Goal: Information Seeking & Learning: Learn about a topic

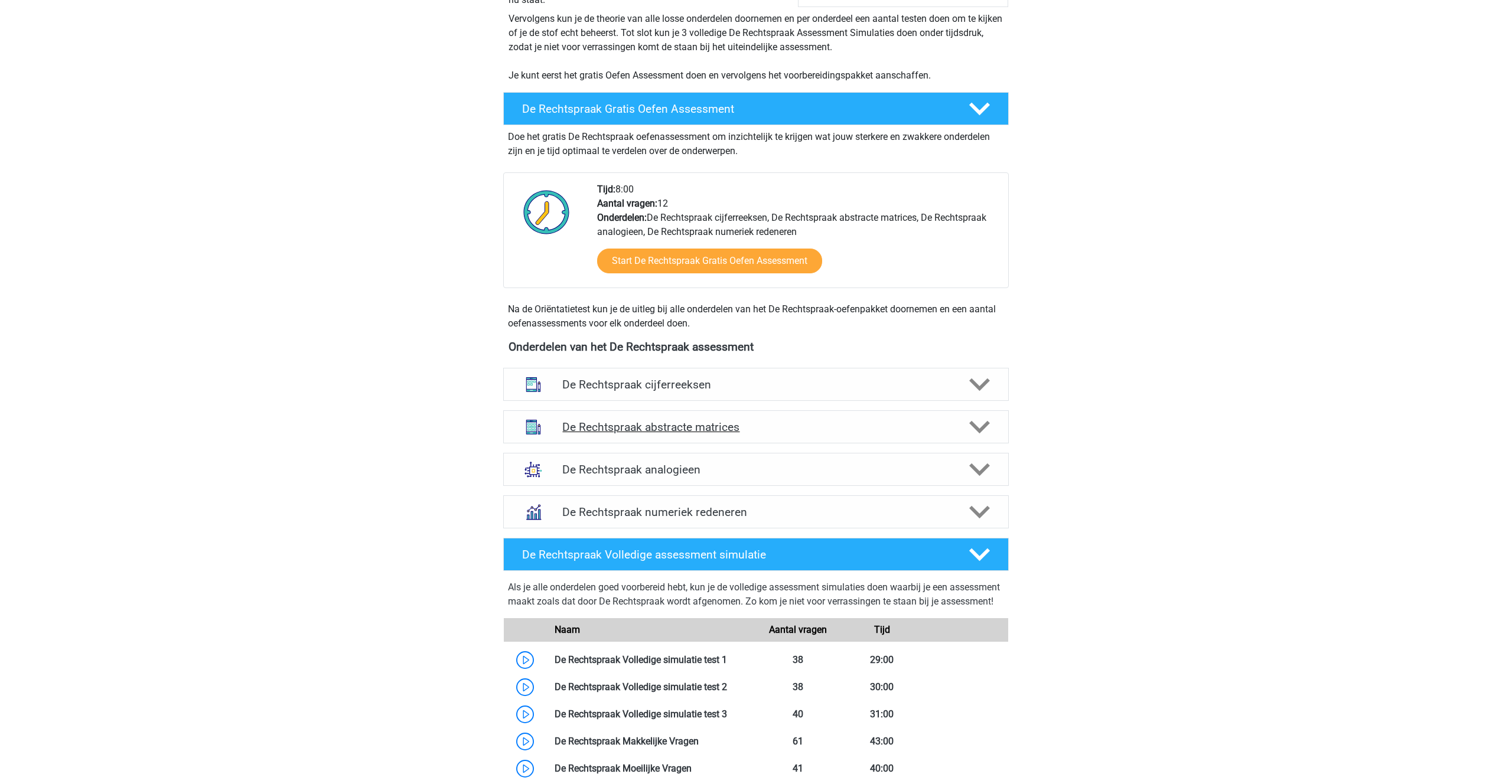
scroll to position [265, 0]
click at [637, 513] on h4 "De Rechtspraak numeriek redeneren" at bounding box center [755, 512] width 387 height 14
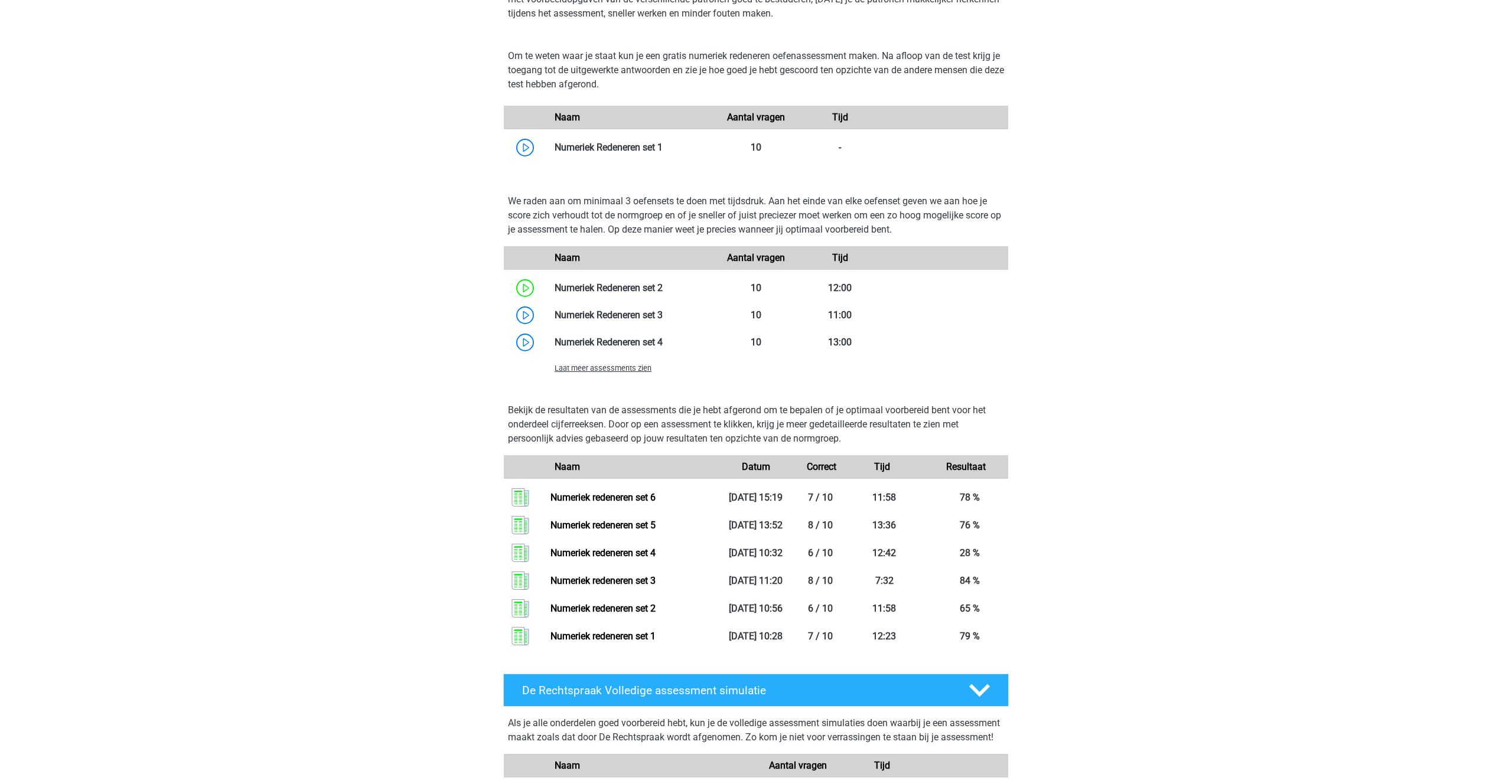
scroll to position [825, 0]
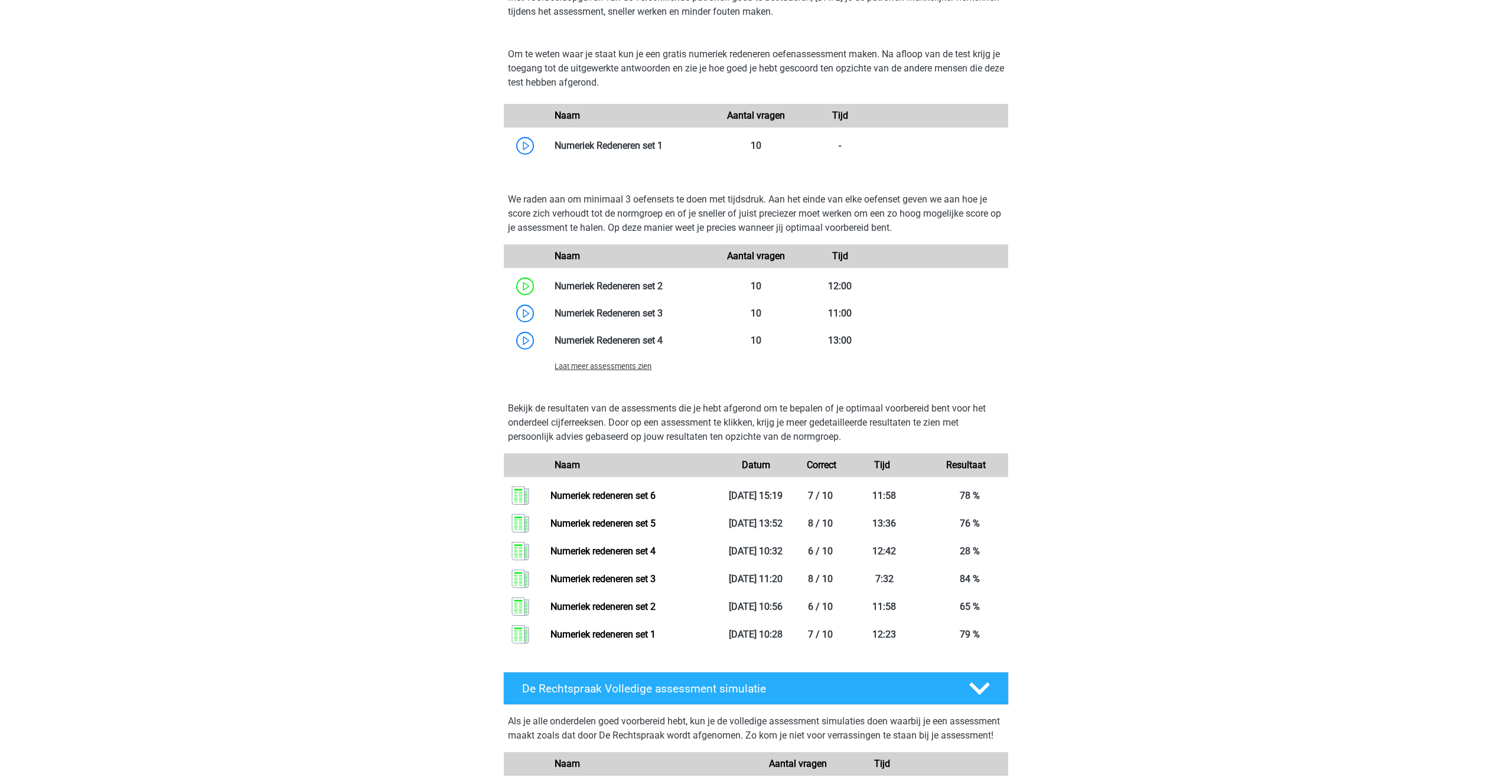
click at [614, 368] on span "Laat meer assessments zien" at bounding box center [602, 366] width 97 height 9
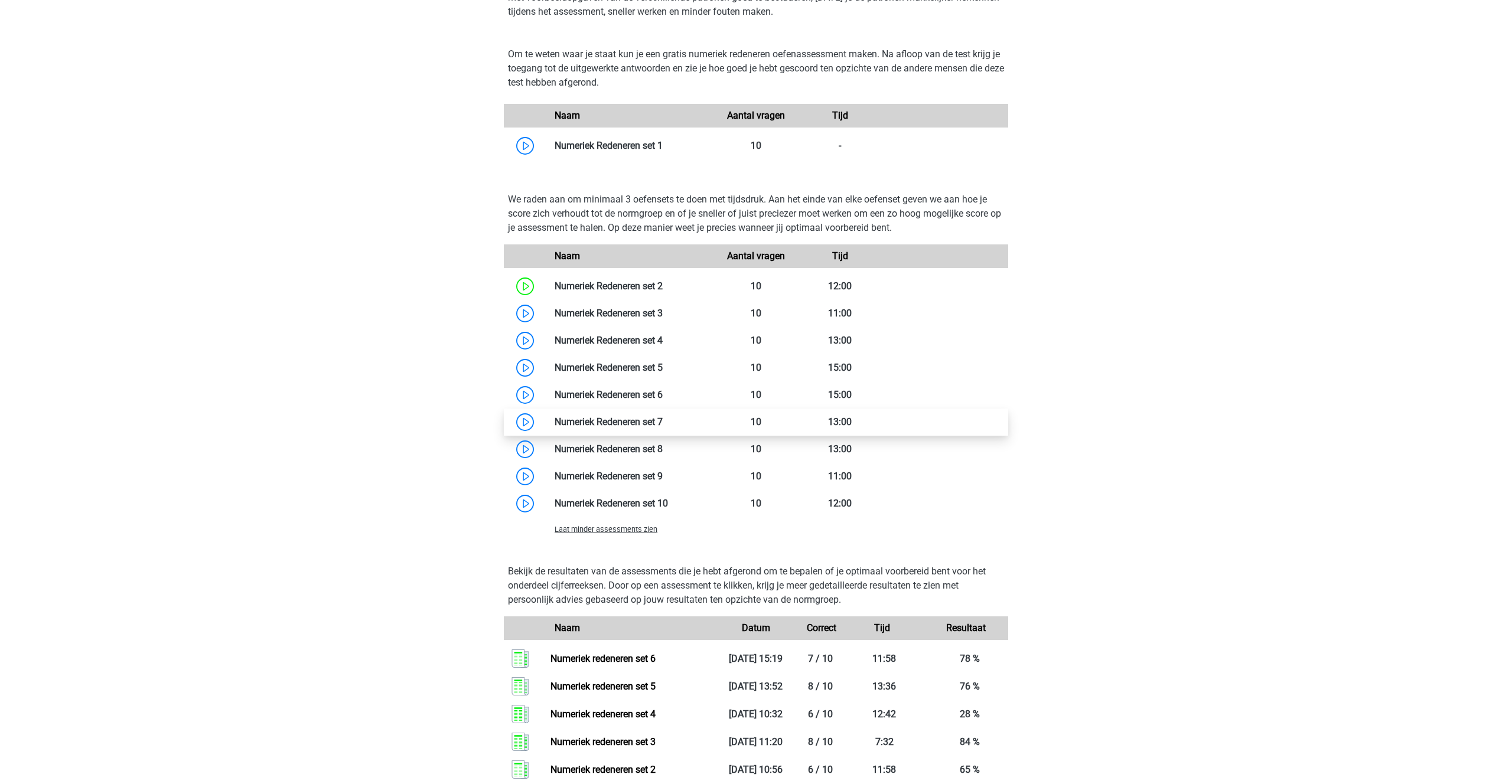
click at [662, 425] on link at bounding box center [662, 422] width 0 height 11
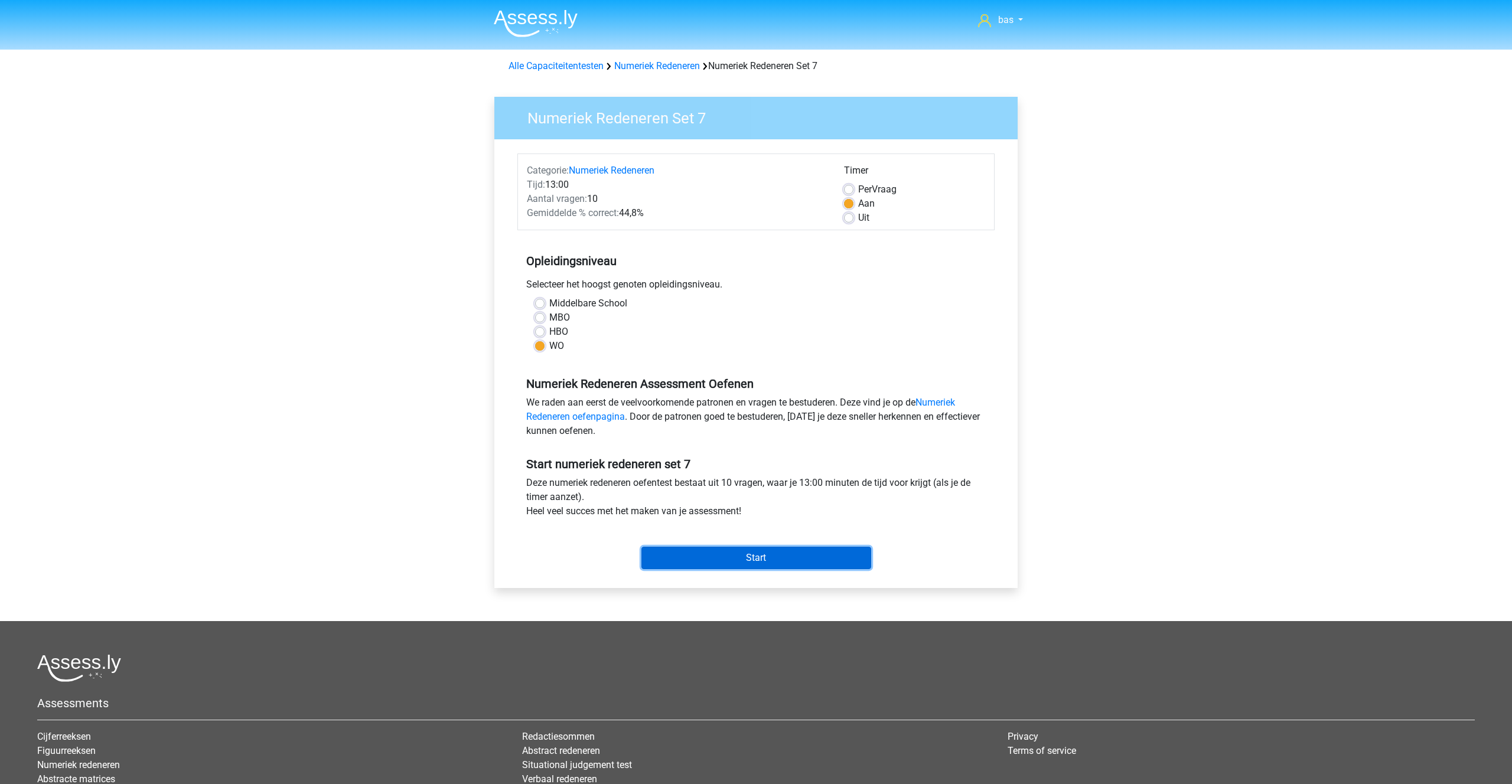
click at [745, 551] on input "Start" at bounding box center [756, 557] width 230 height 22
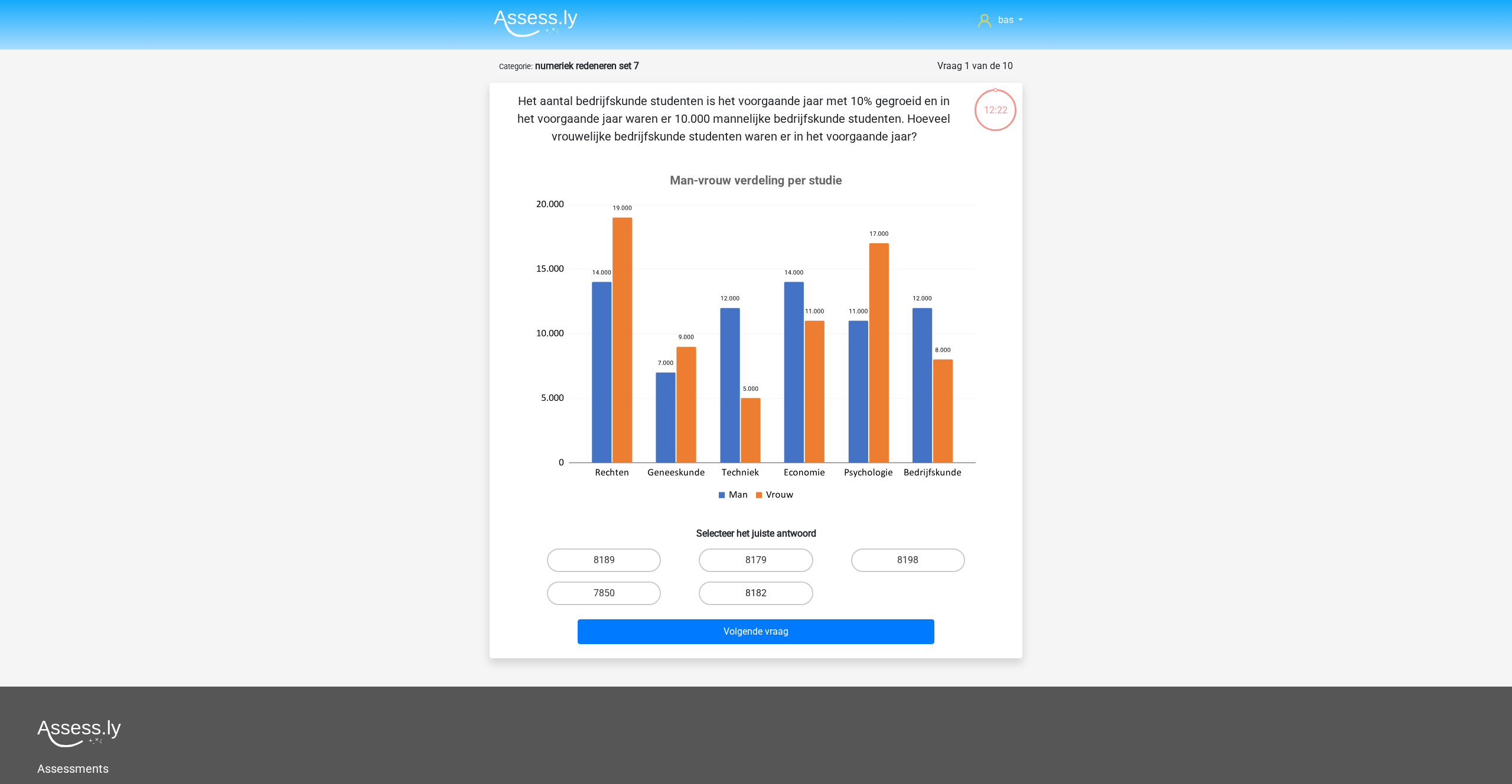
click at [774, 593] on label "8182" at bounding box center [755, 593] width 114 height 23
click at [764, 593] on input "8182" at bounding box center [760, 597] width 8 height 8
radio input "true"
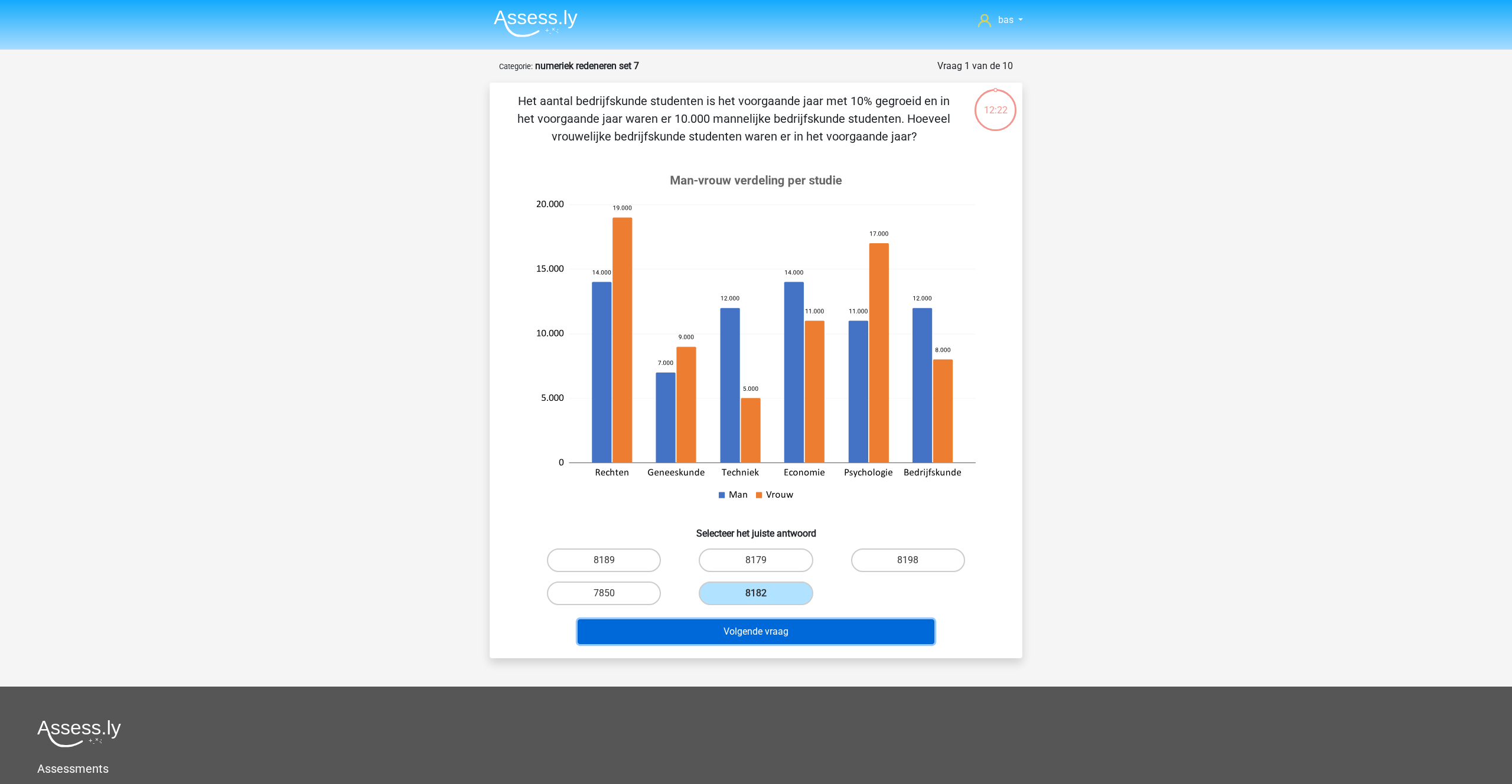
click at [769, 633] on button "Volgende vraag" at bounding box center [756, 631] width 357 height 25
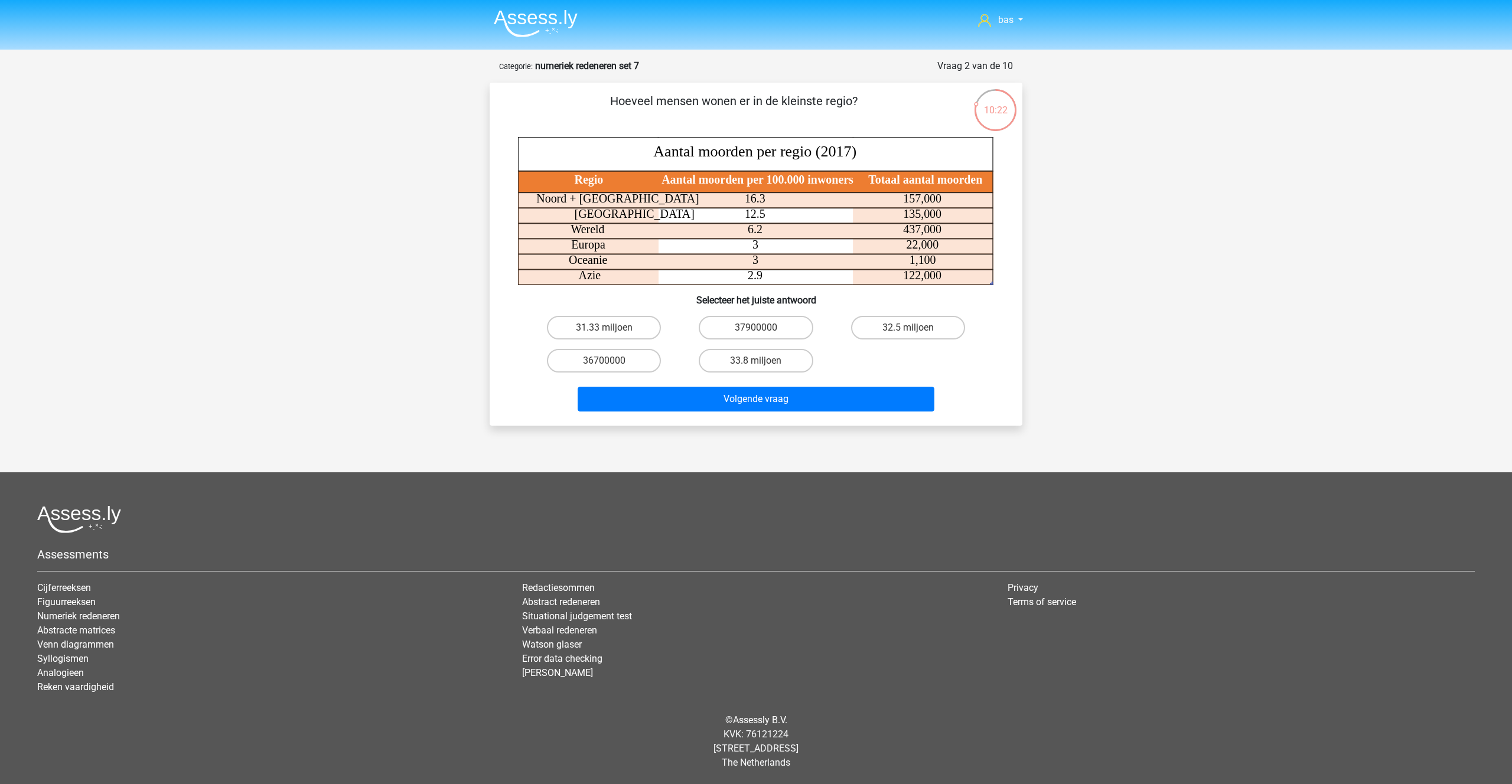
click at [604, 362] on input "36700000" at bounding box center [608, 364] width 8 height 8
radio input "true"
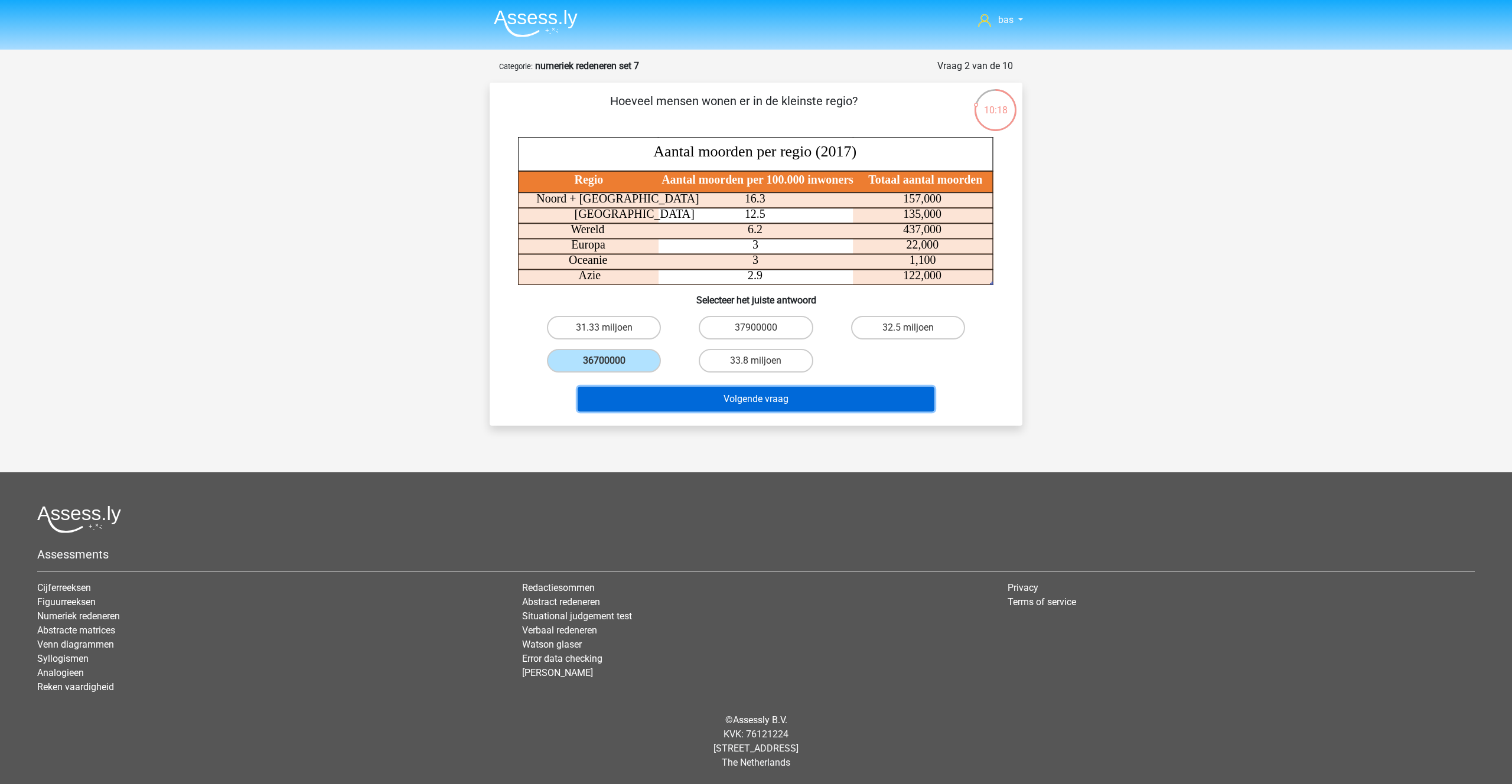
click at [750, 396] on button "Volgende vraag" at bounding box center [756, 399] width 357 height 25
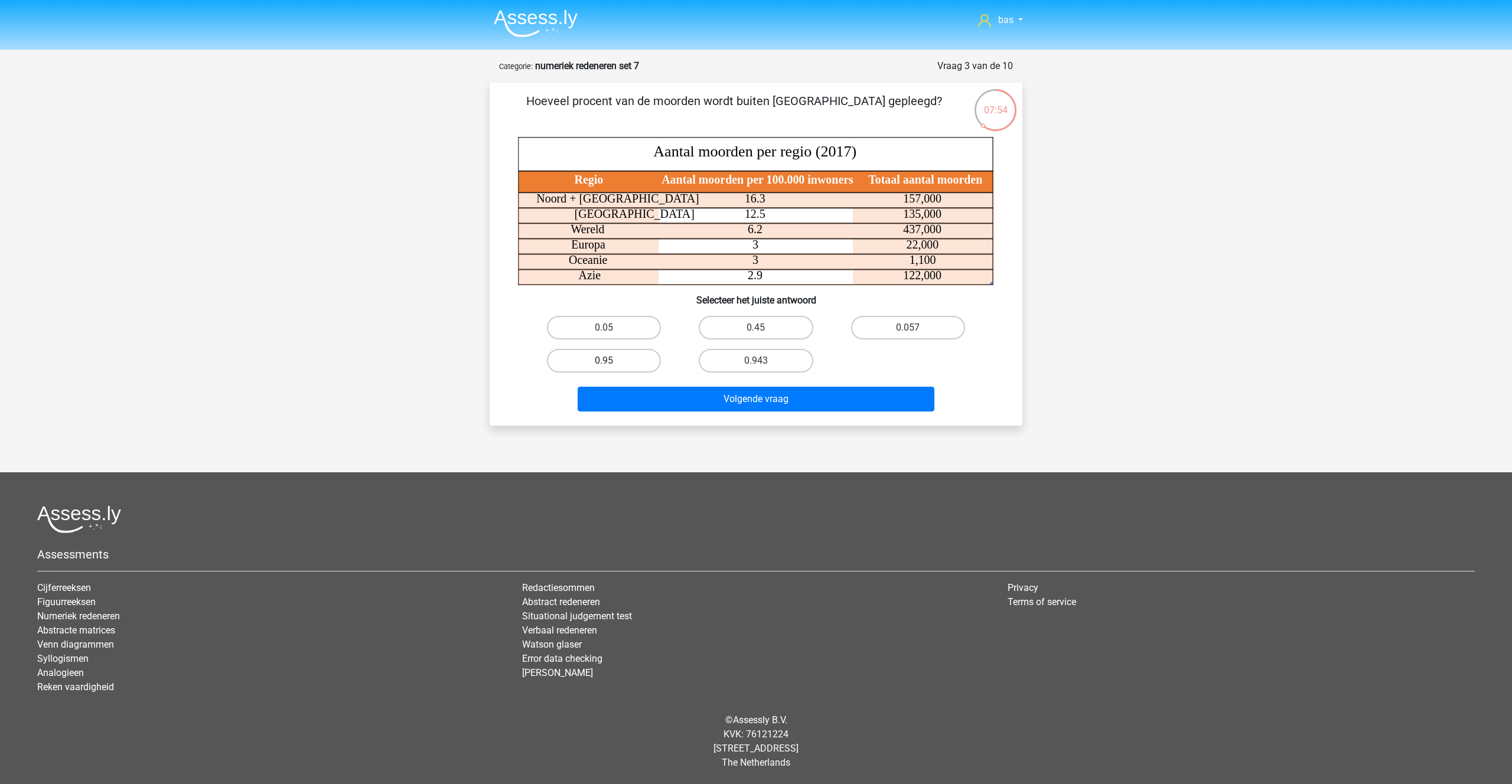
click at [610, 359] on label "0.95" at bounding box center [604, 361] width 114 height 23
click at [610, 361] on input "0.95" at bounding box center [608, 364] width 8 height 8
radio input "true"
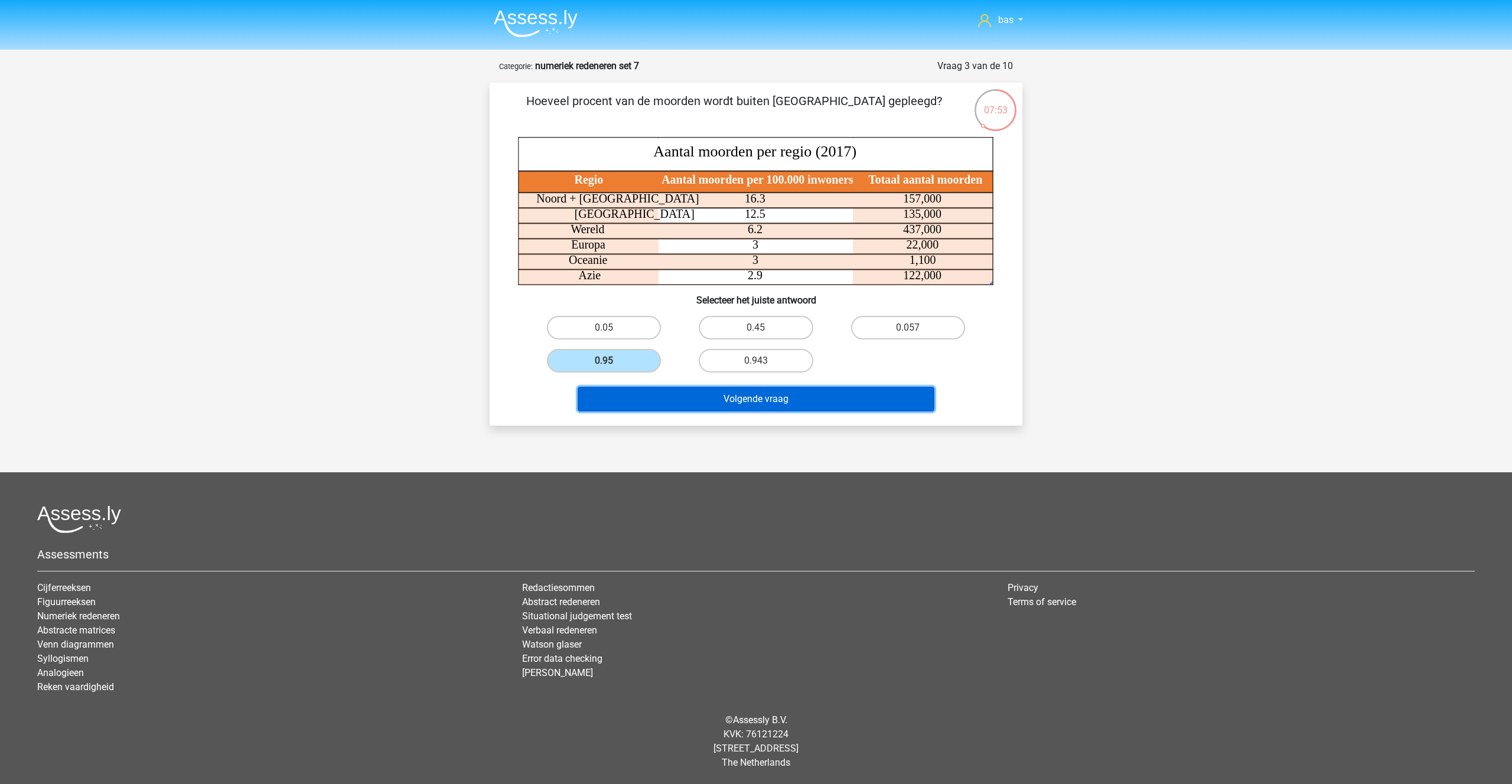
click at [757, 398] on button "Volgende vraag" at bounding box center [756, 399] width 357 height 25
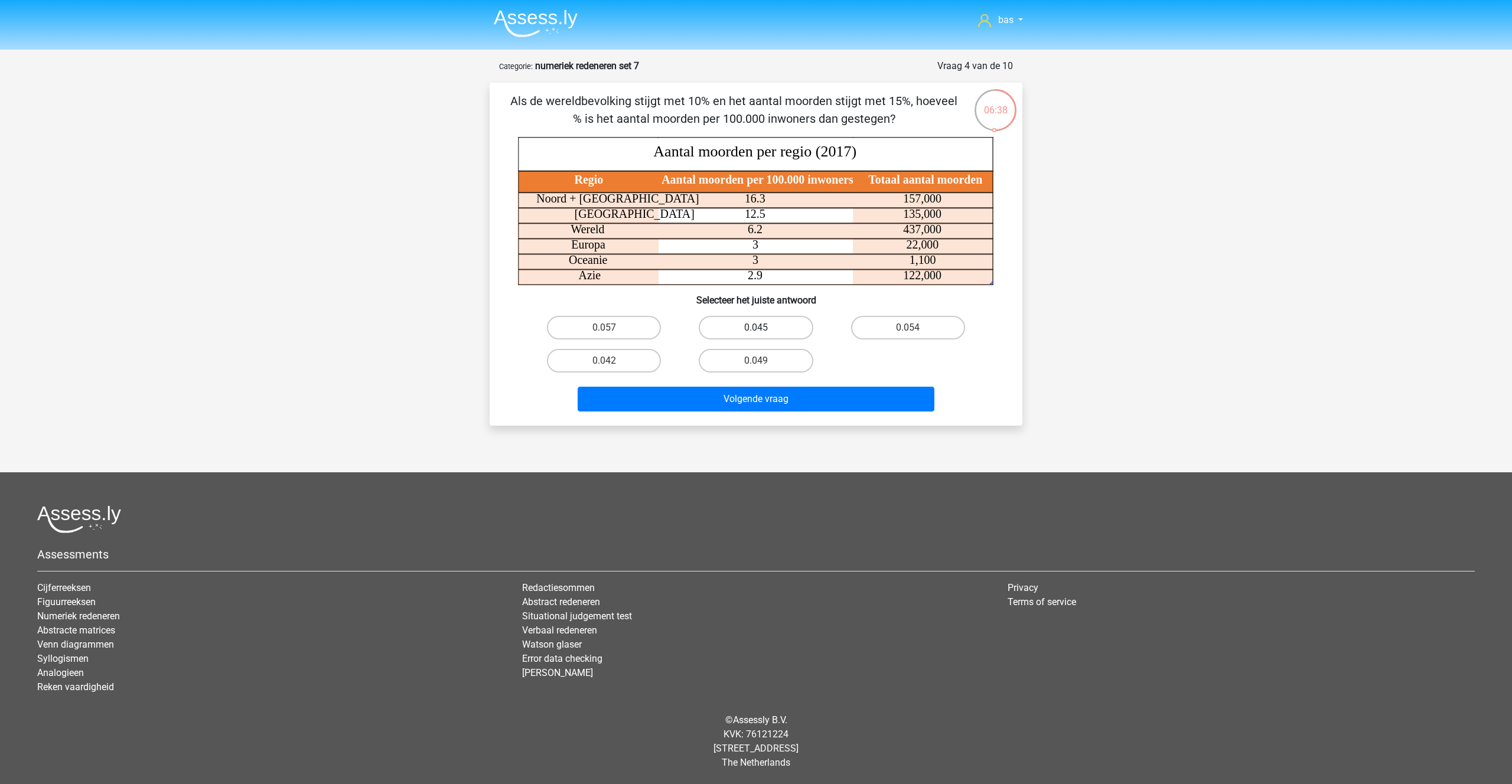
click at [736, 326] on label "0.045" at bounding box center [755, 328] width 114 height 23
click at [756, 328] on input "0.045" at bounding box center [760, 331] width 8 height 8
radio input "true"
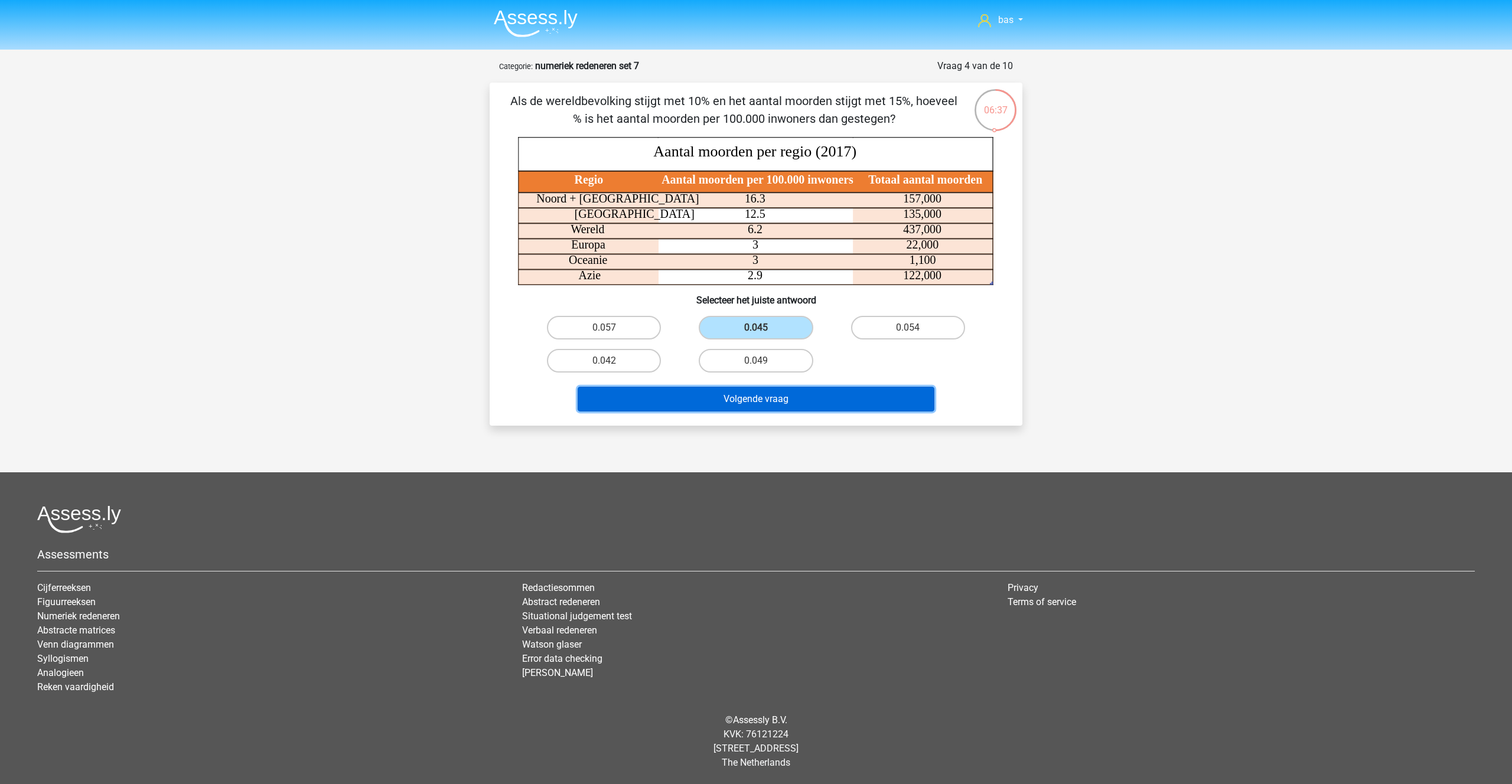
click at [743, 399] on button "Volgende vraag" at bounding box center [756, 399] width 357 height 25
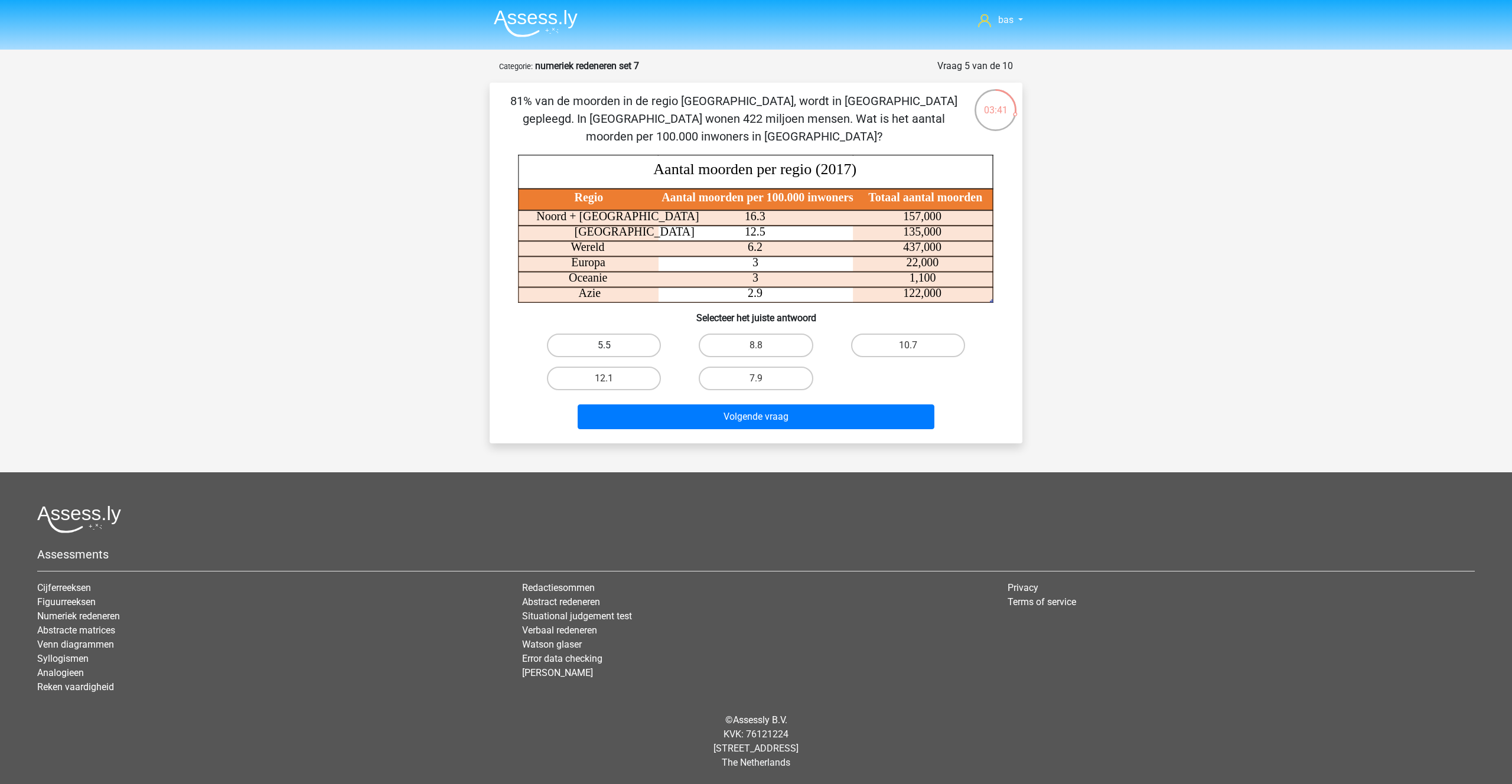
click at [601, 344] on label "5.5" at bounding box center [604, 345] width 114 height 23
click at [604, 346] on input "5.5" at bounding box center [608, 349] width 8 height 8
radio input "true"
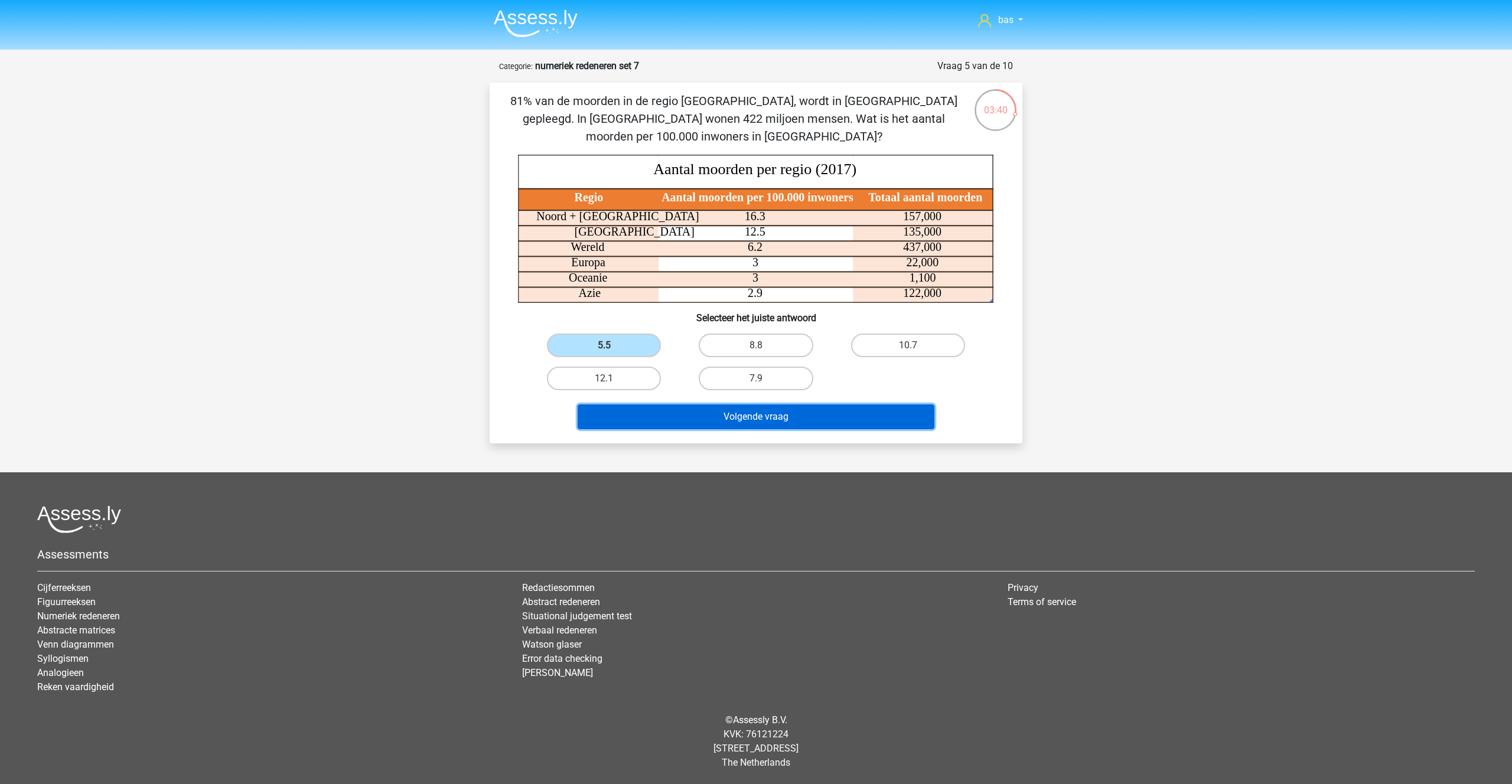
click at [764, 414] on button "Volgende vraag" at bounding box center [756, 416] width 357 height 25
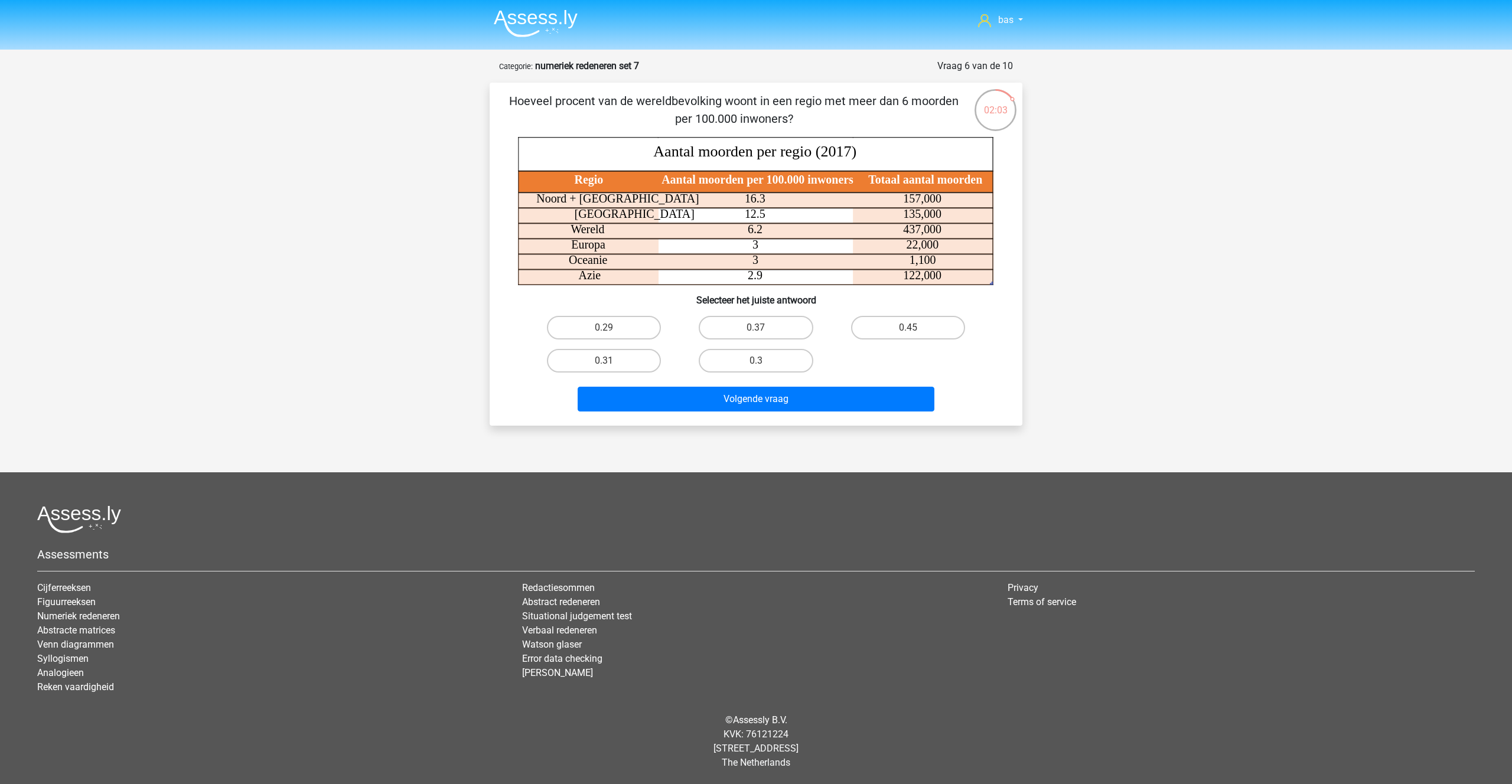
click at [606, 328] on input "0.29" at bounding box center [608, 331] width 8 height 8
radio input "true"
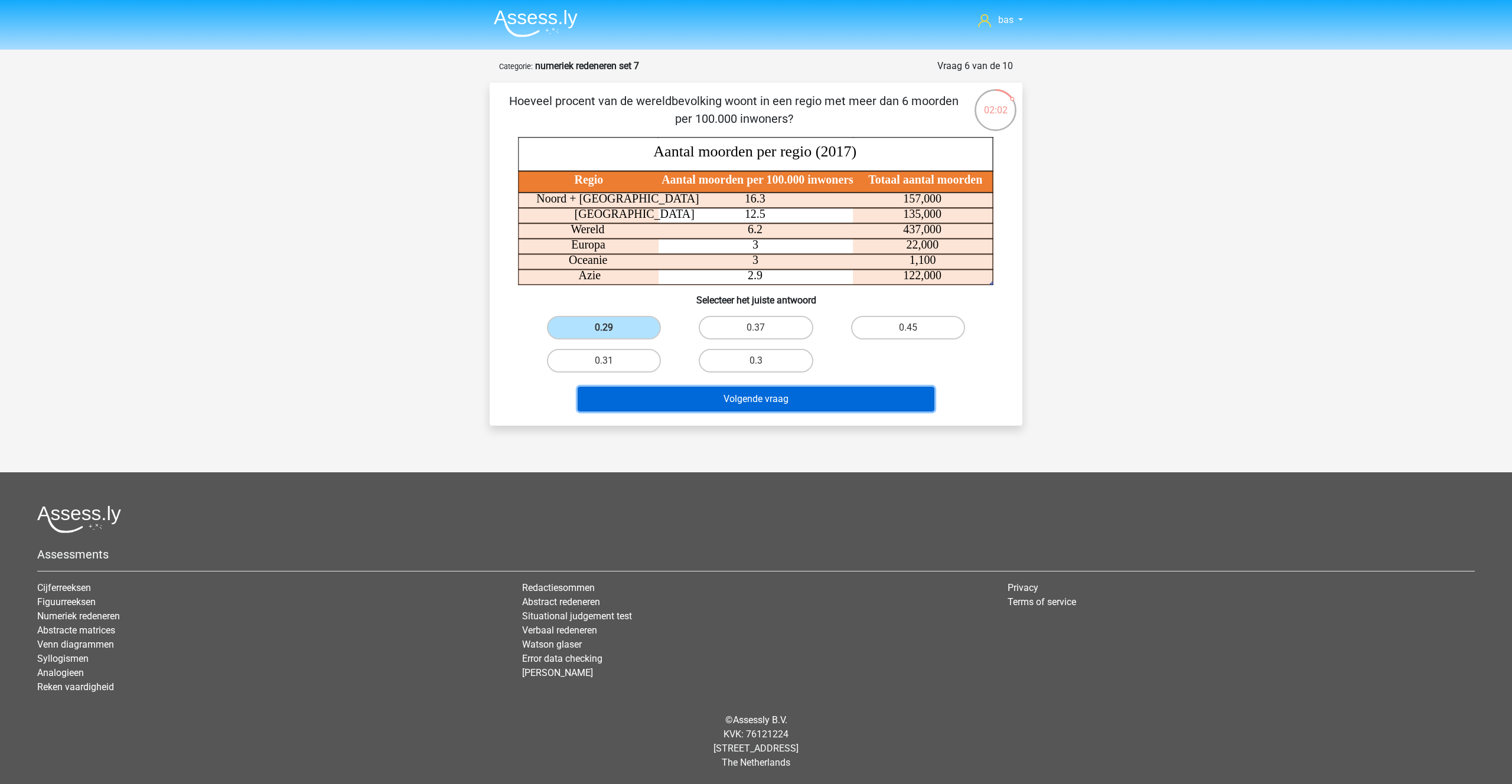
click at [746, 394] on button "Volgende vraag" at bounding box center [756, 399] width 357 height 25
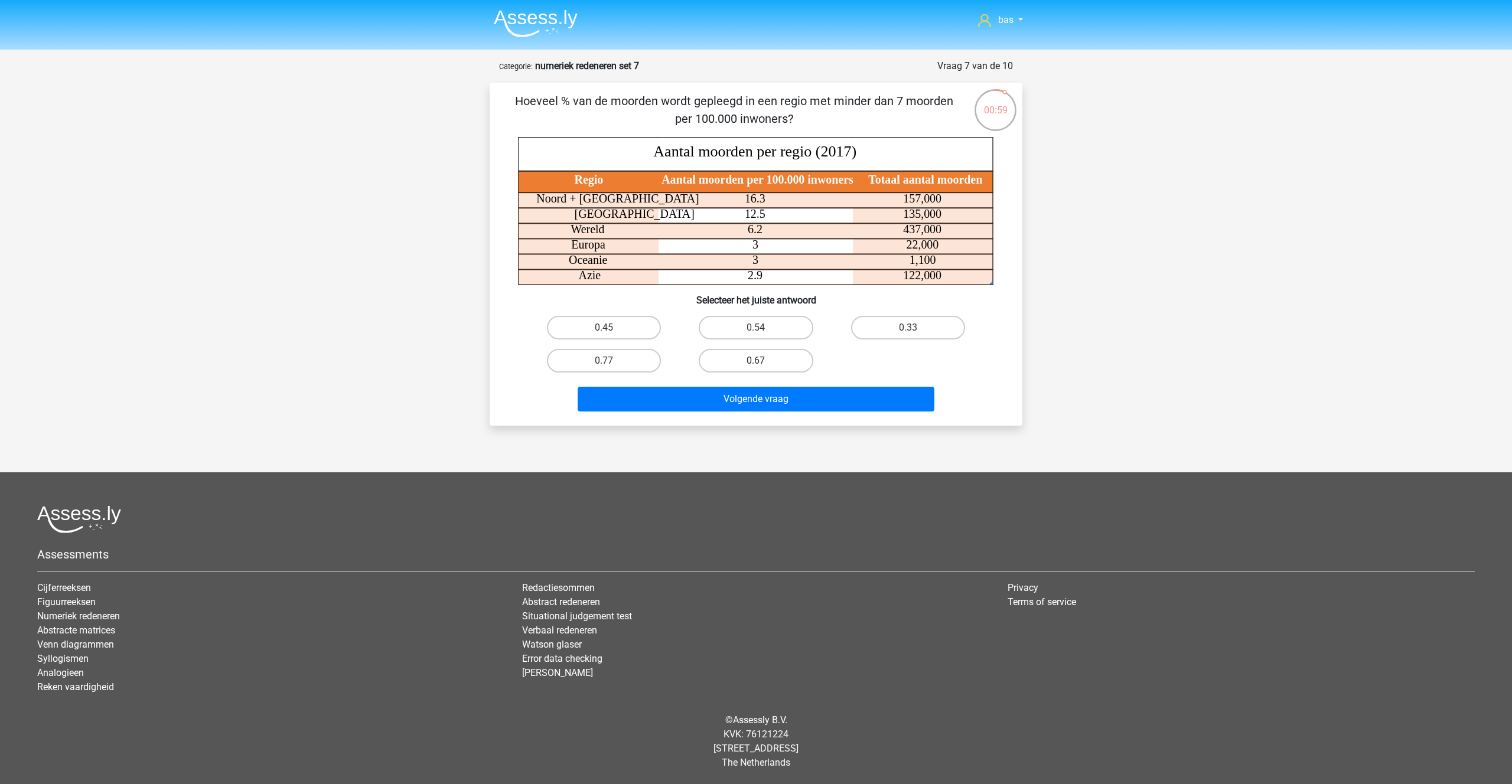
click at [744, 361] on label "0.67" at bounding box center [755, 361] width 114 height 23
click at [756, 361] on input "0.67" at bounding box center [760, 364] width 8 height 8
radio input "true"
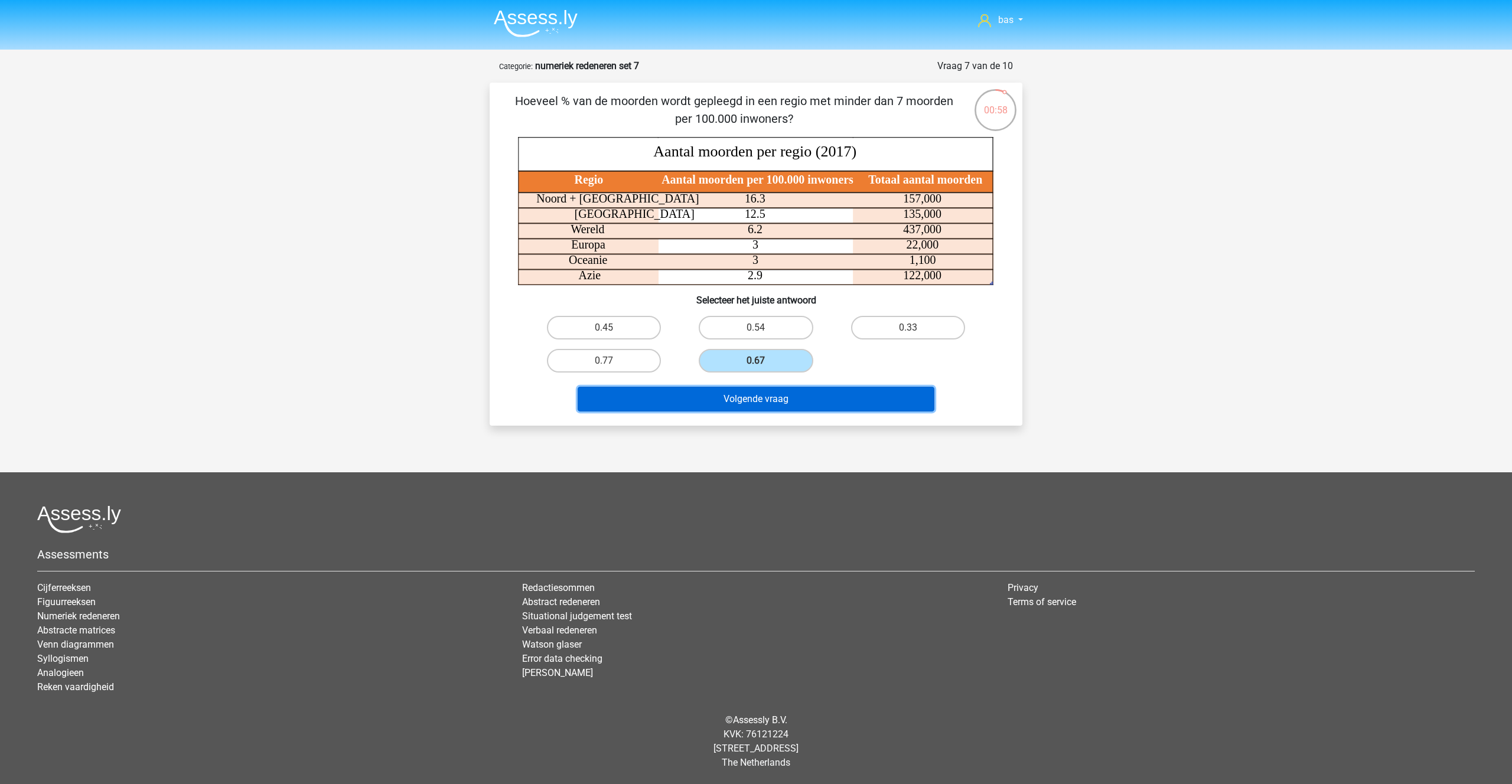
click at [744, 401] on button "Volgende vraag" at bounding box center [756, 399] width 357 height 25
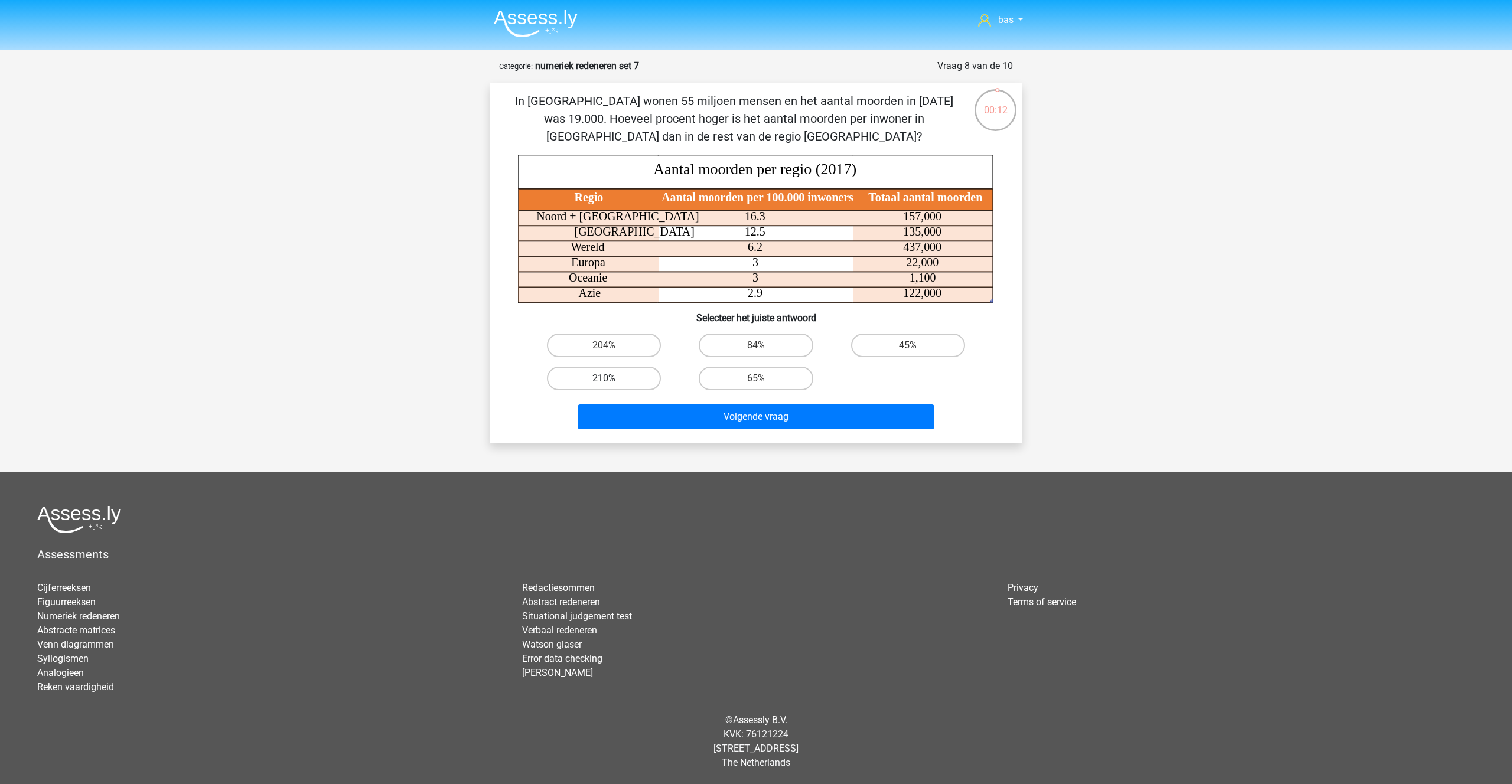
click at [605, 375] on label "210%" at bounding box center [604, 378] width 114 height 23
click at [605, 379] on input "210%" at bounding box center [608, 382] width 8 height 8
radio input "true"
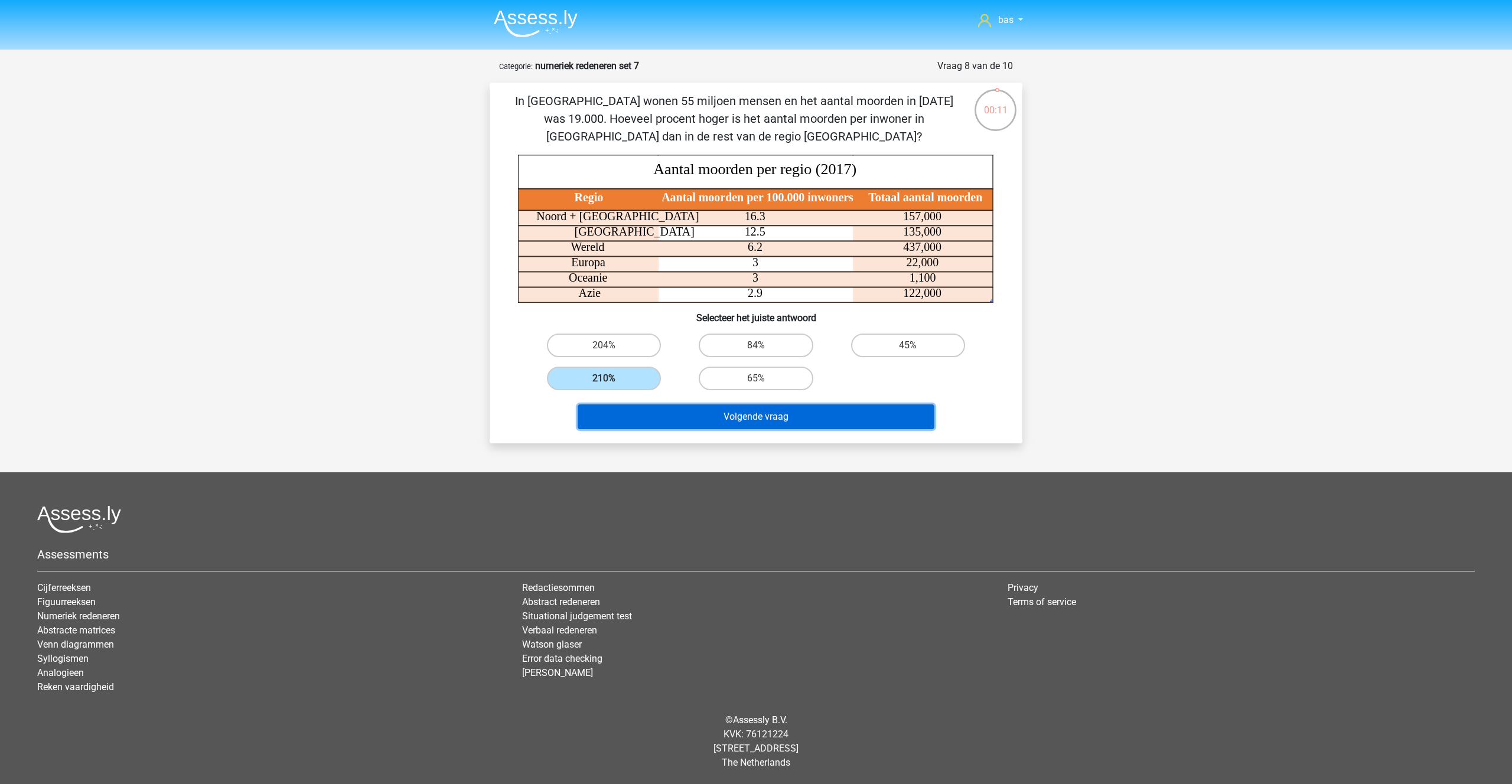
click at [756, 426] on button "Volgende vraag" at bounding box center [756, 416] width 357 height 25
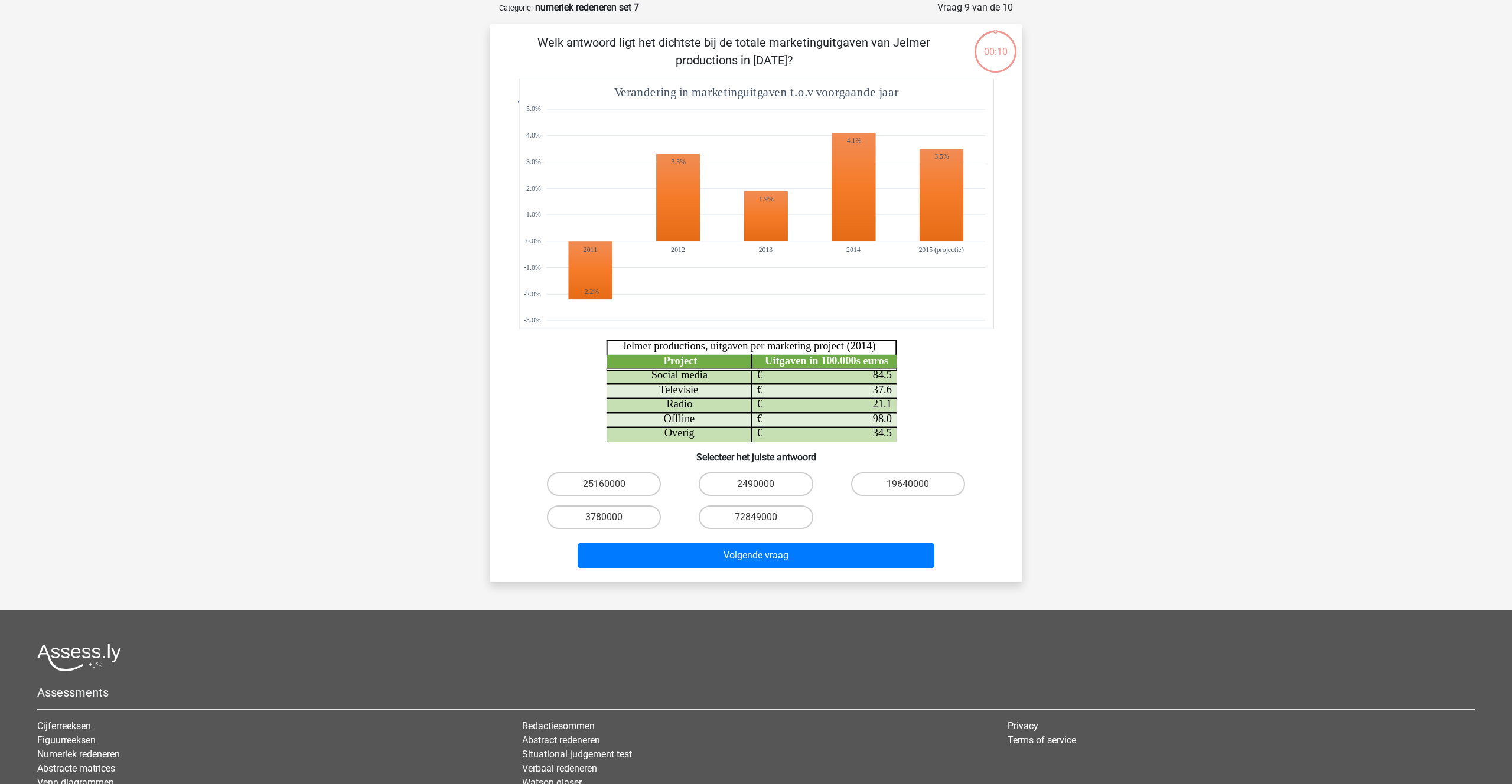
scroll to position [59, 0]
click at [763, 483] on input "2490000" at bounding box center [760, 487] width 8 height 8
radio input "true"
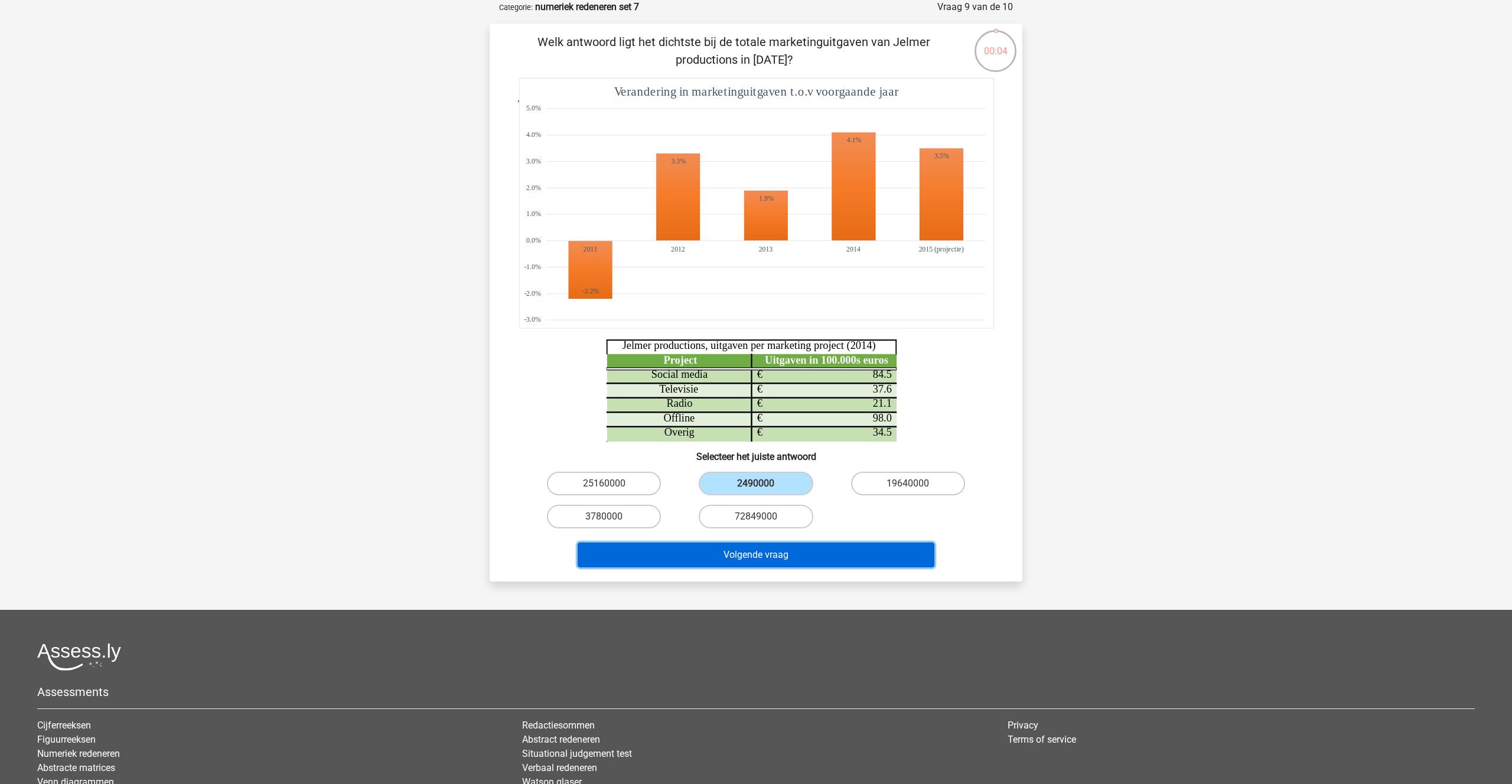
click at [764, 564] on button "Volgende vraag" at bounding box center [756, 555] width 357 height 25
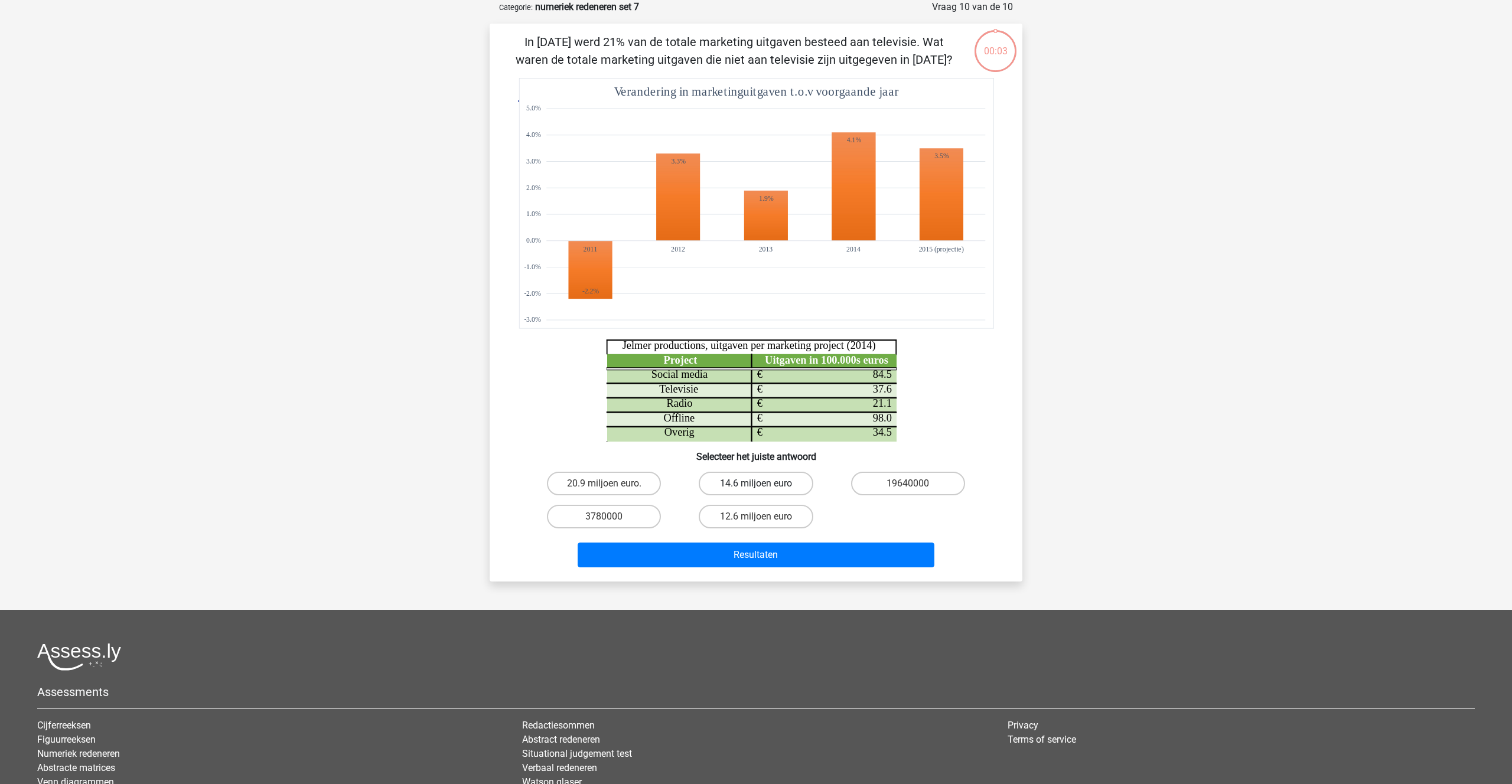
click at [724, 480] on label "14.6 miljoen euro" at bounding box center [755, 483] width 114 height 23
click at [756, 483] on input "14.6 miljoen euro" at bounding box center [760, 487] width 8 height 8
radio input "true"
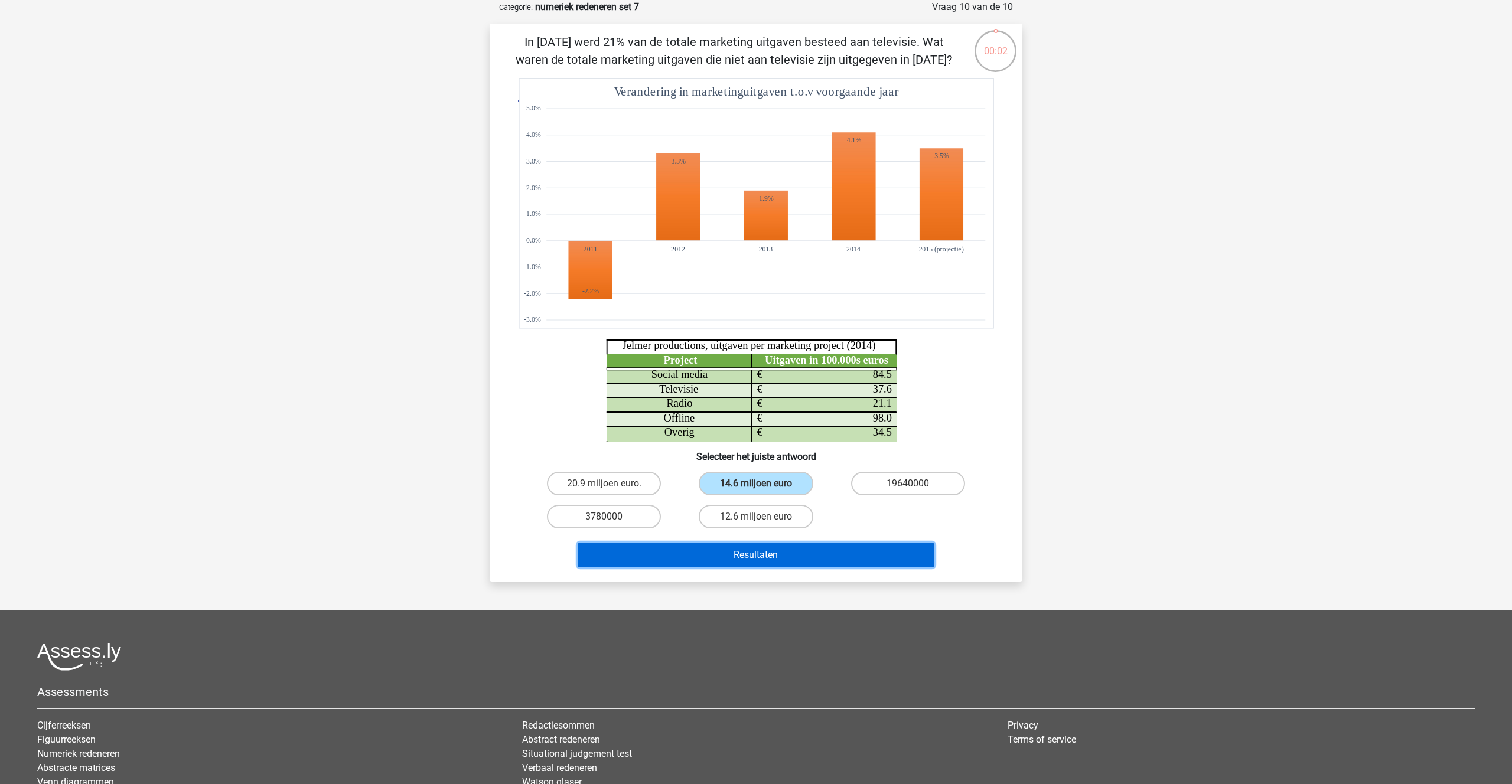
click at [746, 551] on button "Resultaten" at bounding box center [756, 555] width 357 height 25
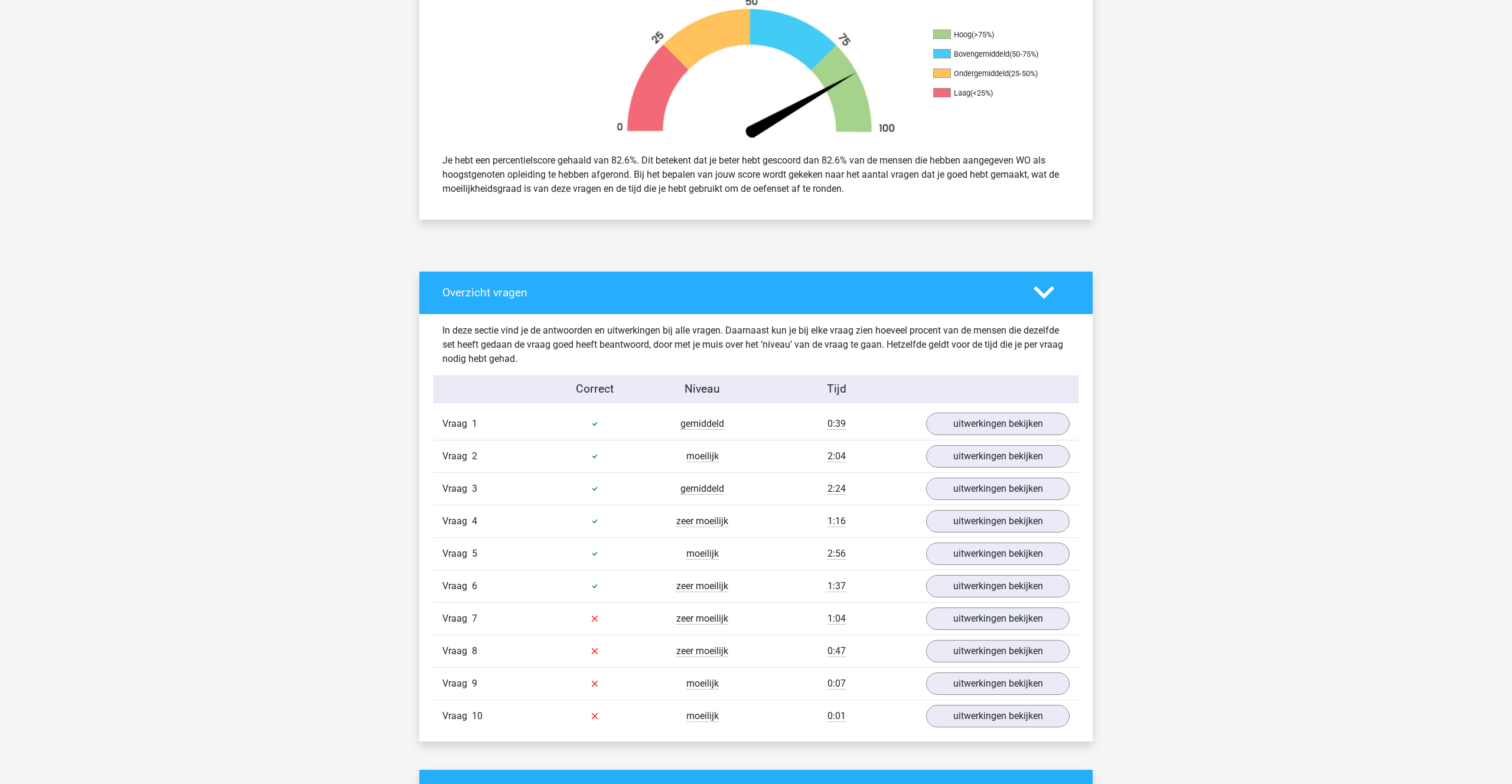
scroll to position [380, 0]
click at [974, 429] on link "uitwerkingen bekijken" at bounding box center [998, 423] width 165 height 26
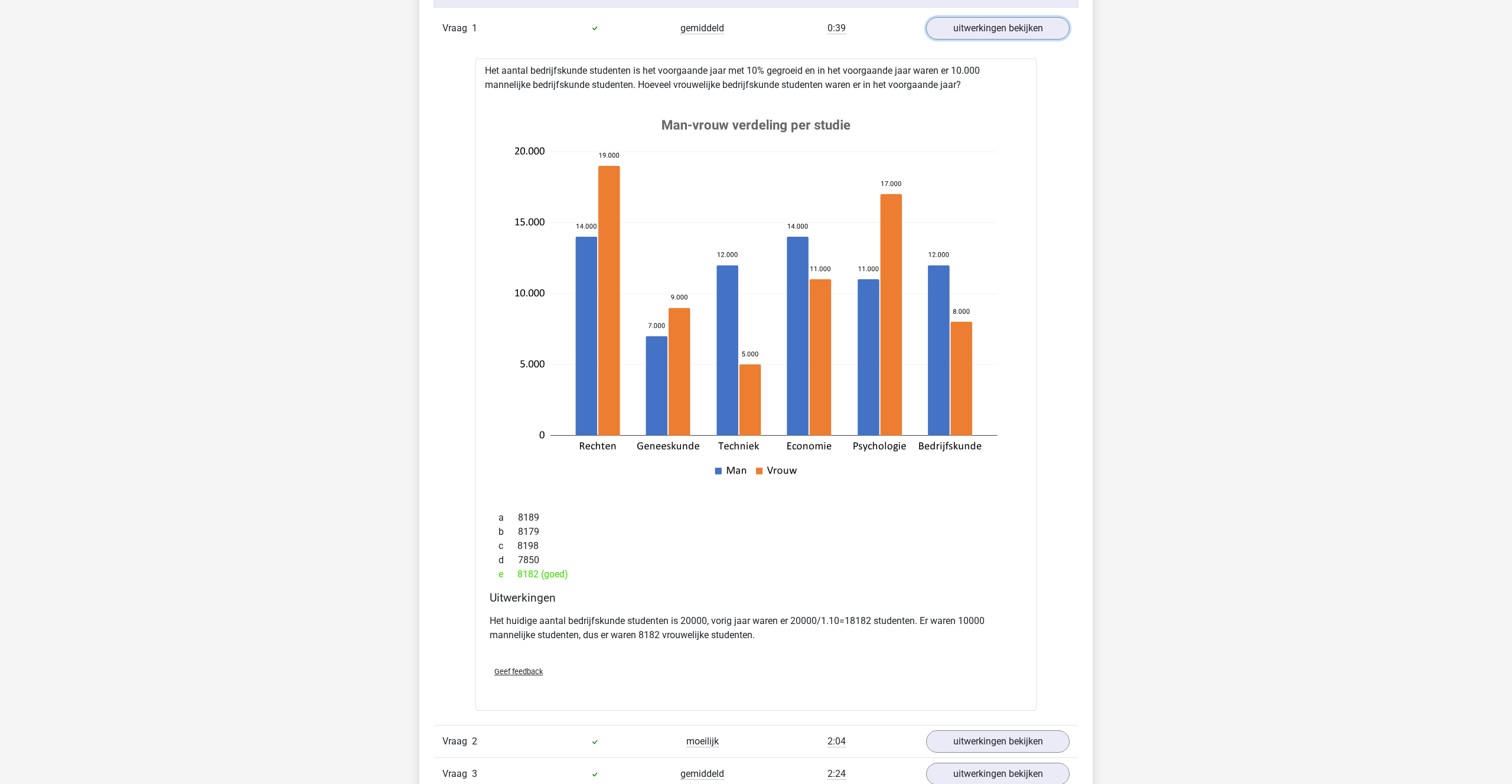
scroll to position [760, 0]
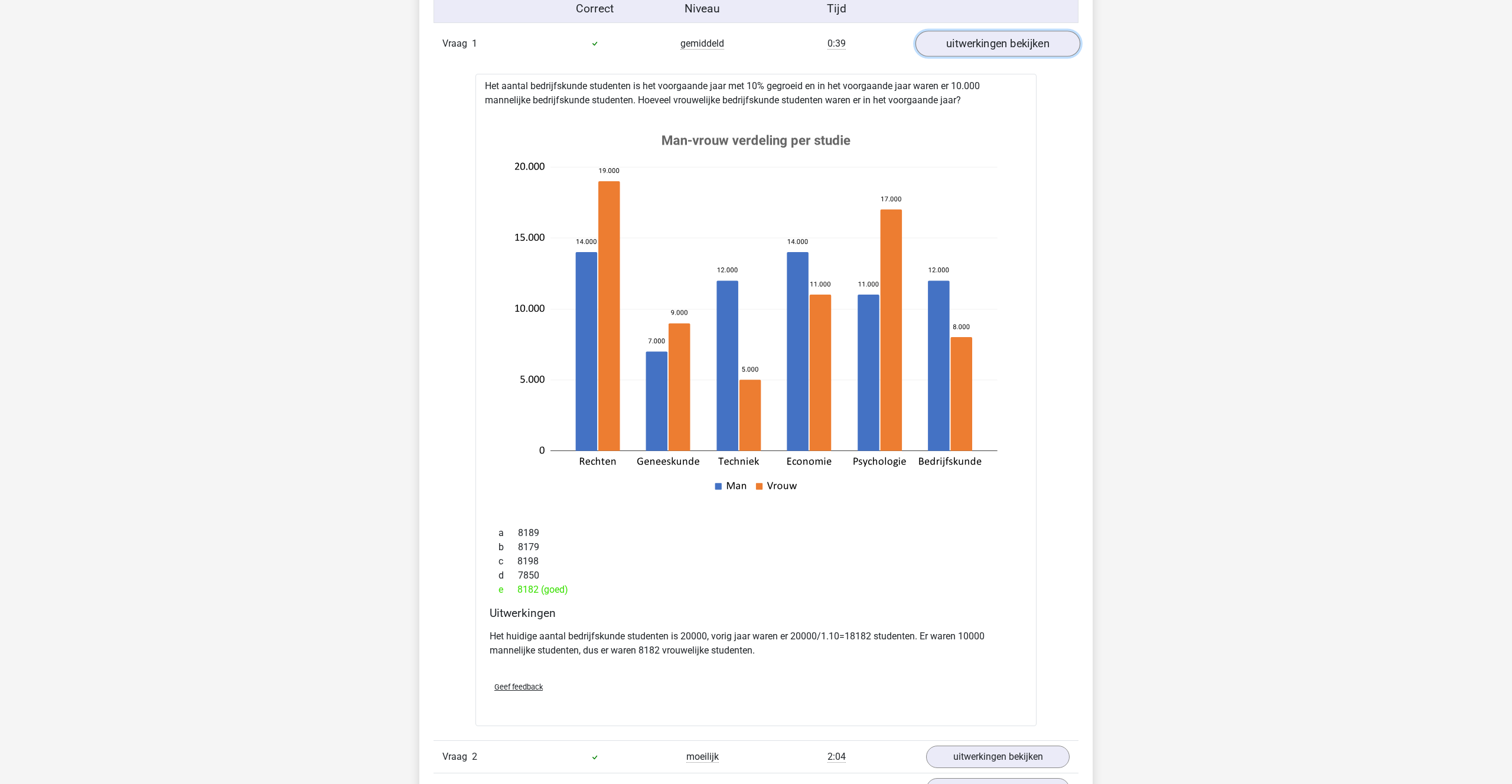
click at [971, 35] on link "uitwerkingen bekijken" at bounding box center [998, 43] width 165 height 26
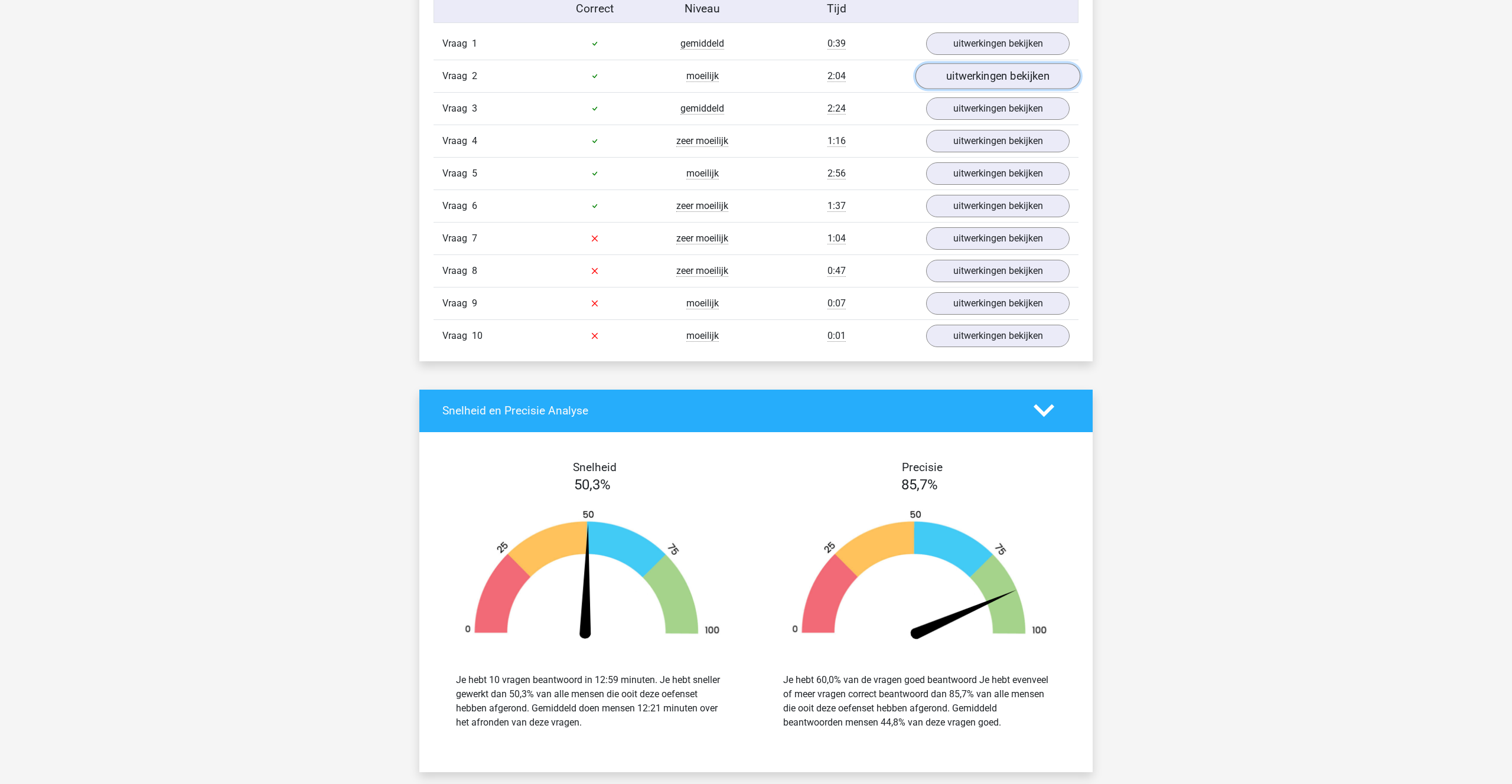
click at [956, 77] on link "uitwerkingen bekijken" at bounding box center [998, 76] width 165 height 26
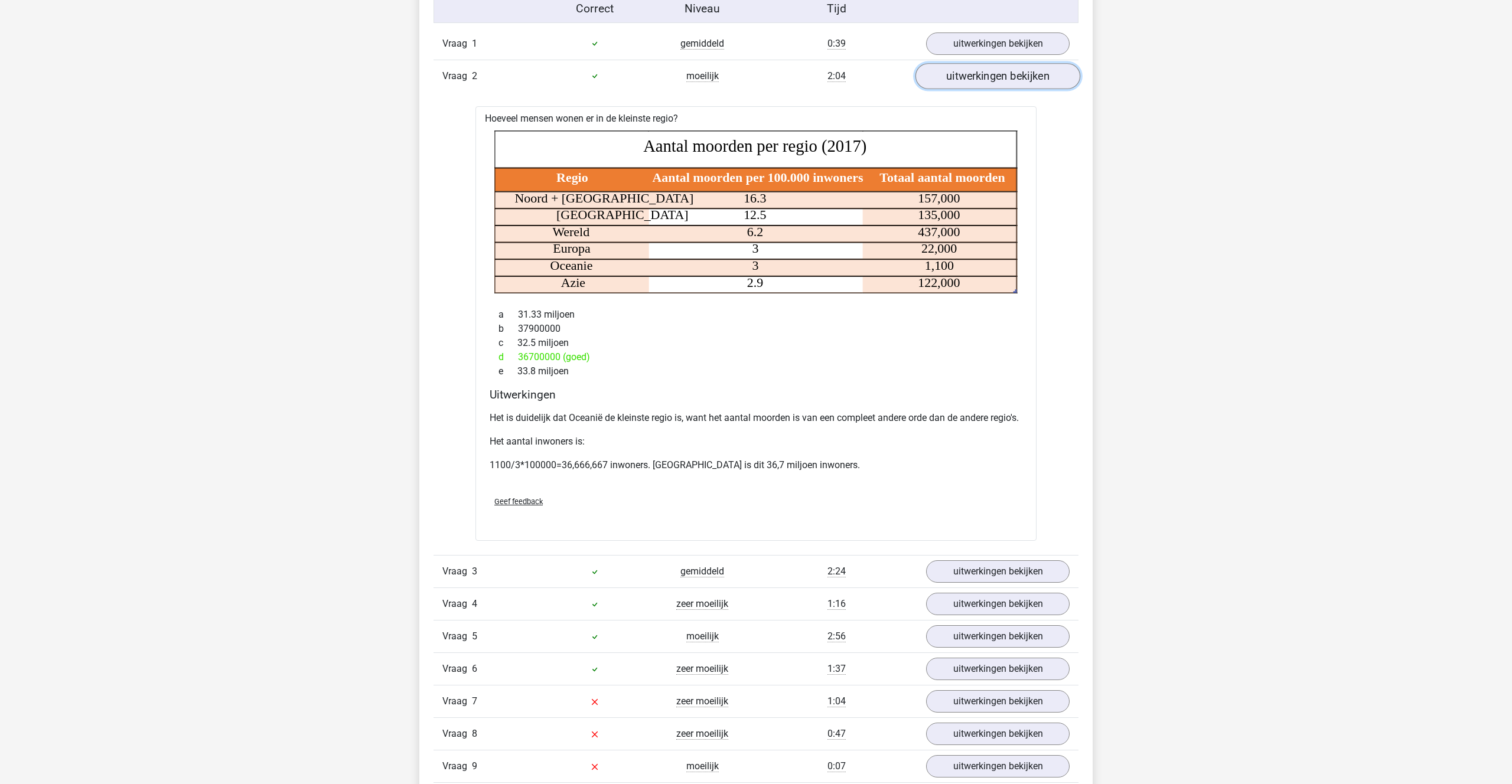
click at [948, 71] on link "uitwerkingen bekijken" at bounding box center [998, 76] width 165 height 26
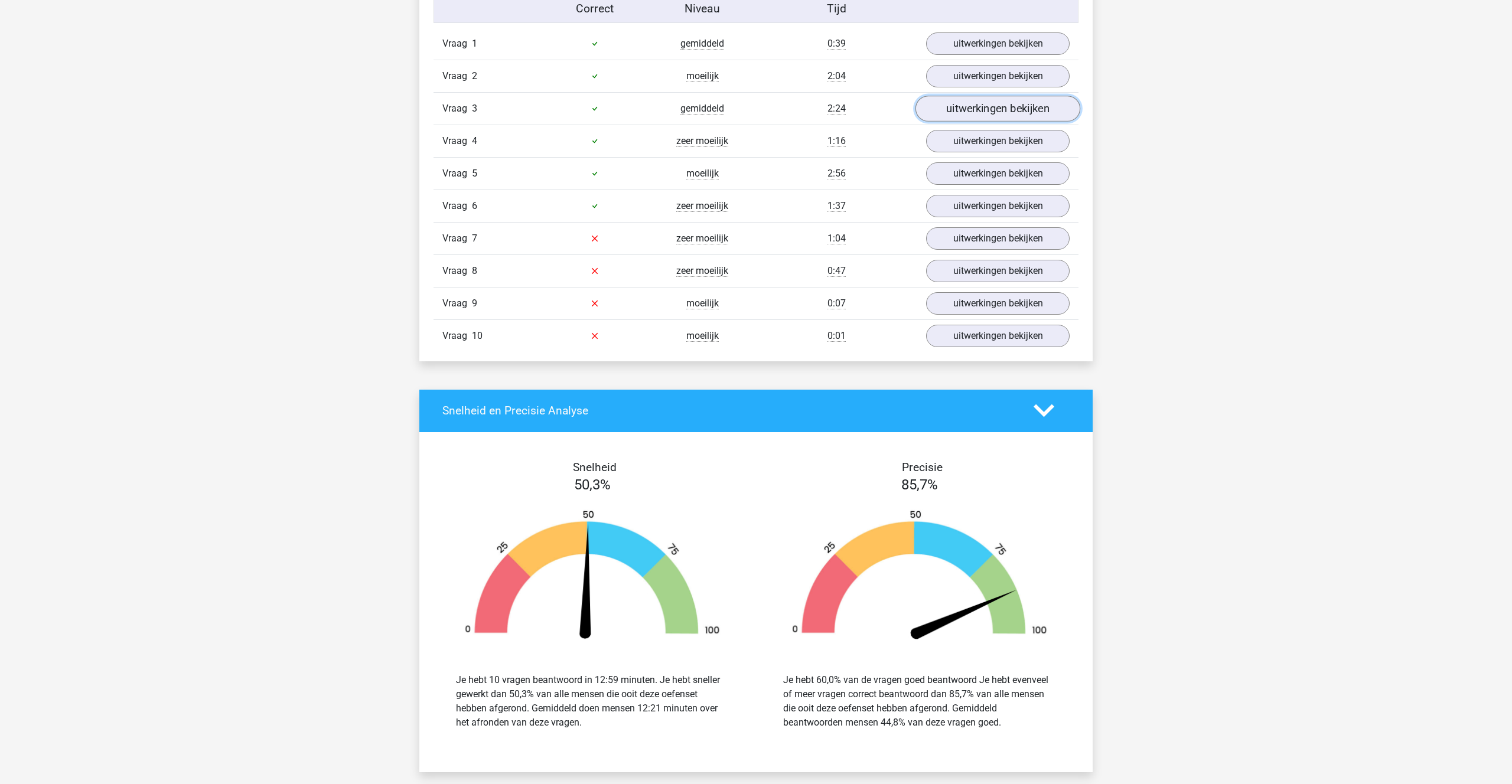
click at [957, 110] on link "uitwerkingen bekijken" at bounding box center [998, 108] width 165 height 26
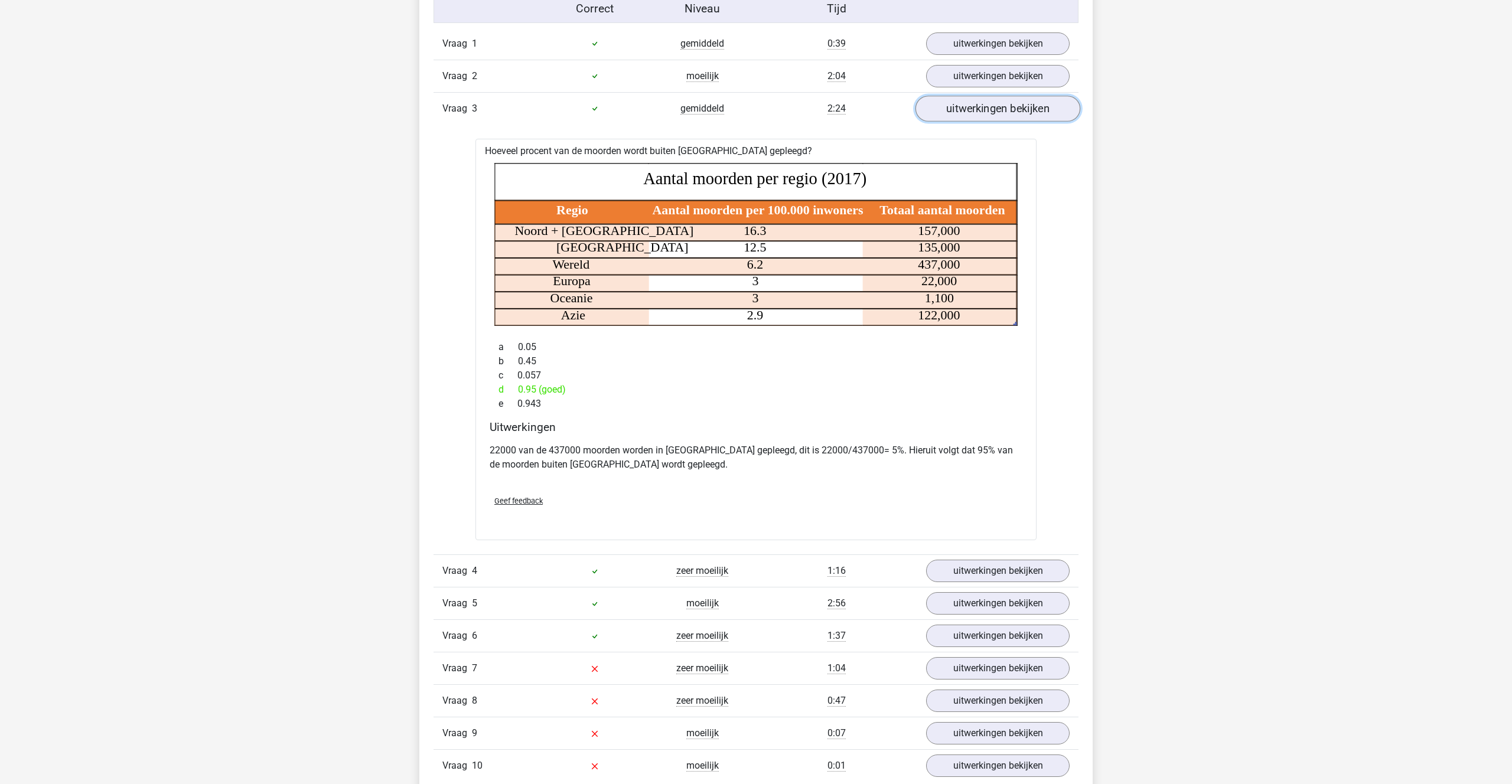
click at [950, 105] on link "uitwerkingen bekijken" at bounding box center [998, 108] width 165 height 26
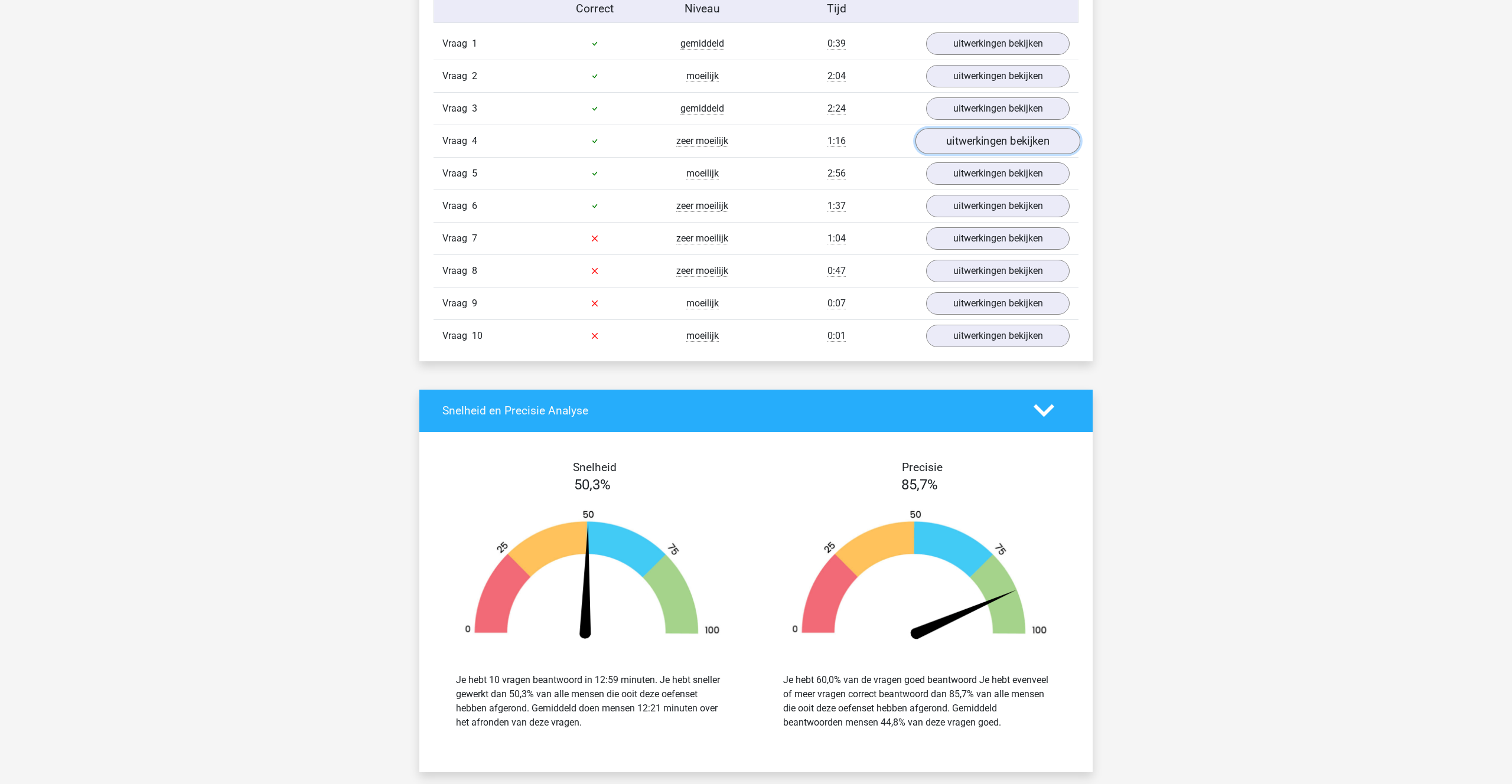
click at [970, 139] on link "uitwerkingen bekijken" at bounding box center [998, 141] width 165 height 26
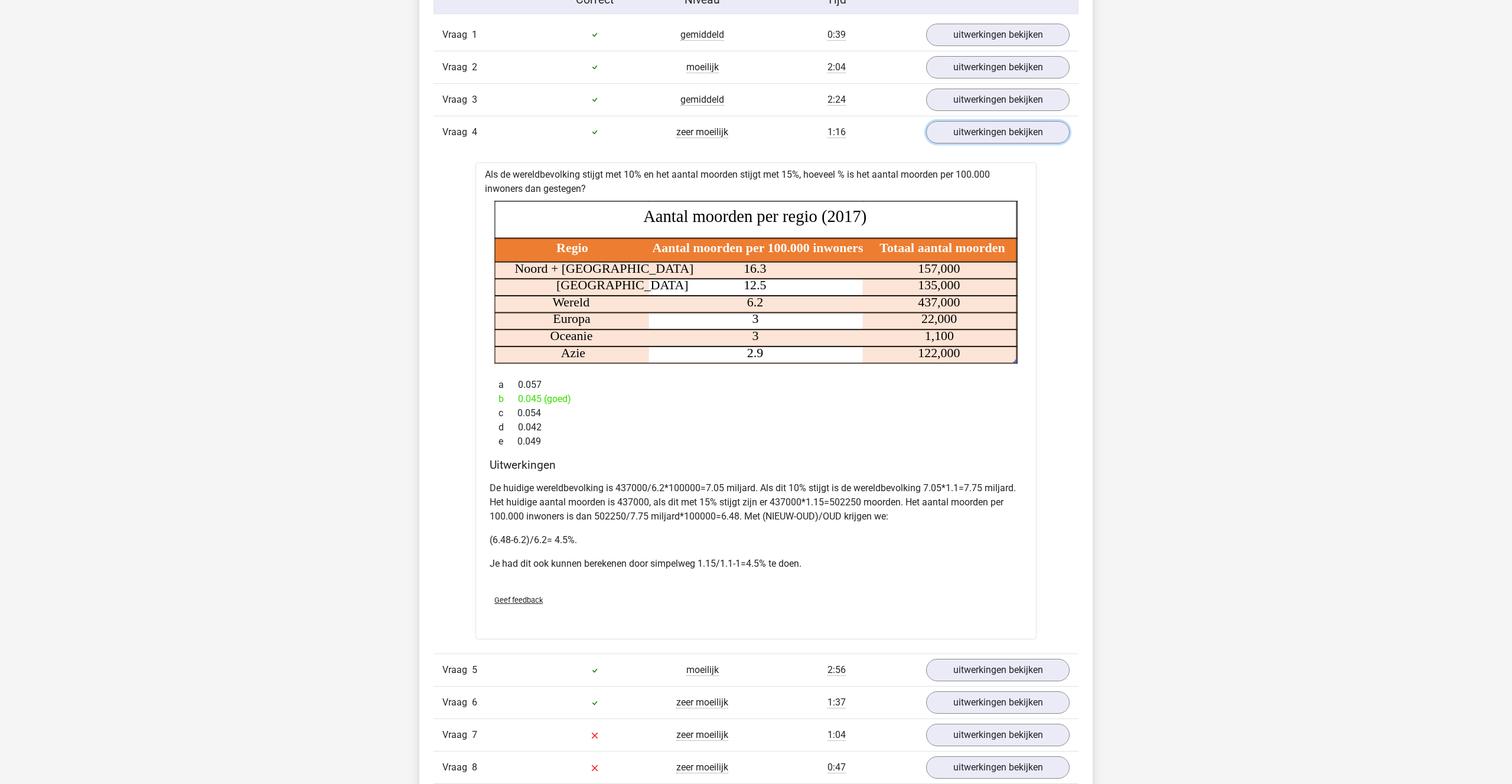
scroll to position [771, 0]
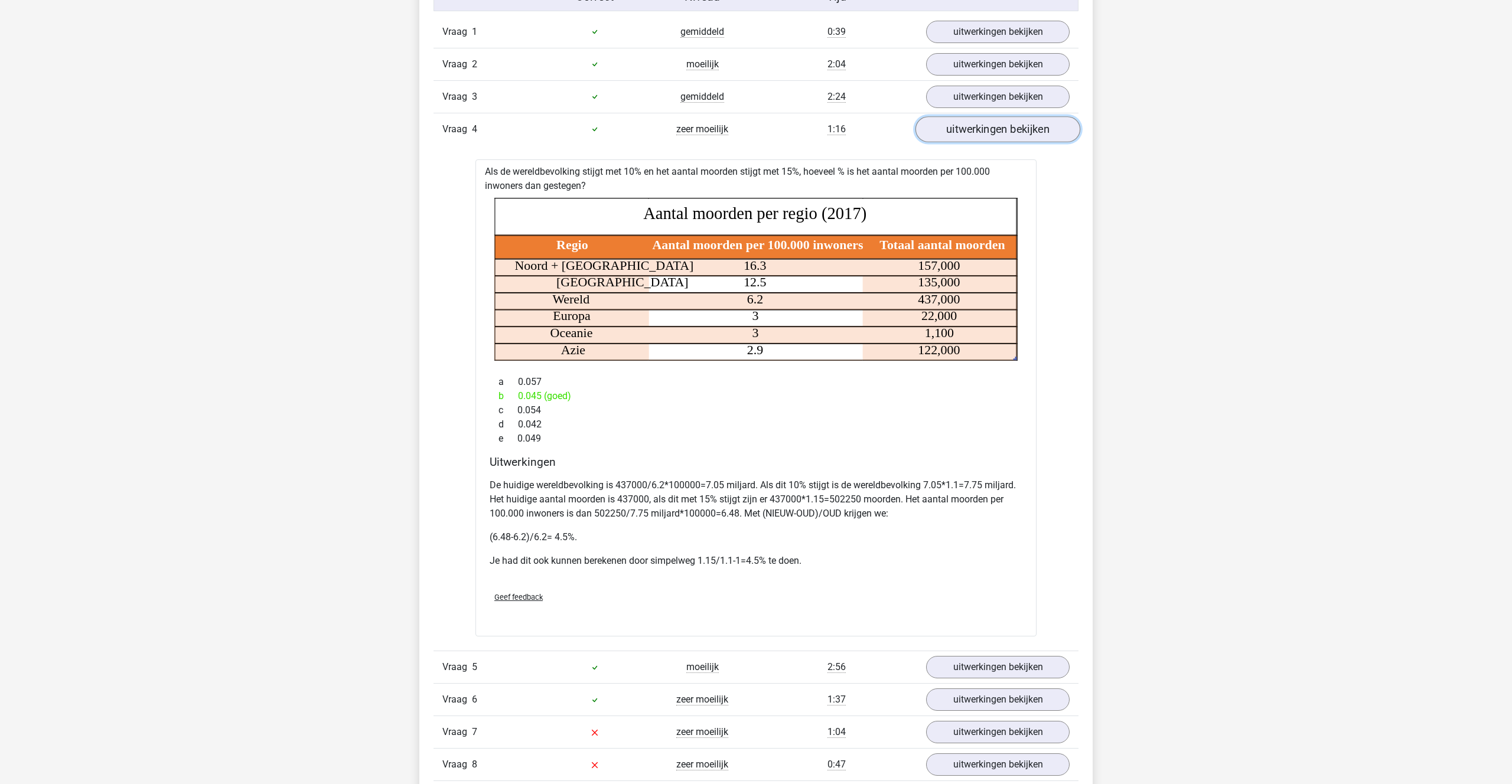
click at [969, 119] on link "uitwerkingen bekijken" at bounding box center [998, 129] width 165 height 26
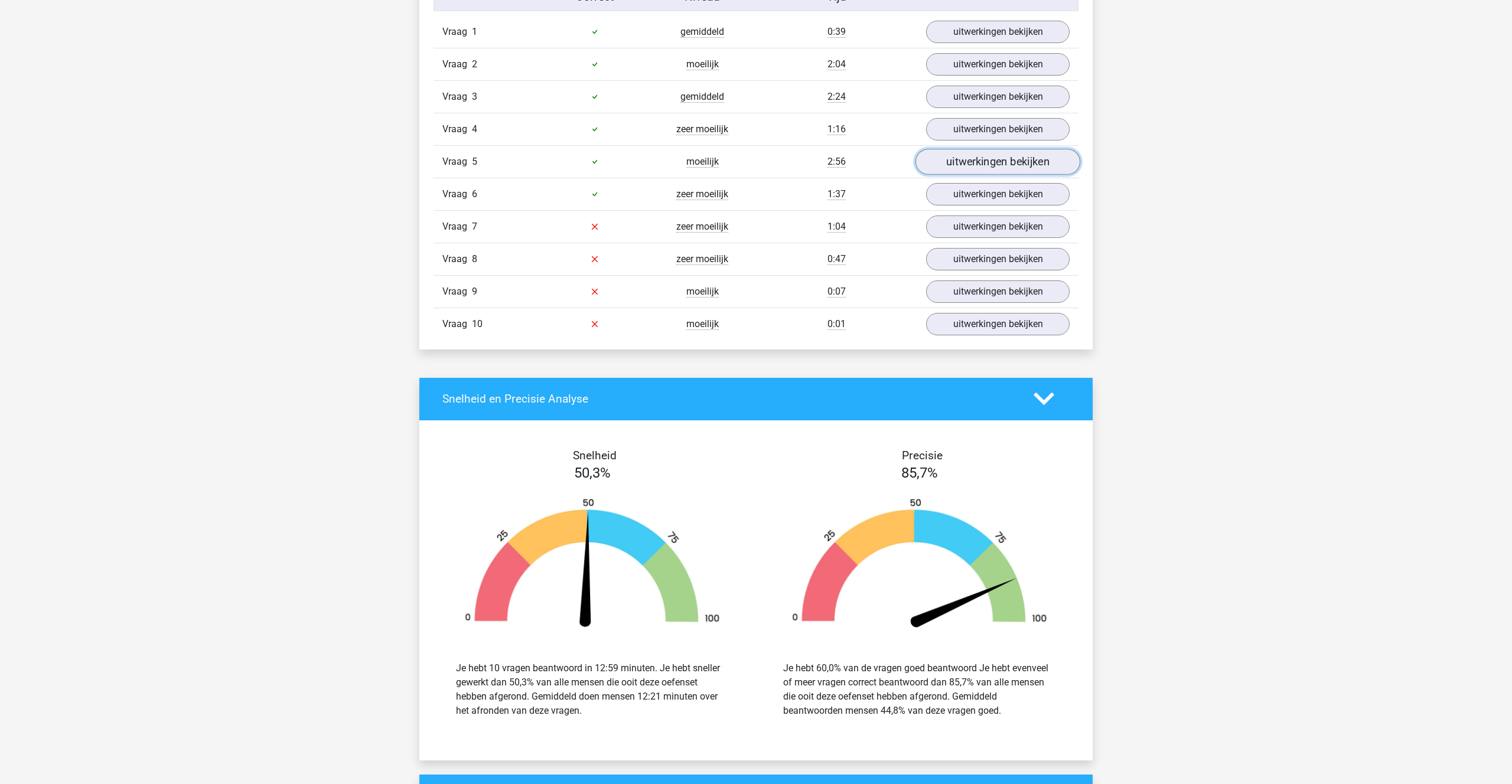
click at [975, 157] on link "uitwerkingen bekijken" at bounding box center [998, 161] width 165 height 26
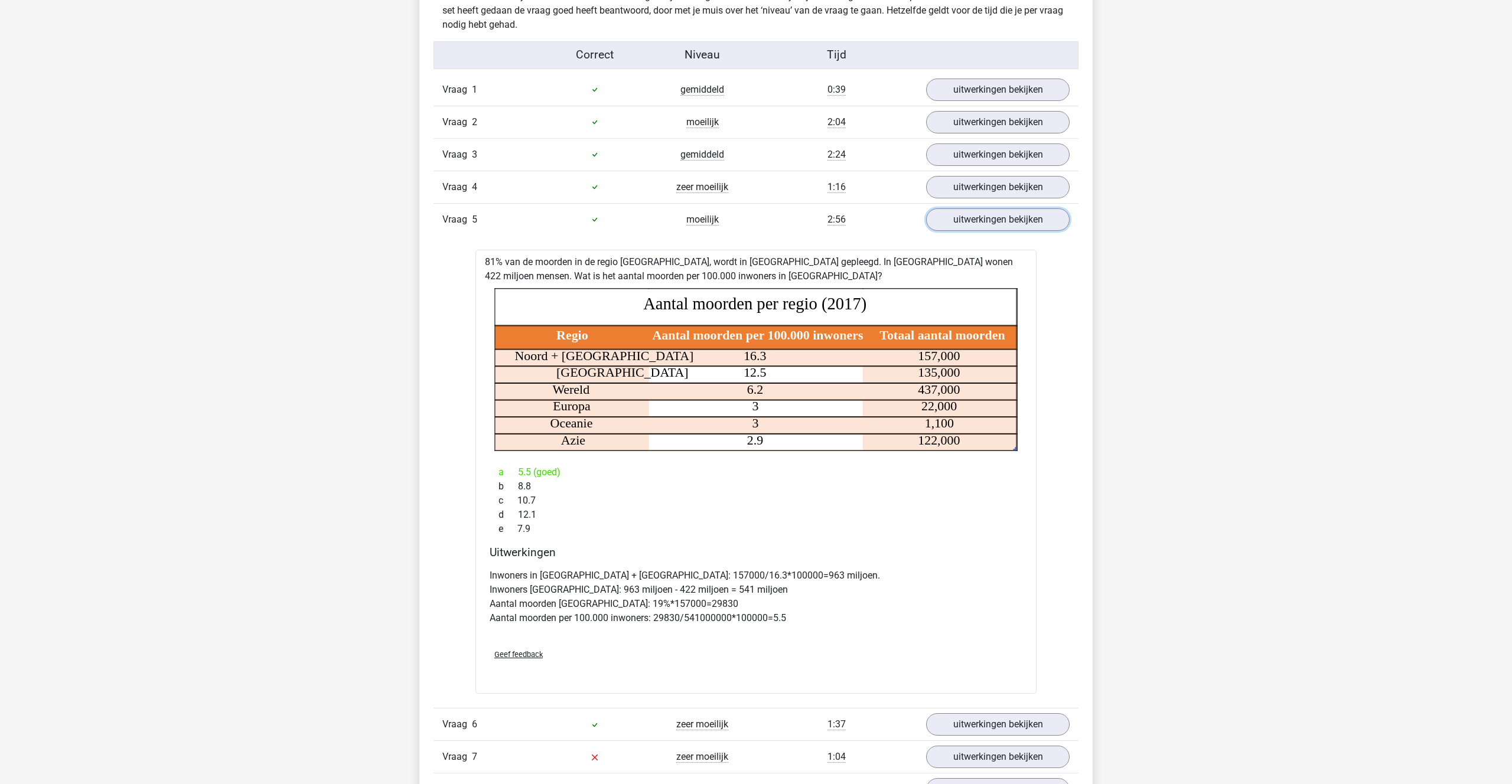
scroll to position [709, 0]
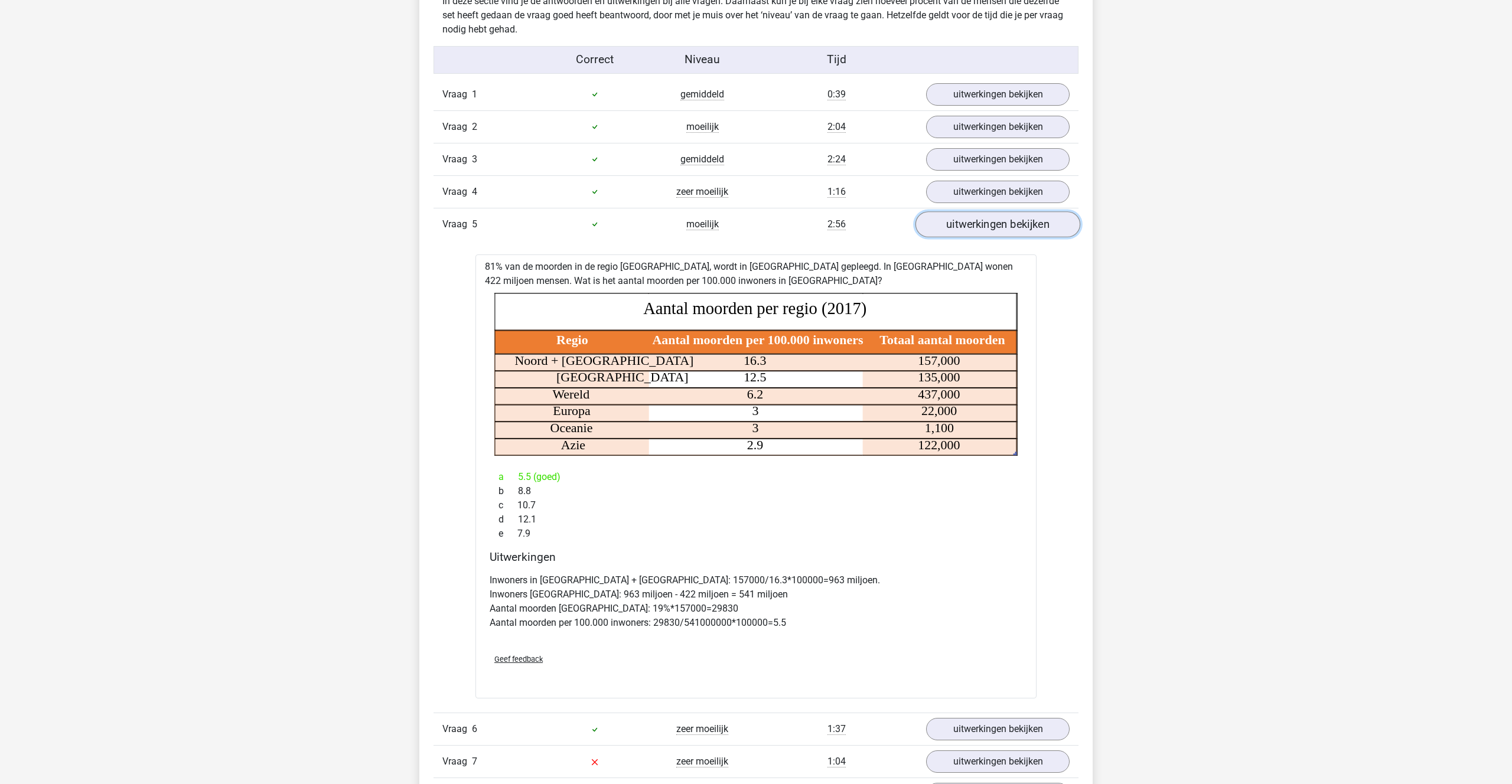
click at [970, 225] on link "uitwerkingen bekijken" at bounding box center [998, 224] width 165 height 26
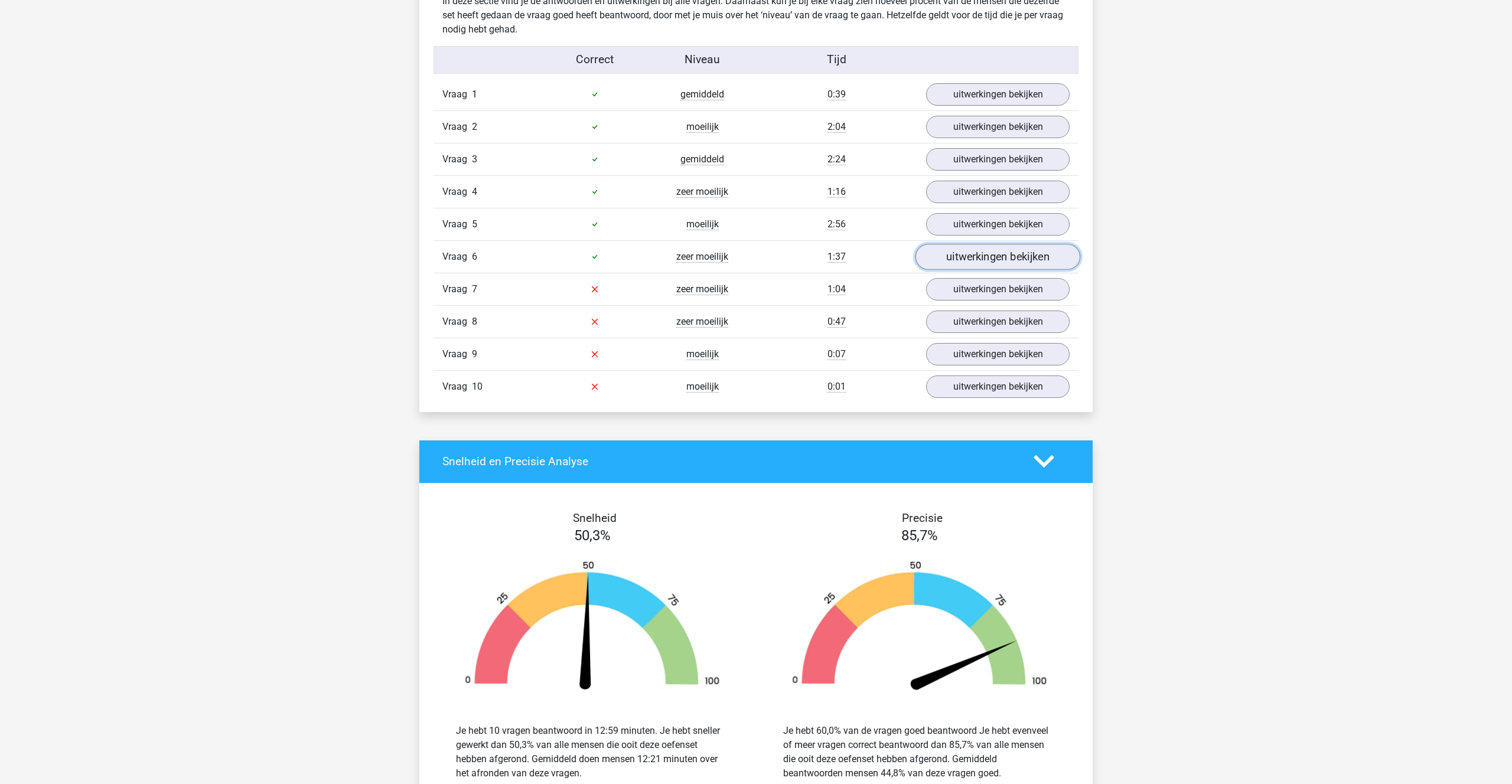
click at [970, 253] on link "uitwerkingen bekijken" at bounding box center [998, 257] width 165 height 26
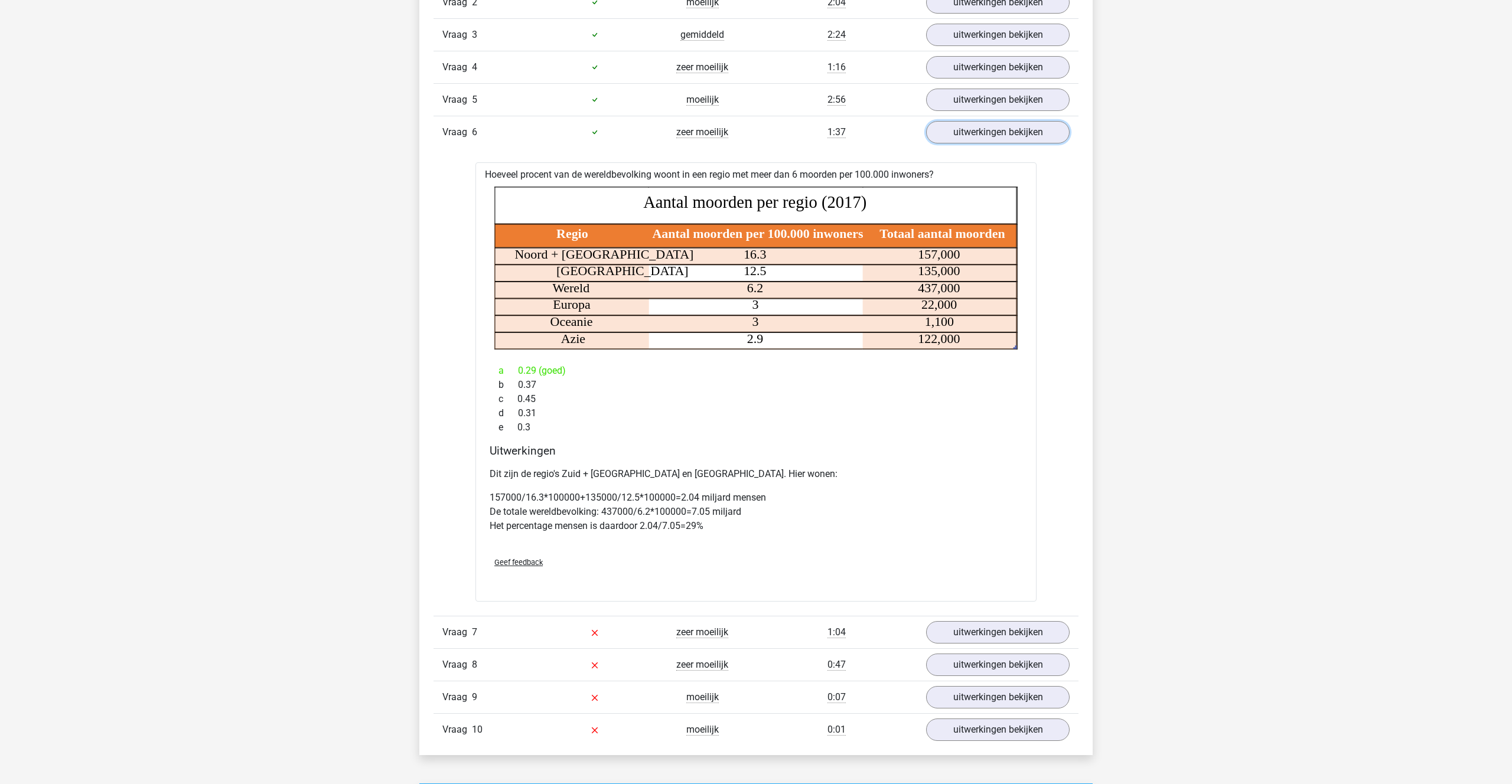
scroll to position [835, 0]
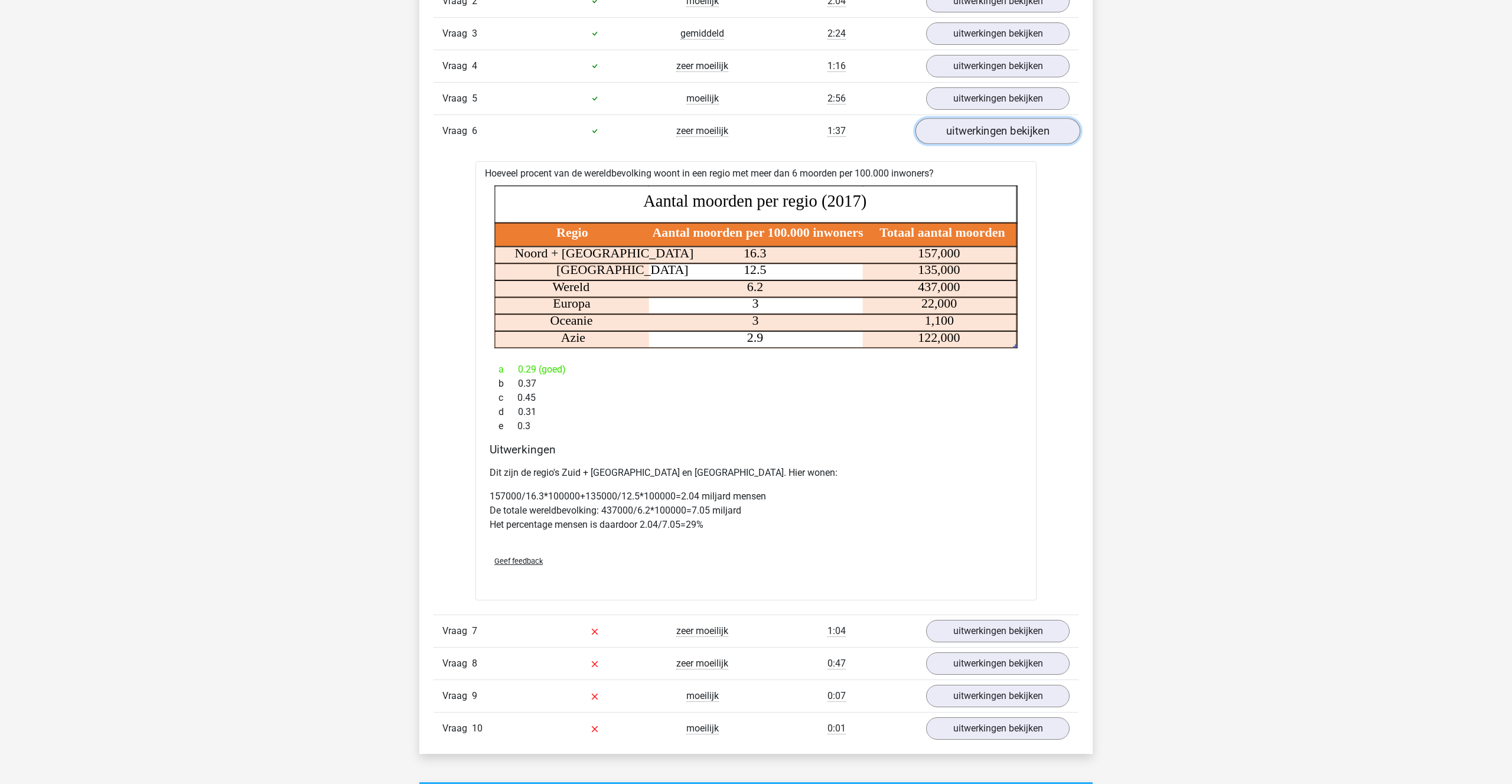
click at [1008, 140] on link "uitwerkingen bekijken" at bounding box center [998, 131] width 165 height 26
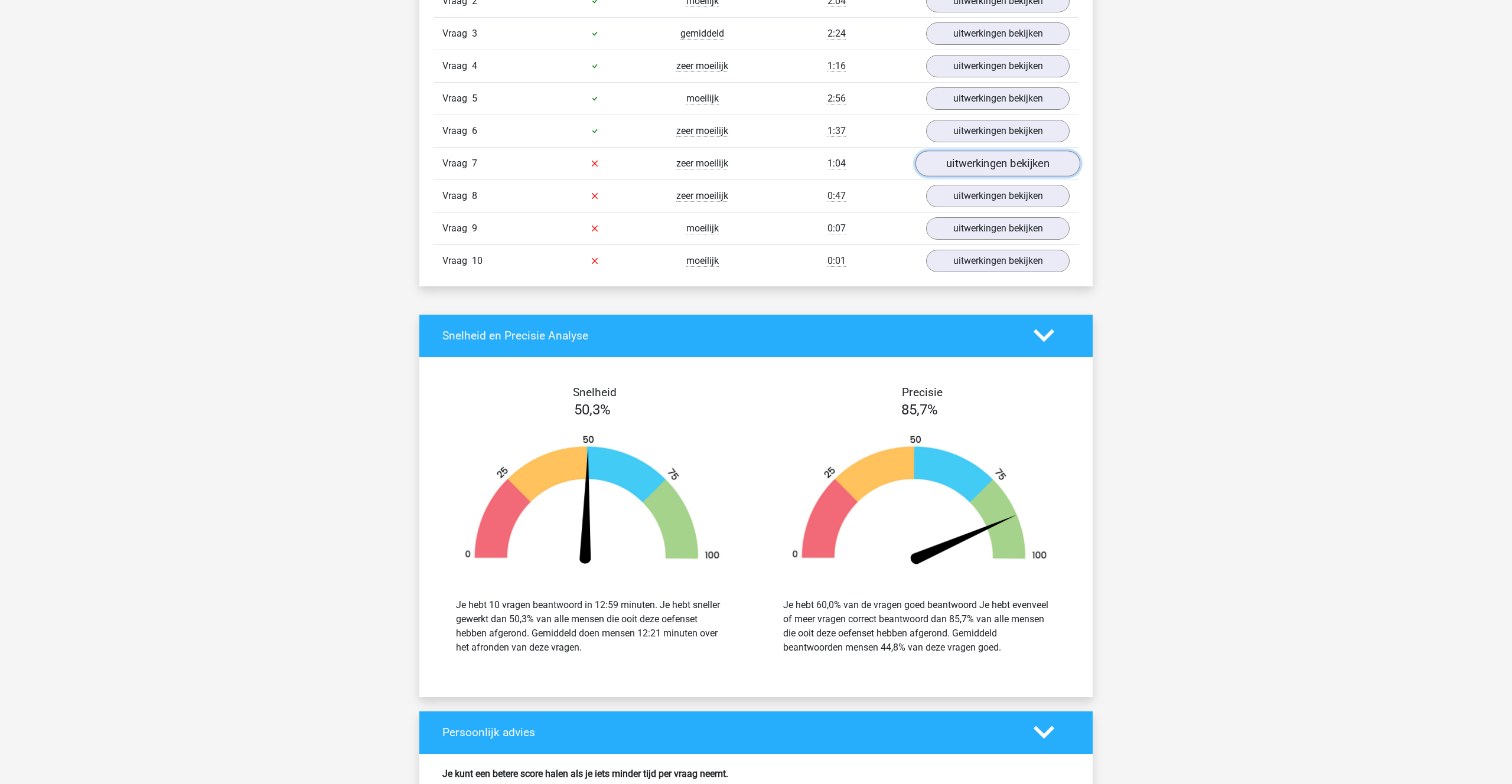
click at [996, 169] on link "uitwerkingen bekijken" at bounding box center [998, 163] width 165 height 26
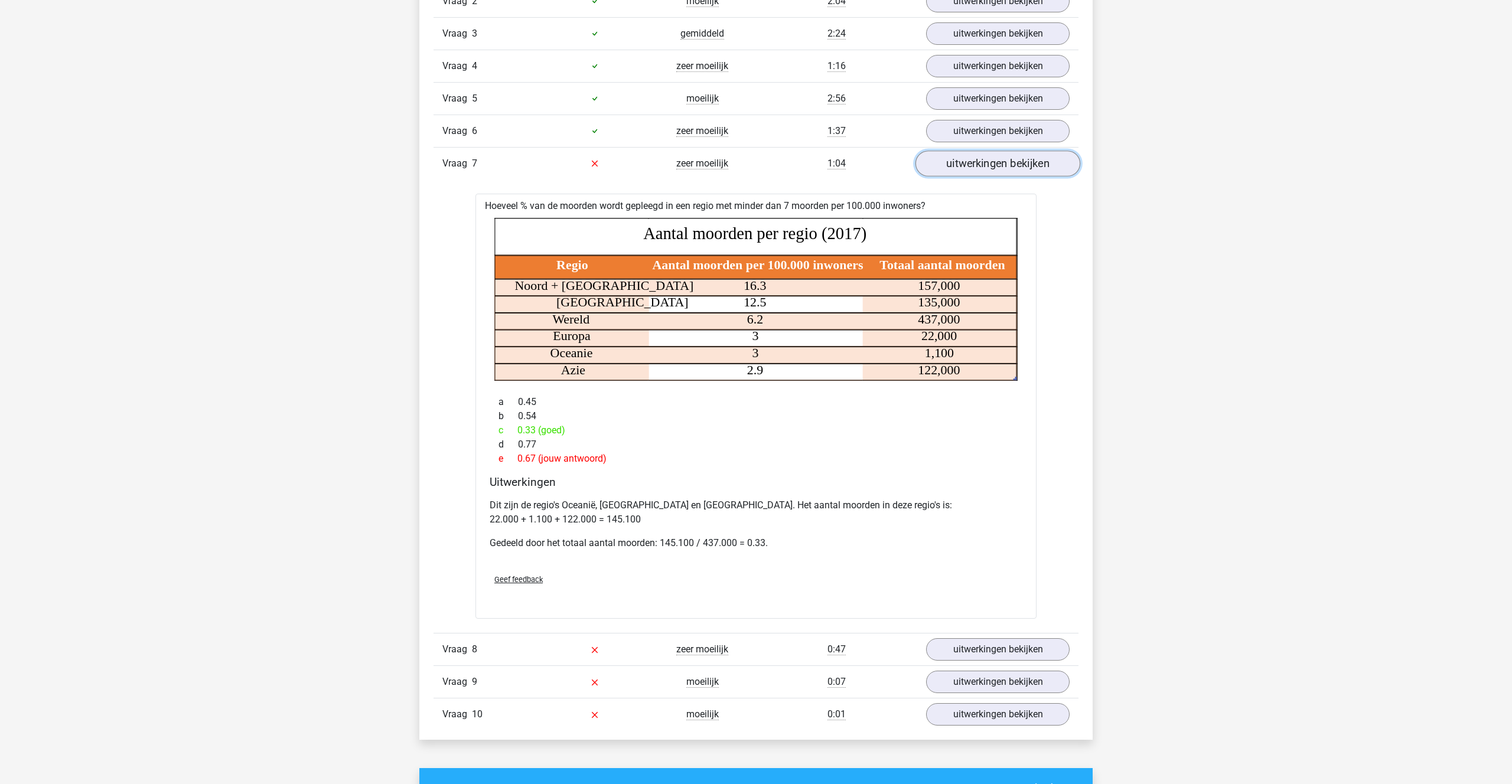
click at [961, 169] on link "uitwerkingen bekijken" at bounding box center [998, 163] width 165 height 26
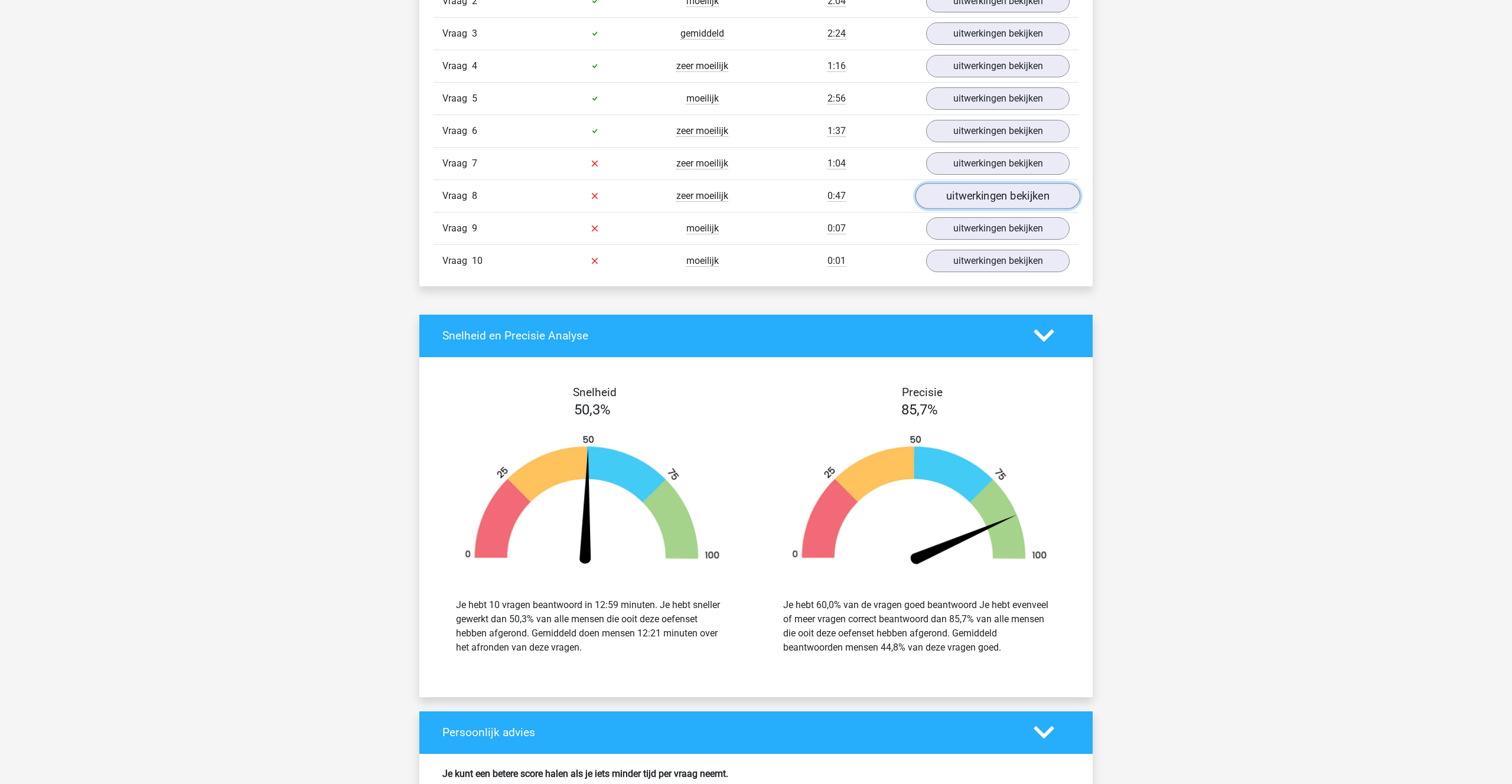
click at [966, 192] on link "uitwerkingen bekijken" at bounding box center [998, 196] width 165 height 26
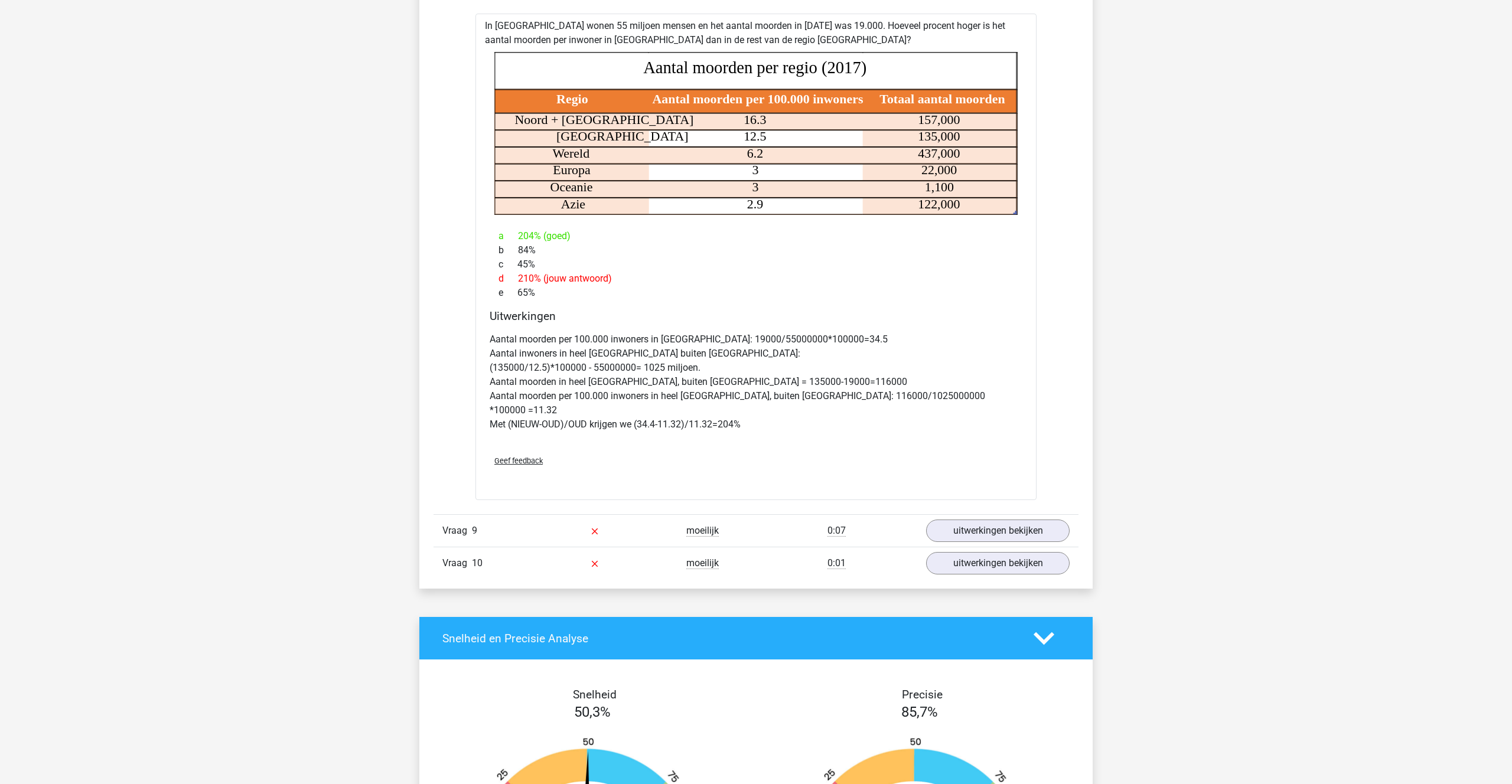
scroll to position [1050, 0]
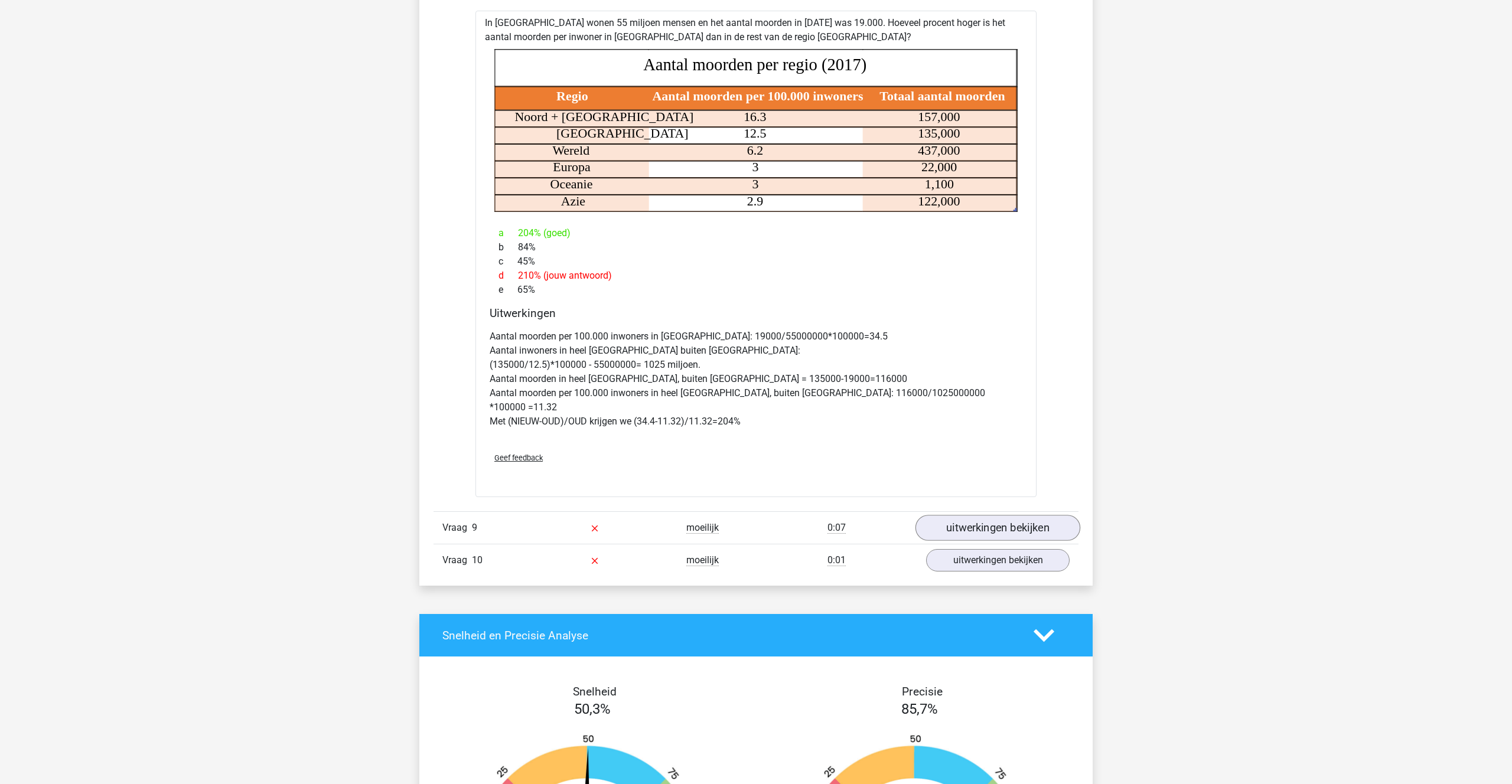
drag, startPoint x: 962, startPoint y: 501, endPoint x: 962, endPoint y: 508, distance: 7.0
click at [962, 511] on div "Vraag 9 moeilijk 0:07 uitwerkingen bekijken" at bounding box center [755, 527] width 645 height 32
click at [963, 515] on link "uitwerkingen bekijken" at bounding box center [998, 527] width 165 height 26
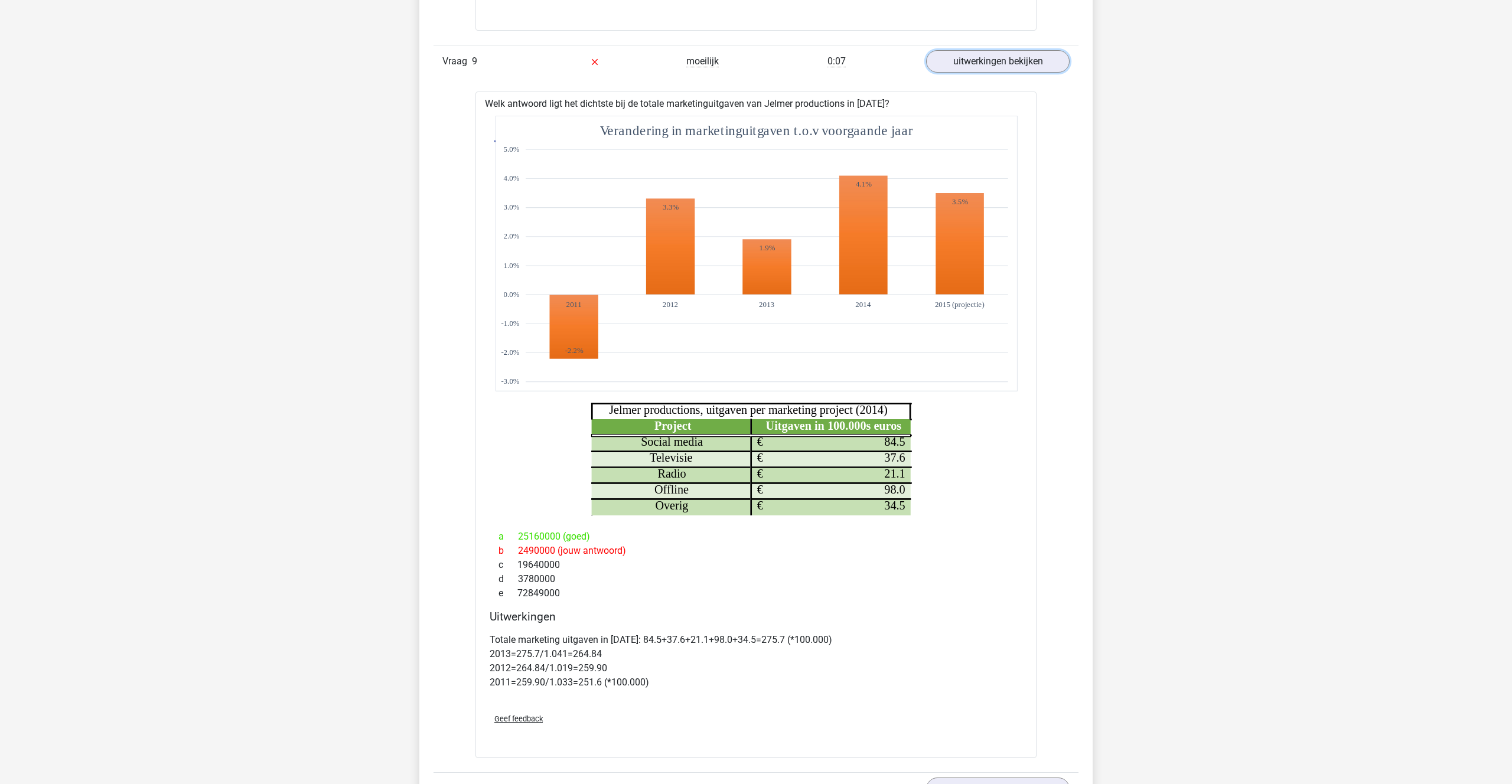
scroll to position [1518, 0]
click at [968, 56] on link "uitwerkingen bekijken" at bounding box center [998, 61] width 165 height 26
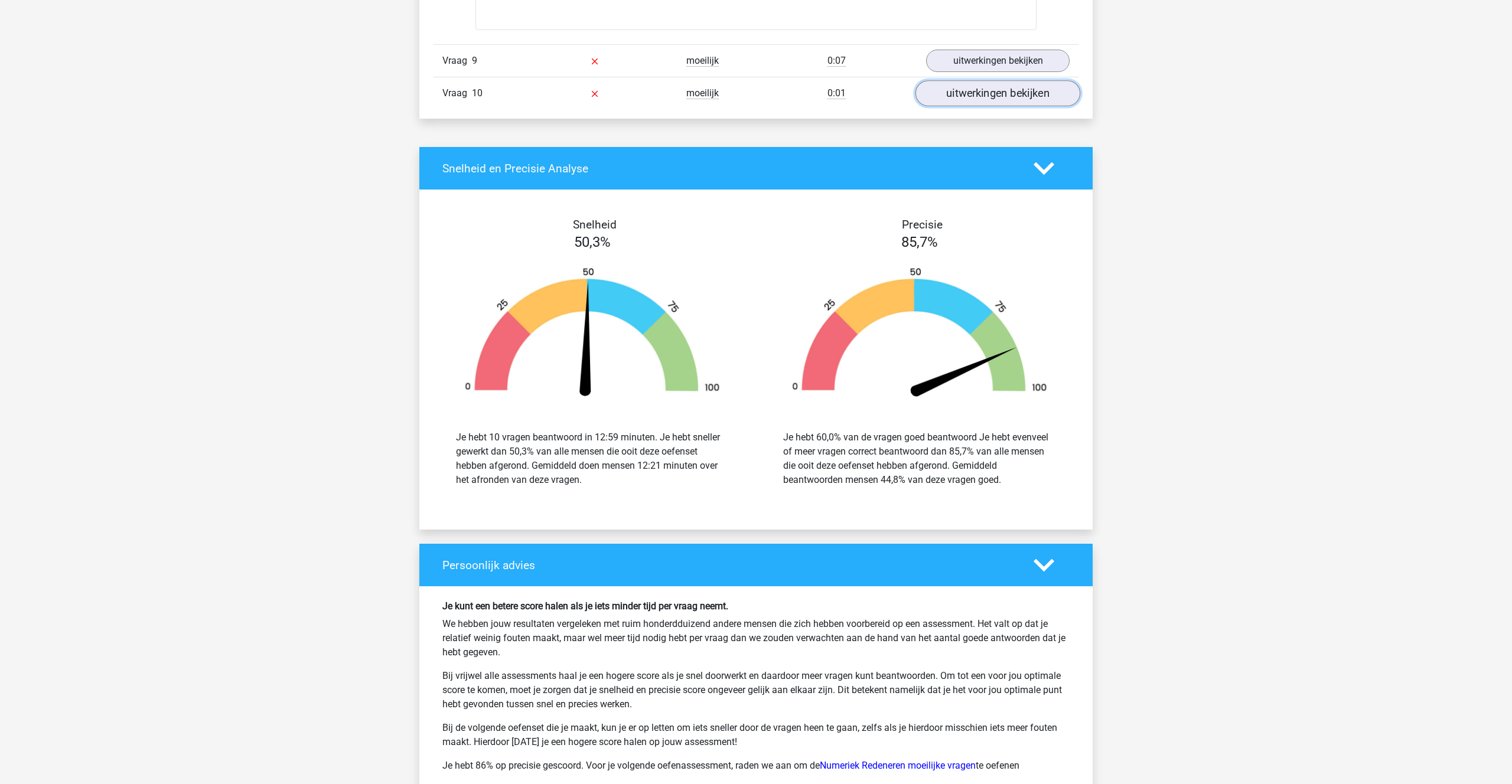
click at [973, 80] on link "uitwerkingen bekijken" at bounding box center [998, 93] width 165 height 26
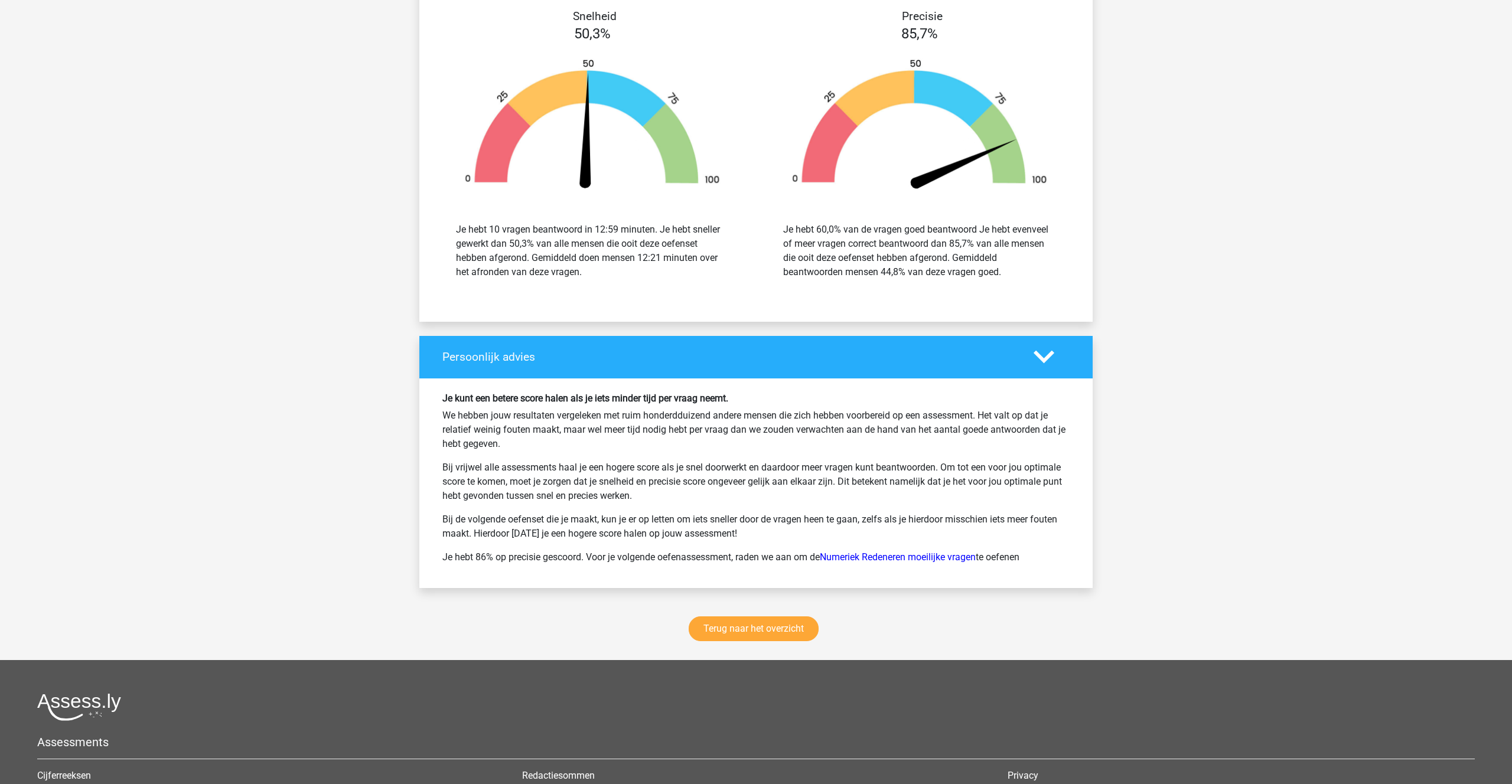
scroll to position [2422, 0]
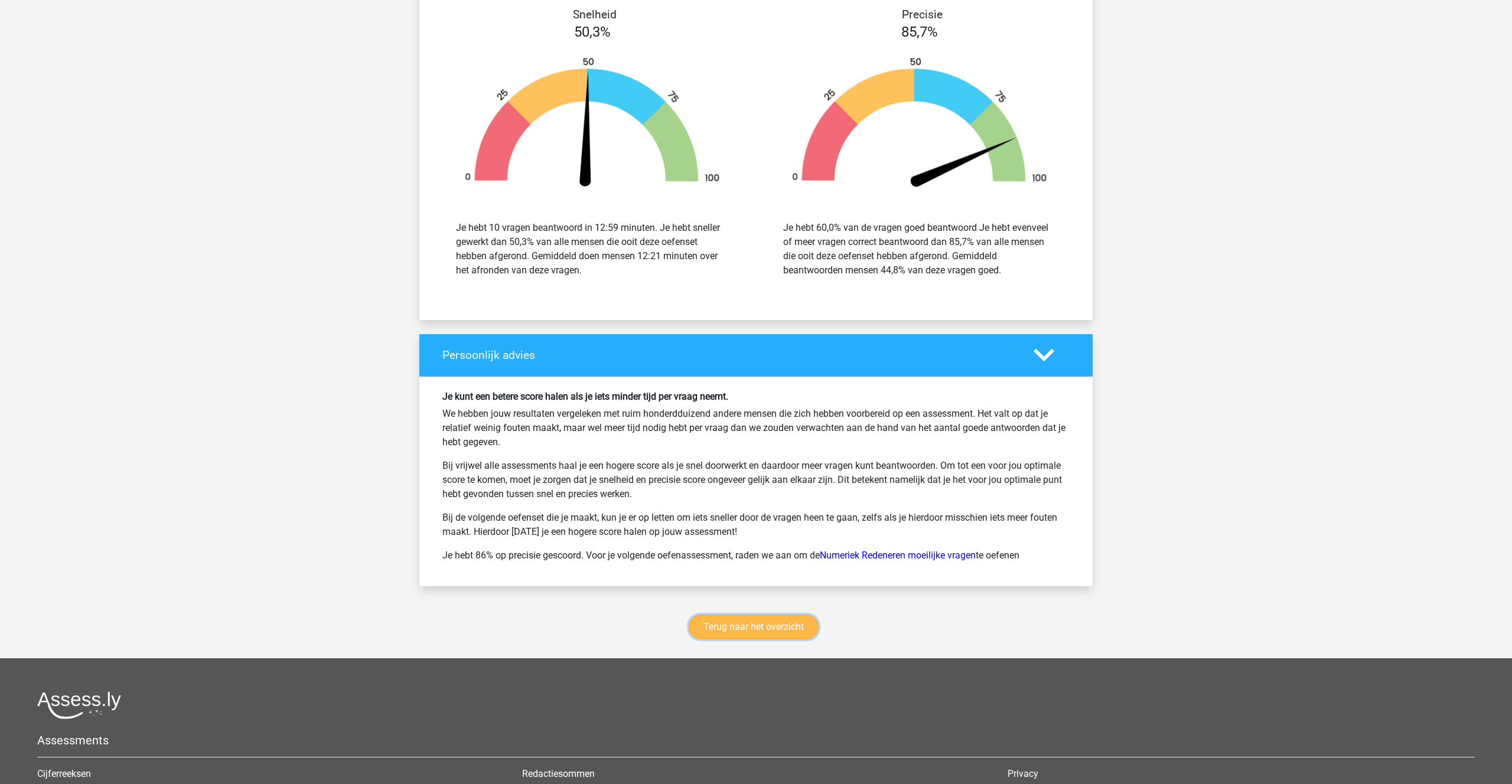
click at [742, 615] on link "Terug naar het overzicht" at bounding box center [754, 627] width 130 height 25
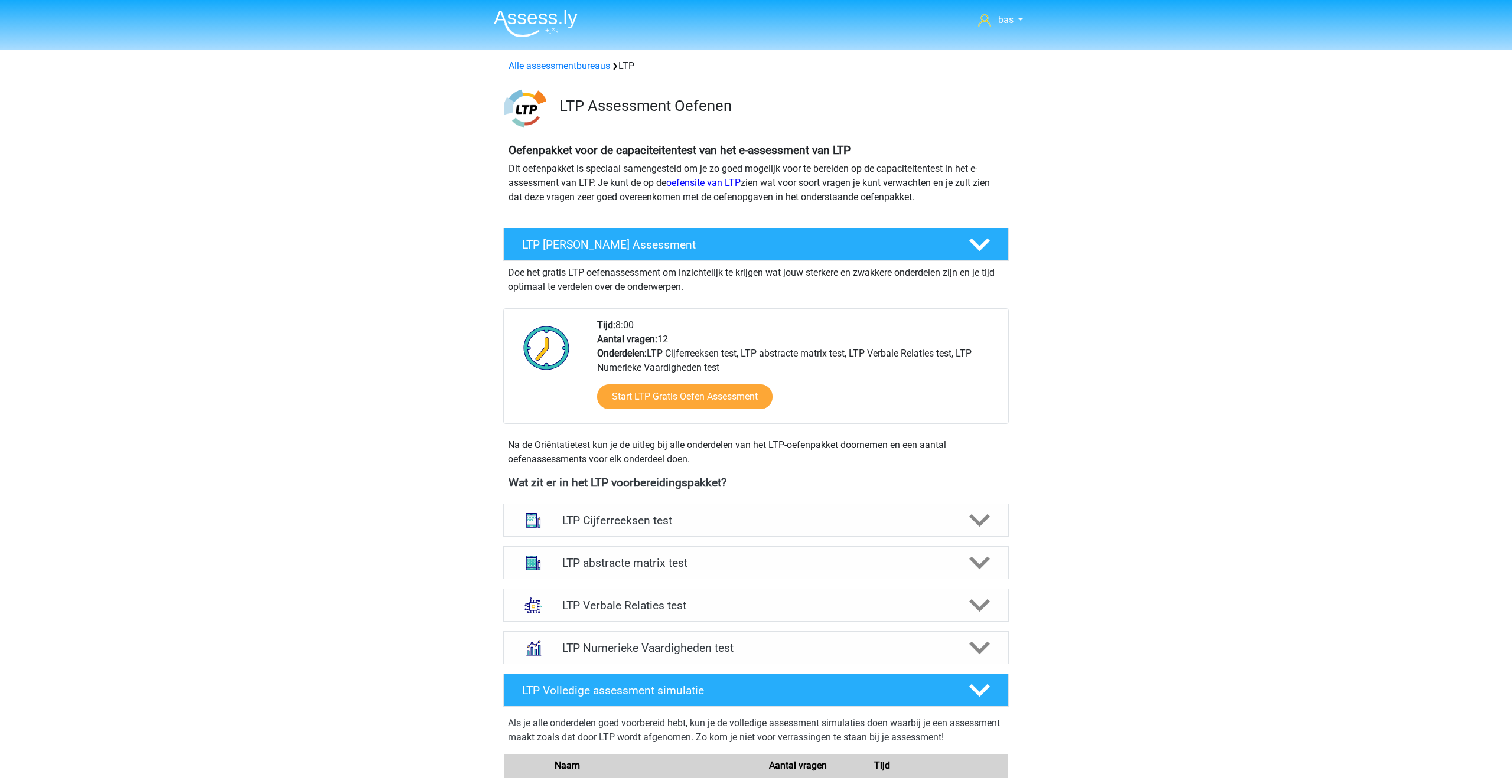
click at [620, 609] on h4 "LTP Verbale Relaties test" at bounding box center [755, 605] width 387 height 14
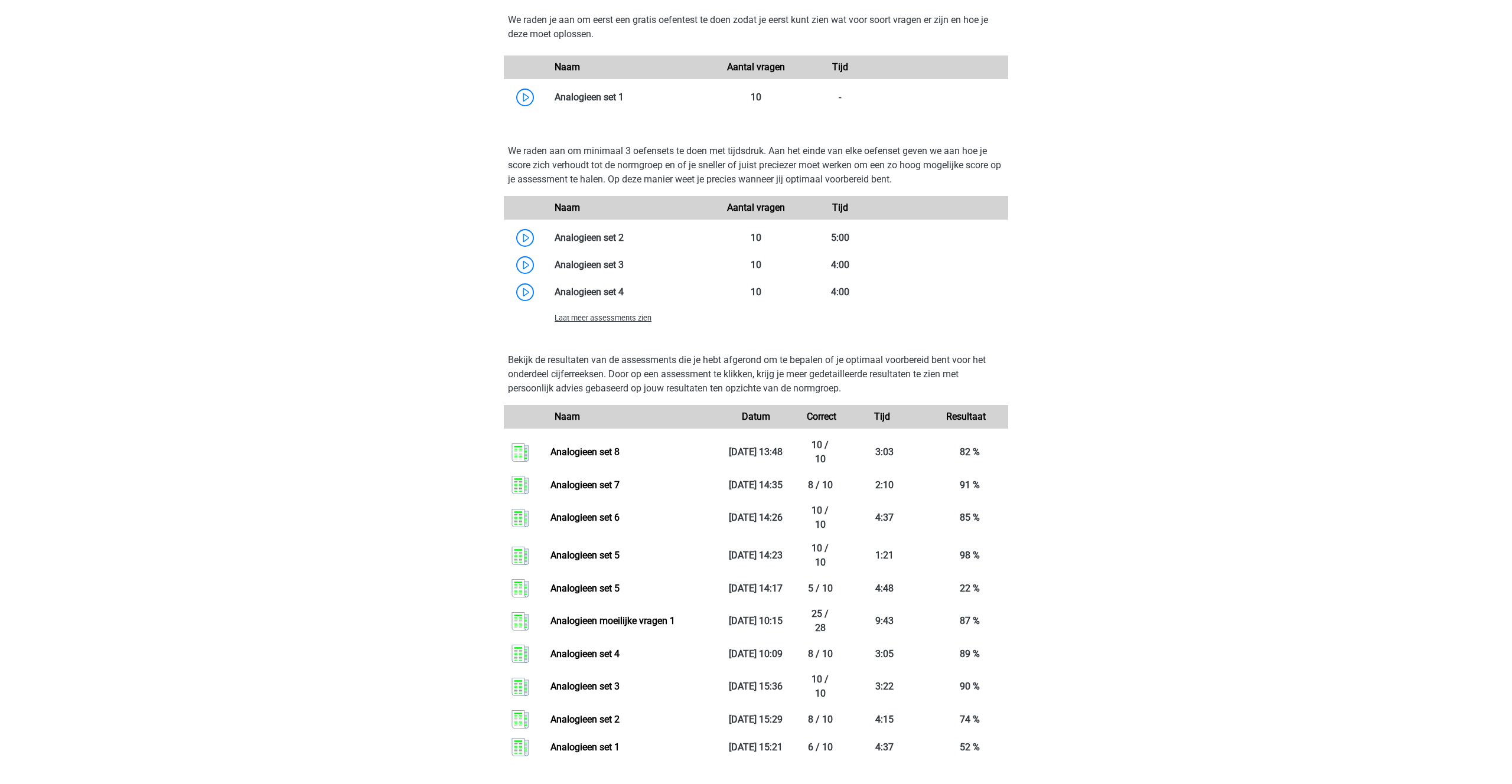
scroll to position [989, 0]
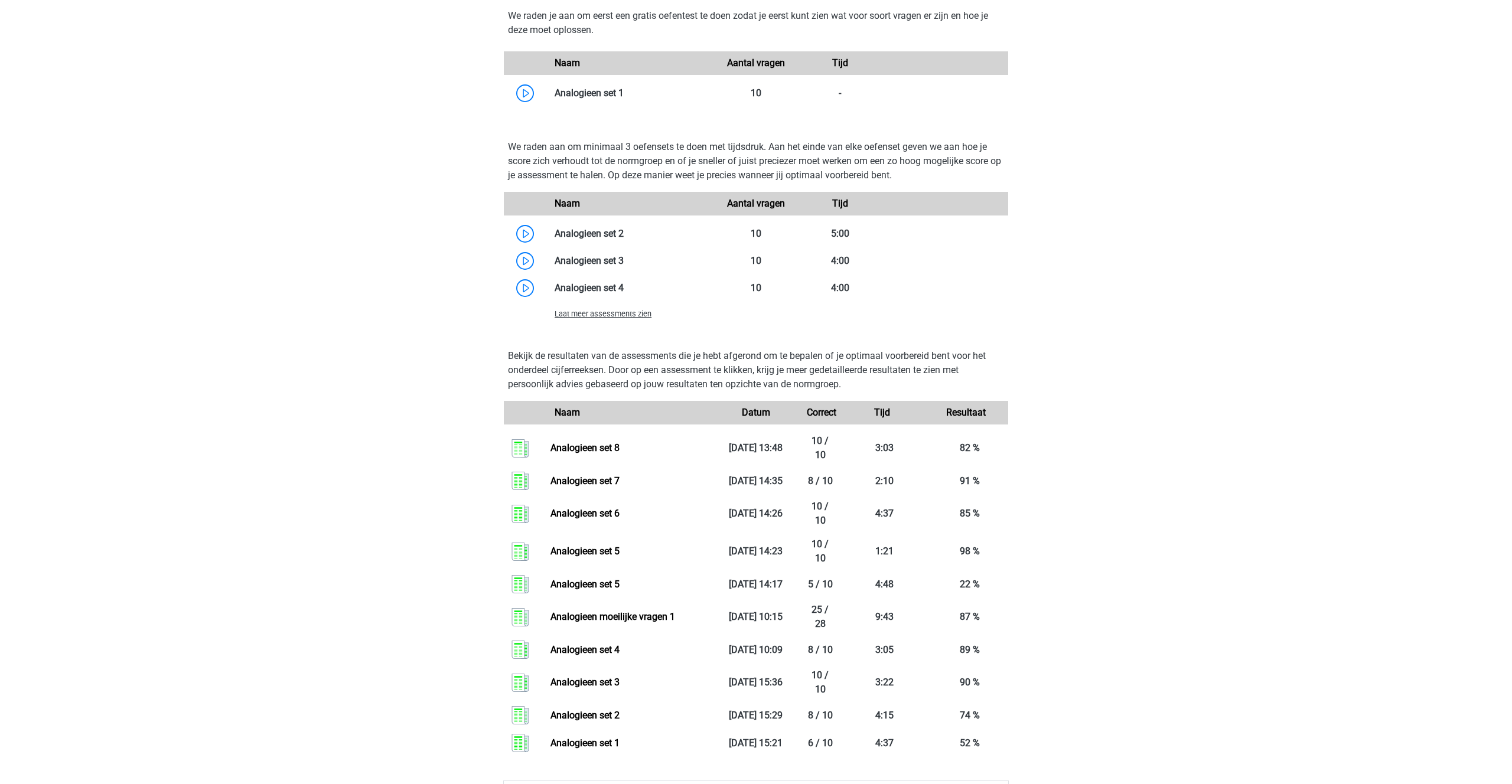
click at [592, 309] on div "Laat meer assessments zien" at bounding box center [629, 314] width 169 height 14
click at [592, 315] on span "Laat meer assessments zien" at bounding box center [602, 314] width 97 height 9
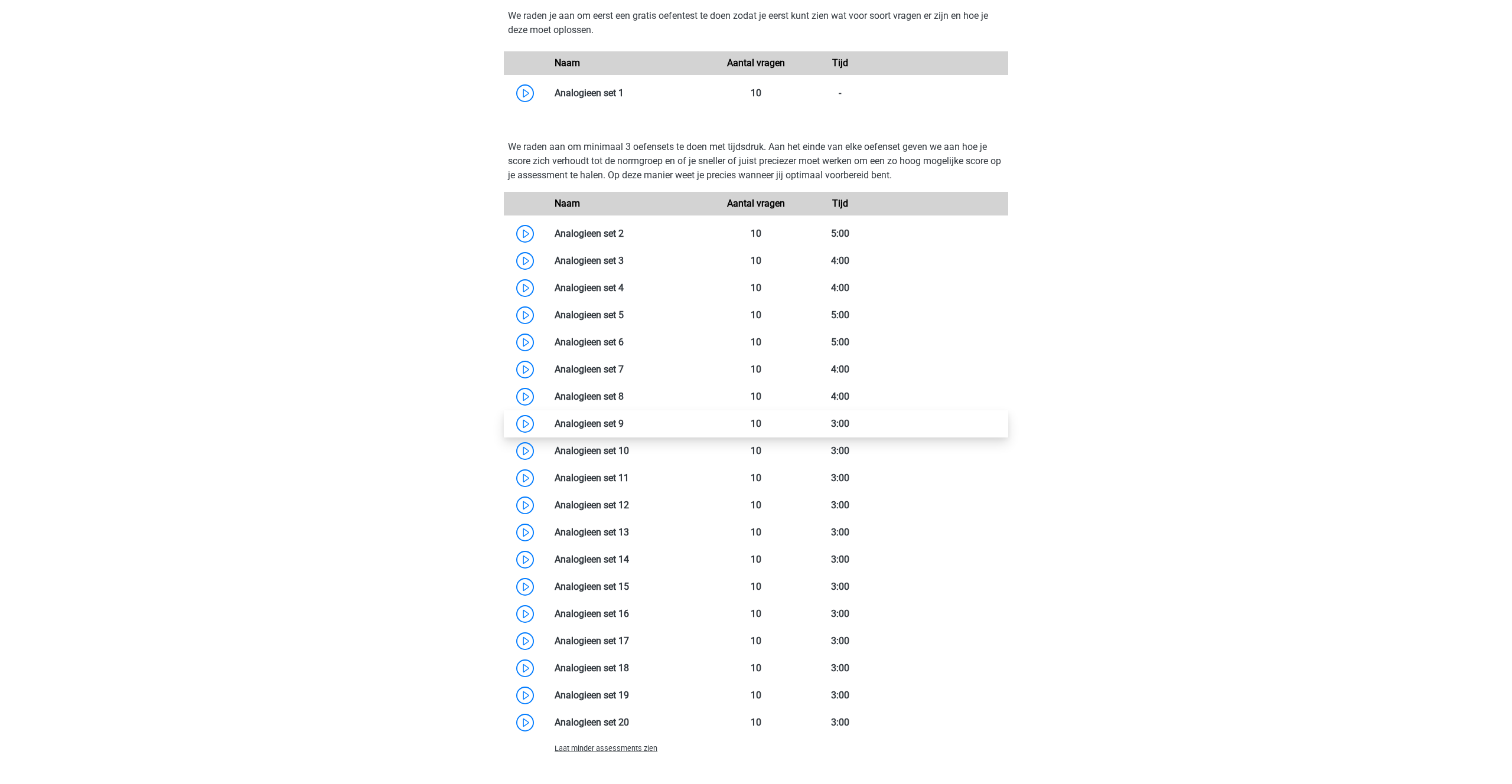
click at [623, 429] on link at bounding box center [623, 423] width 0 height 11
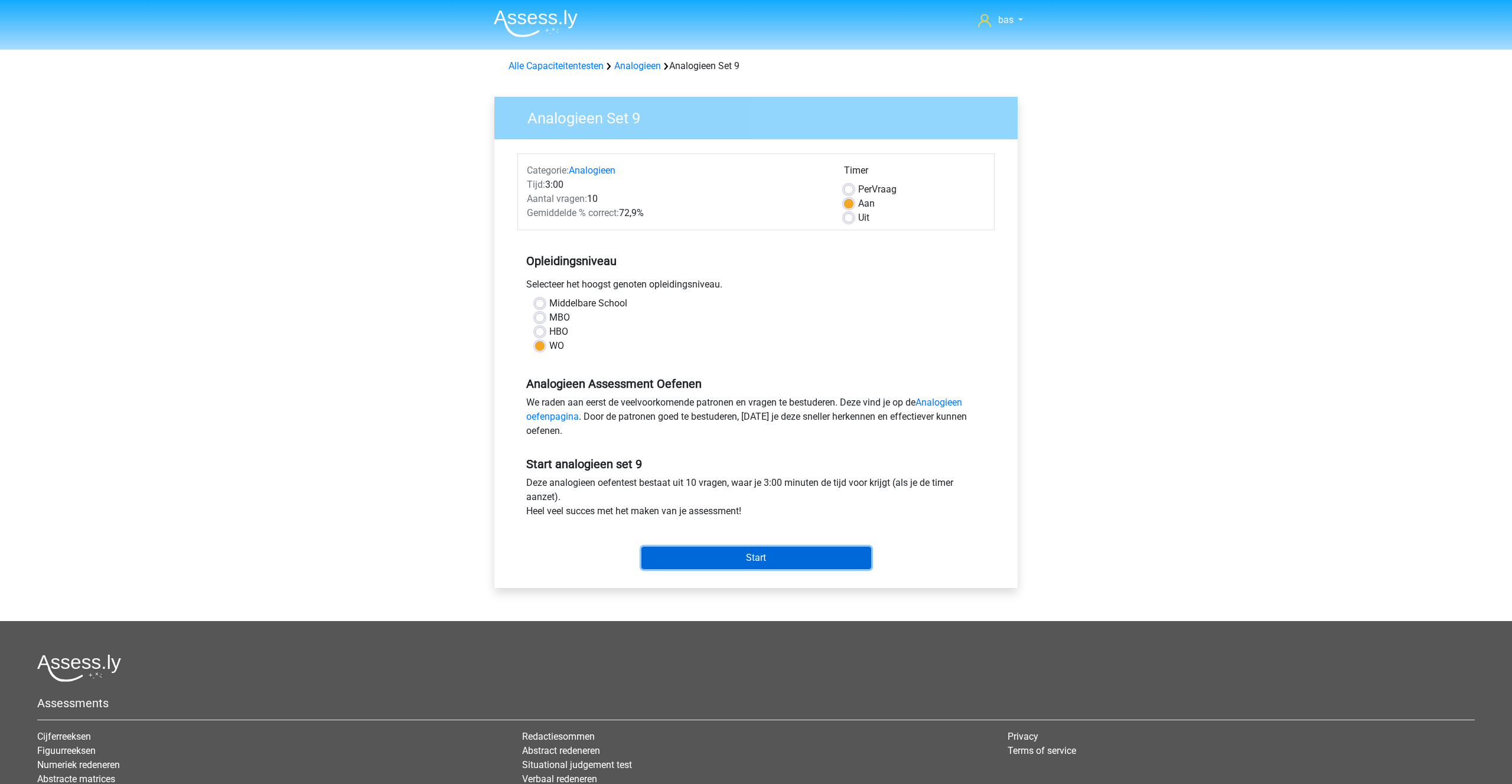
click at [708, 556] on input "Start" at bounding box center [756, 557] width 230 height 22
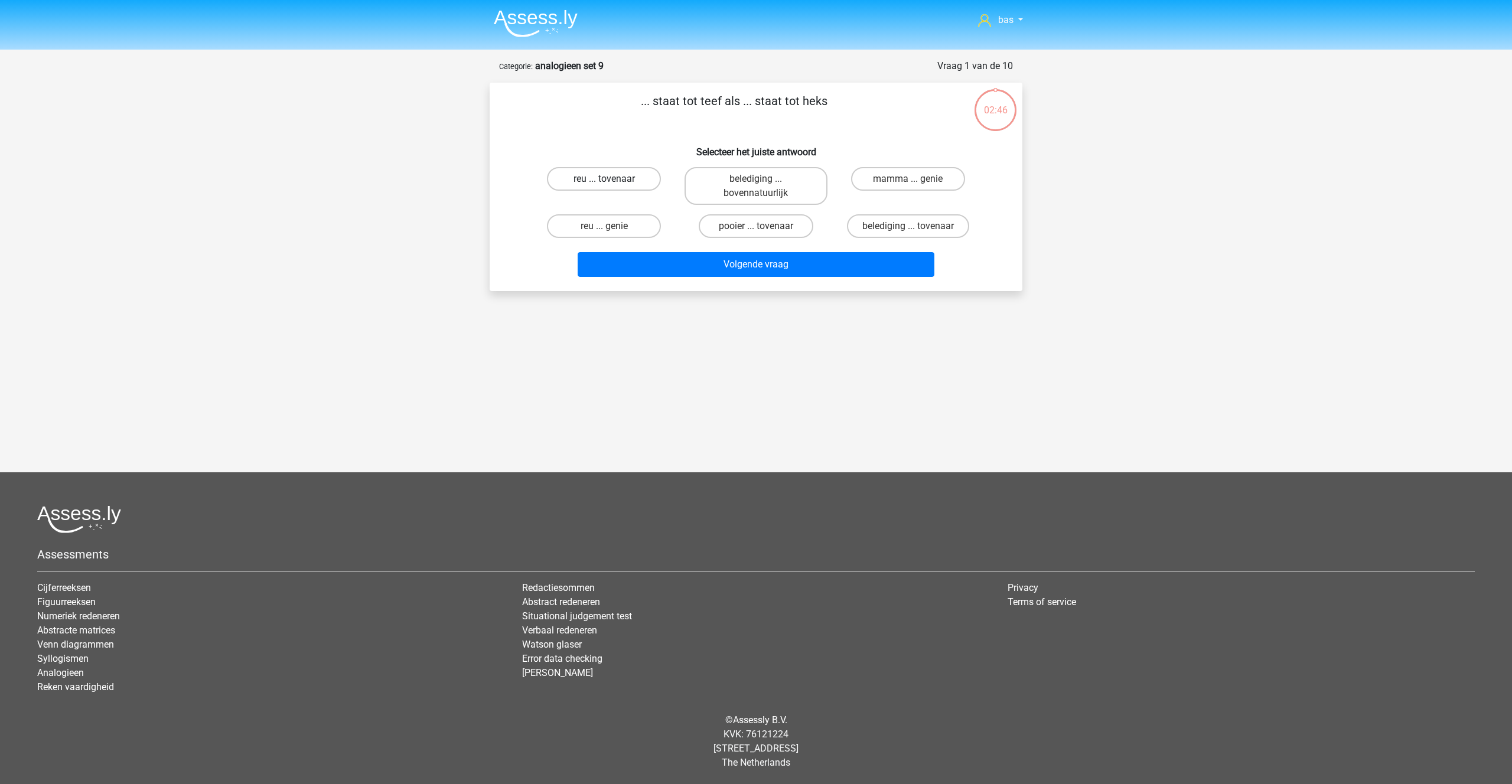
click at [586, 181] on label "reu ... tovenaar" at bounding box center [604, 179] width 114 height 23
click at [604, 181] on input "reu ... tovenaar" at bounding box center [608, 182] width 8 height 8
radio input "true"
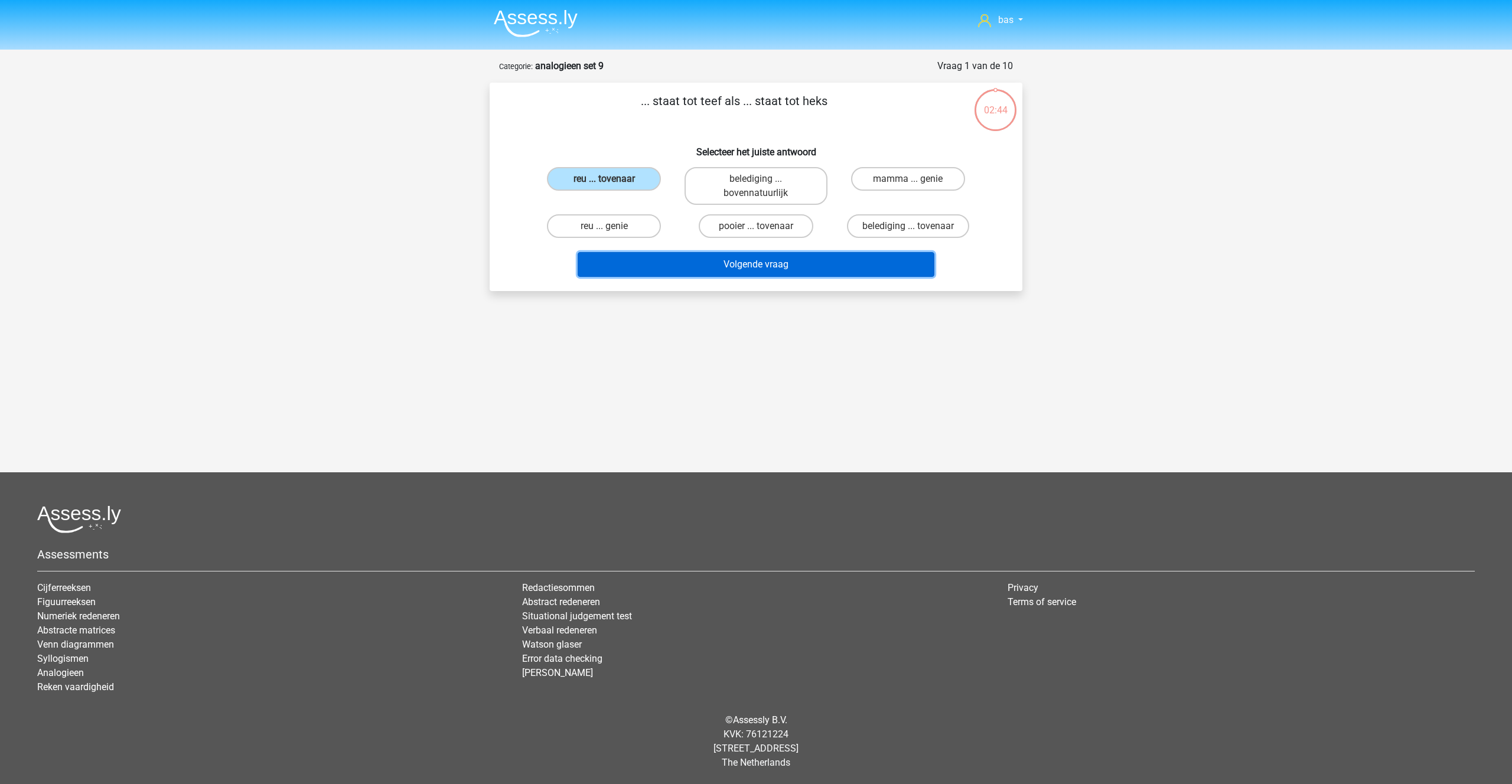
click at [758, 265] on button "Volgende vraag" at bounding box center [756, 264] width 357 height 25
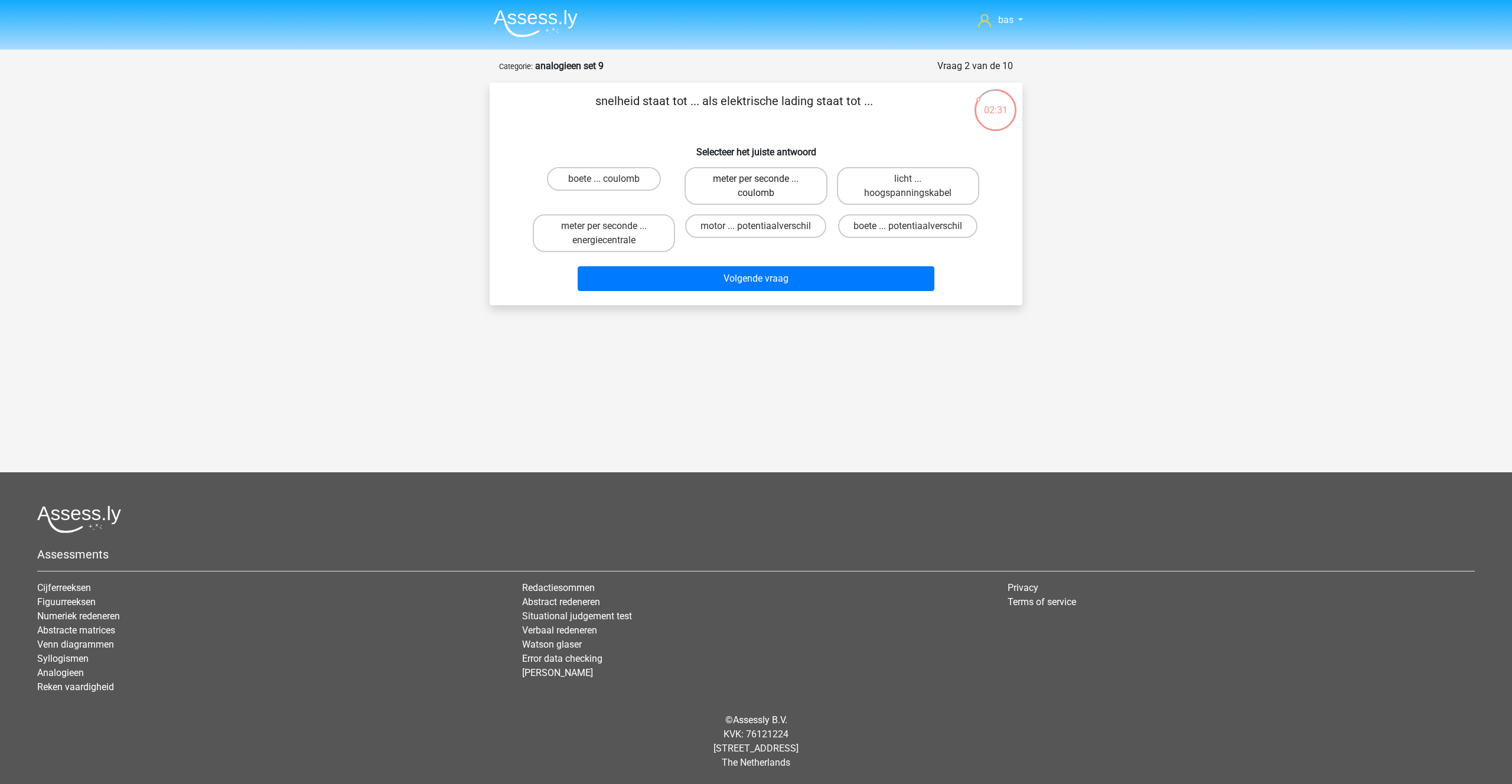
click at [767, 181] on label "meter per seconde ... coulomb" at bounding box center [755, 186] width 142 height 38
click at [764, 181] on input "meter per seconde ... coulomb" at bounding box center [760, 182] width 8 height 8
radio input "true"
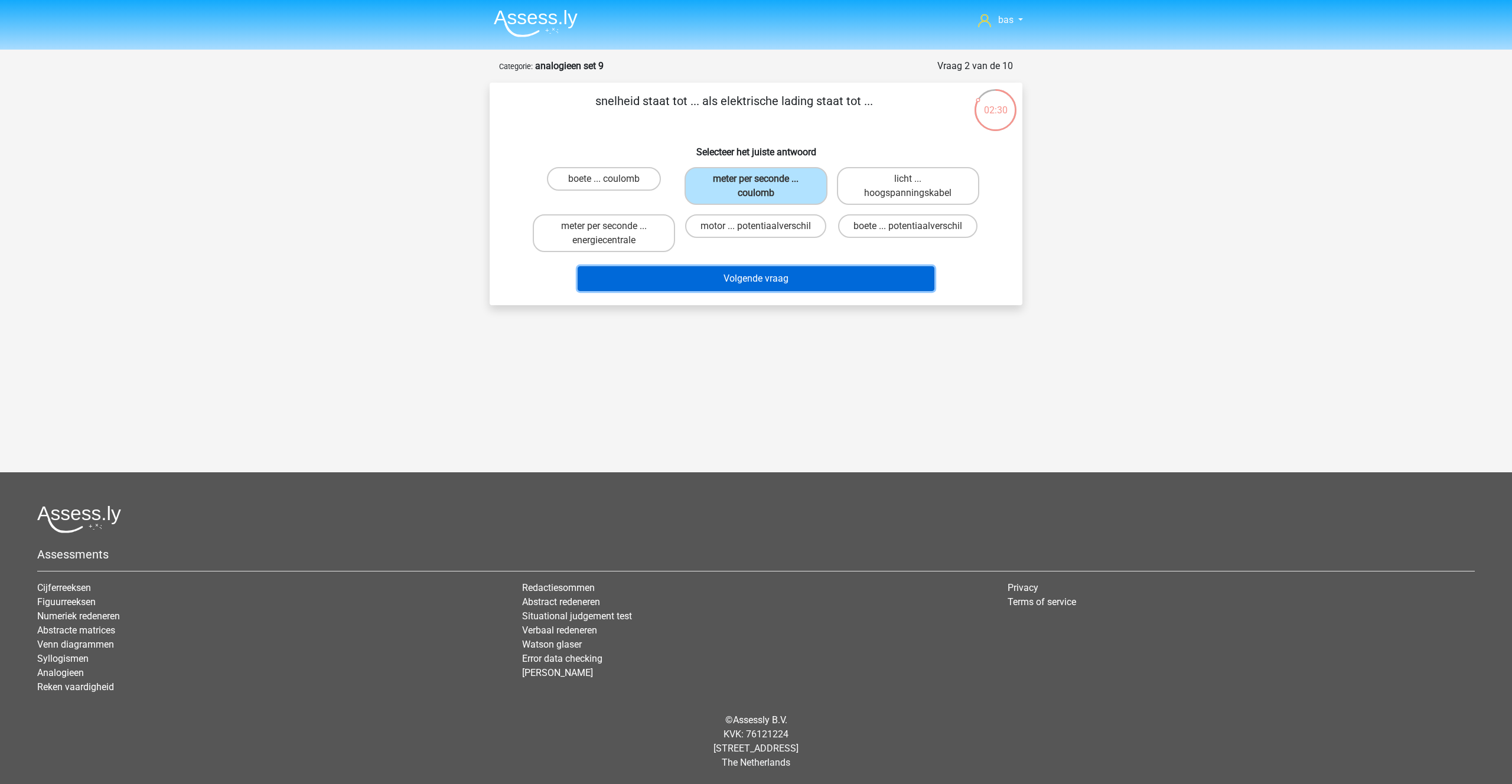
click at [738, 280] on button "Volgende vraag" at bounding box center [756, 278] width 357 height 25
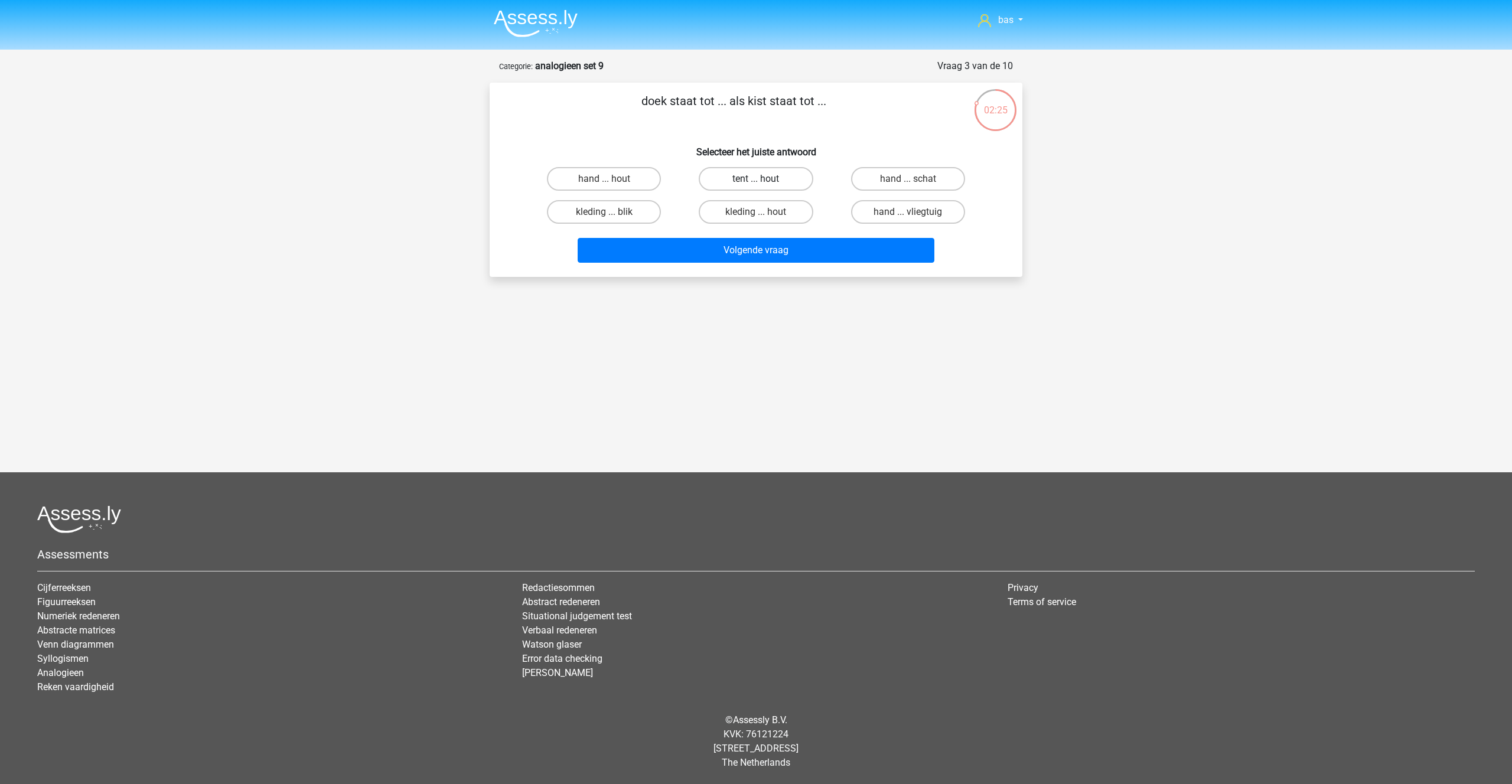
click at [765, 180] on label "tent ... hout" at bounding box center [755, 179] width 114 height 23
click at [764, 180] on input "tent ... hout" at bounding box center [760, 182] width 8 height 8
radio input "true"
click at [760, 248] on button "Volgende vraag" at bounding box center [756, 250] width 357 height 25
click at [745, 214] on label "neven ... pap" at bounding box center [755, 212] width 114 height 23
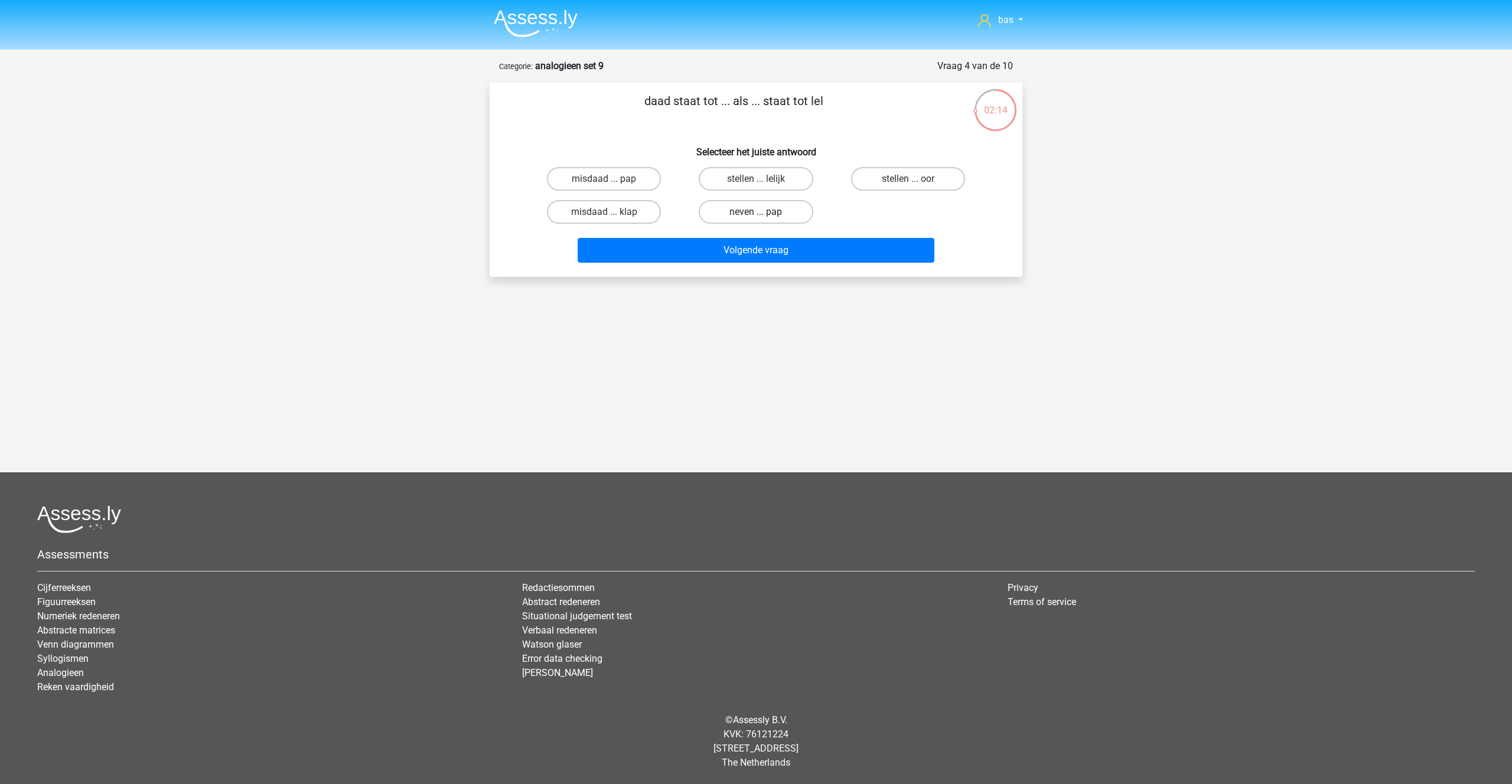
click at [756, 214] on input "neven ... pap" at bounding box center [760, 215] width 8 height 8
radio input "true"
click at [738, 249] on button "Volgende vraag" at bounding box center [756, 250] width 357 height 25
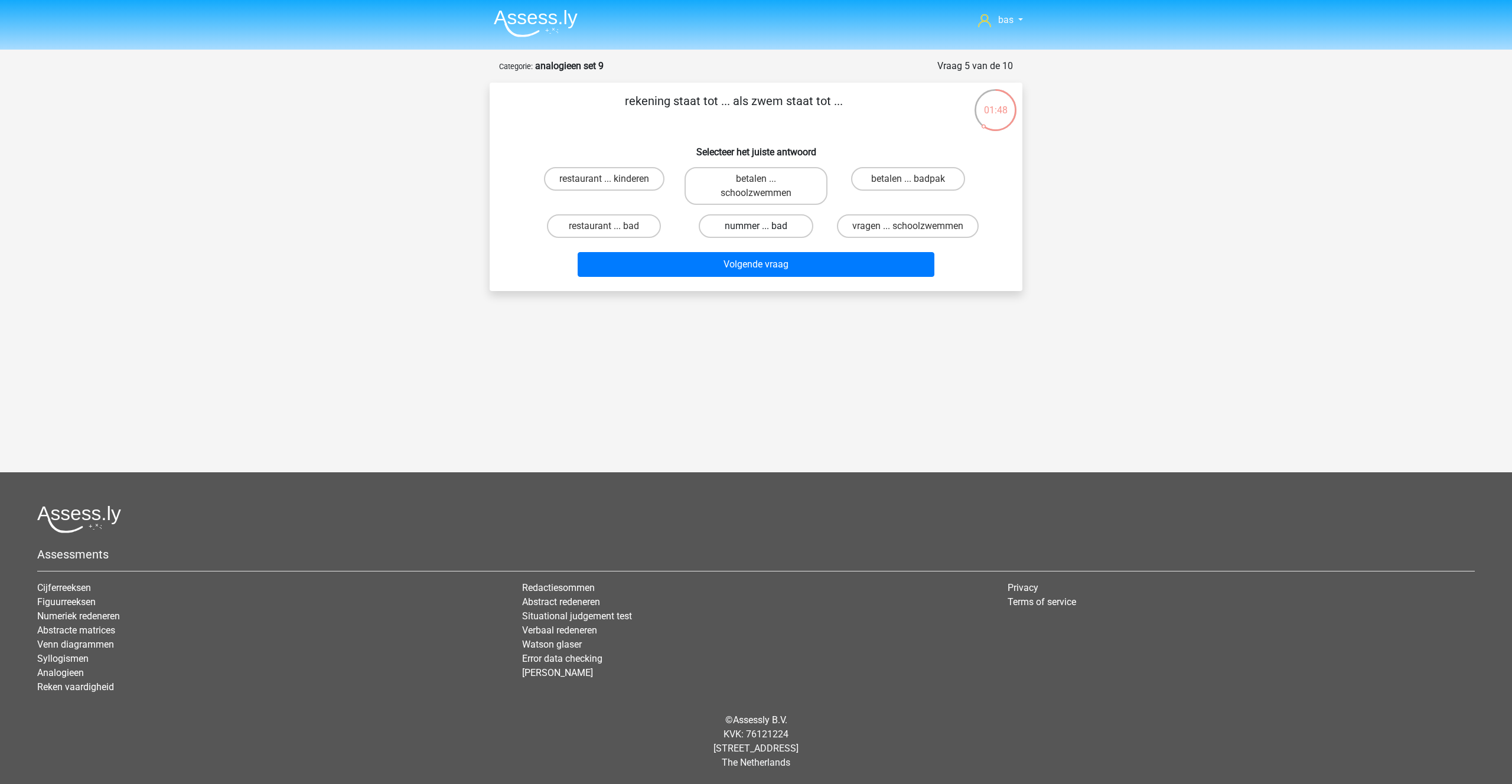
click at [751, 227] on label "nummer ... bad" at bounding box center [755, 226] width 114 height 23
click at [756, 227] on input "nummer ... bad" at bounding box center [760, 230] width 8 height 8
radio input "true"
click at [583, 221] on label "restaurant ... bad" at bounding box center [604, 226] width 114 height 23
click at [604, 226] on input "restaurant ... bad" at bounding box center [608, 230] width 8 height 8
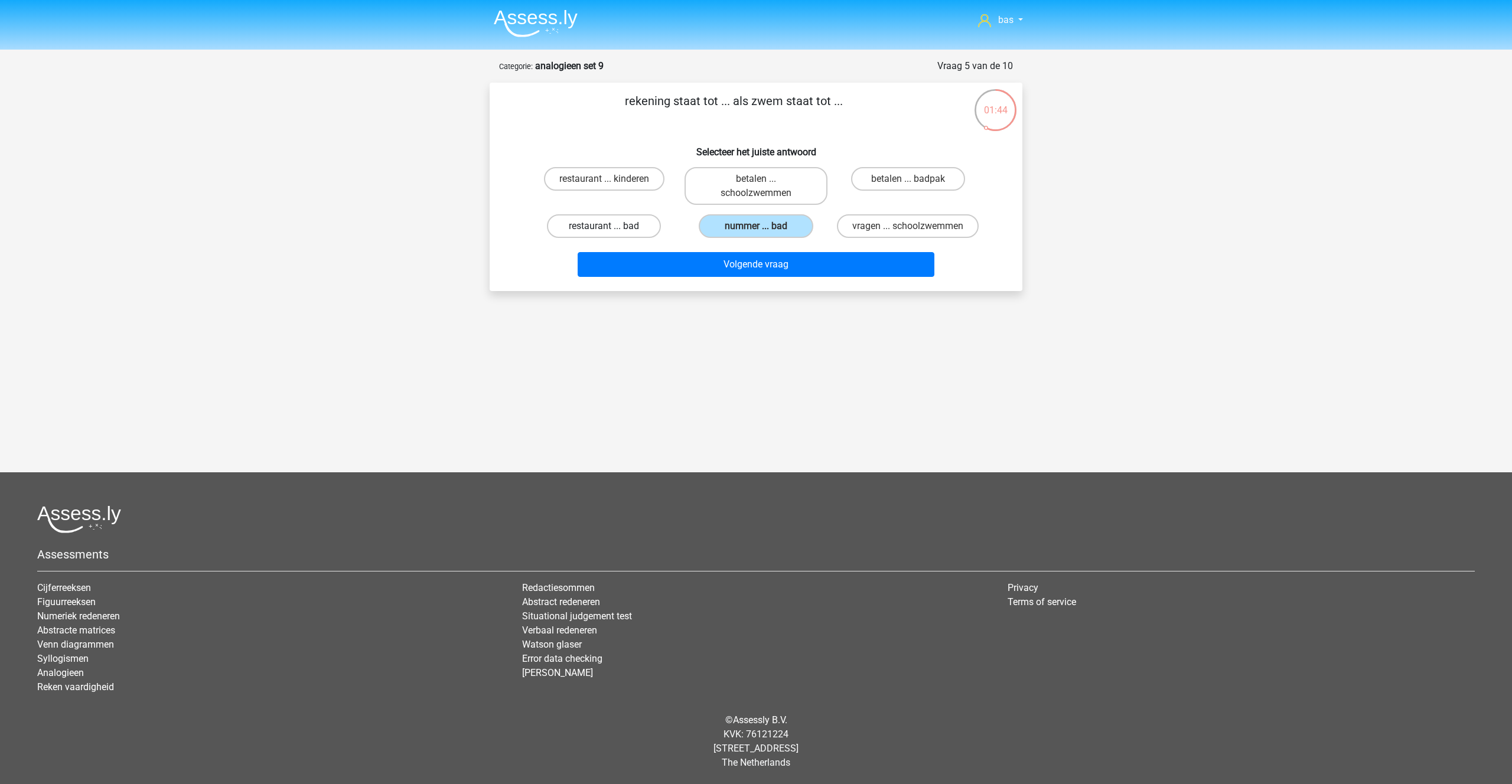
radio input "true"
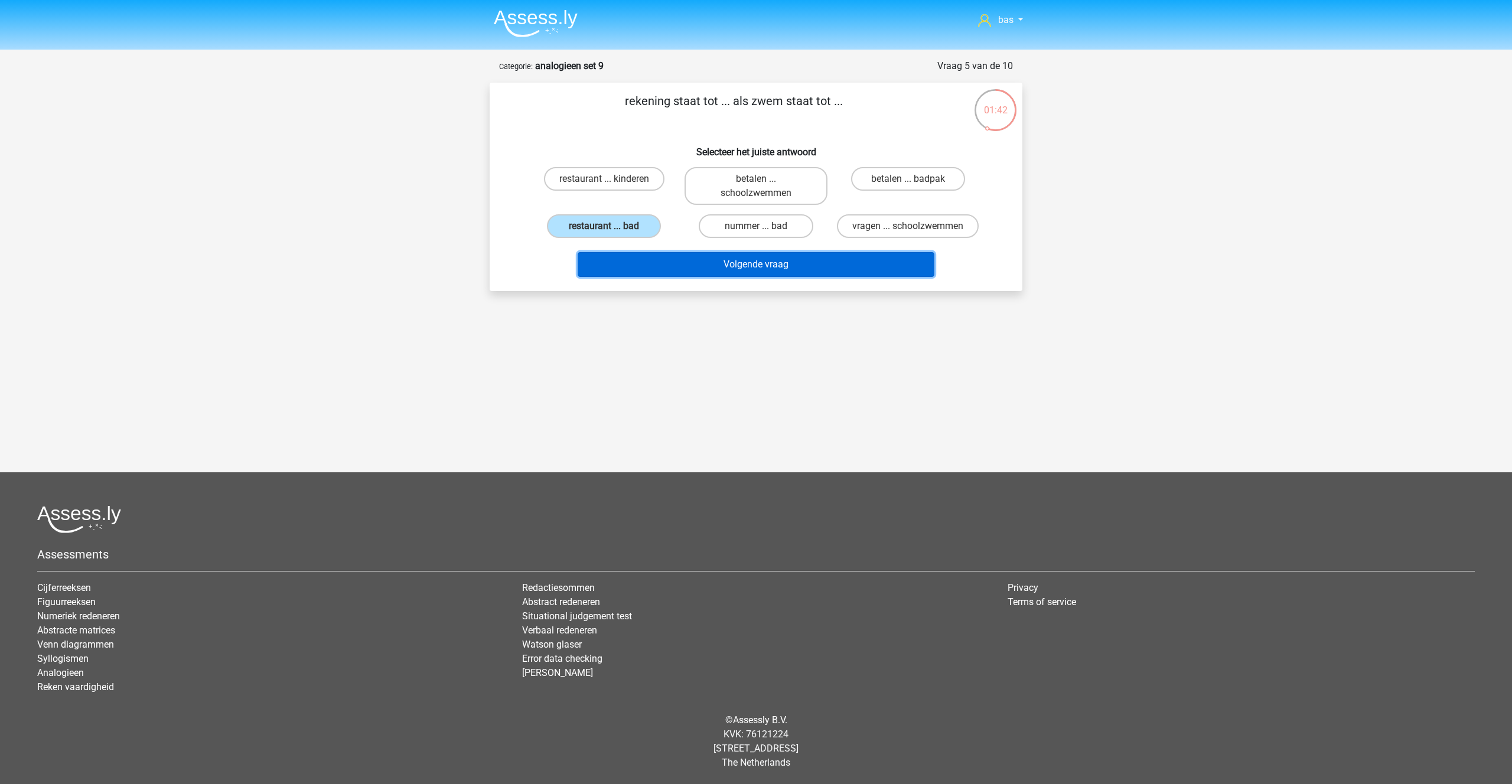
click at [756, 276] on button "Volgende vraag" at bounding box center [756, 264] width 357 height 25
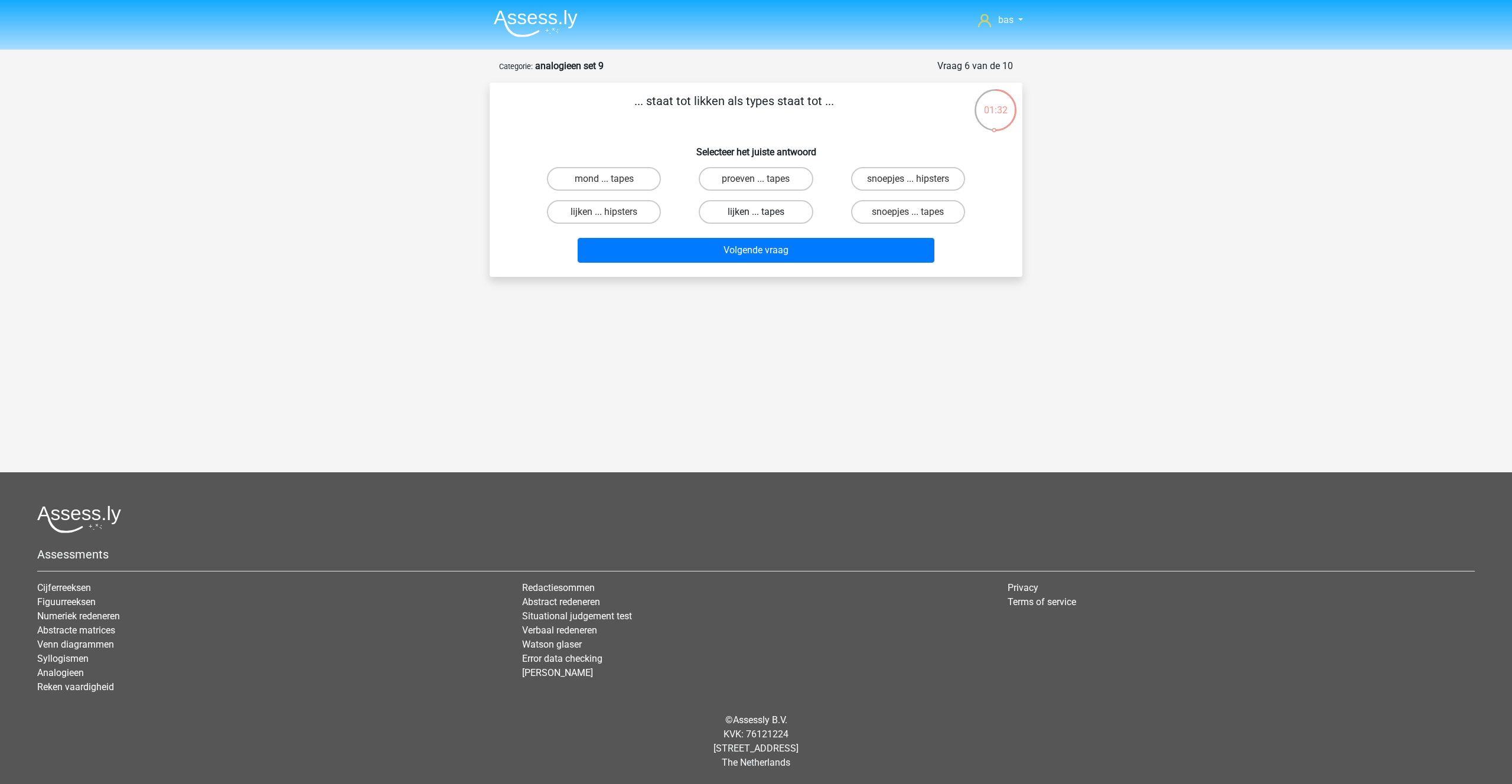
click at [759, 211] on label "lijken ... tapes" at bounding box center [755, 212] width 114 height 23
click at [759, 212] on input "lijken ... tapes" at bounding box center [760, 215] width 8 height 8
radio input "true"
click at [755, 253] on button "Volgende vraag" at bounding box center [756, 250] width 357 height 25
click at [905, 177] on label "inviteren ... aanvullend" at bounding box center [907, 179] width 124 height 23
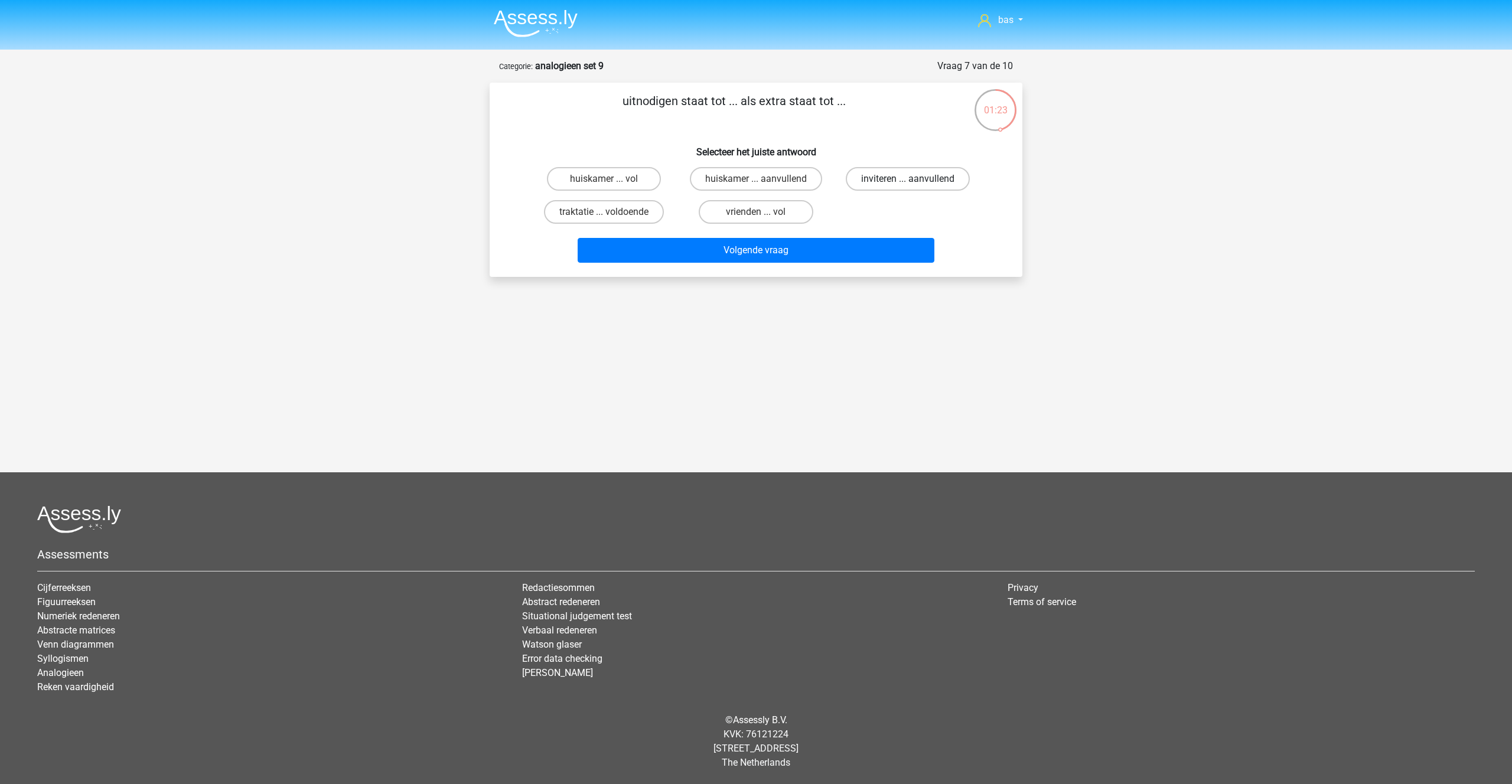
click at [908, 179] on input "inviteren ... aanvullend" at bounding box center [911, 182] width 8 height 8
radio input "true"
click at [713, 251] on button "Volgende vraag" at bounding box center [756, 250] width 357 height 25
click at [878, 176] on label "toegeven ... dik" at bounding box center [908, 179] width 114 height 23
click at [908, 179] on input "toegeven ... dik" at bounding box center [911, 182] width 8 height 8
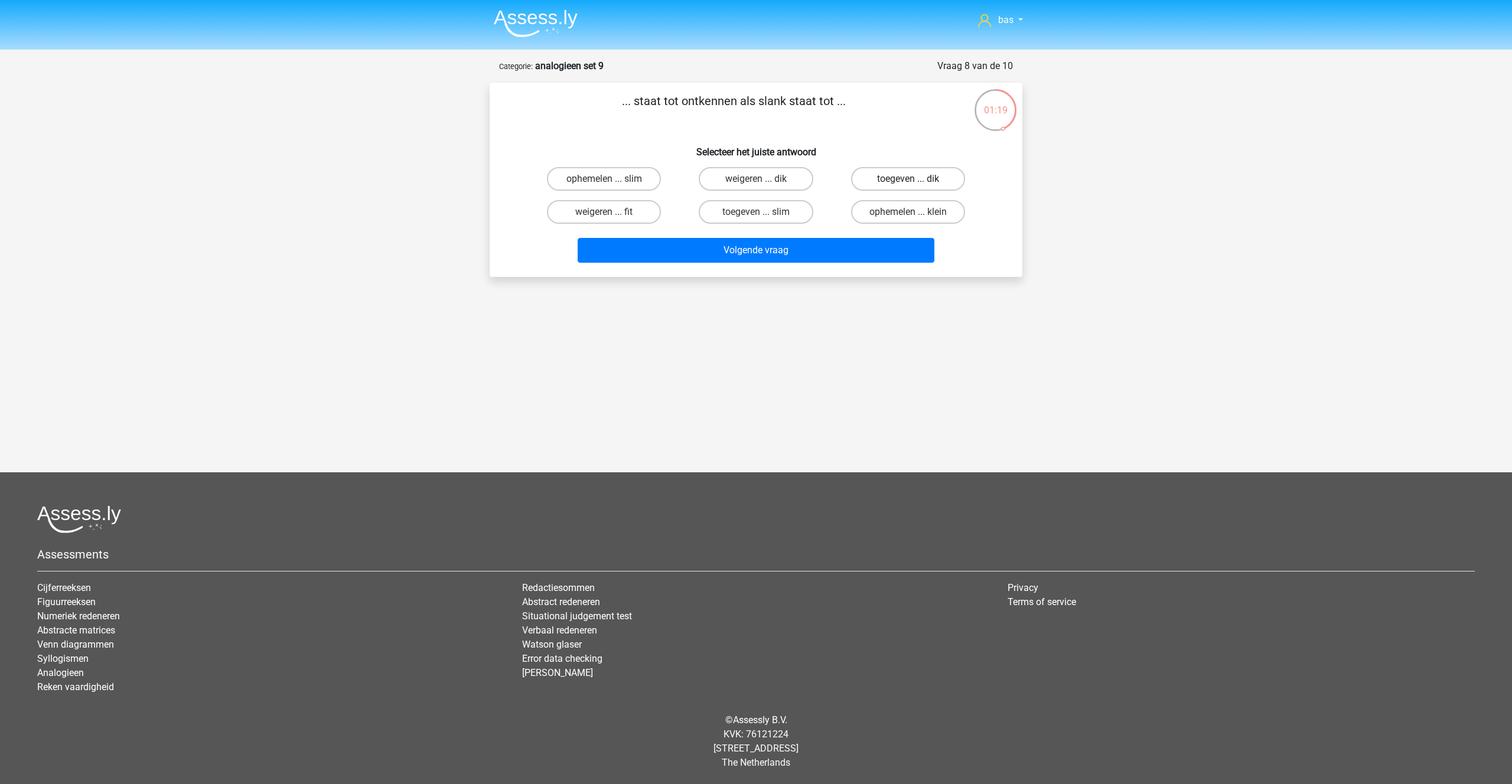
radio input "true"
click at [730, 244] on button "Volgende vraag" at bounding box center [756, 250] width 357 height 25
click at [887, 211] on label "bijen ... ruitergroep" at bounding box center [908, 212] width 114 height 23
click at [908, 212] on input "bijen ... ruitergroep" at bounding box center [911, 215] width 8 height 8
radio input "true"
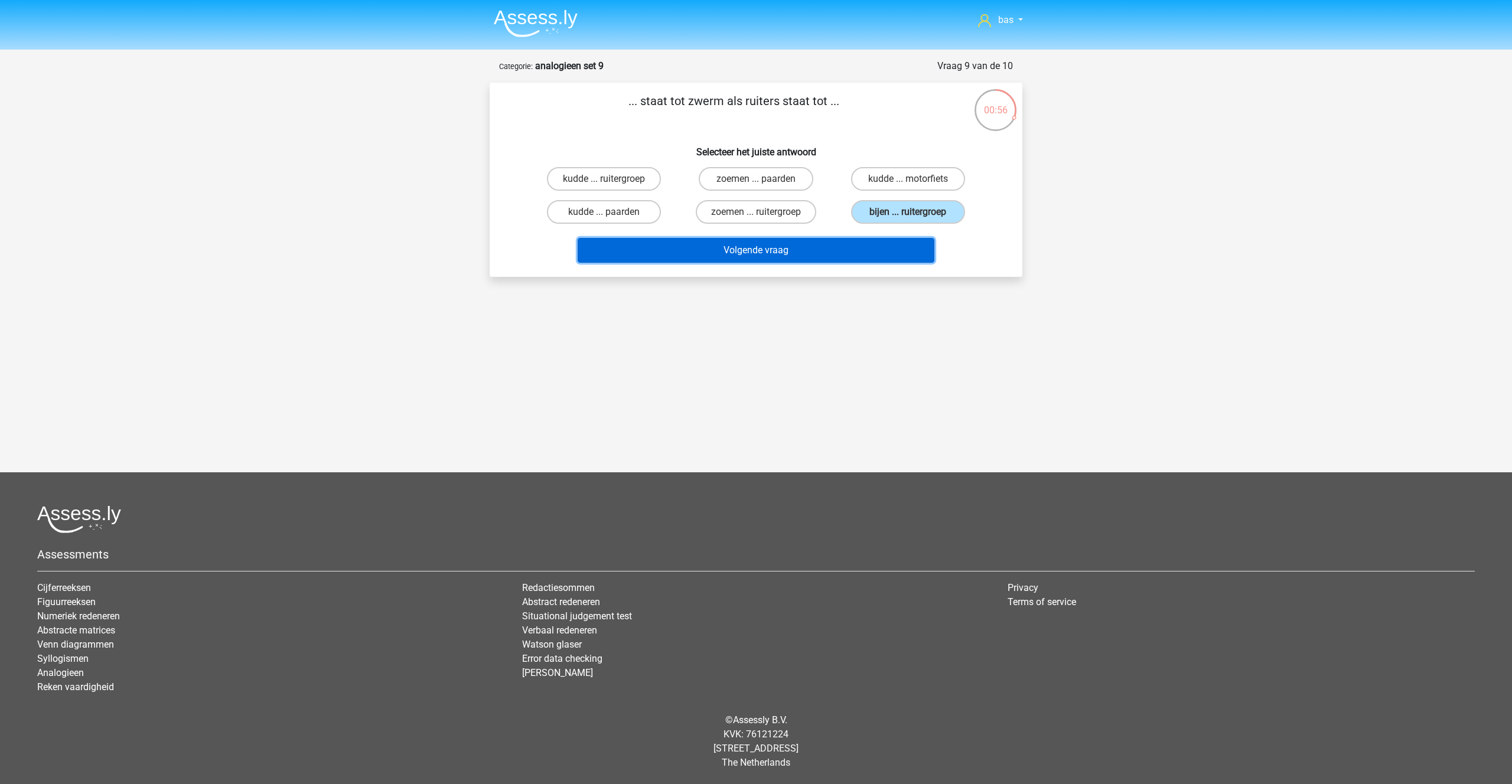
click at [743, 252] on button "Volgende vraag" at bounding box center [756, 250] width 357 height 25
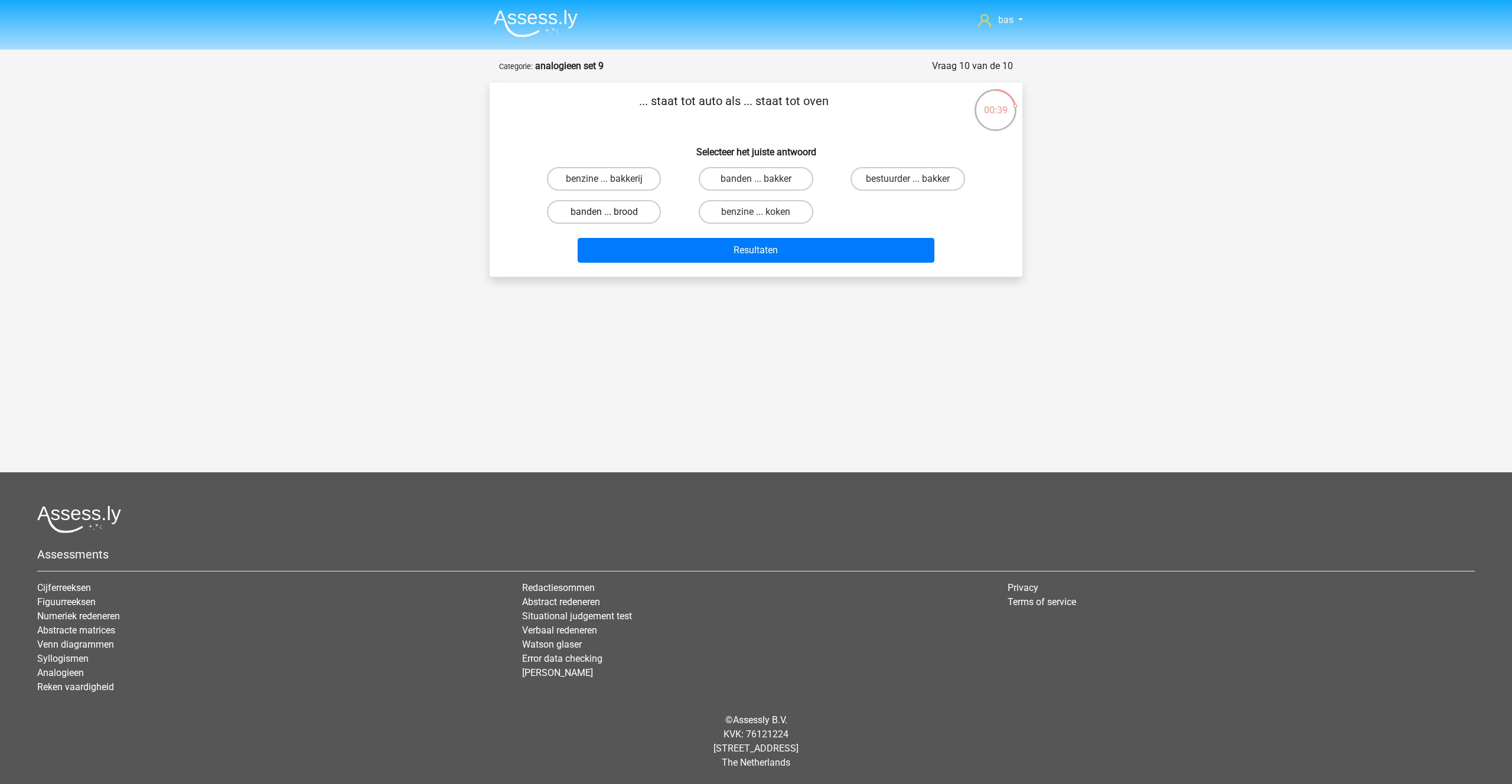
click at [596, 212] on label "banden ... brood" at bounding box center [604, 212] width 114 height 23
click at [604, 212] on input "banden ... brood" at bounding box center [608, 215] width 8 height 8
radio input "true"
click at [589, 176] on label "benzine ... bakkerij" at bounding box center [604, 179] width 114 height 23
click at [604, 179] on input "benzine ... bakkerij" at bounding box center [608, 182] width 8 height 8
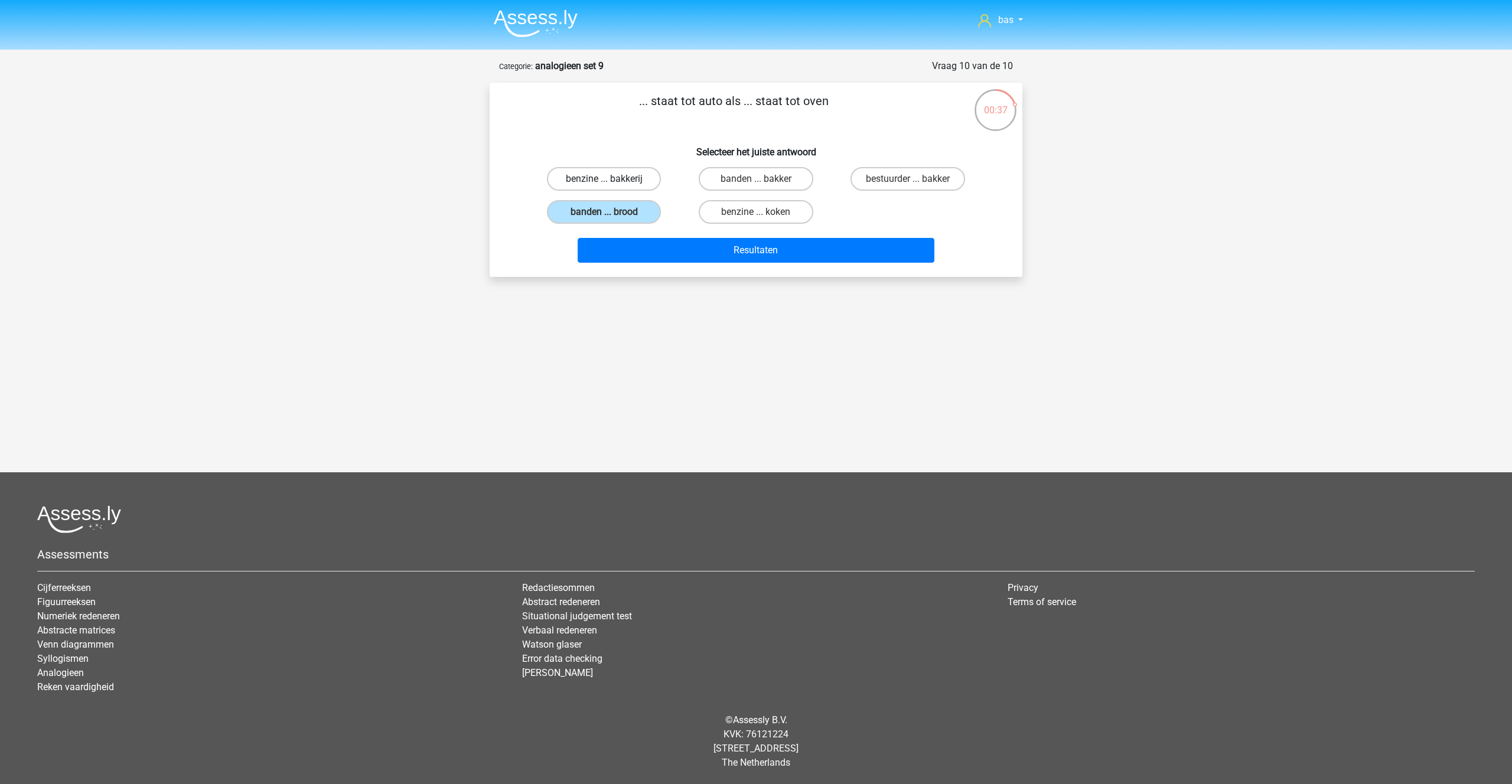
radio input "true"
click at [903, 181] on label "bestuurder ... bakker" at bounding box center [907, 179] width 115 height 23
click at [908, 181] on input "bestuurder ... bakker" at bounding box center [911, 182] width 8 height 8
radio input "true"
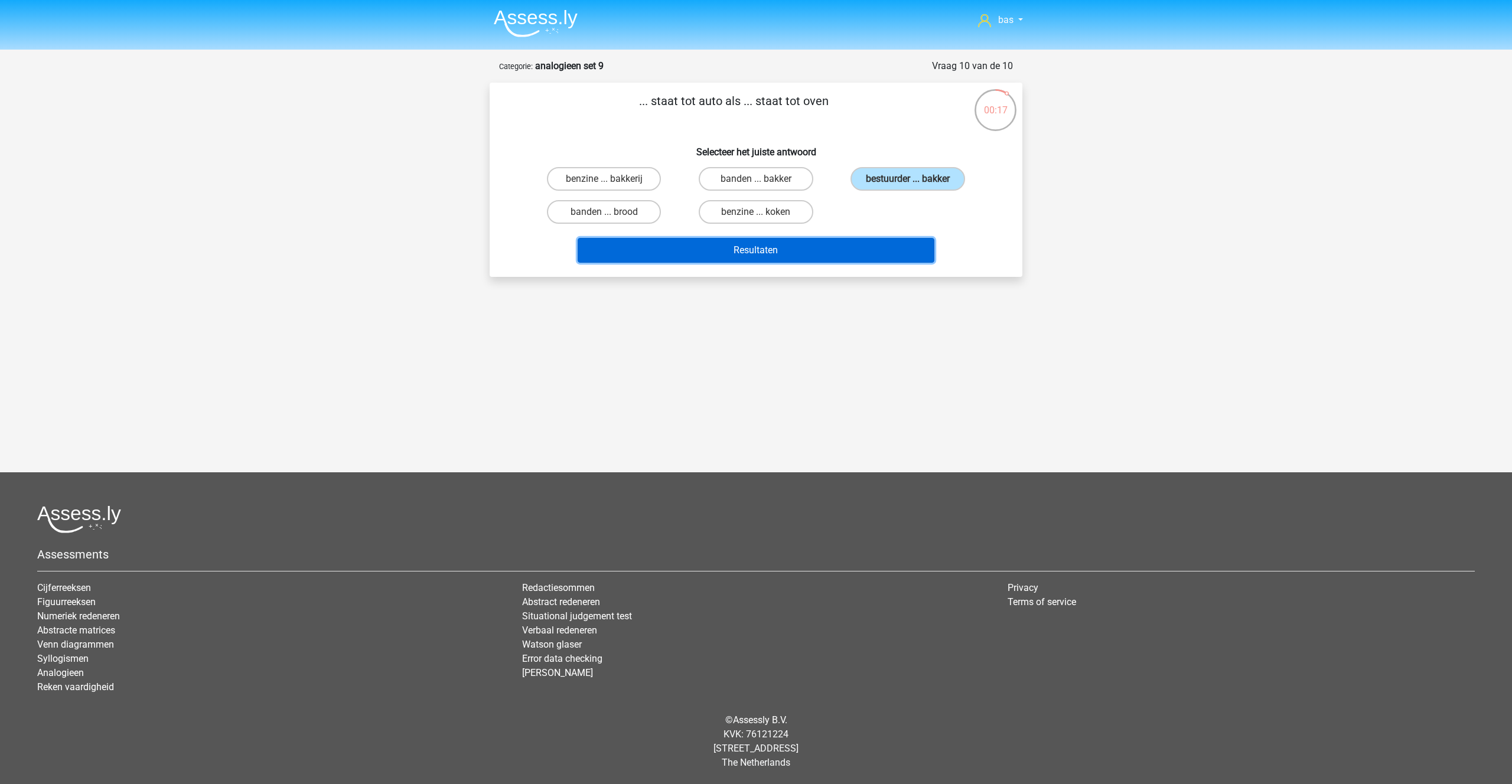
click at [742, 251] on button "Resultaten" at bounding box center [756, 250] width 357 height 25
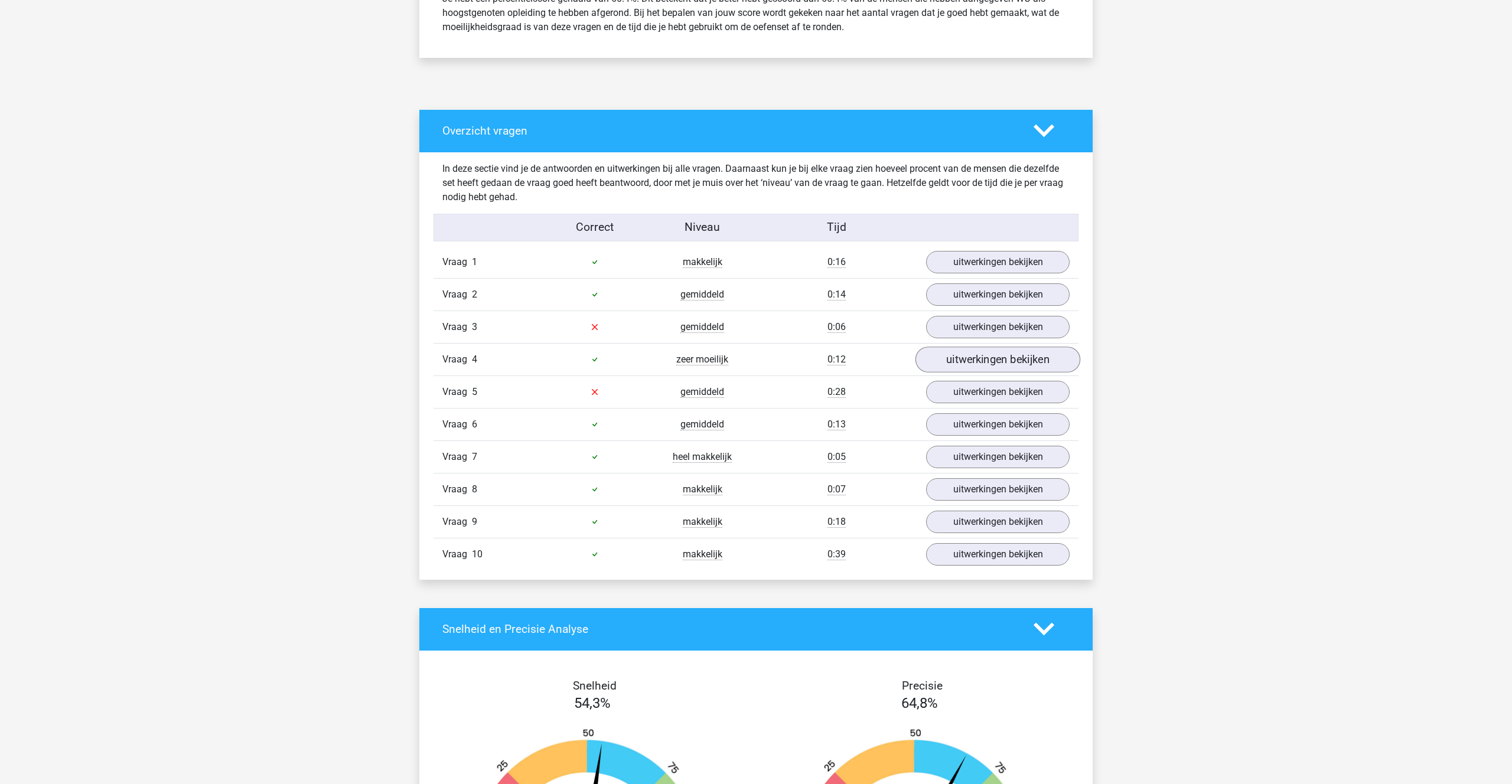
scroll to position [542, 0]
click at [973, 332] on link "uitwerkingen bekijken" at bounding box center [998, 326] width 165 height 26
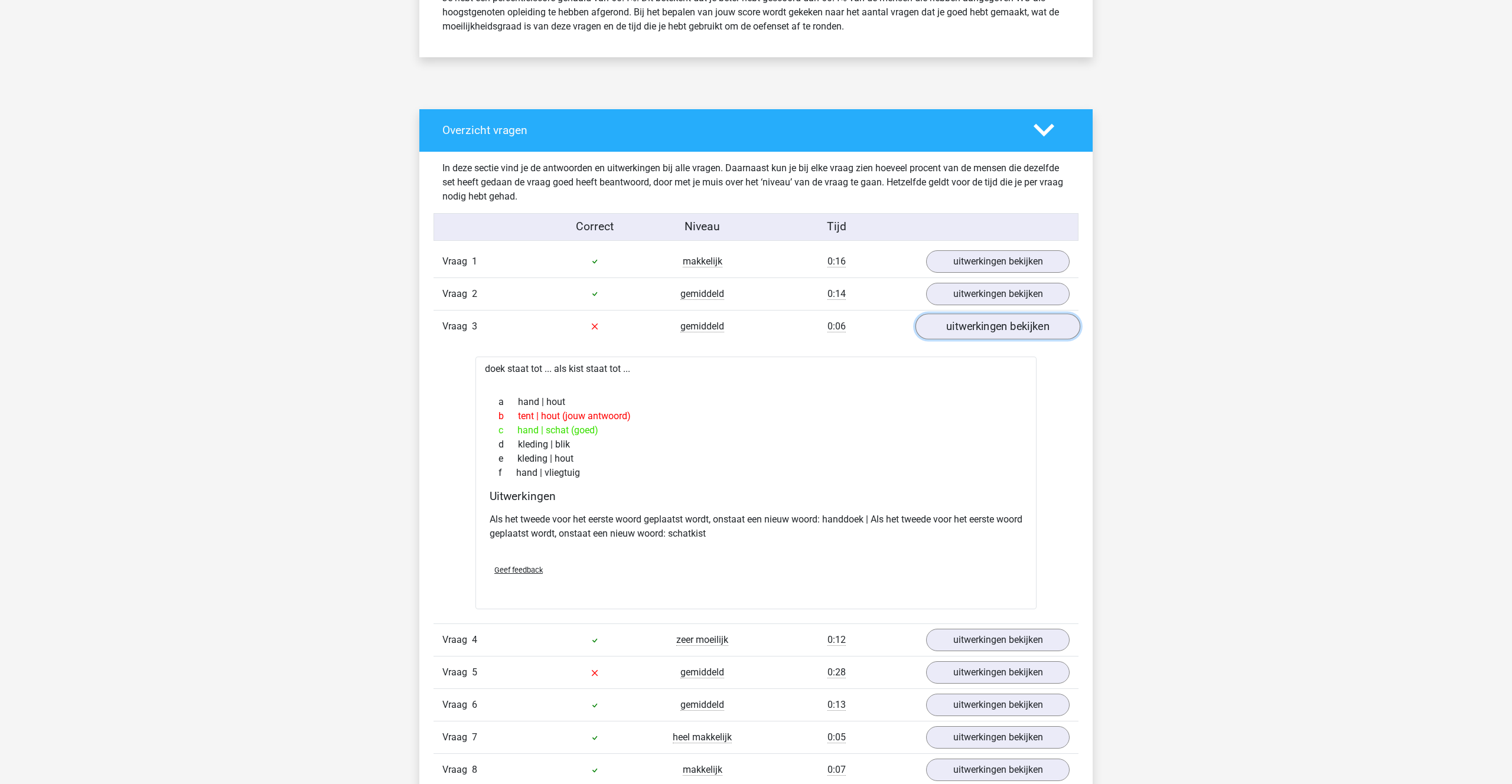
click at [967, 329] on link "uitwerkingen bekijken" at bounding box center [998, 326] width 165 height 26
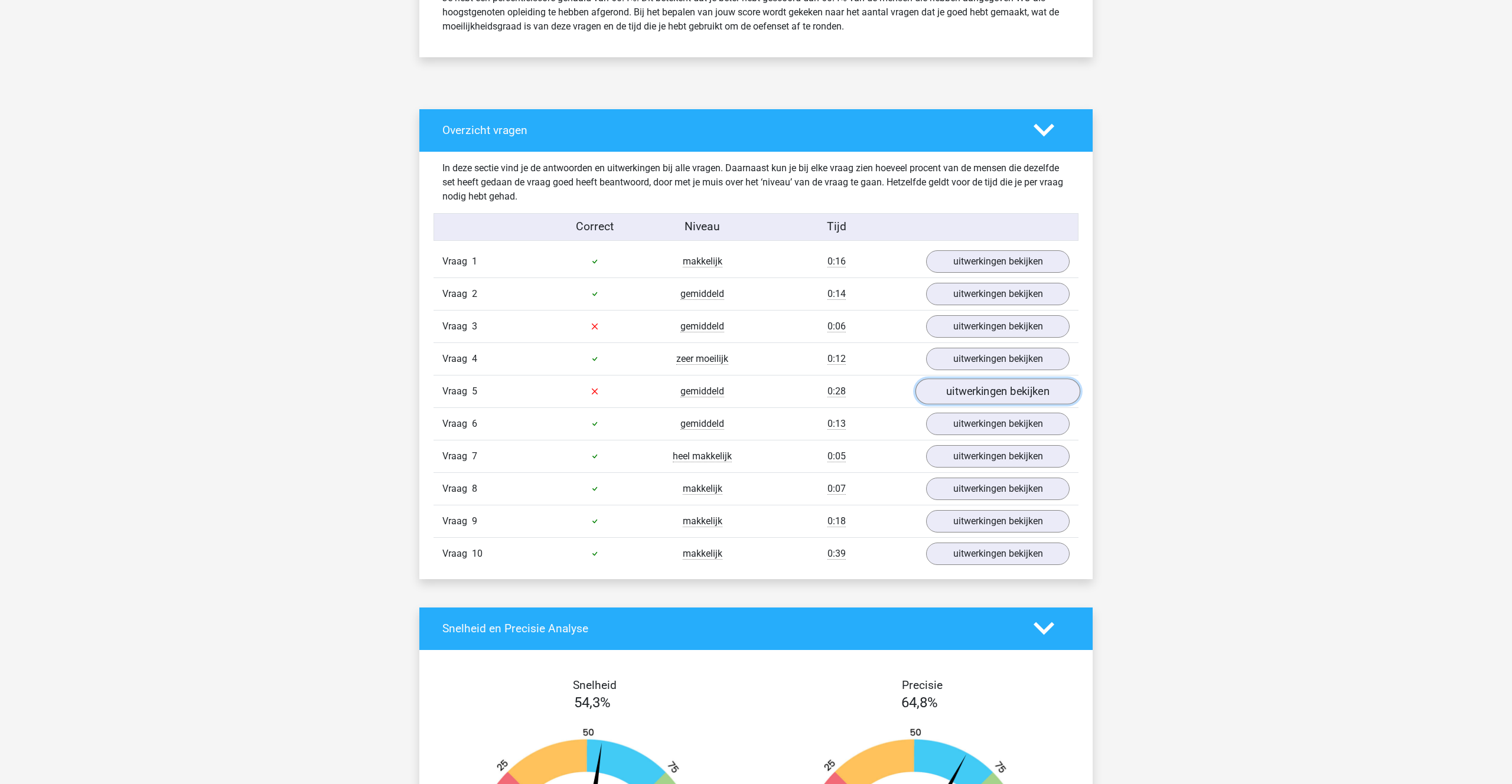
click at [970, 393] on link "uitwerkingen bekijken" at bounding box center [998, 391] width 165 height 26
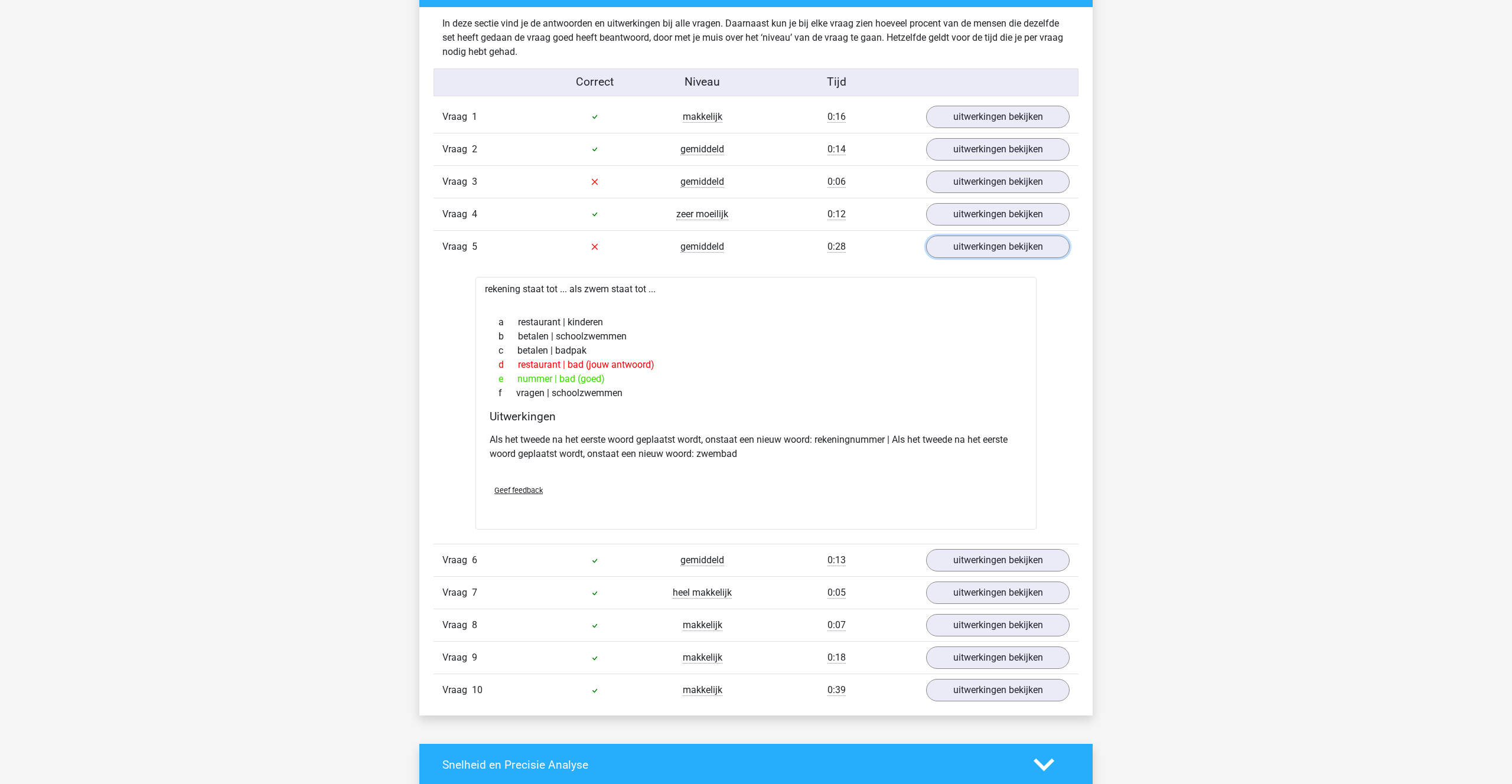
scroll to position [693, 0]
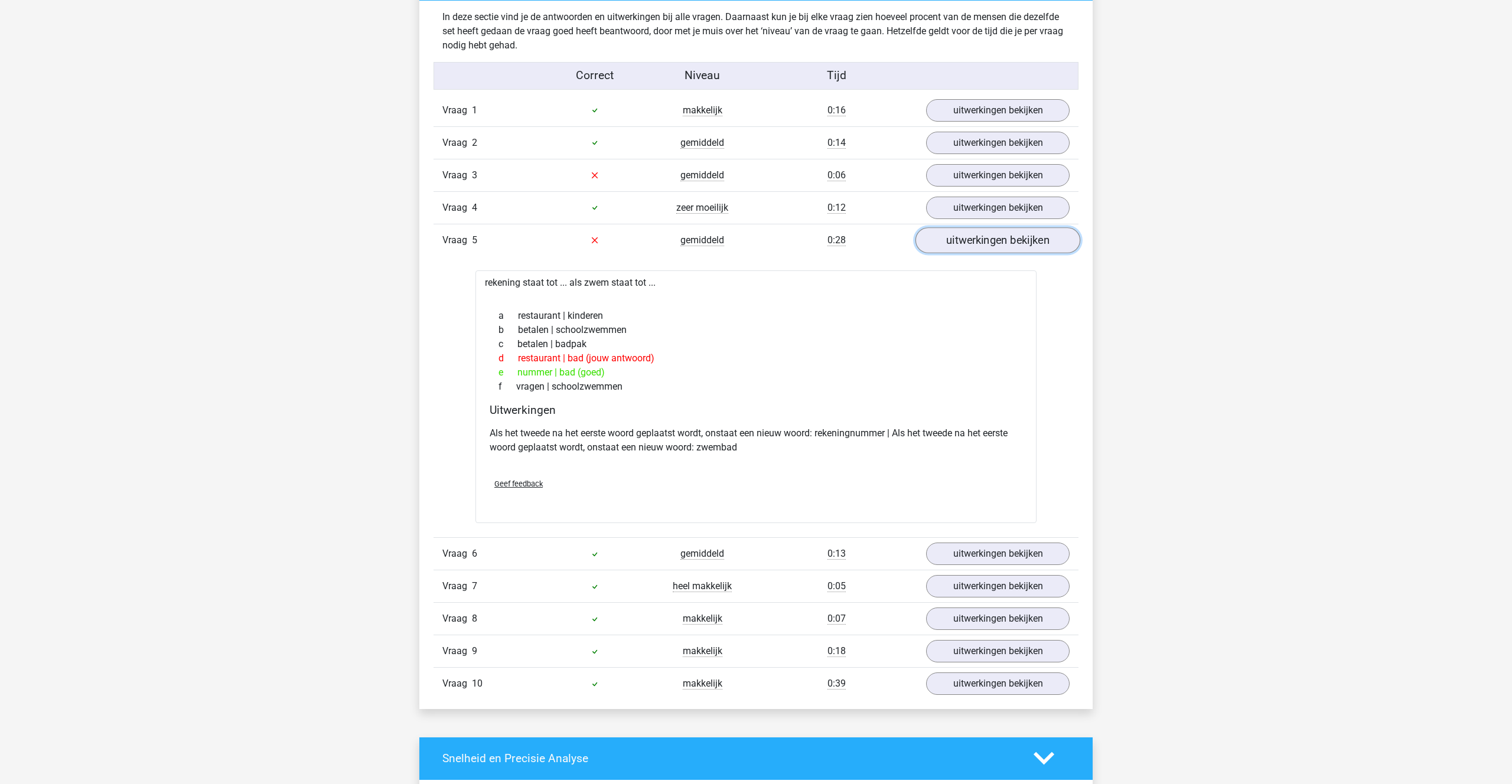
click at [1007, 238] on link "uitwerkingen bekijken" at bounding box center [998, 240] width 165 height 26
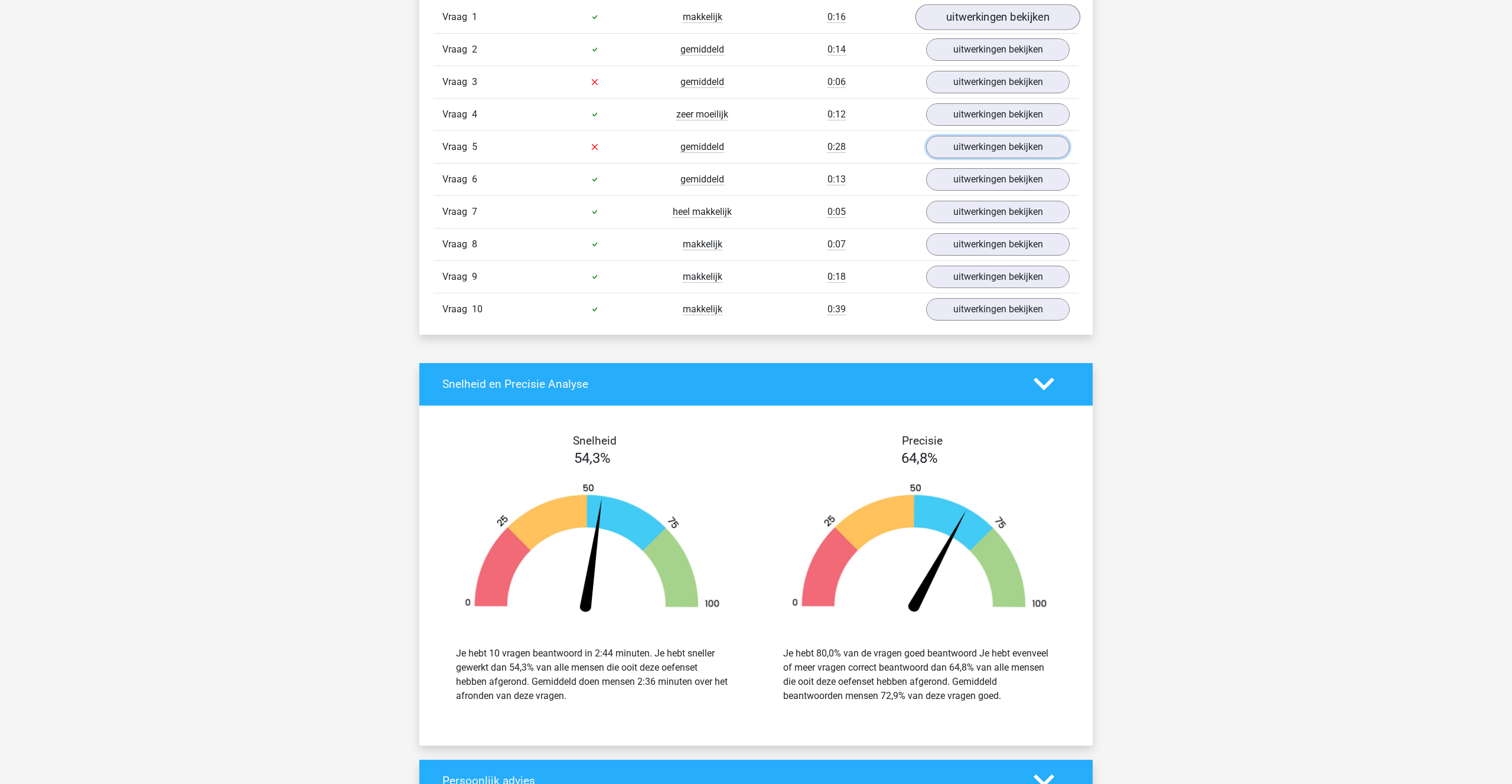
scroll to position [794, 0]
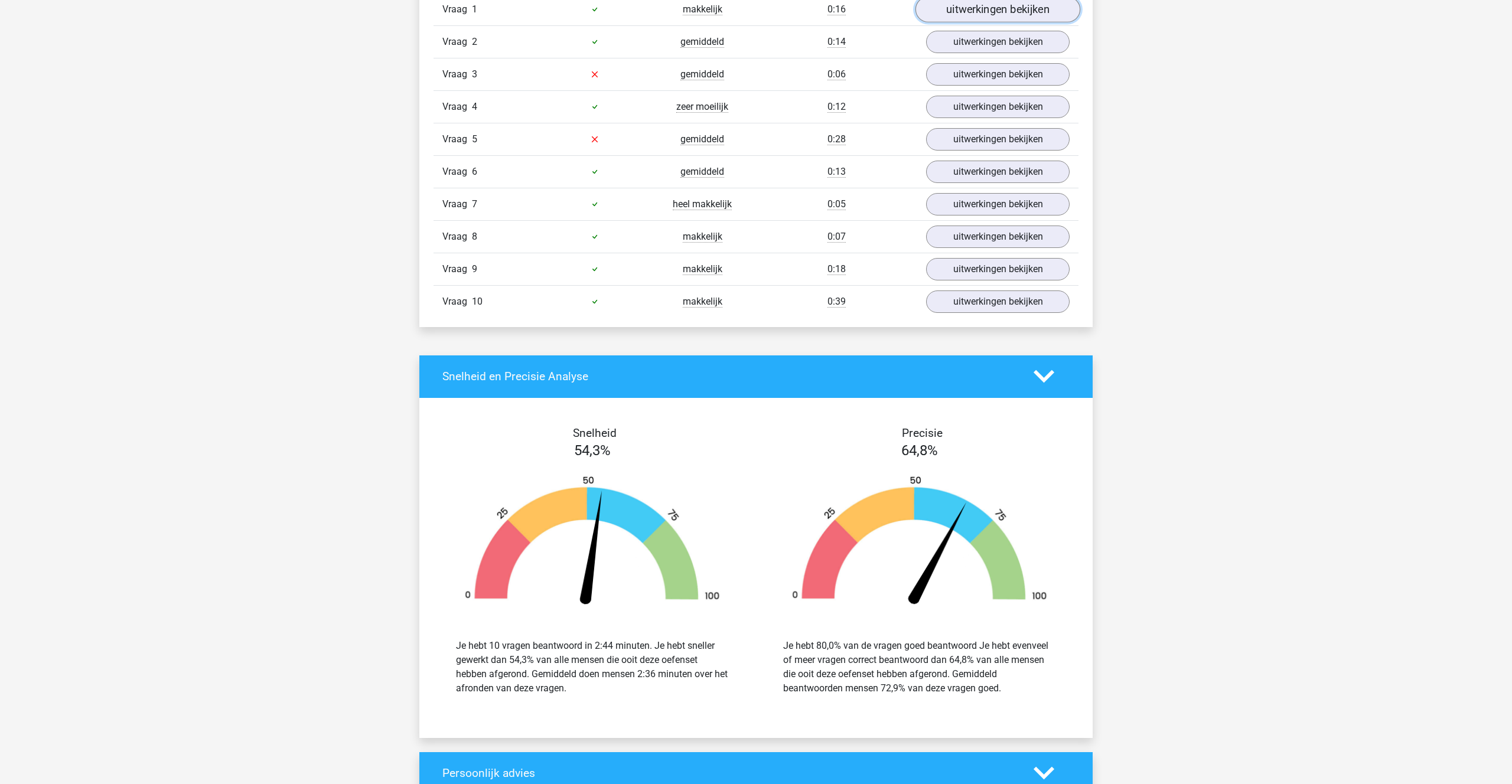
click at [994, 17] on link "uitwerkingen bekijken" at bounding box center [998, 9] width 165 height 26
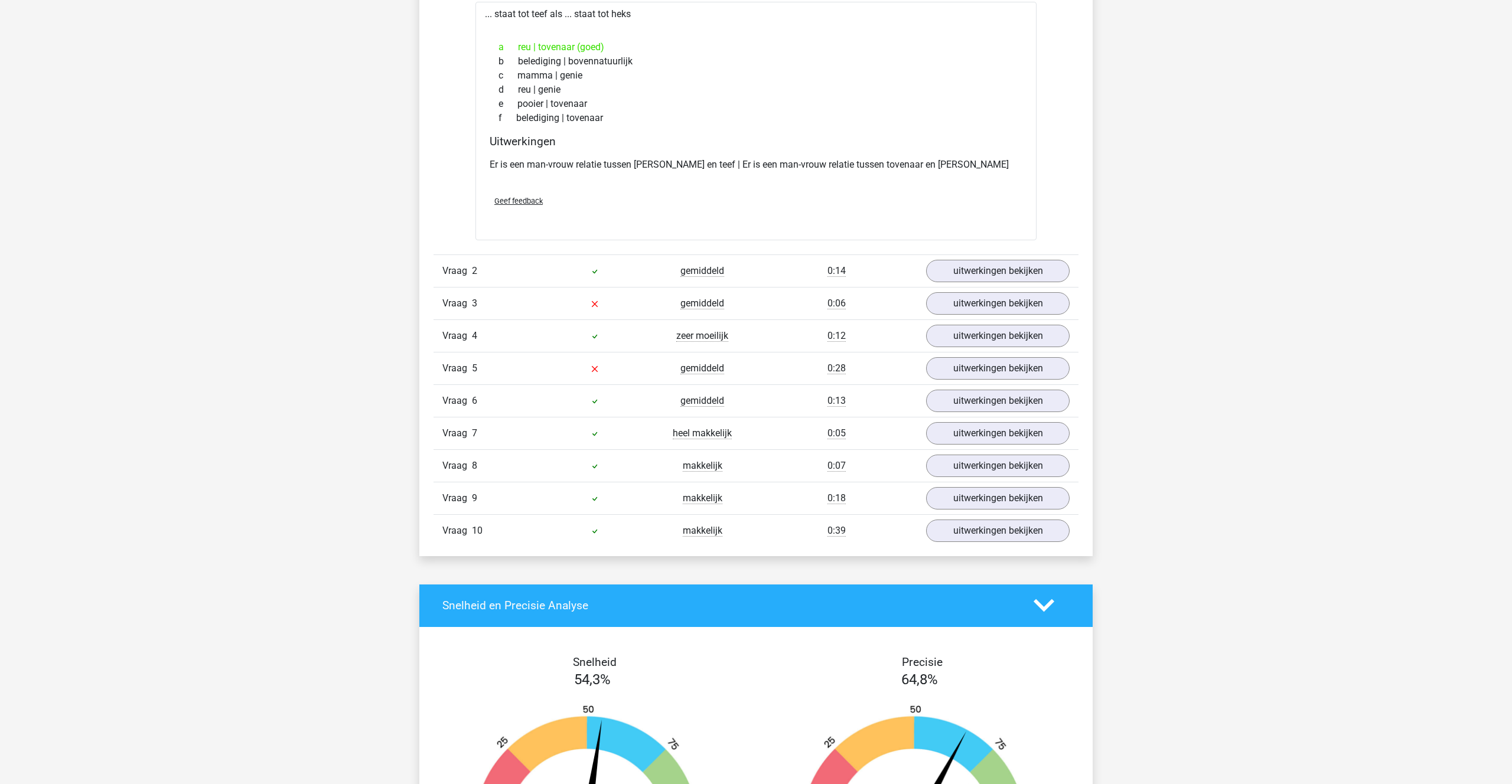
scroll to position [834, 0]
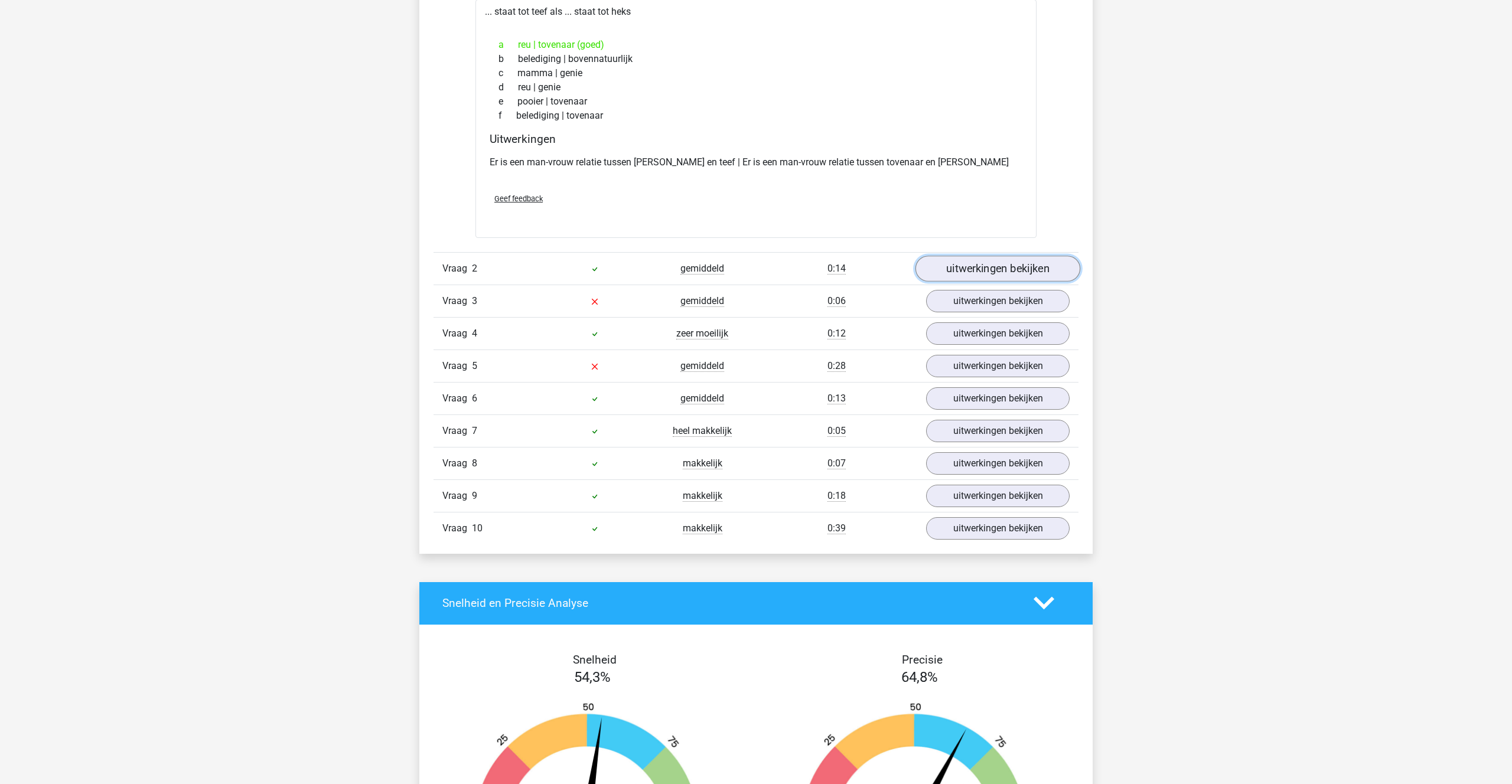
click at [941, 270] on link "uitwerkingen bekijken" at bounding box center [998, 268] width 165 height 26
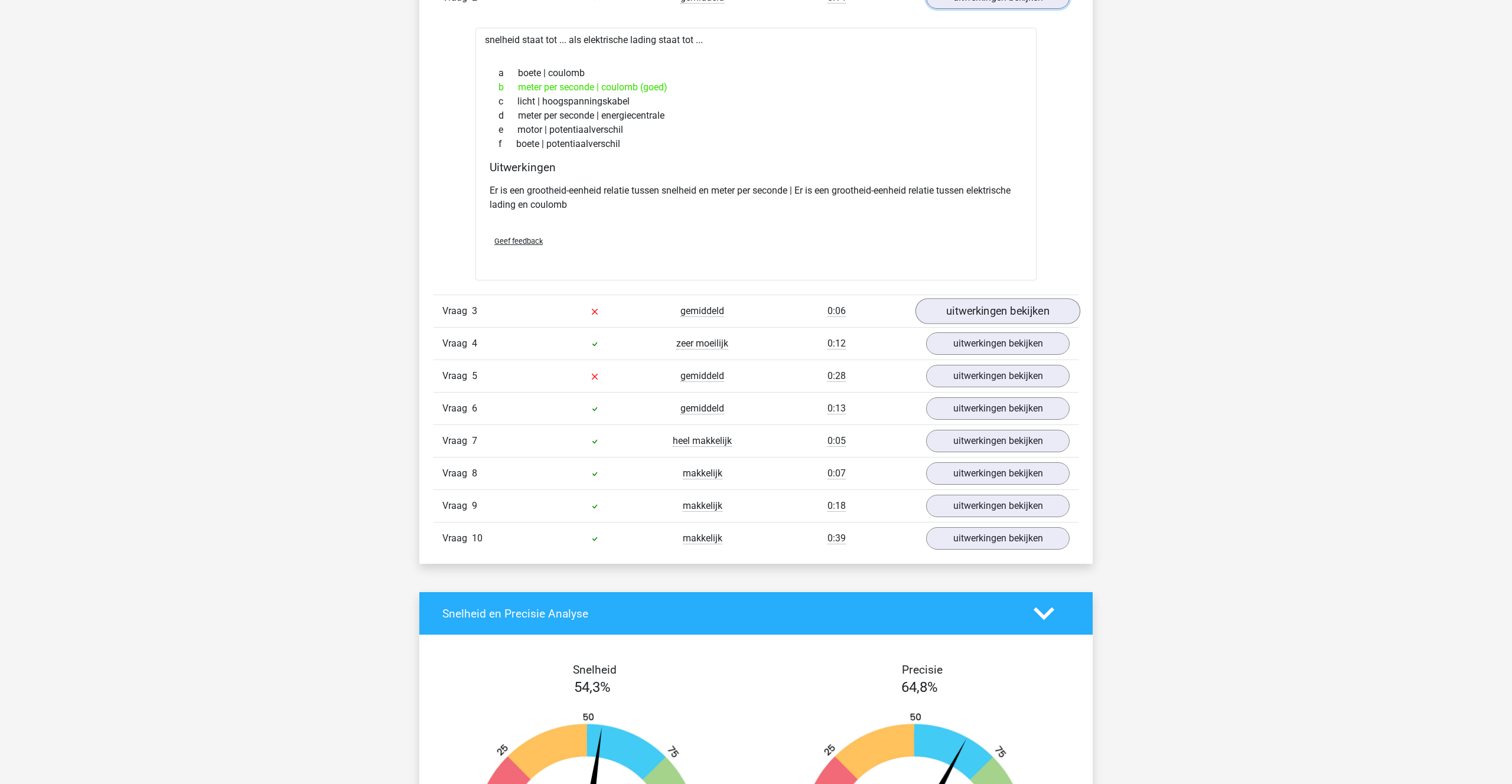
scroll to position [1107, 0]
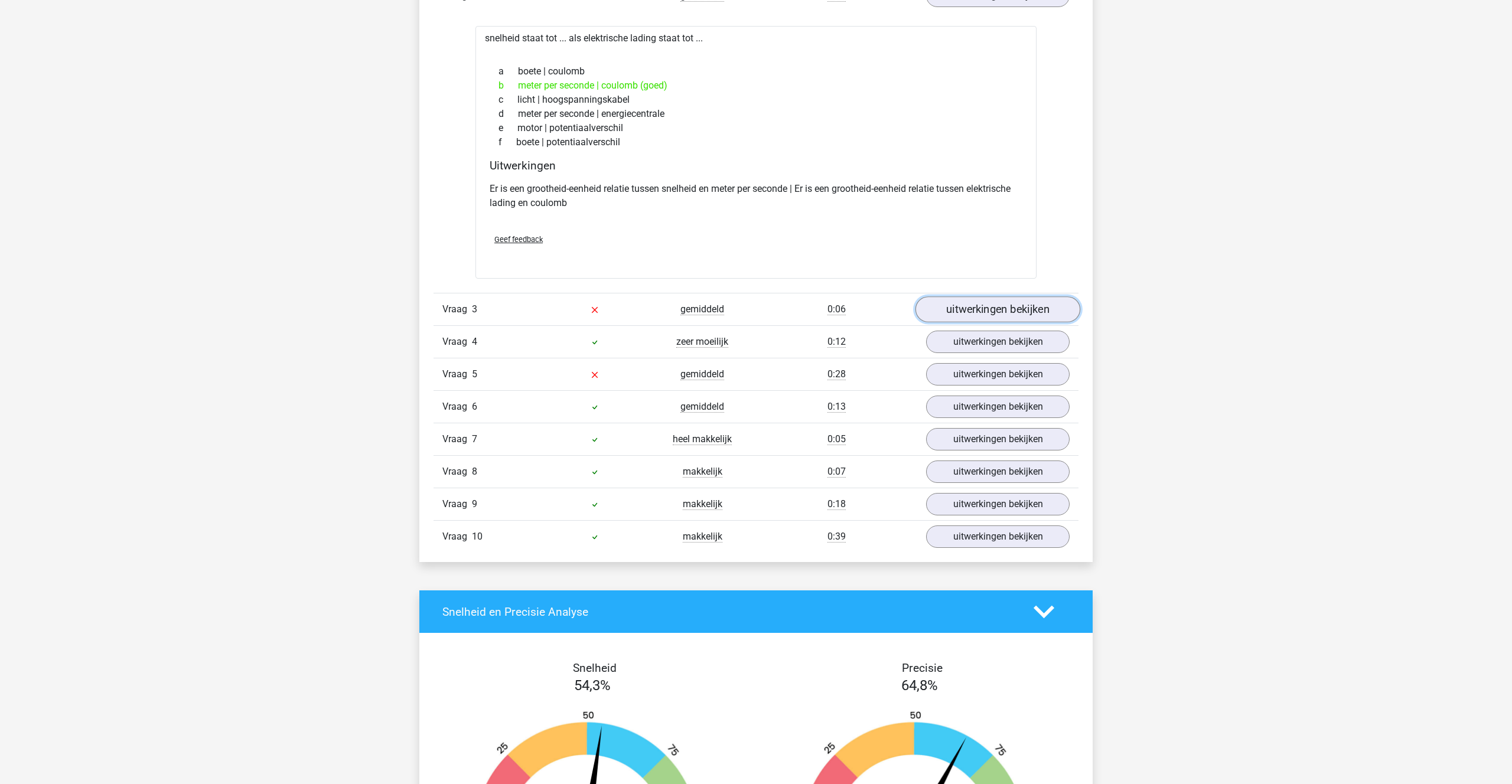
click at [982, 309] on link "uitwerkingen bekijken" at bounding box center [998, 309] width 165 height 26
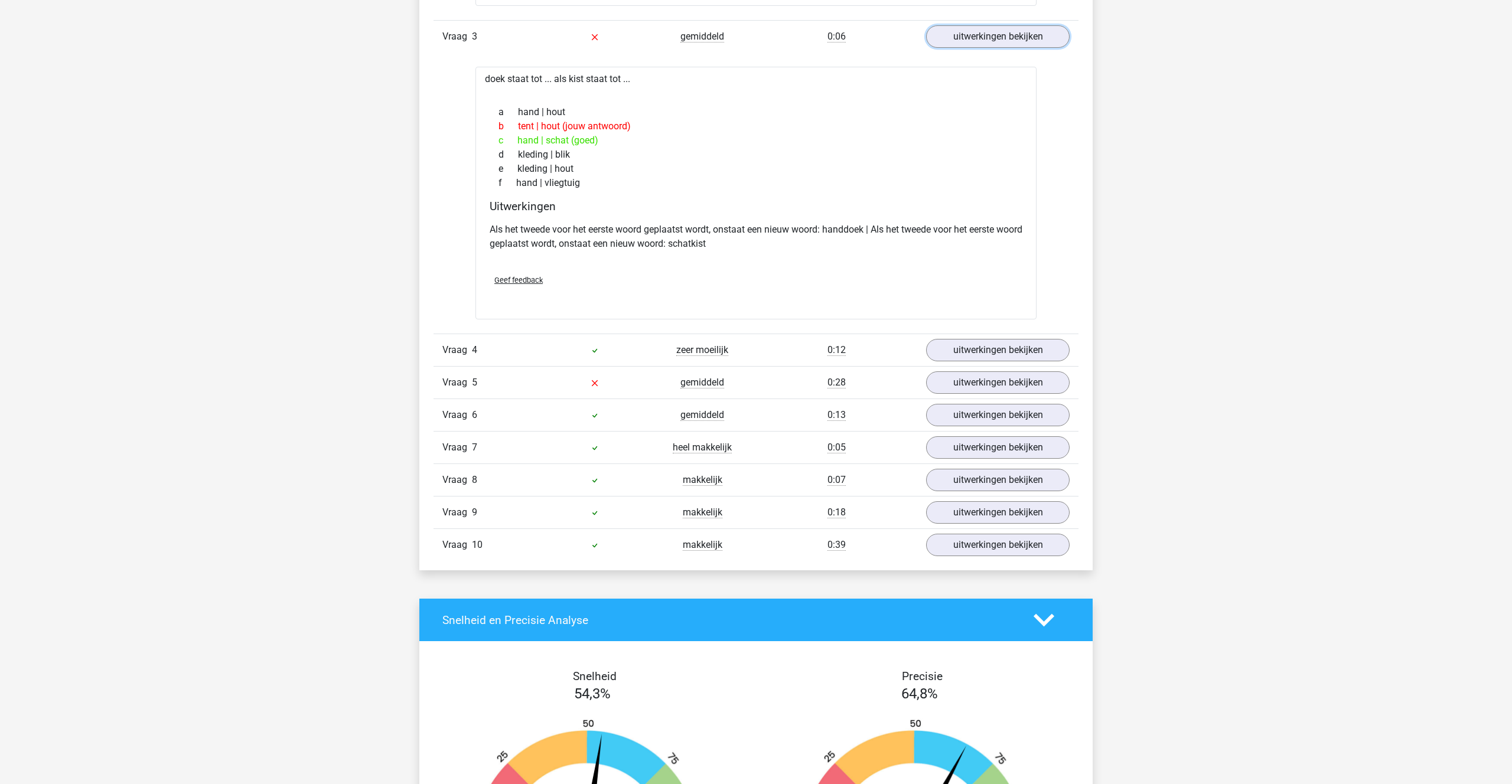
scroll to position [1386, 0]
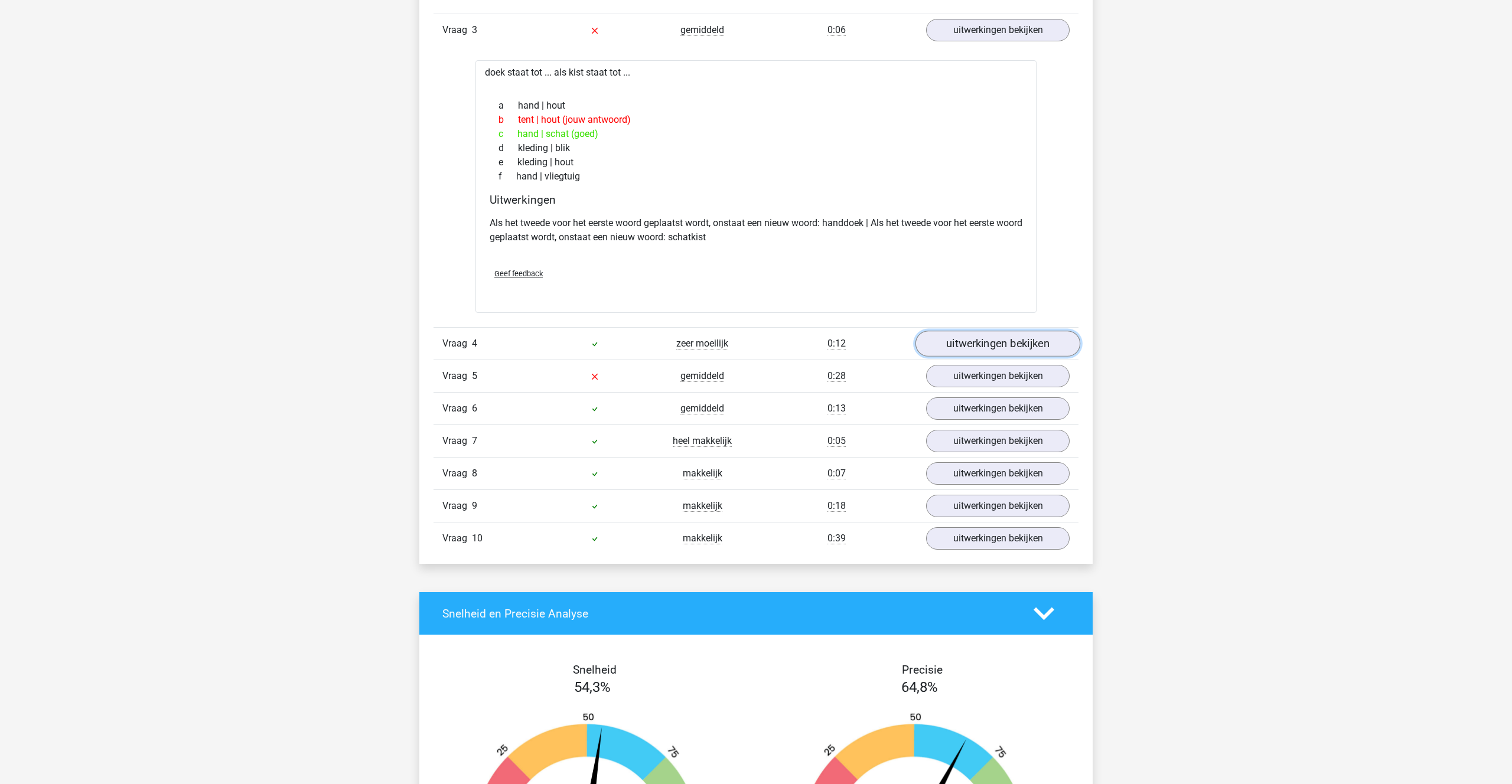
click at [985, 338] on link "uitwerkingen bekijken" at bounding box center [998, 344] width 165 height 26
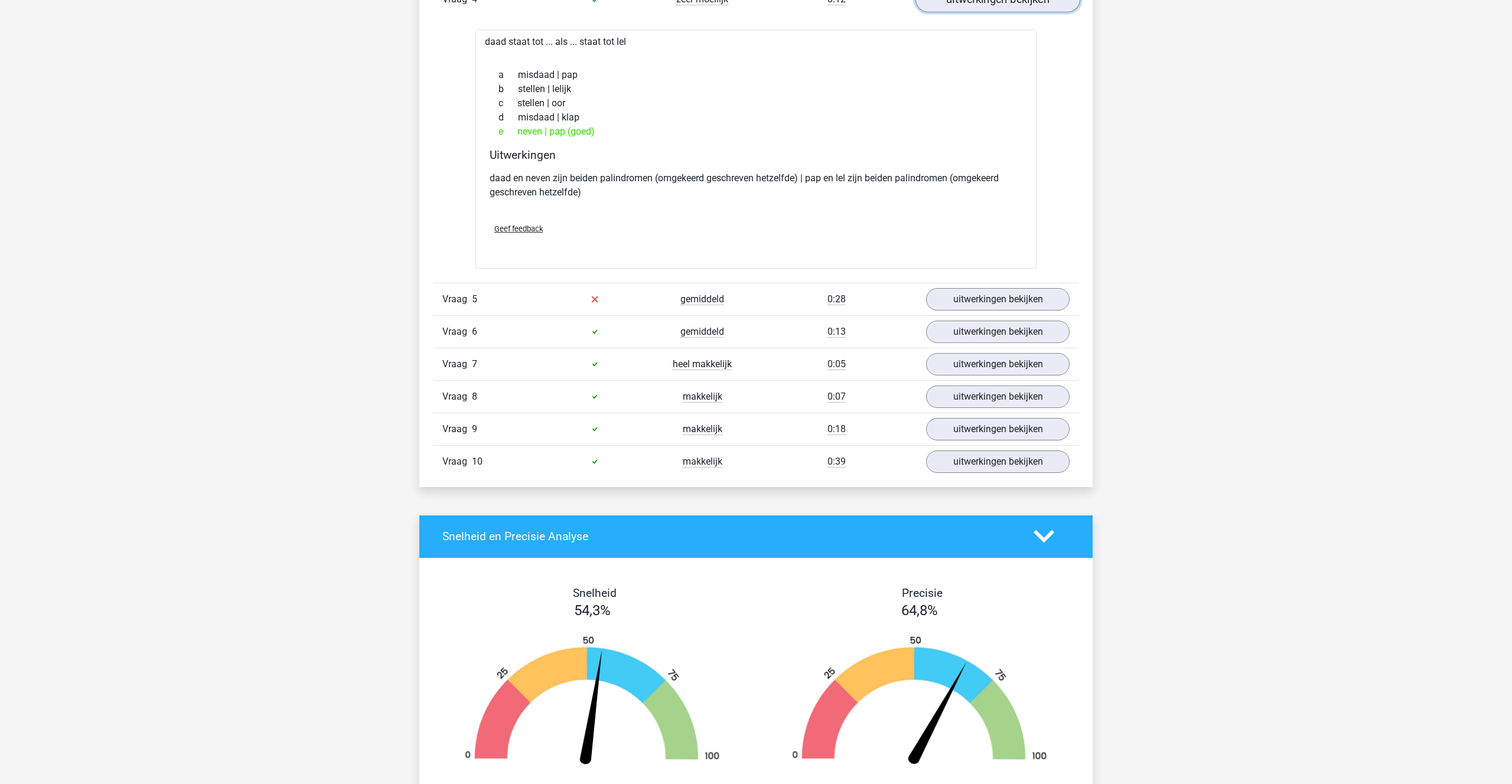
scroll to position [1734, 0]
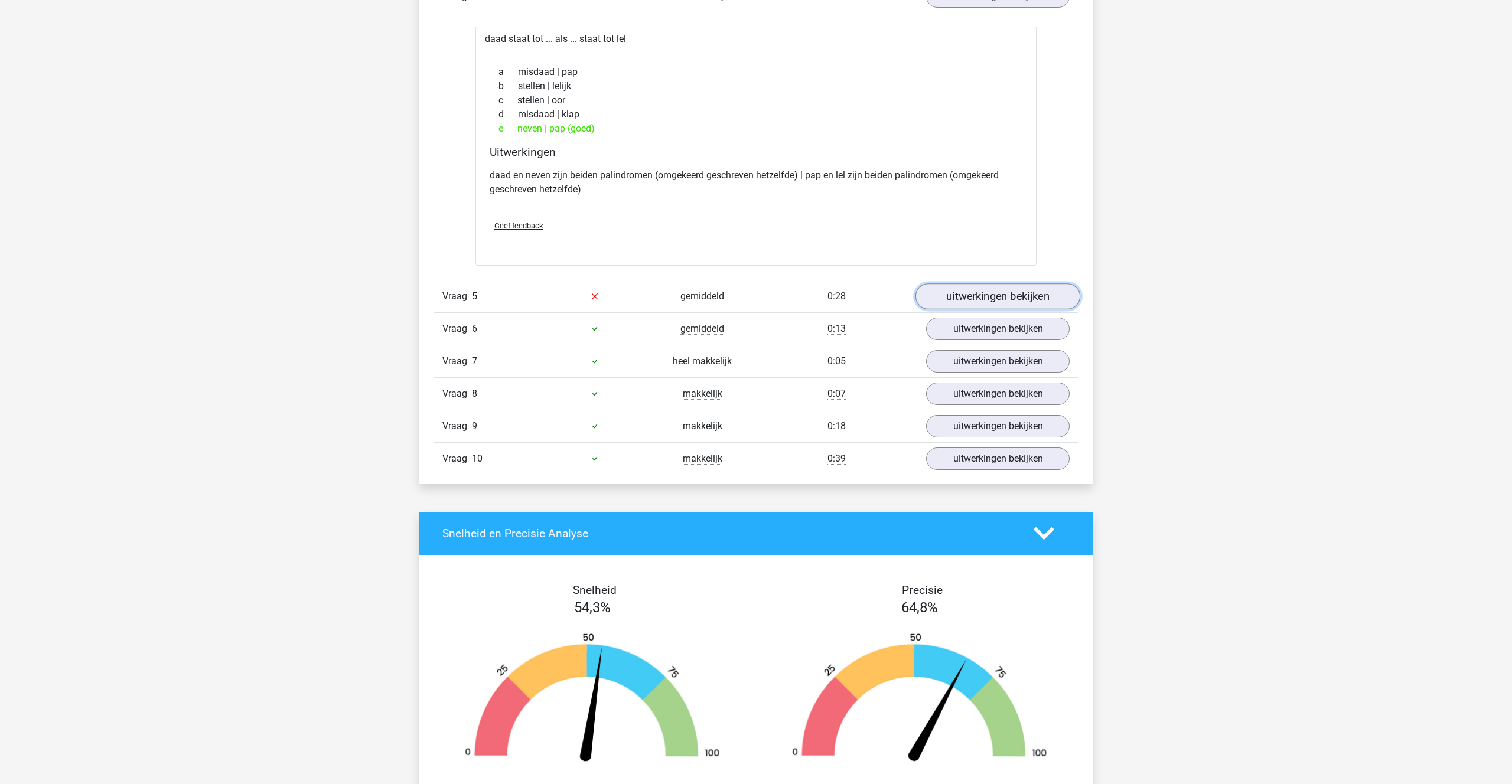
click at [983, 293] on link "uitwerkingen bekijken" at bounding box center [998, 296] width 165 height 26
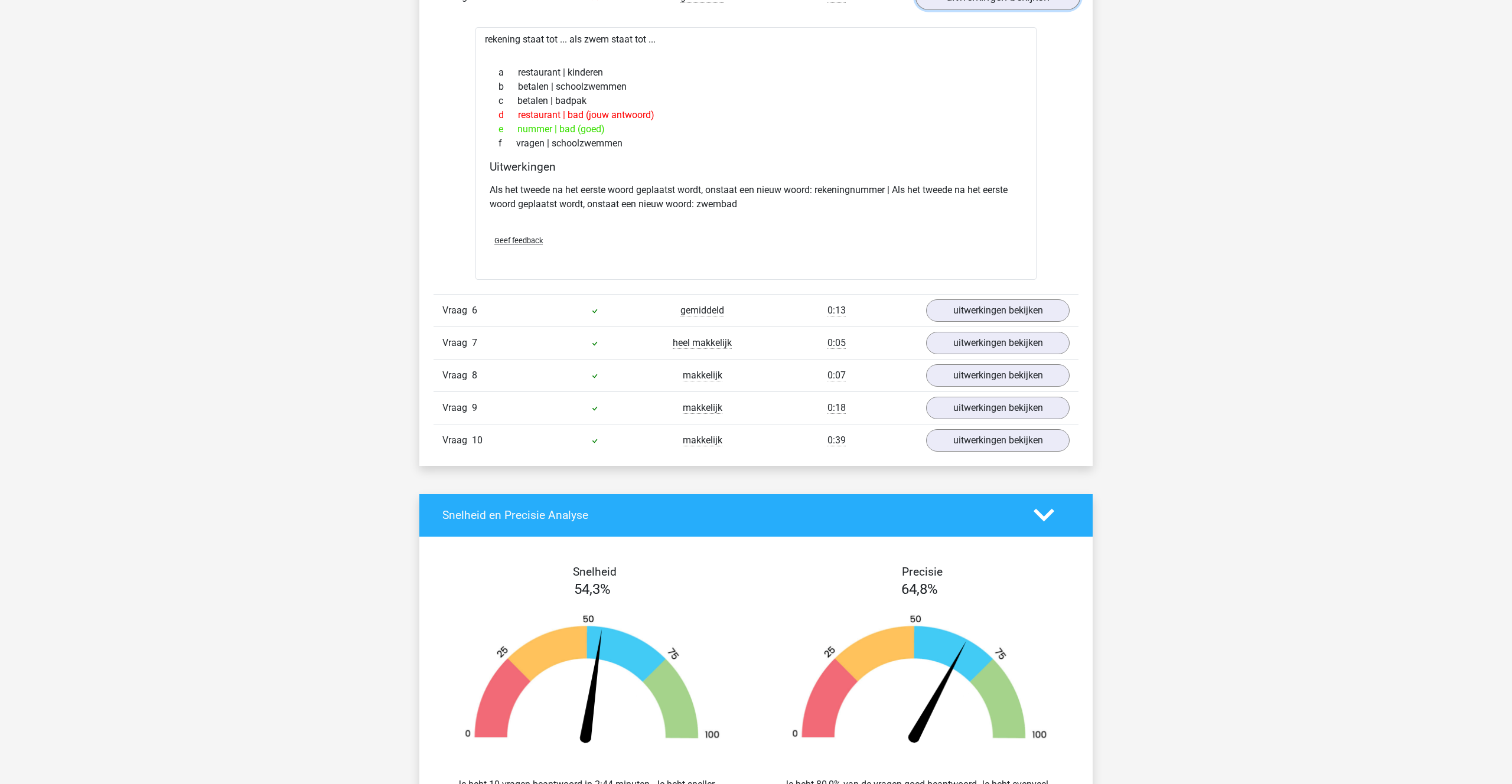
scroll to position [2045, 0]
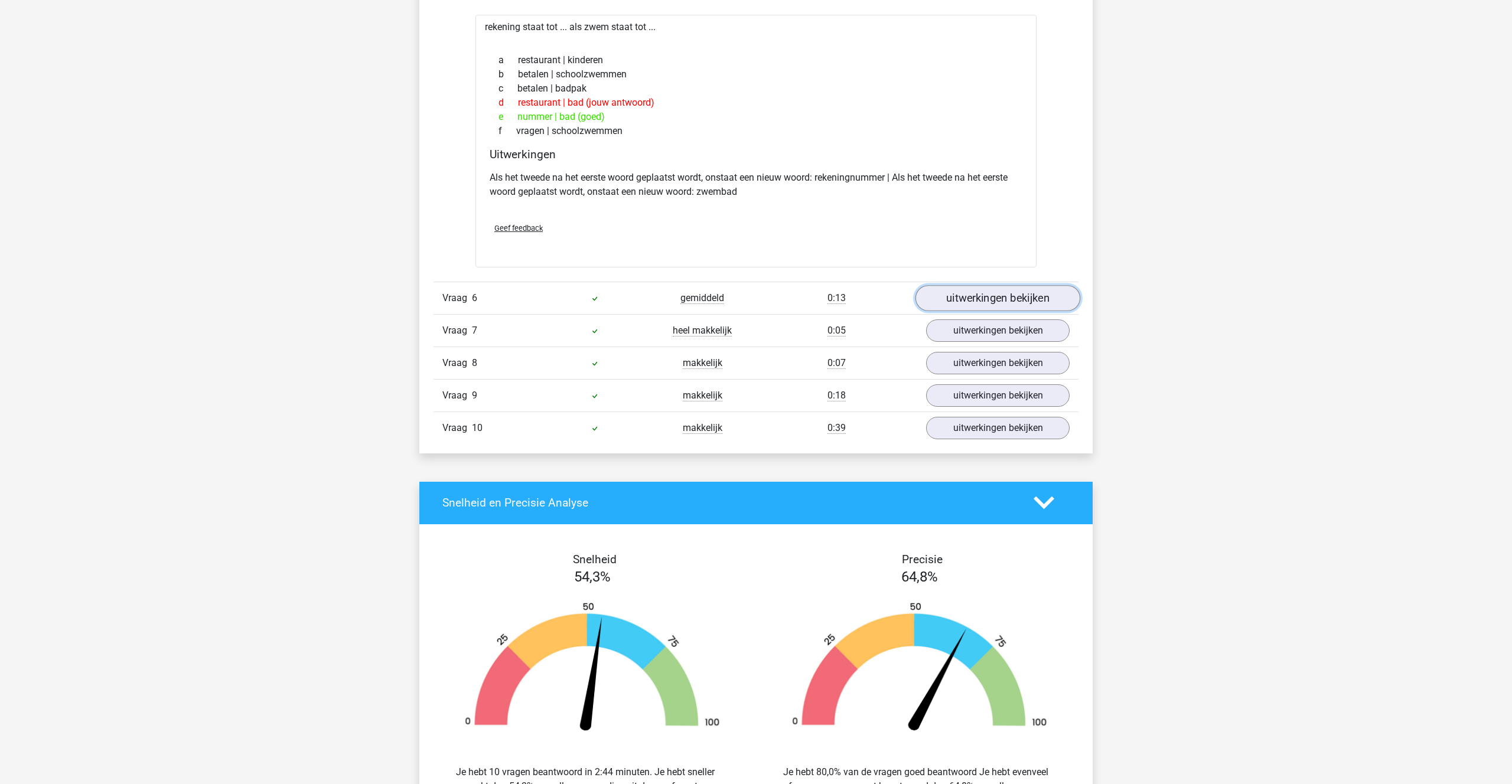
click at [984, 294] on link "uitwerkingen bekijken" at bounding box center [998, 298] width 165 height 26
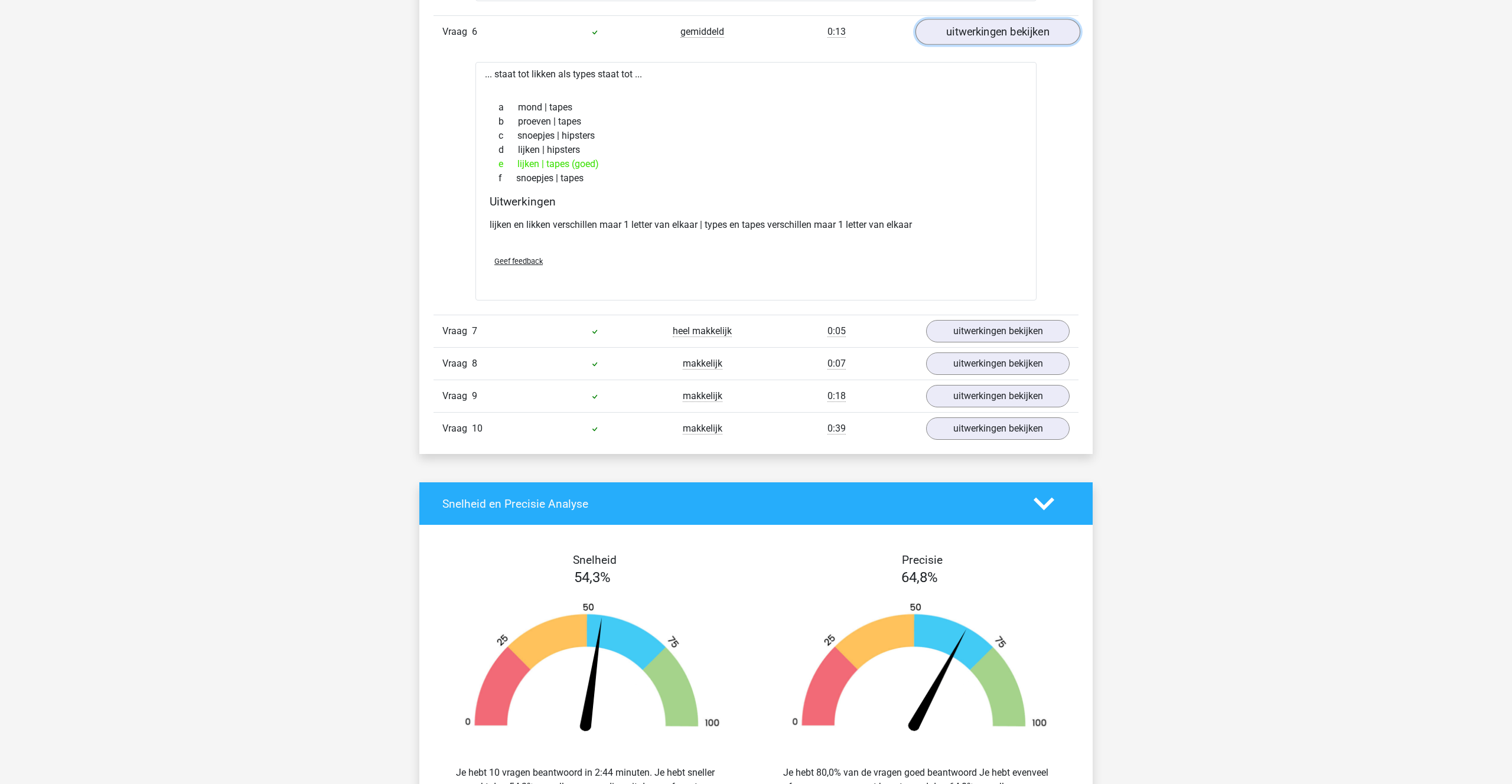
scroll to position [2312, 0]
click at [980, 325] on link "uitwerkingen bekijken" at bounding box center [998, 331] width 165 height 26
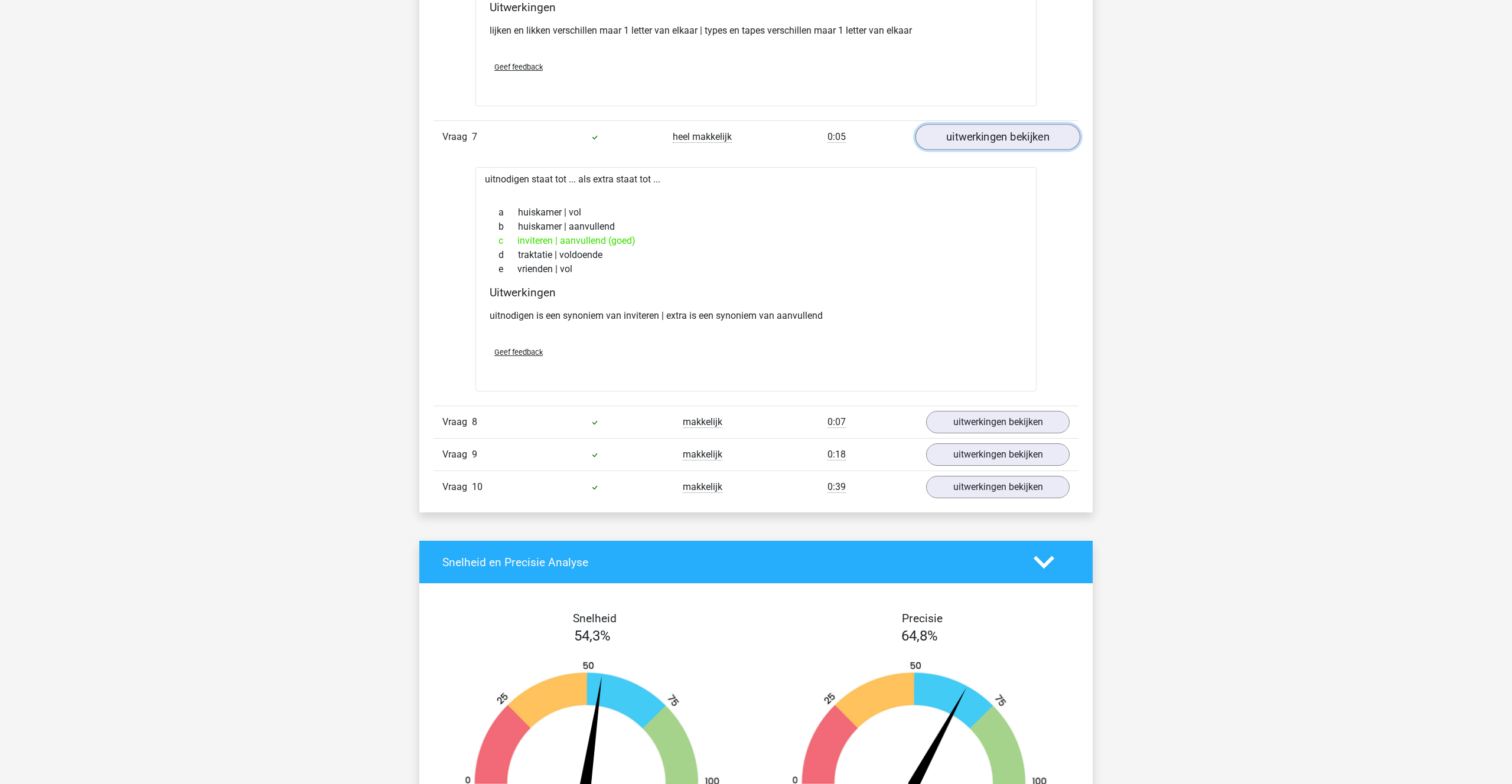
scroll to position [2517, 0]
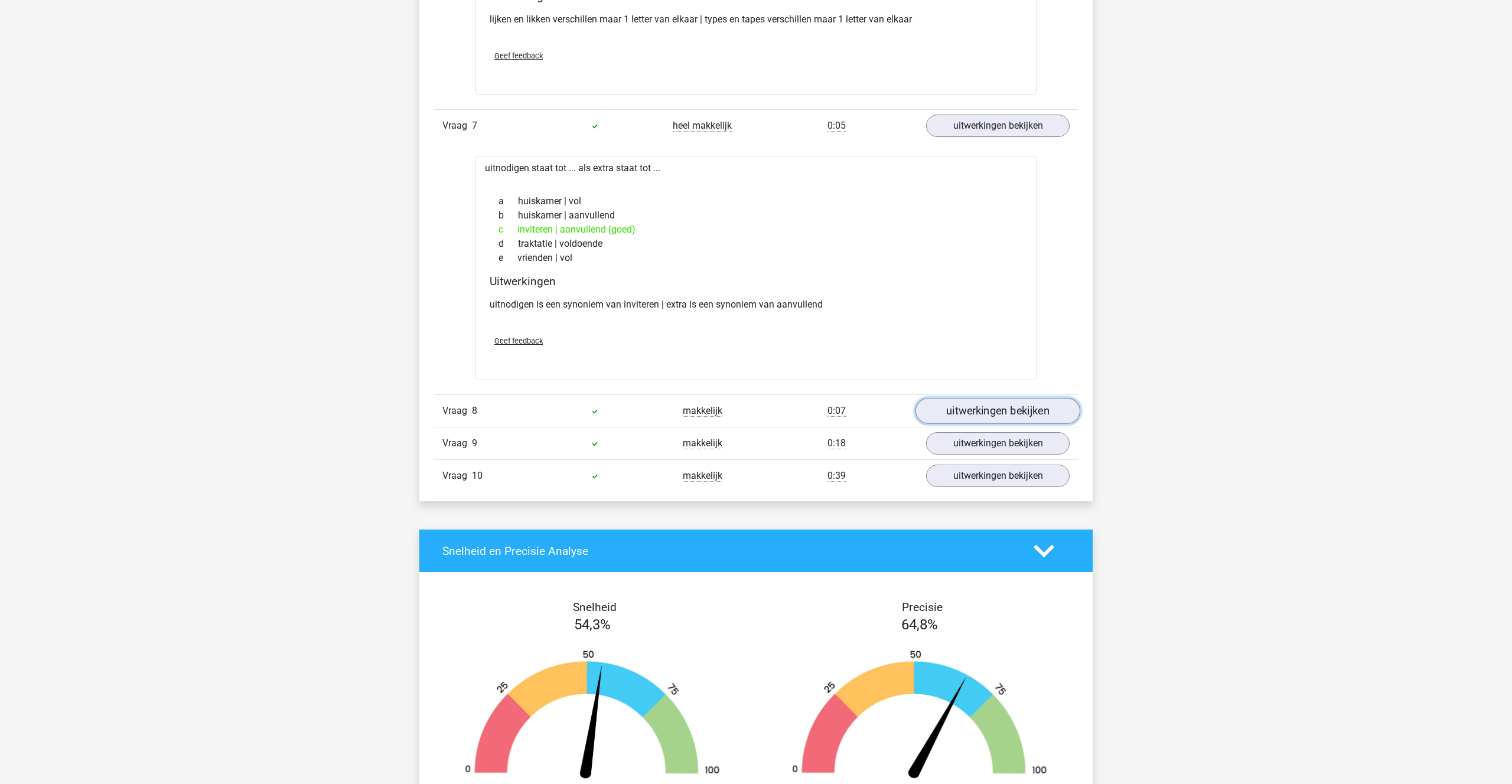
click at [967, 416] on link "uitwerkingen bekijken" at bounding box center [998, 410] width 165 height 26
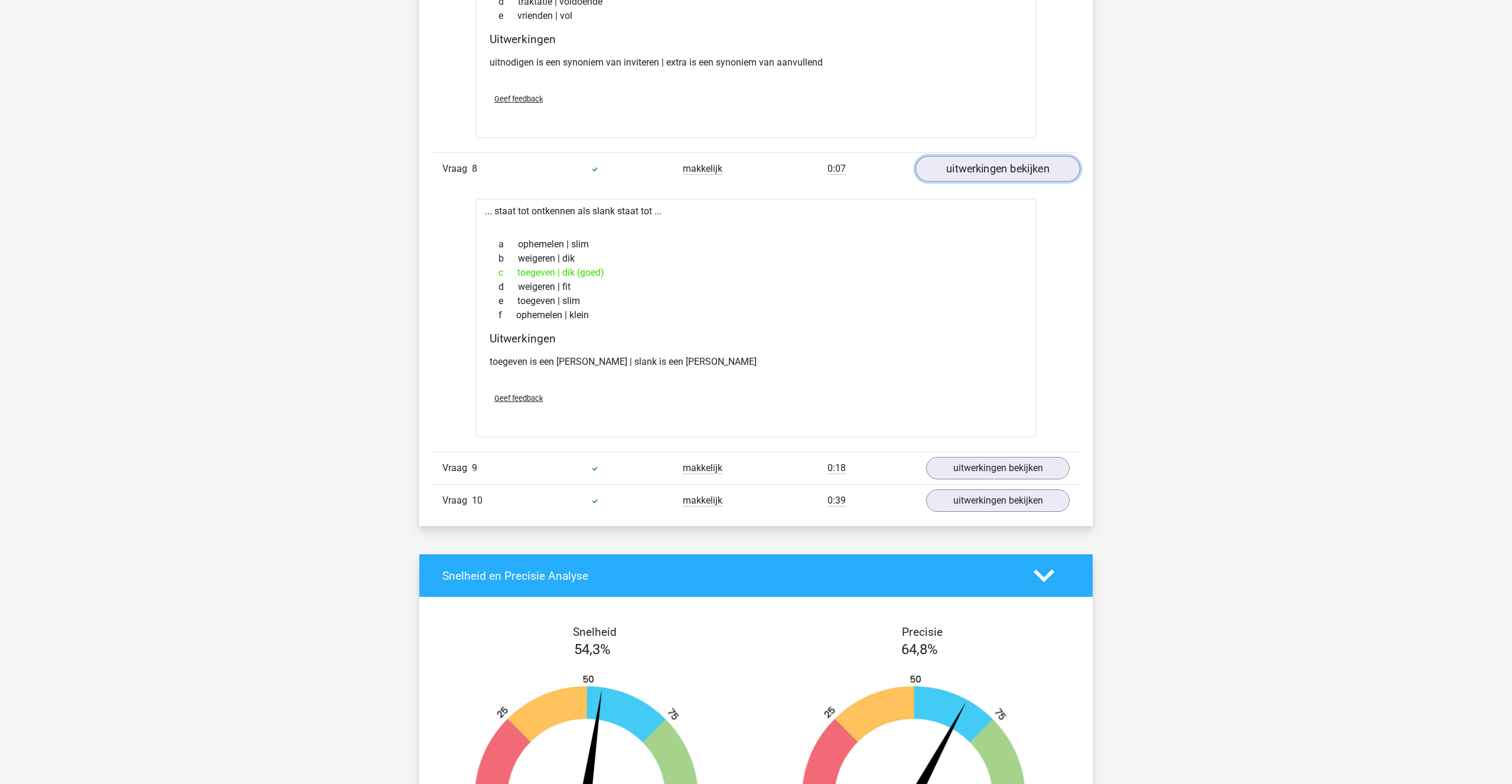
scroll to position [2767, 0]
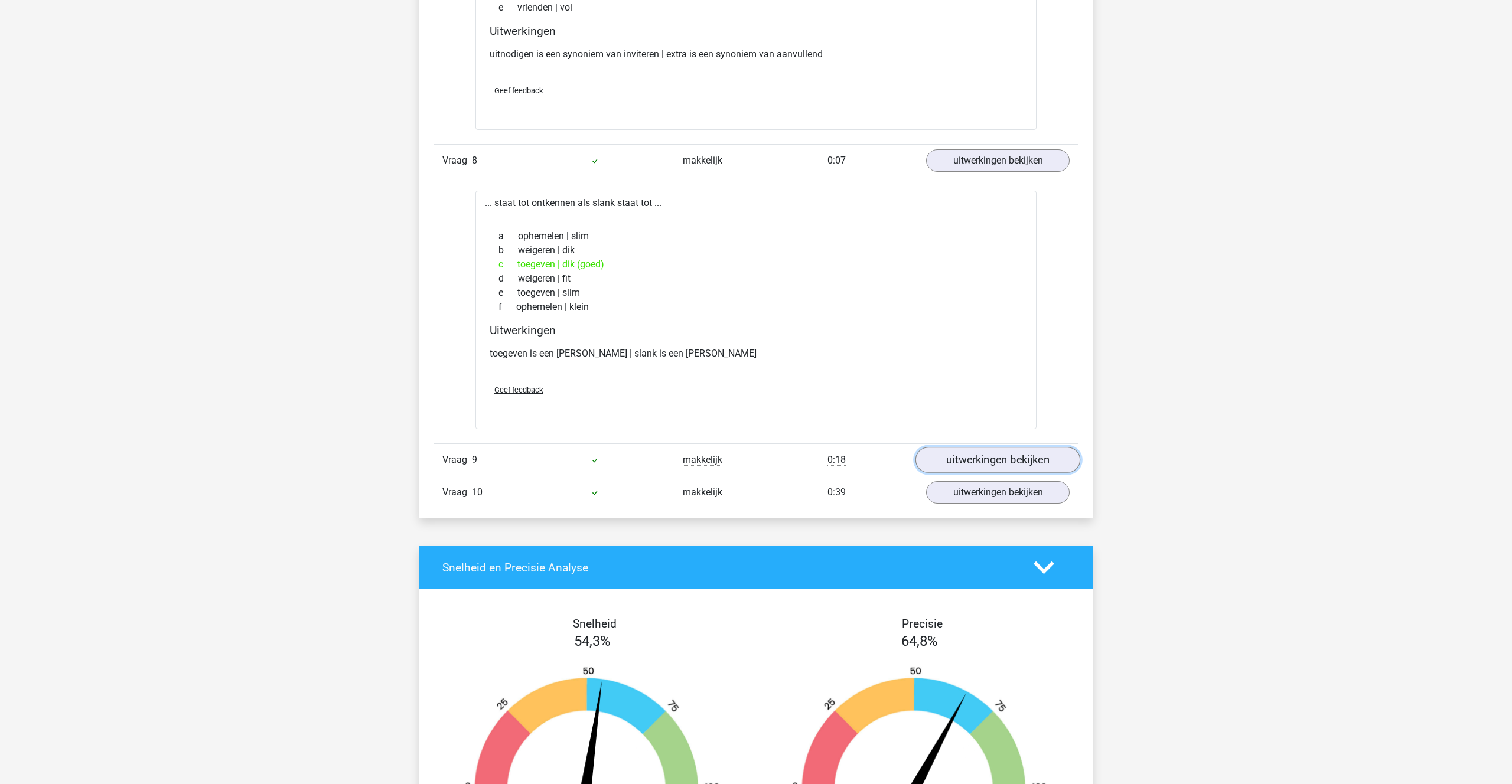
click at [975, 449] on link "uitwerkingen bekijken" at bounding box center [998, 460] width 165 height 26
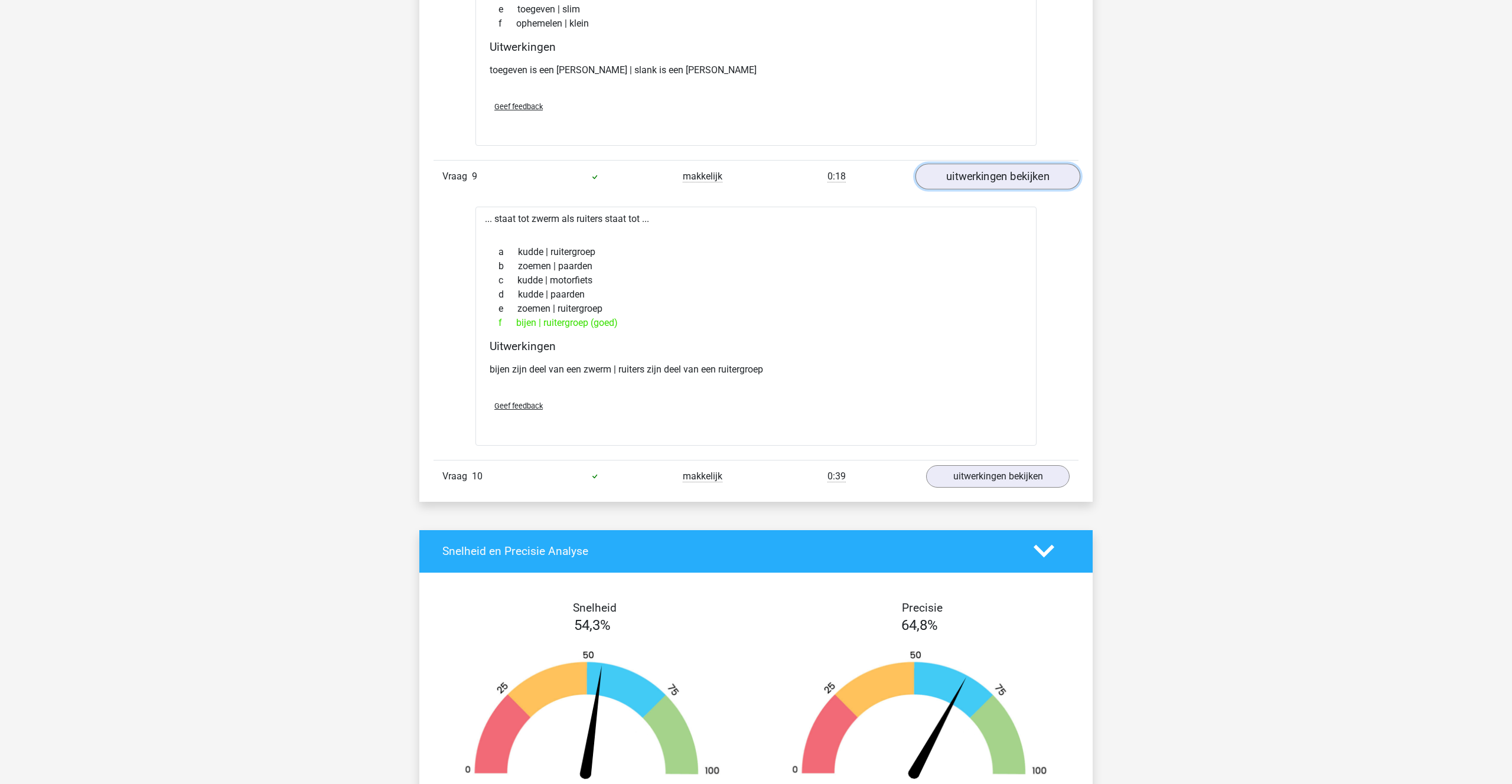
scroll to position [3060, 0]
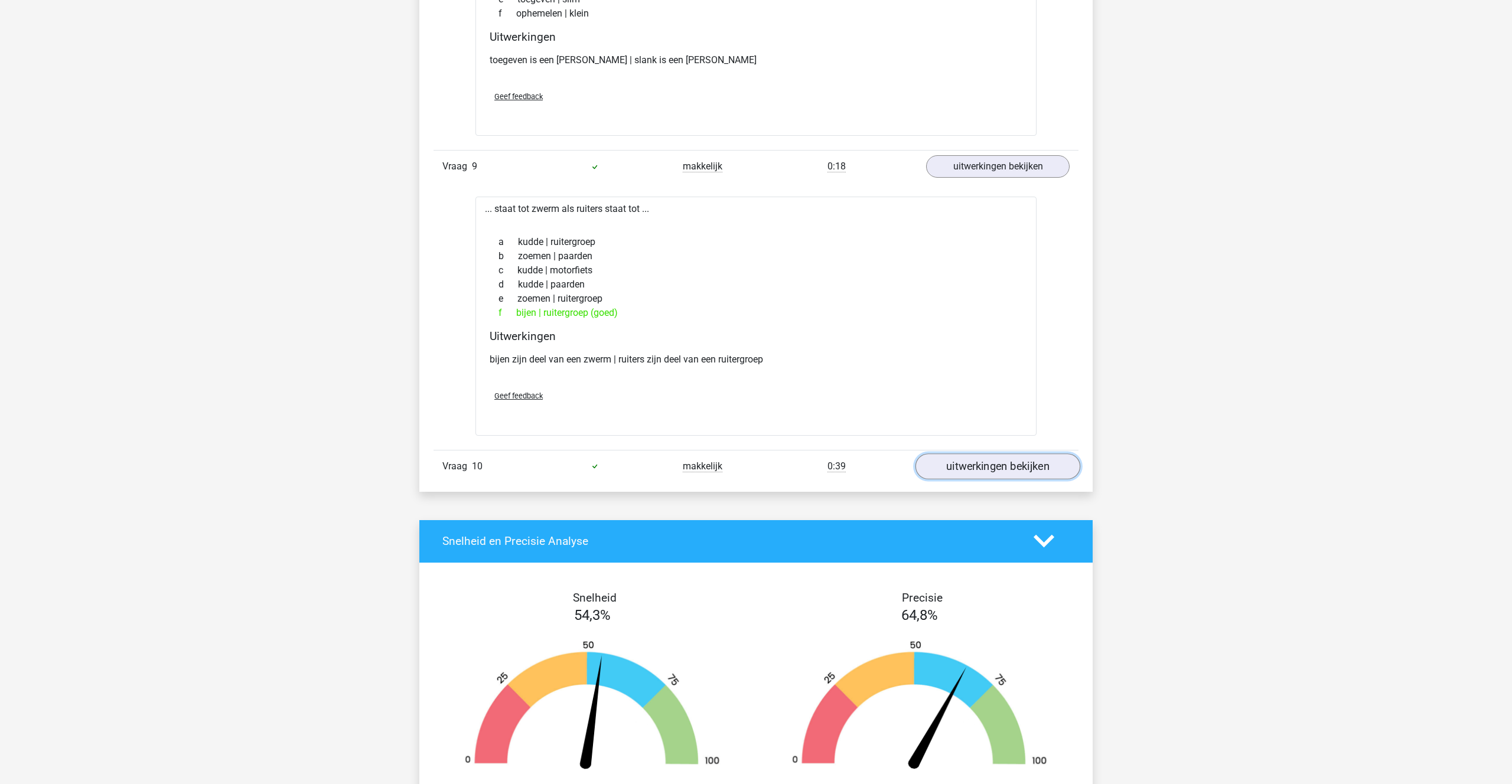
click at [989, 462] on link "uitwerkingen bekijken" at bounding box center [998, 466] width 165 height 26
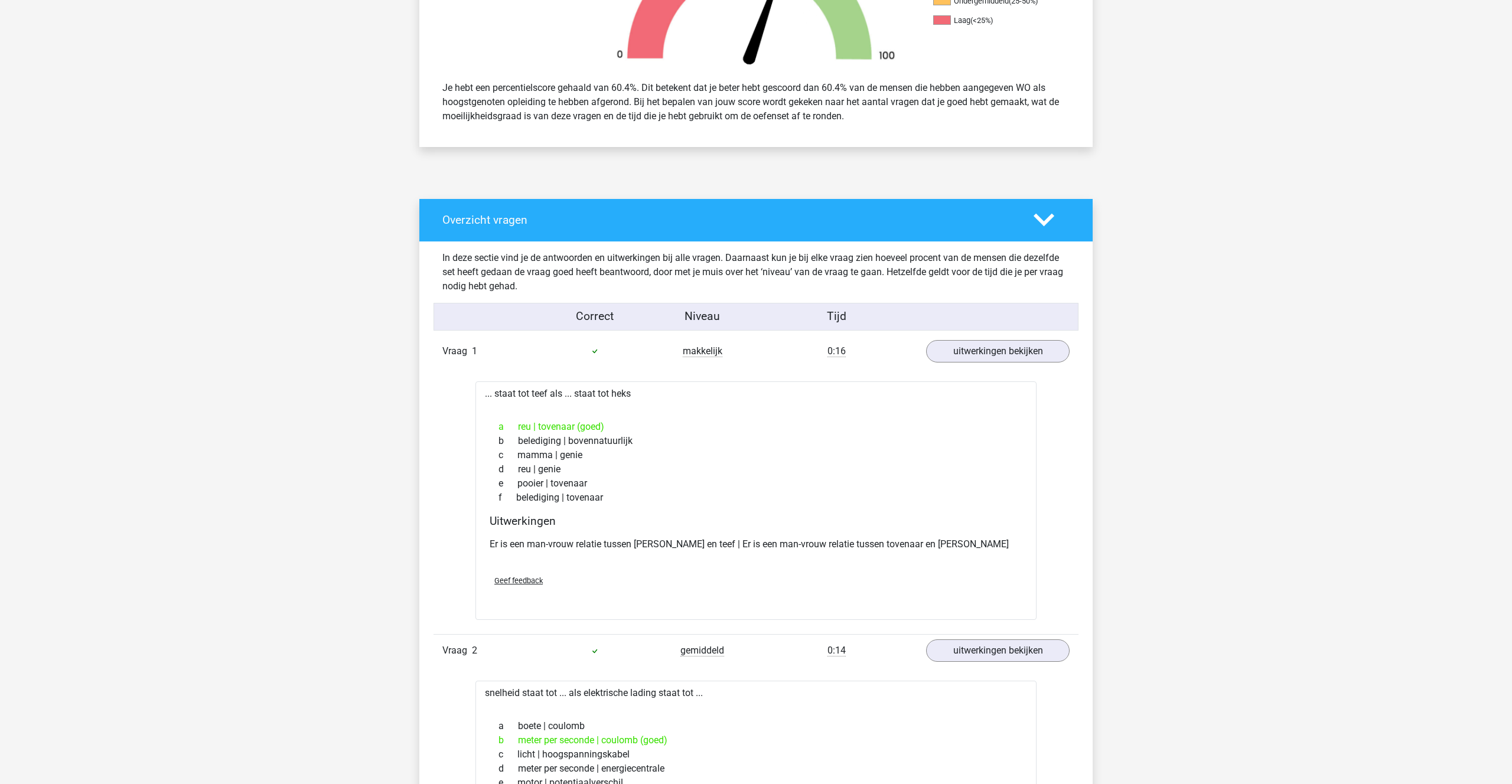
scroll to position [422, 0]
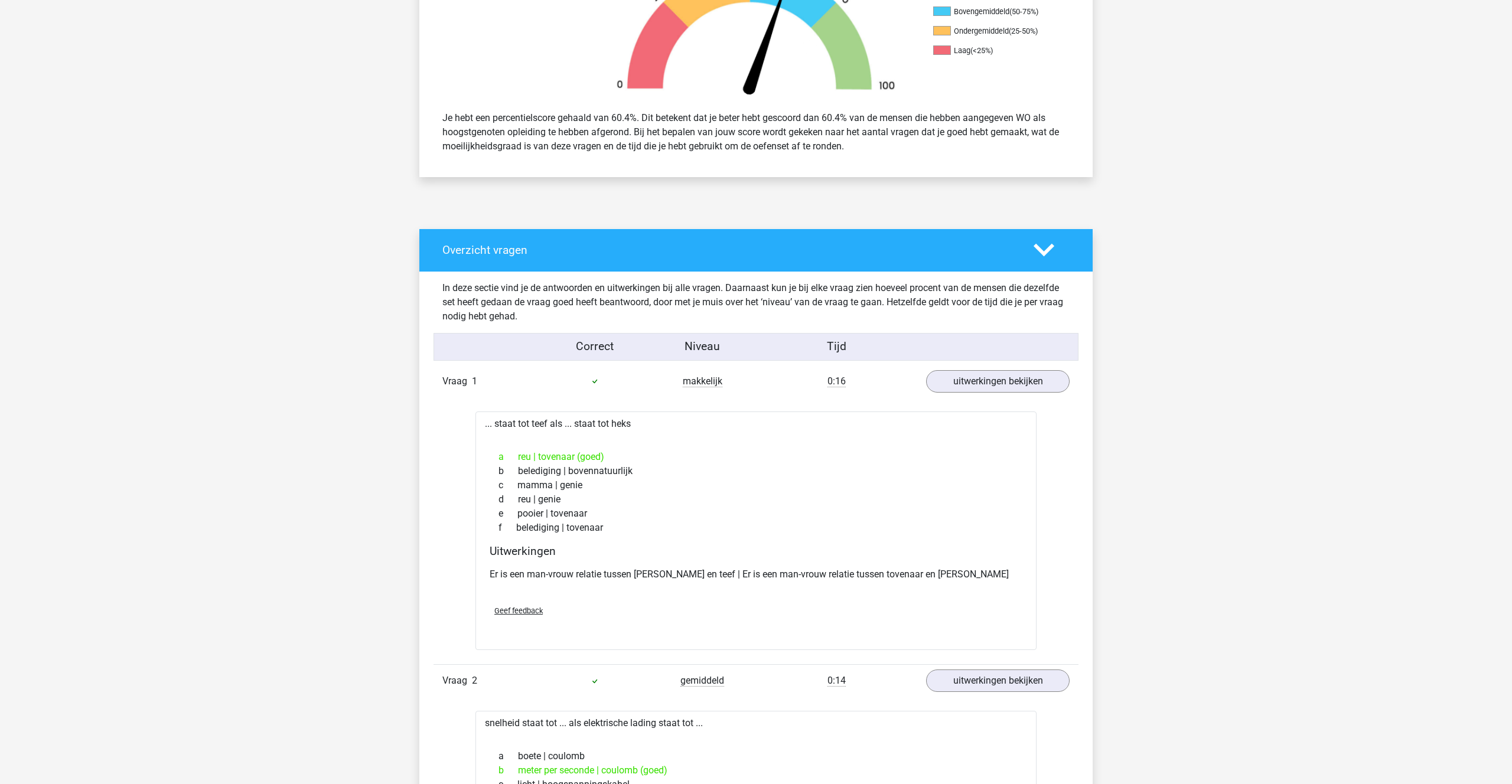
click at [1045, 247] on icon at bounding box center [1043, 250] width 20 height 20
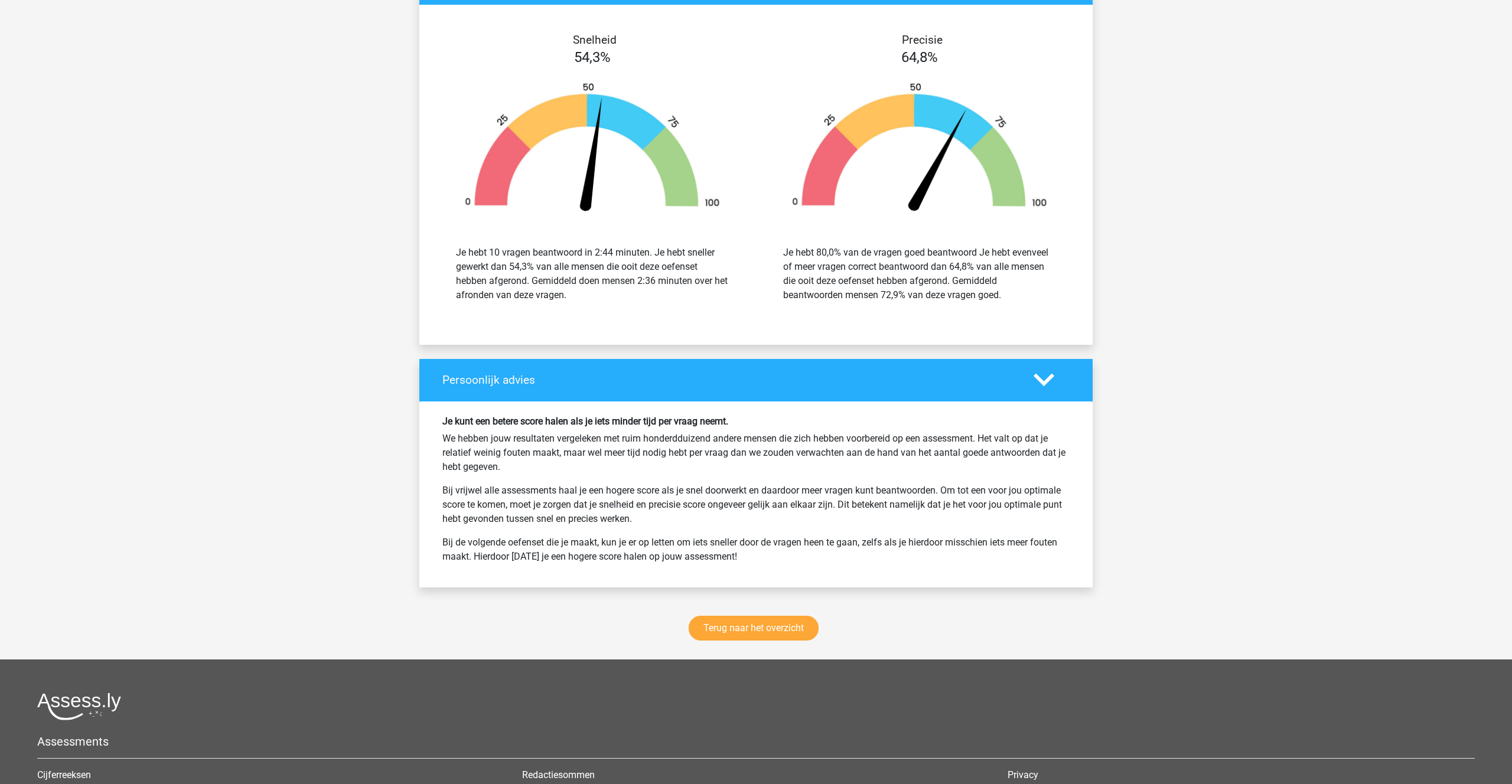
scroll to position [769, 0]
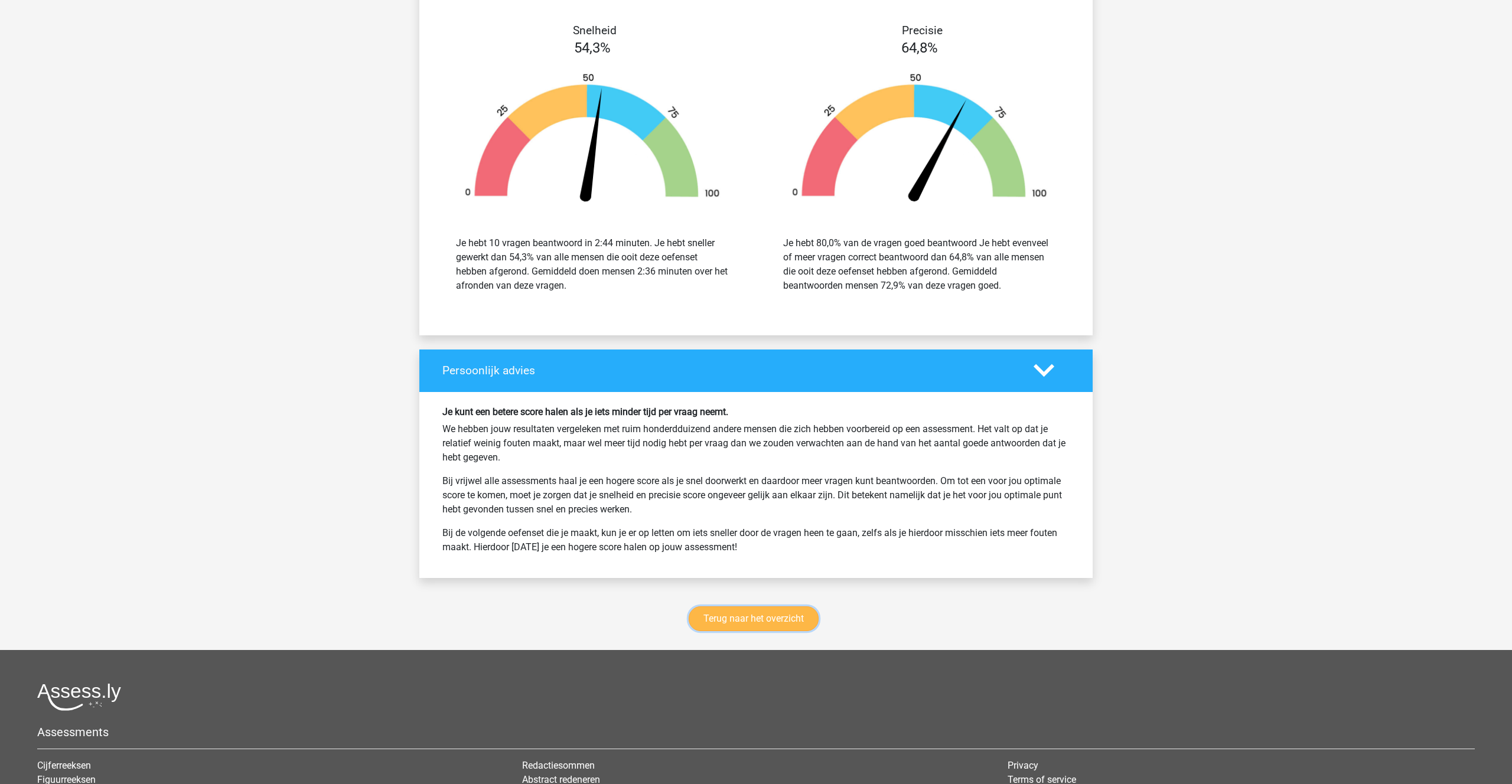
click at [743, 621] on link "Terug naar het overzicht" at bounding box center [754, 618] width 130 height 25
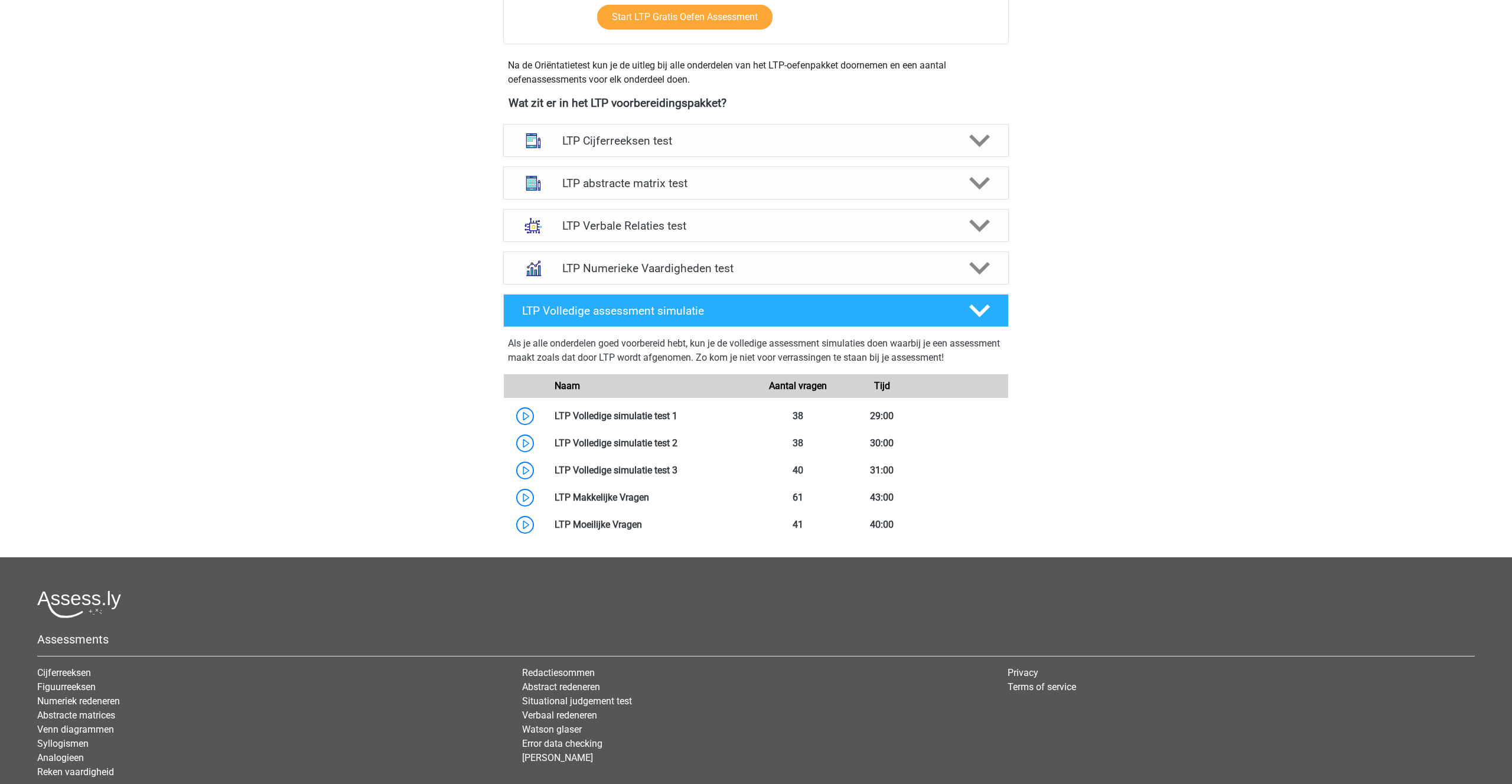
scroll to position [382, 0]
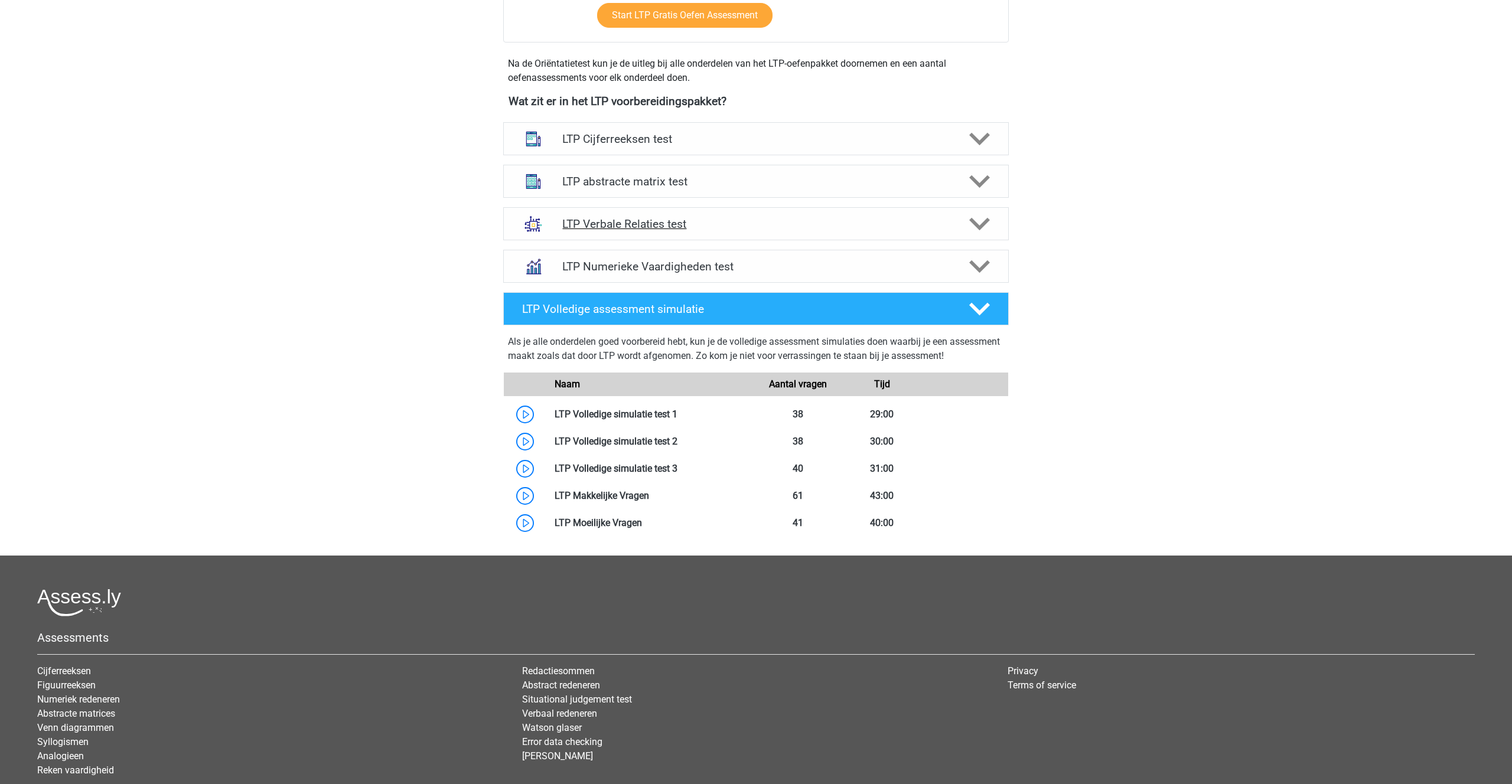
click at [970, 222] on icon at bounding box center [979, 224] width 20 height 20
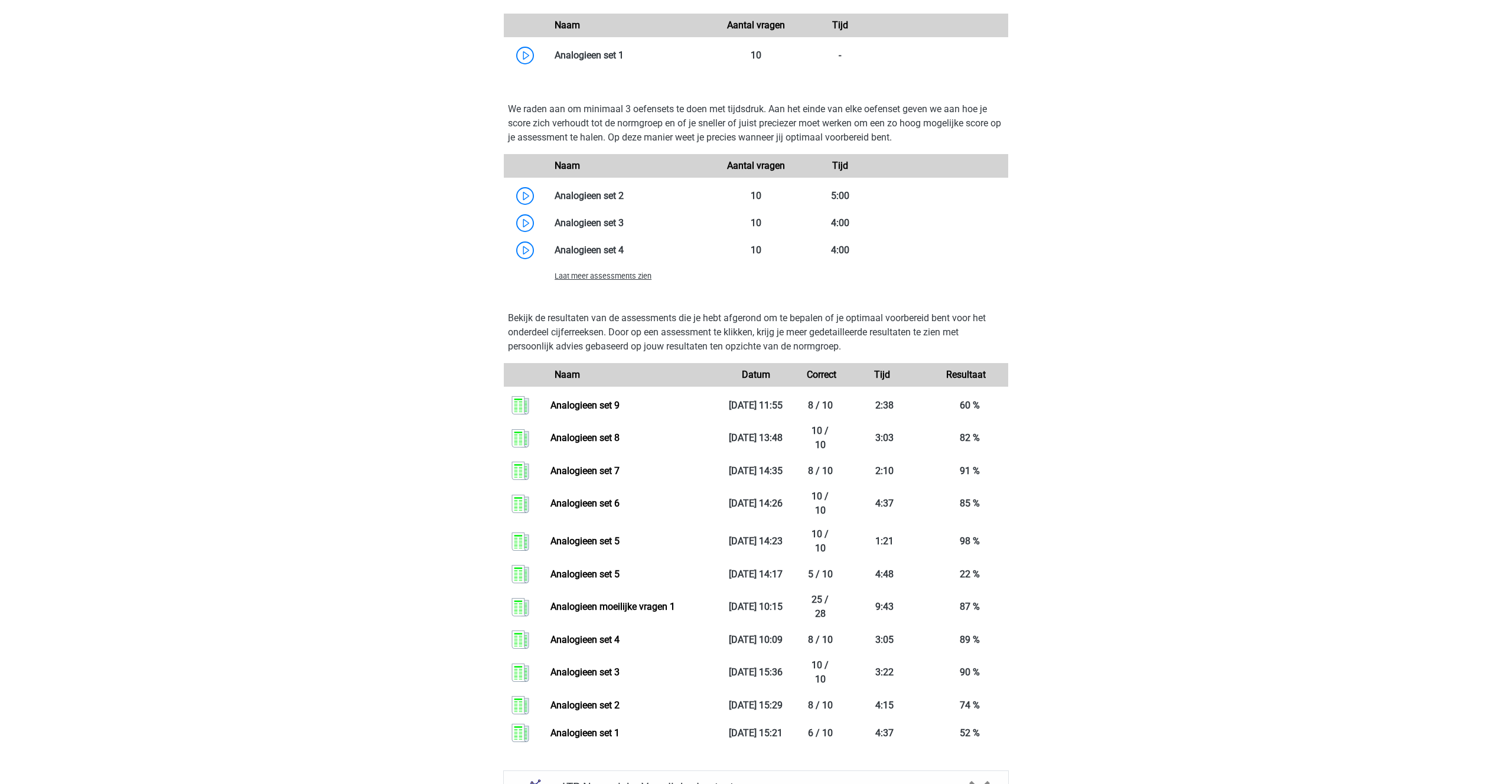
scroll to position [1035, 0]
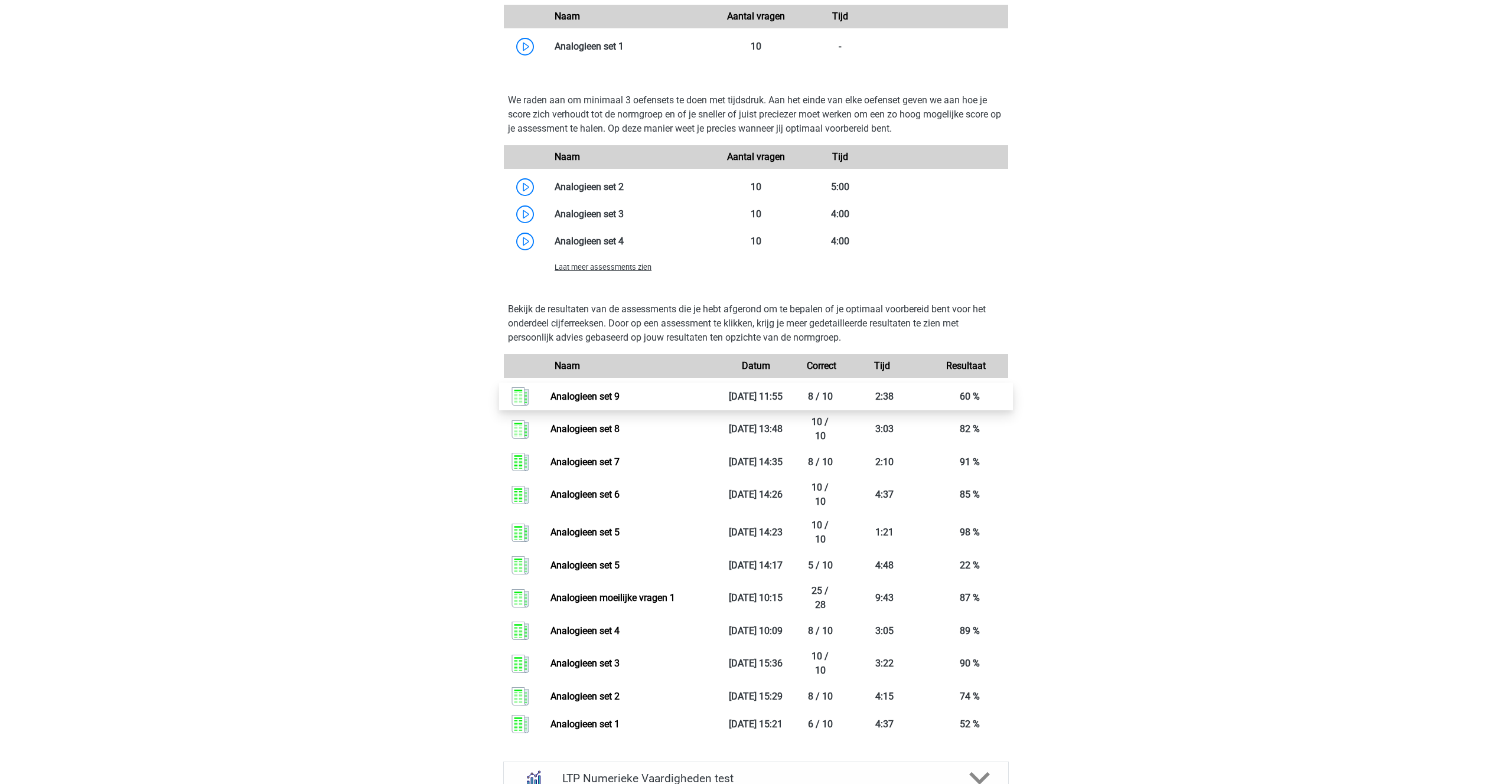
click at [619, 393] on link "Analogieen set 9" at bounding box center [584, 396] width 69 height 11
click at [604, 265] on span "Laat meer assessments zien" at bounding box center [602, 267] width 97 height 9
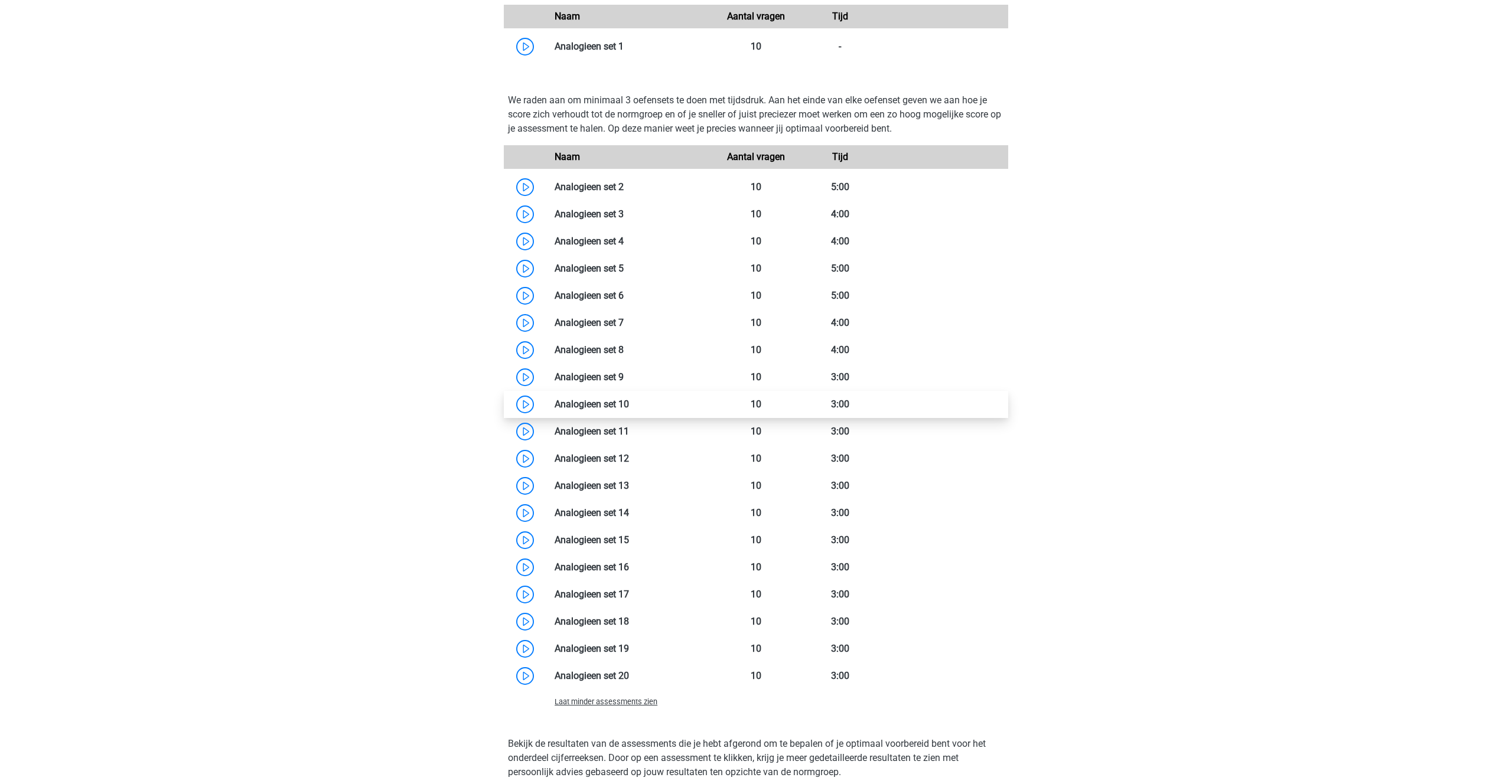
click at [629, 410] on link at bounding box center [629, 404] width 0 height 11
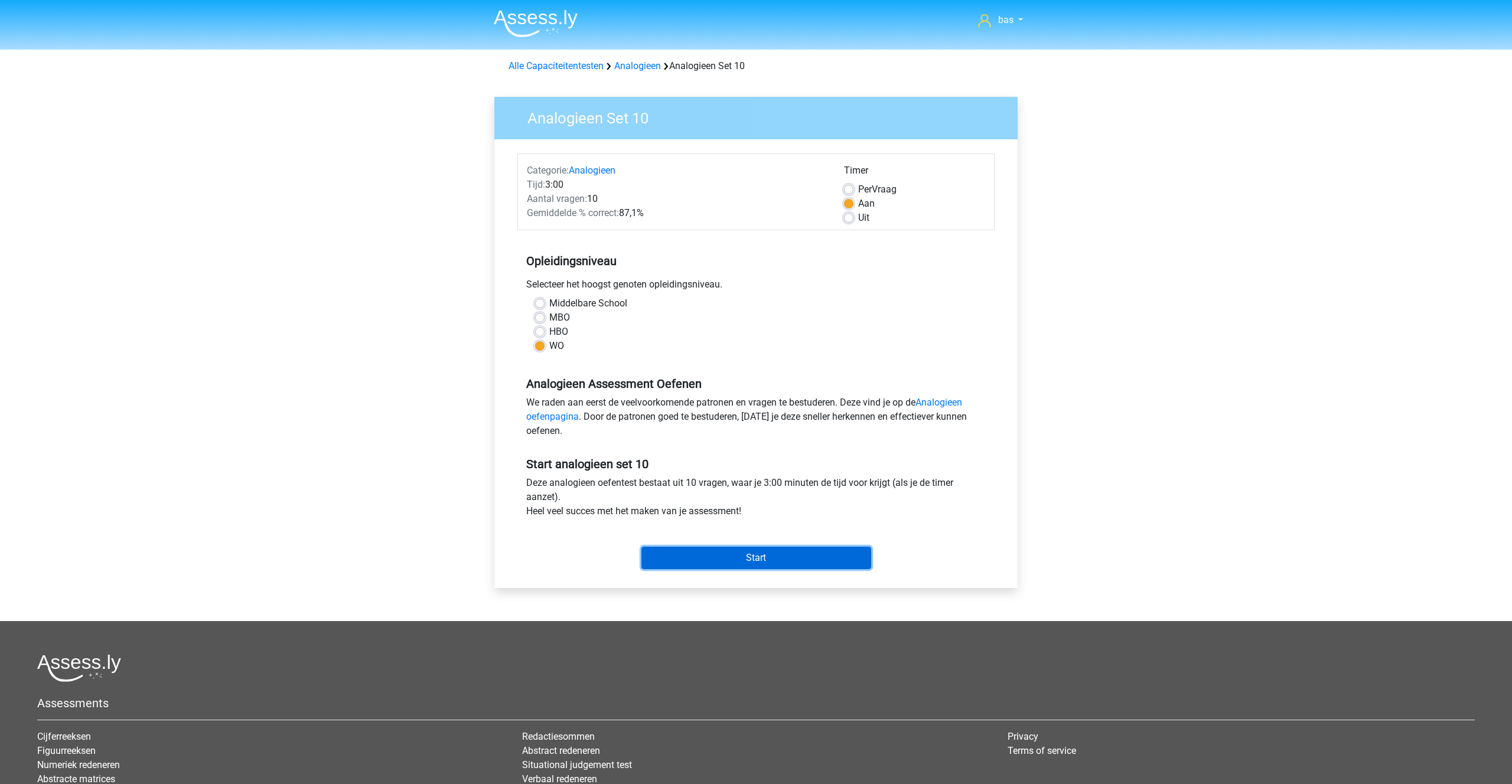
click at [739, 554] on input "Start" at bounding box center [756, 557] width 230 height 22
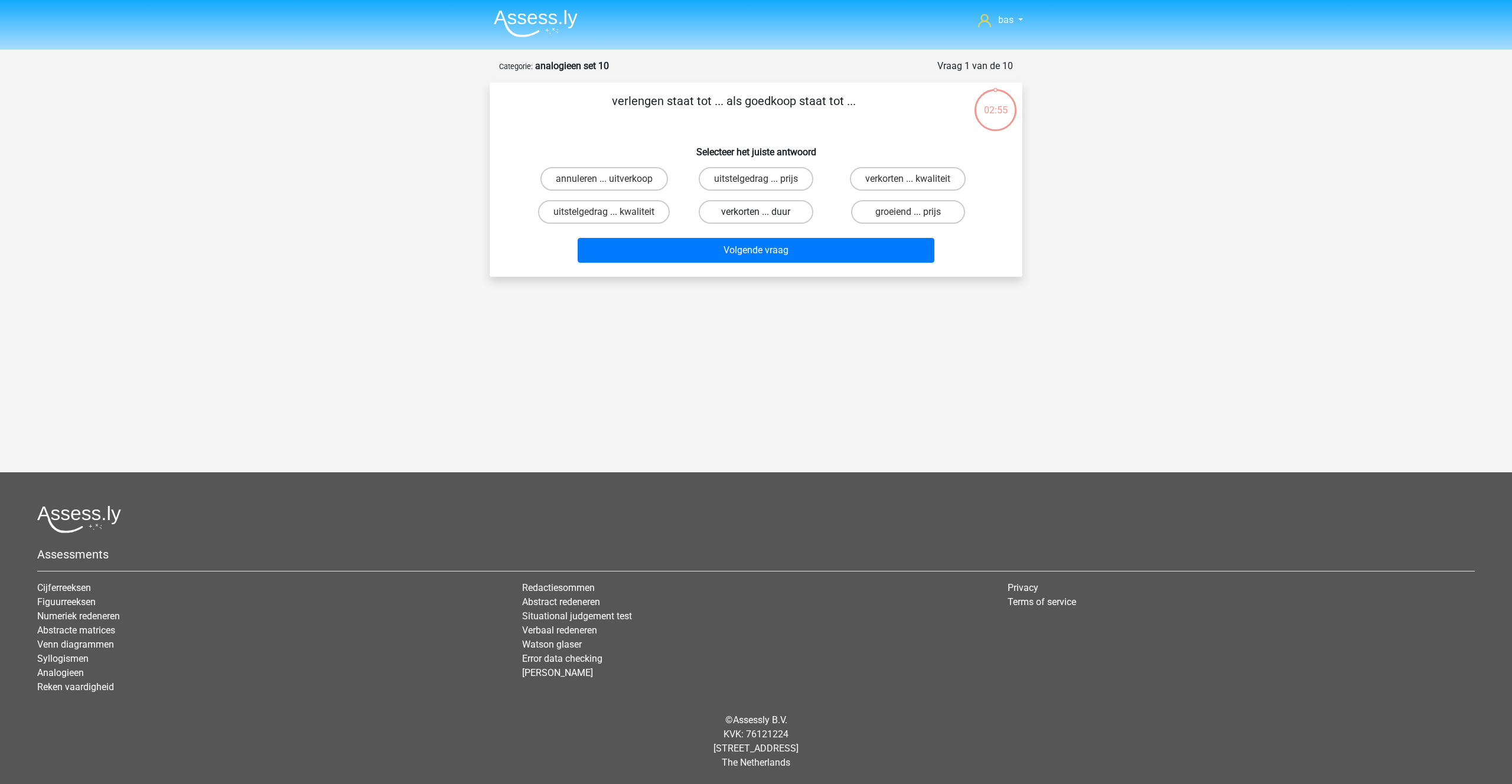
click at [742, 212] on label "verkorten ... duur" at bounding box center [755, 212] width 114 height 23
click at [756, 212] on input "verkorten ... duur" at bounding box center [760, 215] width 8 height 8
radio input "true"
click at [743, 251] on button "Volgende vraag" at bounding box center [756, 250] width 357 height 25
click at [873, 179] on label "zangers ... relschoppers" at bounding box center [908, 179] width 129 height 23
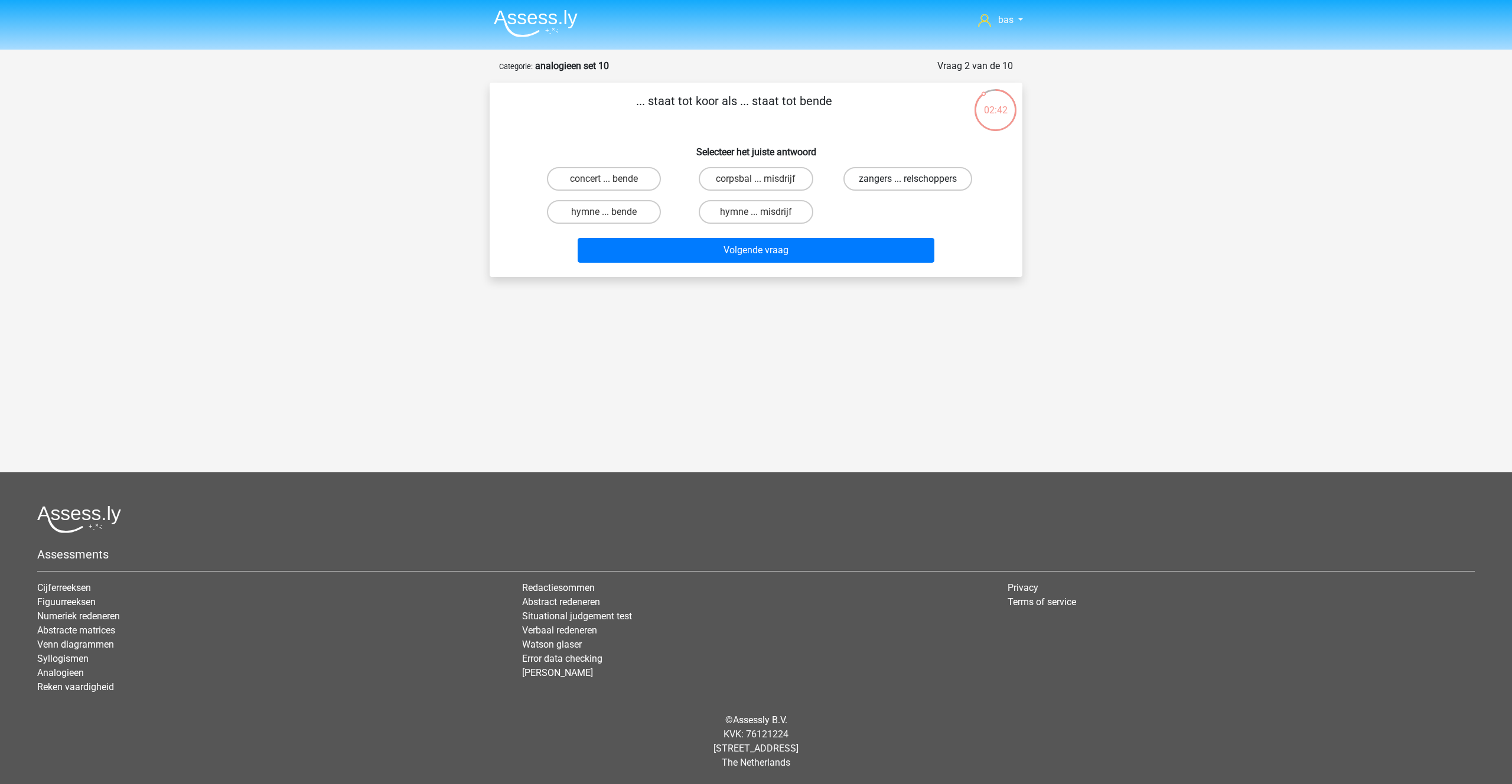
click at [908, 179] on input "zangers ... relschoppers" at bounding box center [911, 182] width 8 height 8
radio input "true"
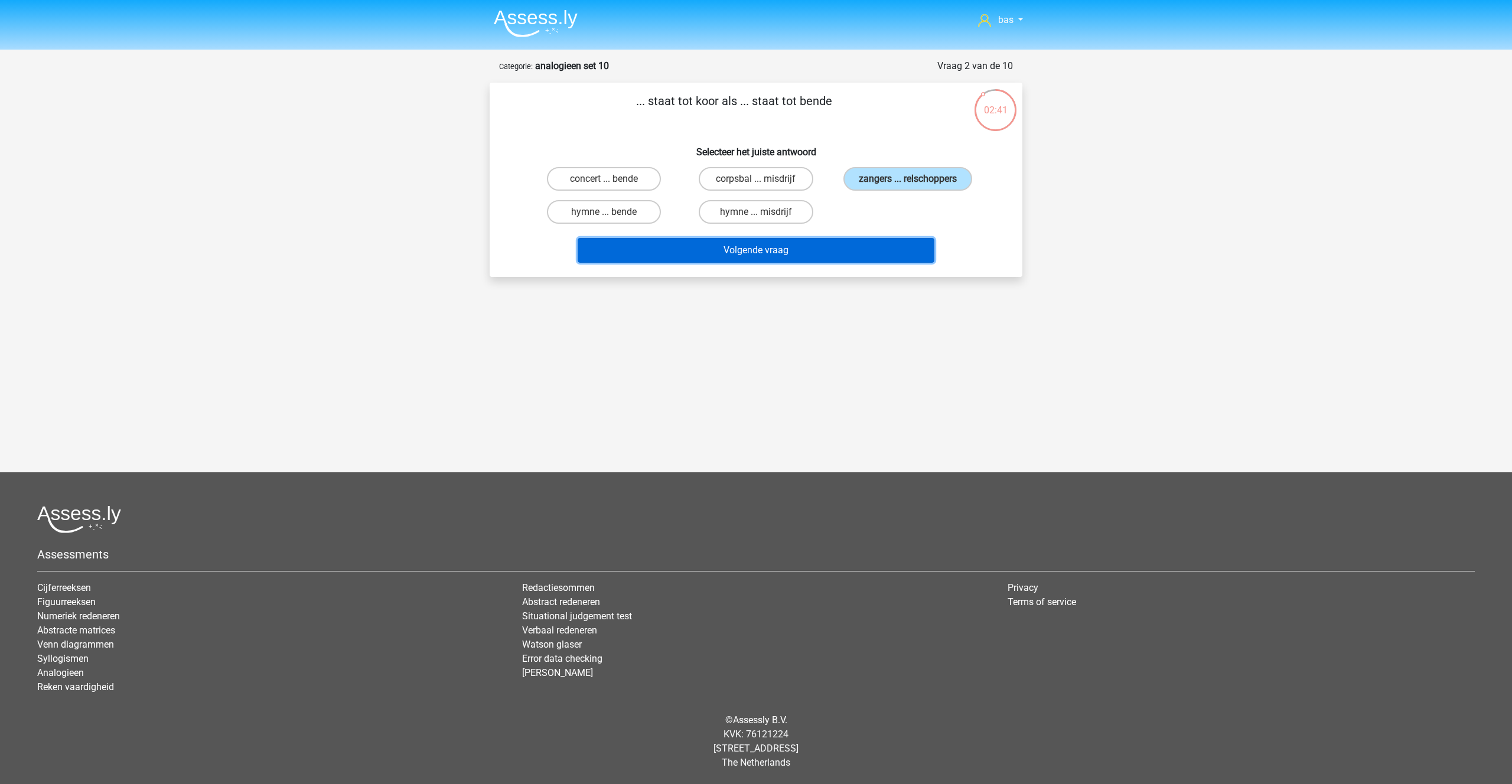
click at [743, 250] on button "Volgende vraag" at bounding box center [756, 250] width 357 height 25
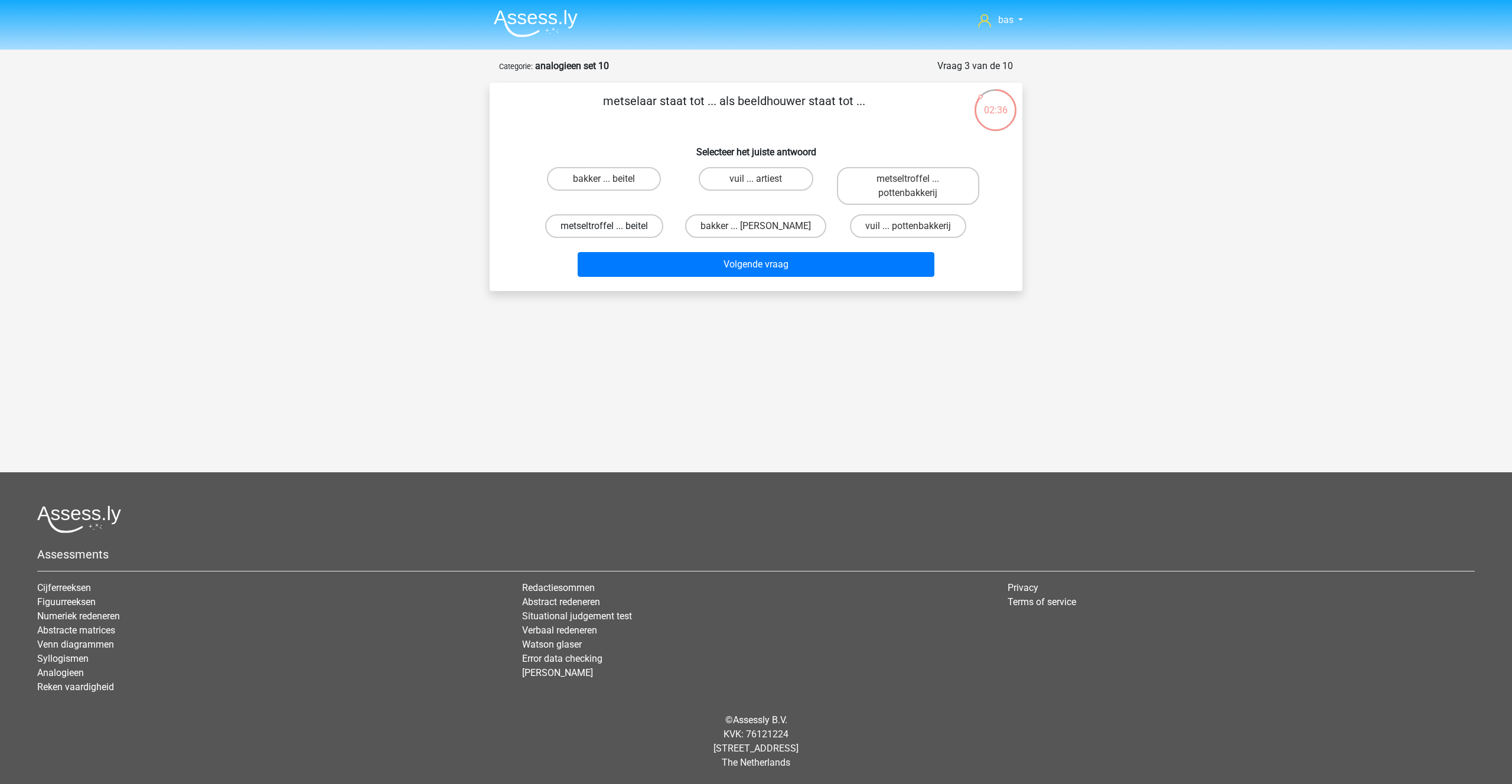
click at [599, 227] on label "metseltroffel ... beitel" at bounding box center [604, 226] width 118 height 23
click at [604, 227] on input "metseltroffel ... beitel" at bounding box center [608, 230] width 8 height 8
radio input "true"
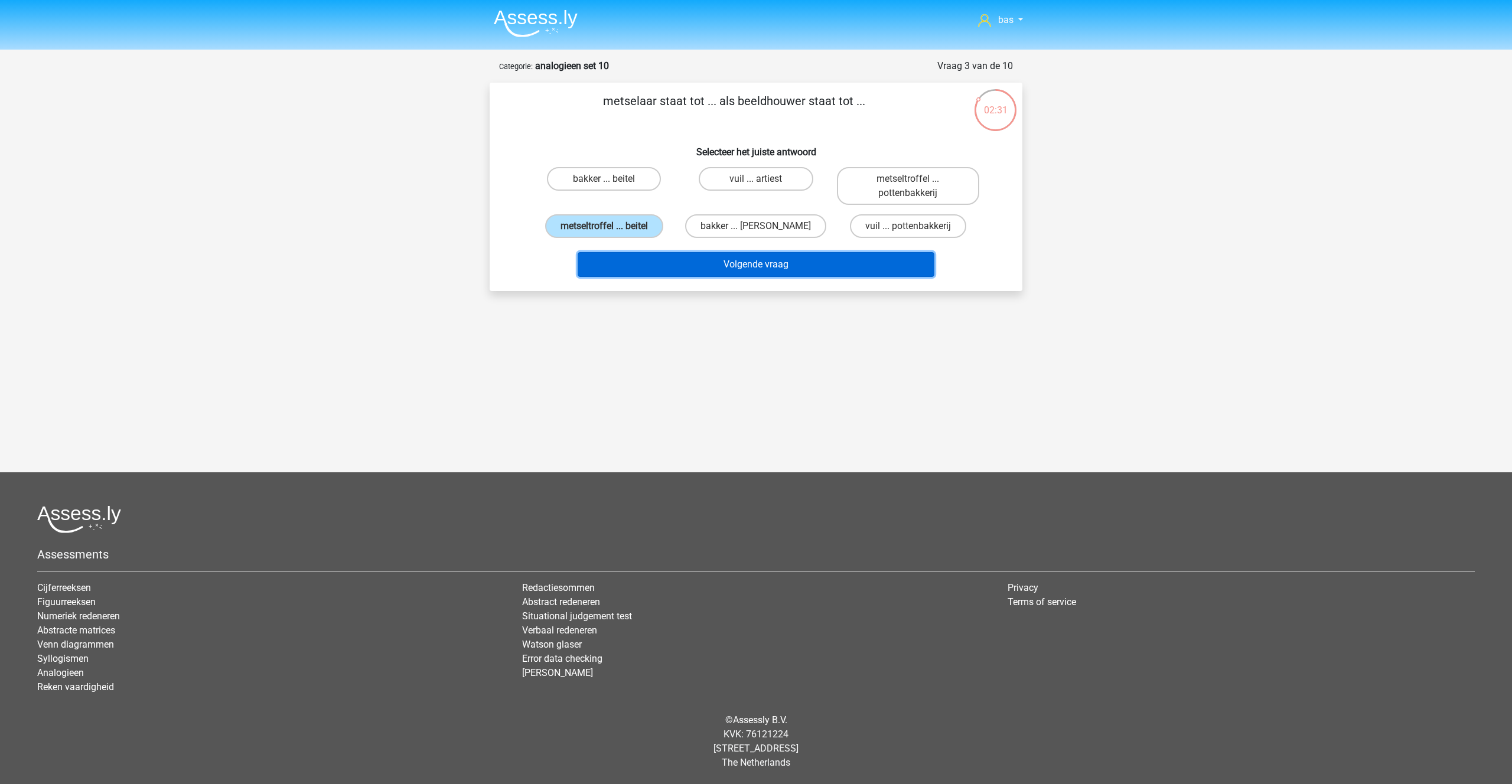
click at [739, 266] on button "Volgende vraag" at bounding box center [756, 264] width 357 height 25
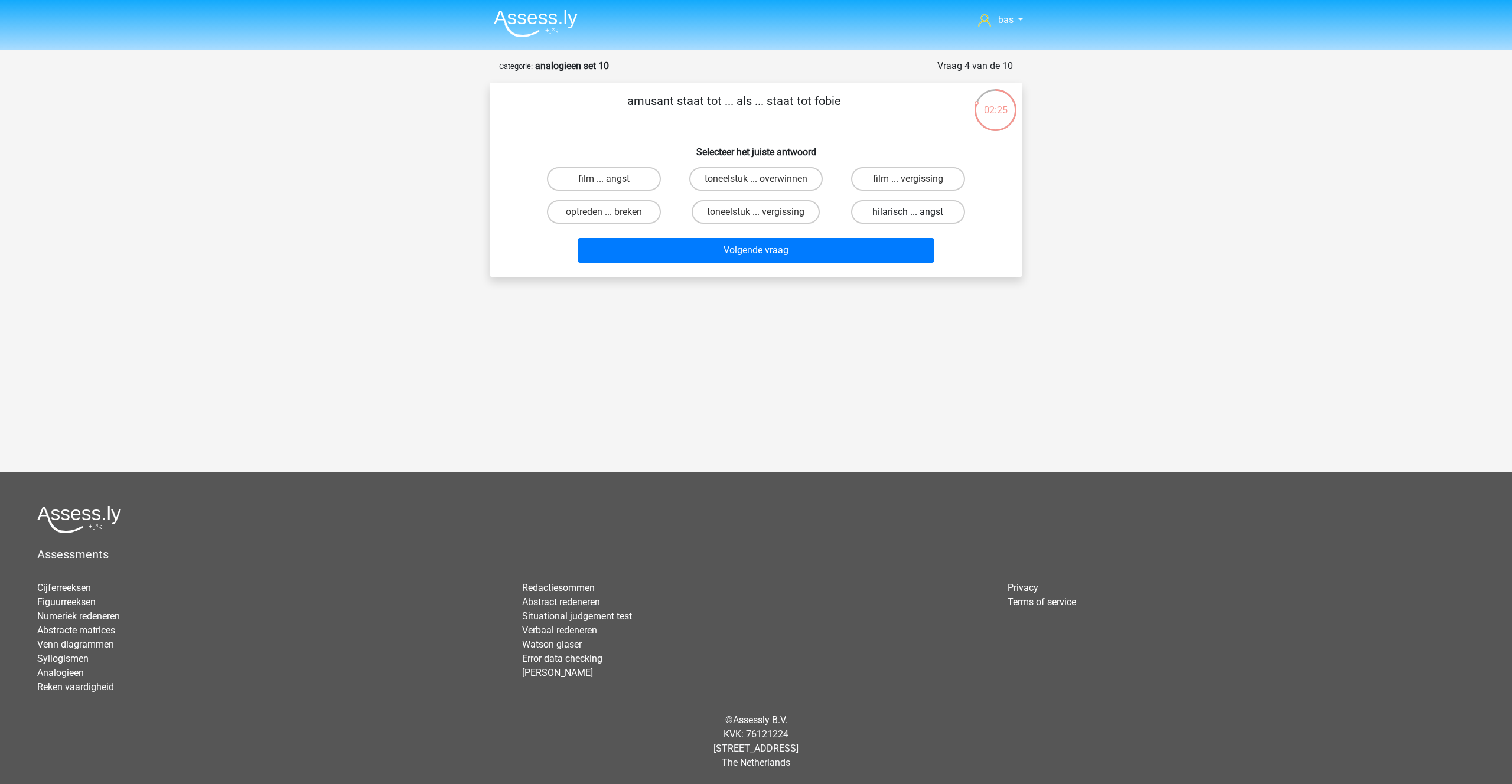
click at [890, 209] on label "hilarisch ... angst" at bounding box center [908, 212] width 114 height 23
click at [908, 212] on input "hilarisch ... angst" at bounding box center [911, 215] width 8 height 8
radio input "true"
click at [751, 243] on button "Volgende vraag" at bounding box center [756, 250] width 357 height 25
click at [602, 177] on label "software ... film" at bounding box center [604, 179] width 114 height 23
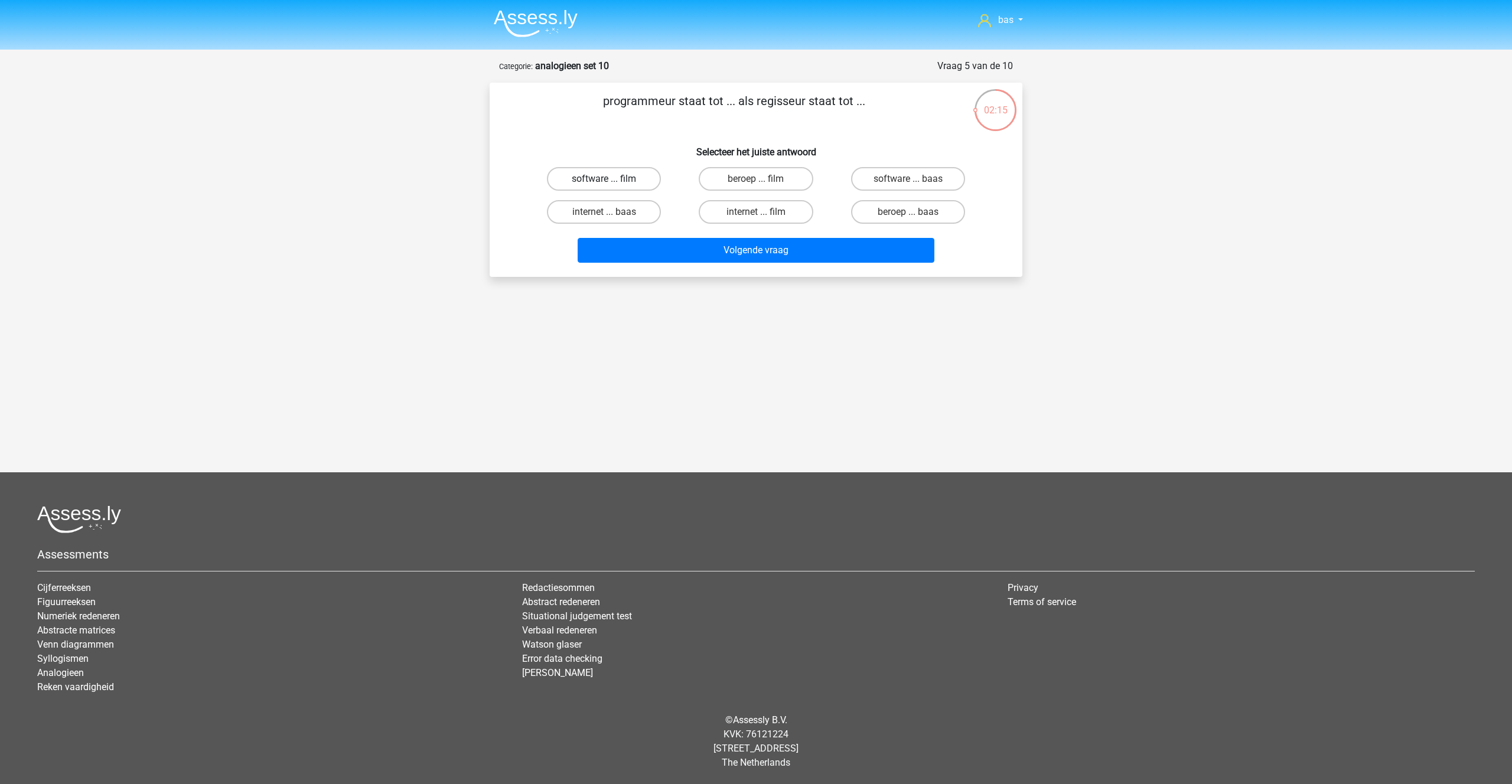
click at [604, 179] on input "software ... film" at bounding box center [608, 182] width 8 height 8
radio input "true"
click at [735, 254] on button "Volgende vraag" at bounding box center [756, 250] width 357 height 25
click at [608, 211] on label "klok ... palm" at bounding box center [604, 212] width 114 height 23
click at [608, 212] on input "klok ... palm" at bounding box center [608, 215] width 8 height 8
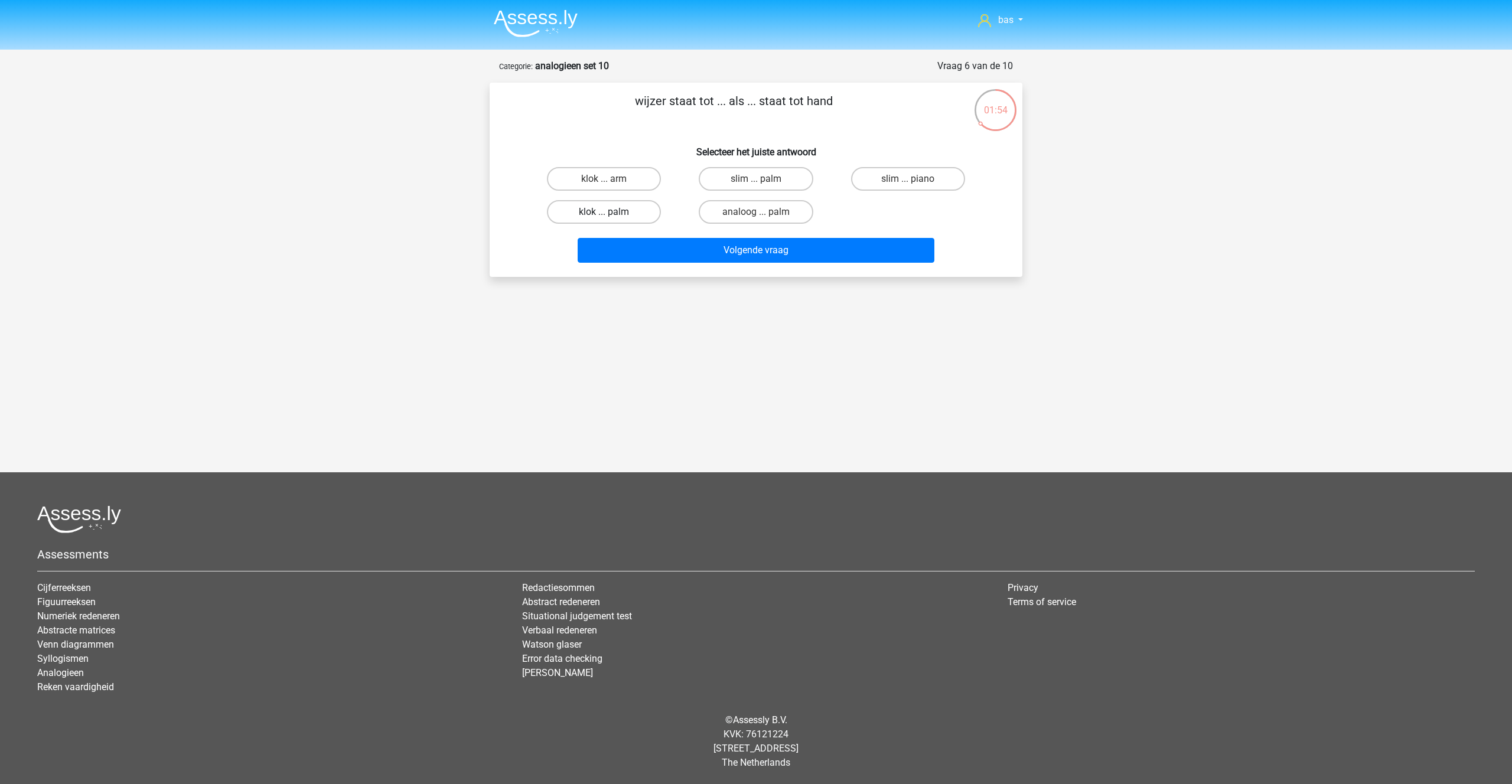
radio input "true"
click at [741, 247] on button "Volgende vraag" at bounding box center [756, 250] width 357 height 25
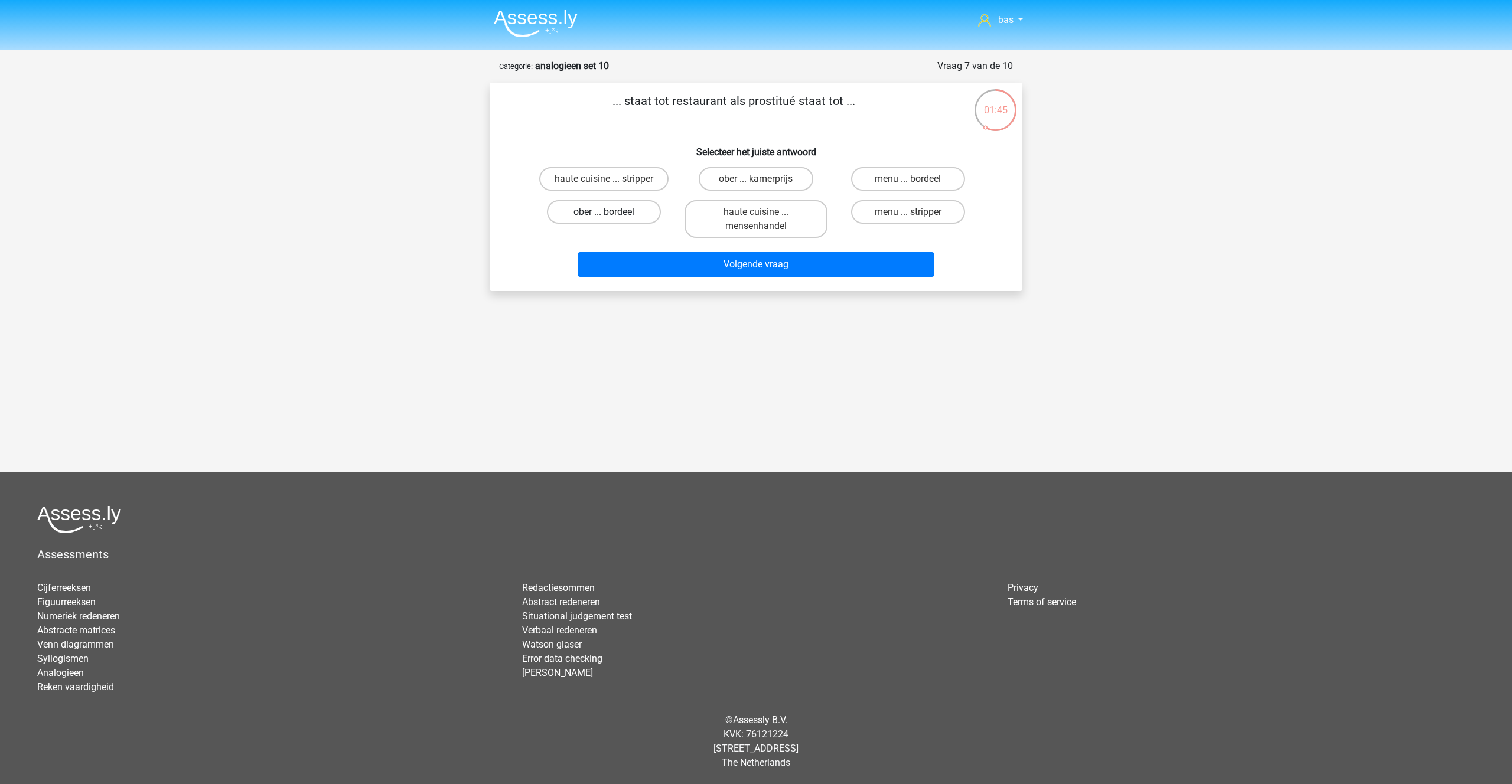
click at [591, 210] on label "ober ... bordeel" at bounding box center [604, 212] width 114 height 23
click at [604, 212] on input "ober ... bordeel" at bounding box center [608, 215] width 8 height 8
radio input "true"
click at [758, 263] on button "Volgende vraag" at bounding box center [756, 264] width 357 height 25
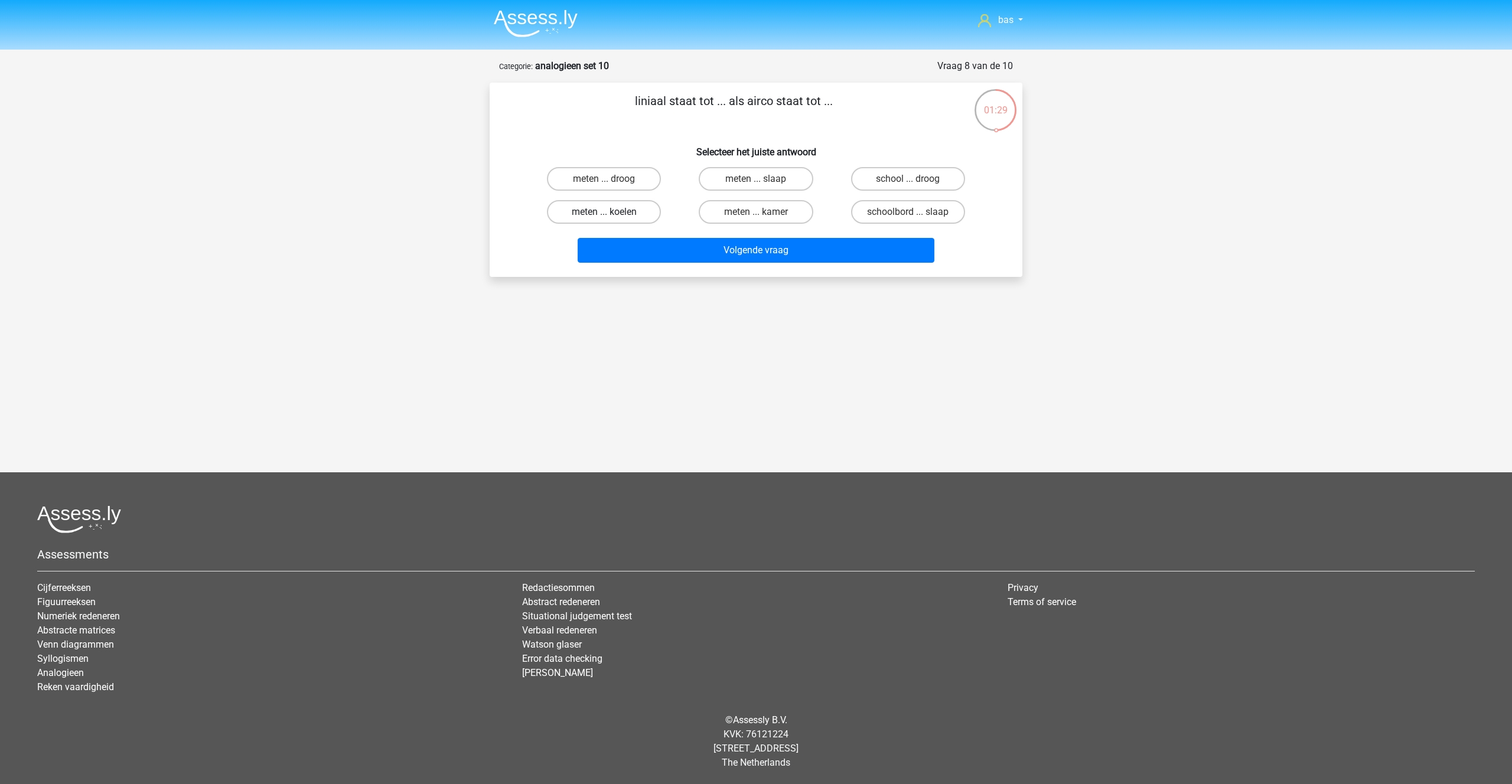
click at [583, 212] on label "meten ... koelen" at bounding box center [604, 212] width 114 height 23
click at [604, 212] on input "meten ... koelen" at bounding box center [608, 215] width 8 height 8
radio input "true"
click at [742, 249] on button "Volgende vraag" at bounding box center [756, 250] width 357 height 25
click at [598, 211] on label "kip ... knetteren" at bounding box center [604, 212] width 114 height 23
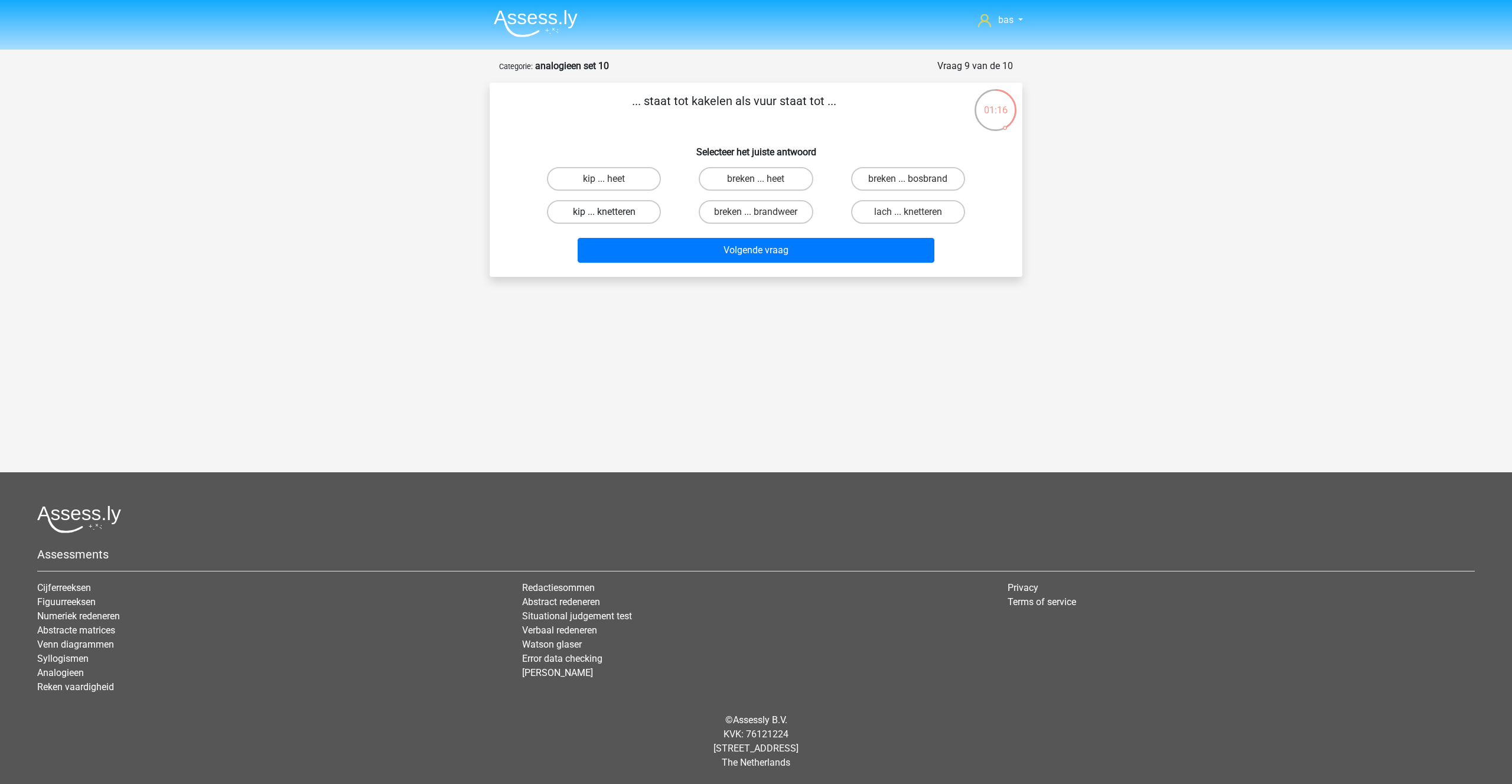
click at [604, 212] on input "kip ... knetteren" at bounding box center [608, 215] width 8 height 8
radio input "true"
click at [731, 247] on button "Volgende vraag" at bounding box center [756, 250] width 357 height 25
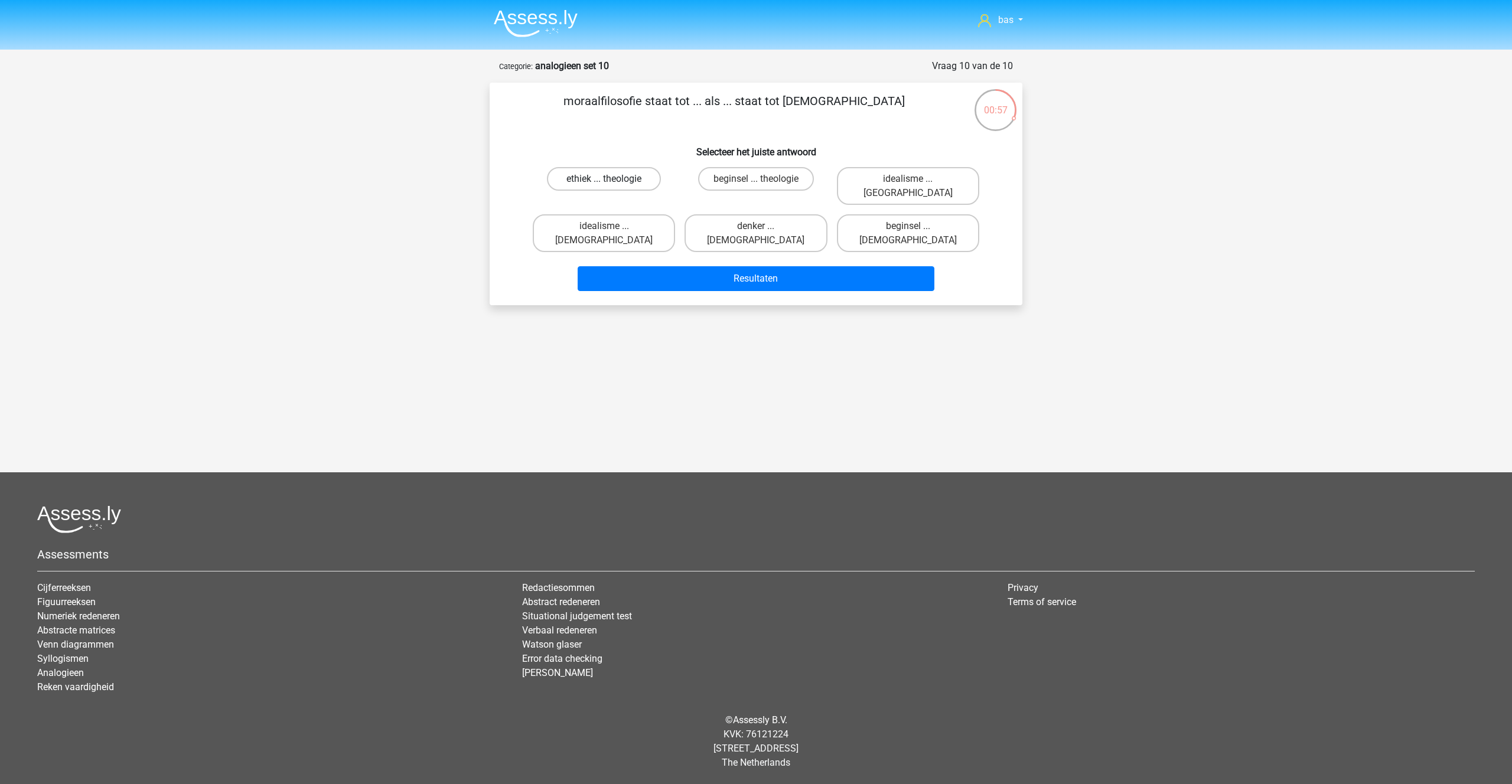
click at [587, 176] on label "ethiek ... theologie" at bounding box center [604, 179] width 114 height 23
click at [604, 179] on input "ethiek ... theologie" at bounding box center [608, 182] width 8 height 8
radio input "true"
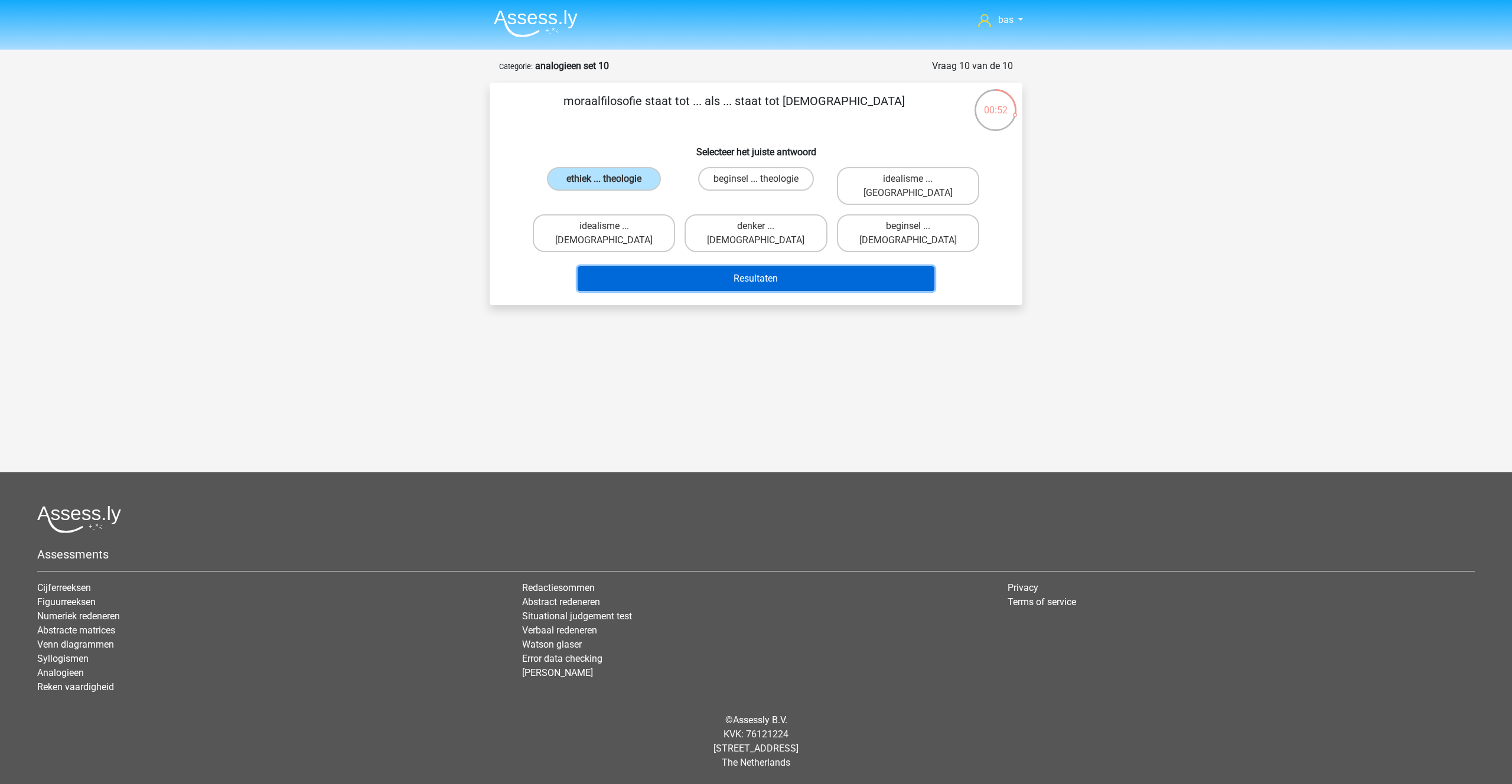
click at [737, 266] on button "Resultaten" at bounding box center [756, 278] width 357 height 25
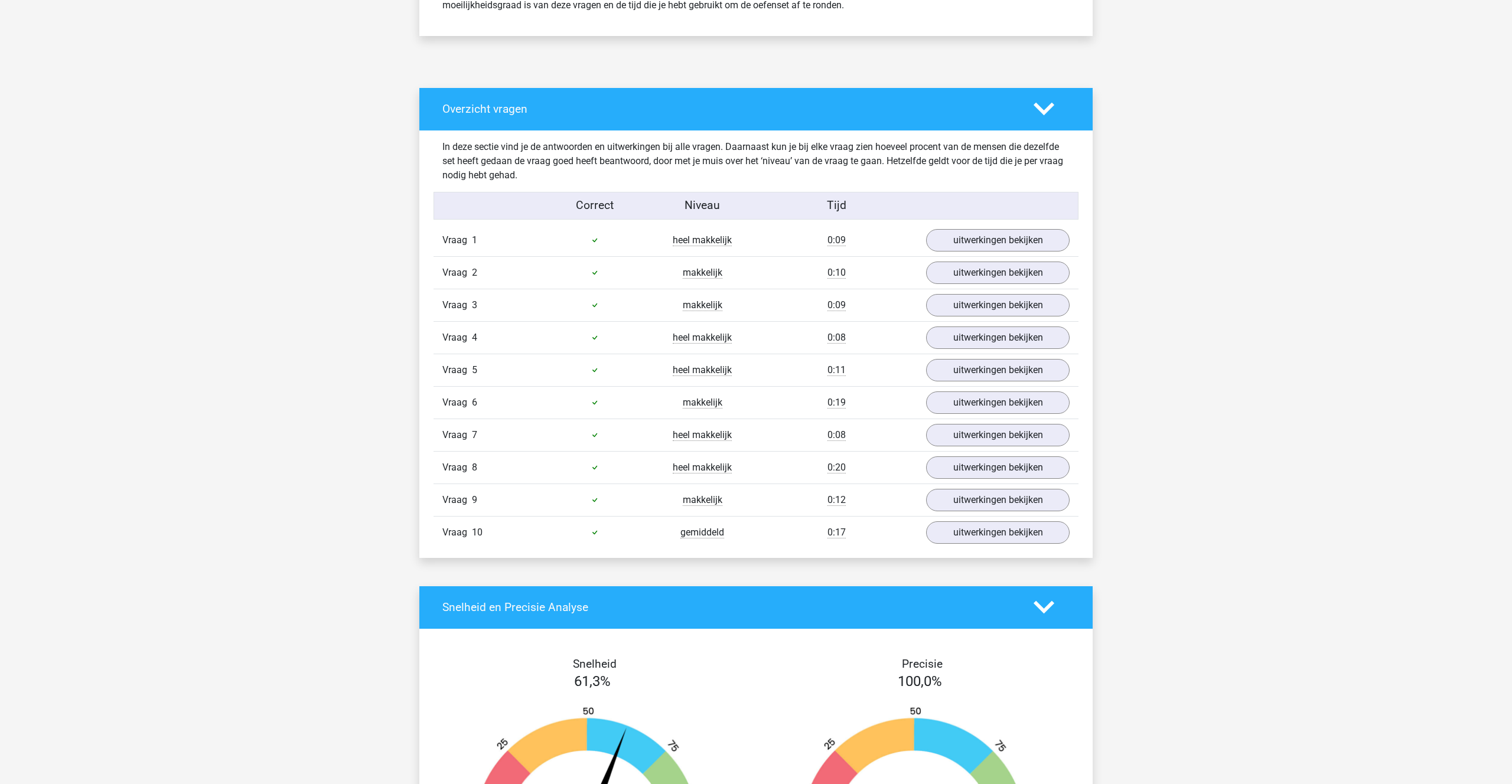
scroll to position [567, 0]
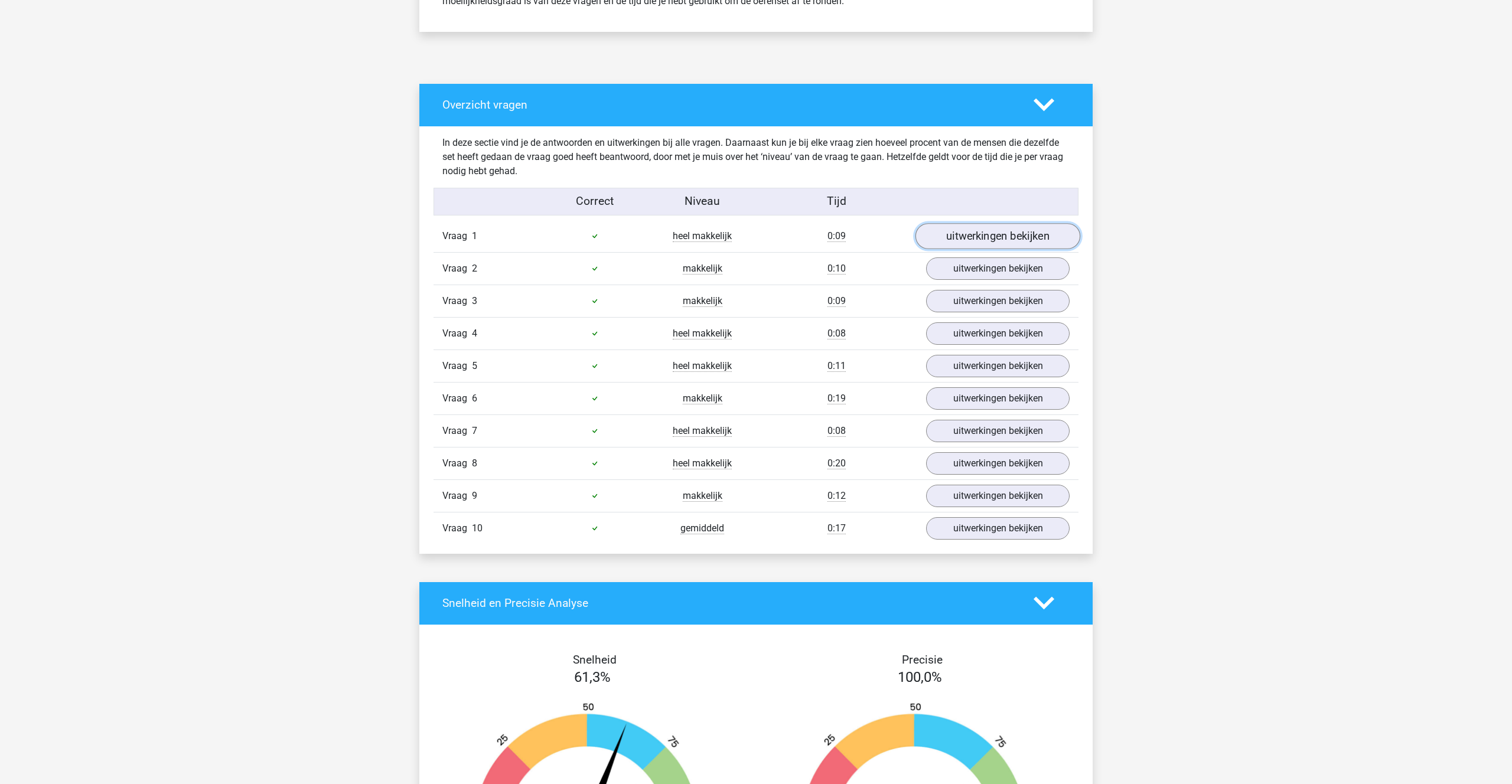
click at [976, 230] on link "uitwerkingen bekijken" at bounding box center [998, 236] width 165 height 26
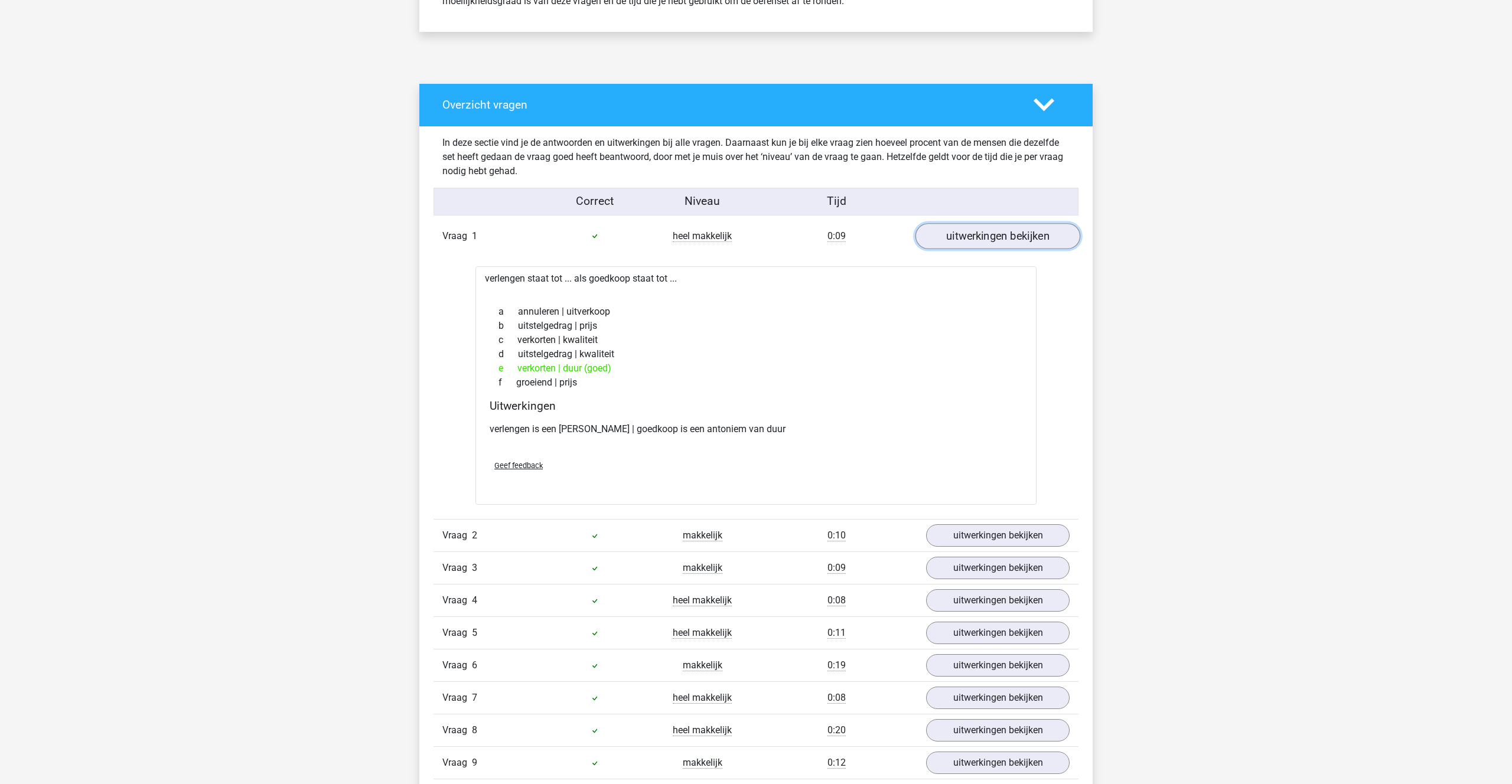
click at [976, 230] on link "uitwerkingen bekijken" at bounding box center [998, 236] width 165 height 26
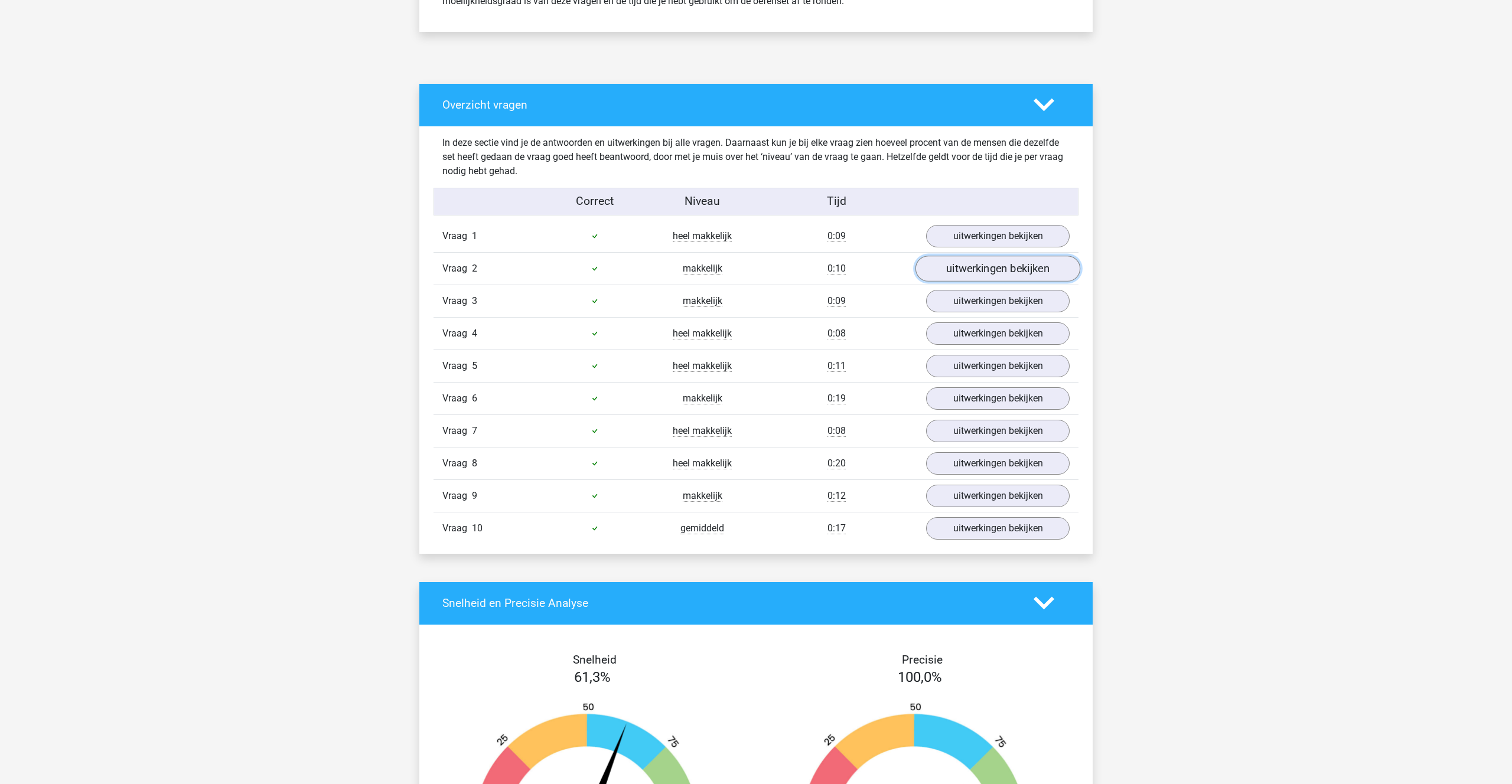
click at [972, 266] on link "uitwerkingen bekijken" at bounding box center [998, 268] width 165 height 26
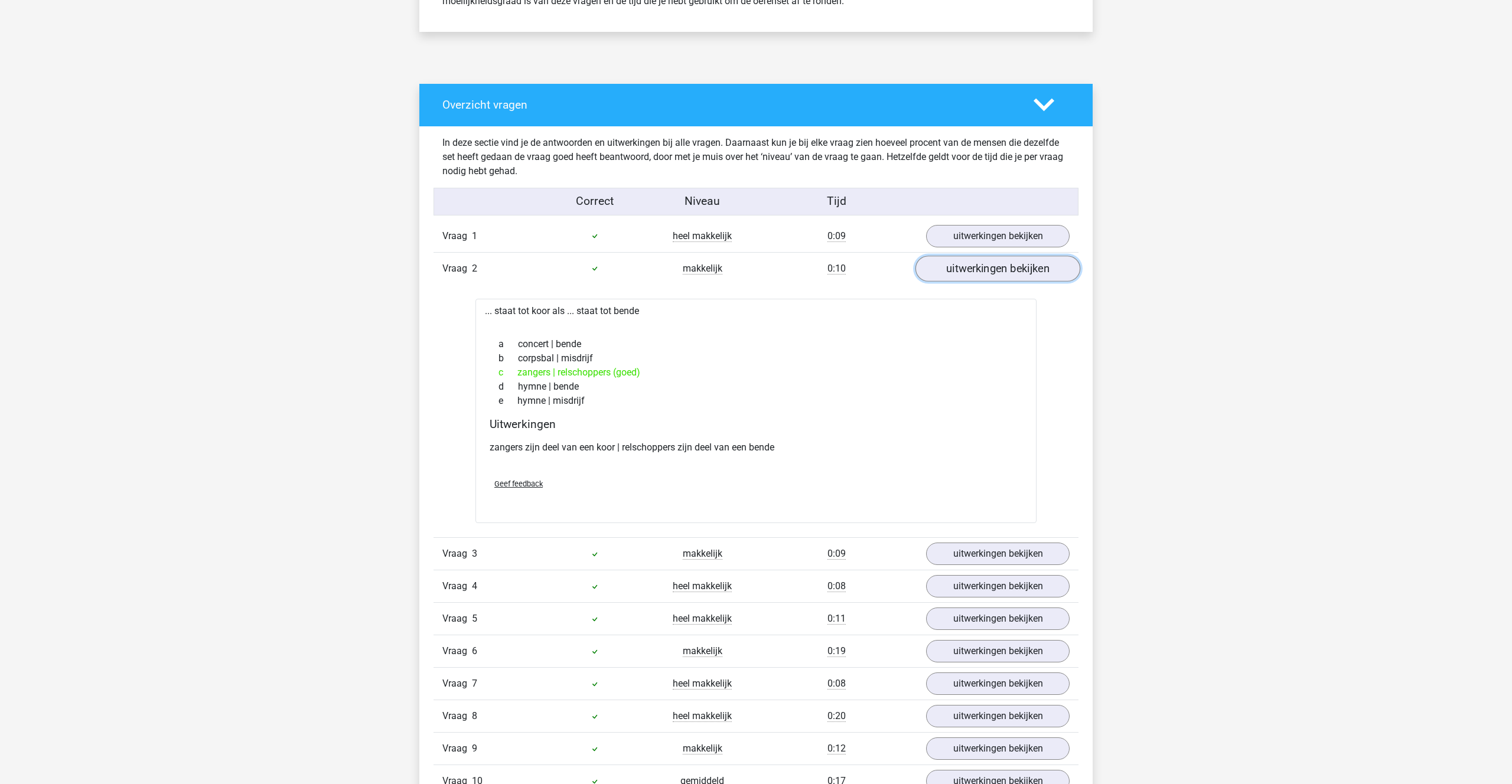
click at [972, 266] on link "uitwerkingen bekijken" at bounding box center [998, 268] width 165 height 26
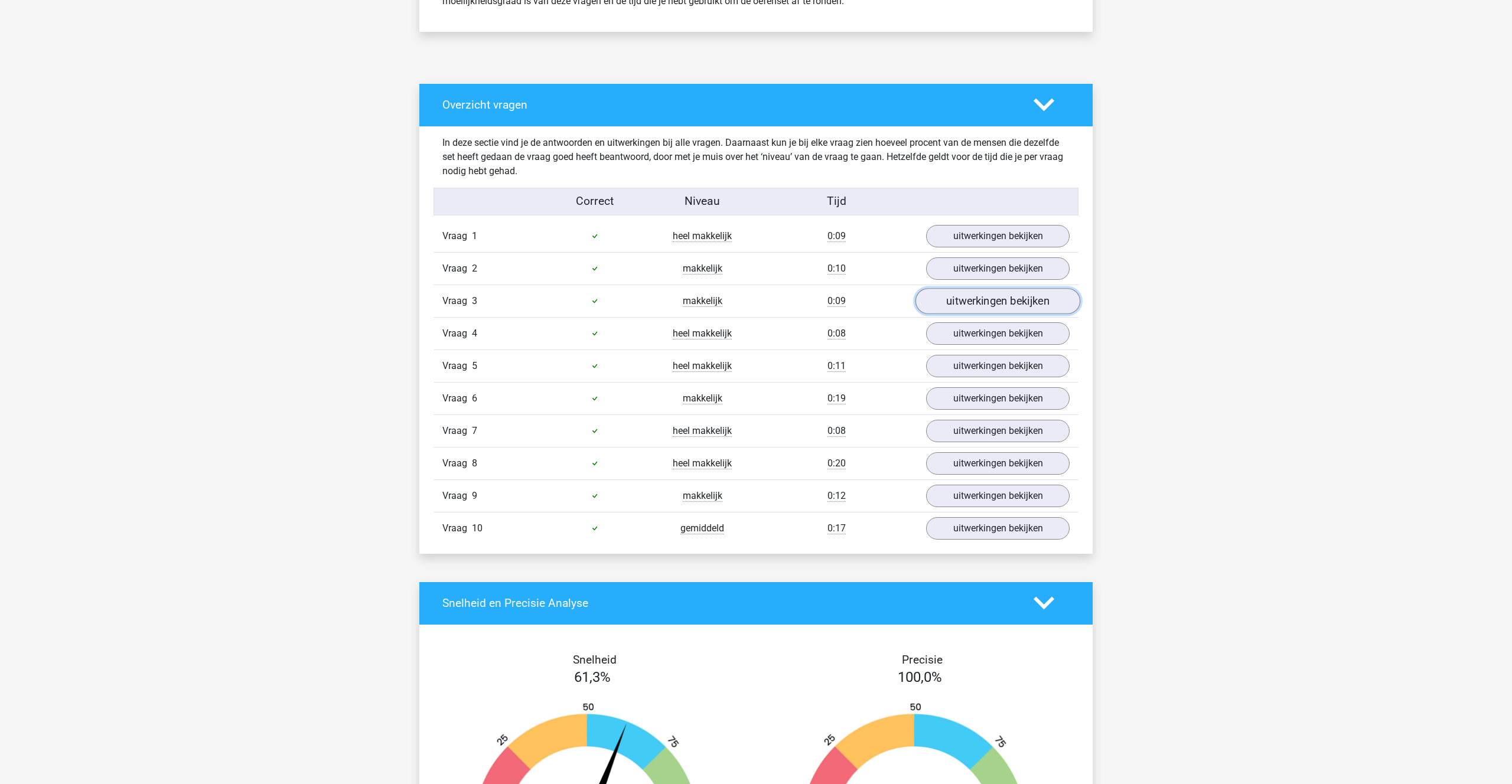
click at [973, 295] on link "uitwerkingen bekijken" at bounding box center [998, 301] width 165 height 26
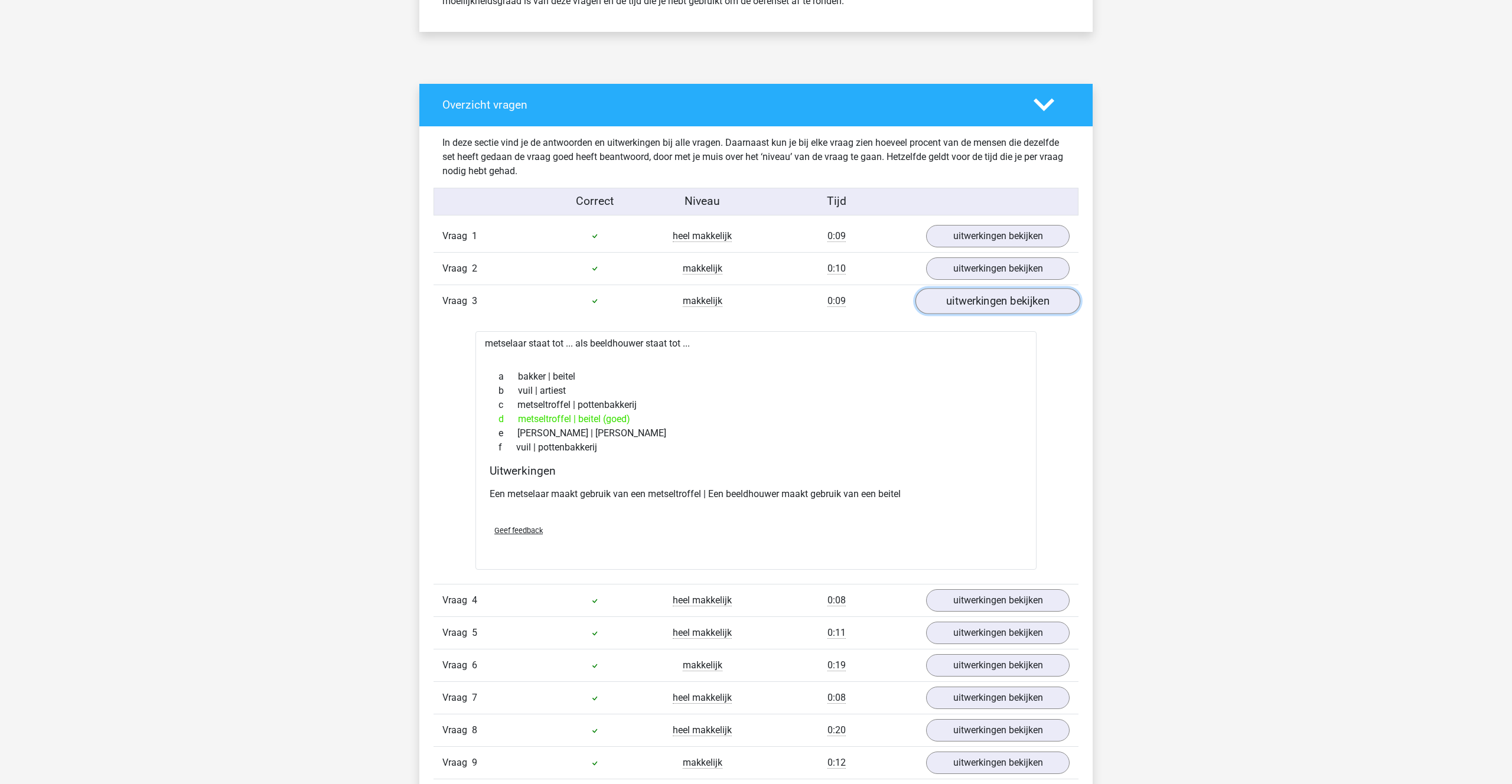
click at [973, 295] on link "uitwerkingen bekijken" at bounding box center [998, 301] width 165 height 26
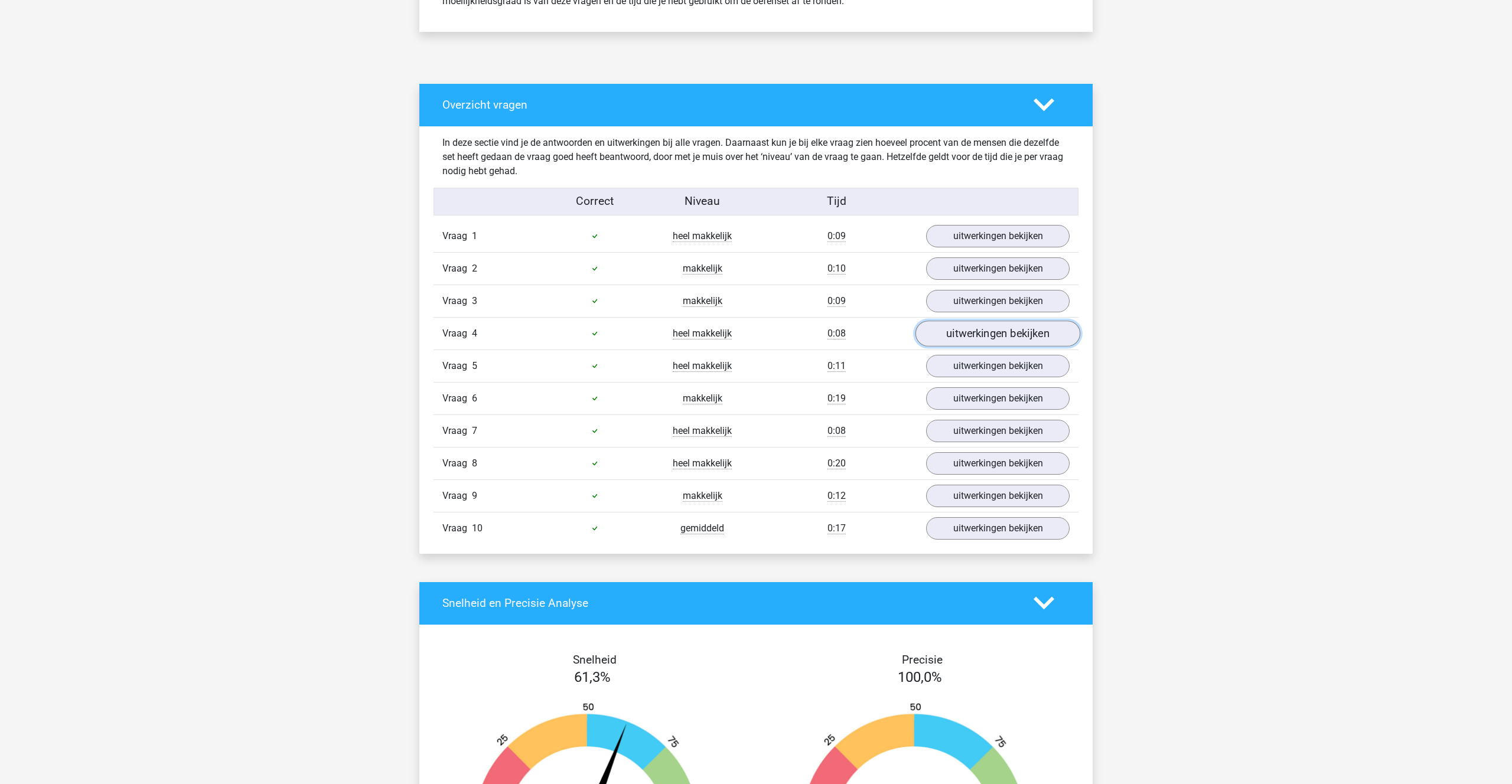
click at [972, 328] on link "uitwerkingen bekijken" at bounding box center [998, 333] width 165 height 26
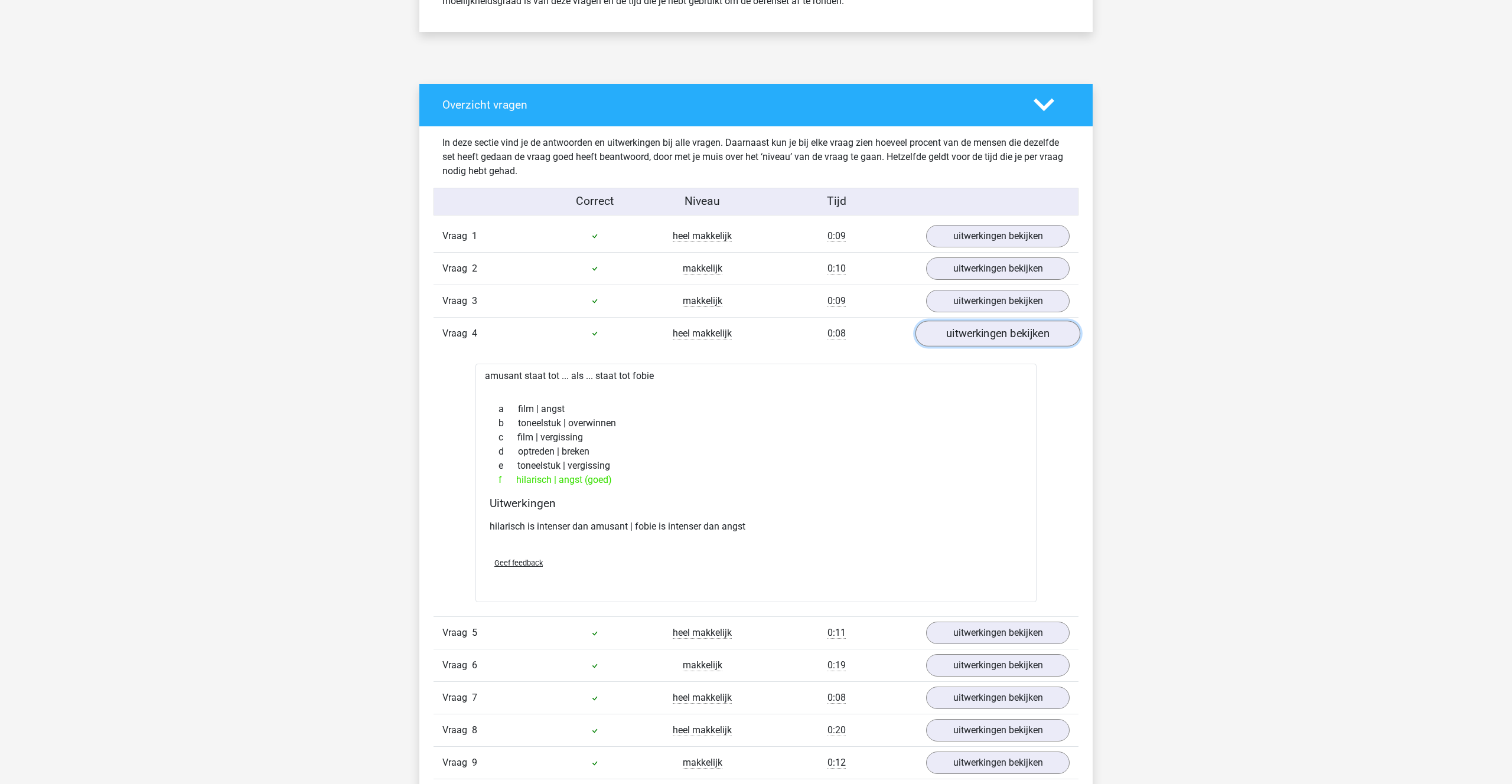
click at [979, 331] on link "uitwerkingen bekijken" at bounding box center [998, 333] width 165 height 26
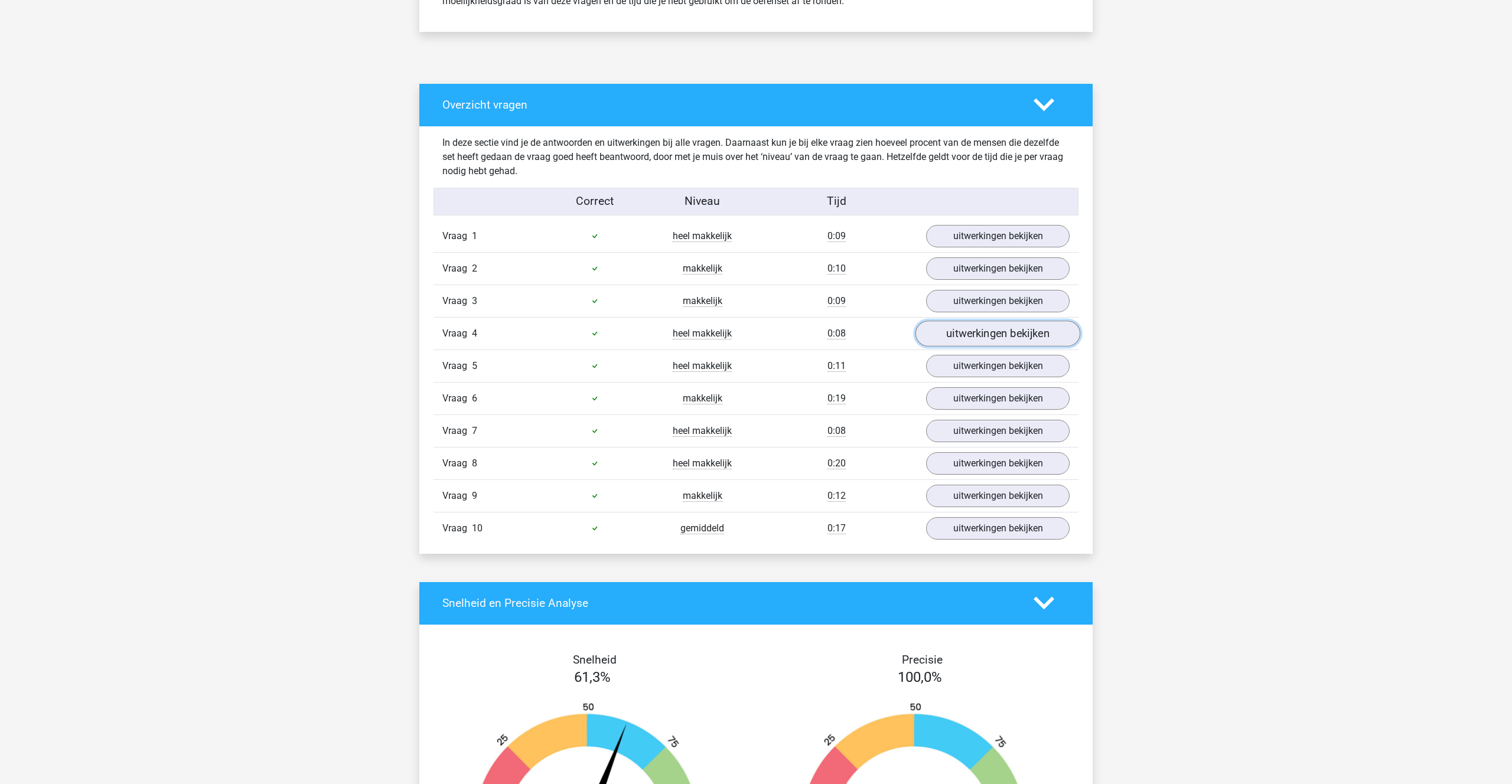
click at [968, 336] on link "uitwerkingen bekijken" at bounding box center [998, 333] width 165 height 26
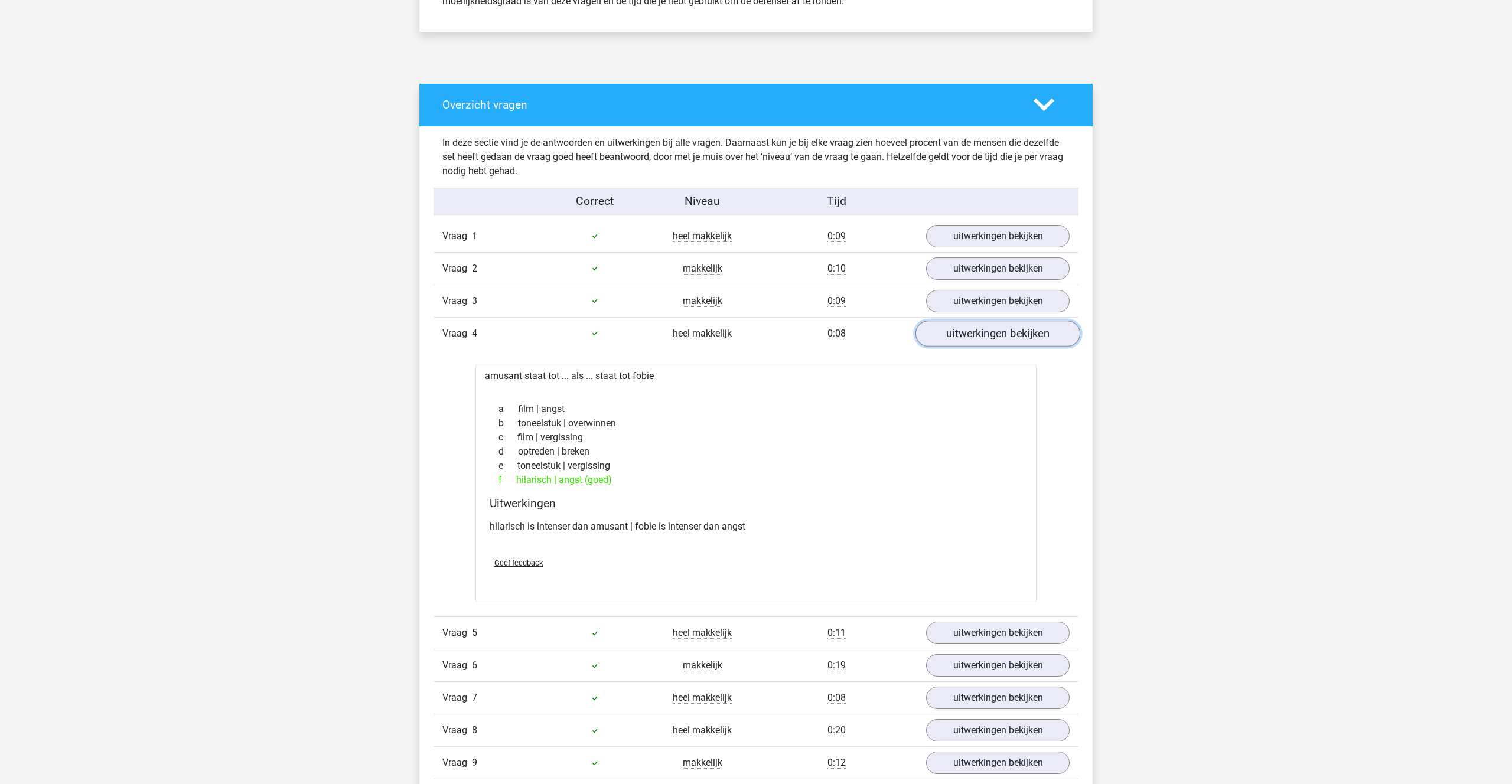
click at [968, 336] on link "uitwerkingen bekijken" at bounding box center [998, 333] width 165 height 26
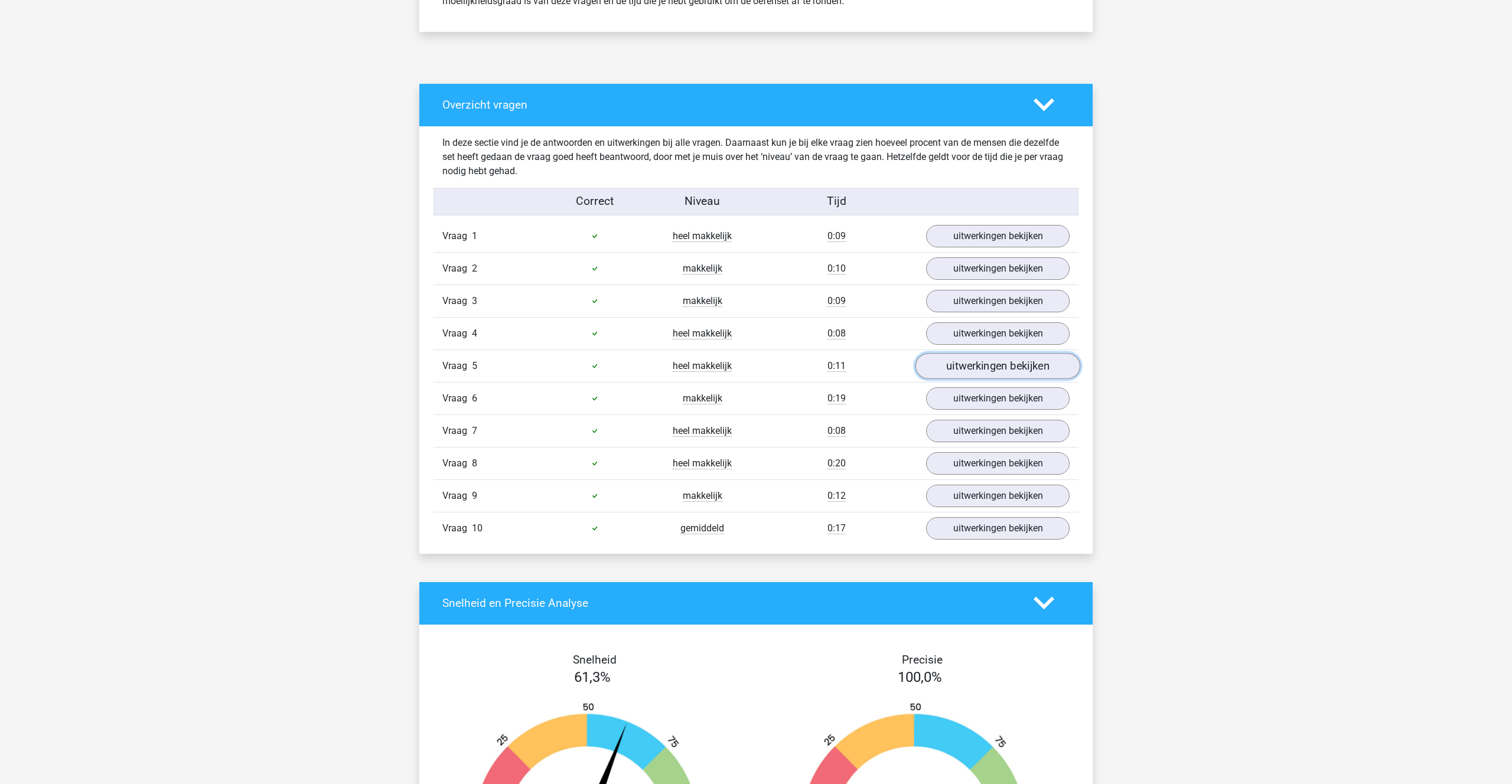
click at [970, 359] on link "uitwerkingen bekijken" at bounding box center [998, 366] width 165 height 26
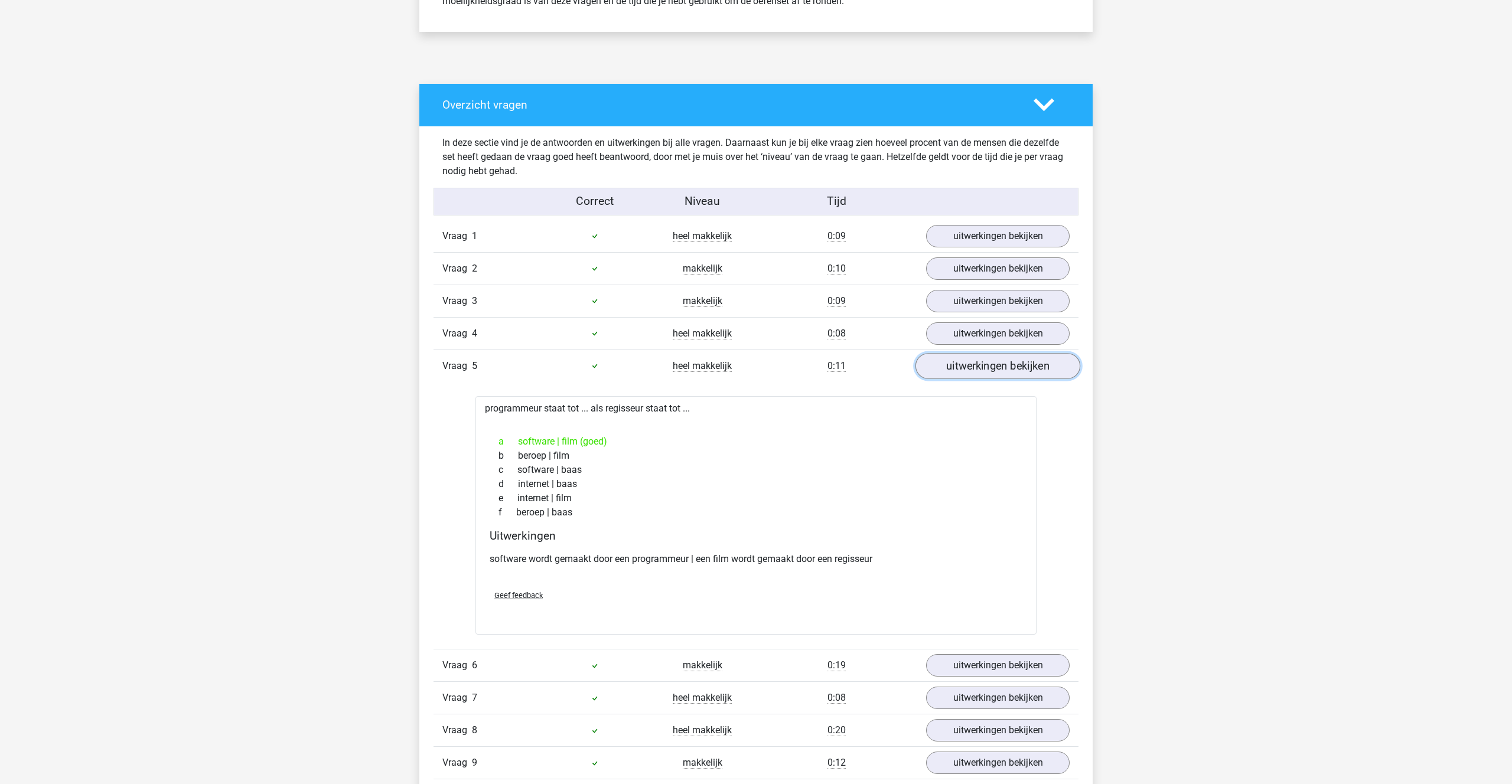
click at [970, 359] on link "uitwerkingen bekijken" at bounding box center [998, 366] width 165 height 26
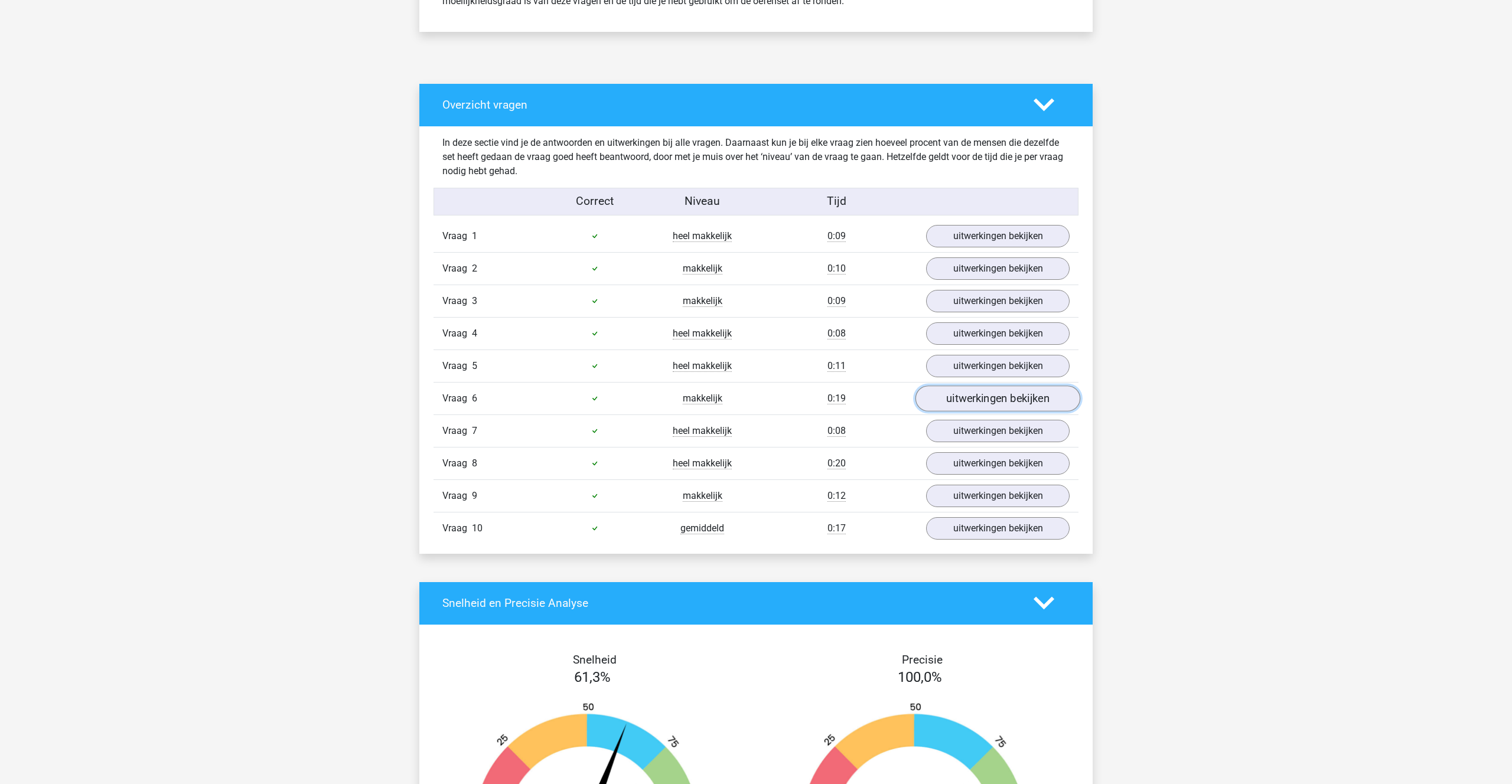
click at [970, 404] on link "uitwerkingen bekijken" at bounding box center [998, 398] width 165 height 26
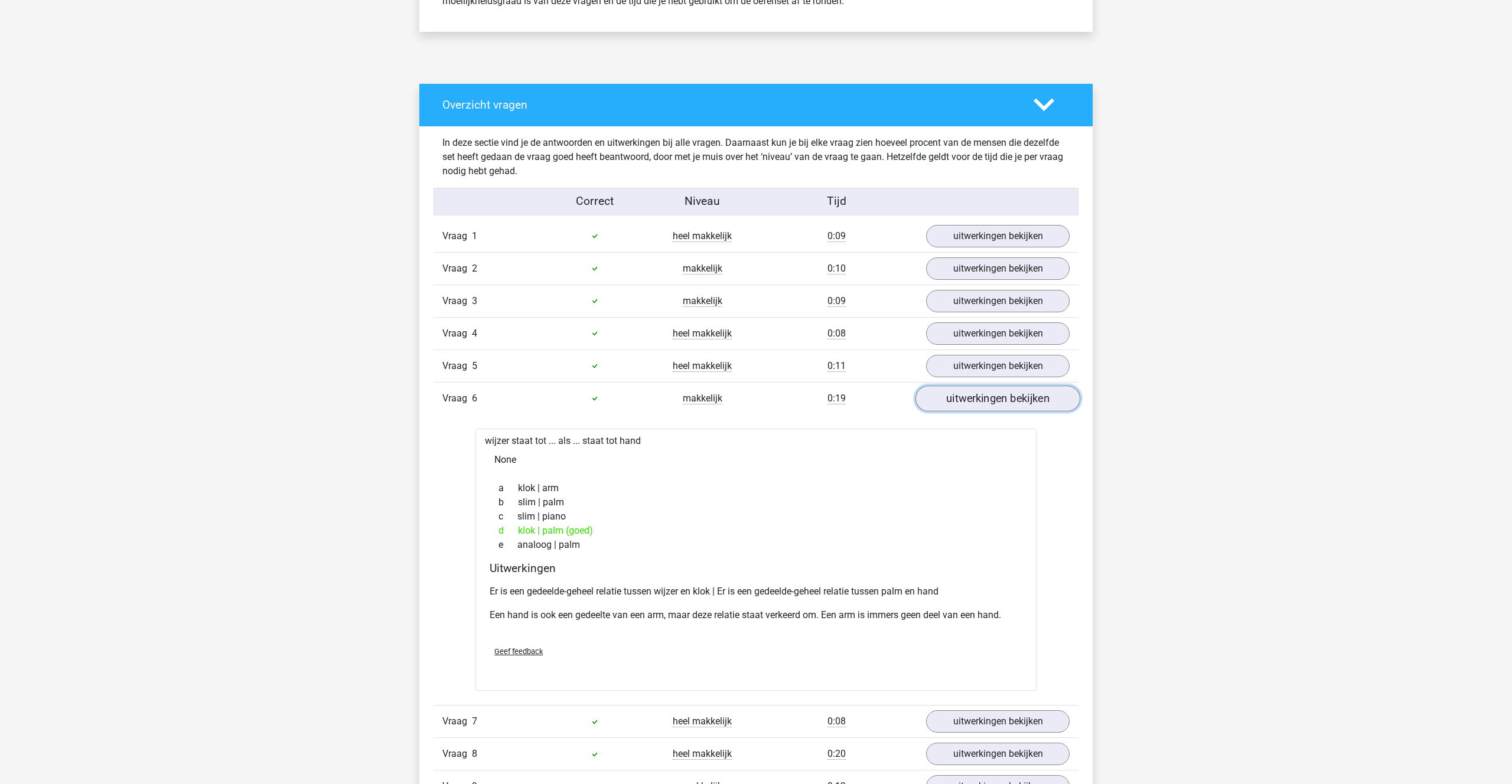
click at [970, 404] on link "uitwerkingen bekijken" at bounding box center [998, 398] width 165 height 26
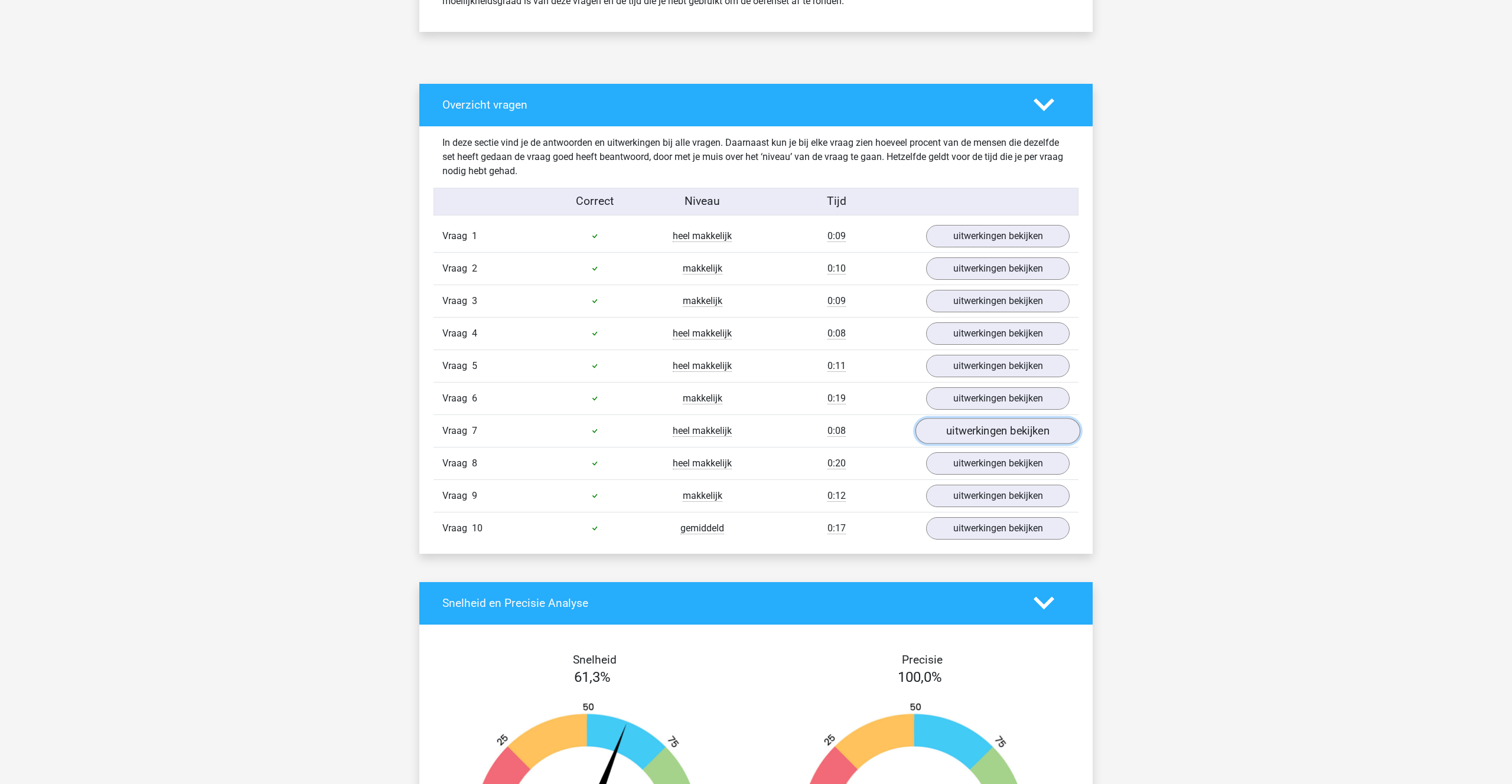
click at [998, 438] on link "uitwerkingen bekijken" at bounding box center [998, 431] width 165 height 26
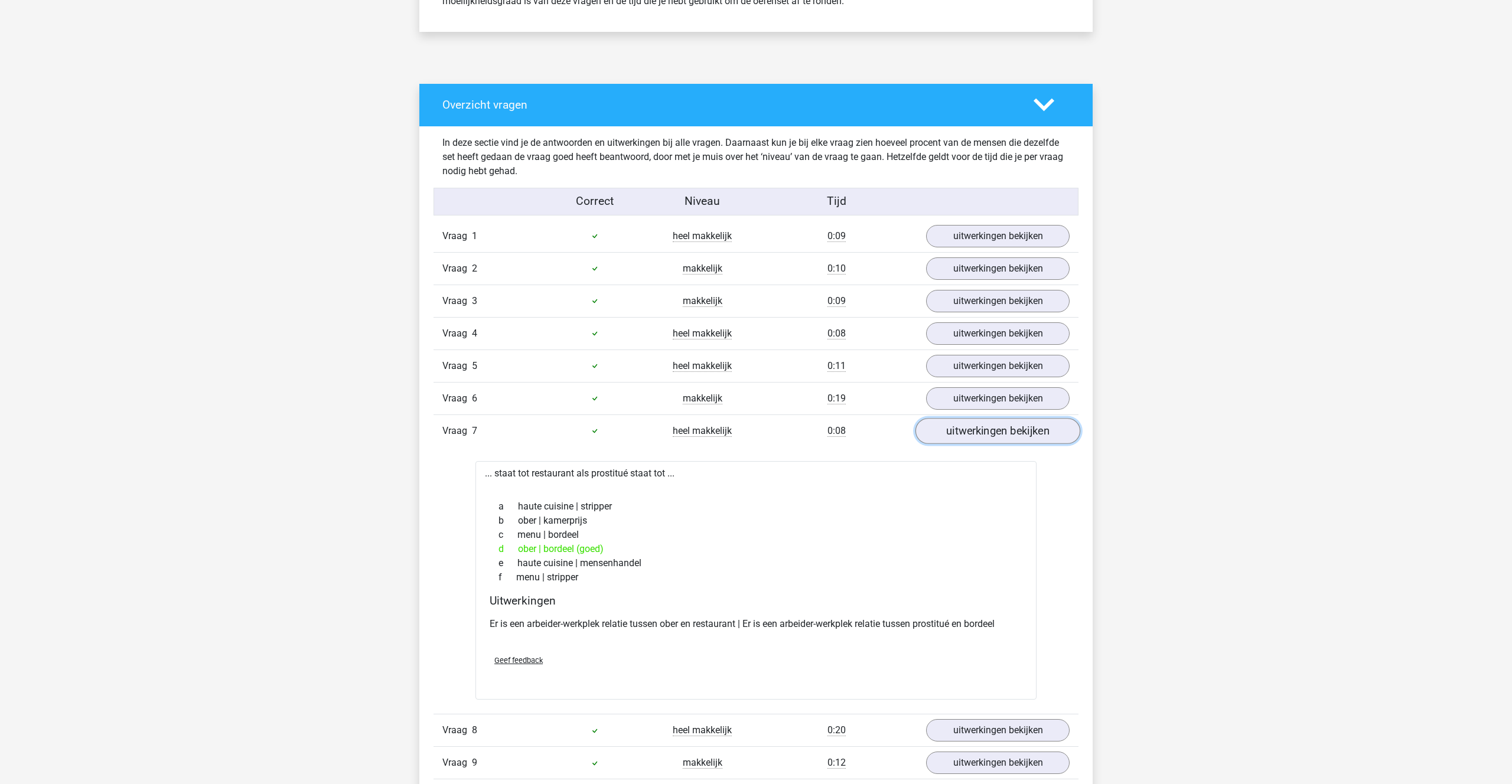
click at [998, 438] on link "uitwerkingen bekijken" at bounding box center [998, 431] width 165 height 26
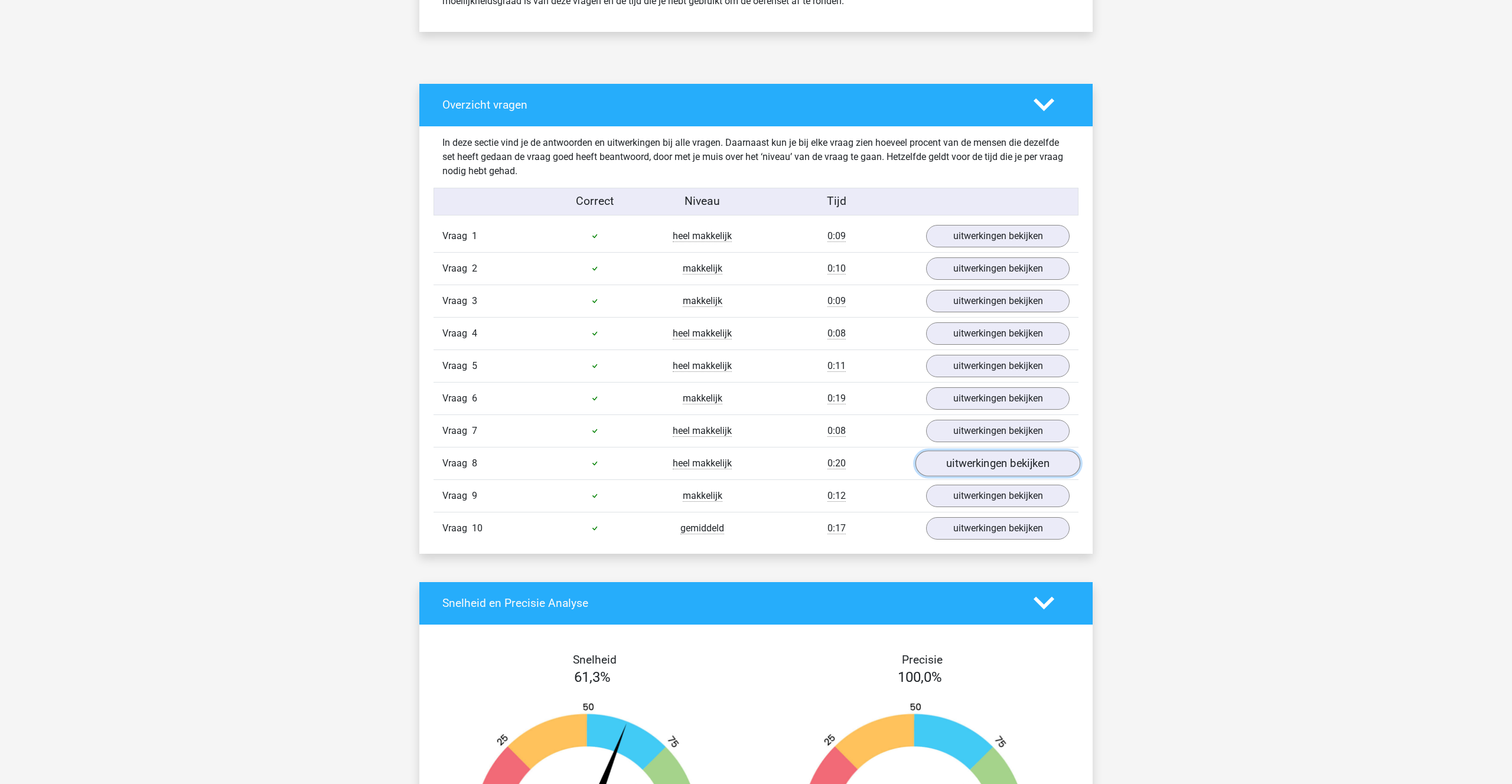
click at [978, 470] on link "uitwerkingen bekijken" at bounding box center [998, 463] width 165 height 26
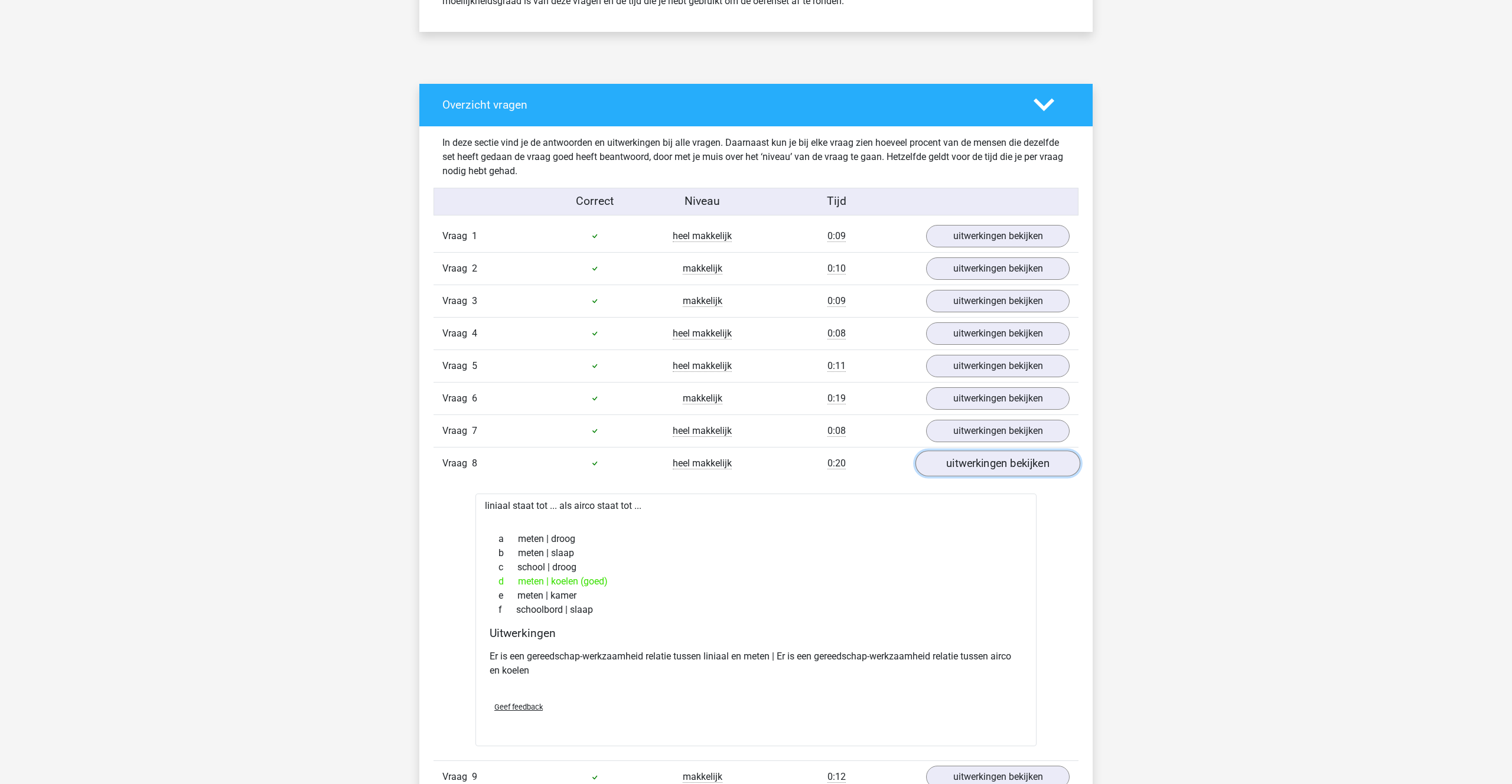
click at [978, 470] on link "uitwerkingen bekijken" at bounding box center [998, 463] width 165 height 26
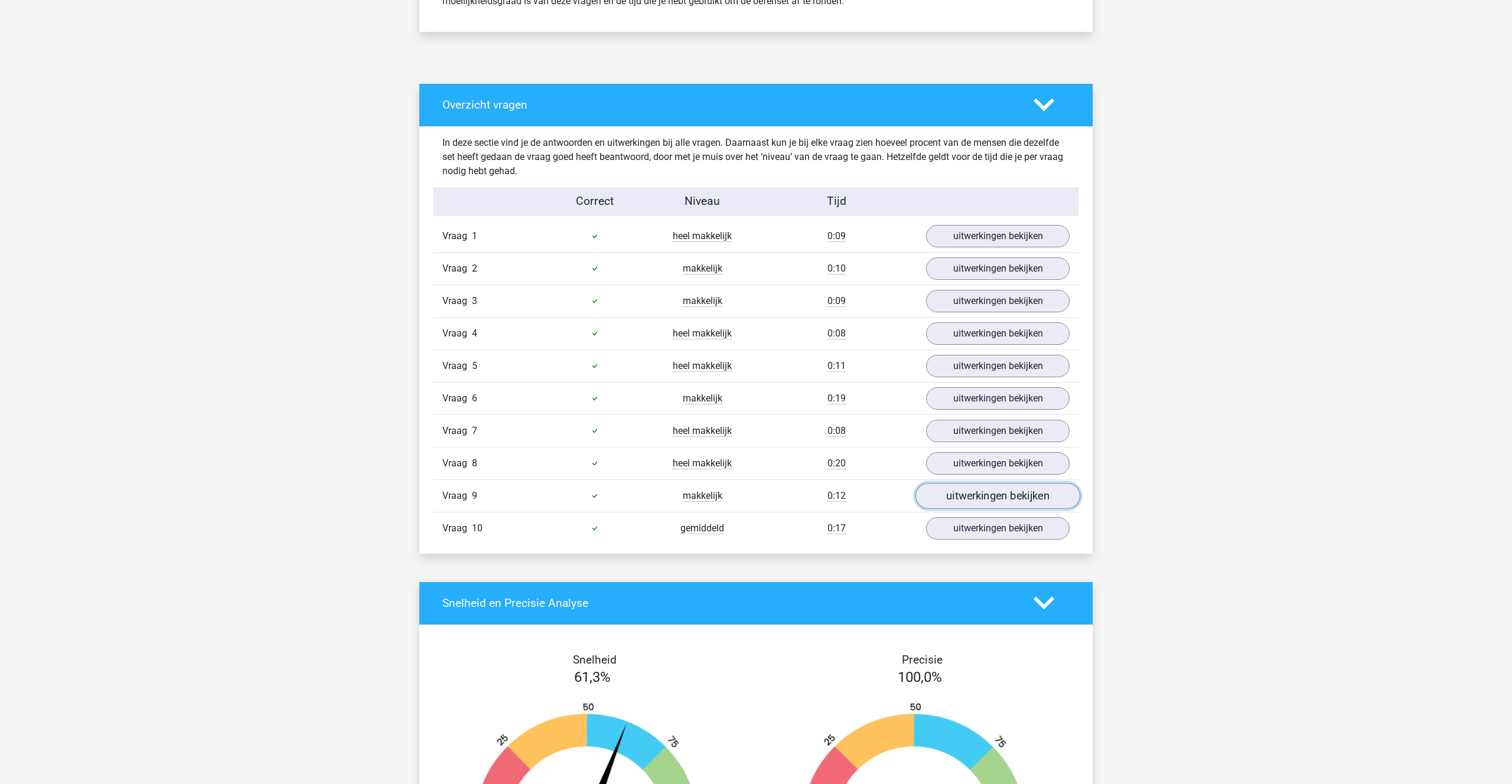
click at [980, 500] on link "uitwerkingen bekijken" at bounding box center [998, 495] width 165 height 26
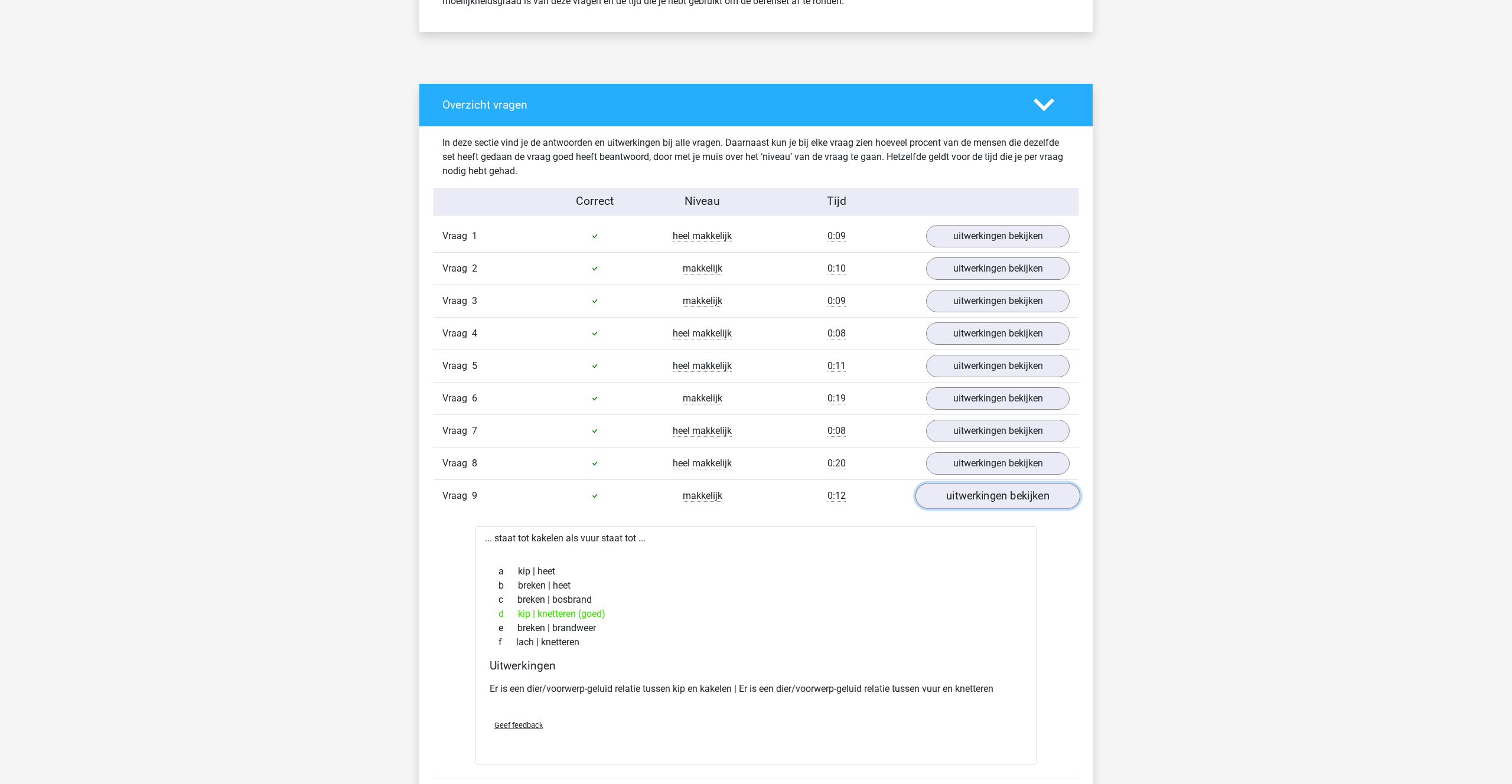
click at [980, 499] on link "uitwerkingen bekijken" at bounding box center [998, 495] width 165 height 26
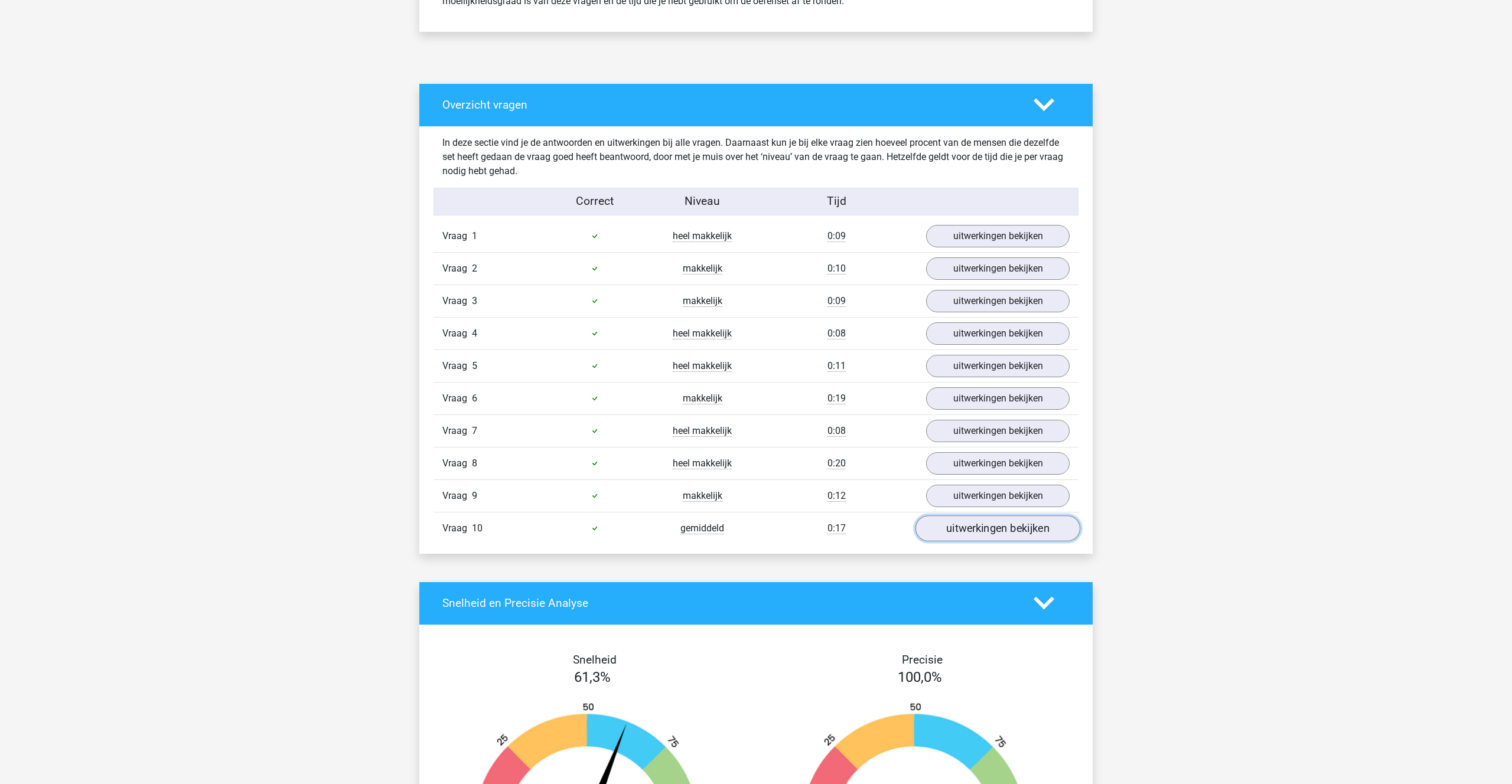
click at [967, 524] on link "uitwerkingen bekijken" at bounding box center [998, 528] width 165 height 26
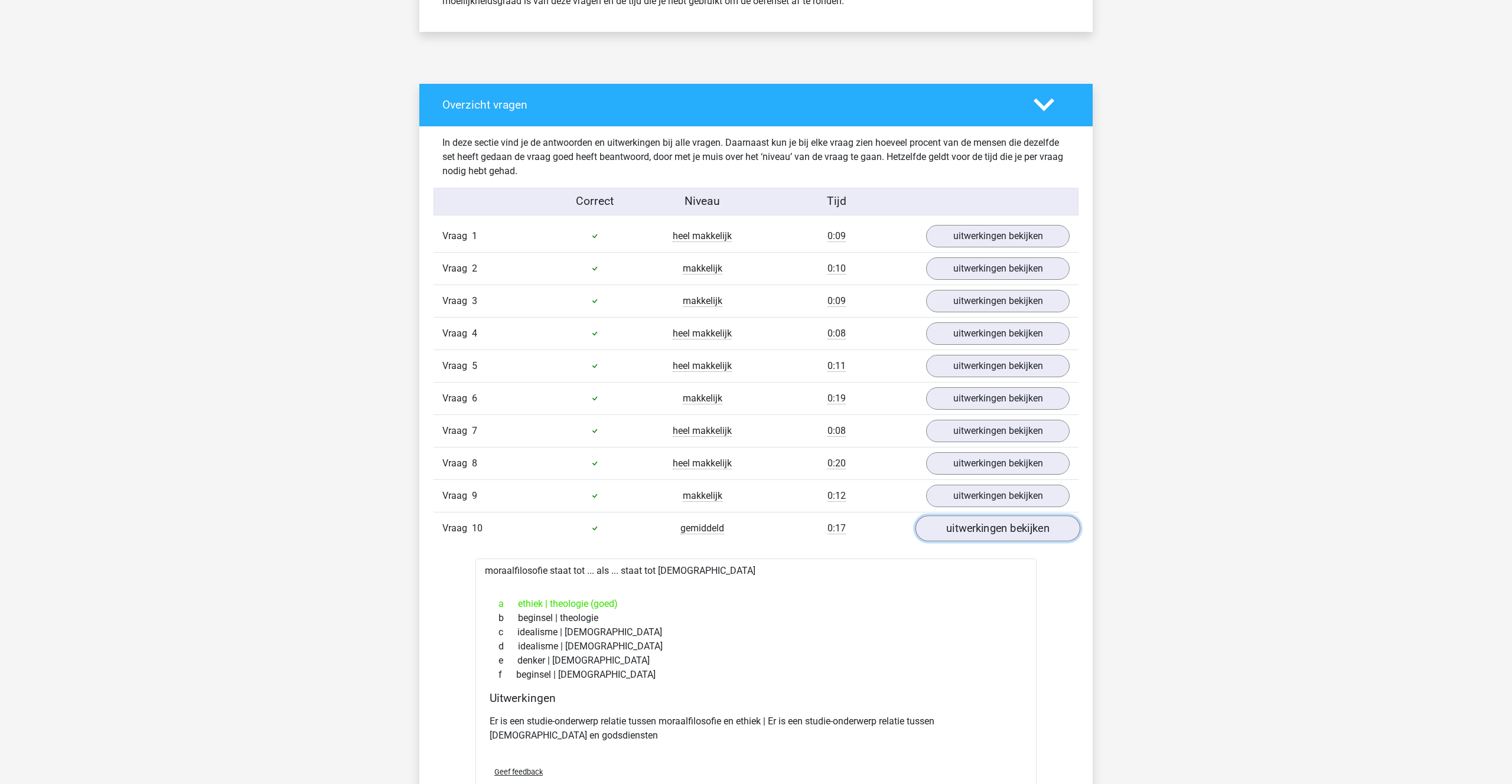
click at [967, 524] on link "uitwerkingen bekijken" at bounding box center [998, 528] width 165 height 26
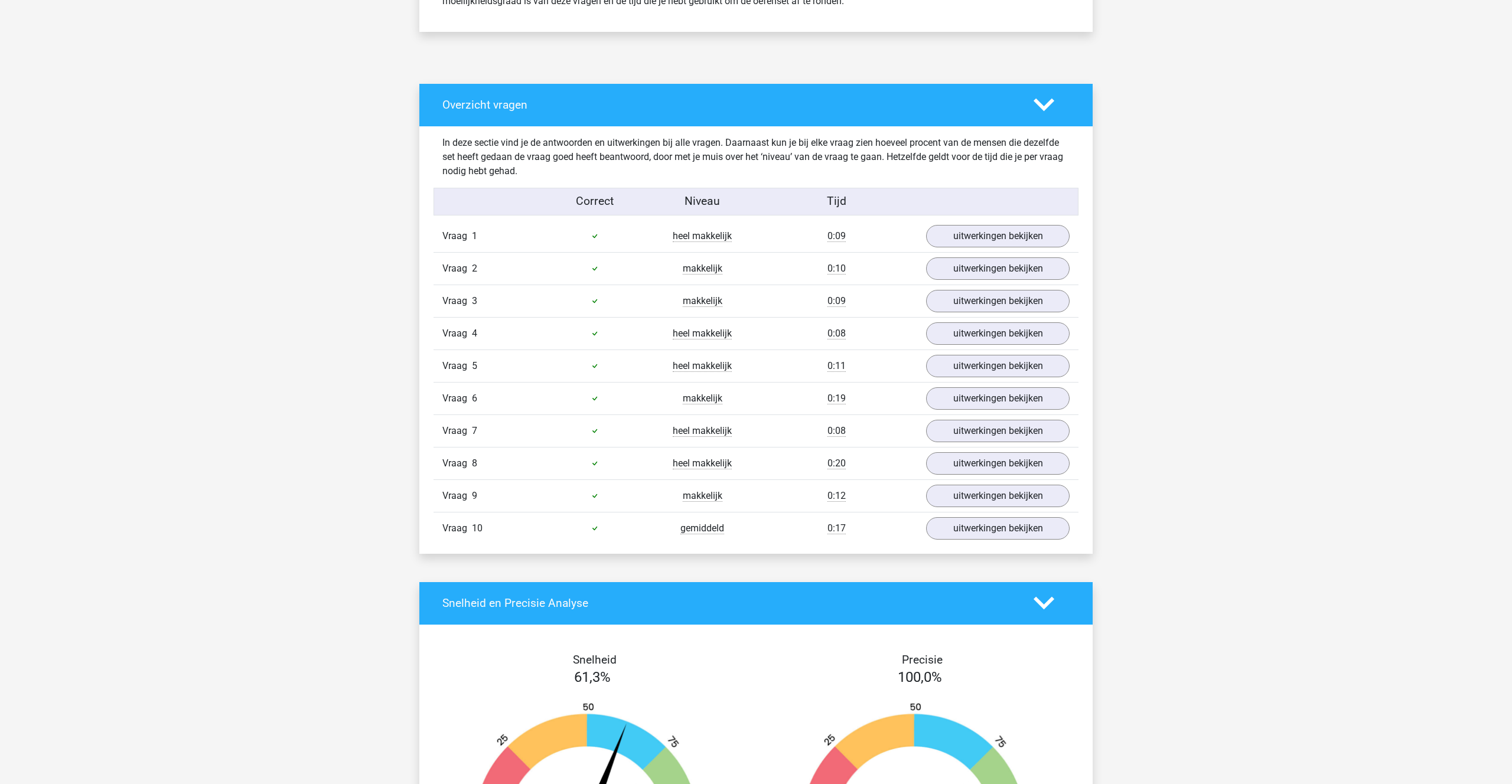
click at [1051, 96] on icon at bounding box center [1043, 104] width 20 height 20
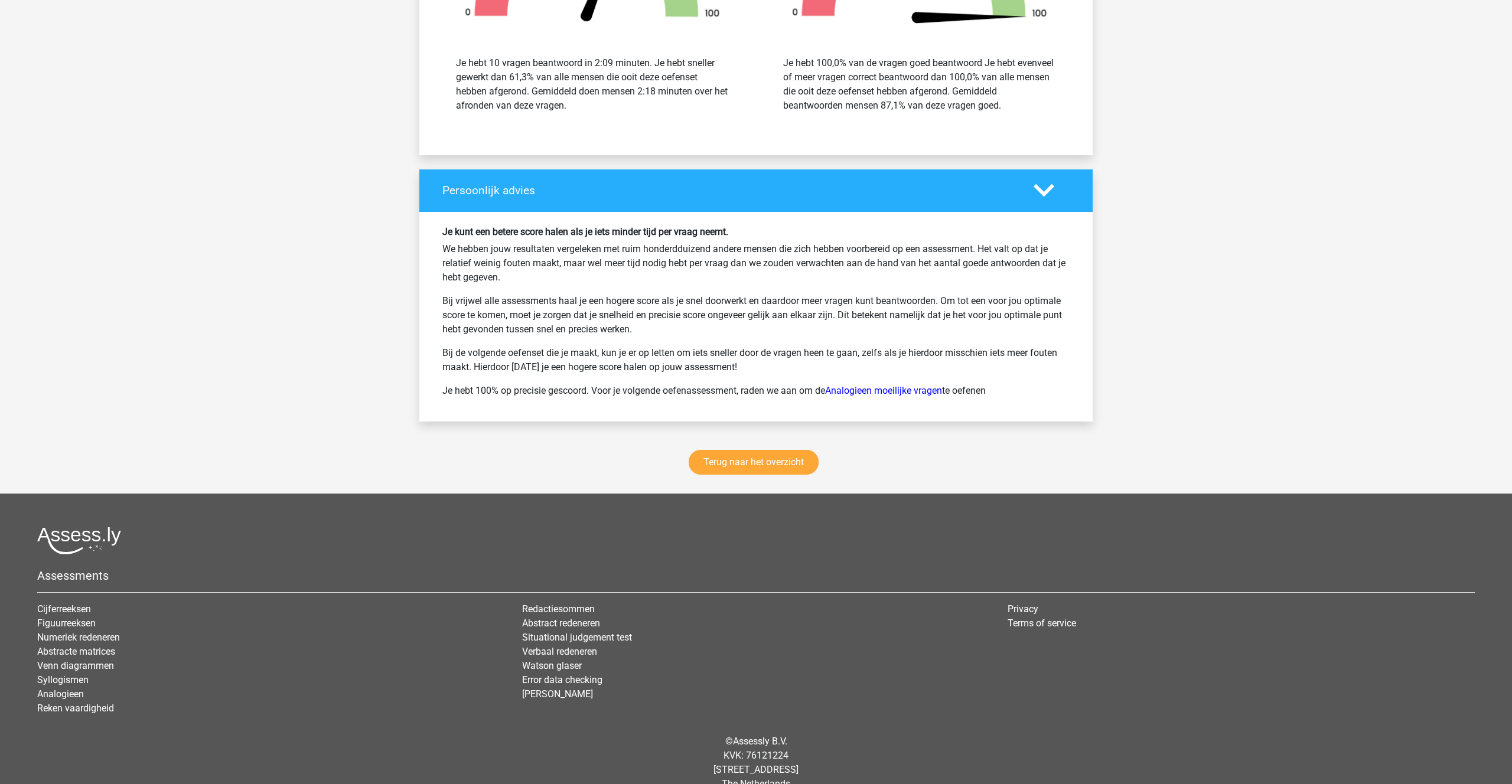
scroll to position [971, 0]
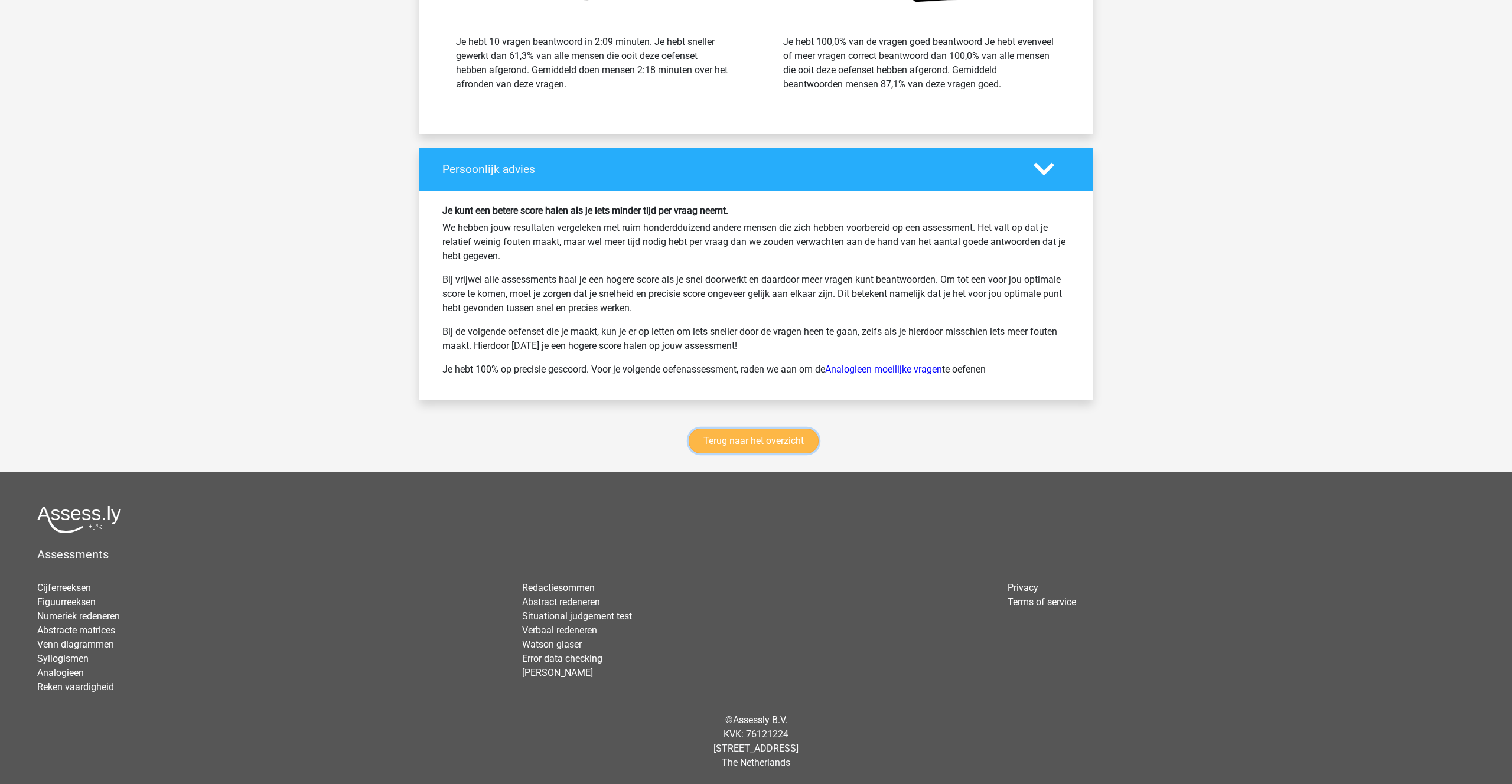
click at [747, 441] on link "Terug naar het overzicht" at bounding box center [754, 441] width 130 height 25
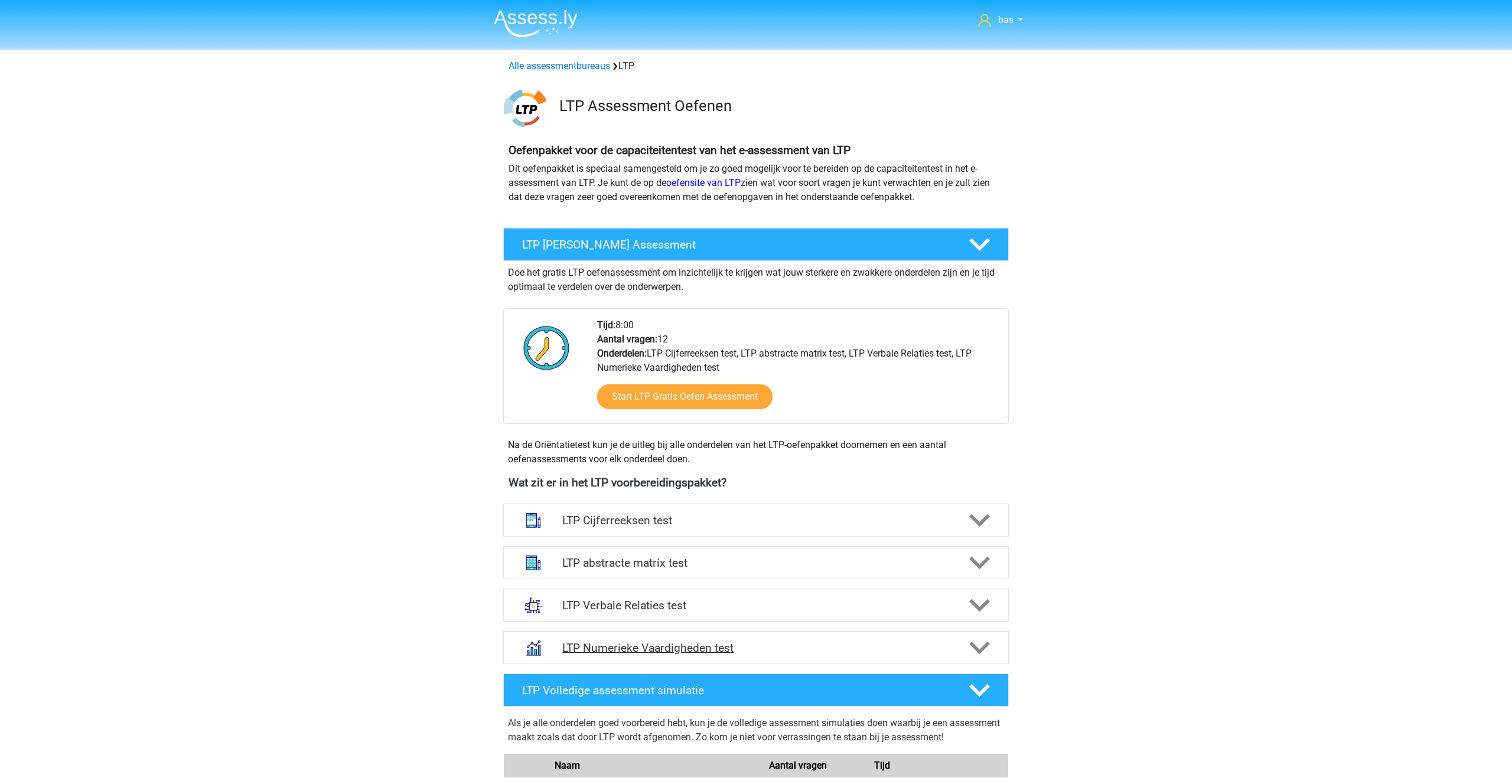
click at [695, 650] on h4 "LTP Numerieke Vaardigheden test" at bounding box center [755, 648] width 387 height 14
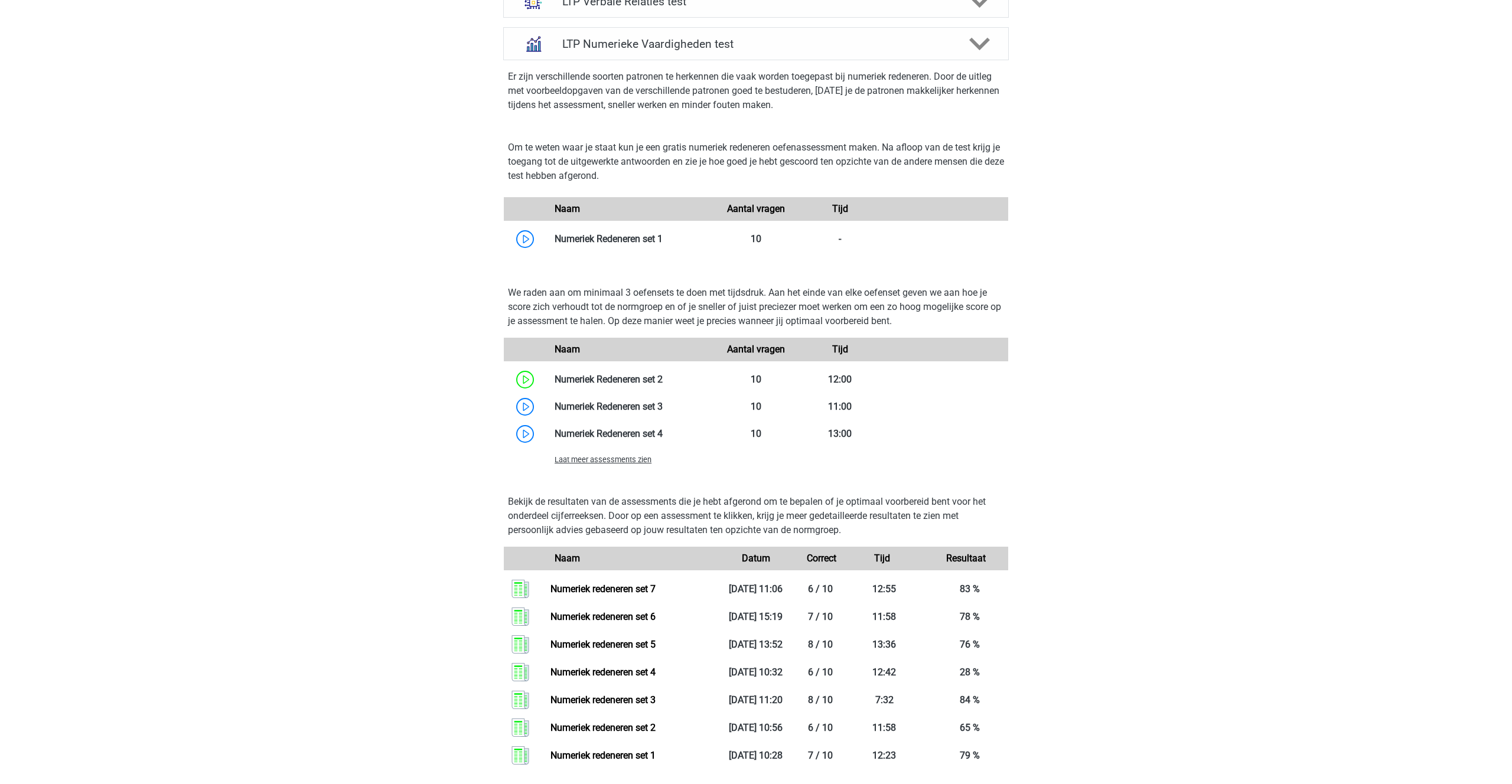
scroll to position [603, 0]
click at [591, 464] on span "Laat meer assessments zien" at bounding box center [602, 461] width 97 height 9
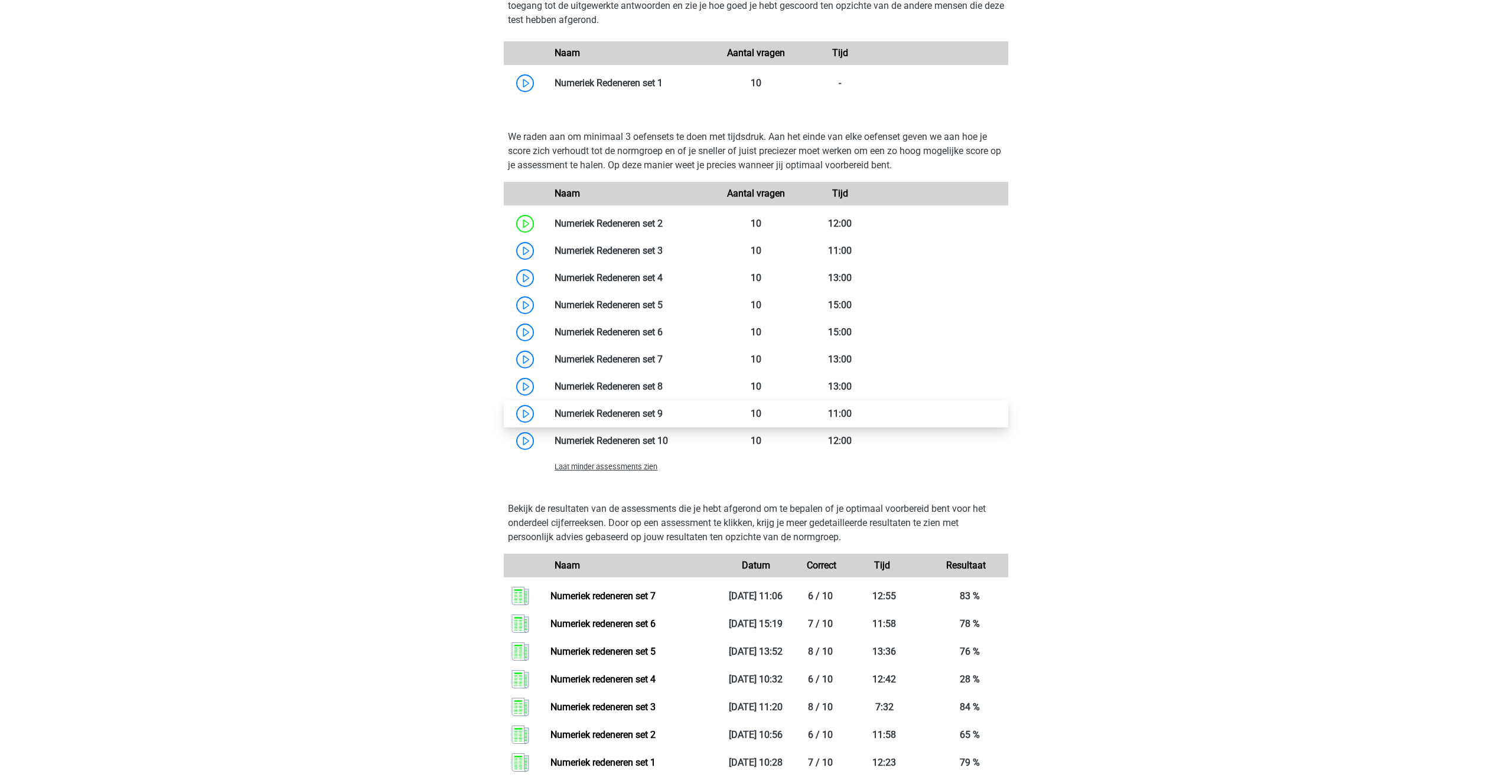
scroll to position [758, 0]
click at [662, 388] on link at bounding box center [662, 389] width 0 height 11
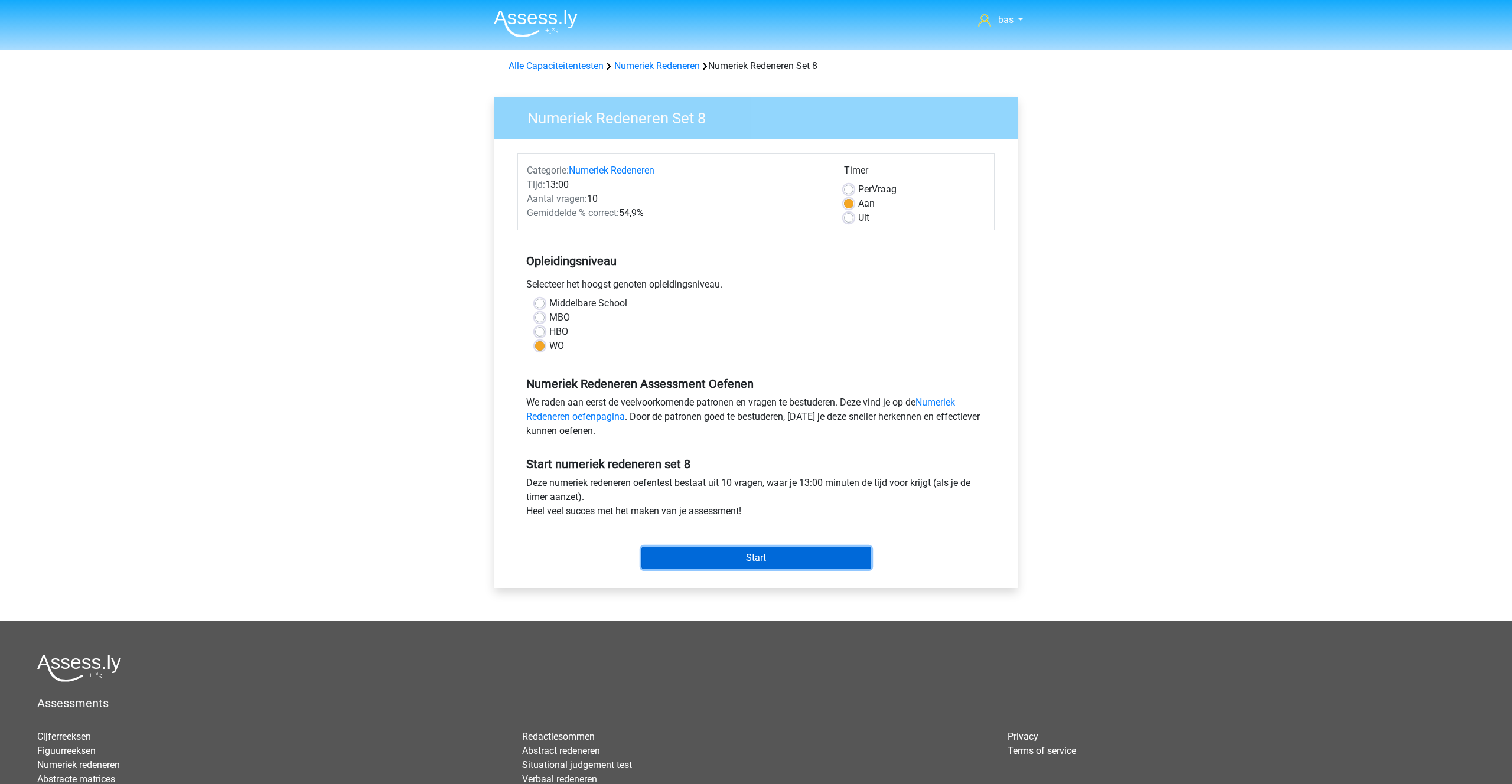
click at [732, 558] on input "Start" at bounding box center [756, 557] width 230 height 22
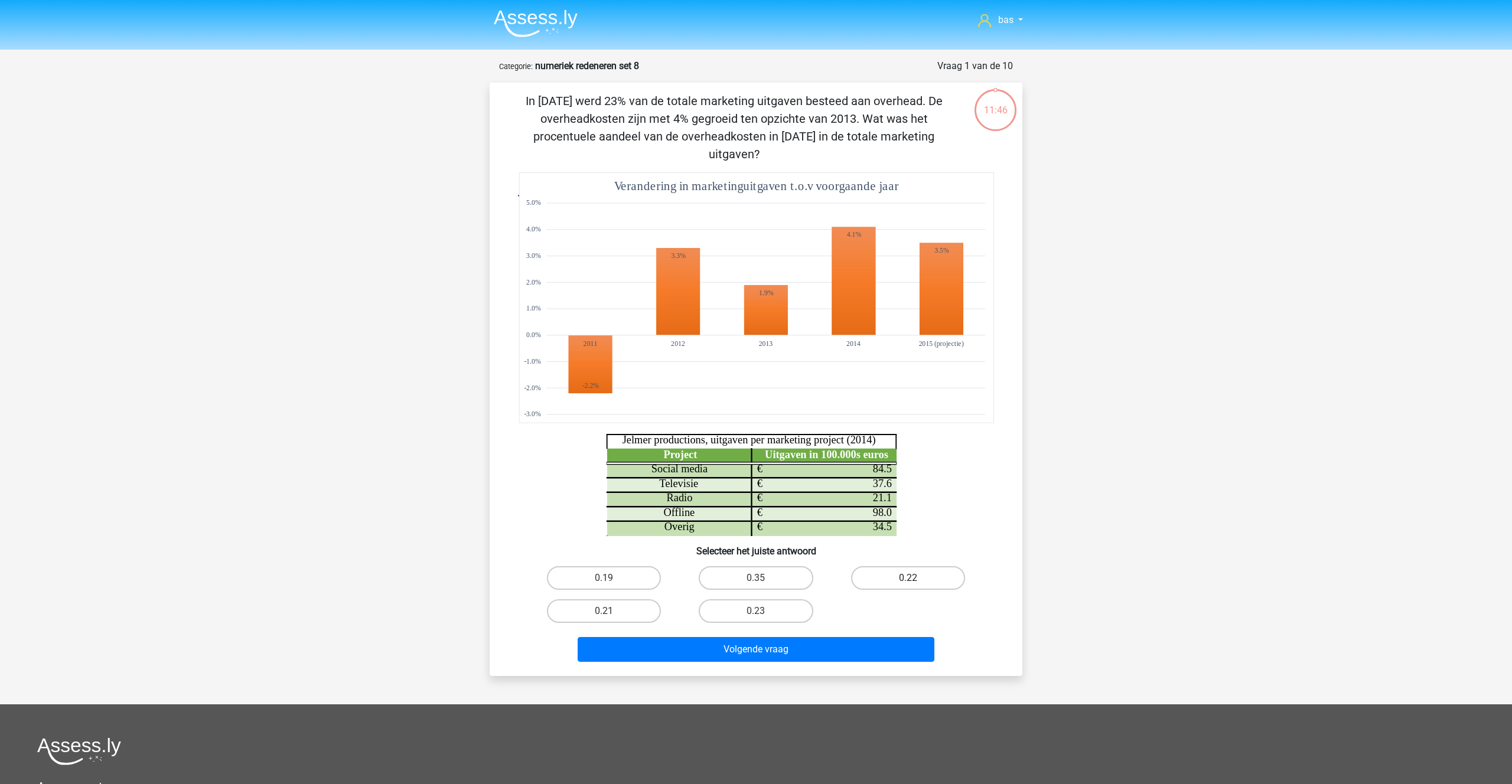
click at [925, 566] on label "0.22" at bounding box center [908, 578] width 114 height 23
click at [916, 578] on input "0.22" at bounding box center [911, 582] width 8 height 8
radio input "true"
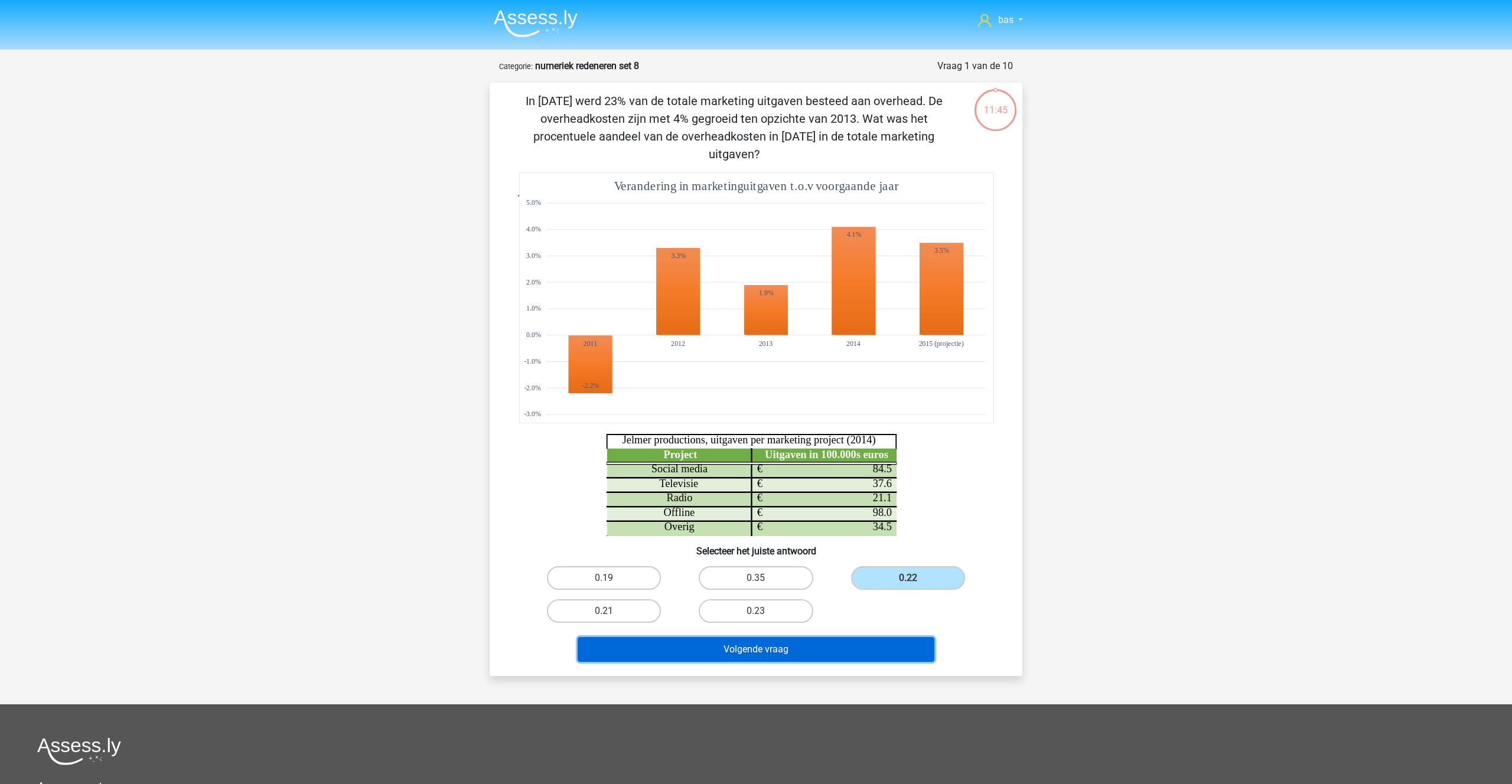
click at [759, 637] on button "Volgende vraag" at bounding box center [756, 649] width 357 height 25
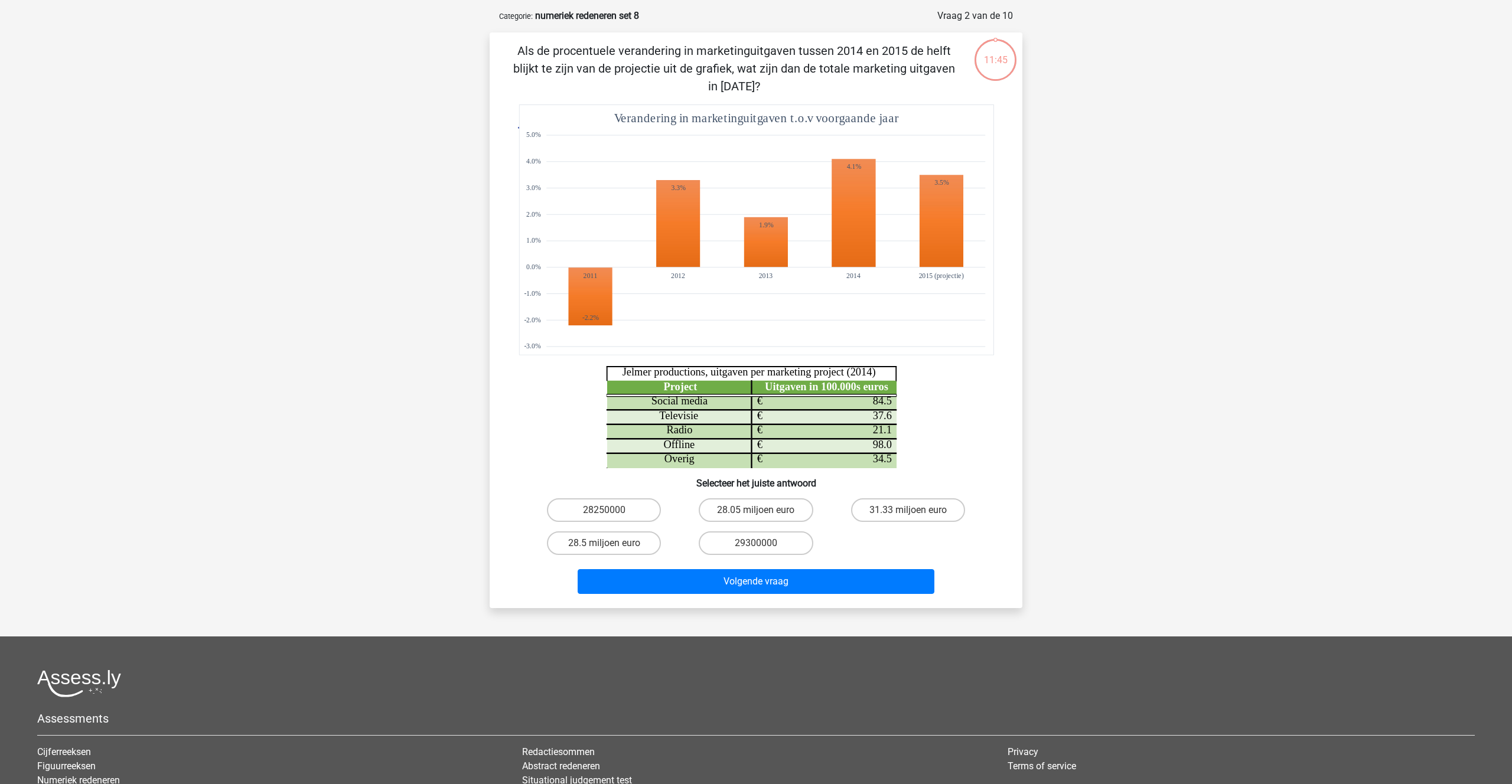
scroll to position [59, 0]
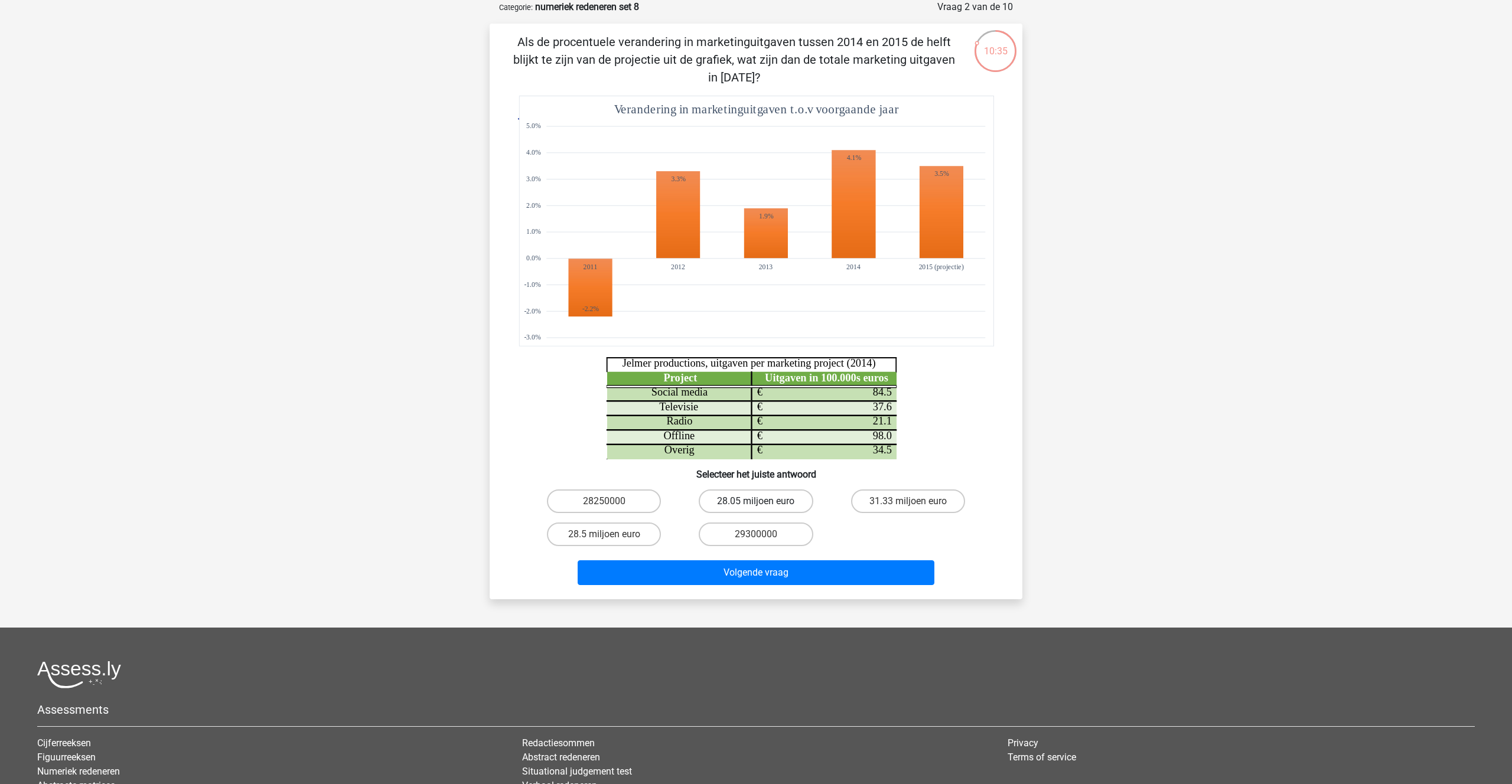
click at [731, 495] on label "28.05 miljoen euro" at bounding box center [755, 501] width 114 height 23
click at [756, 501] on input "28.05 miljoen euro" at bounding box center [760, 505] width 8 height 8
radio input "true"
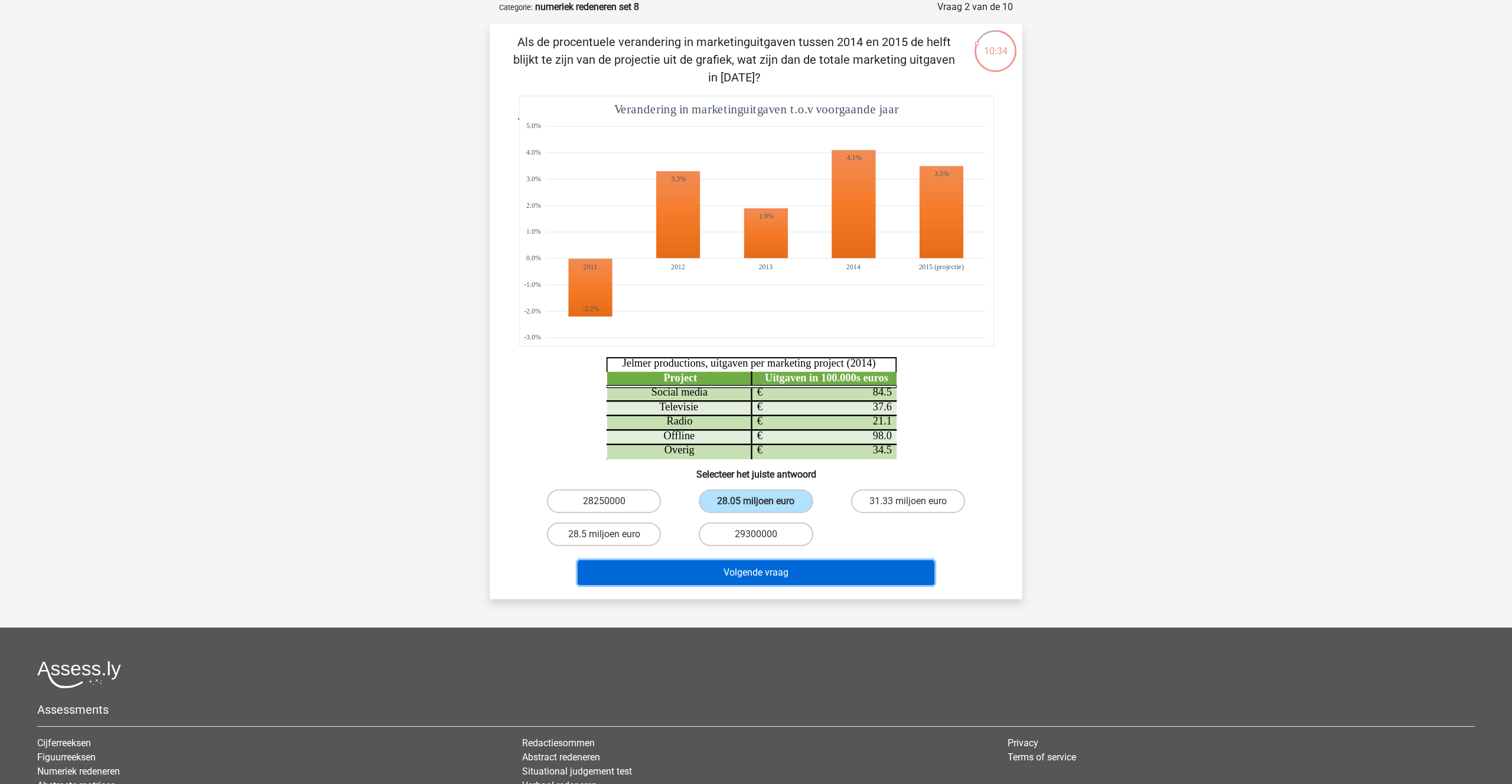
click at [755, 565] on button "Volgende vraag" at bounding box center [756, 572] width 357 height 25
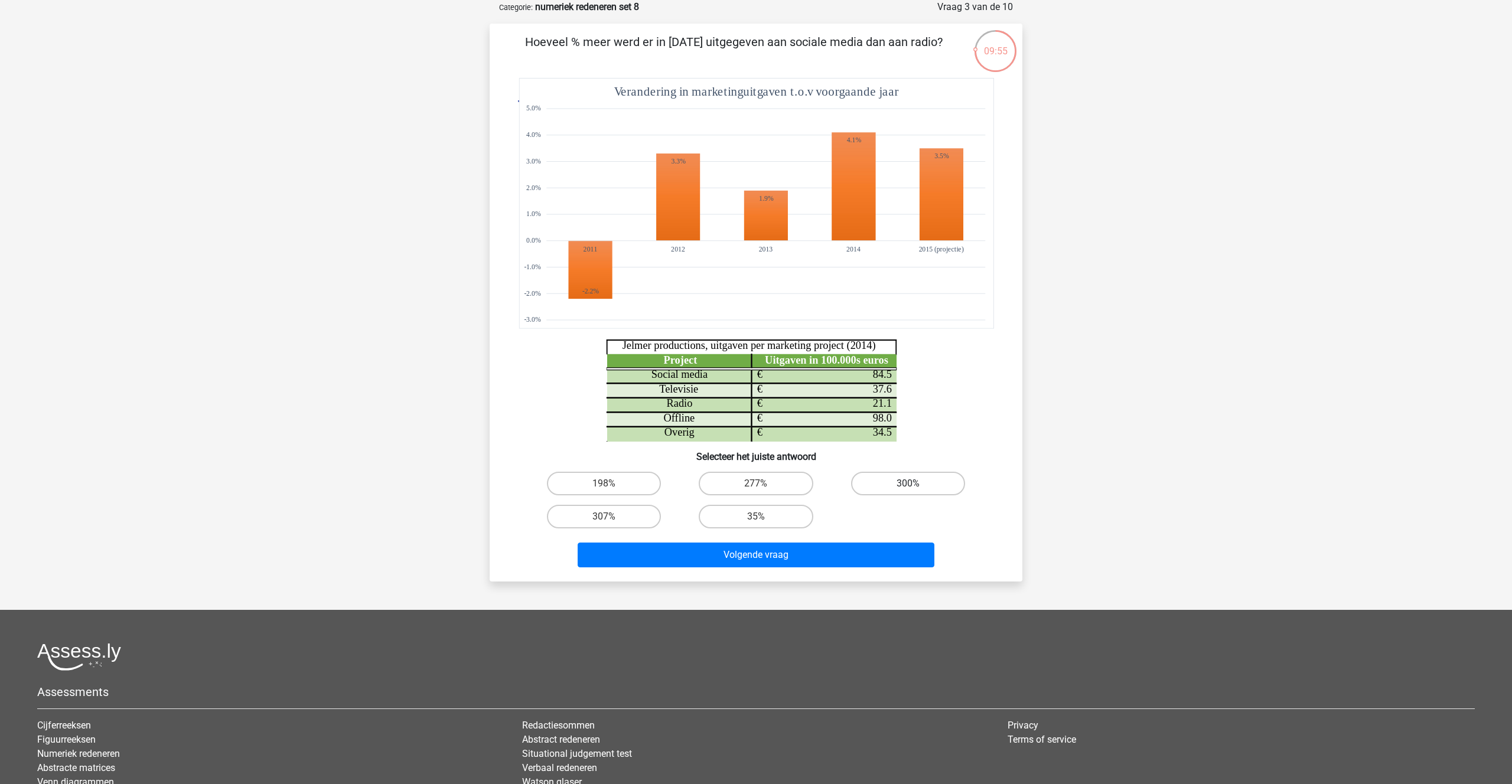
drag, startPoint x: 899, startPoint y: 476, endPoint x: 892, endPoint y: 475, distance: 7.1
click at [899, 476] on label "300%" at bounding box center [908, 483] width 114 height 23
click at [908, 483] on input "300%" at bounding box center [911, 487] width 8 height 8
radio input "true"
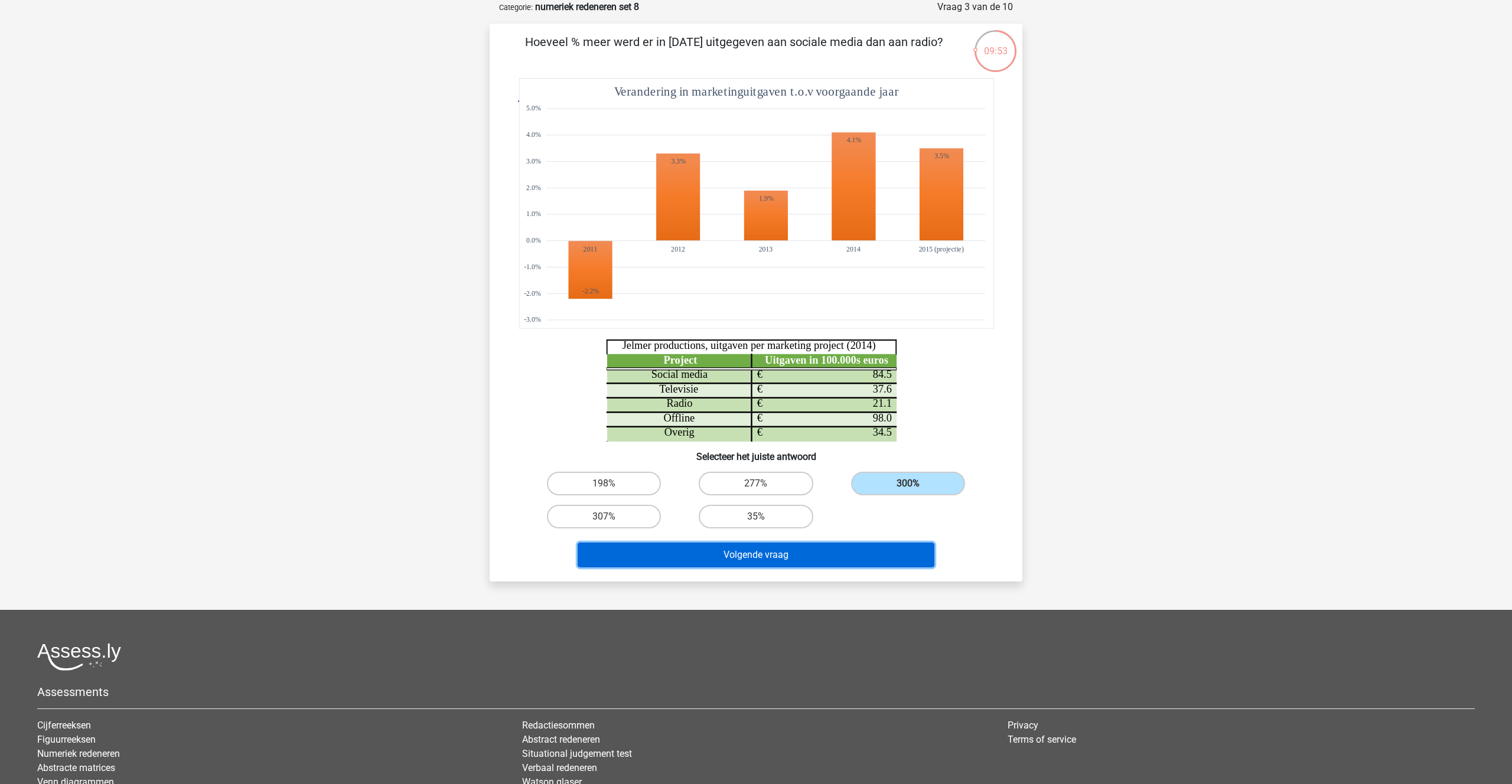
click at [750, 554] on button "Volgende vraag" at bounding box center [756, 555] width 357 height 25
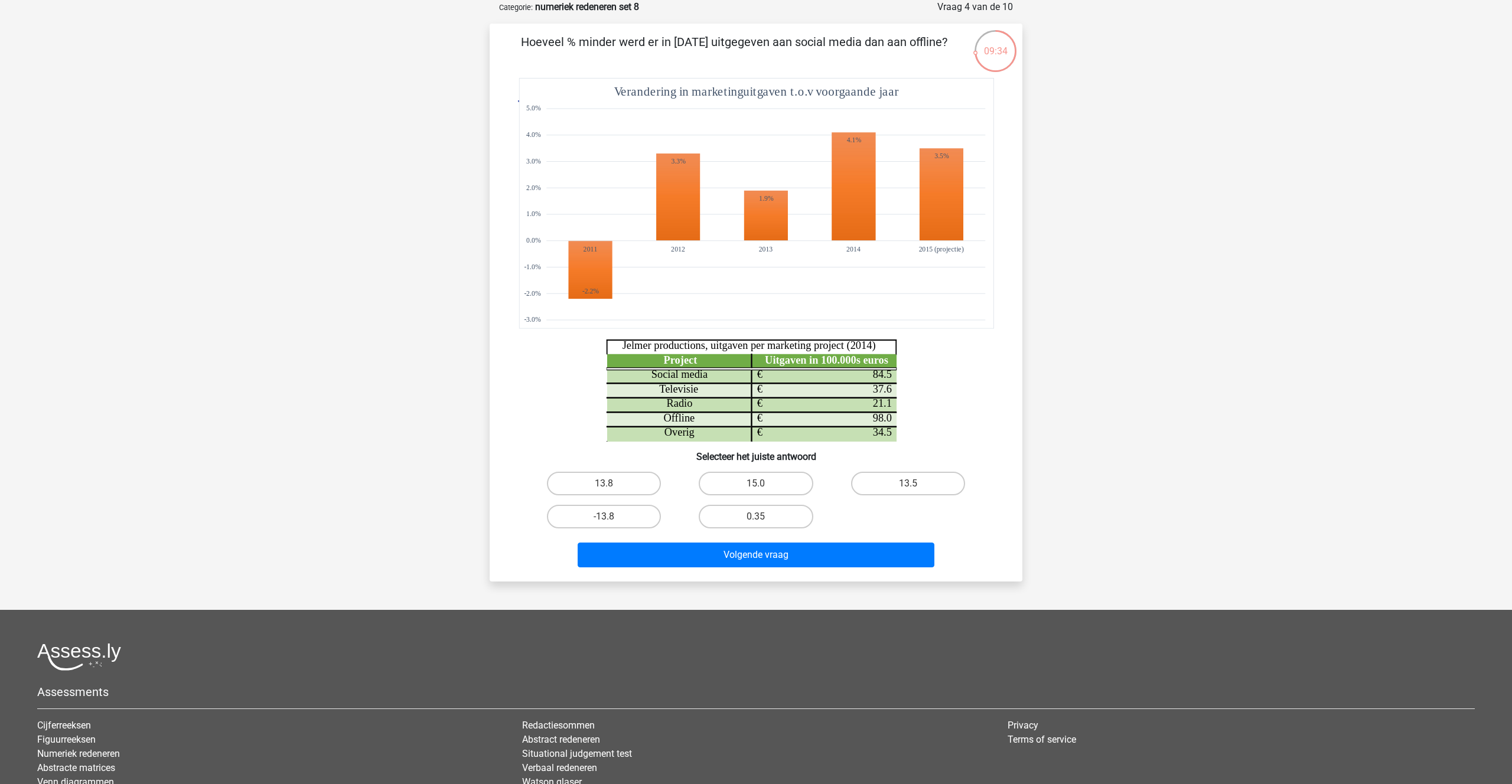
click at [604, 519] on input "-13.8" at bounding box center [608, 520] width 8 height 8
radio input "true"
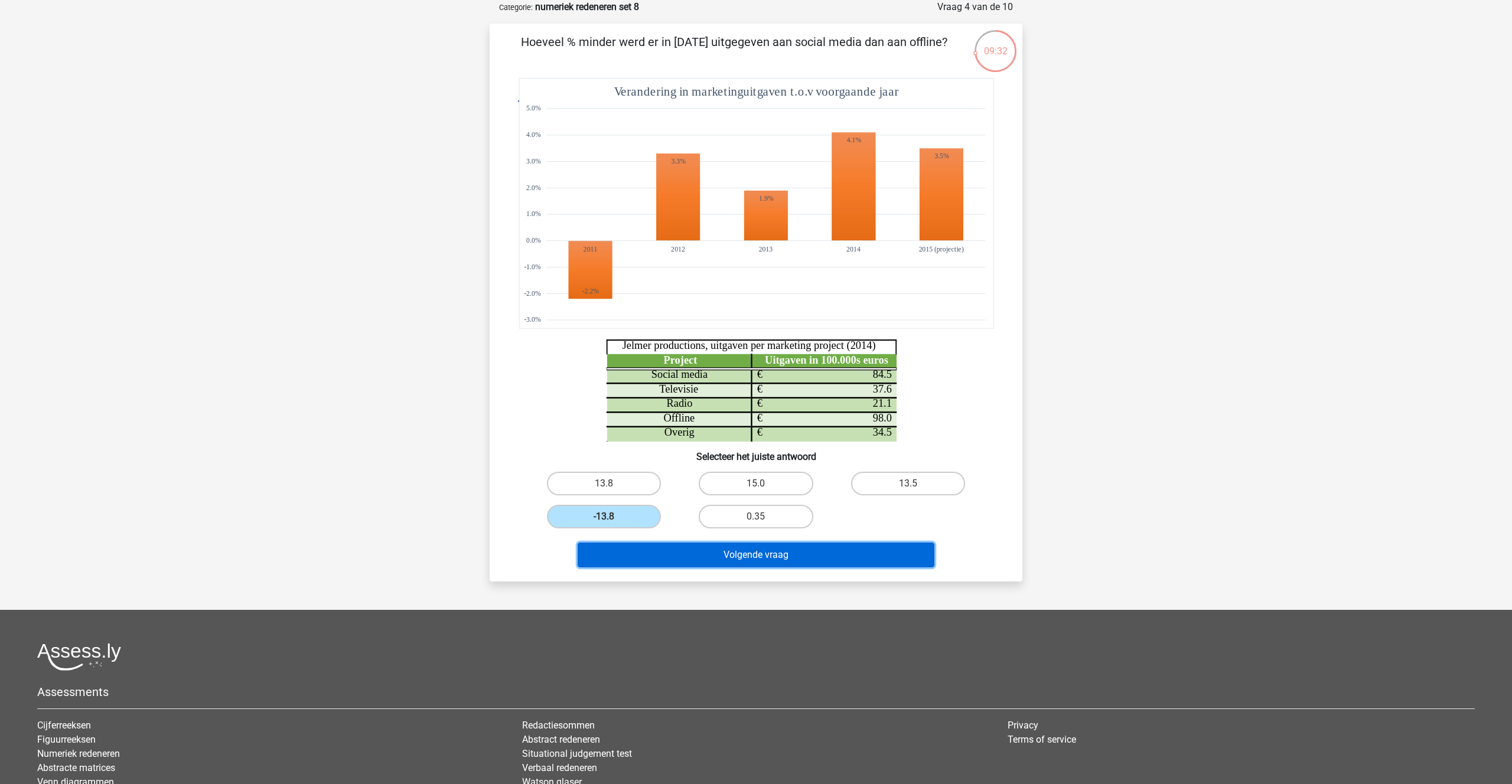
click at [724, 552] on button "Volgende vraag" at bounding box center [756, 555] width 357 height 25
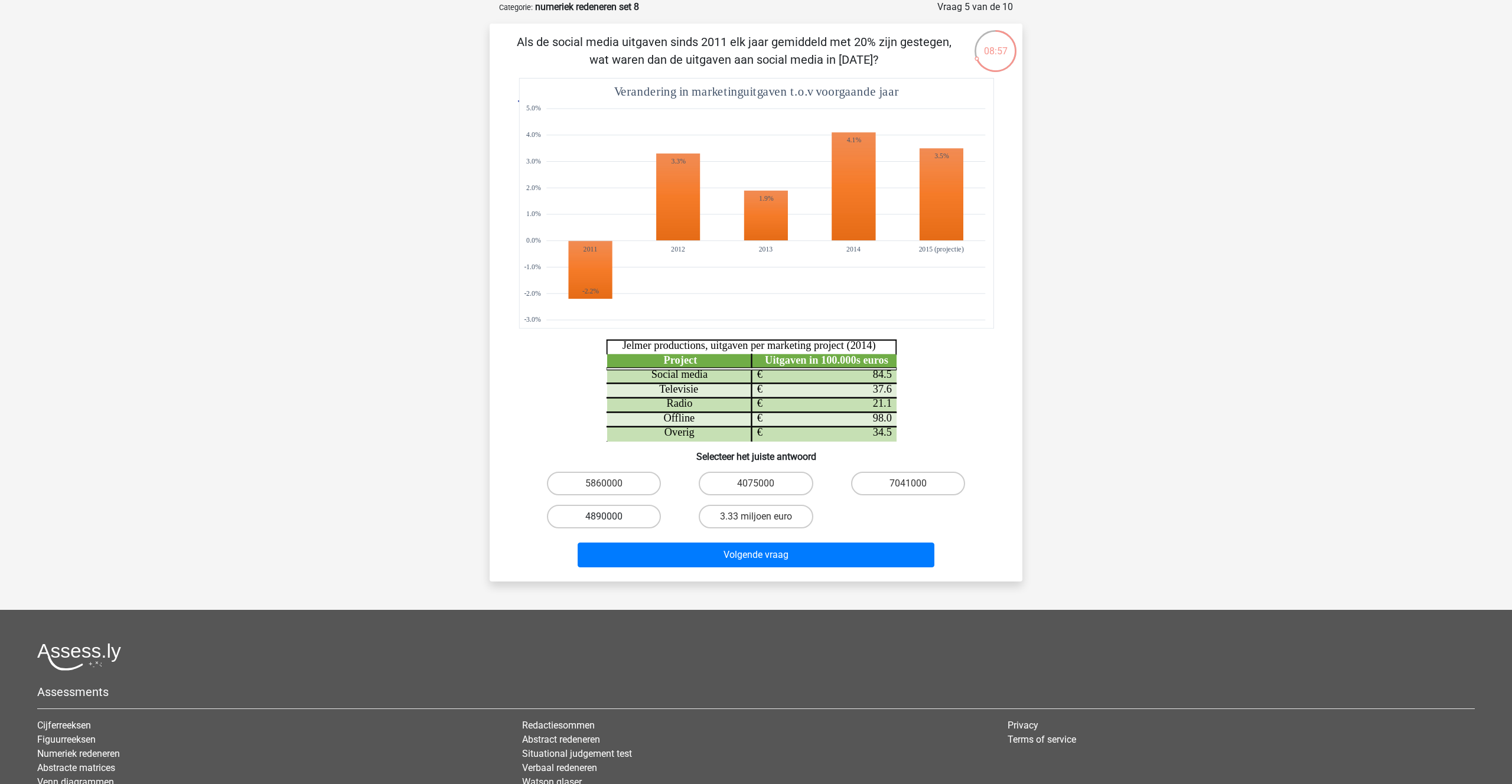
click at [589, 519] on label "4890000" at bounding box center [604, 516] width 114 height 23
click at [604, 519] on input "4890000" at bounding box center [608, 520] width 8 height 8
radio input "true"
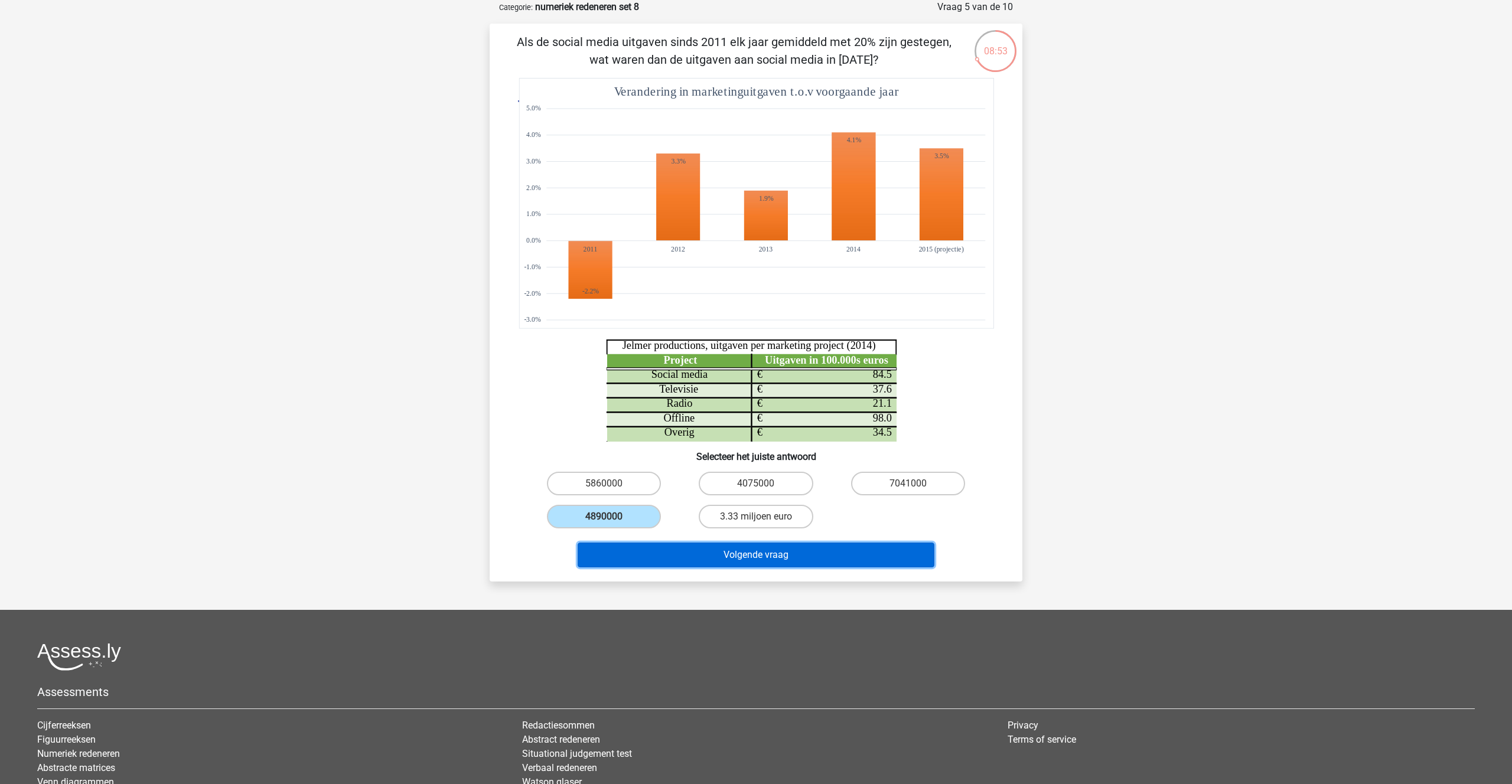
click at [741, 561] on button "Volgende vraag" at bounding box center [756, 555] width 357 height 25
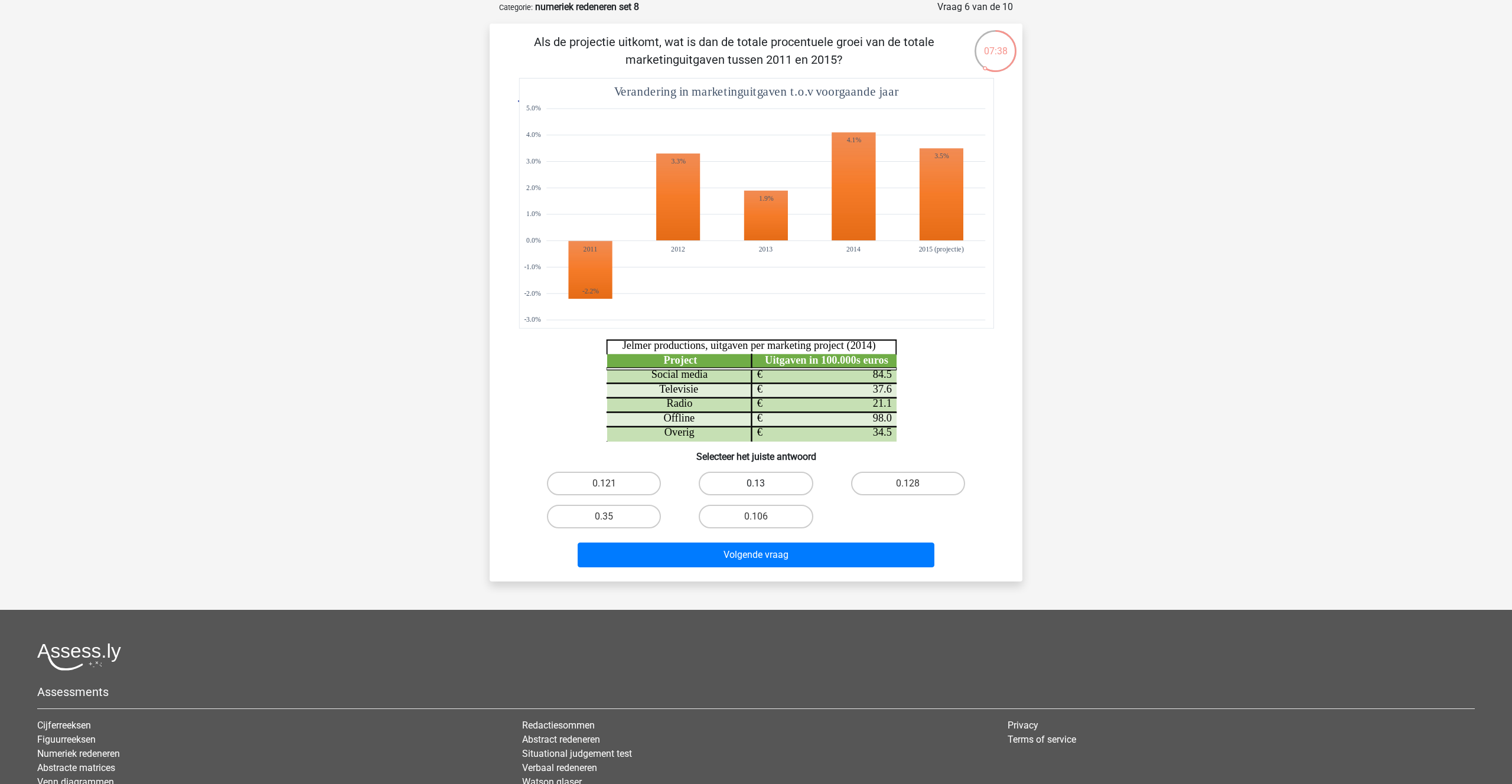
click at [748, 482] on label "0.13" at bounding box center [755, 483] width 114 height 23
click at [756, 483] on input "0.13" at bounding box center [760, 487] width 8 height 8
radio input "true"
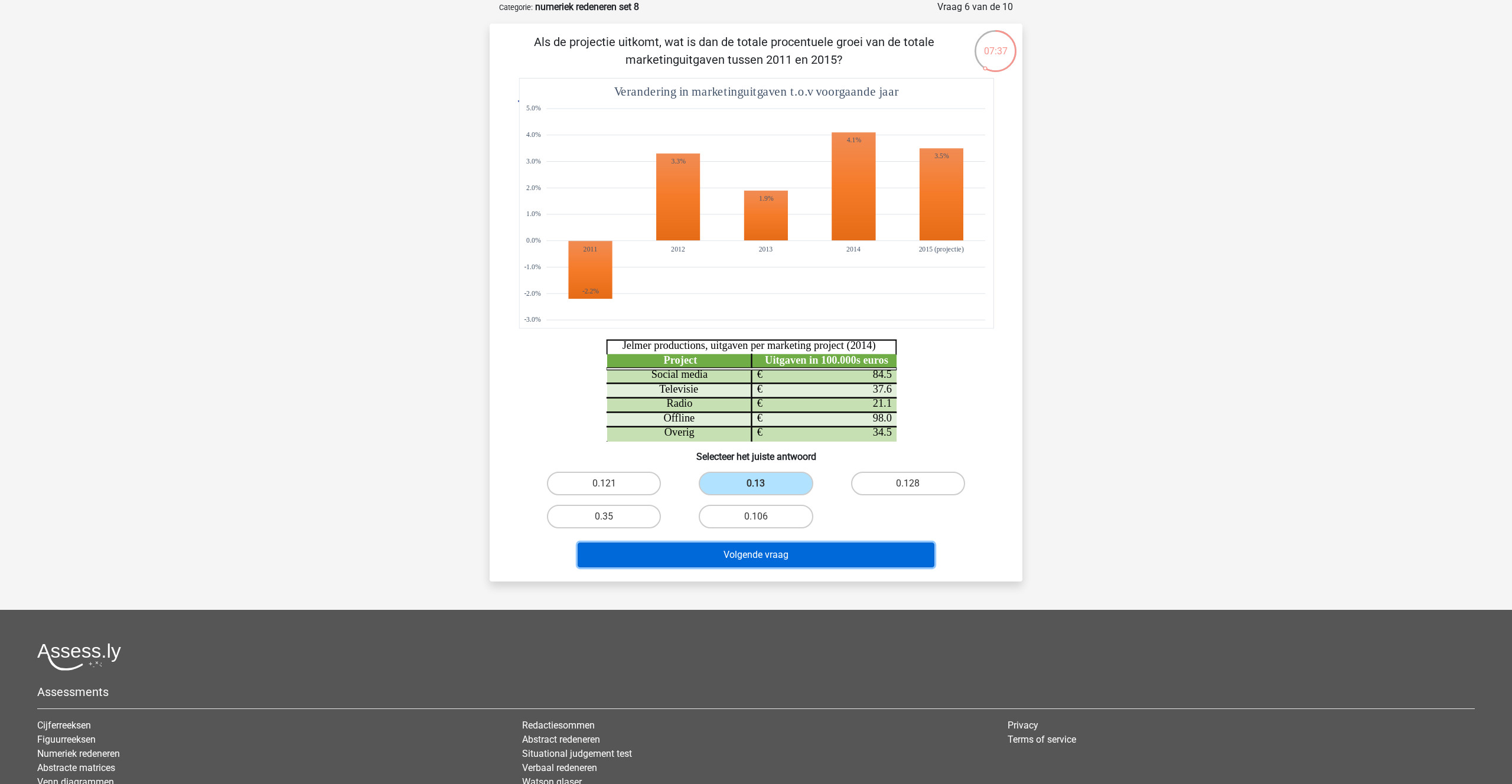
click at [748, 548] on button "Volgende vraag" at bounding box center [756, 555] width 357 height 25
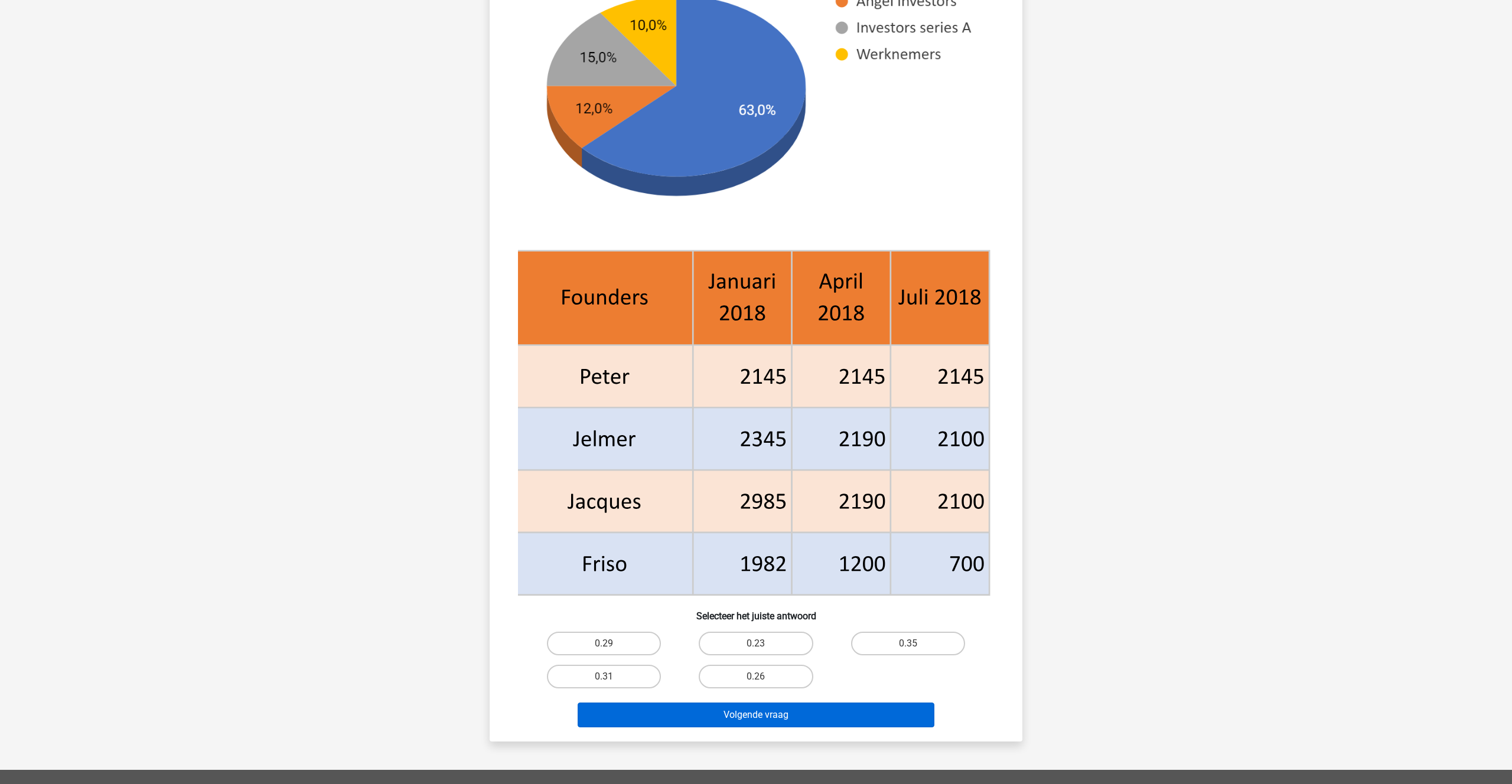
scroll to position [221, 0]
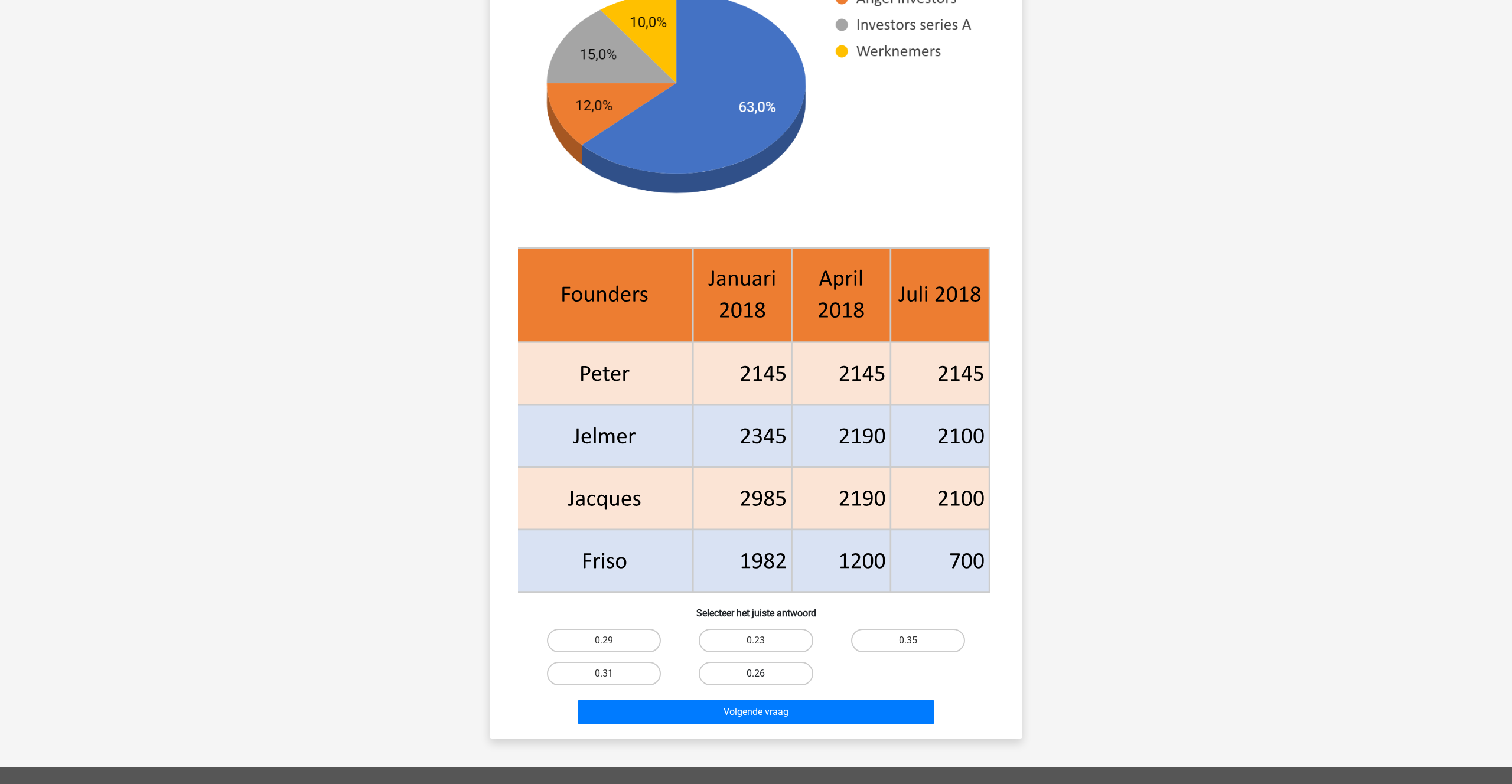
click at [777, 674] on label "0.26" at bounding box center [755, 673] width 114 height 23
click at [764, 674] on input "0.26" at bounding box center [760, 677] width 8 height 8
radio input "true"
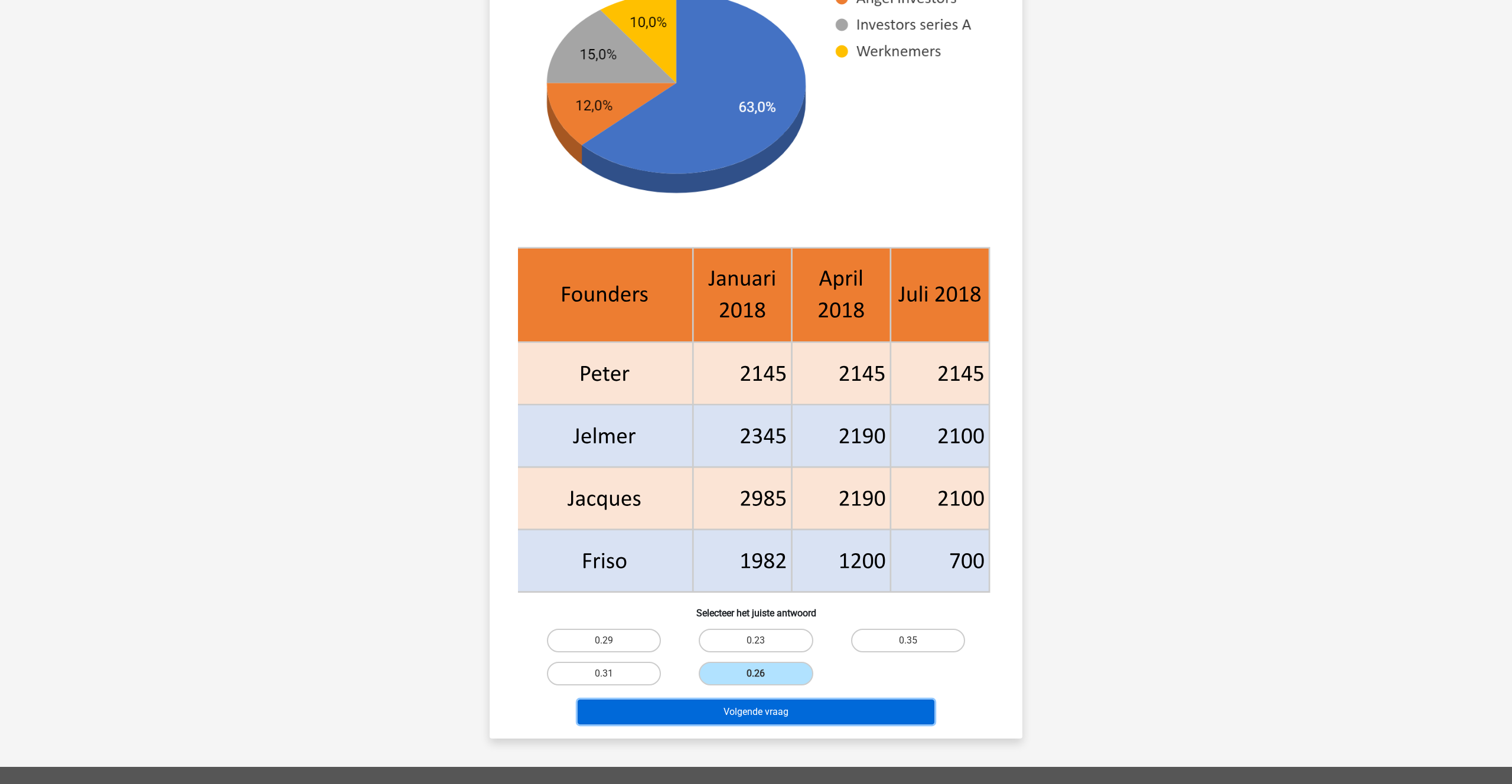
click at [755, 706] on button "Volgende vraag" at bounding box center [756, 711] width 357 height 25
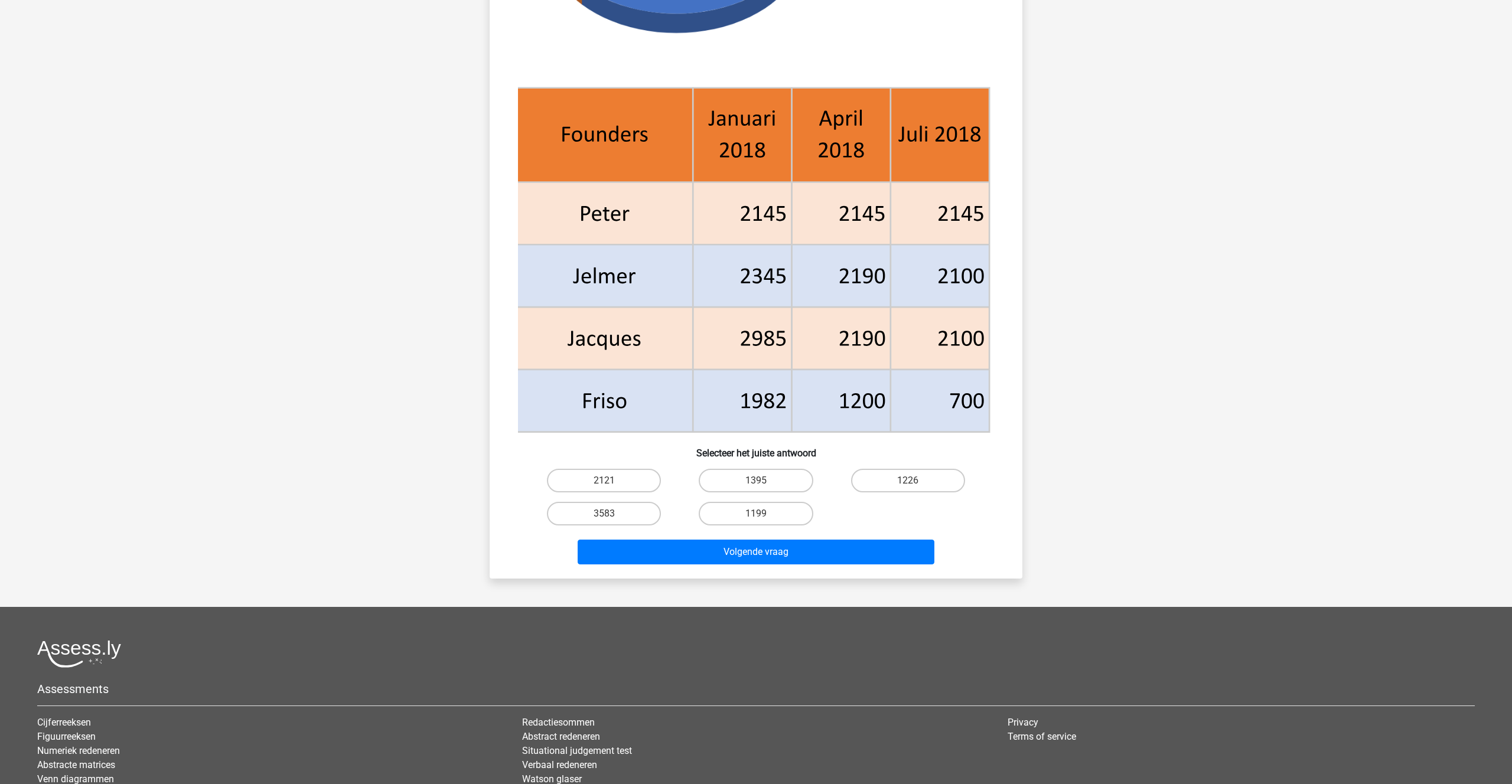
scroll to position [382, 0]
drag, startPoint x: 908, startPoint y: 480, endPoint x: 894, endPoint y: 488, distance: 16.1
click at [908, 480] on input "1226" at bounding box center [911, 483] width 8 height 8
radio input "true"
click at [738, 552] on button "Volgende vraag" at bounding box center [756, 551] width 357 height 25
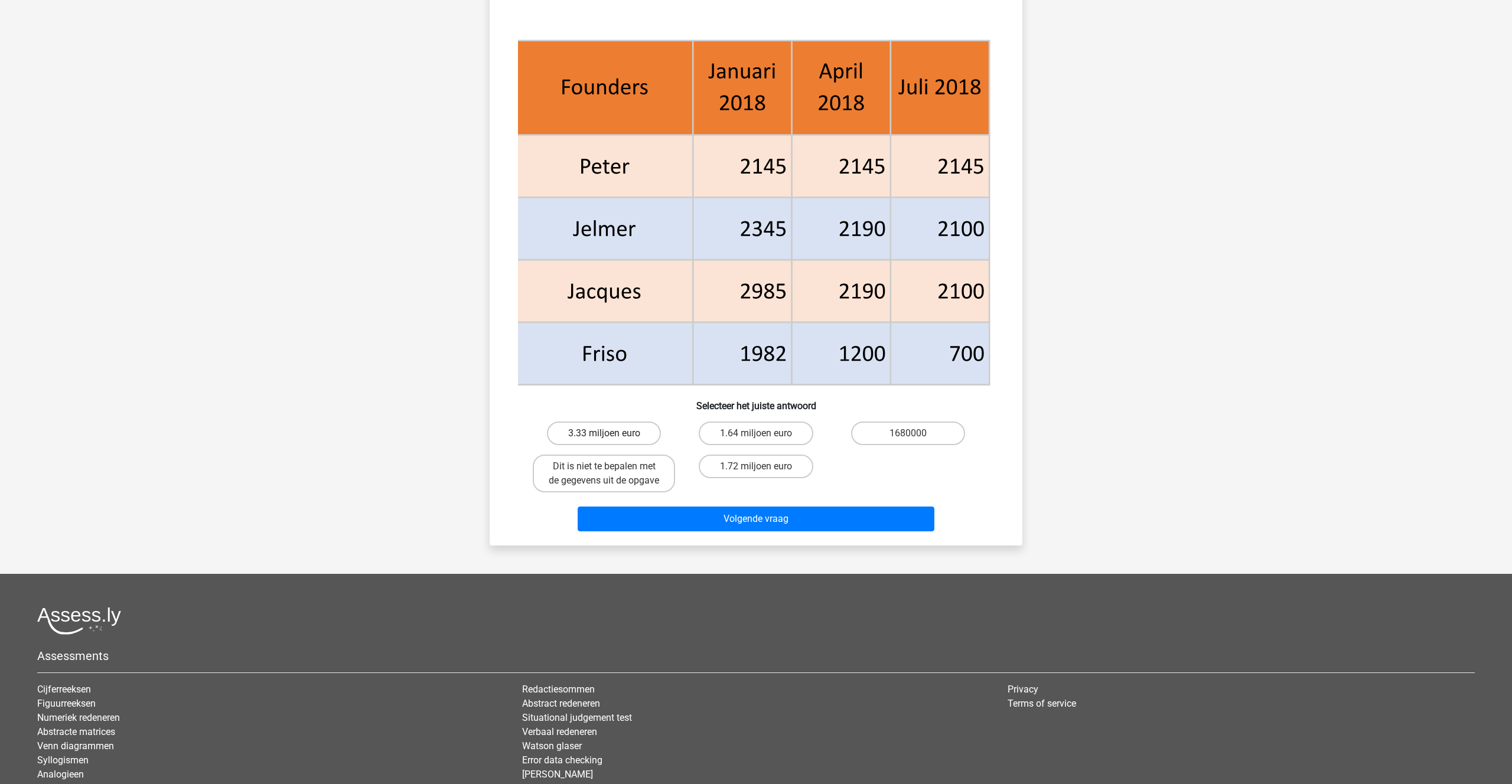
scroll to position [429, 0]
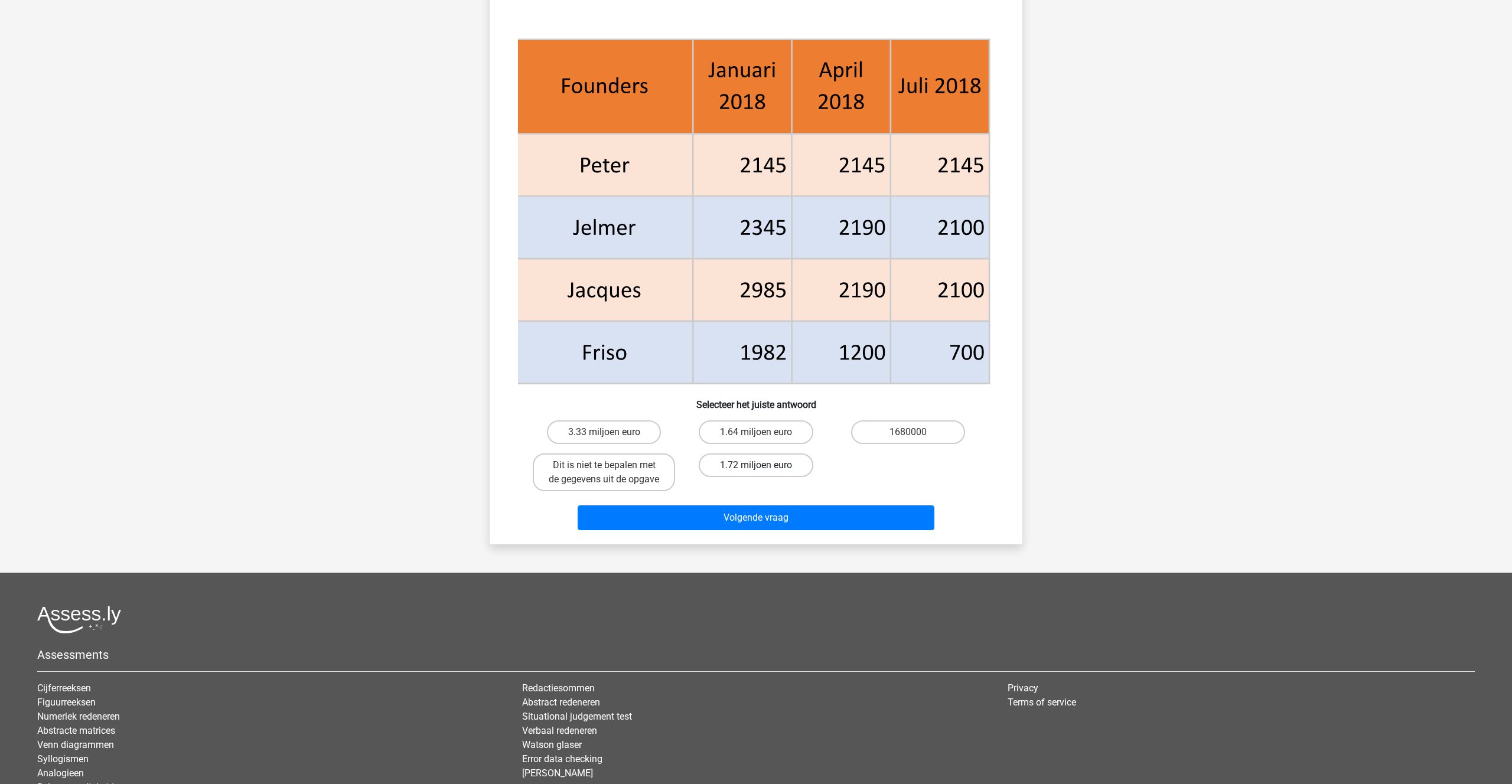
click at [745, 463] on label "1.72 miljoen euro" at bounding box center [755, 465] width 114 height 23
click at [756, 465] on input "1.72 miljoen euro" at bounding box center [760, 469] width 8 height 8
radio input "true"
click at [745, 516] on button "Volgende vraag" at bounding box center [756, 518] width 357 height 25
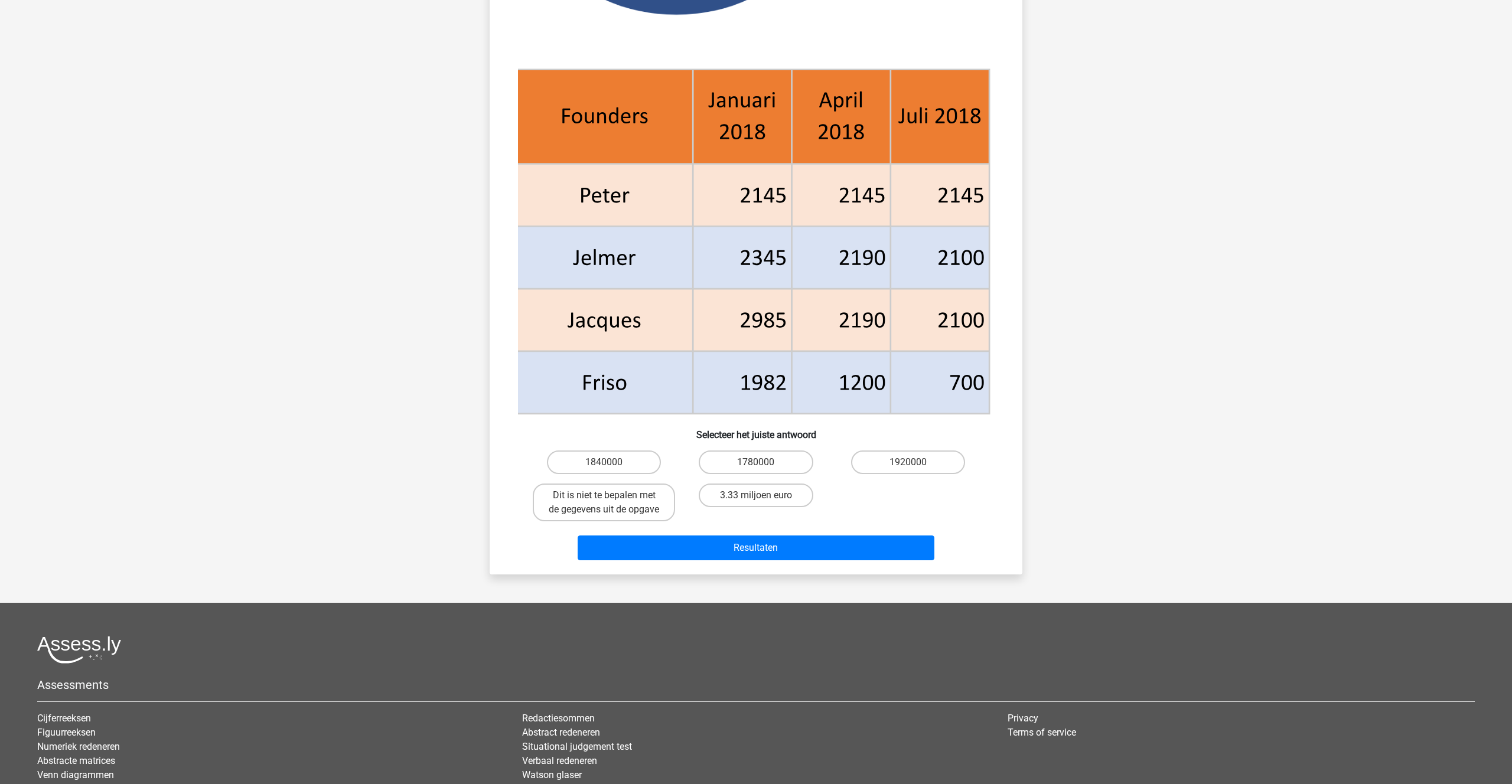
scroll to position [401, 0]
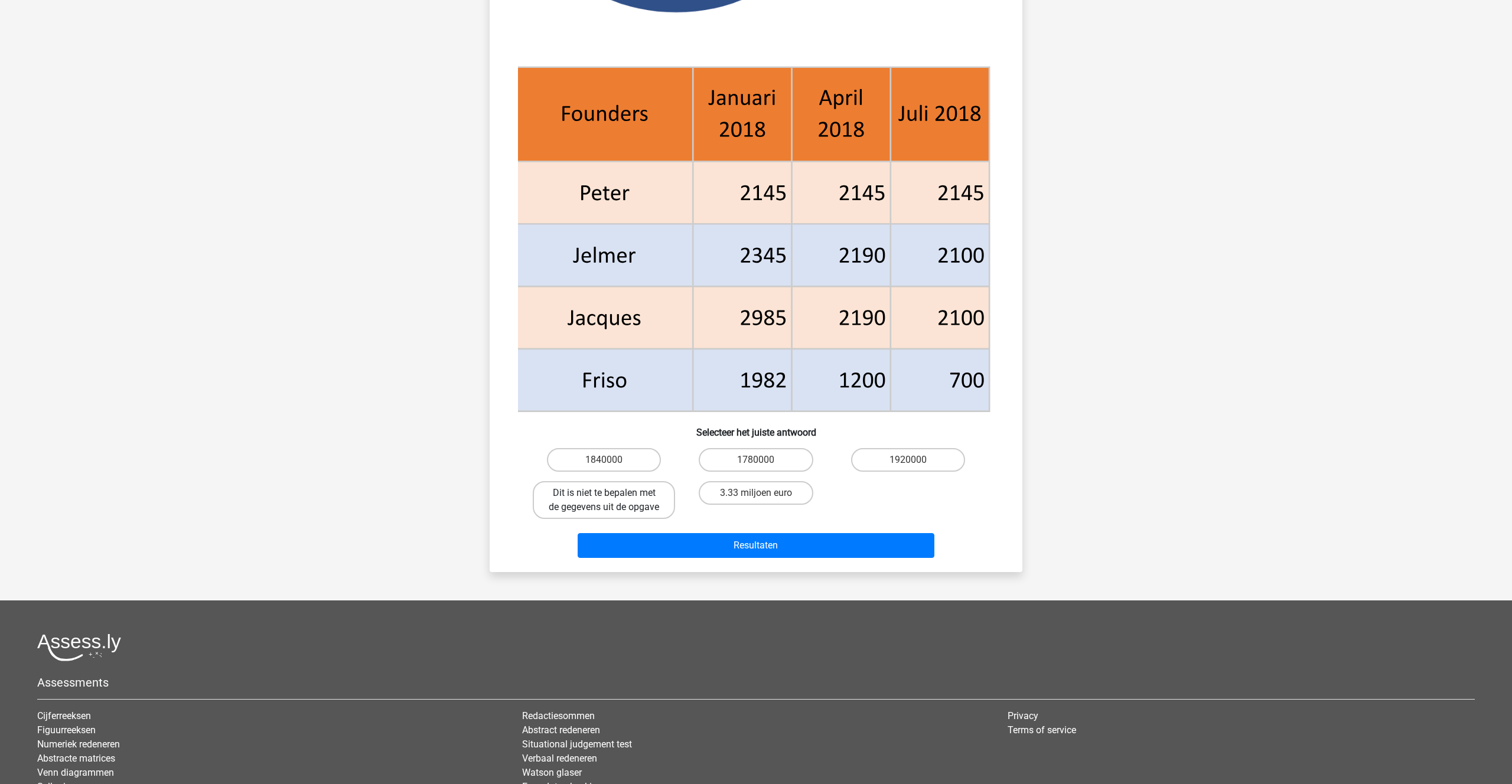
click at [582, 512] on label "Dit is niet te bepalen met de gegevens uit de opgave" at bounding box center [604, 500] width 142 height 38
click at [604, 501] on input "Dit is niet te bepalen met de gegevens uit de opgave" at bounding box center [608, 497] width 8 height 8
radio input "true"
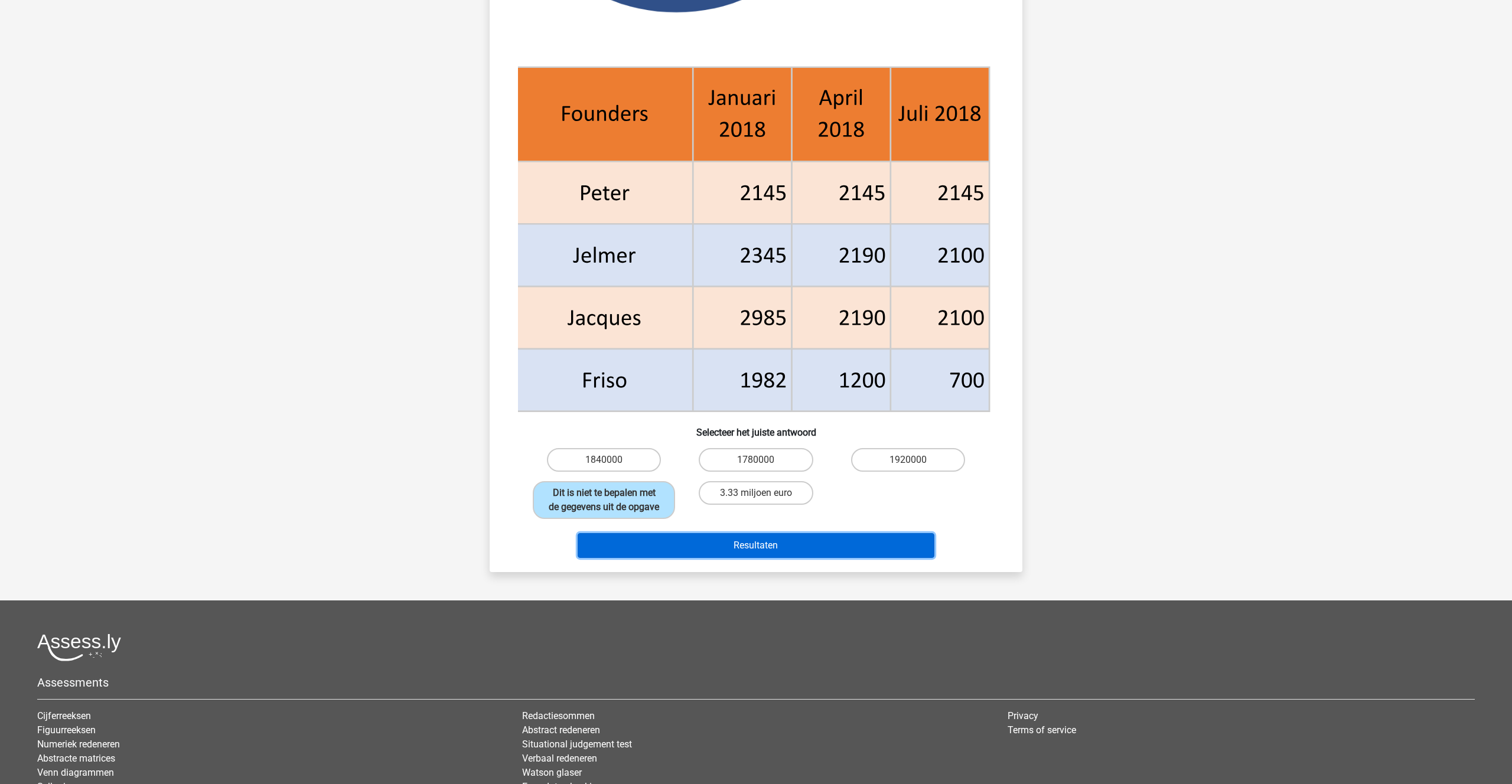
click at [740, 540] on button "Resultaten" at bounding box center [756, 545] width 357 height 25
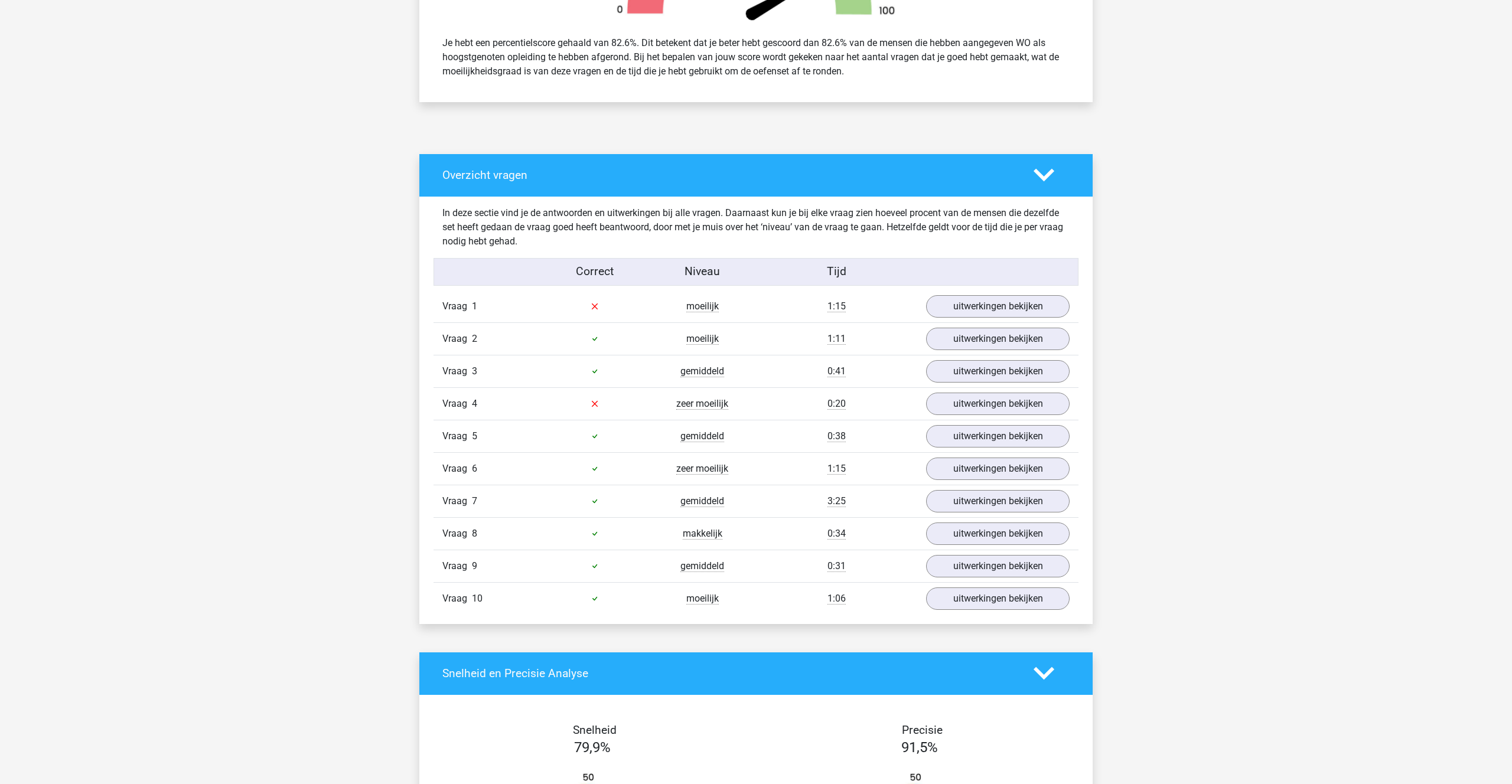
scroll to position [503, 0]
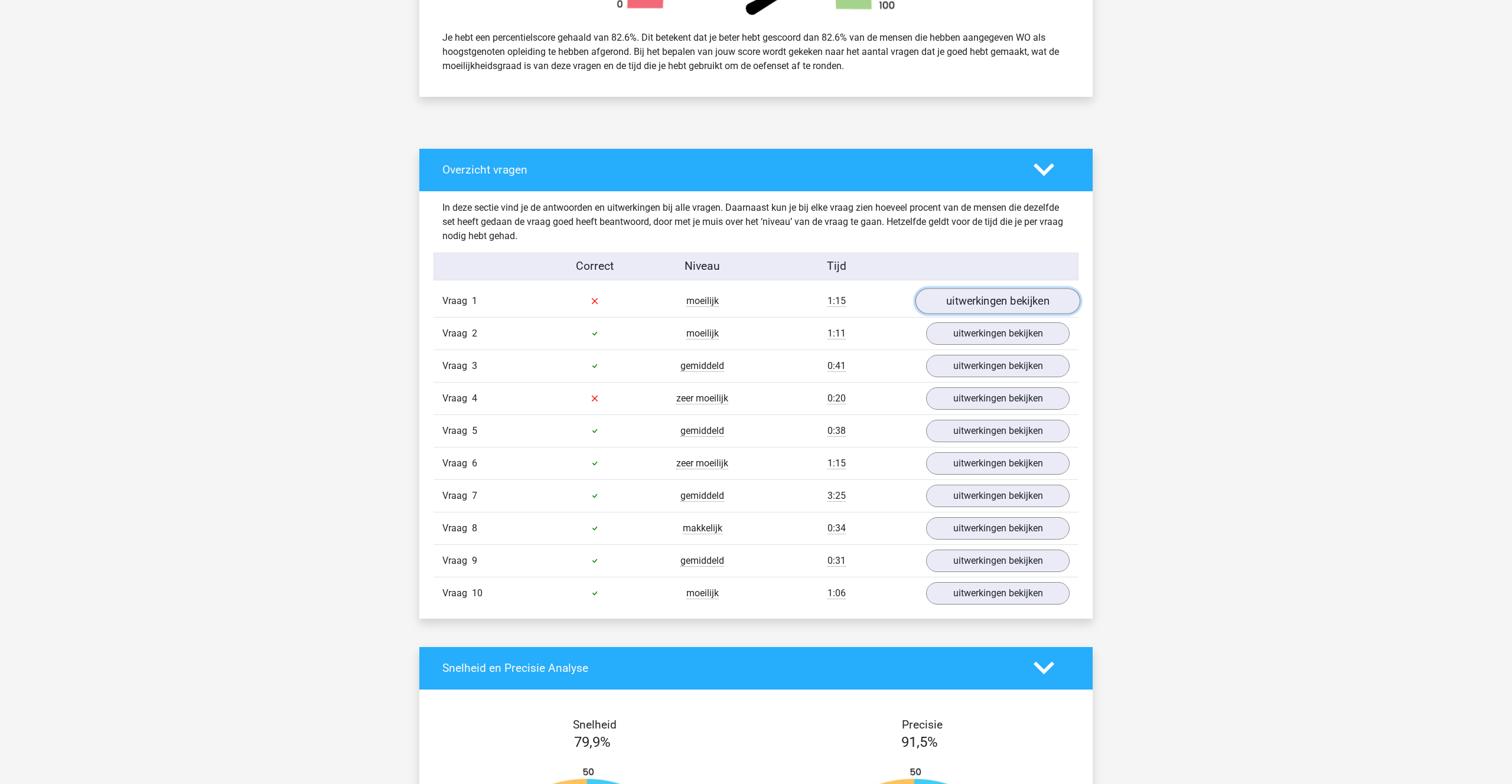
click at [985, 301] on link "uitwerkingen bekijken" at bounding box center [998, 301] width 165 height 26
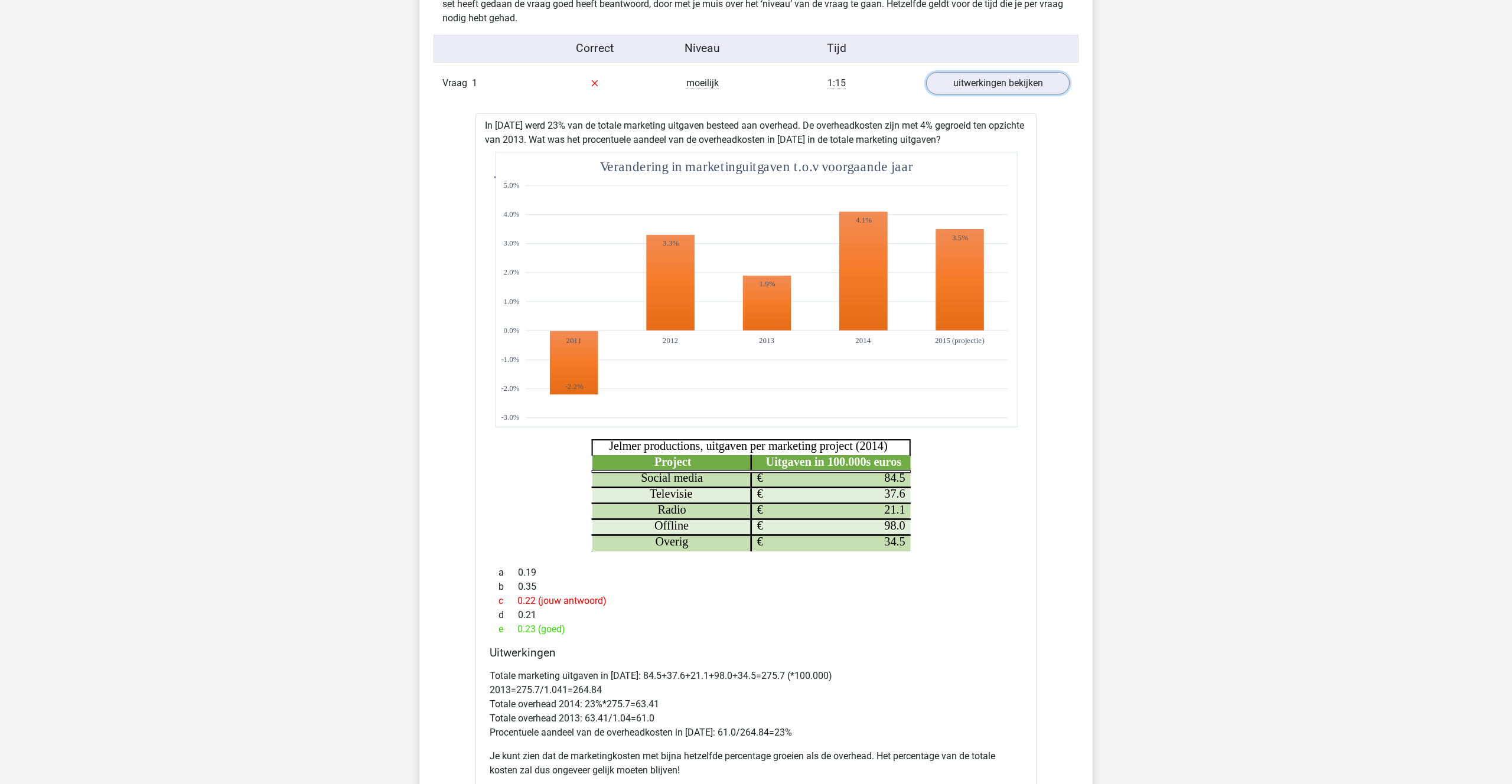
scroll to position [729, 0]
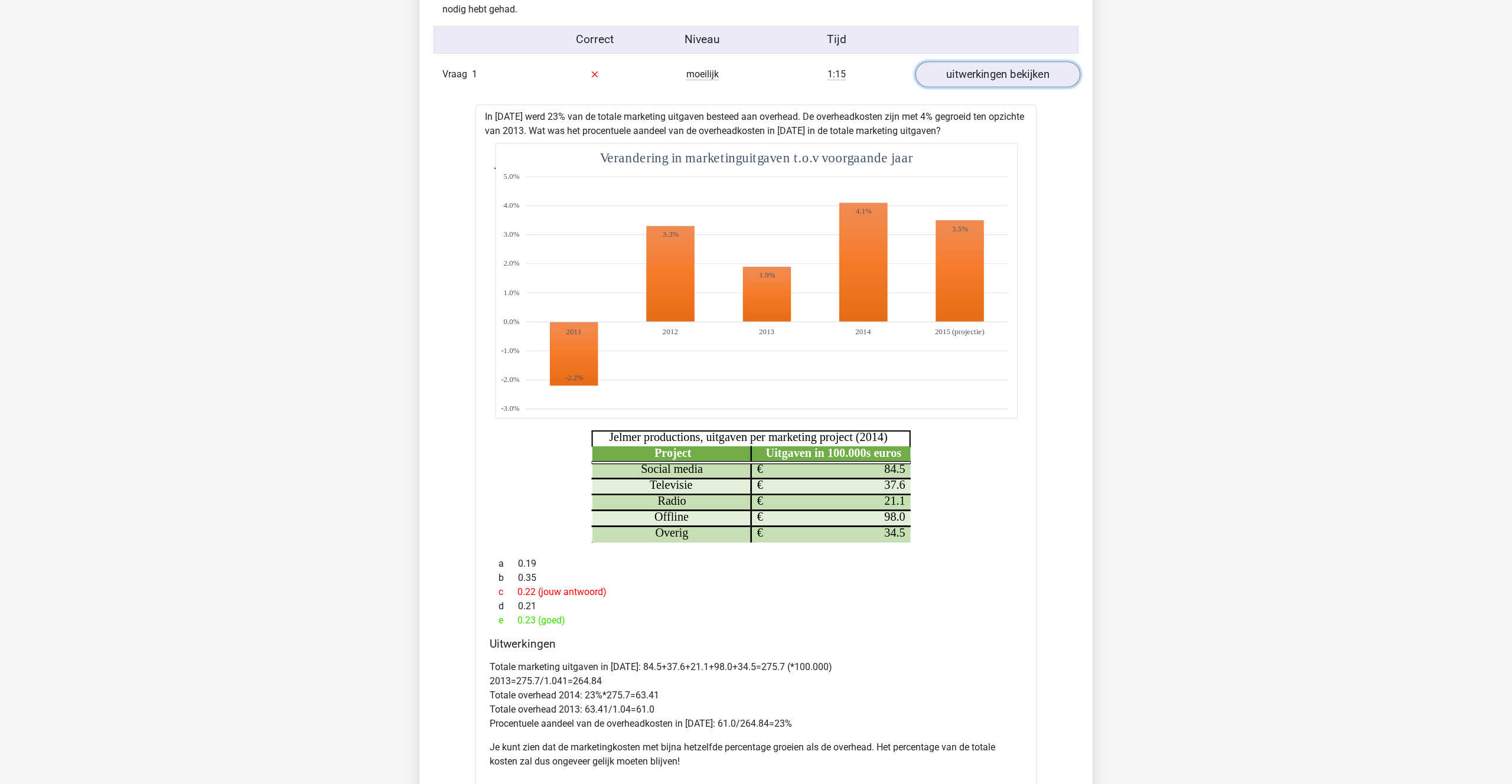
click at [983, 76] on link "uitwerkingen bekijken" at bounding box center [998, 74] width 165 height 26
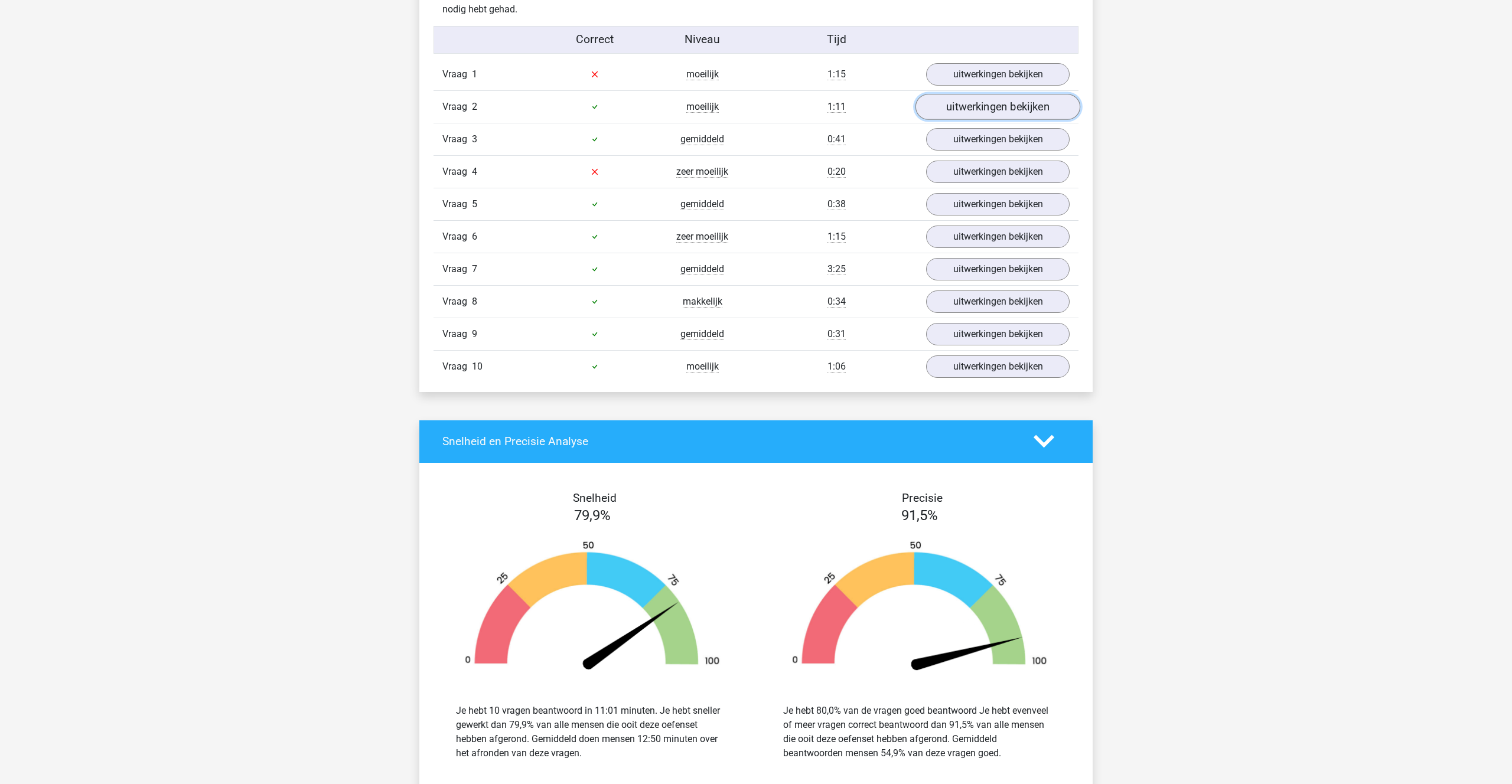
click at [975, 102] on link "uitwerkingen bekijken" at bounding box center [998, 106] width 165 height 26
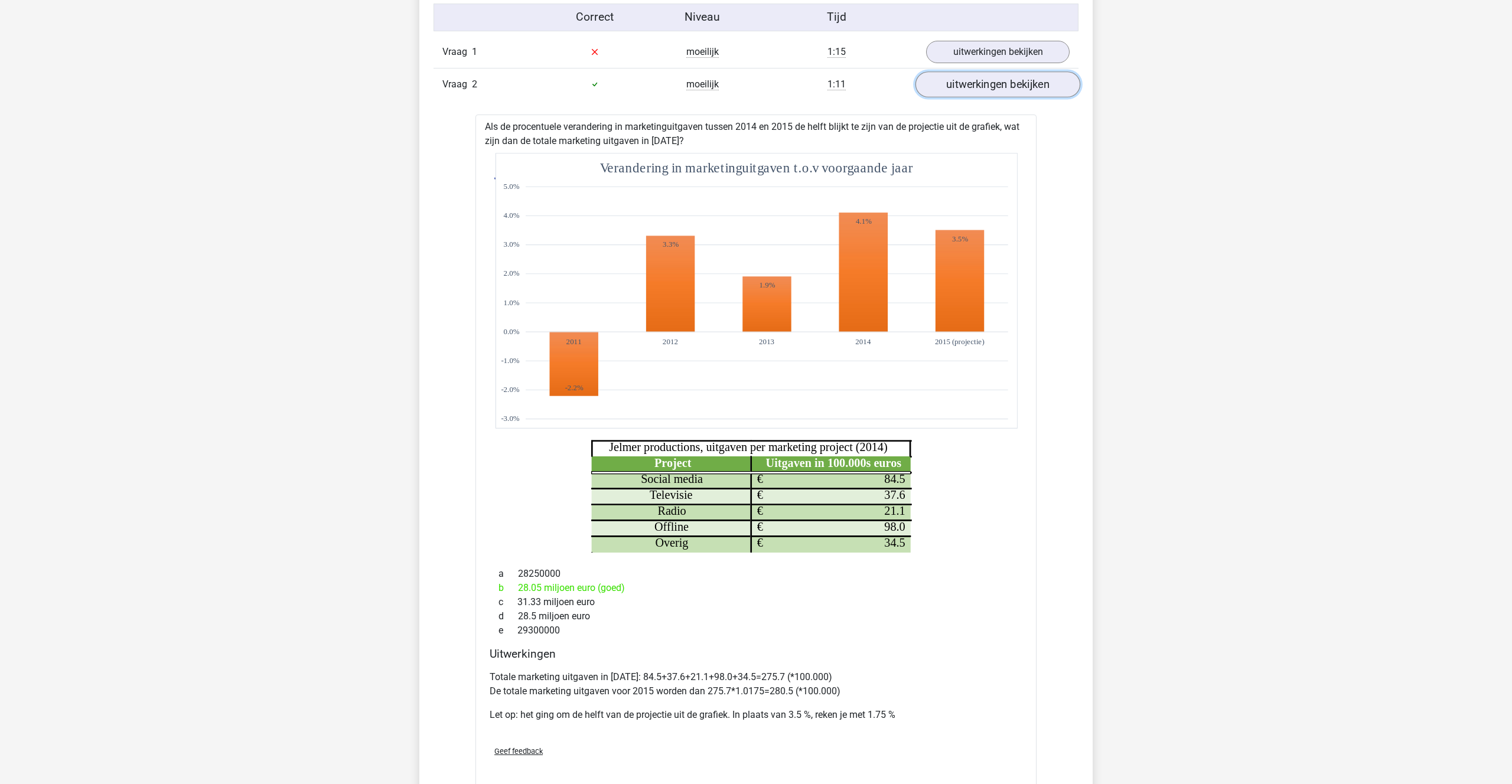
scroll to position [752, 0]
click at [976, 80] on link "uitwerkingen bekijken" at bounding box center [998, 83] width 165 height 26
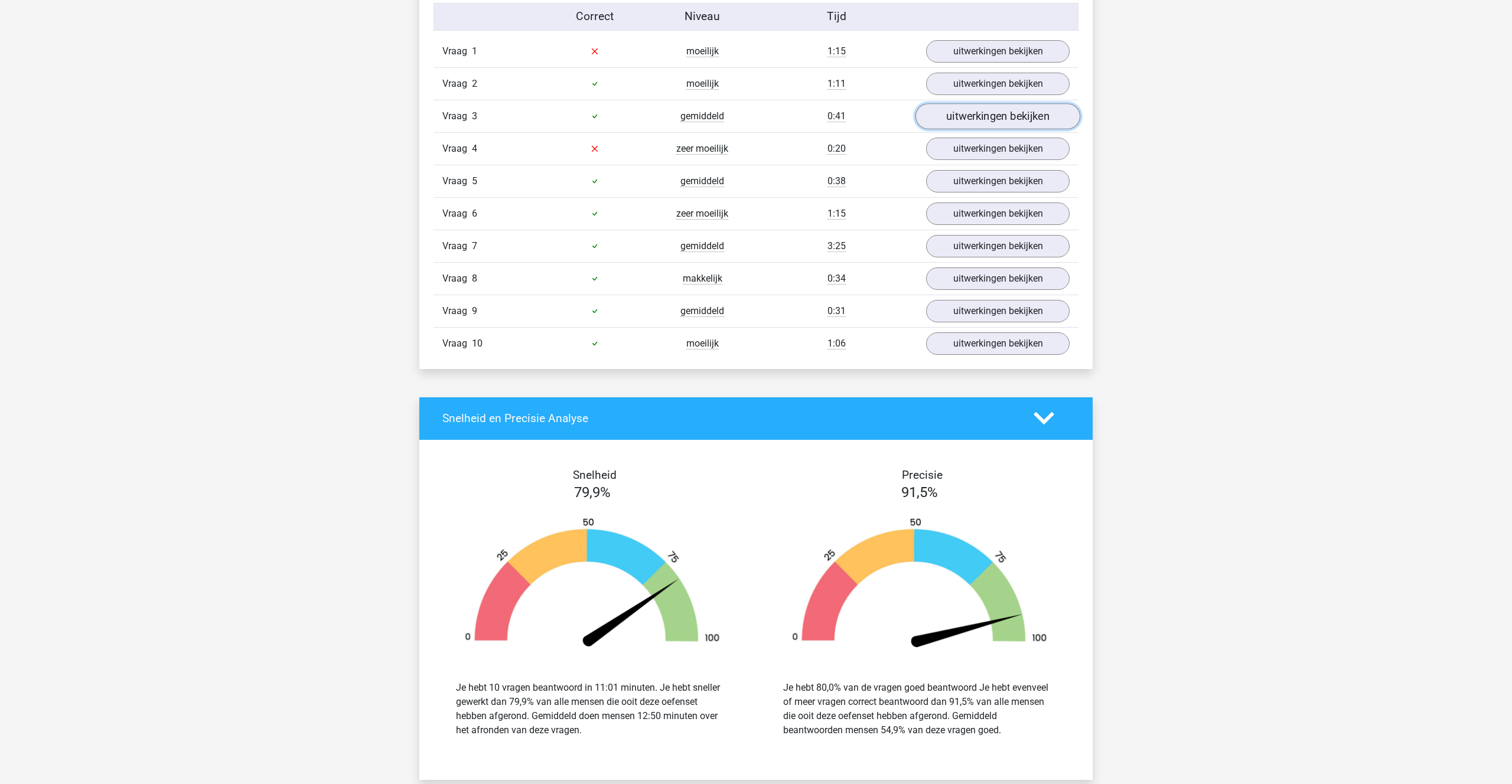
scroll to position [753, 0]
click at [980, 106] on link "uitwerkingen bekijken" at bounding box center [998, 115] width 165 height 26
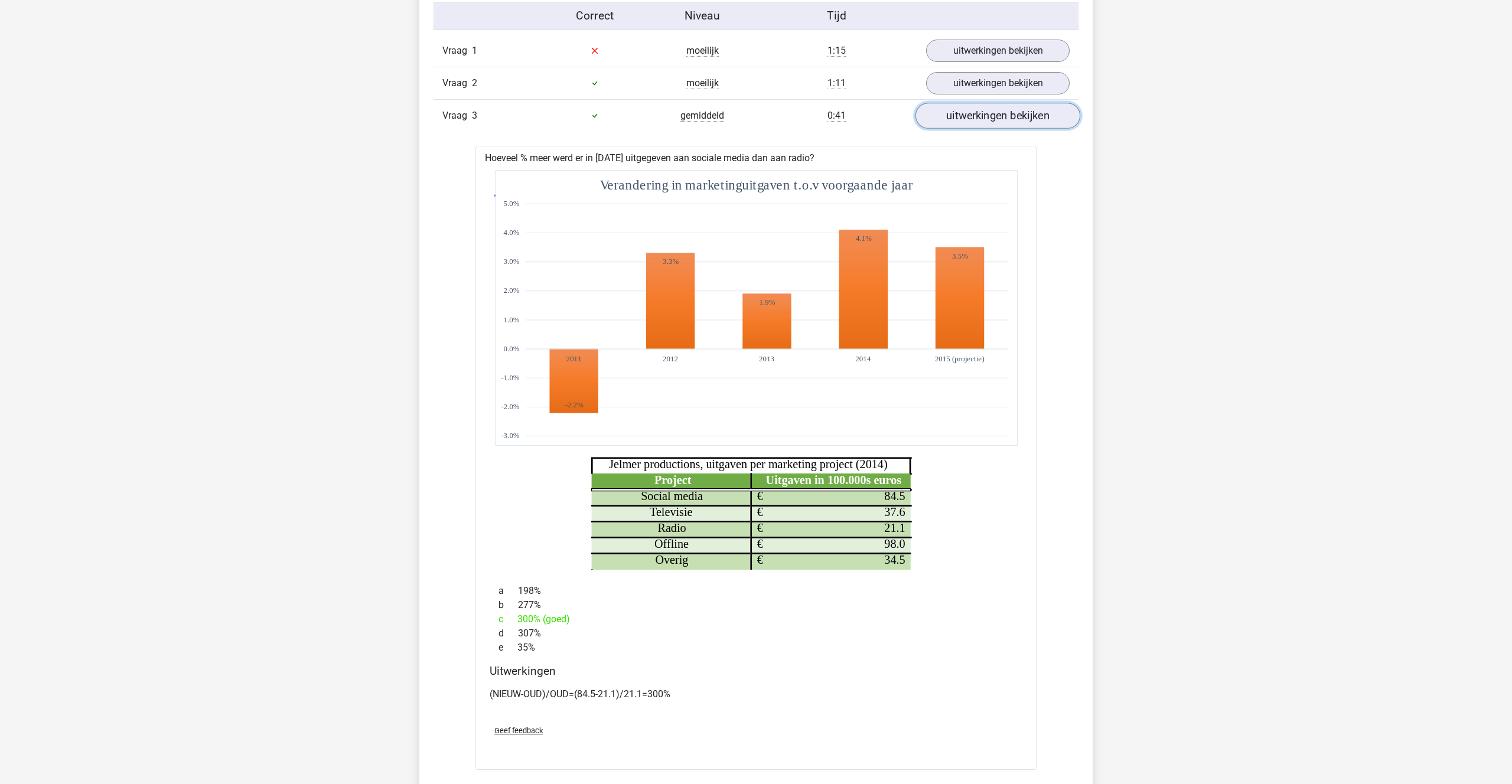
click at [962, 117] on link "uitwerkingen bekijken" at bounding box center [998, 115] width 165 height 26
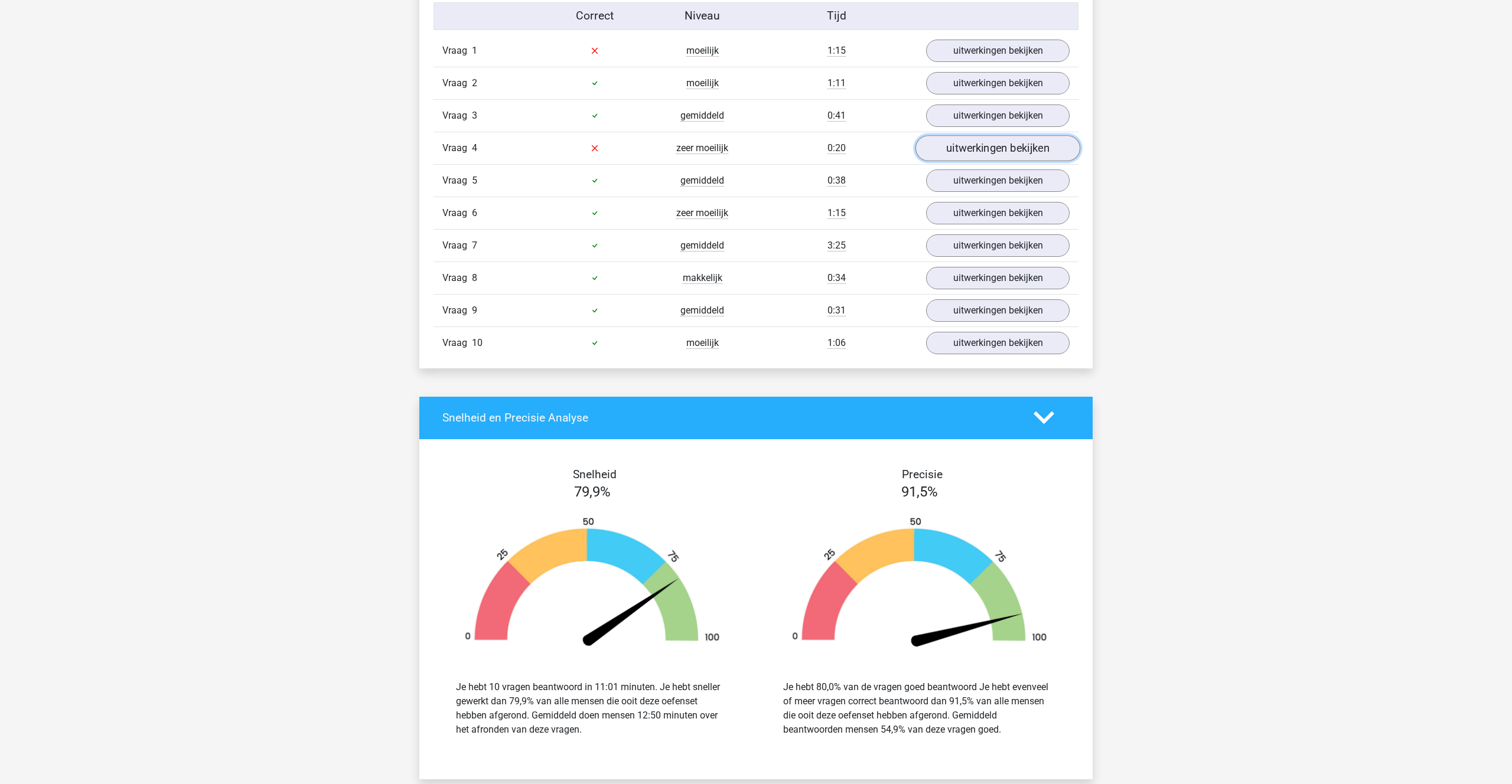
click at [967, 140] on link "uitwerkingen bekijken" at bounding box center [998, 148] width 165 height 26
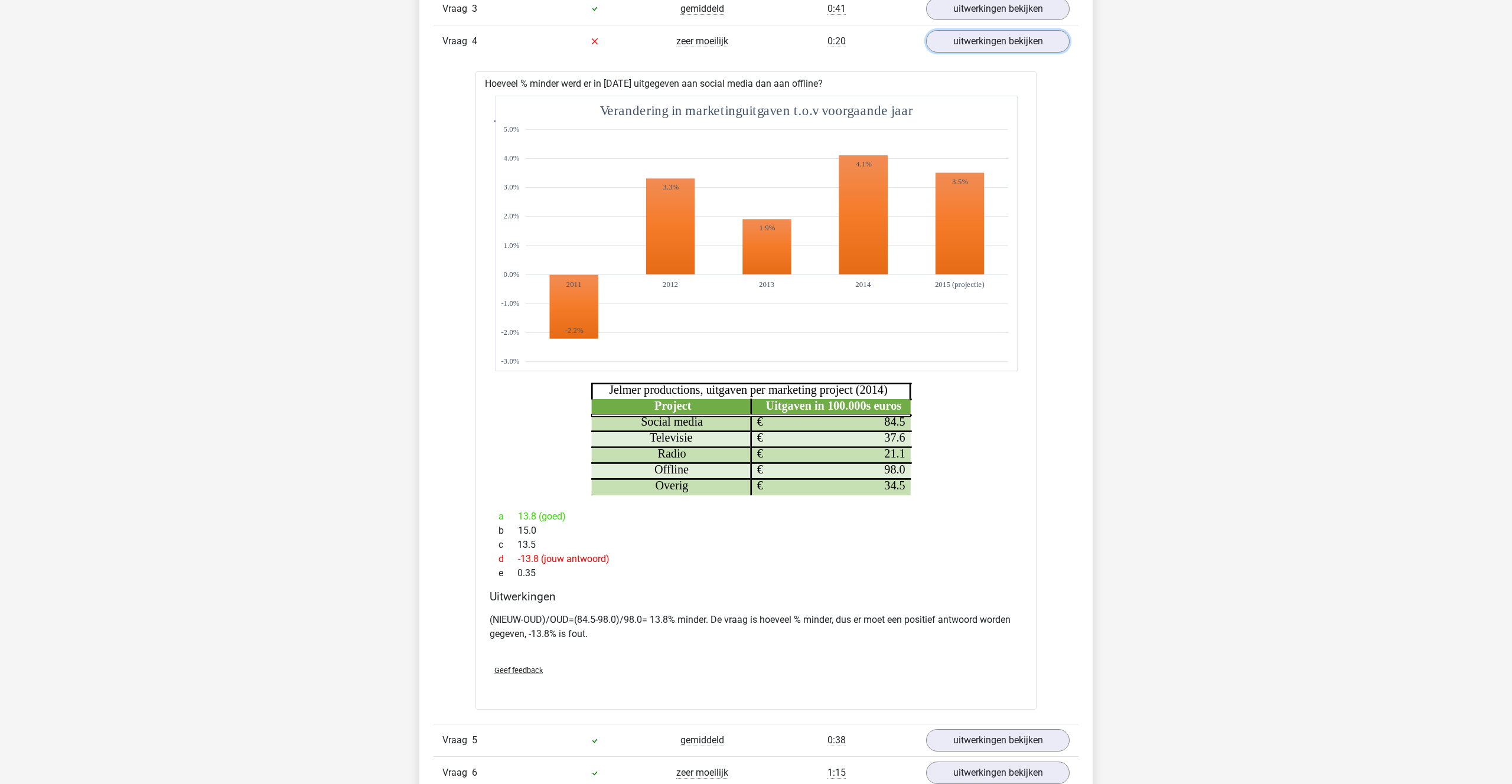
scroll to position [863, 0]
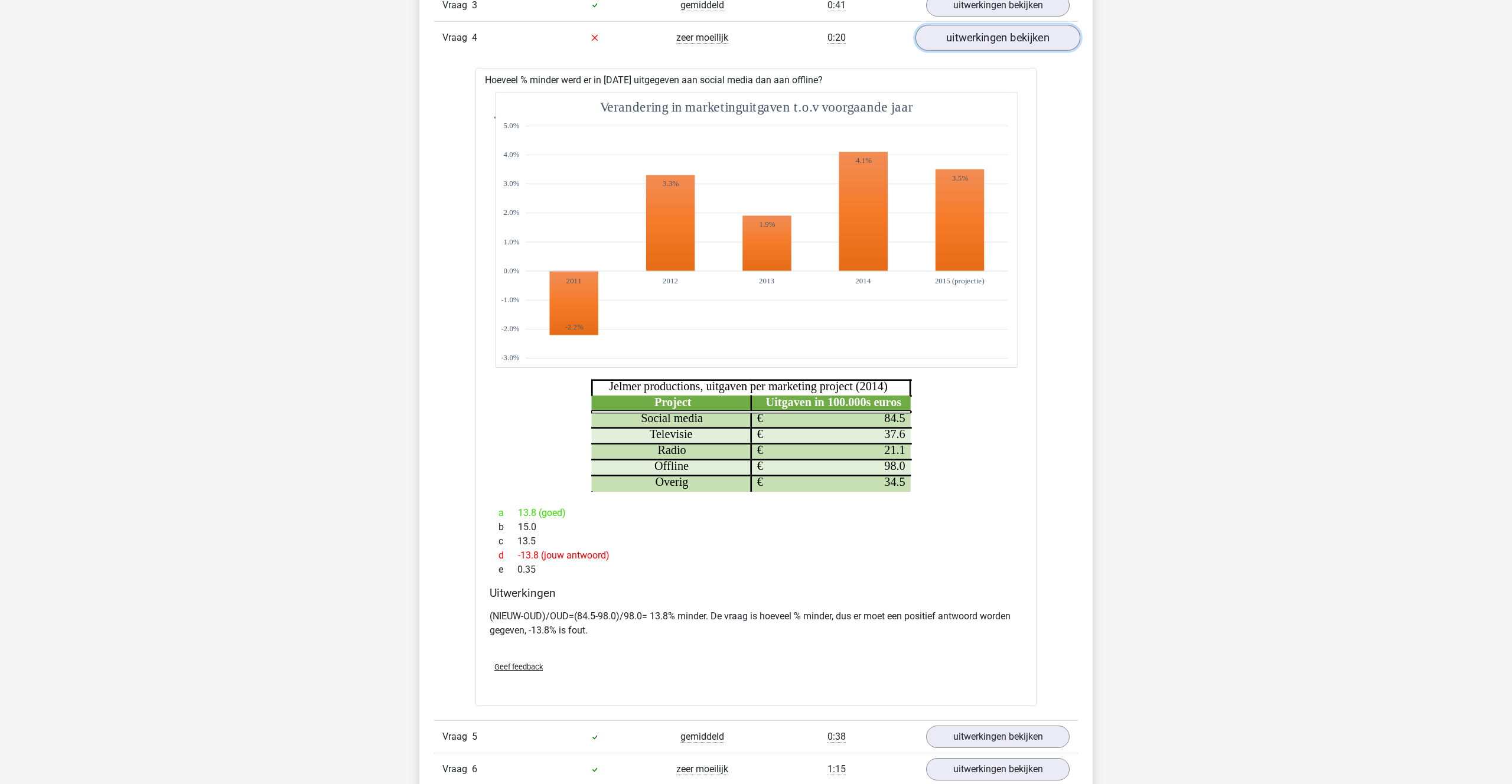
click at [963, 39] on link "uitwerkingen bekijken" at bounding box center [998, 37] width 165 height 26
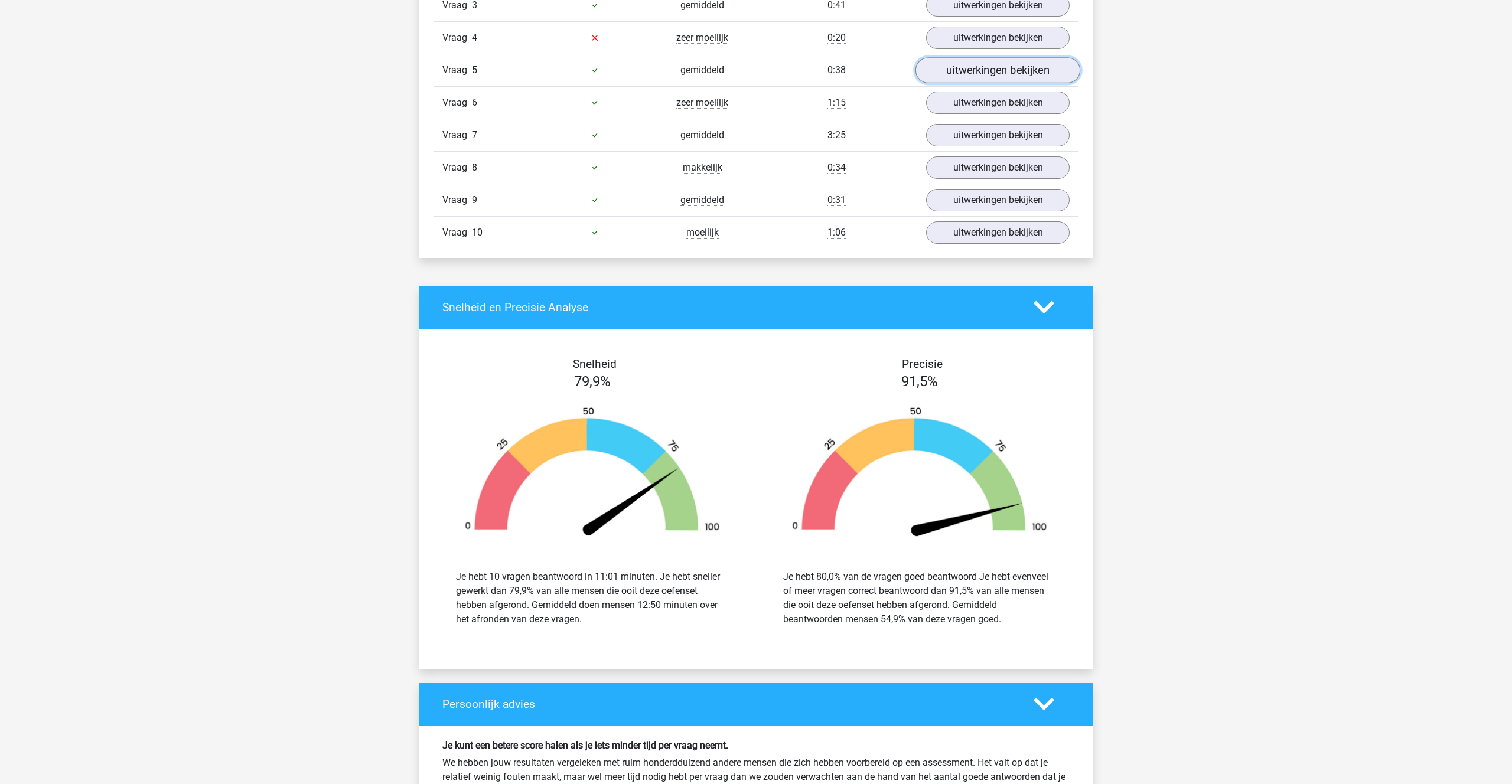
click at [968, 64] on link "uitwerkingen bekijken" at bounding box center [998, 70] width 165 height 26
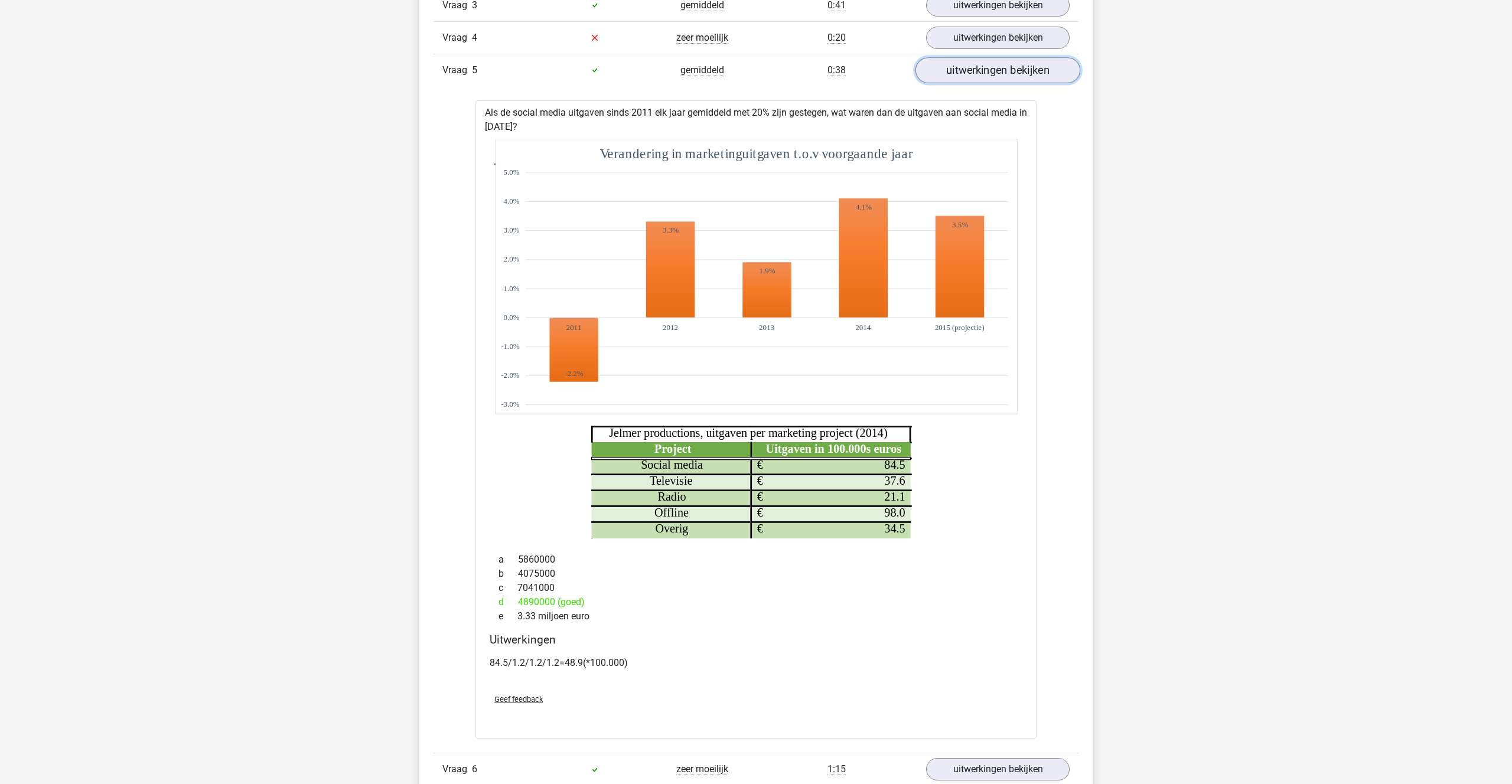
click at [985, 74] on link "uitwerkingen bekijken" at bounding box center [998, 70] width 165 height 26
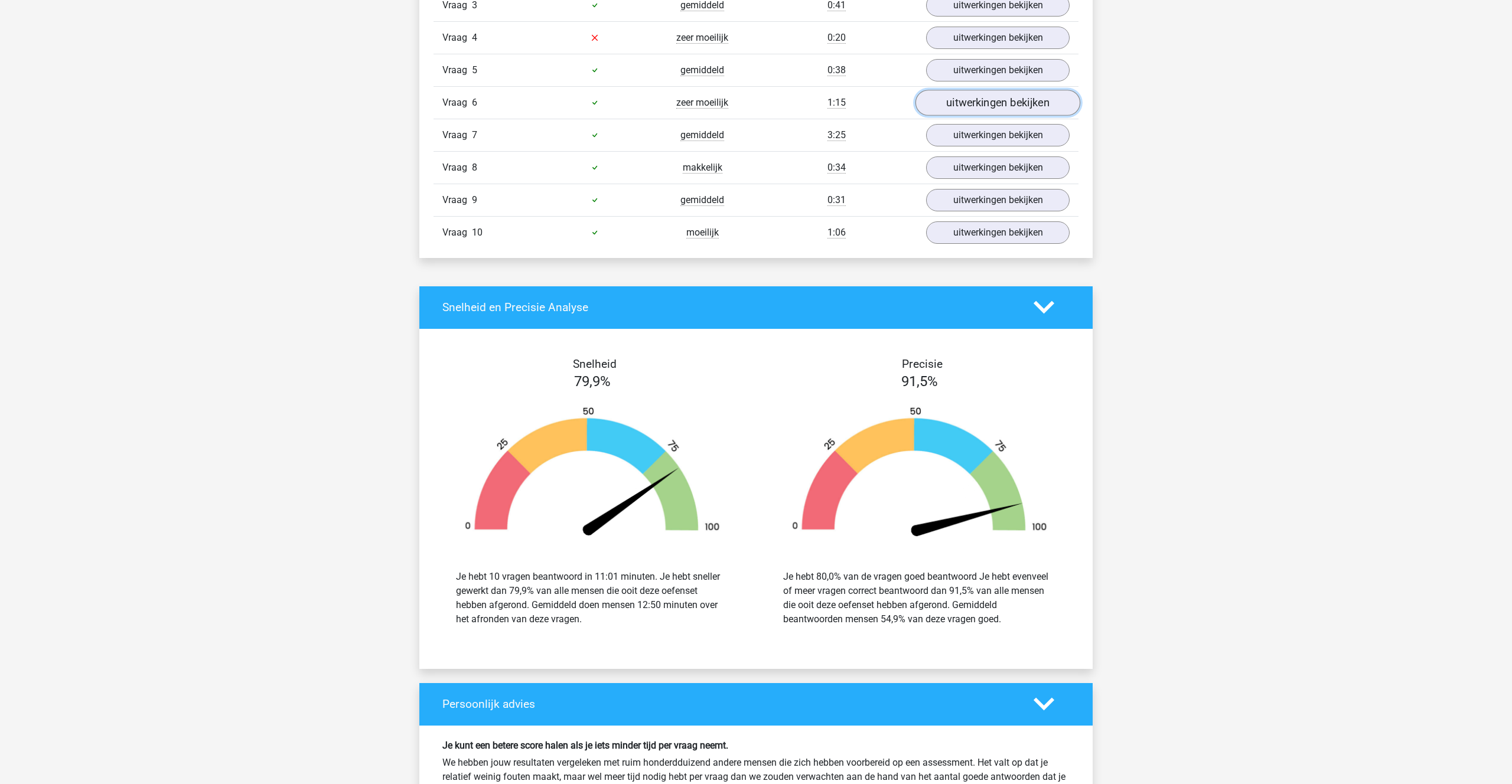
click at [972, 106] on link "uitwerkingen bekijken" at bounding box center [998, 103] width 165 height 26
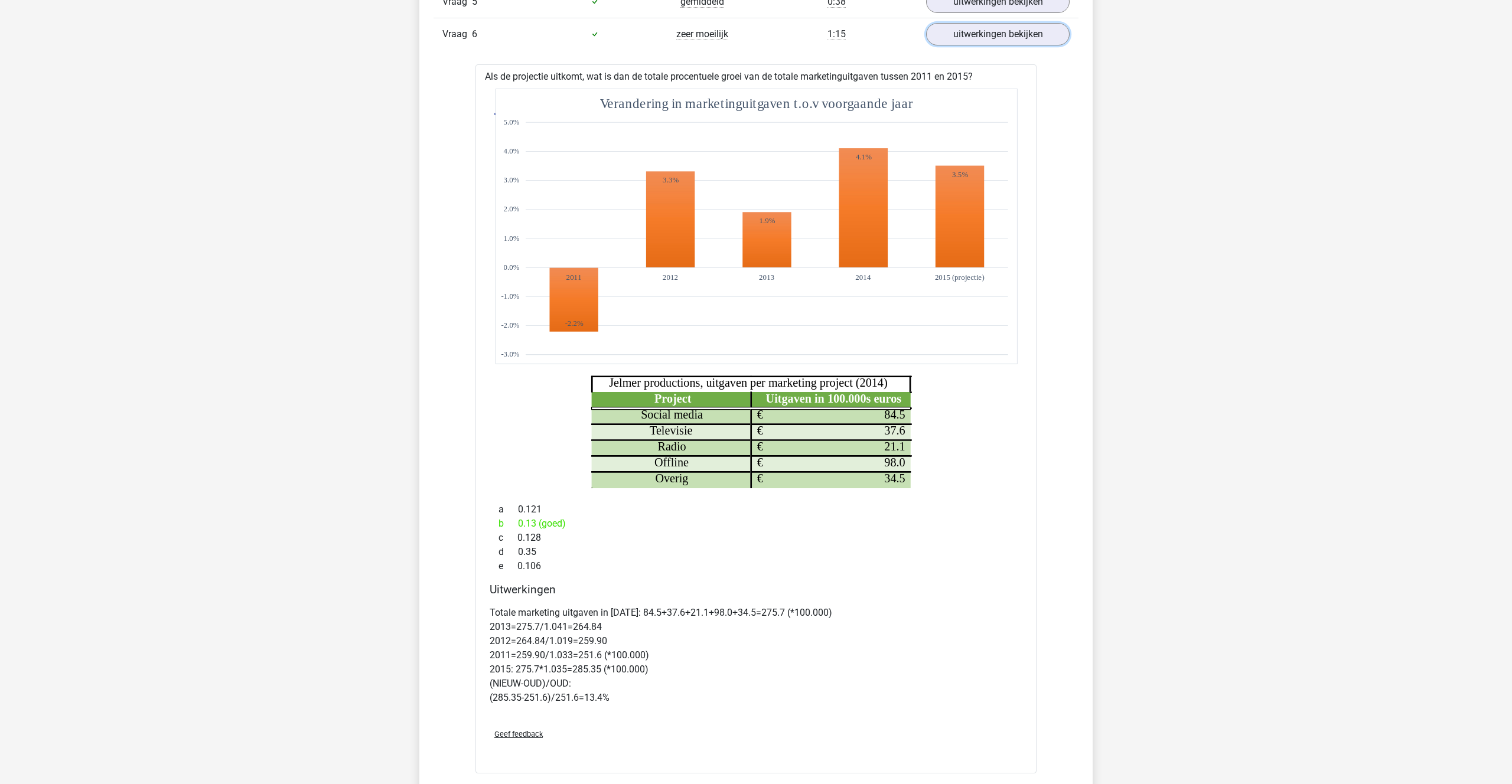
scroll to position [932, 0]
click at [996, 34] on link "uitwerkingen bekijken" at bounding box center [998, 33] width 165 height 26
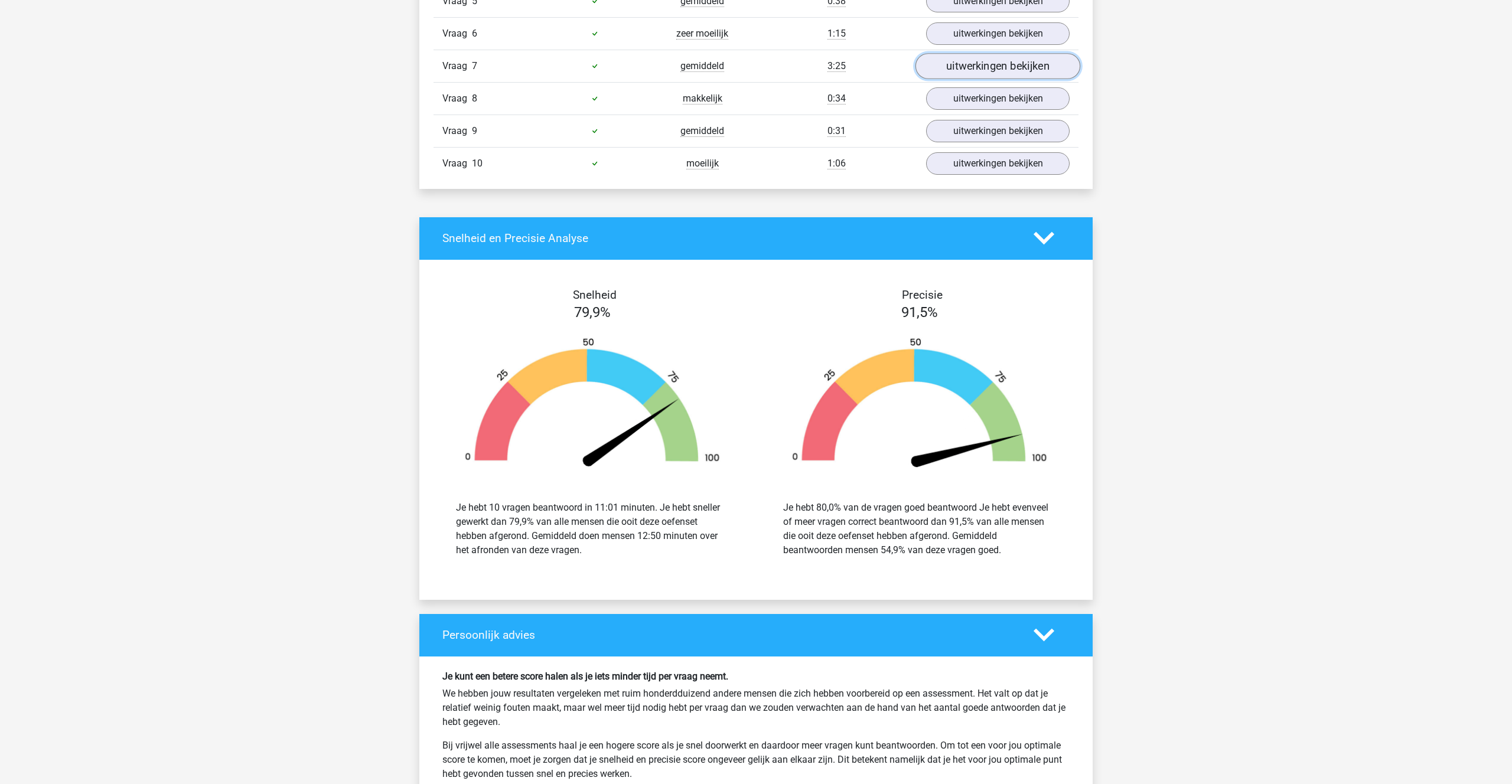
click at [988, 61] on link "uitwerkingen bekijken" at bounding box center [998, 66] width 165 height 26
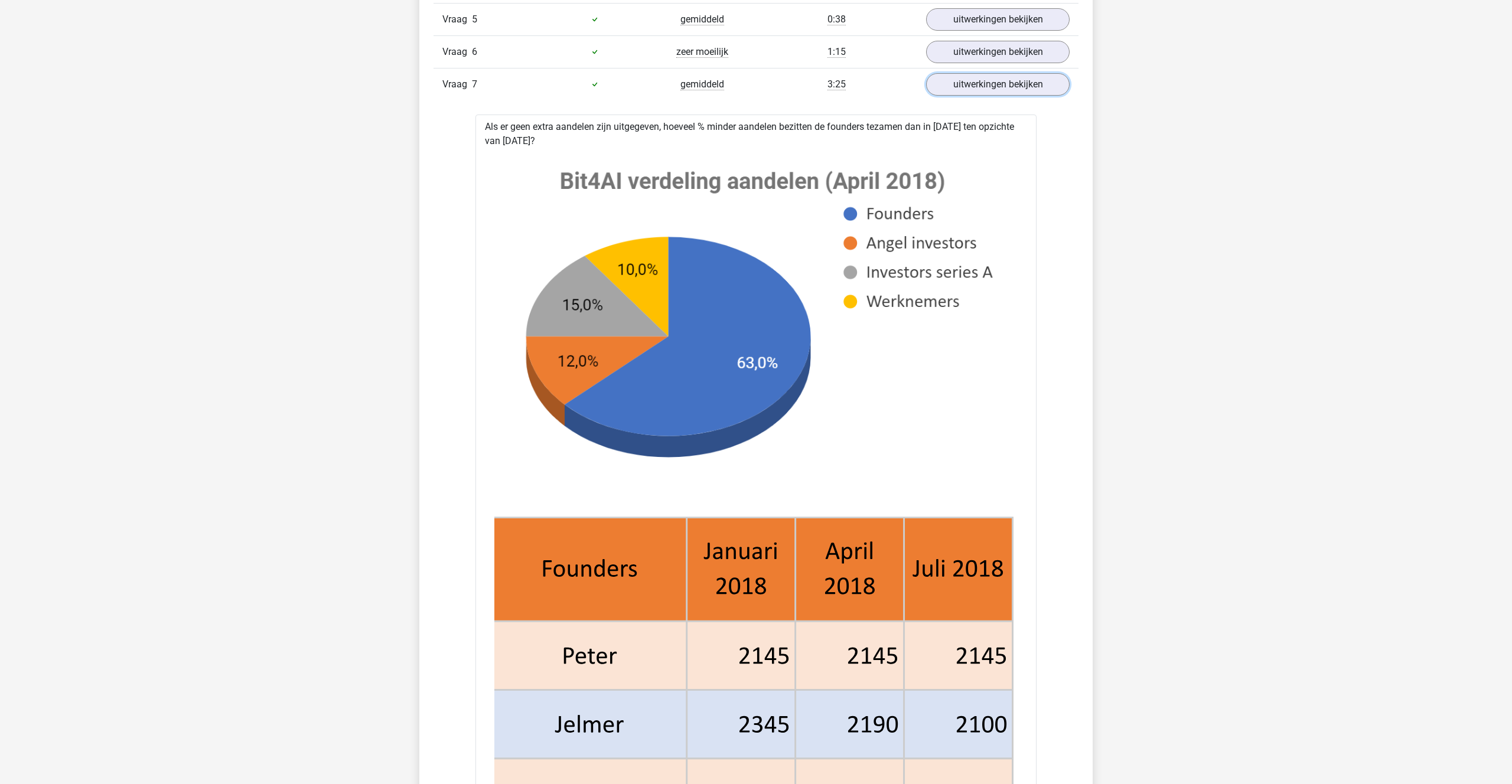
scroll to position [912, 0]
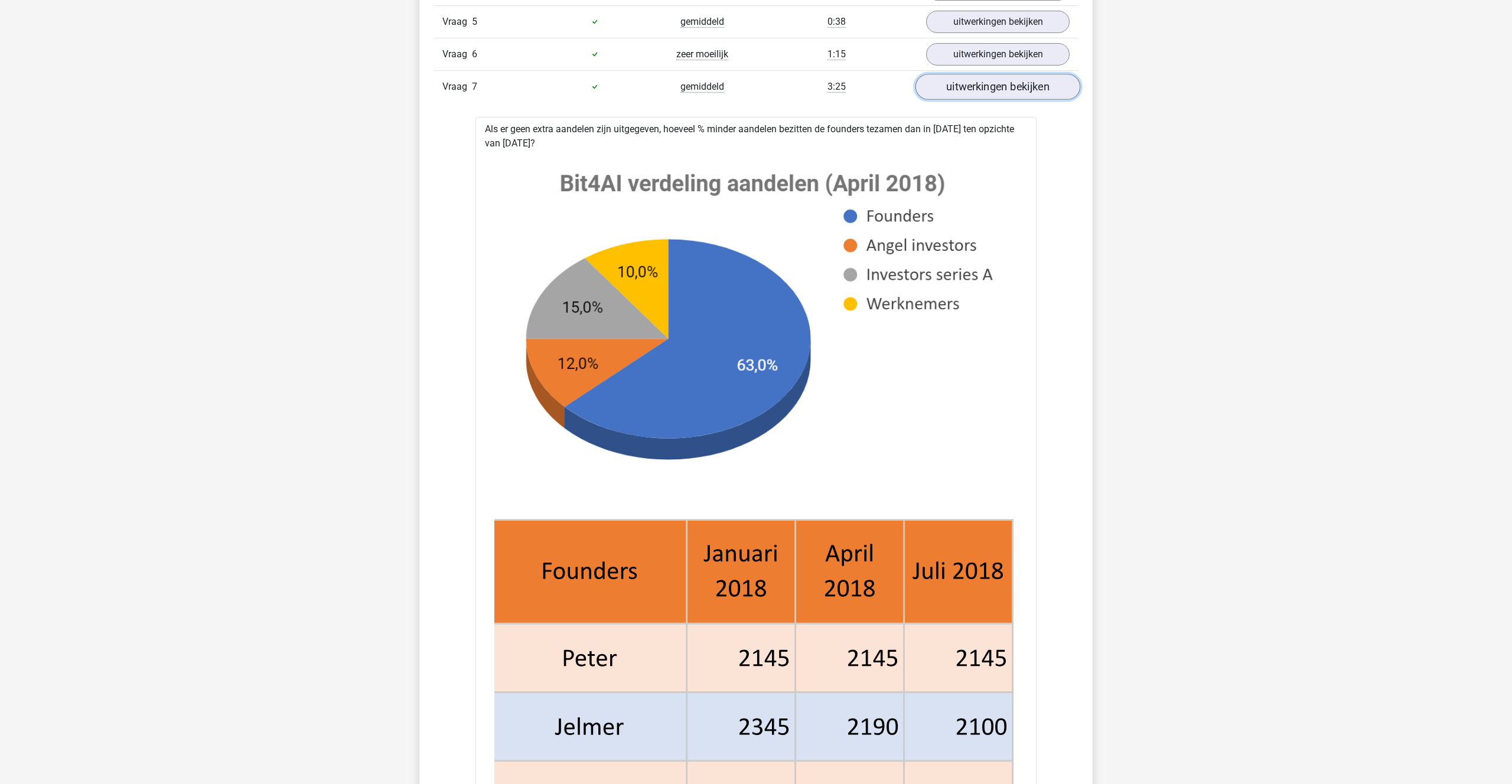
click at [957, 87] on link "uitwerkingen bekijken" at bounding box center [998, 86] width 165 height 26
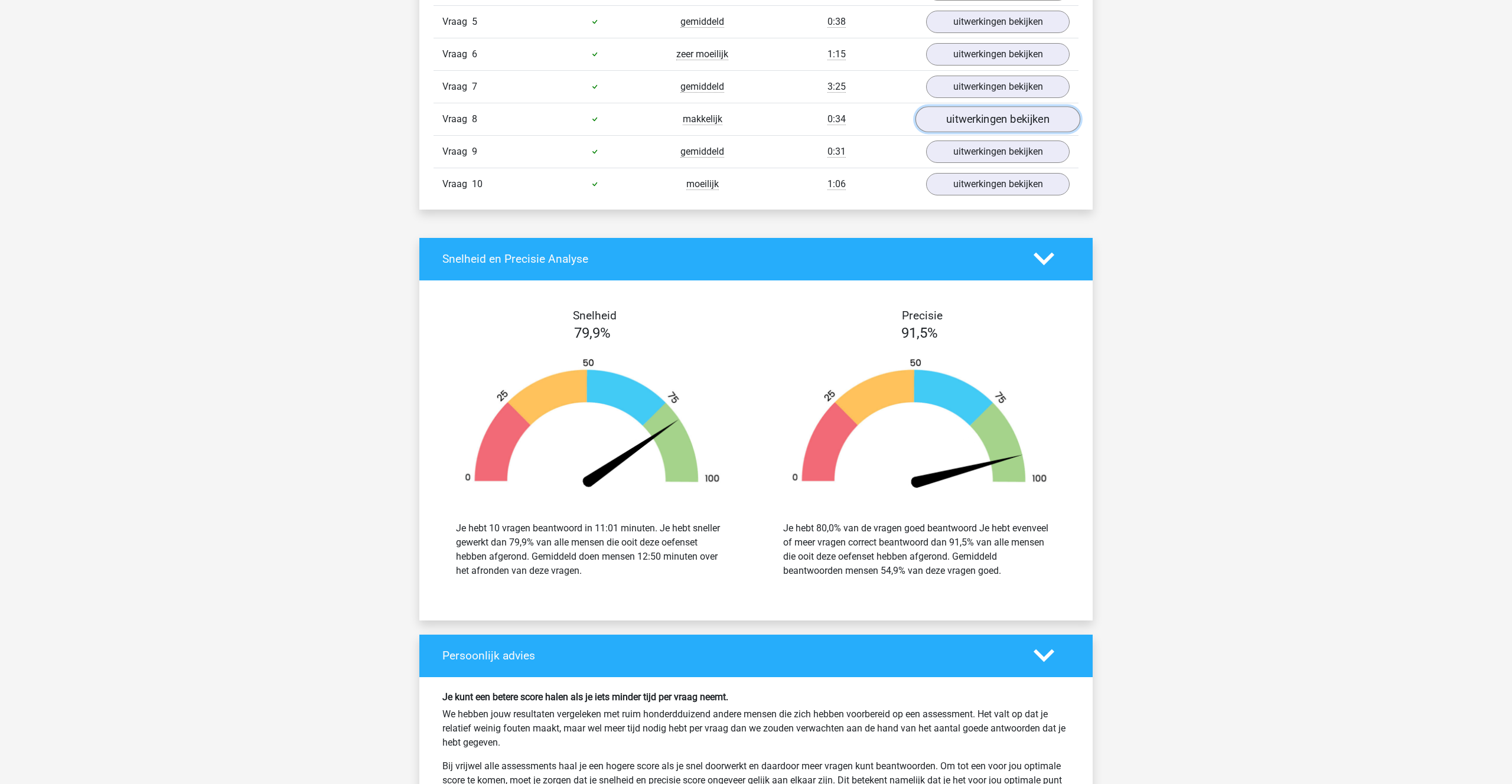
click at [955, 111] on link "uitwerkingen bekijken" at bounding box center [998, 119] width 165 height 26
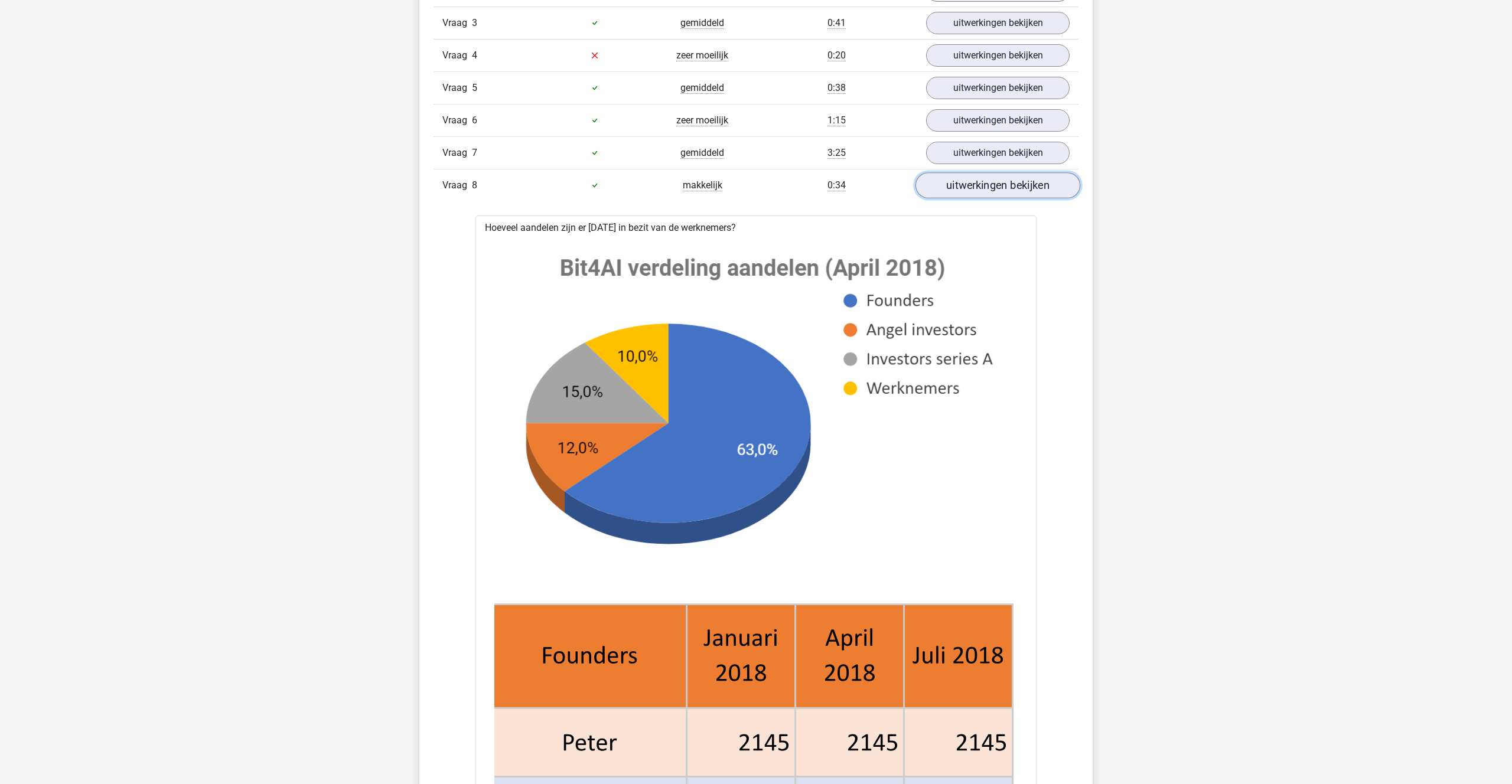
scroll to position [839, 0]
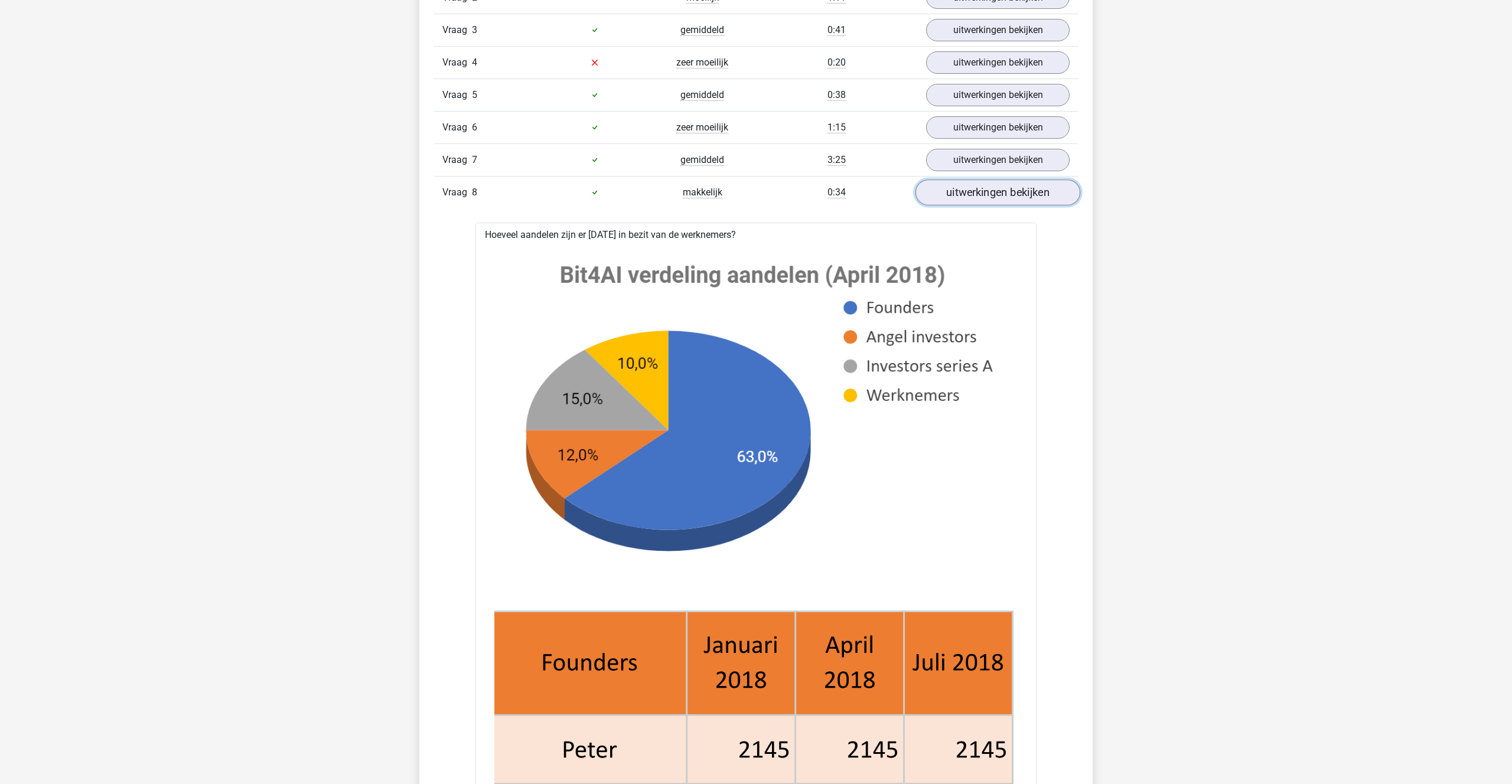
click at [948, 191] on link "uitwerkingen bekijken" at bounding box center [998, 192] width 165 height 26
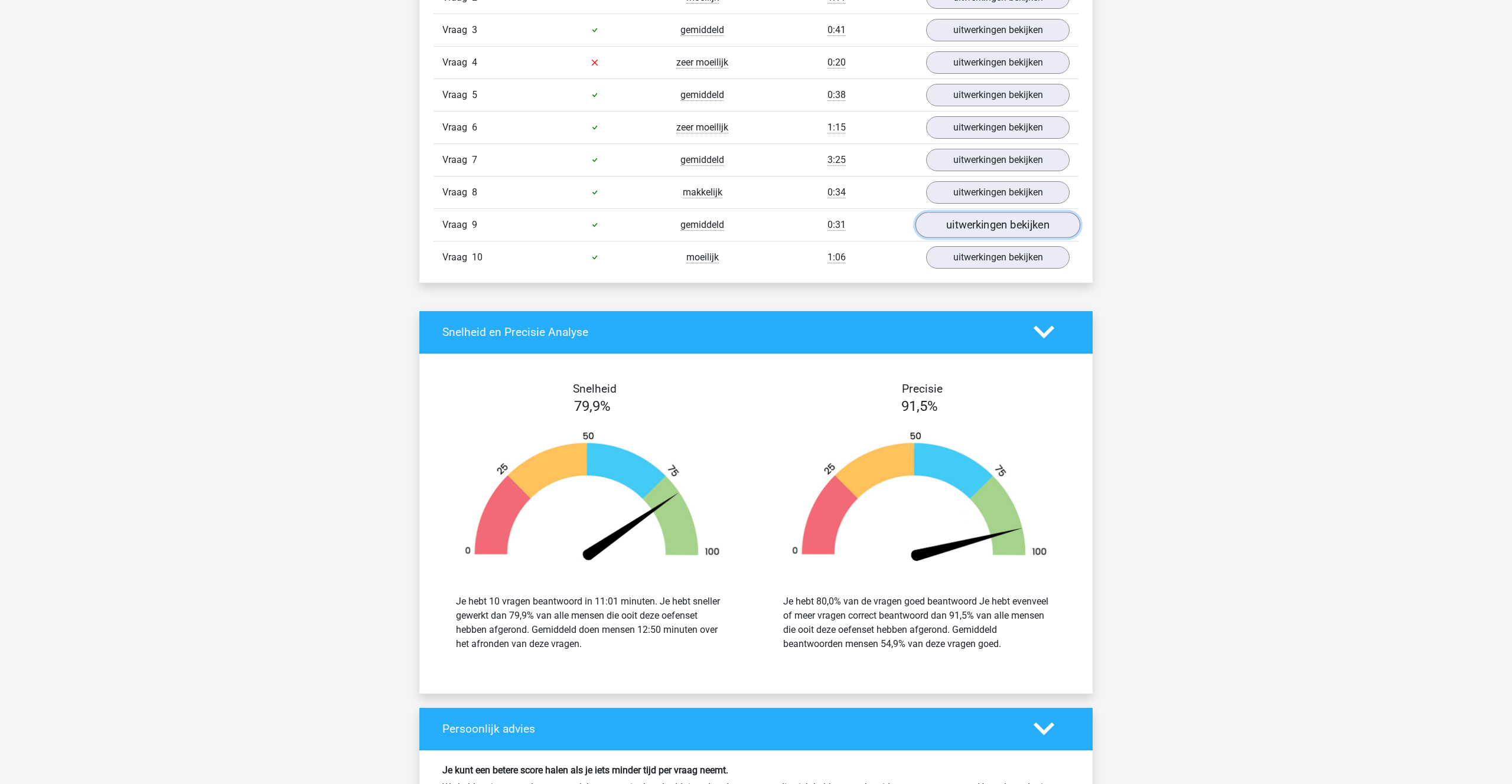
click at [956, 221] on link "uitwerkingen bekijken" at bounding box center [998, 224] width 165 height 26
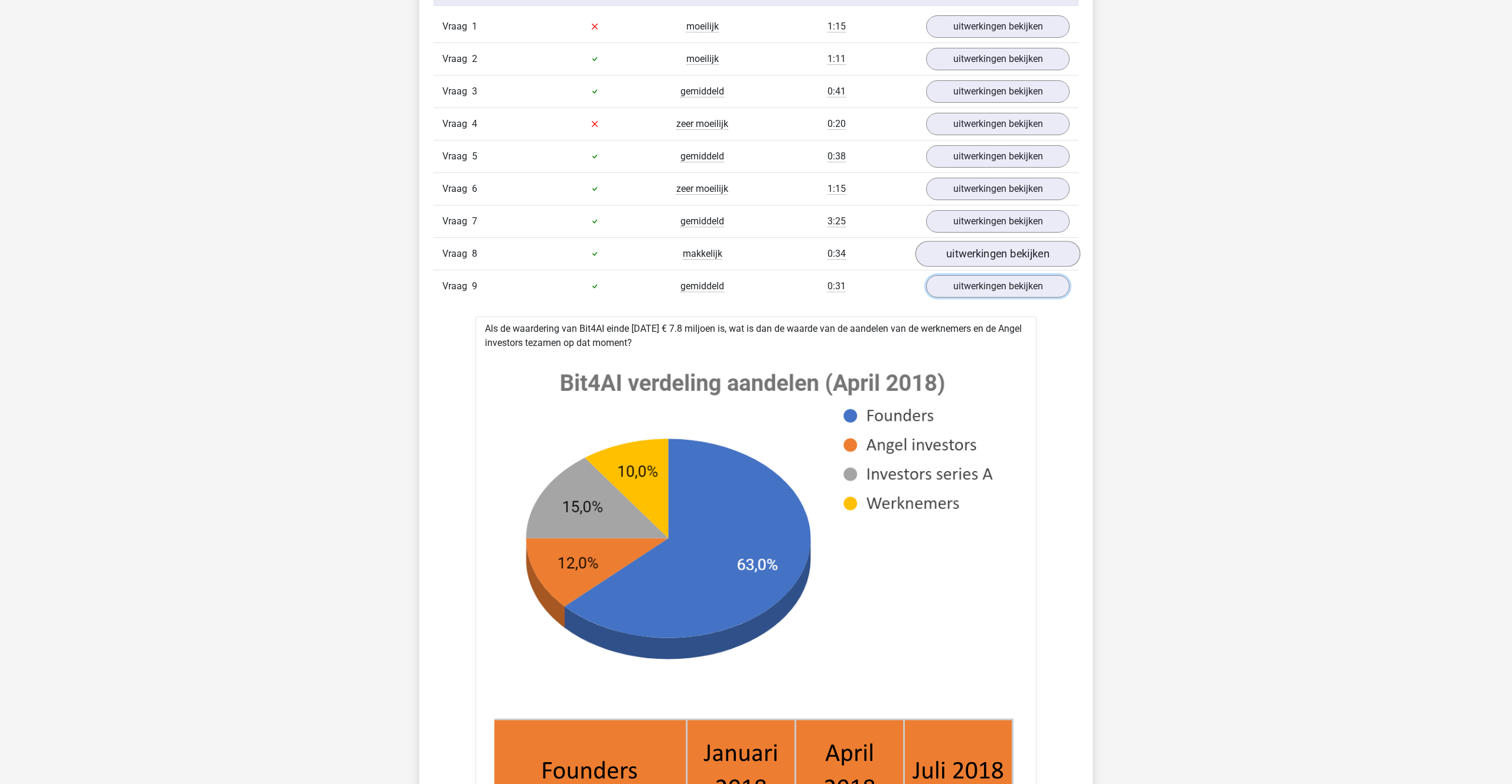
scroll to position [774, 0]
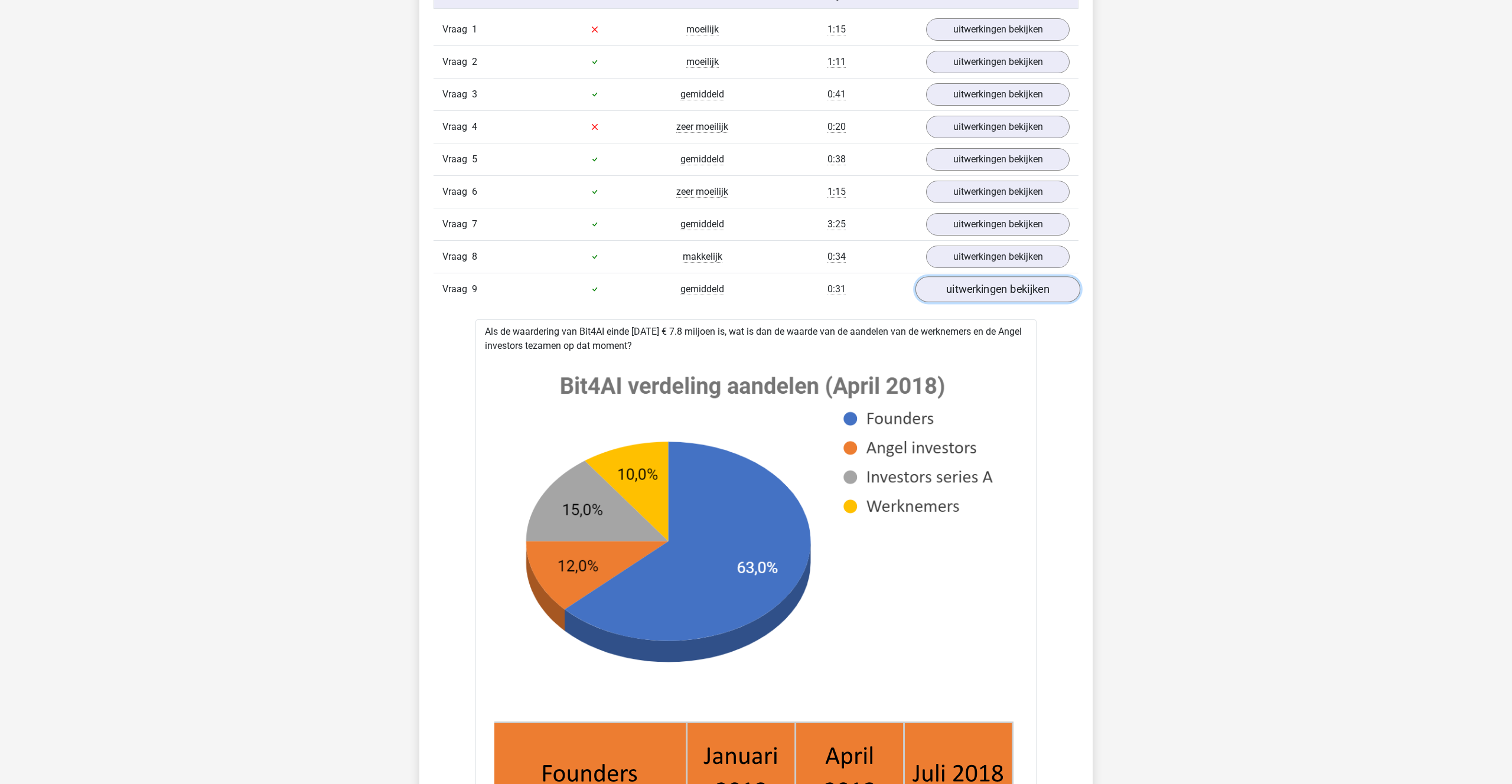
click at [995, 287] on link "uitwerkingen bekijken" at bounding box center [998, 289] width 165 height 26
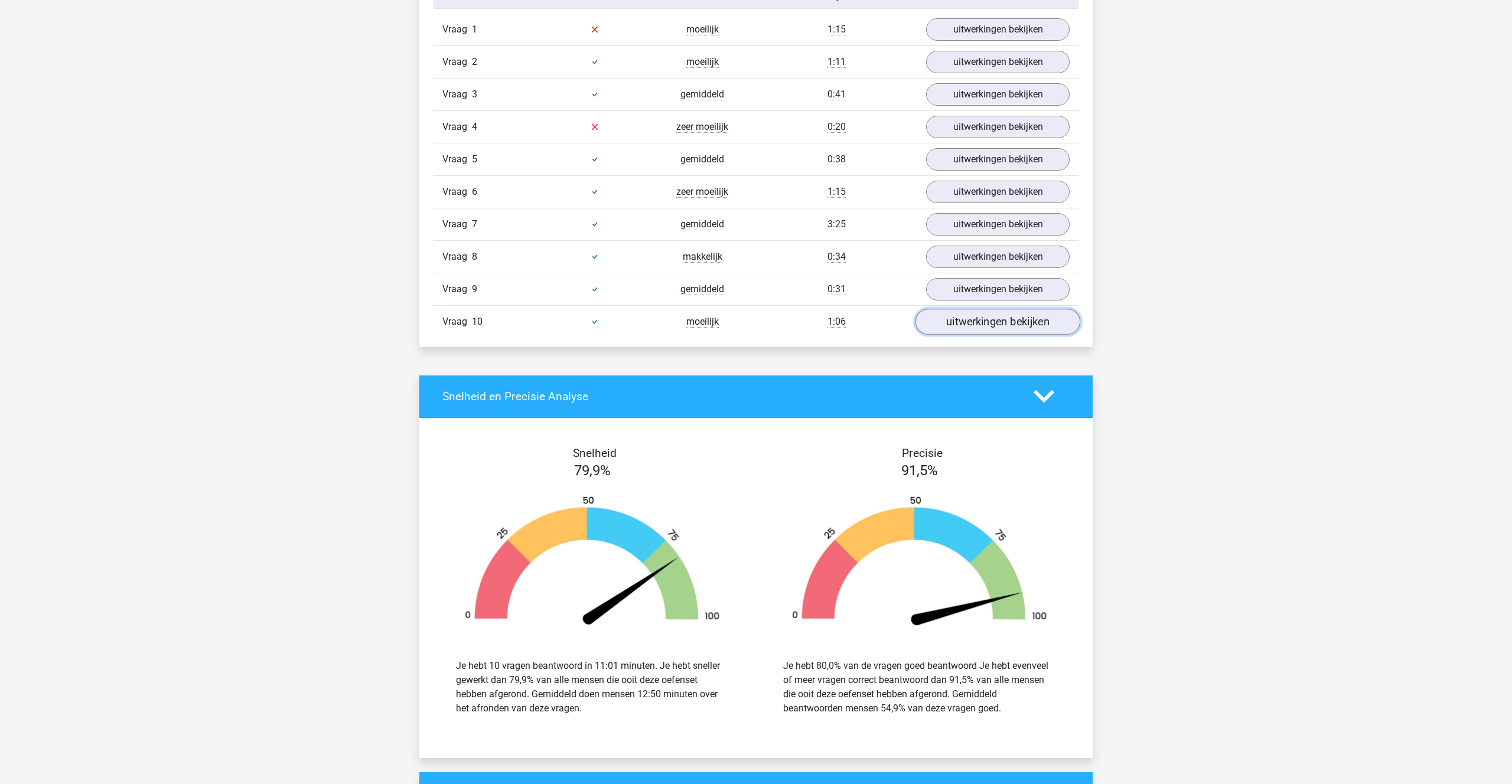
click at [976, 312] on link "uitwerkingen bekijken" at bounding box center [998, 322] width 165 height 26
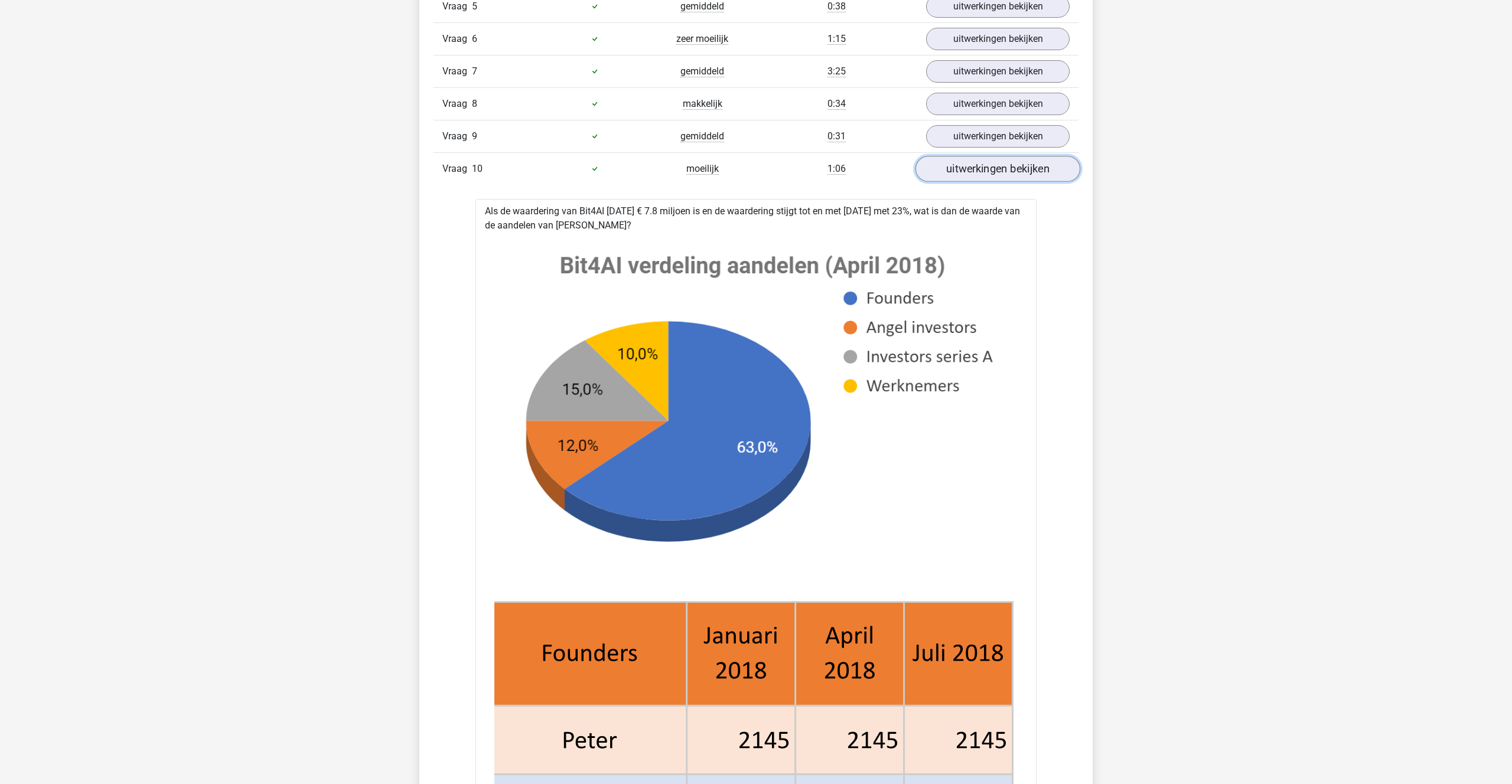
scroll to position [921, 0]
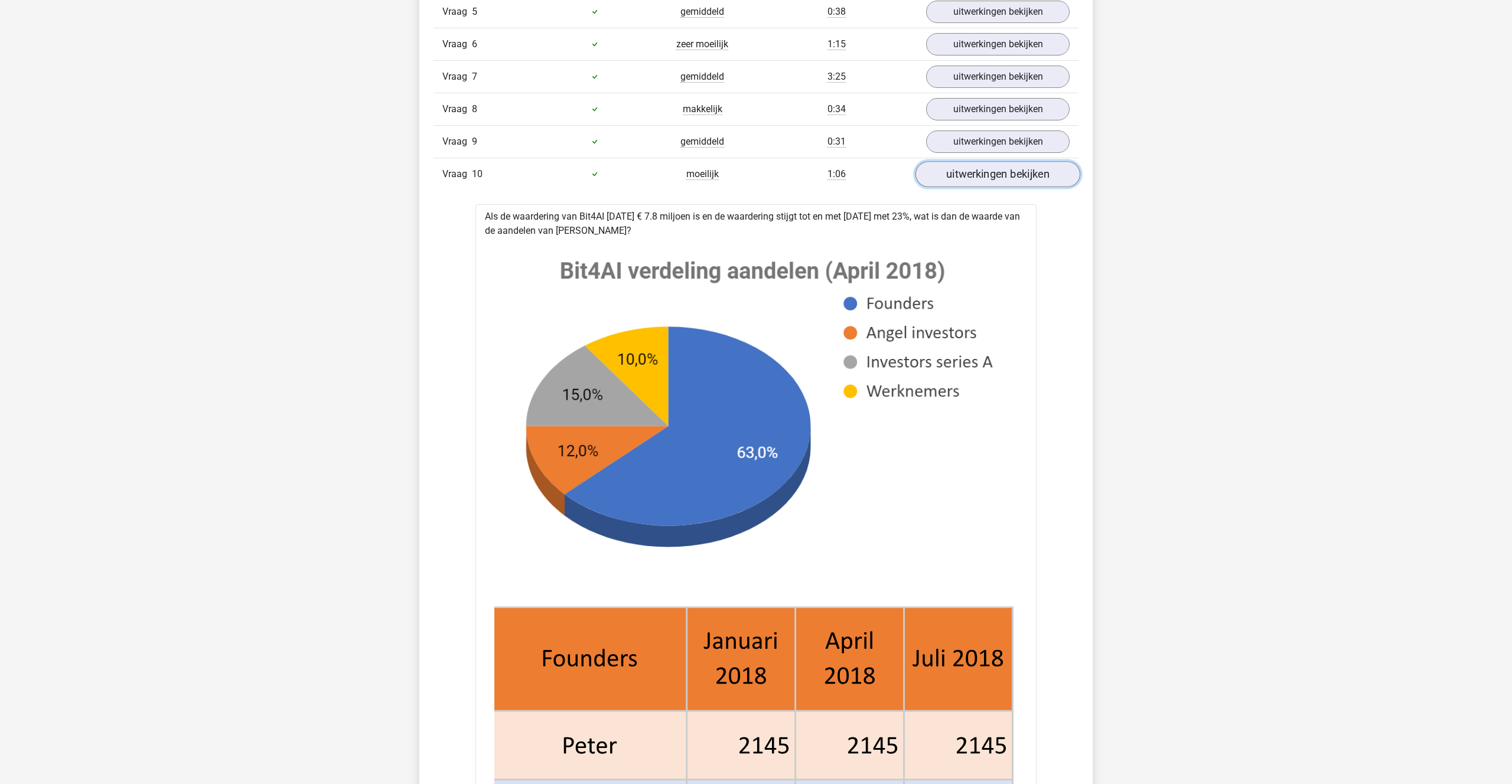
click at [998, 175] on link "uitwerkingen bekijken" at bounding box center [998, 174] width 165 height 26
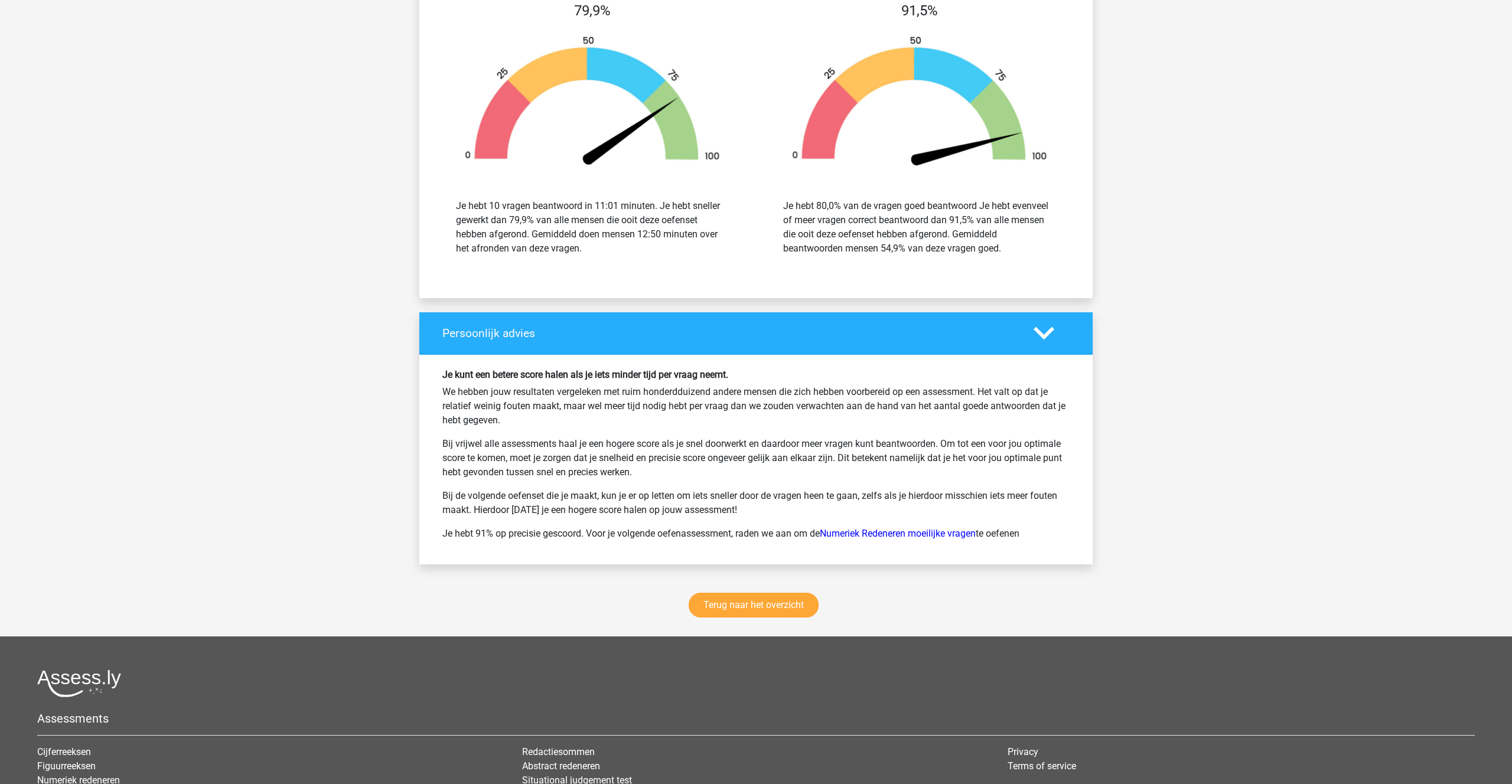
scroll to position [1239, 0]
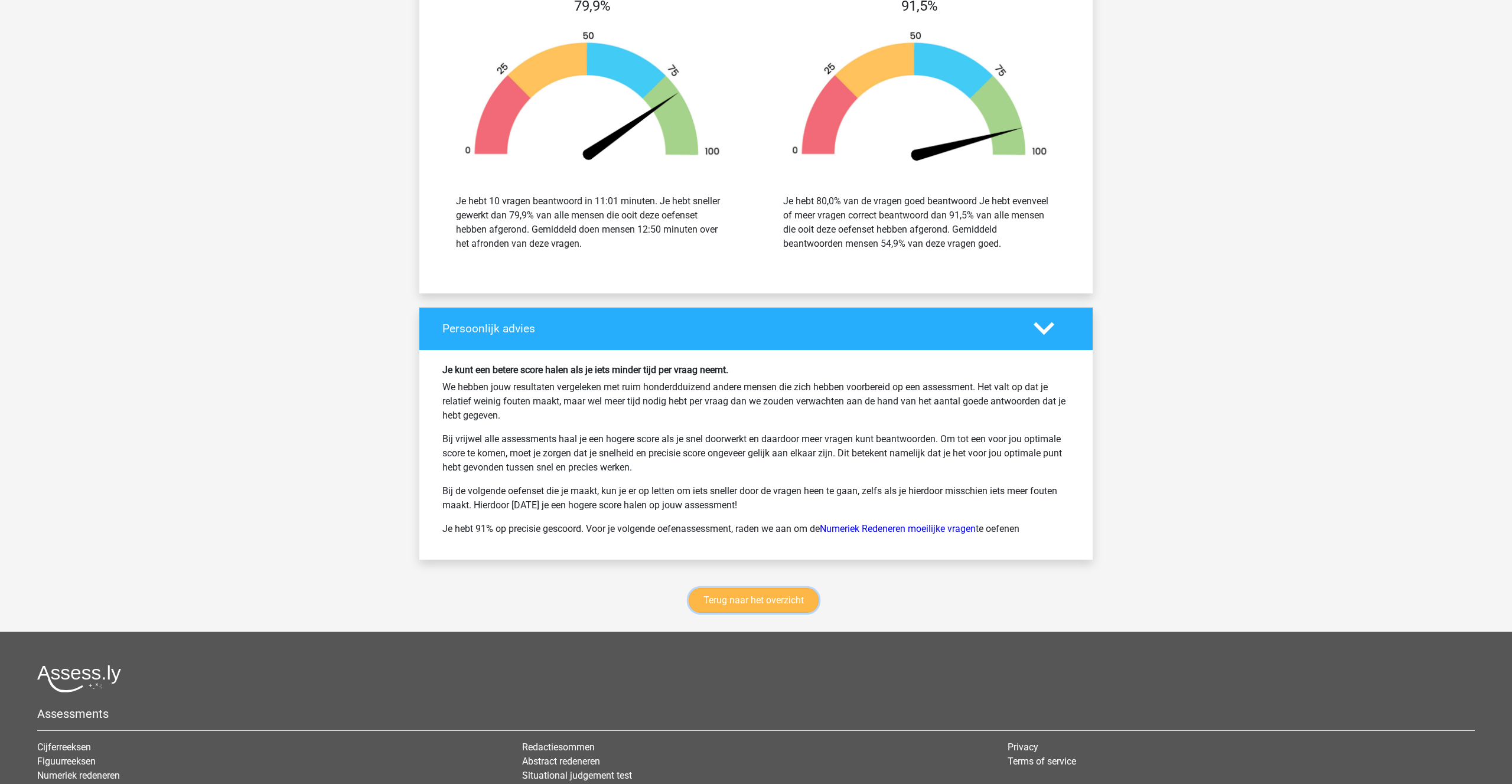
click at [743, 599] on link "Terug naar het overzicht" at bounding box center [754, 600] width 130 height 25
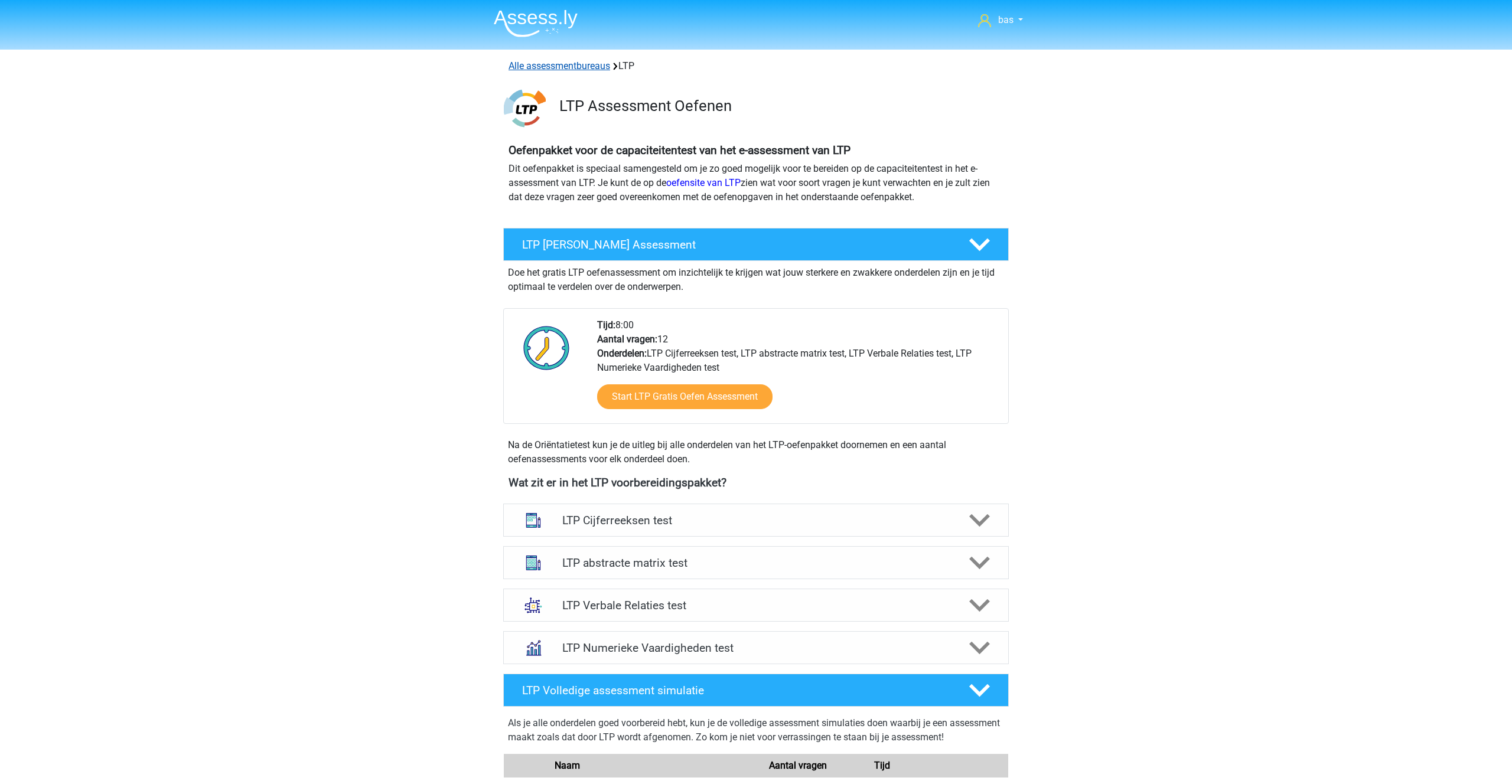
click at [540, 67] on link "Alle assessmentbureaus" at bounding box center [559, 65] width 101 height 11
click at [535, 8] on li at bounding box center [531, 21] width 94 height 32
click at [535, 11] on img at bounding box center [536, 23] width 84 height 28
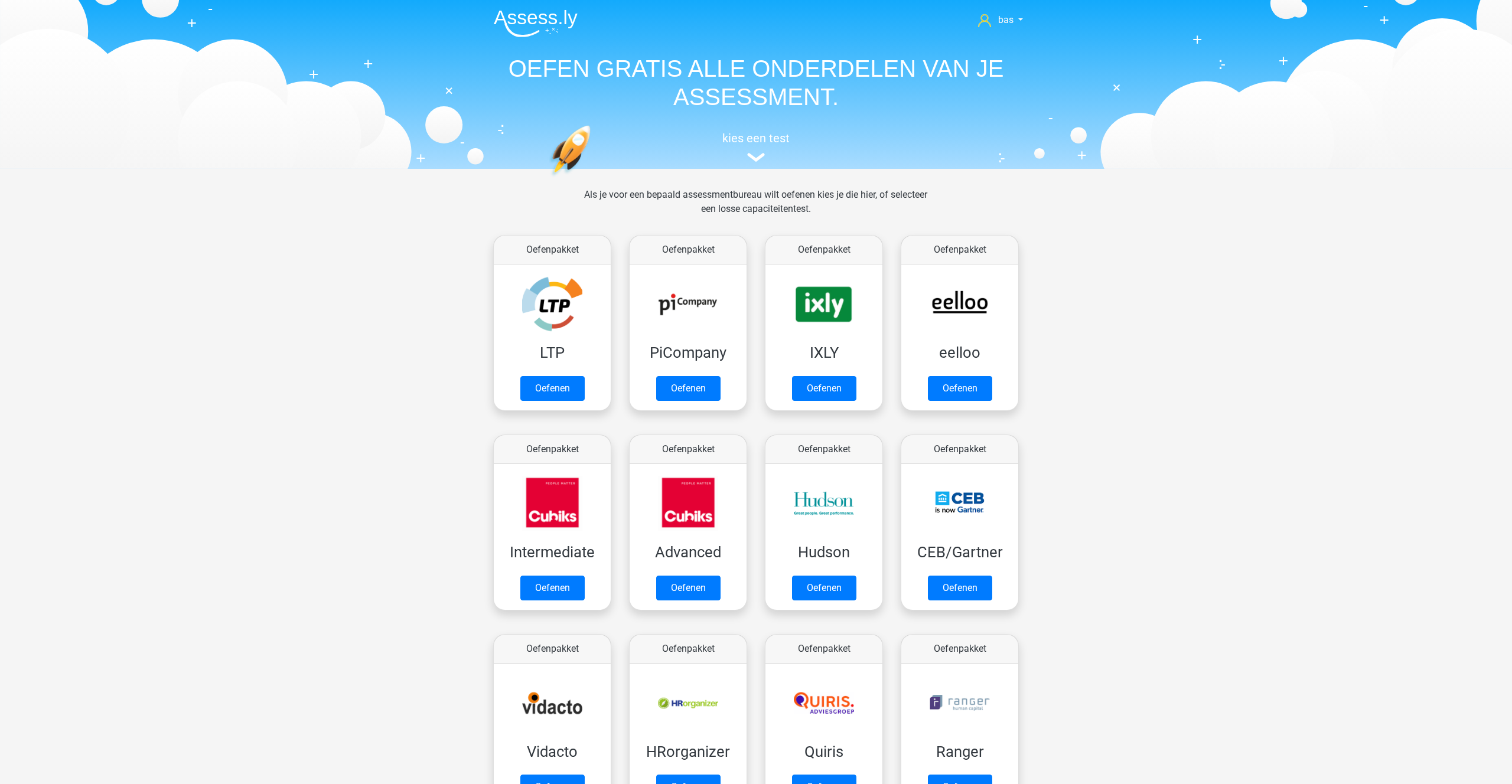
scroll to position [188, 0]
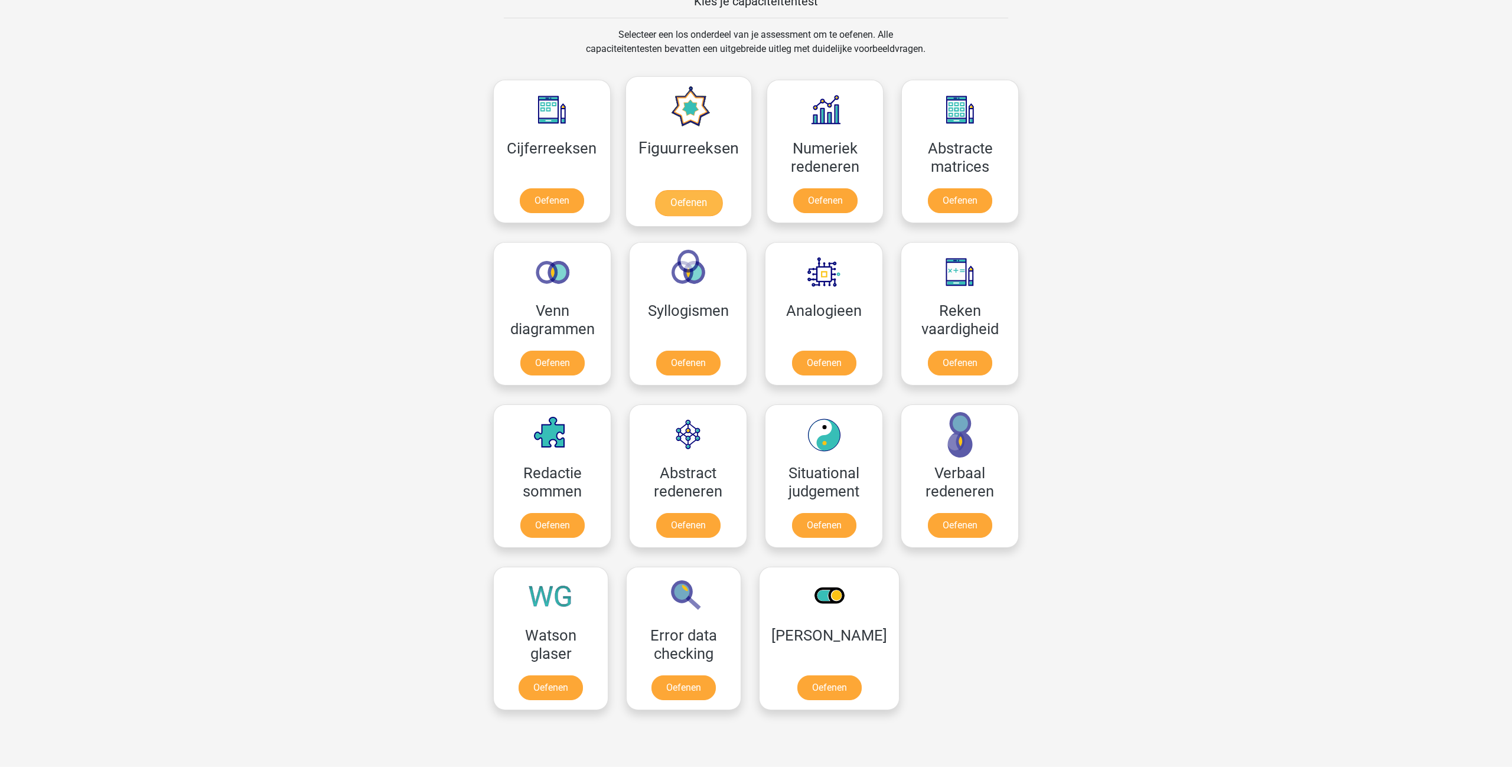
scroll to position [479, 0]
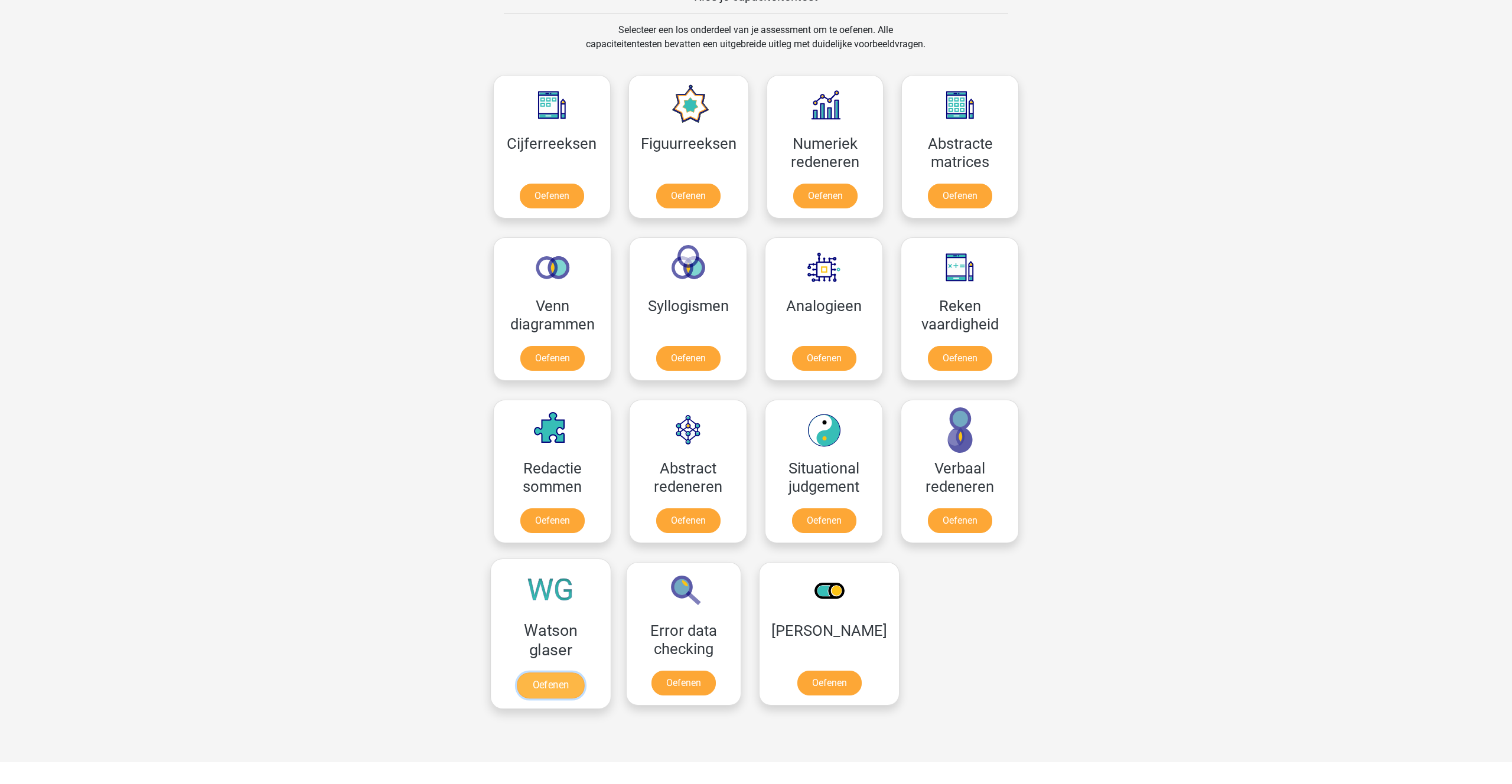
click at [547, 675] on link "Oefenen" at bounding box center [550, 685] width 67 height 26
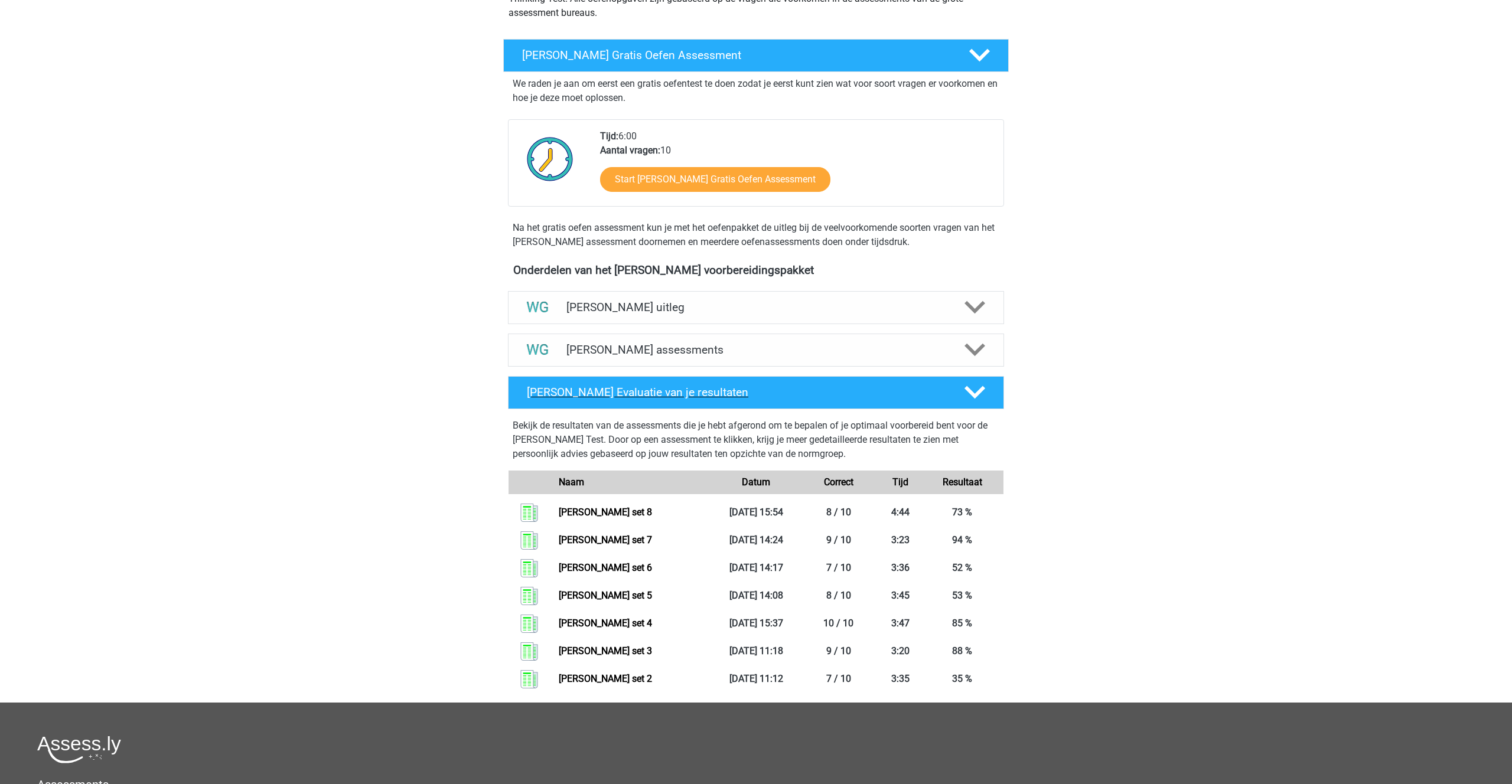
scroll to position [172, 0]
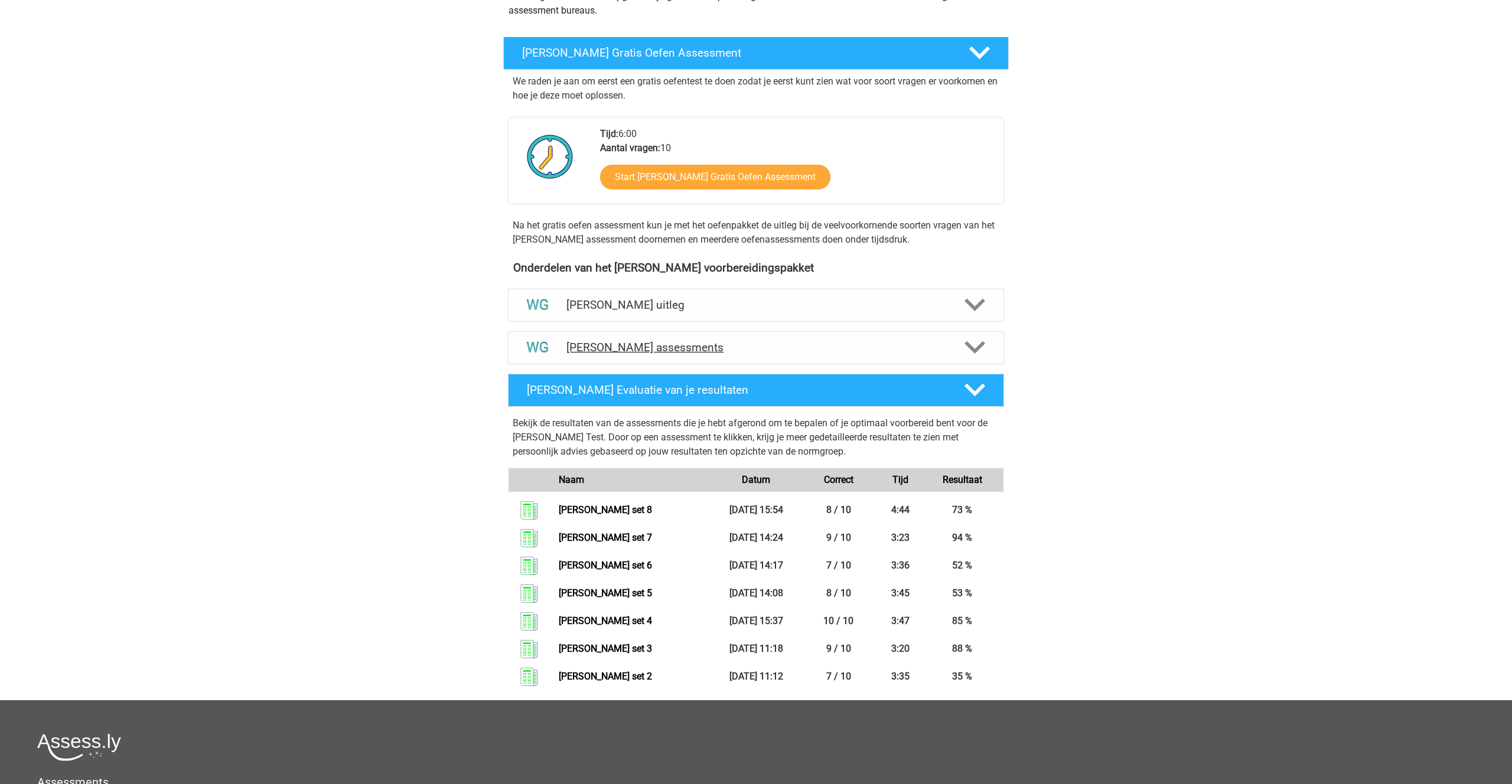
click at [626, 344] on h4 "Watson Glaser assessments" at bounding box center [756, 347] width 379 height 14
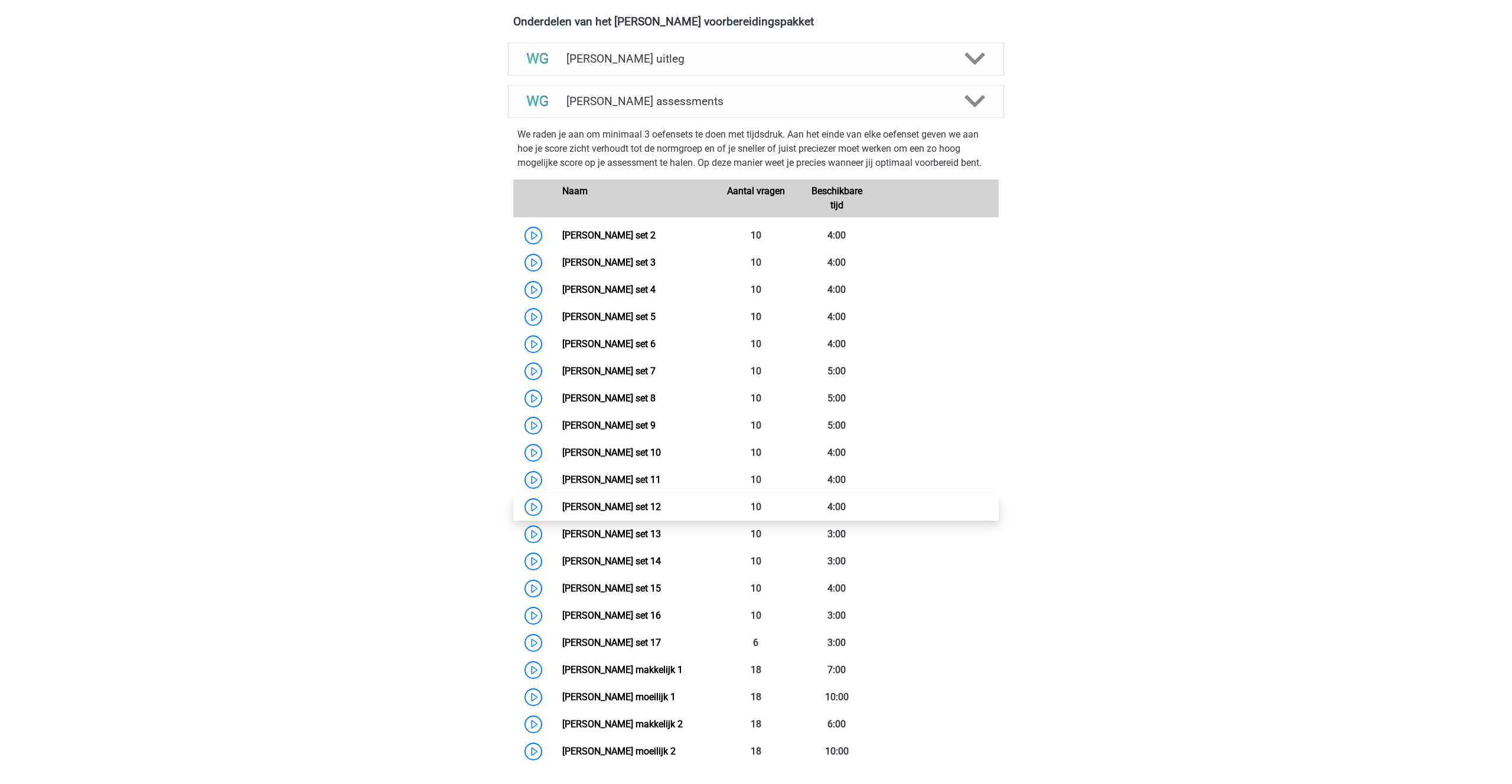
scroll to position [421, 0]
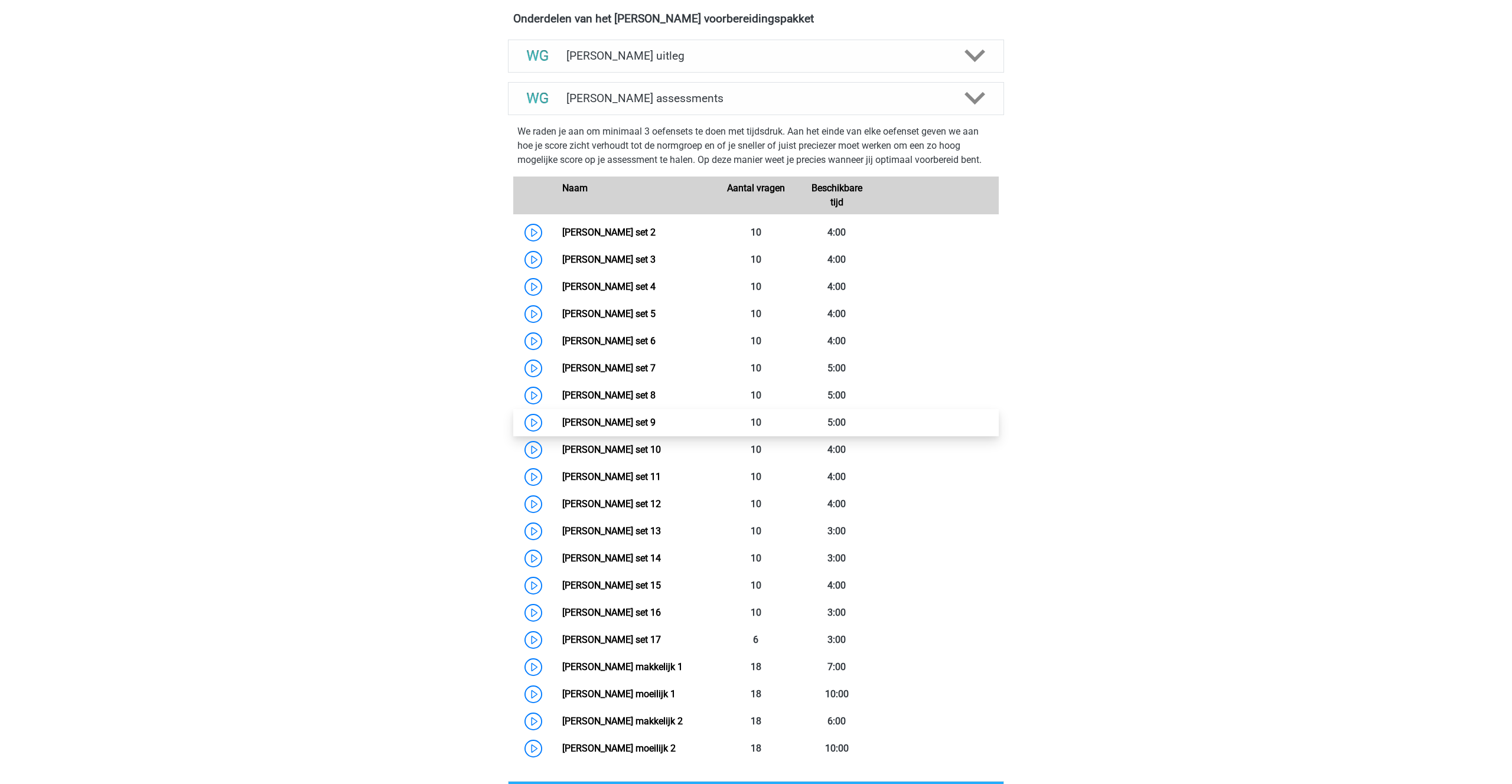
click at [598, 423] on link "Watson Glaser set 9" at bounding box center [609, 422] width 94 height 11
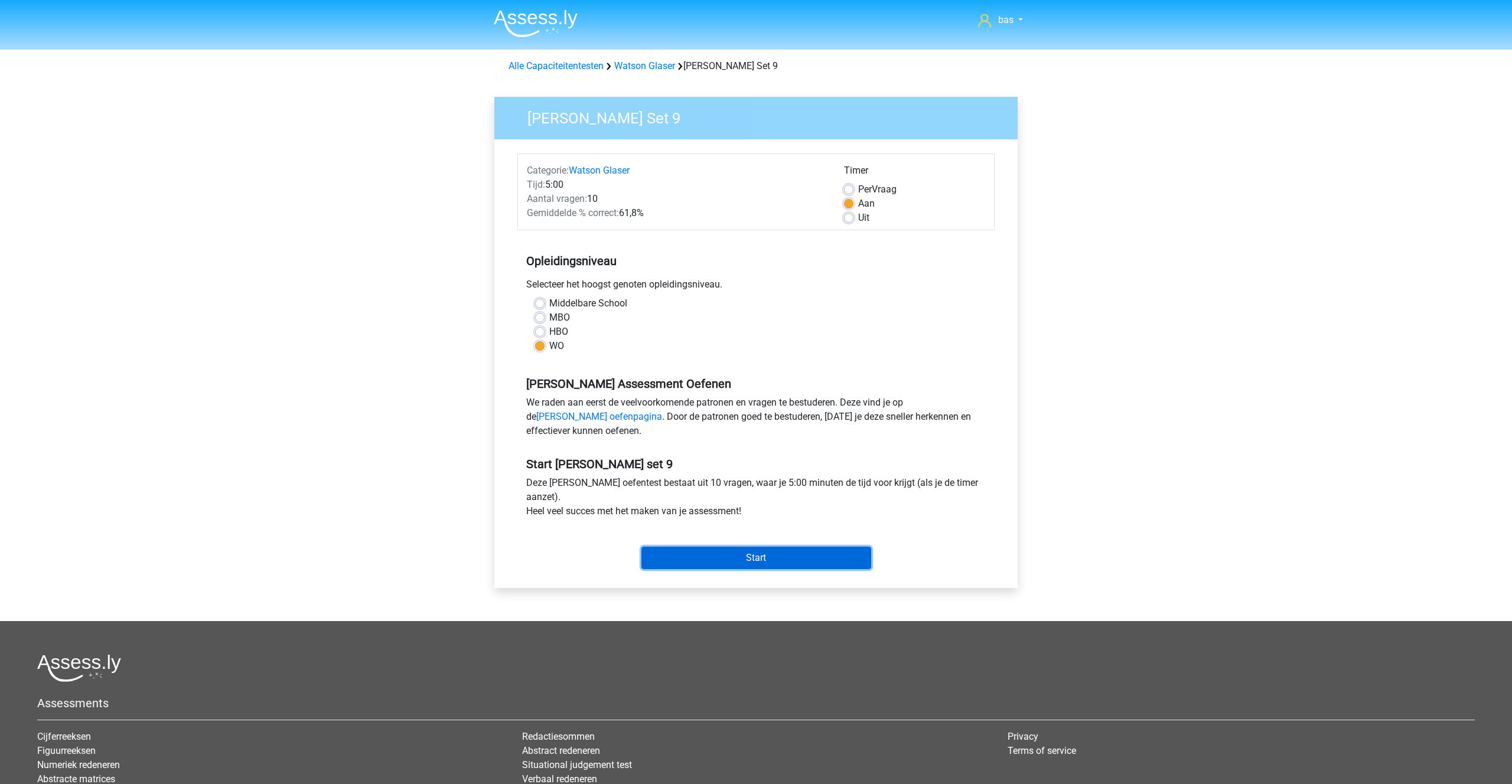
click at [733, 560] on input "Start" at bounding box center [756, 557] width 230 height 22
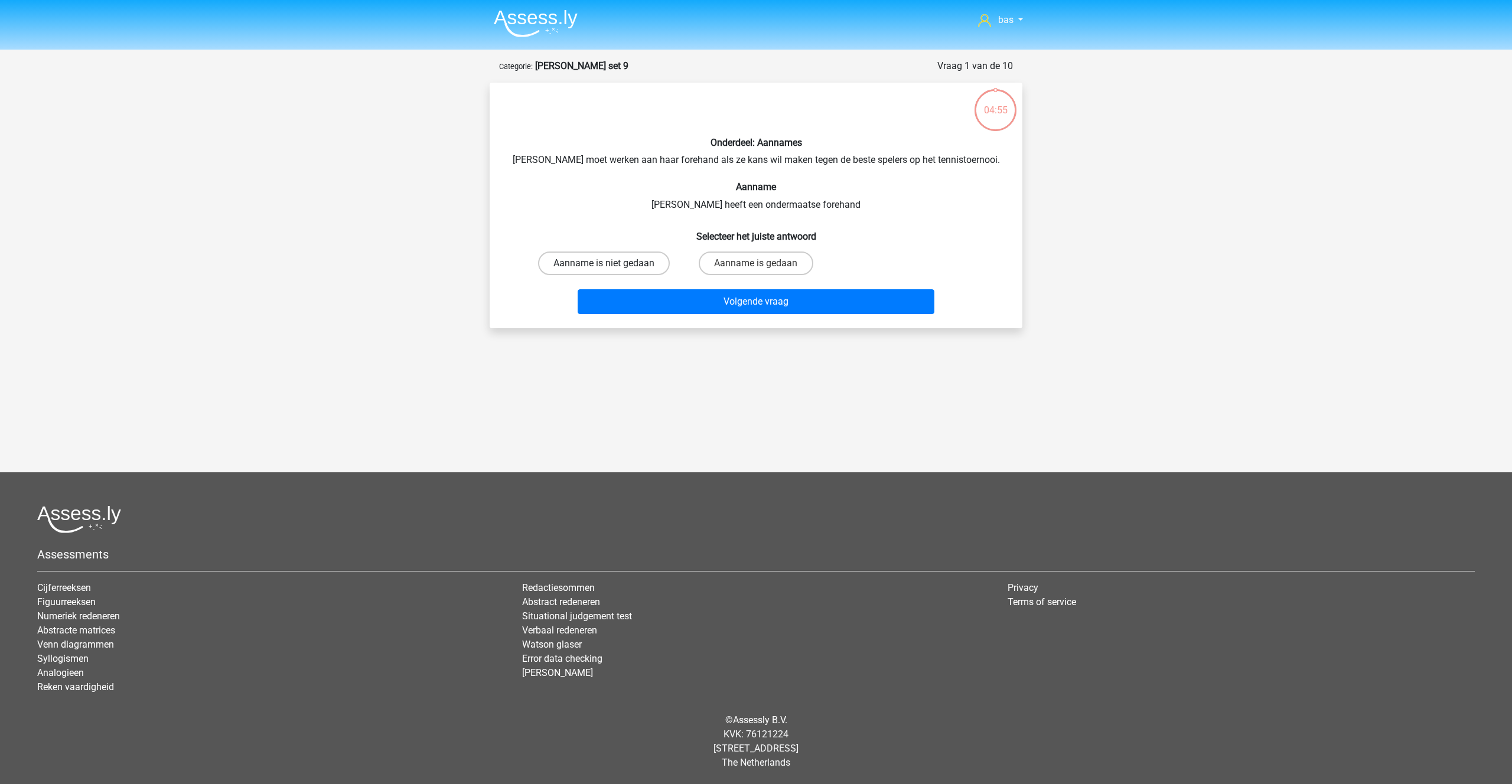
click at [558, 263] on label "Aanname is niet gedaan" at bounding box center [604, 263] width 131 height 23
click at [604, 263] on input "Aanname is niet gedaan" at bounding box center [608, 267] width 8 height 8
radio input "true"
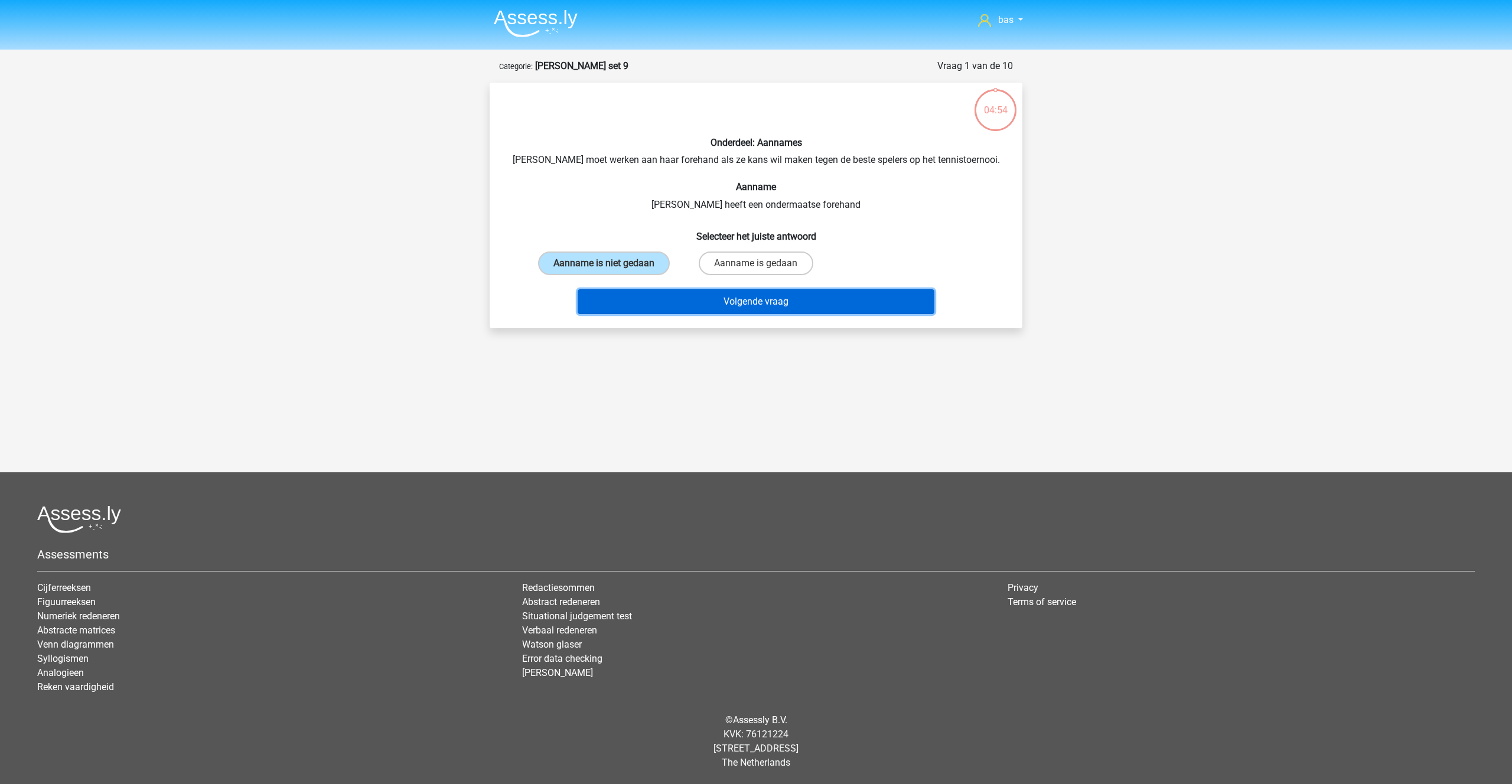
click at [709, 294] on button "Volgende vraag" at bounding box center [756, 301] width 357 height 25
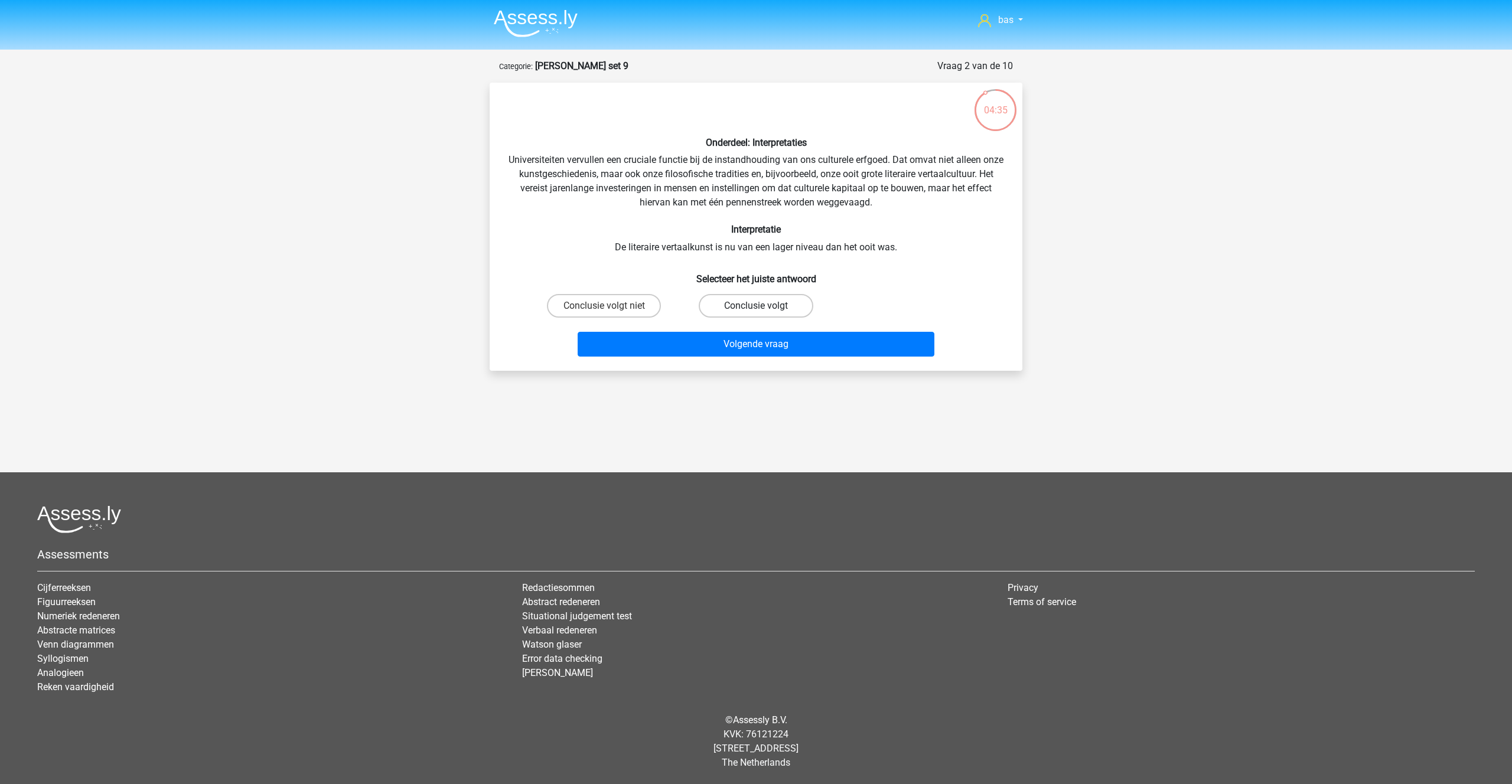
click at [743, 302] on label "Conclusie volgt" at bounding box center [755, 305] width 114 height 23
click at [756, 306] on input "Conclusie volgt" at bounding box center [760, 310] width 8 height 8
radio input "true"
click at [745, 340] on button "Volgende vraag" at bounding box center [756, 344] width 357 height 25
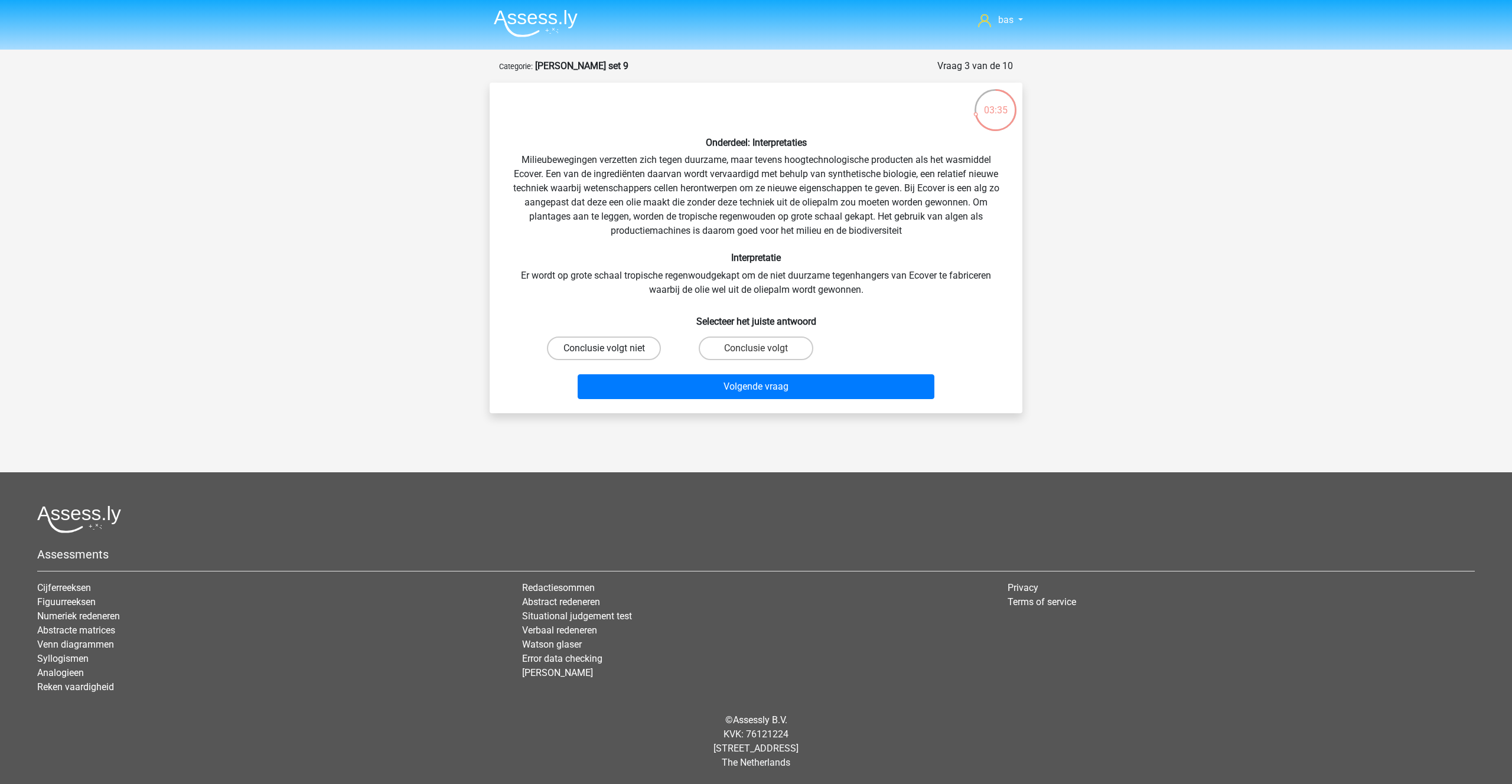
click at [611, 352] on label "Conclusie volgt niet" at bounding box center [604, 348] width 114 height 23
click at [611, 352] on input "Conclusie volgt niet" at bounding box center [608, 352] width 8 height 8
radio input "true"
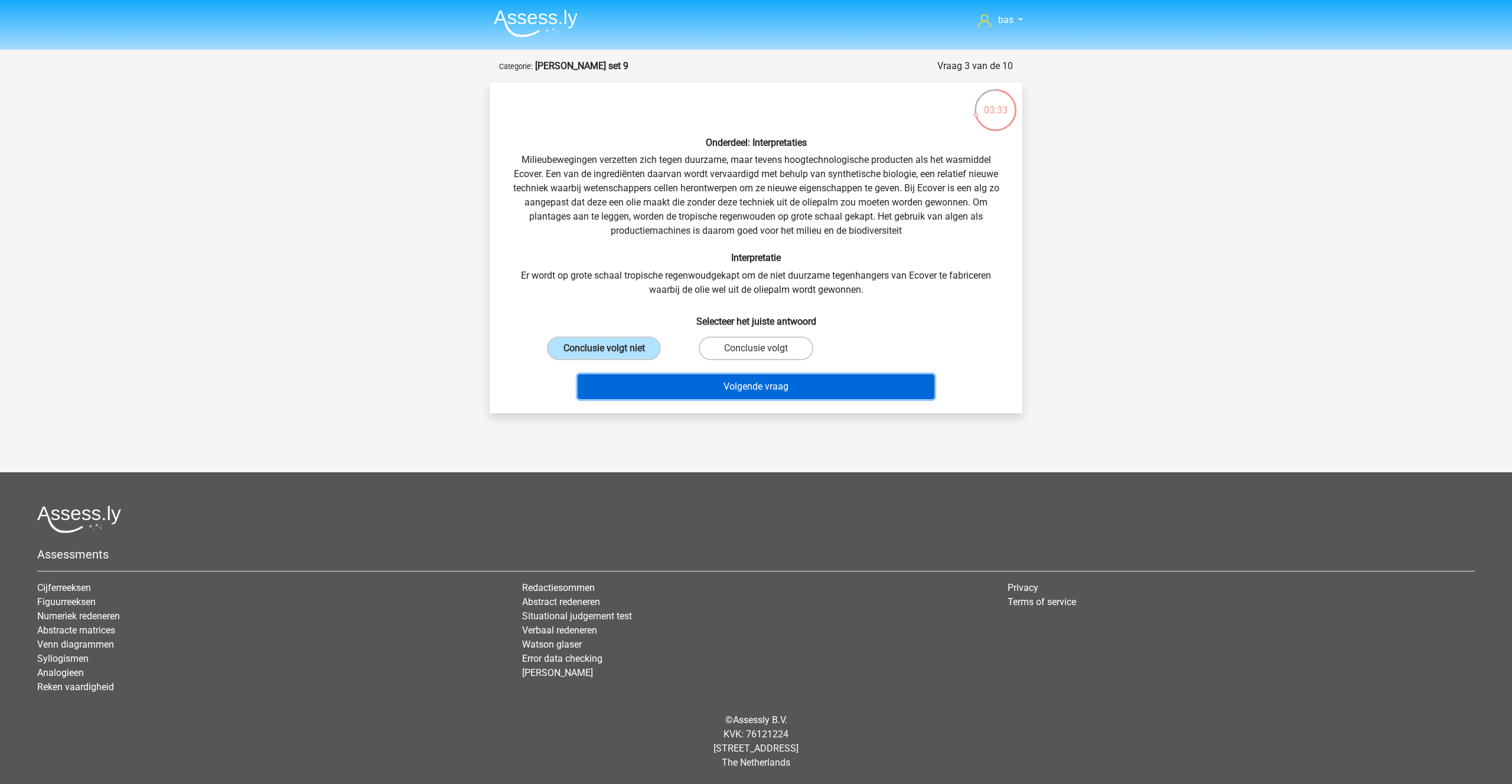
click at [740, 383] on button "Volgende vraag" at bounding box center [756, 386] width 357 height 25
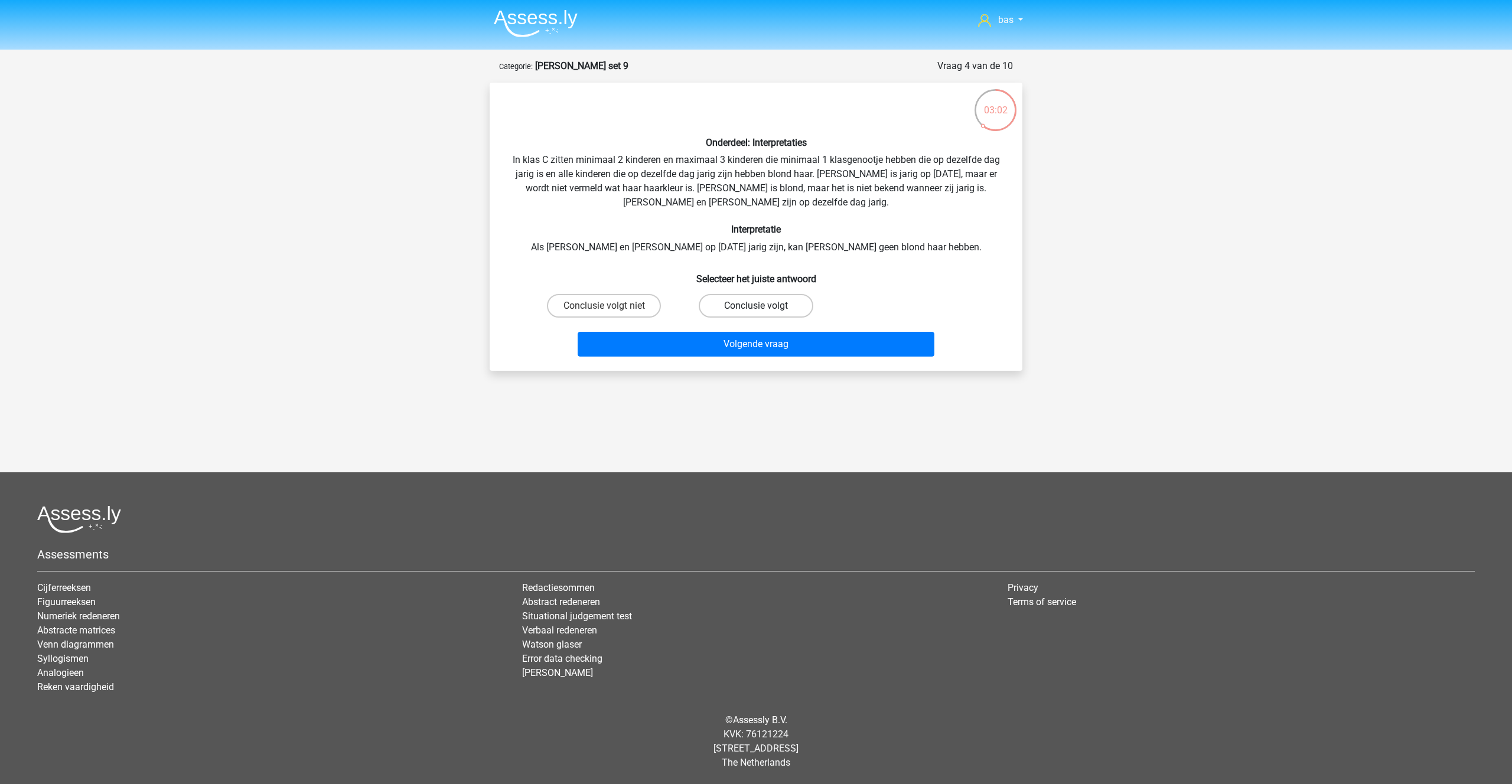
click at [732, 307] on label "Conclusie volgt" at bounding box center [755, 305] width 114 height 23
click at [756, 307] on input "Conclusie volgt" at bounding box center [760, 310] width 8 height 8
radio input "true"
click at [764, 347] on button "Volgende vraag" at bounding box center [756, 344] width 357 height 25
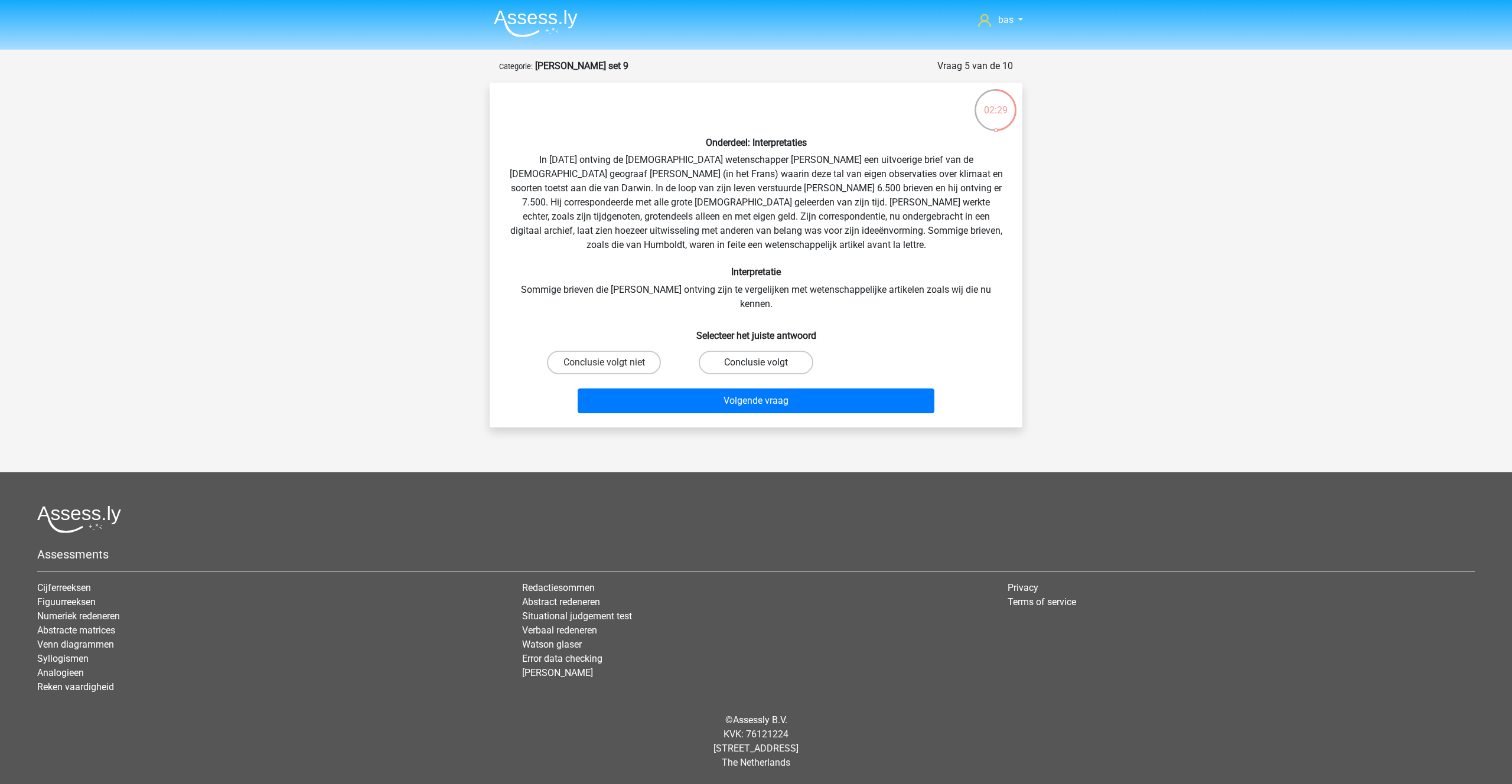
click at [739, 351] on label "Conclusie volgt" at bounding box center [755, 362] width 114 height 23
click at [756, 362] on input "Conclusie volgt" at bounding box center [760, 366] width 8 height 8
radio input "true"
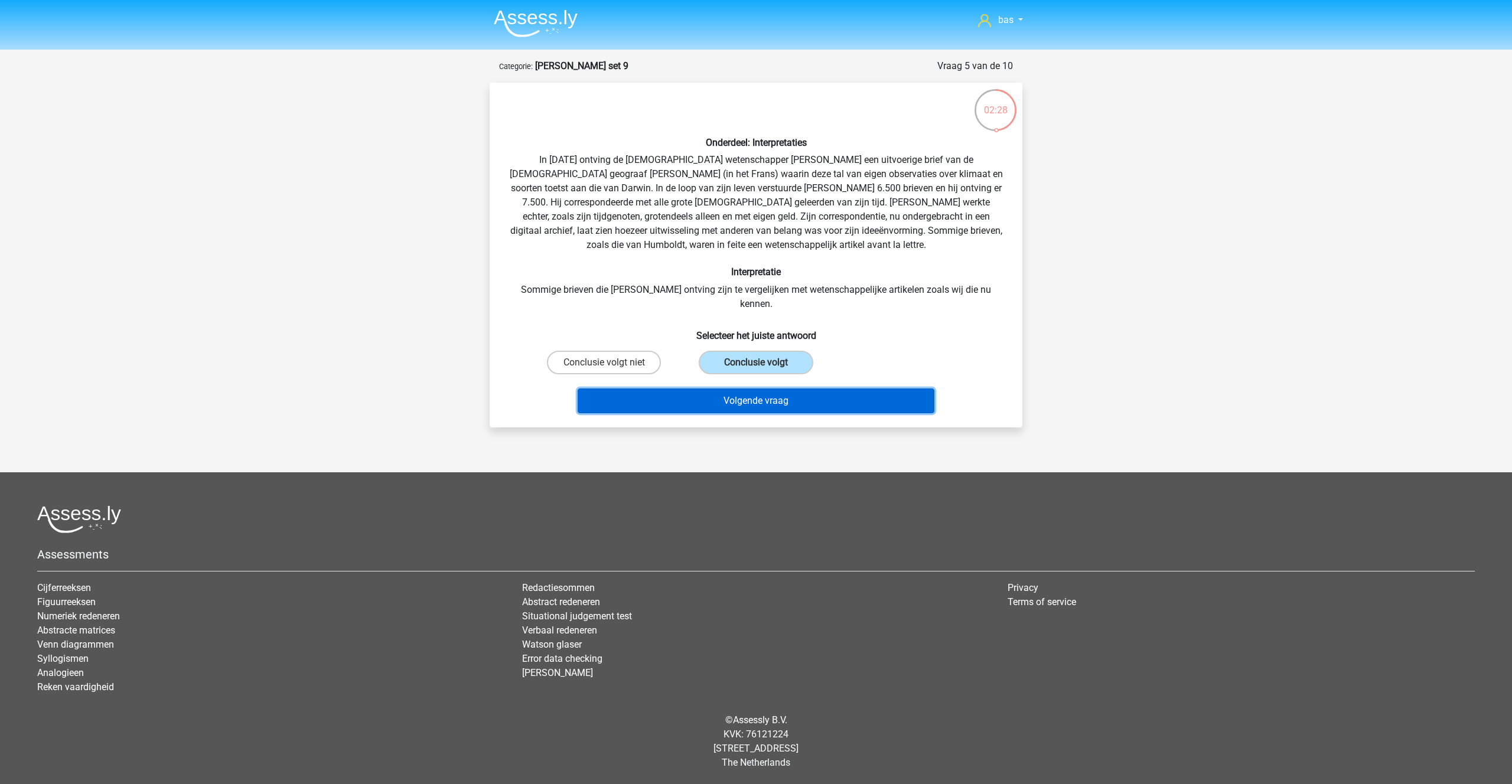
click at [741, 389] on button "Volgende vraag" at bounding box center [756, 401] width 357 height 25
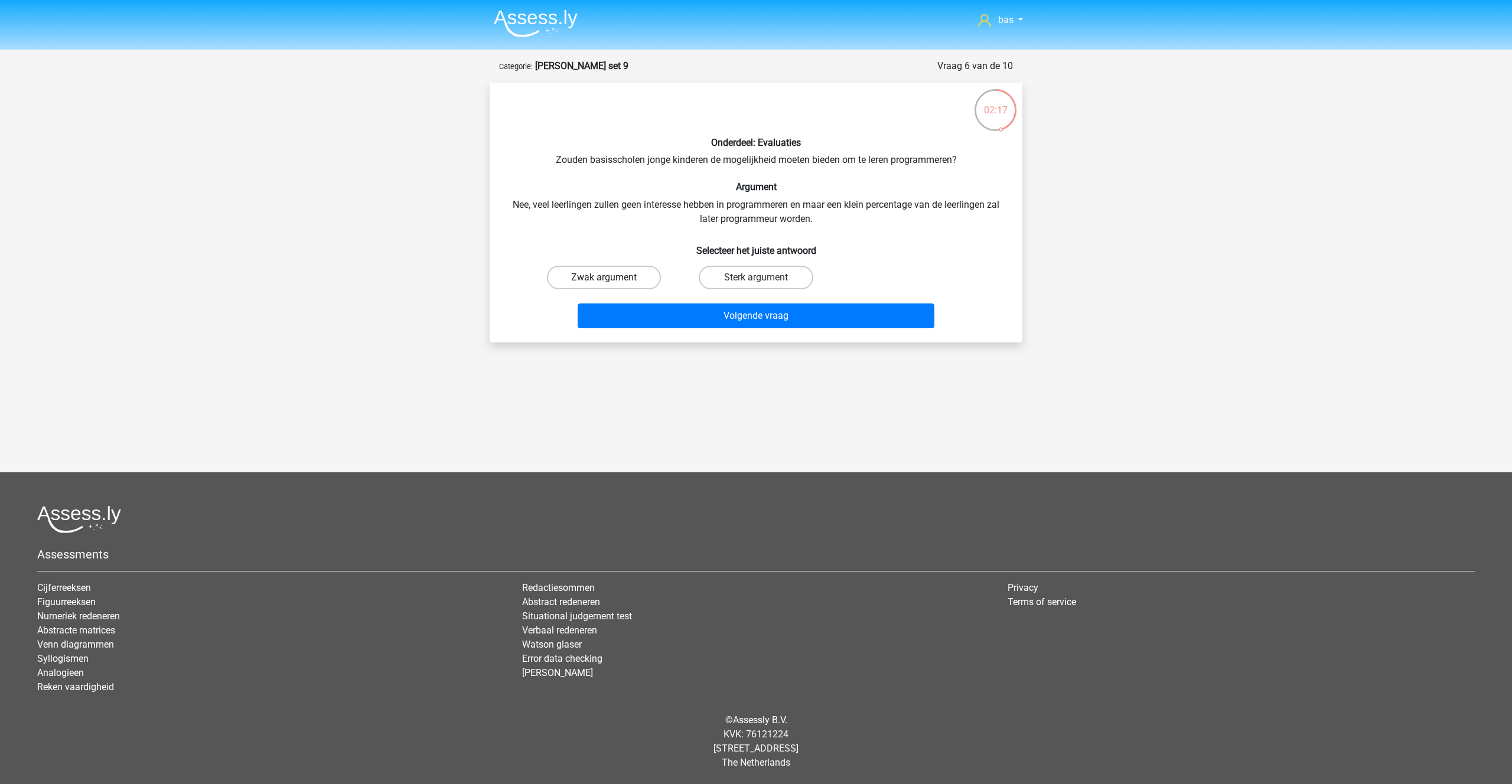
click at [581, 281] on label "Zwak argument" at bounding box center [604, 277] width 114 height 23
click at [604, 281] on input "Zwak argument" at bounding box center [608, 281] width 8 height 8
radio input "true"
click at [725, 316] on button "Volgende vraag" at bounding box center [756, 316] width 357 height 25
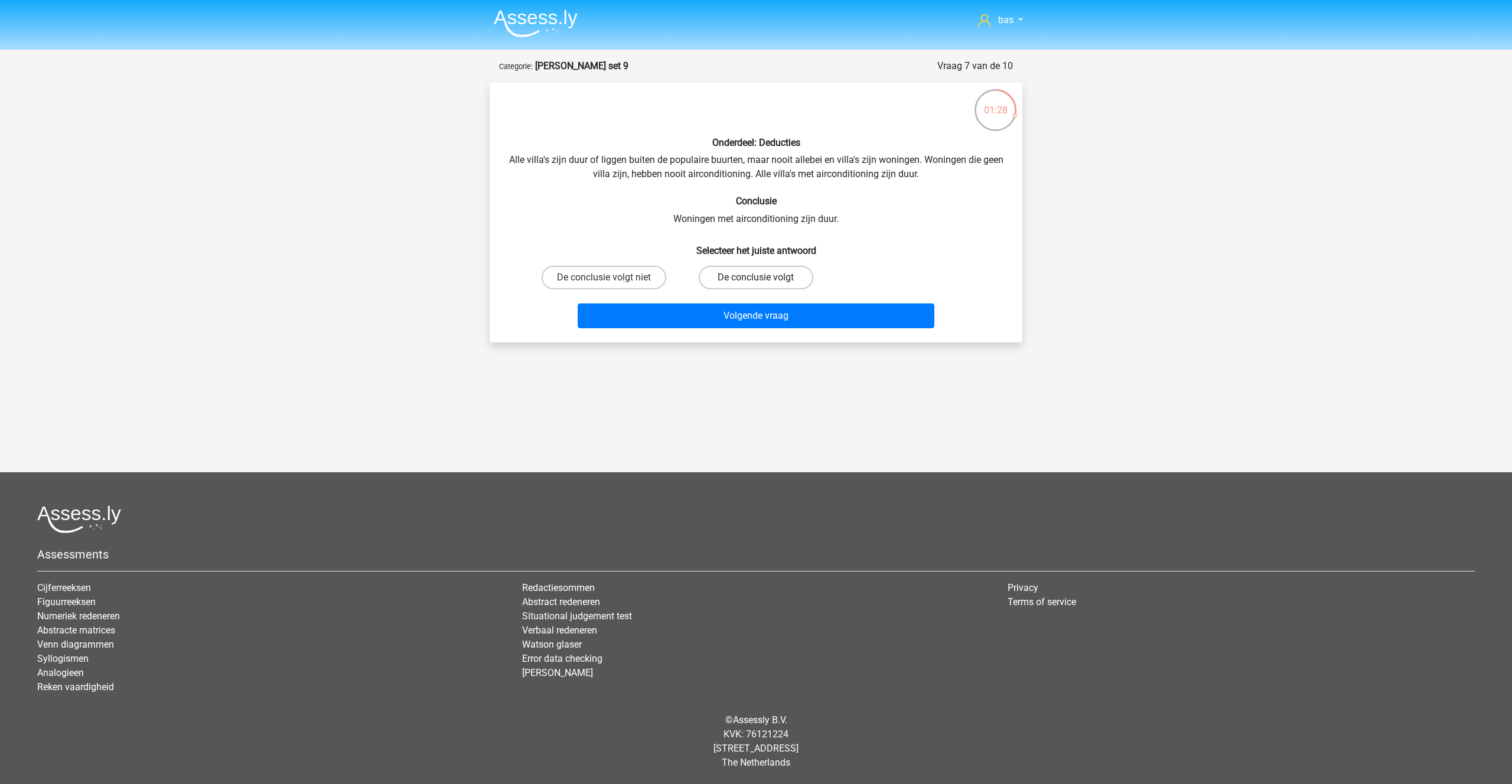
click at [730, 272] on label "De conclusie volgt" at bounding box center [755, 277] width 114 height 23
click at [756, 278] on input "De conclusie volgt" at bounding box center [760, 281] width 8 height 8
radio input "true"
click at [741, 319] on button "Volgende vraag" at bounding box center [756, 316] width 357 height 25
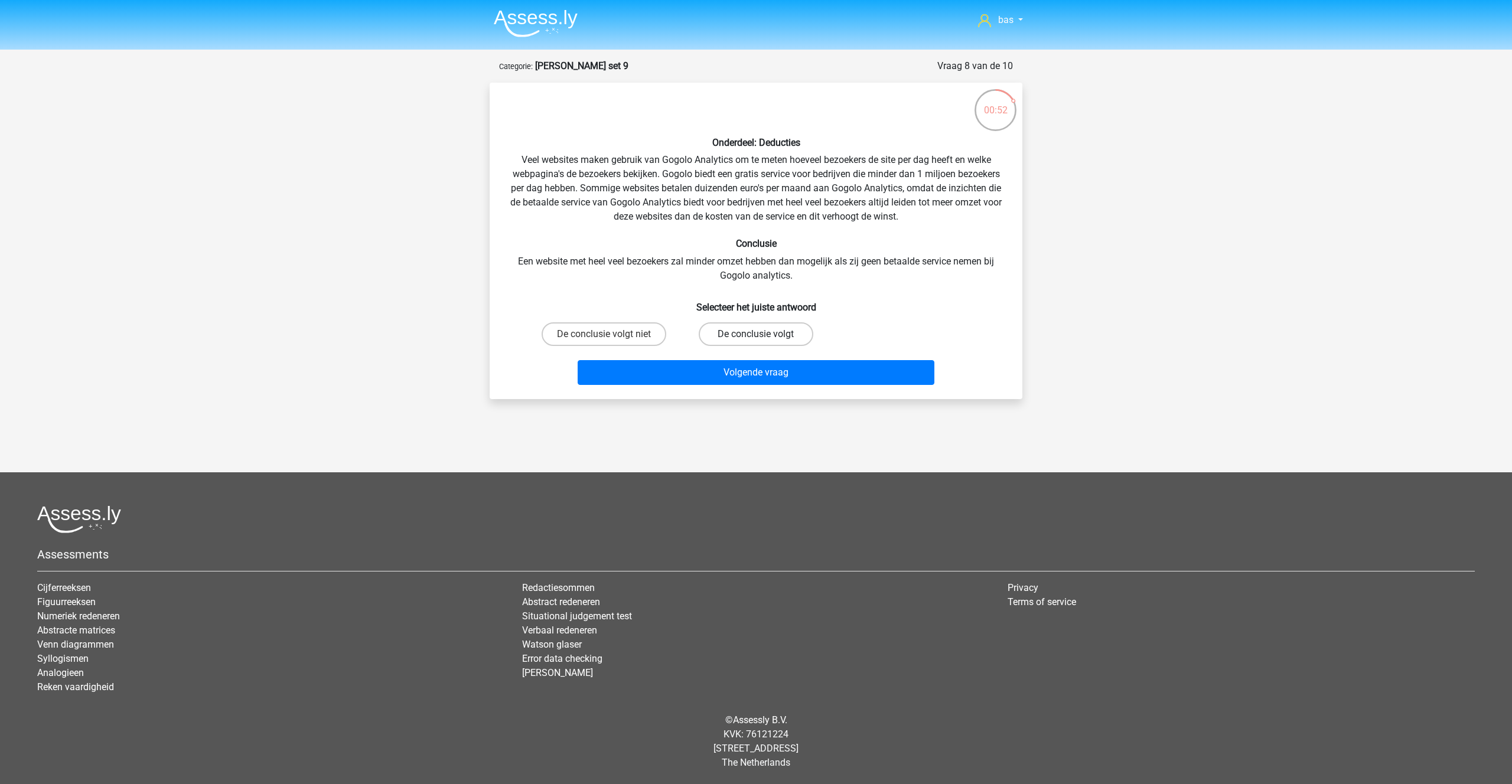
click at [719, 323] on label "De conclusie volgt" at bounding box center [755, 334] width 114 height 23
click at [756, 334] on input "De conclusie volgt" at bounding box center [760, 338] width 8 height 8
radio input "true"
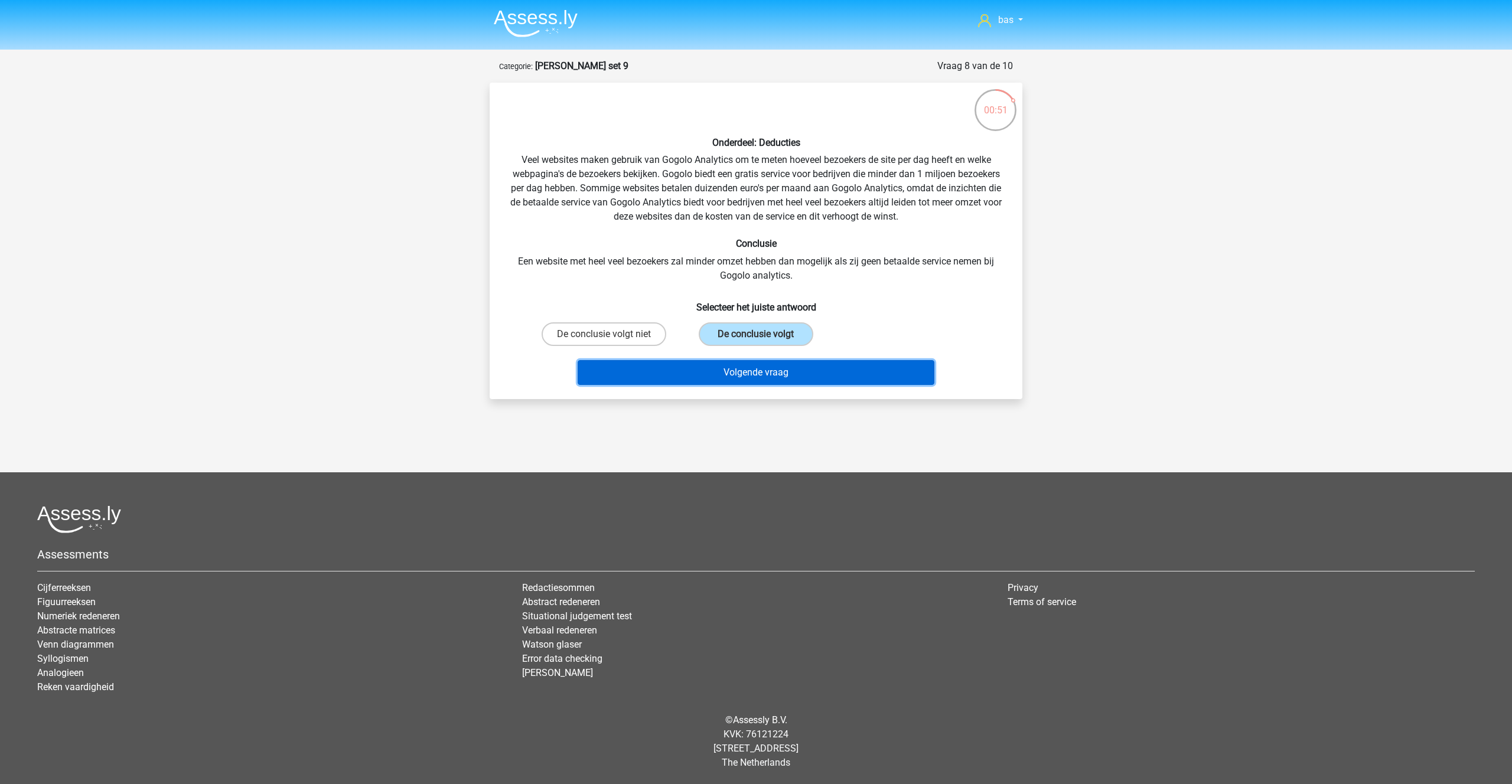
click at [745, 383] on button "Volgende vraag" at bounding box center [756, 372] width 357 height 25
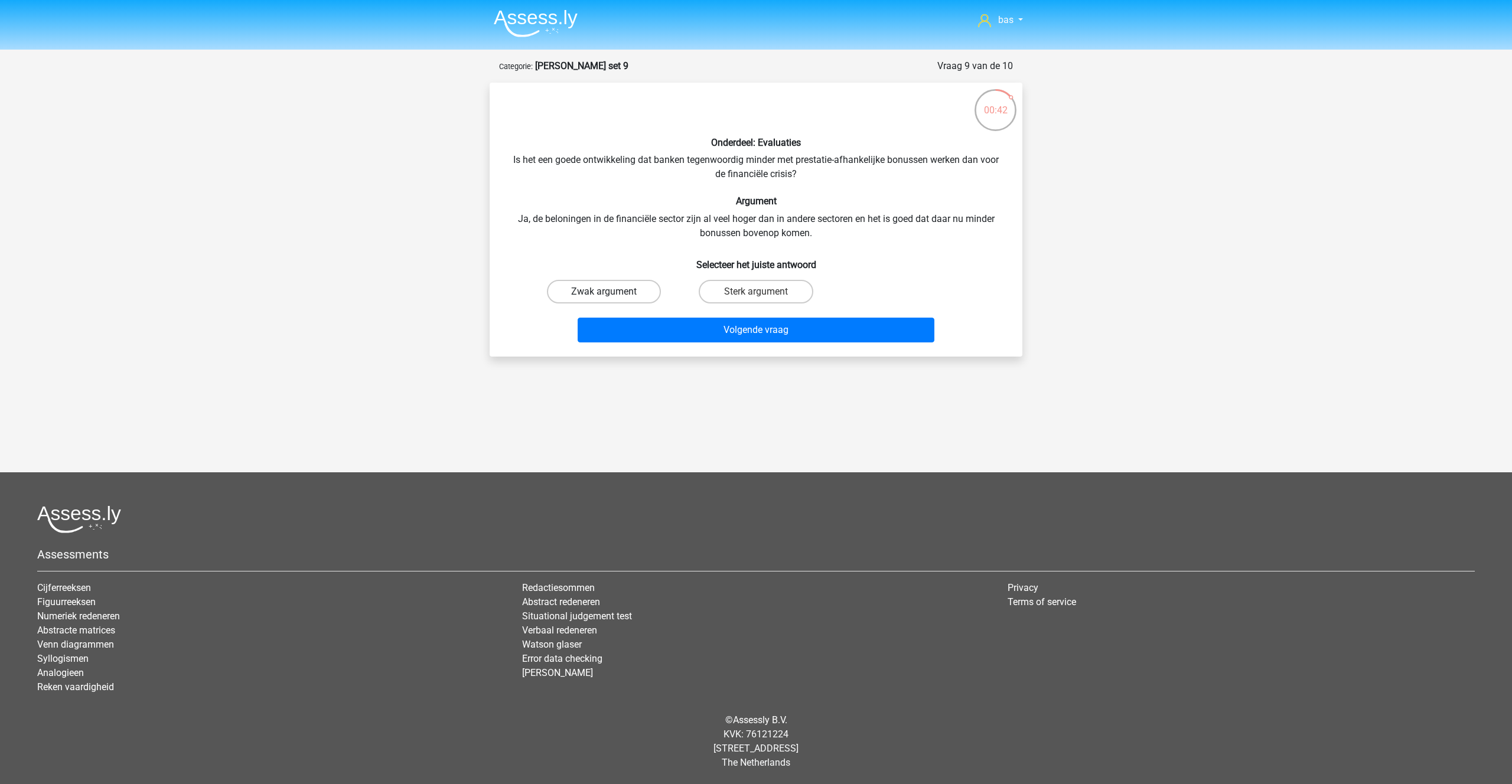
click at [607, 290] on label "Zwak argument" at bounding box center [604, 292] width 114 height 23
click at [607, 292] on input "Zwak argument" at bounding box center [608, 295] width 8 height 8
radio input "true"
click at [758, 326] on button "Volgende vraag" at bounding box center [756, 330] width 357 height 25
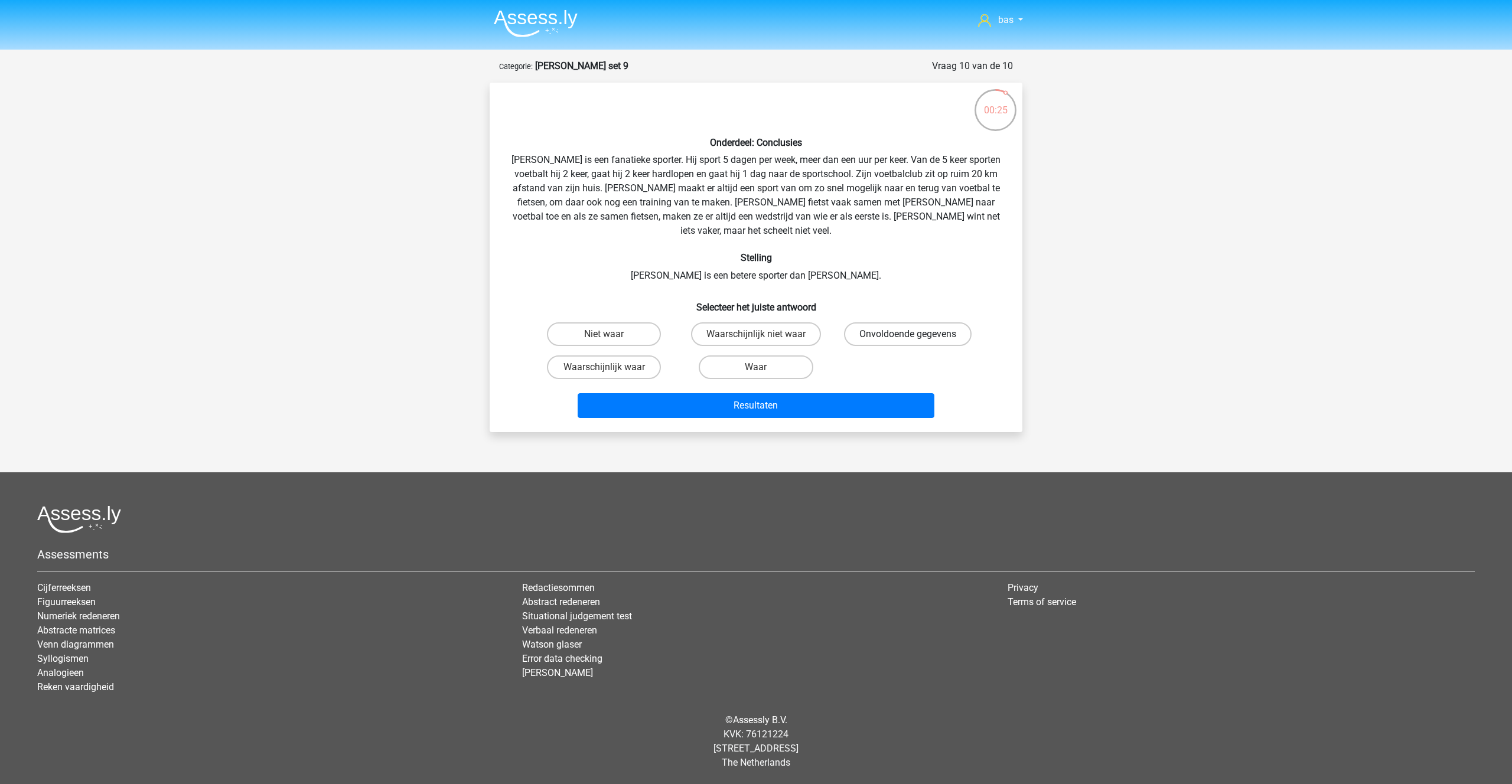
click at [889, 322] on label "Onvoldoende gegevens" at bounding box center [908, 334] width 128 height 23
click at [908, 334] on input "Onvoldoende gegevens" at bounding box center [911, 338] width 8 height 8
radio input "true"
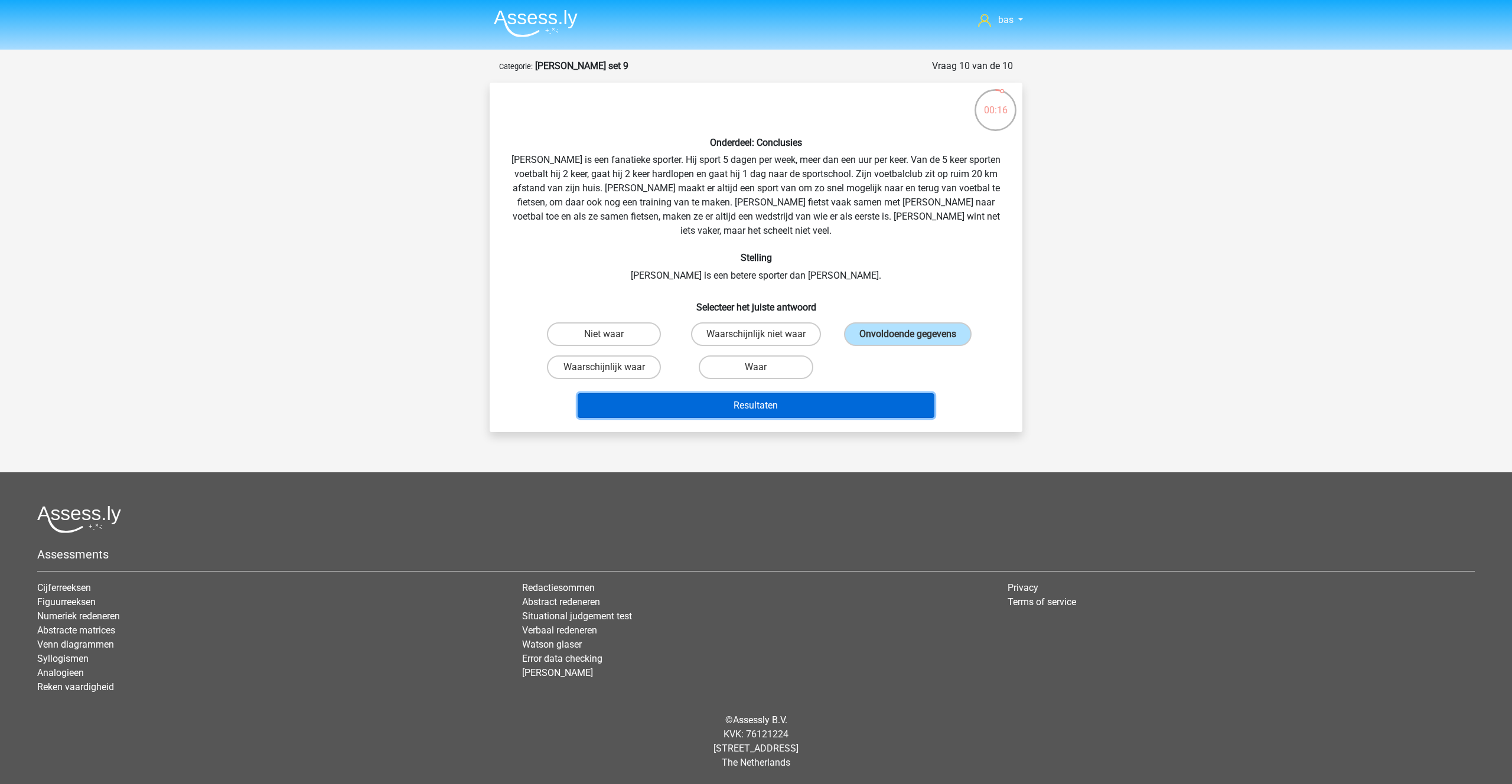
click at [758, 393] on button "Resultaten" at bounding box center [756, 405] width 357 height 25
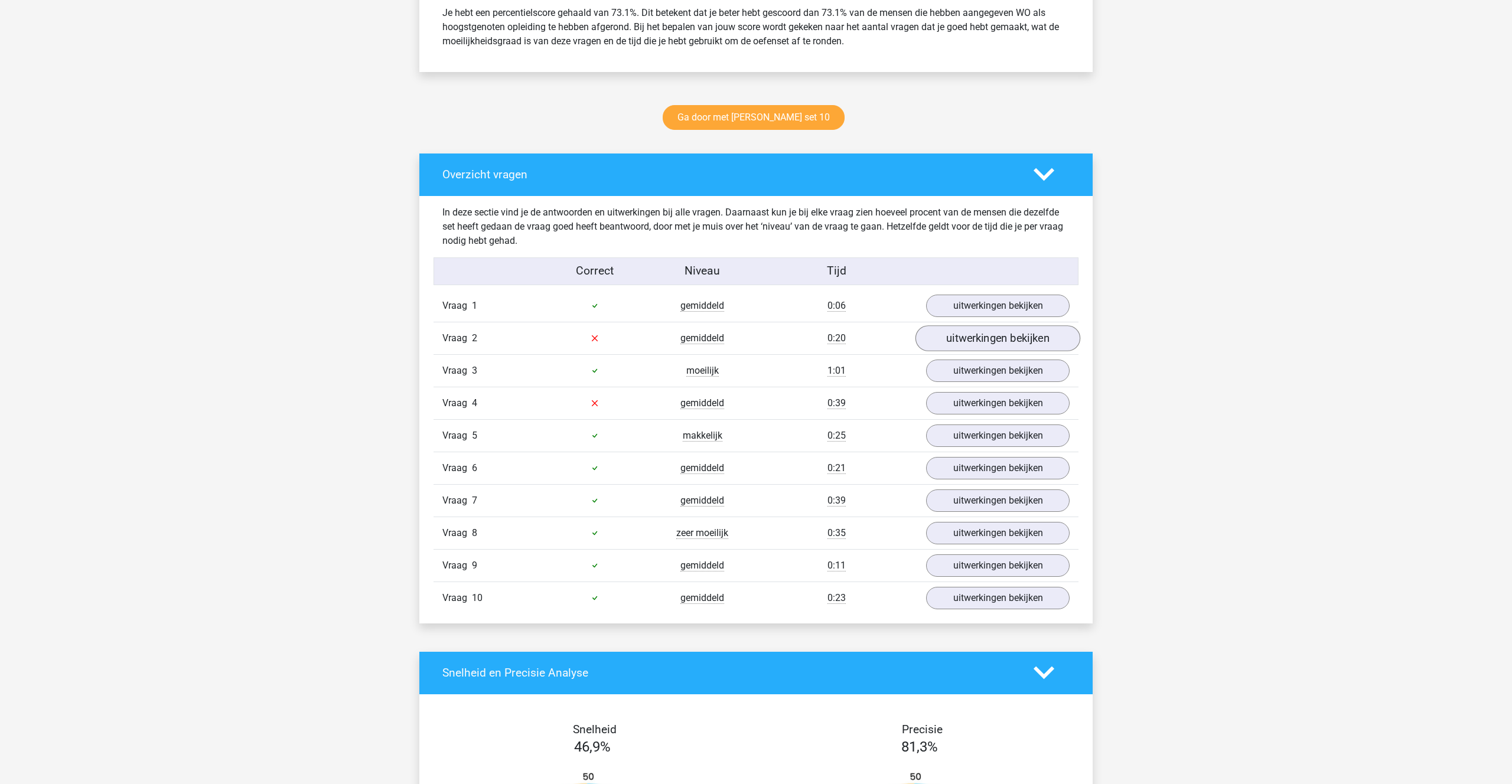
scroll to position [534, 0]
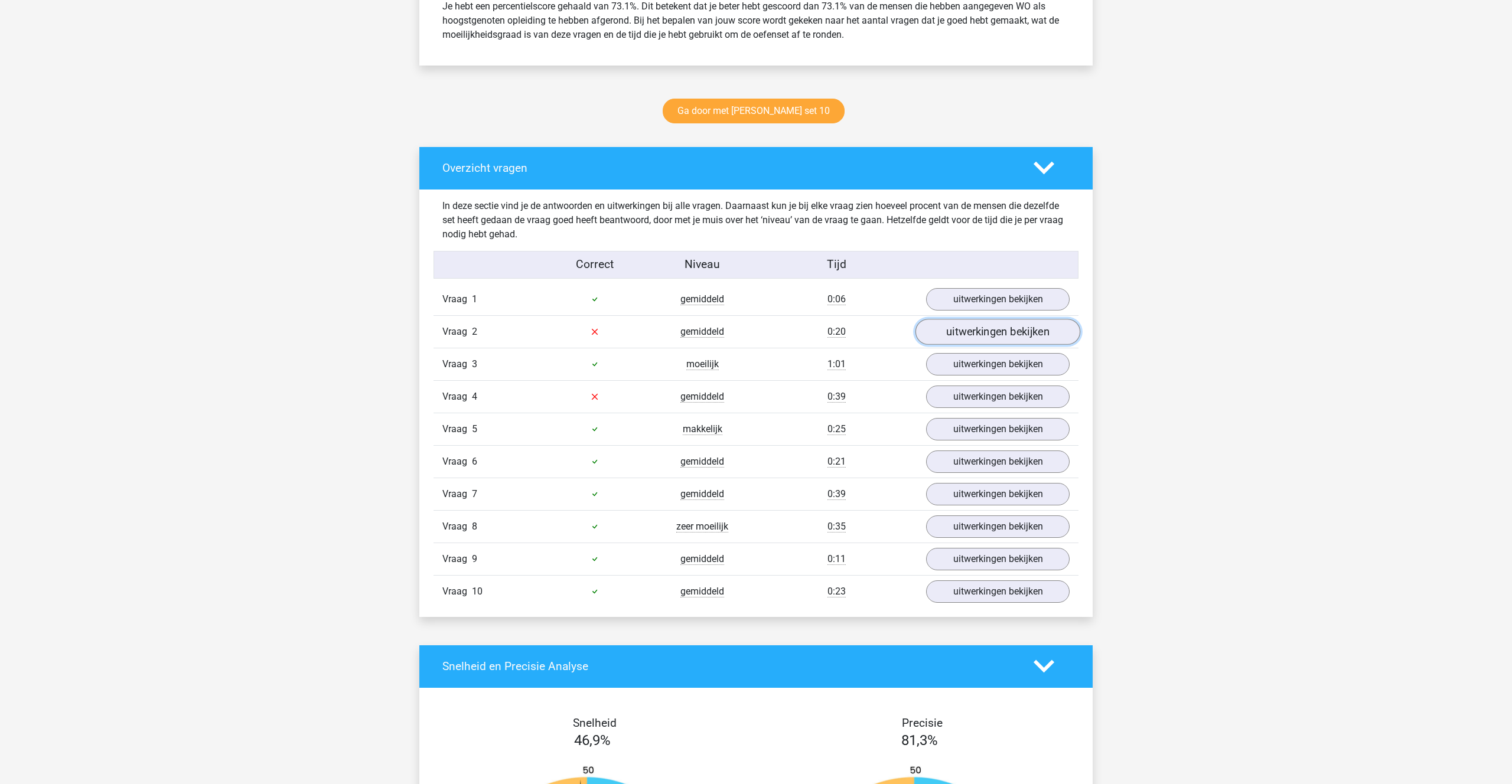
click at [971, 332] on link "uitwerkingen bekijken" at bounding box center [998, 332] width 165 height 26
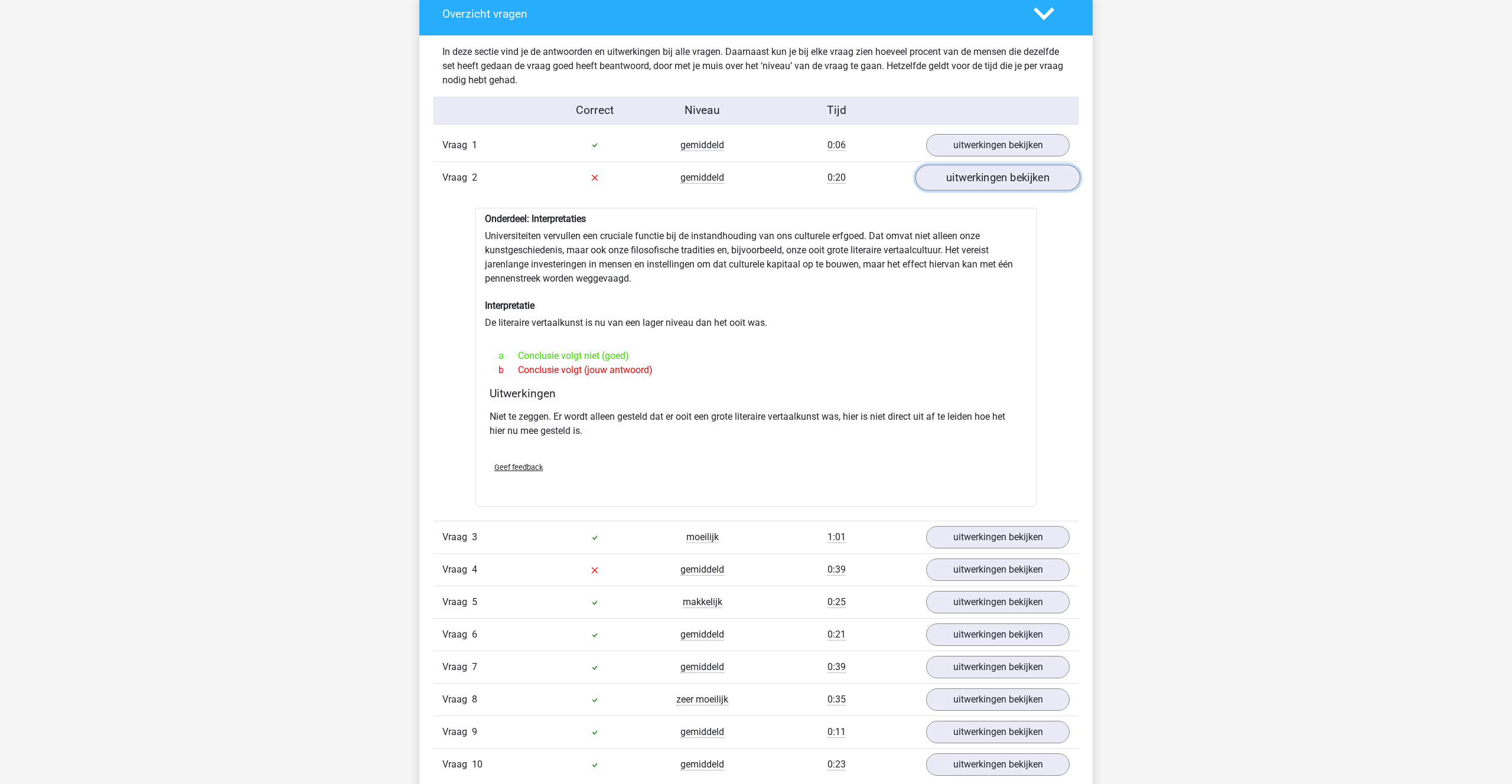
scroll to position [690, 0]
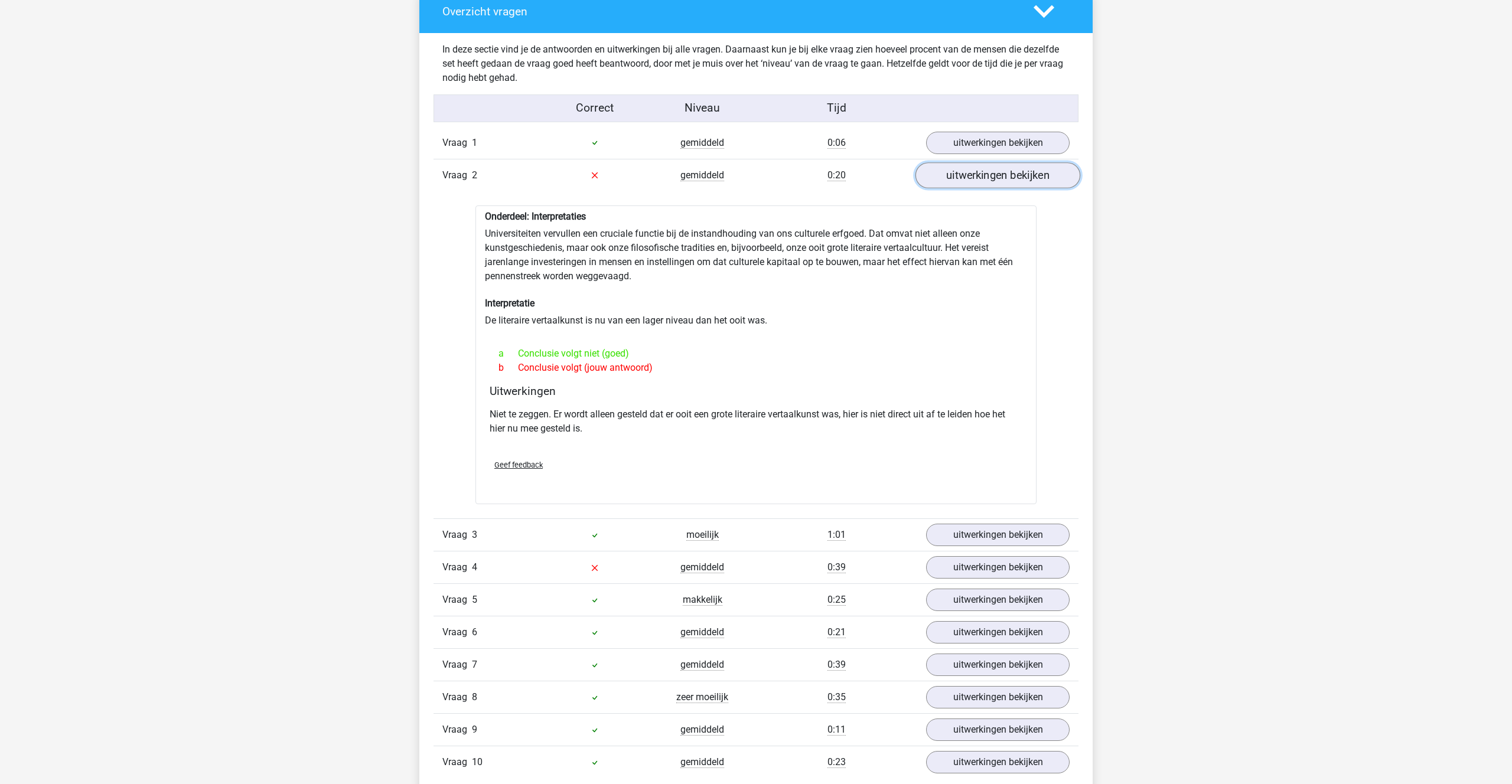
click at [965, 181] on link "uitwerkingen bekijken" at bounding box center [998, 175] width 165 height 26
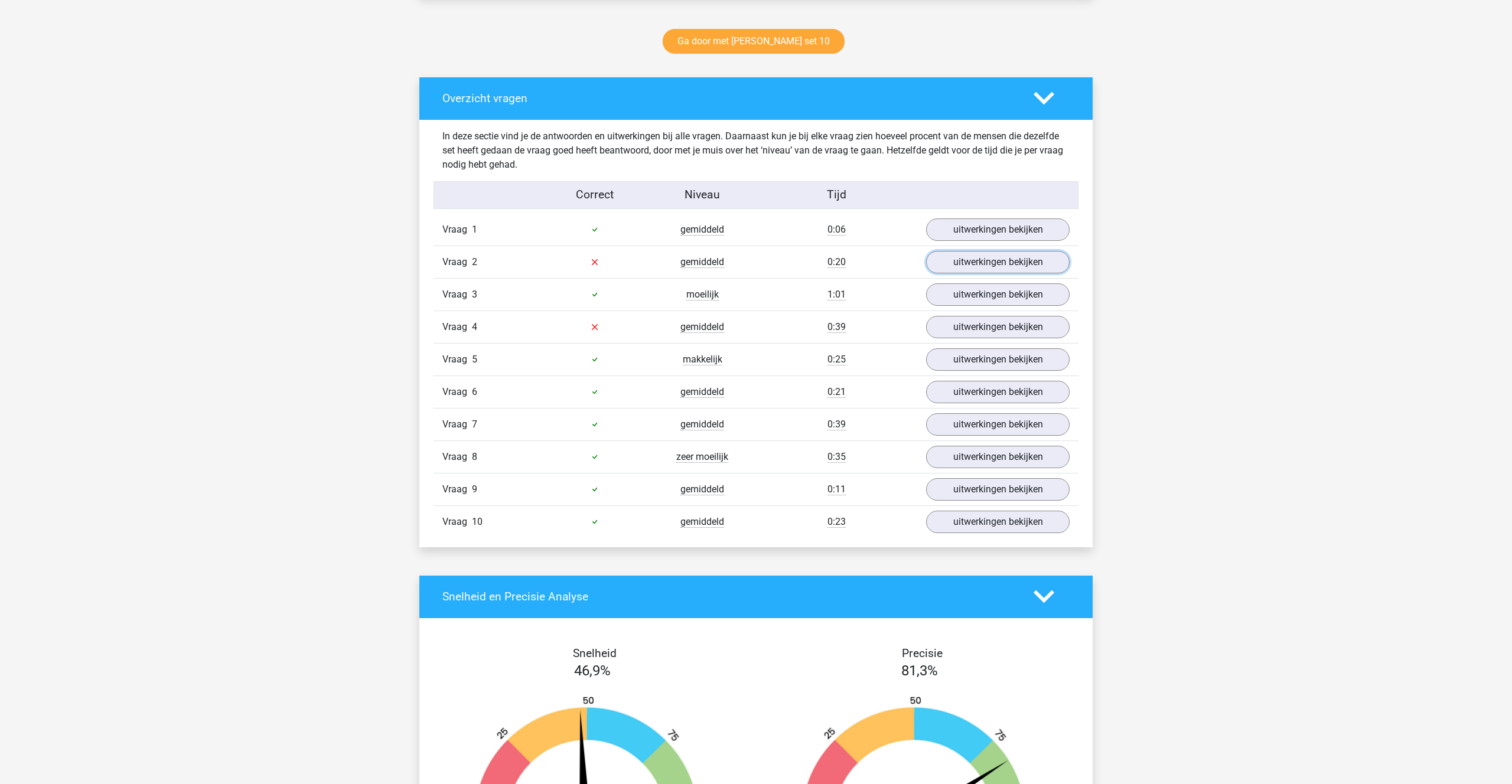
scroll to position [604, 0]
click at [966, 331] on link "uitwerkingen bekijken" at bounding box center [998, 326] width 165 height 26
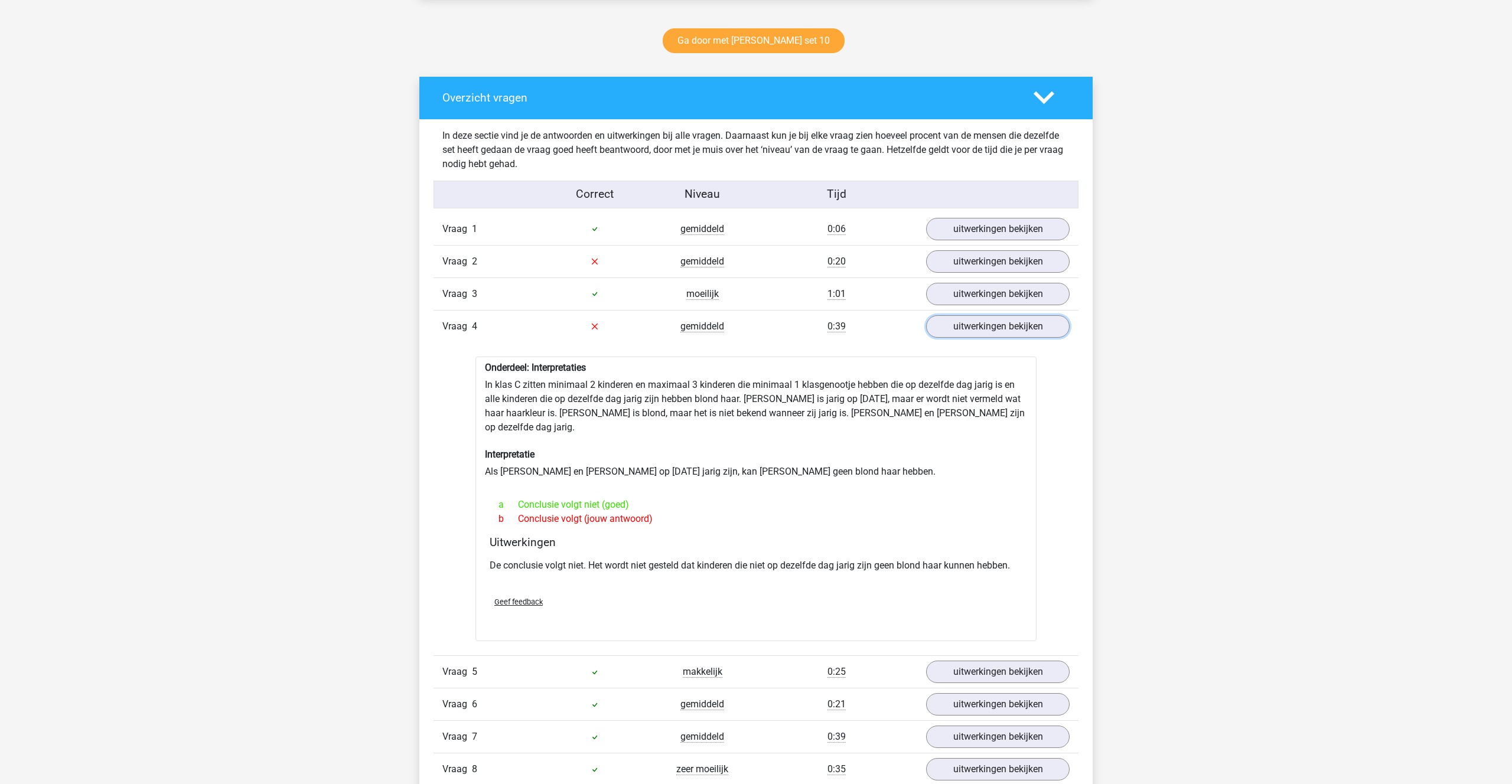
scroll to position [605, 0]
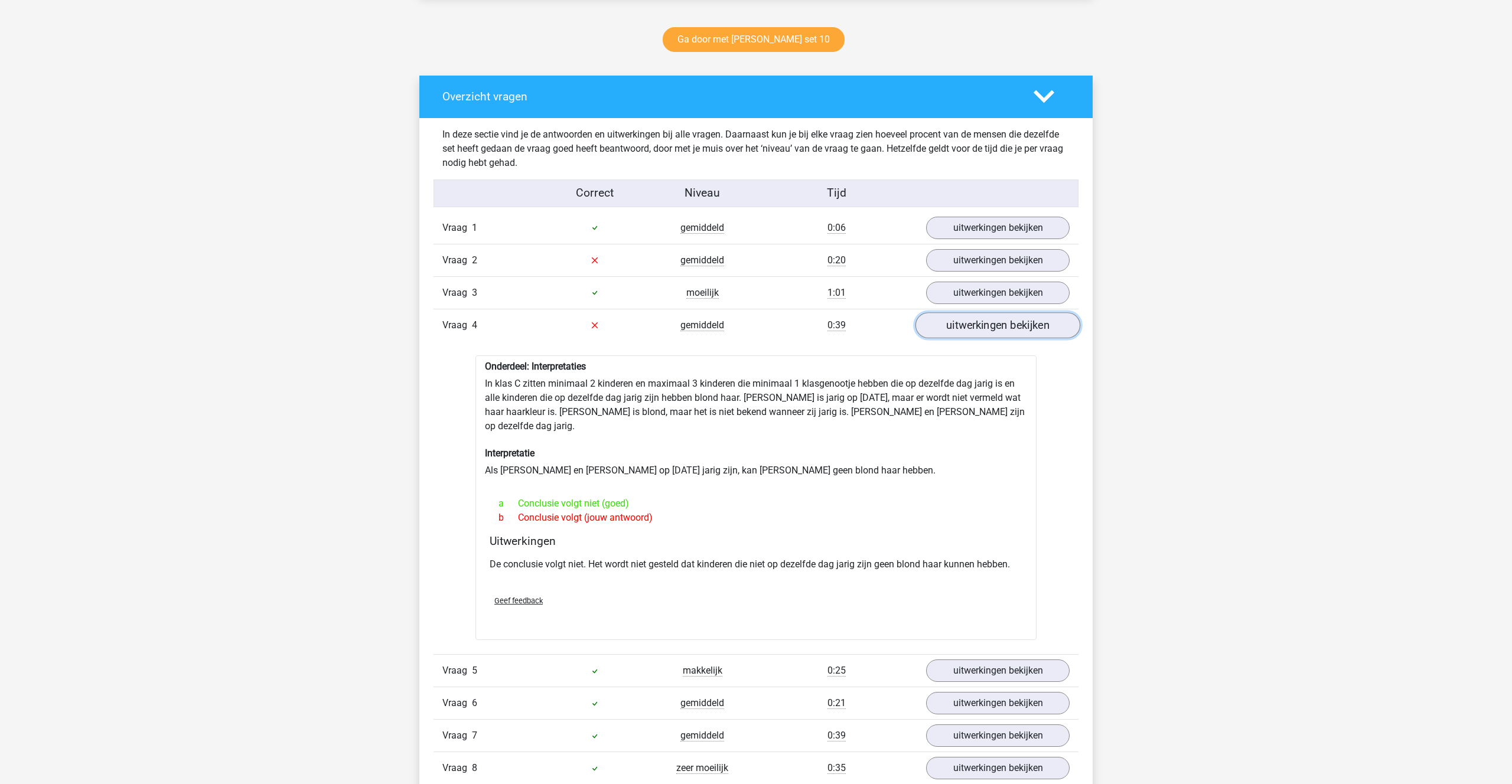
click at [962, 319] on link "uitwerkingen bekijken" at bounding box center [998, 325] width 165 height 26
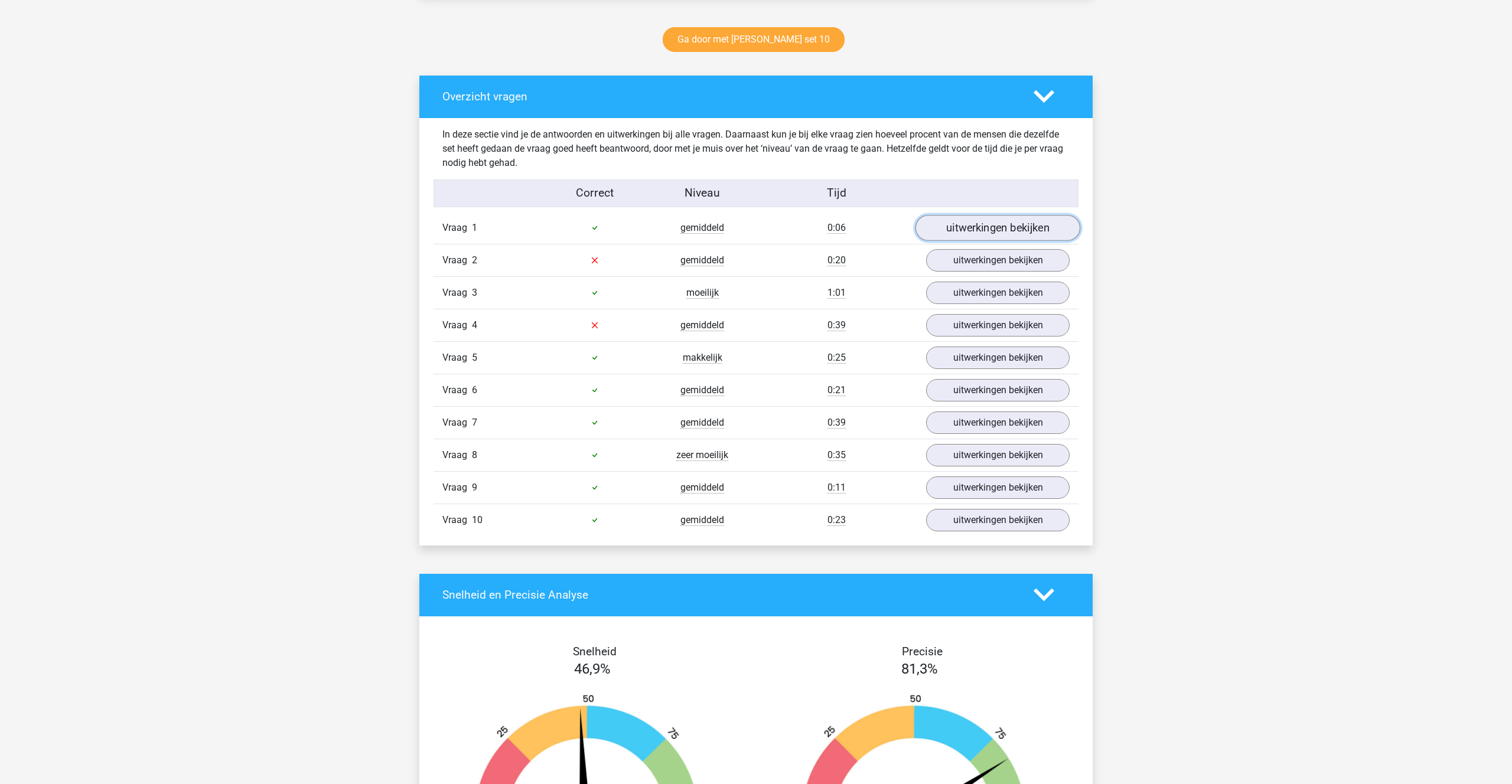
click at [962, 233] on link "uitwerkingen bekijken" at bounding box center [998, 227] width 165 height 26
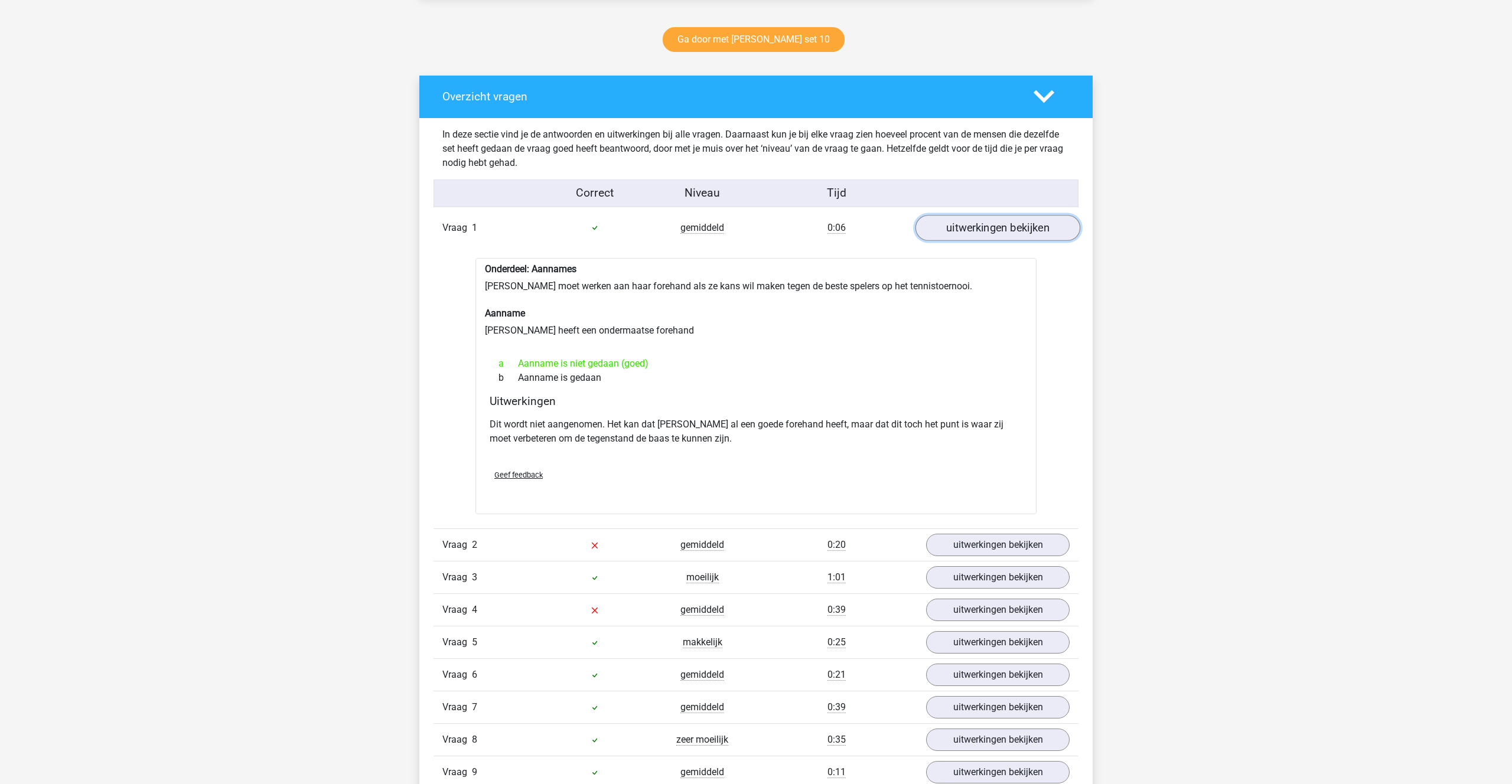
click at [995, 224] on link "uitwerkingen bekijken" at bounding box center [998, 227] width 165 height 26
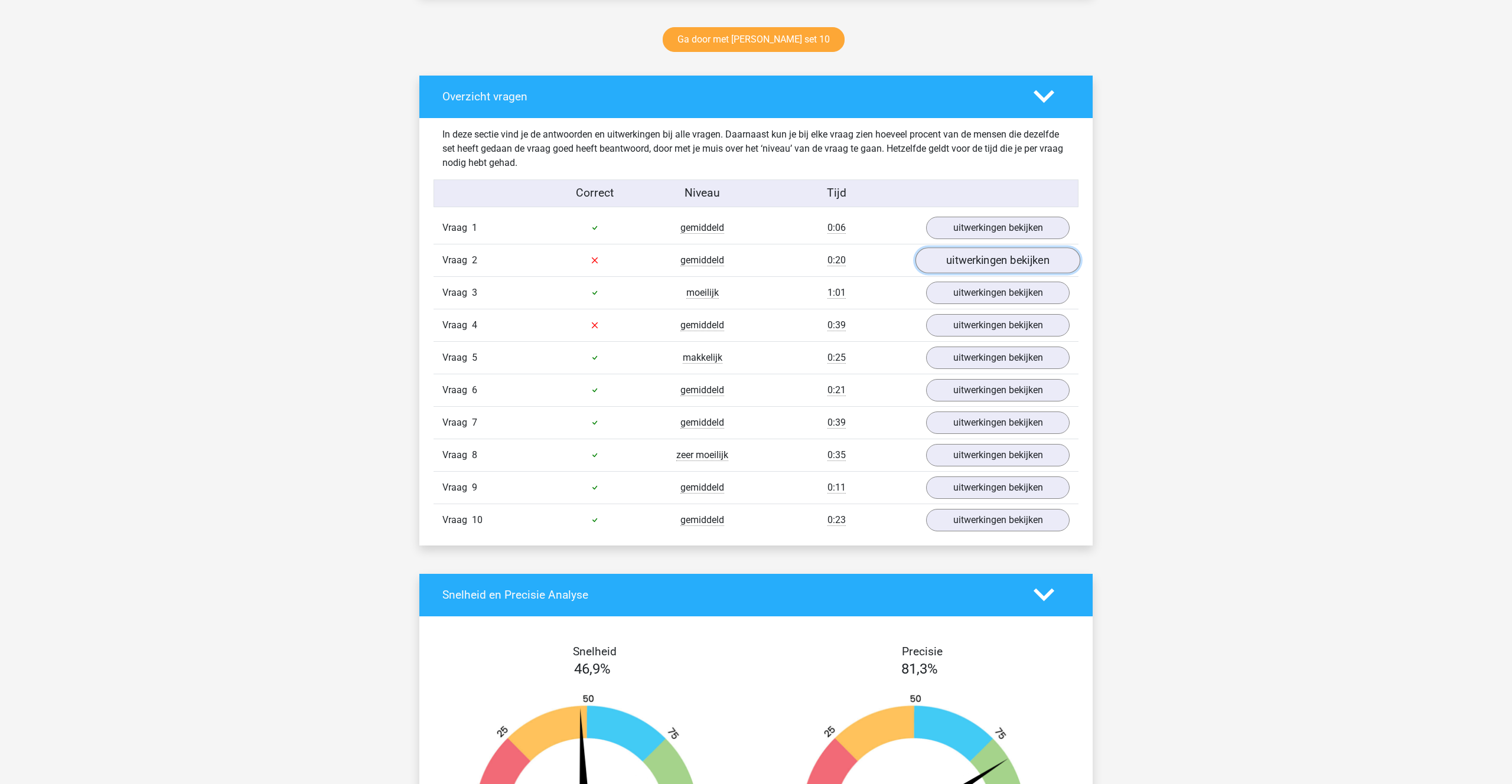
click at [988, 257] on link "uitwerkingen bekijken" at bounding box center [998, 260] width 165 height 26
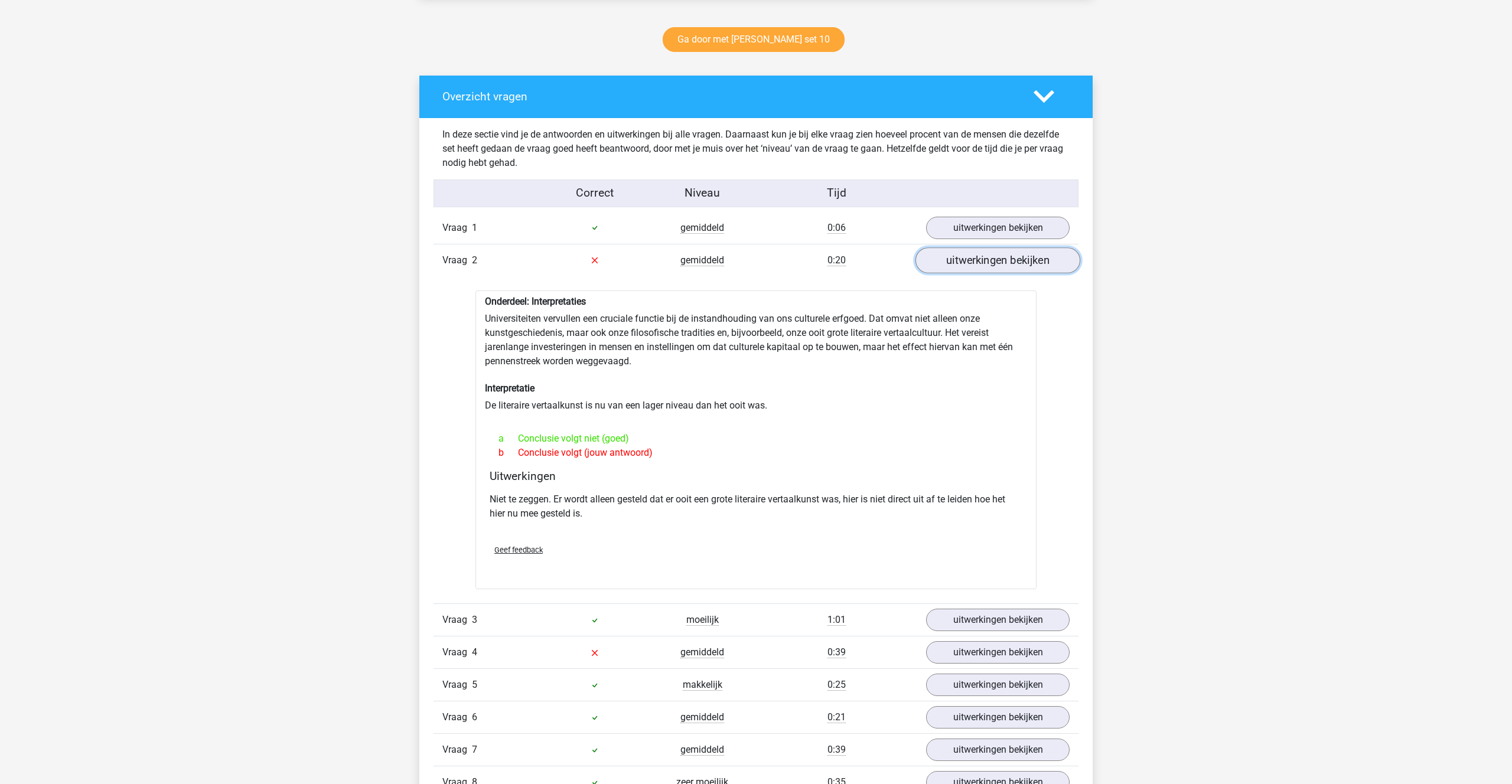
click at [988, 257] on link "uitwerkingen bekijken" at bounding box center [998, 260] width 165 height 26
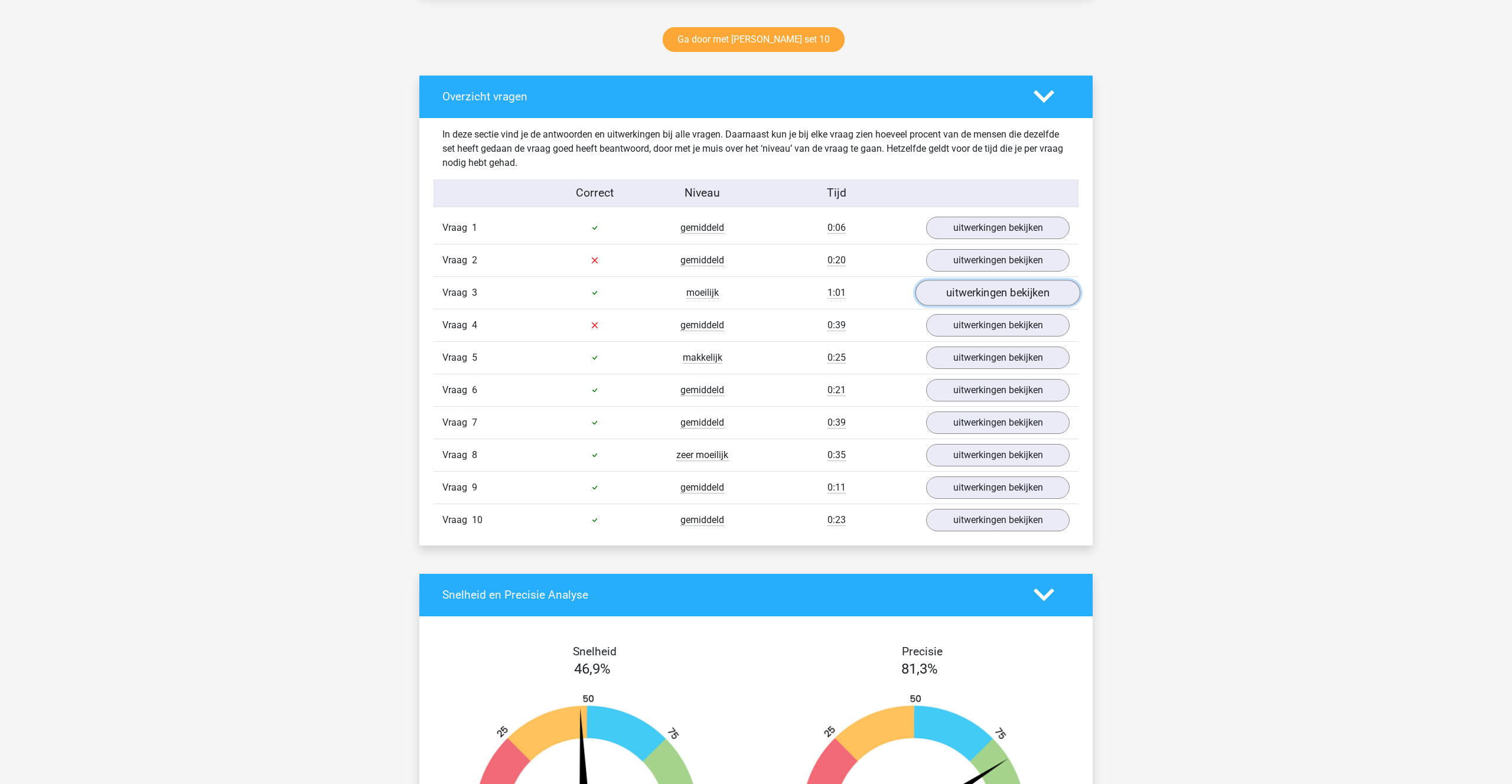
click at [968, 285] on link "uitwerkingen bekijken" at bounding box center [998, 293] width 165 height 26
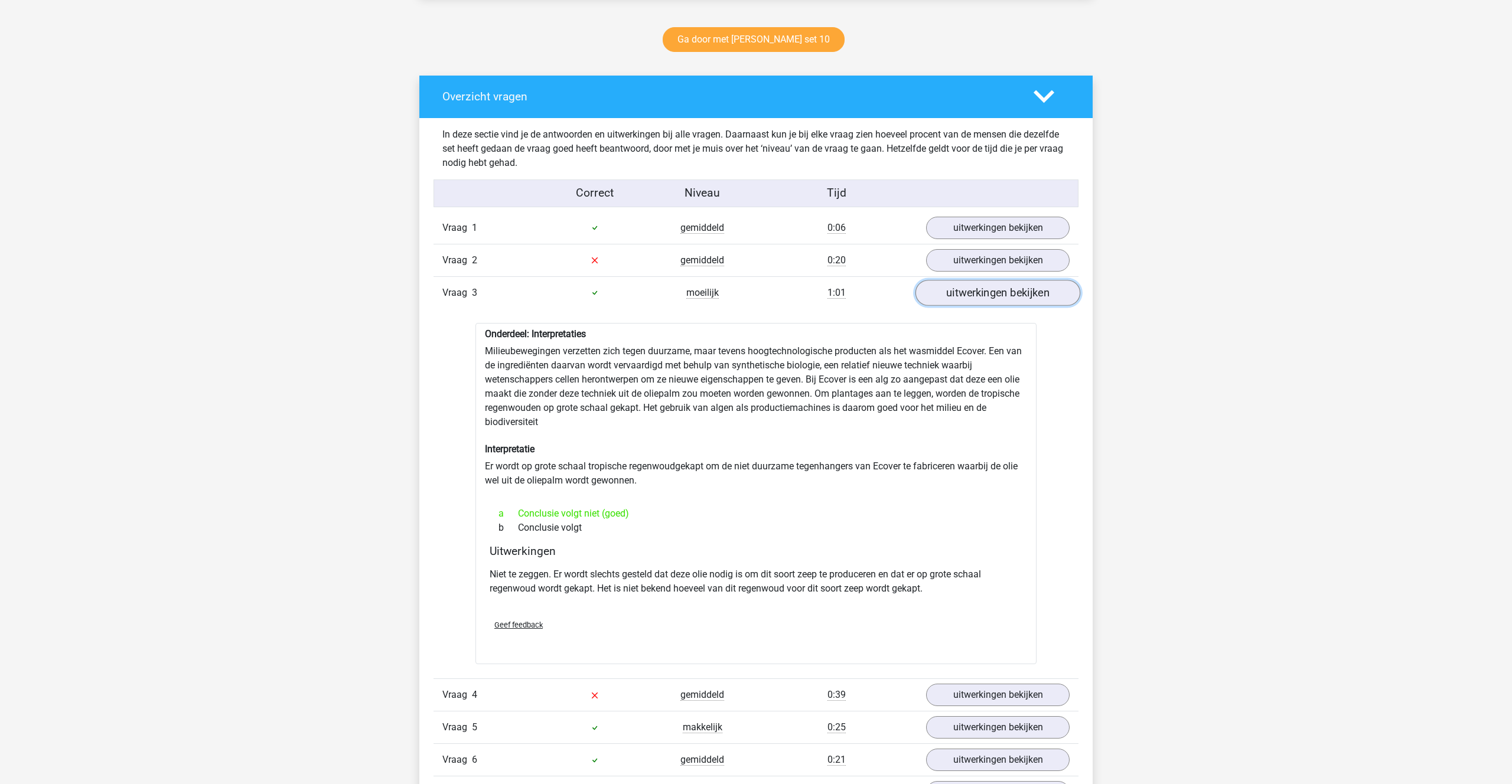
click at [969, 285] on link "uitwerkingen bekijken" at bounding box center [998, 293] width 165 height 26
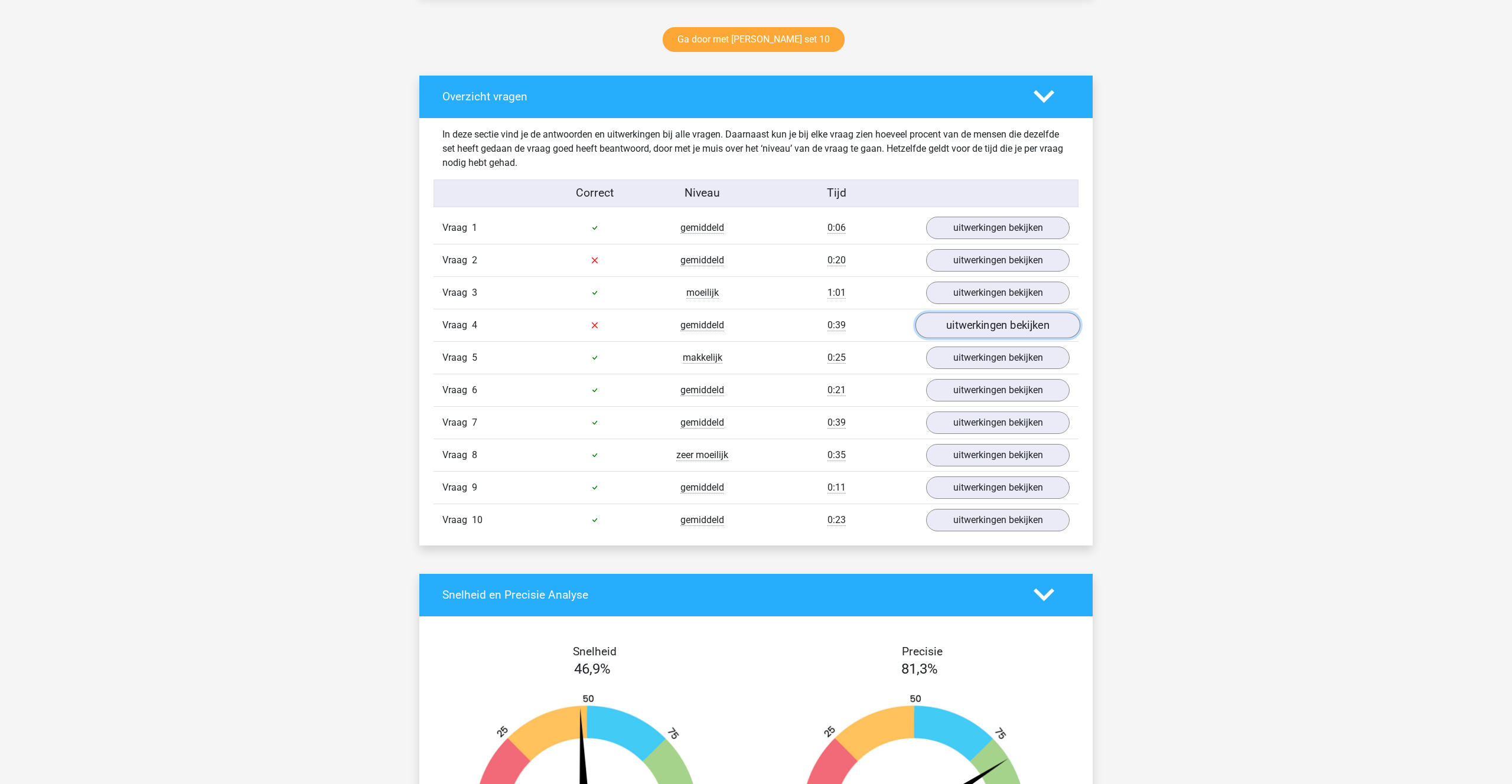
click at [964, 330] on link "uitwerkingen bekijken" at bounding box center [998, 325] width 165 height 26
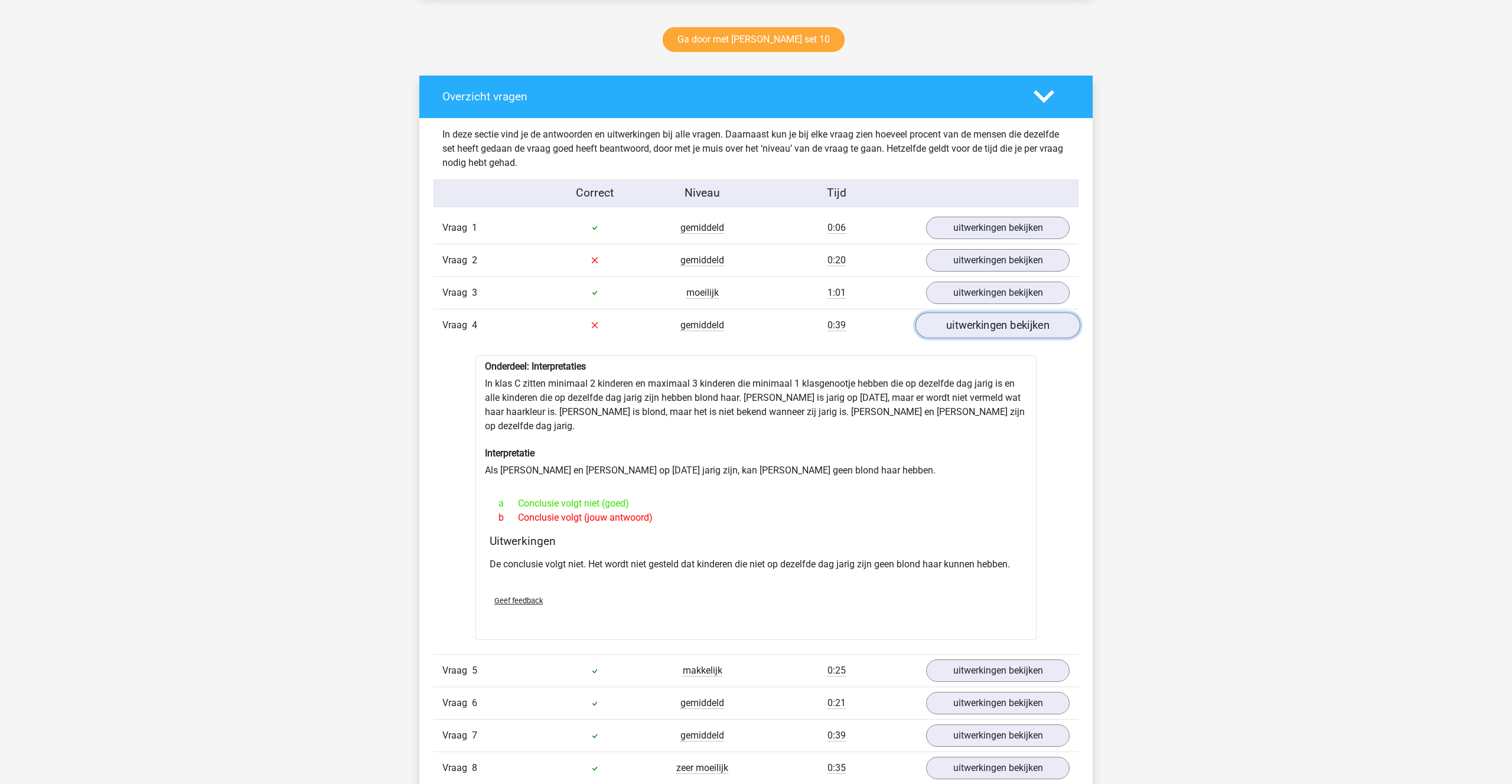
click at [964, 330] on link "uitwerkingen bekijken" at bounding box center [998, 325] width 165 height 26
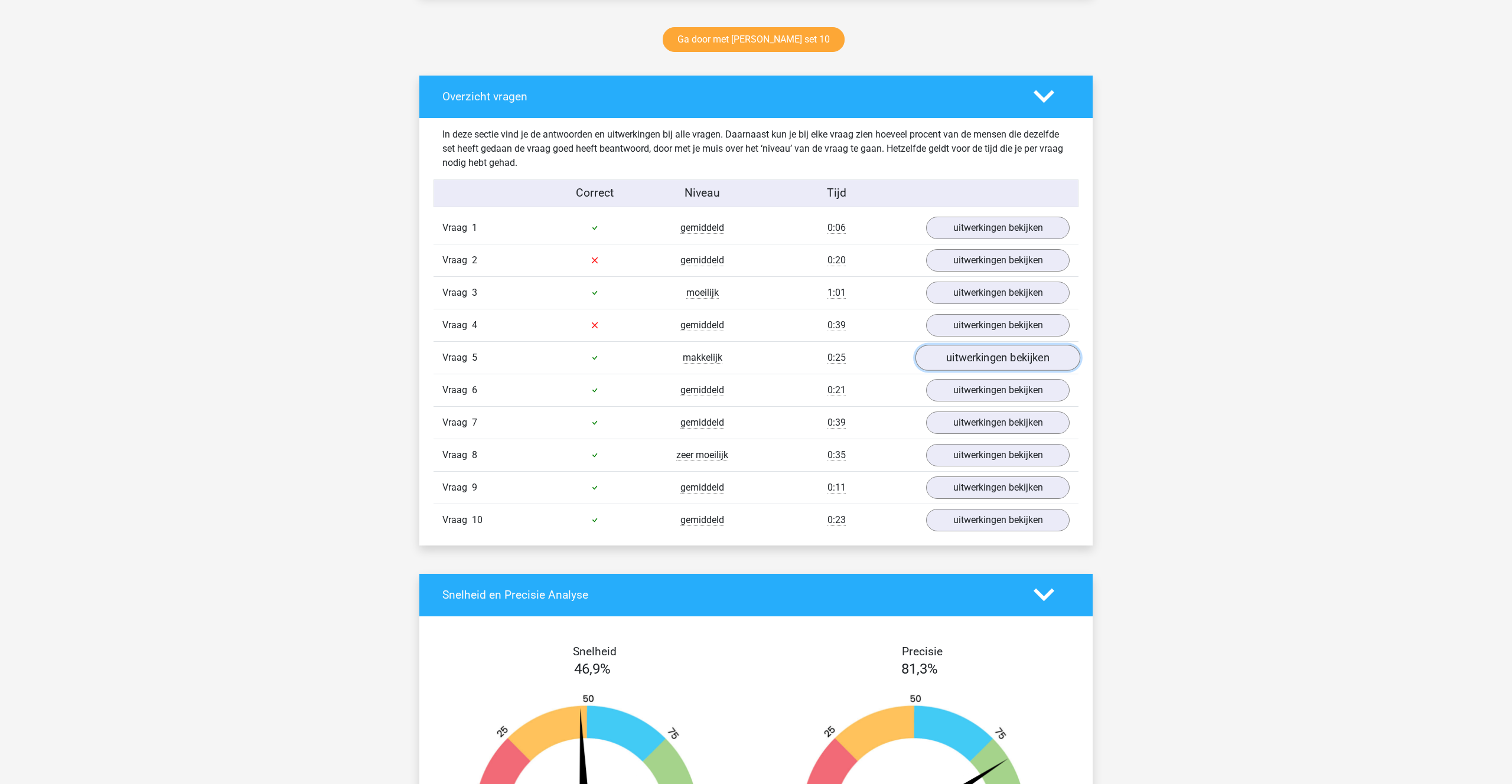
click at [959, 362] on link "uitwerkingen bekijken" at bounding box center [998, 358] width 165 height 26
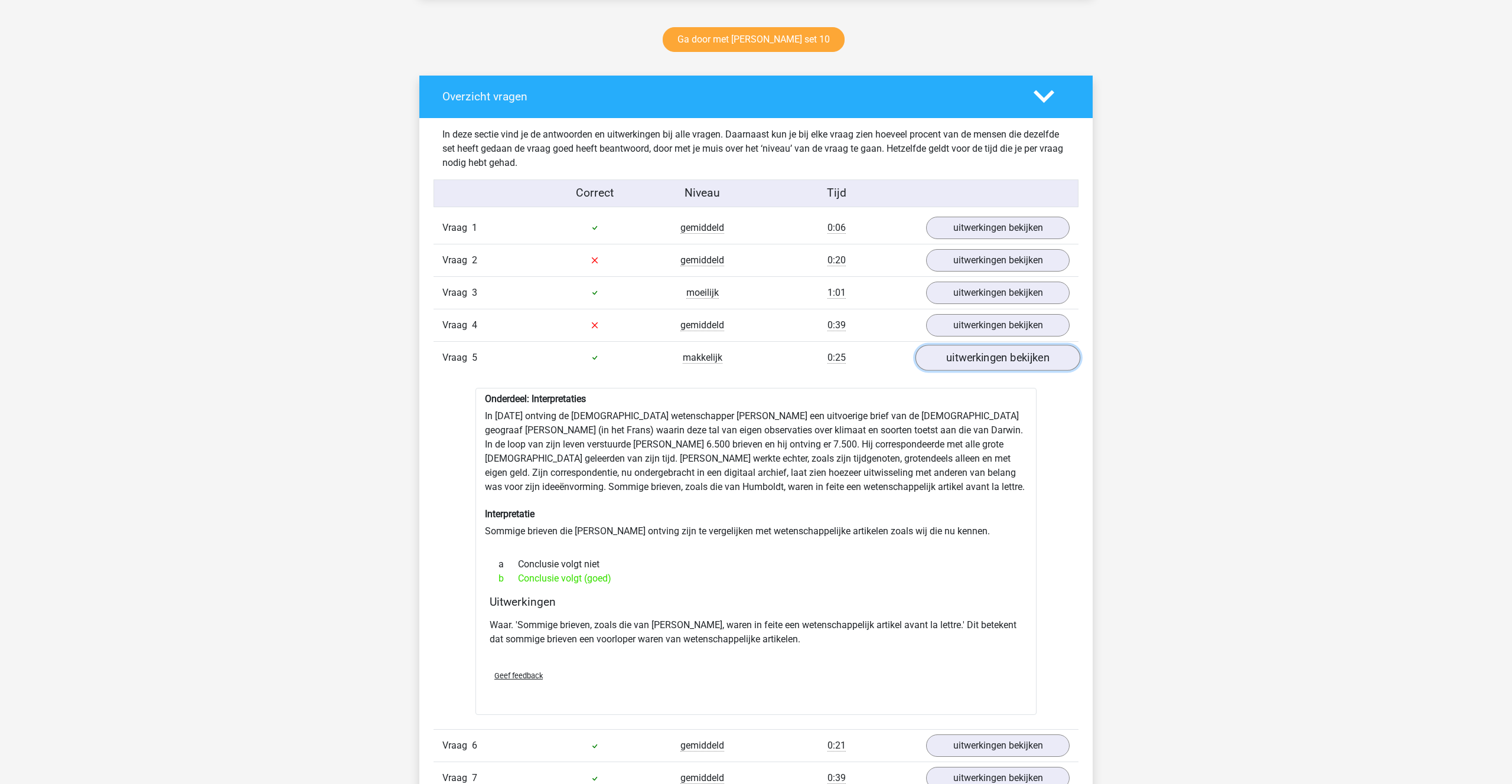
click at [956, 359] on link "uitwerkingen bekijken" at bounding box center [998, 358] width 165 height 26
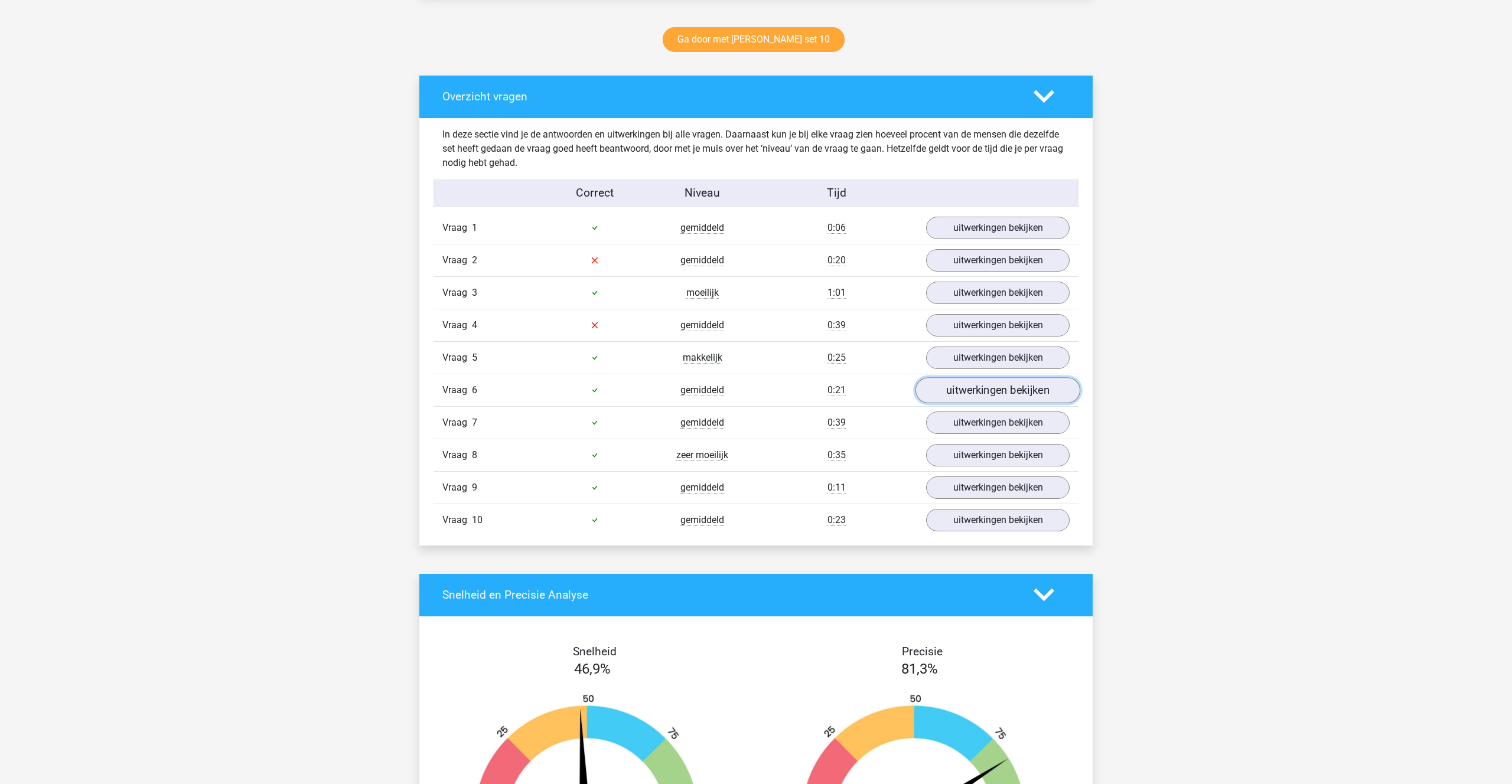
click at [963, 391] on link "uitwerkingen bekijken" at bounding box center [998, 390] width 165 height 26
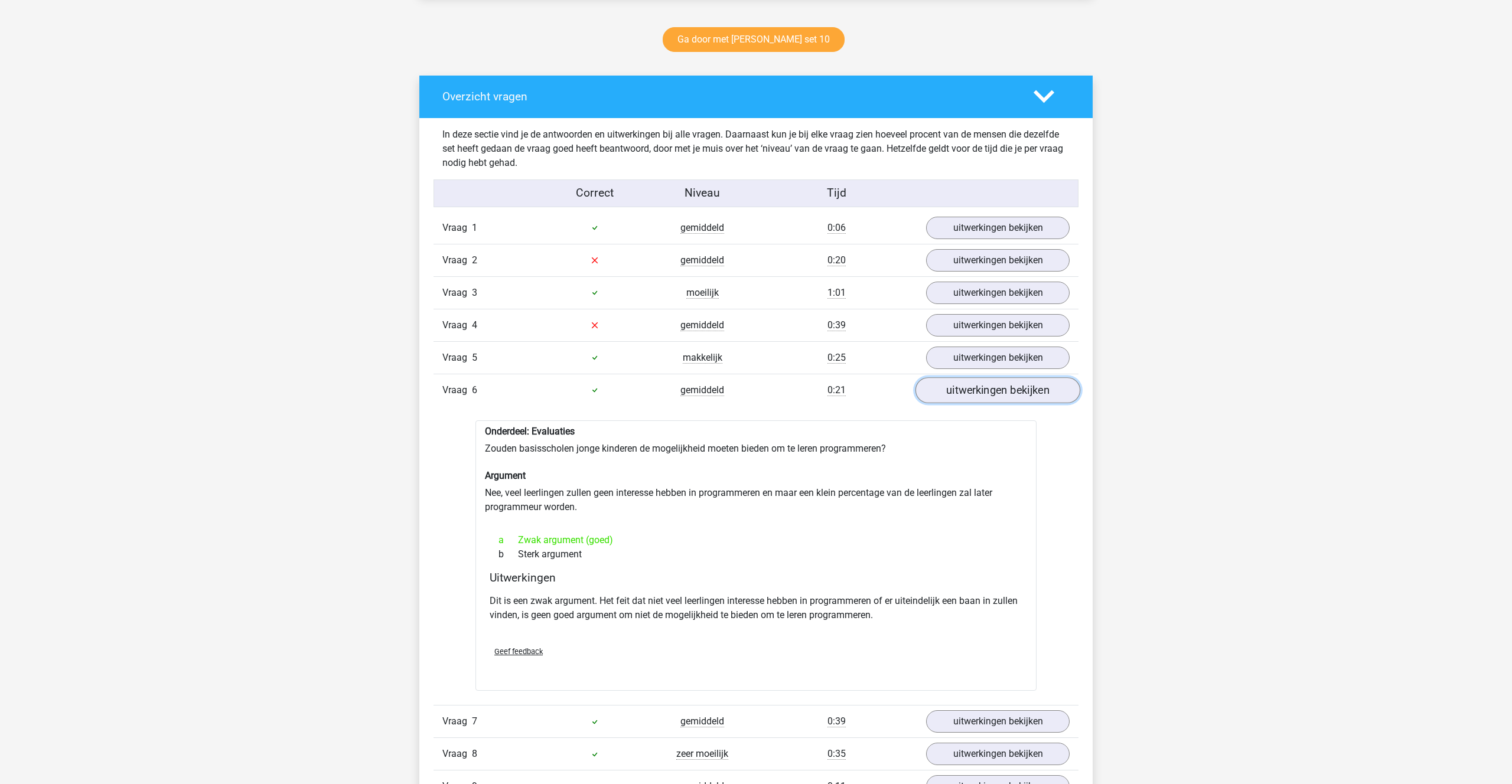
click at [961, 390] on link "uitwerkingen bekijken" at bounding box center [998, 390] width 165 height 26
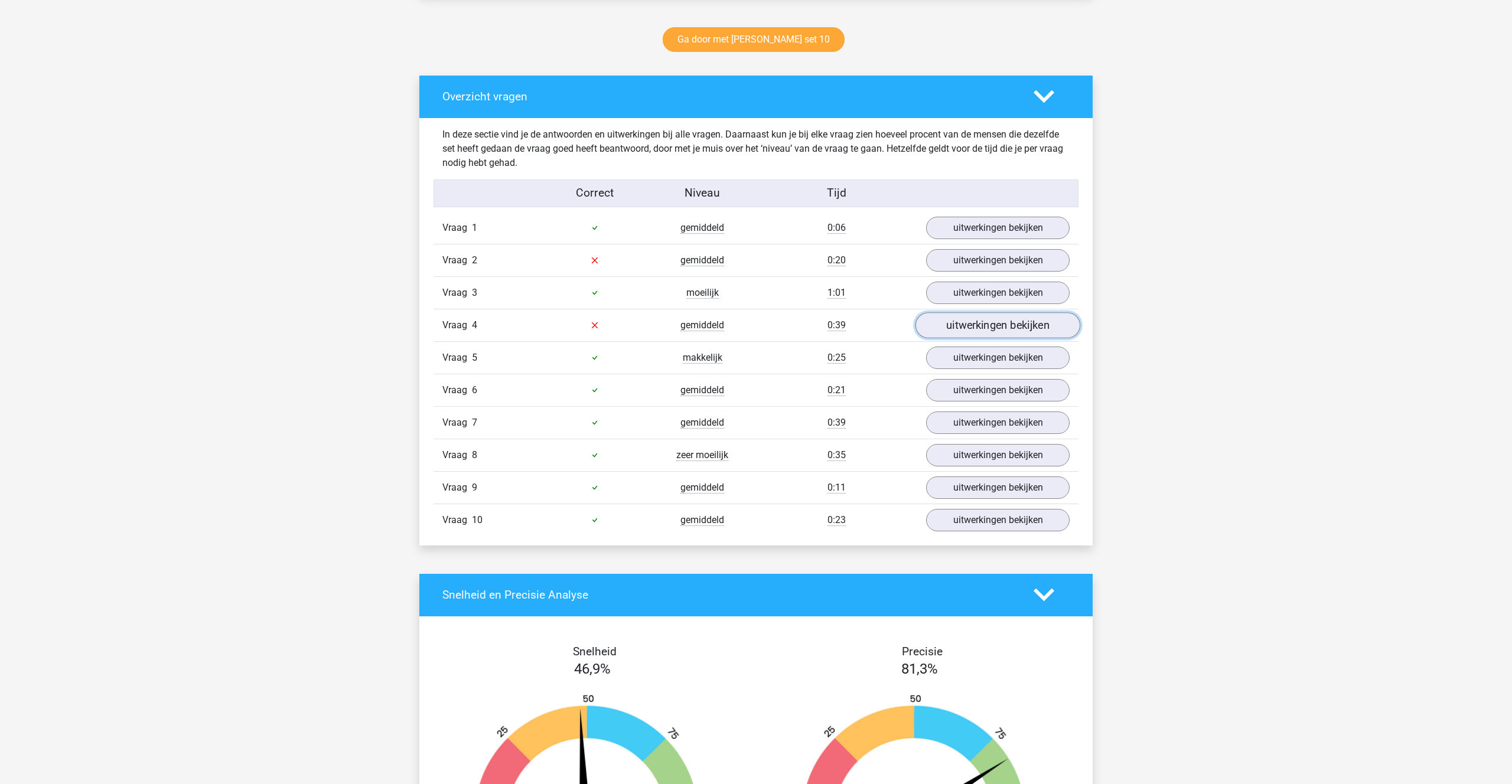
click at [953, 328] on link "uitwerkingen bekijken" at bounding box center [998, 325] width 165 height 26
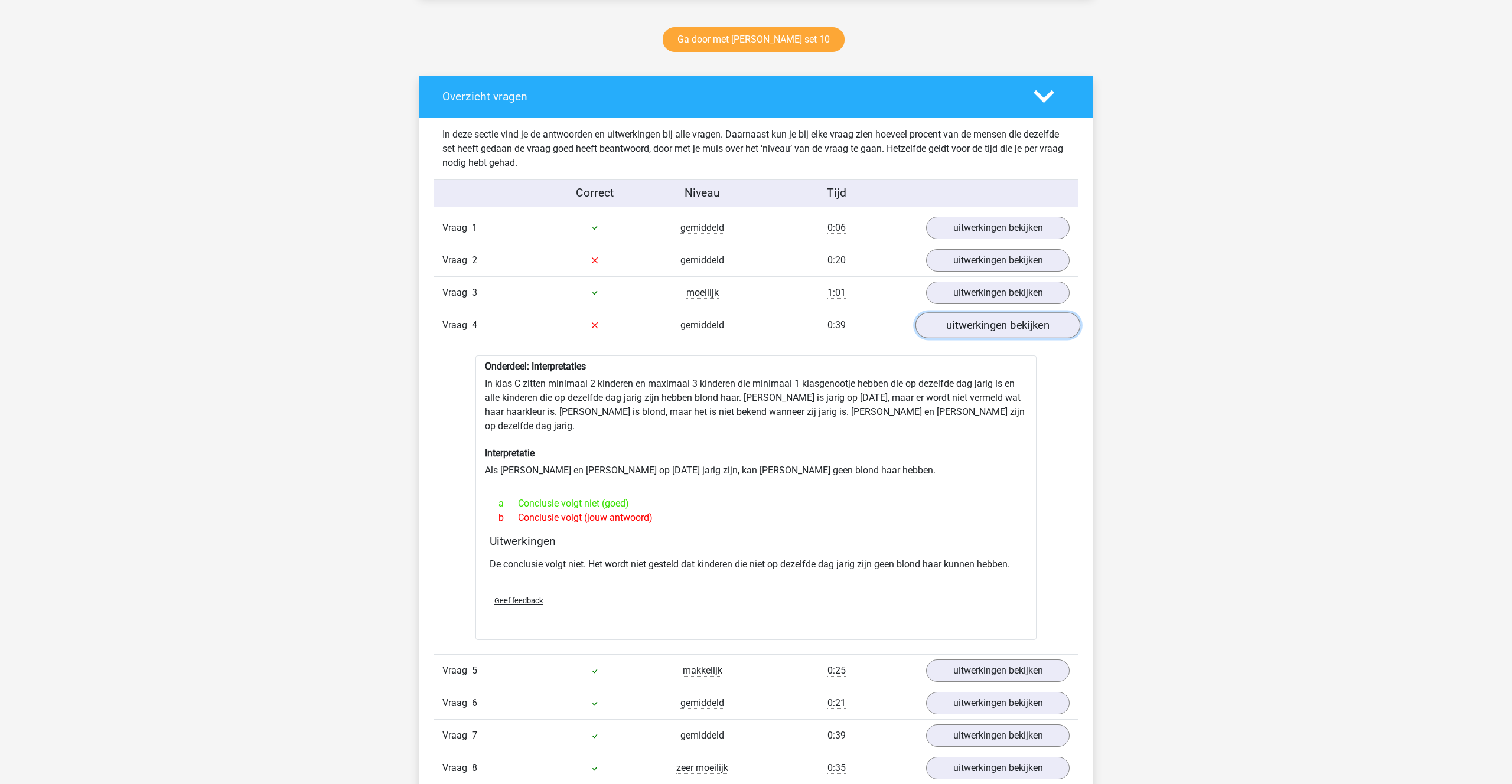
click at [952, 327] on link "uitwerkingen bekijken" at bounding box center [998, 325] width 165 height 26
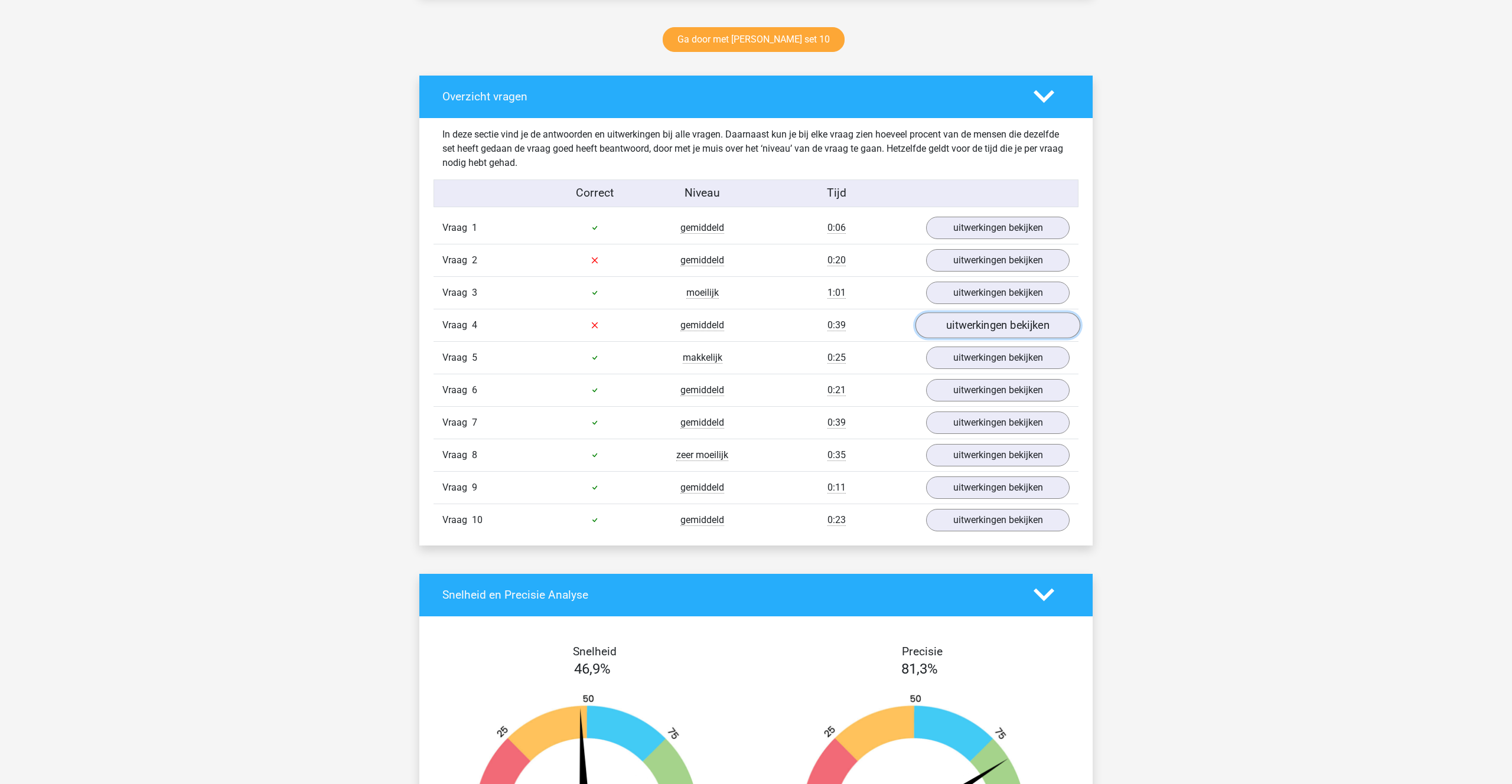
click at [952, 327] on link "uitwerkingen bekijken" at bounding box center [998, 325] width 165 height 26
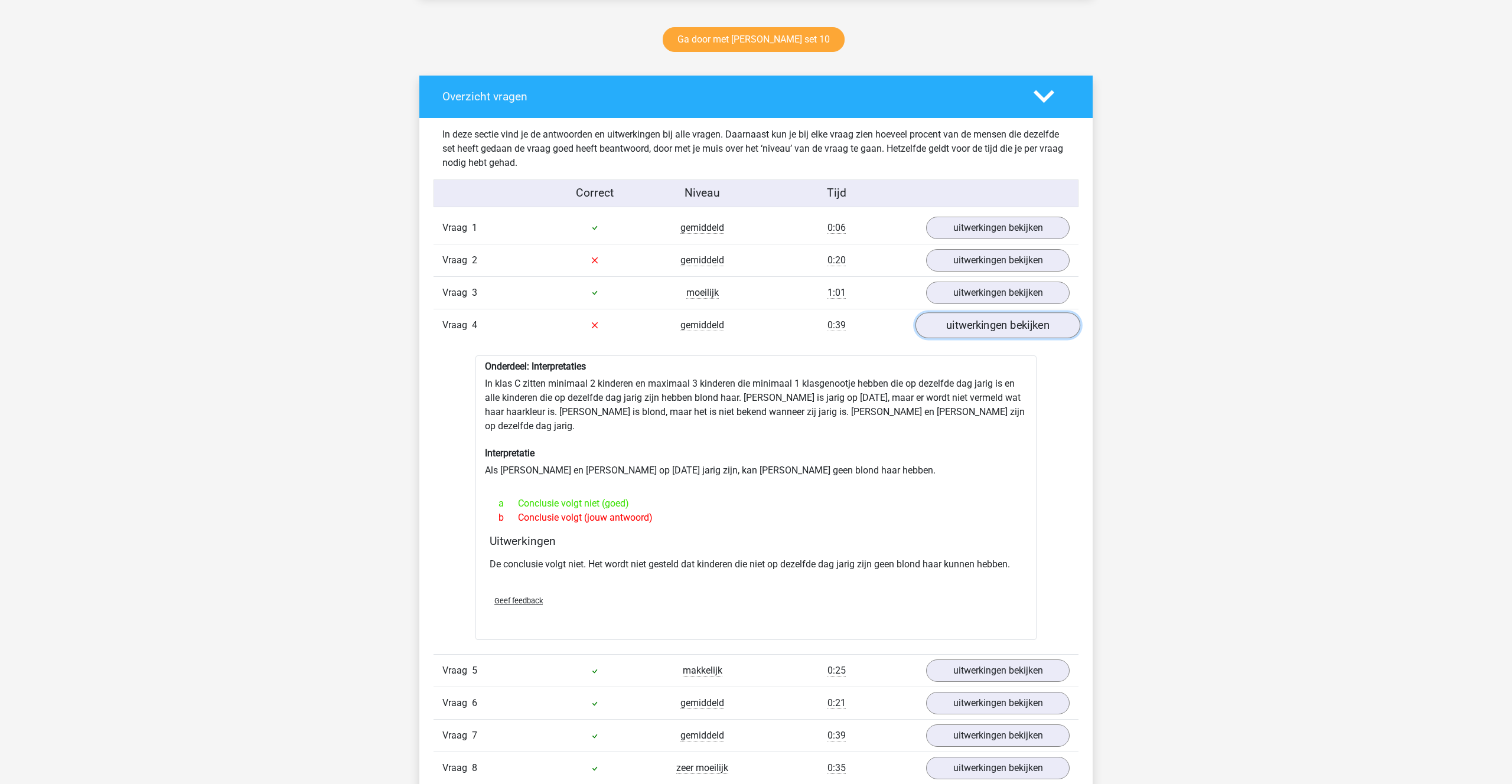
click at [952, 327] on link "uitwerkingen bekijken" at bounding box center [998, 325] width 165 height 26
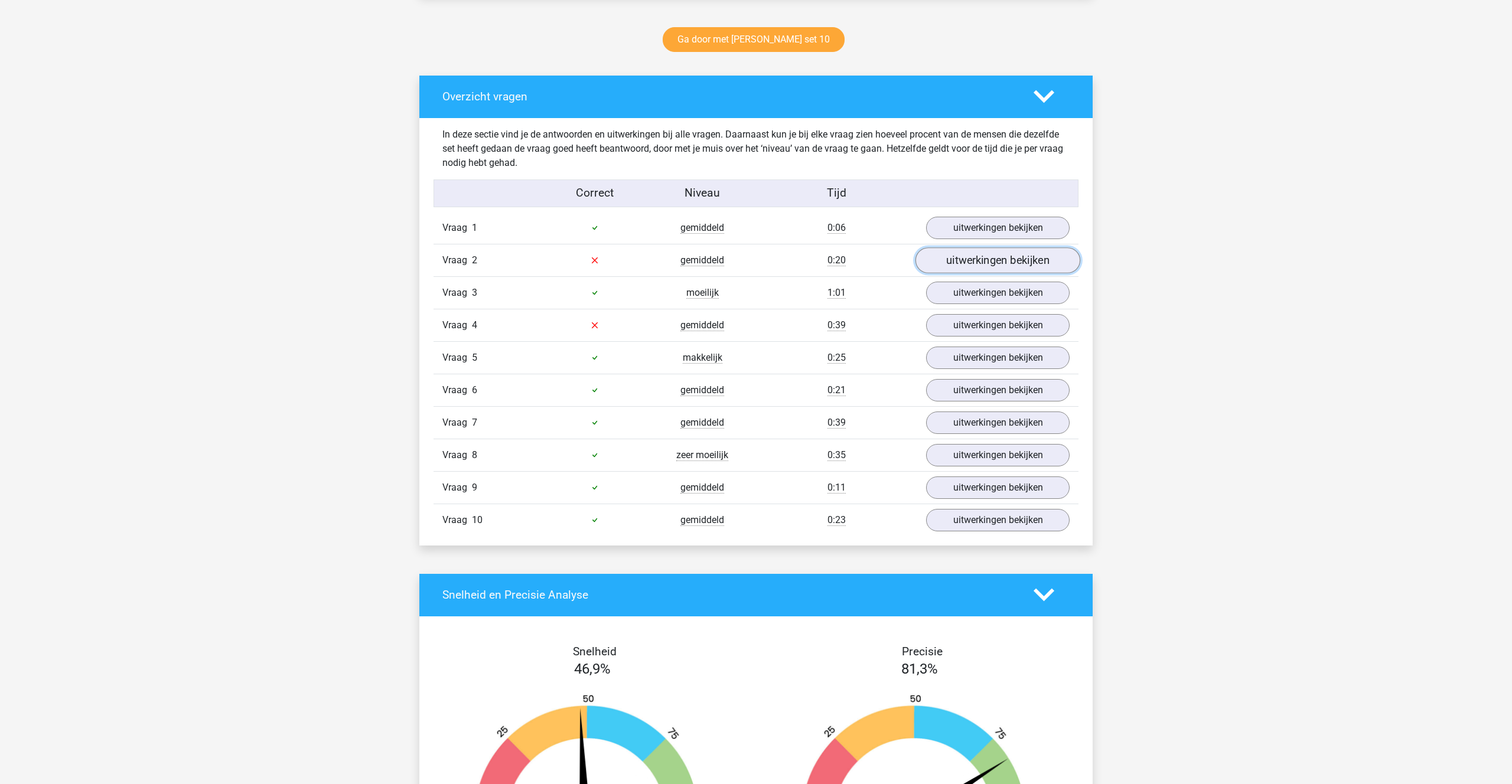
click at [953, 260] on link "uitwerkingen bekijken" at bounding box center [998, 260] width 165 height 26
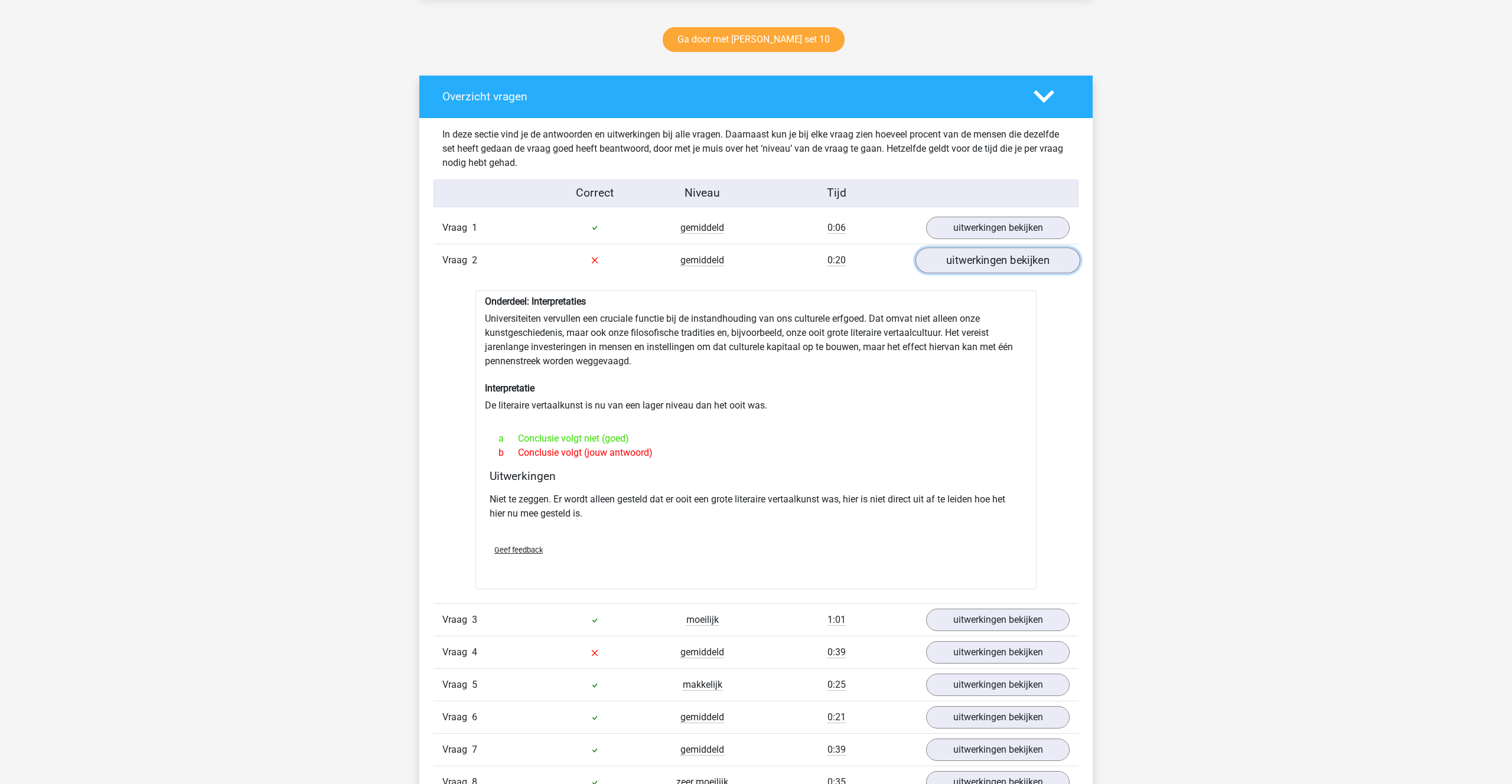
click at [953, 260] on link "uitwerkingen bekijken" at bounding box center [998, 260] width 165 height 26
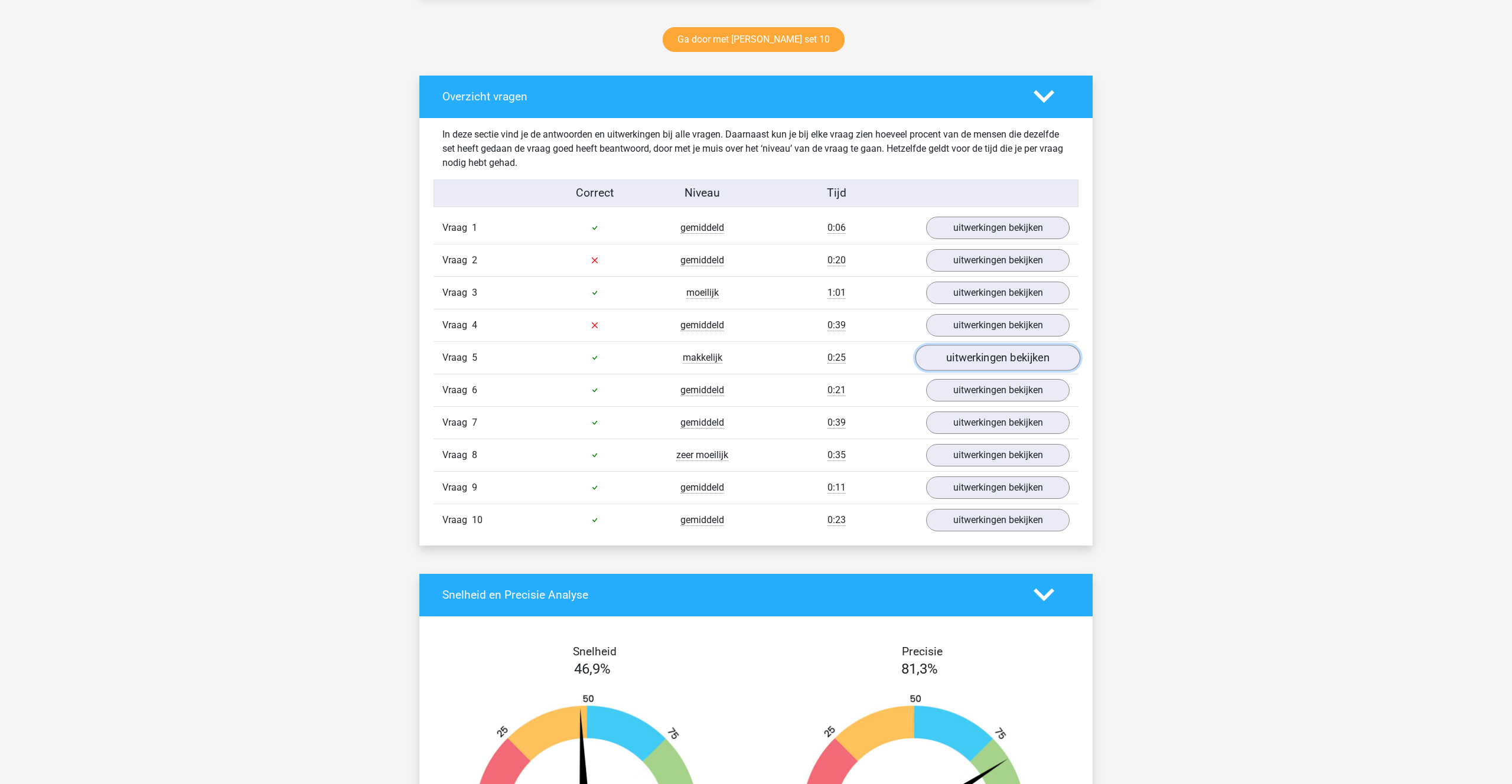
click at [959, 354] on link "uitwerkingen bekijken" at bounding box center [998, 358] width 165 height 26
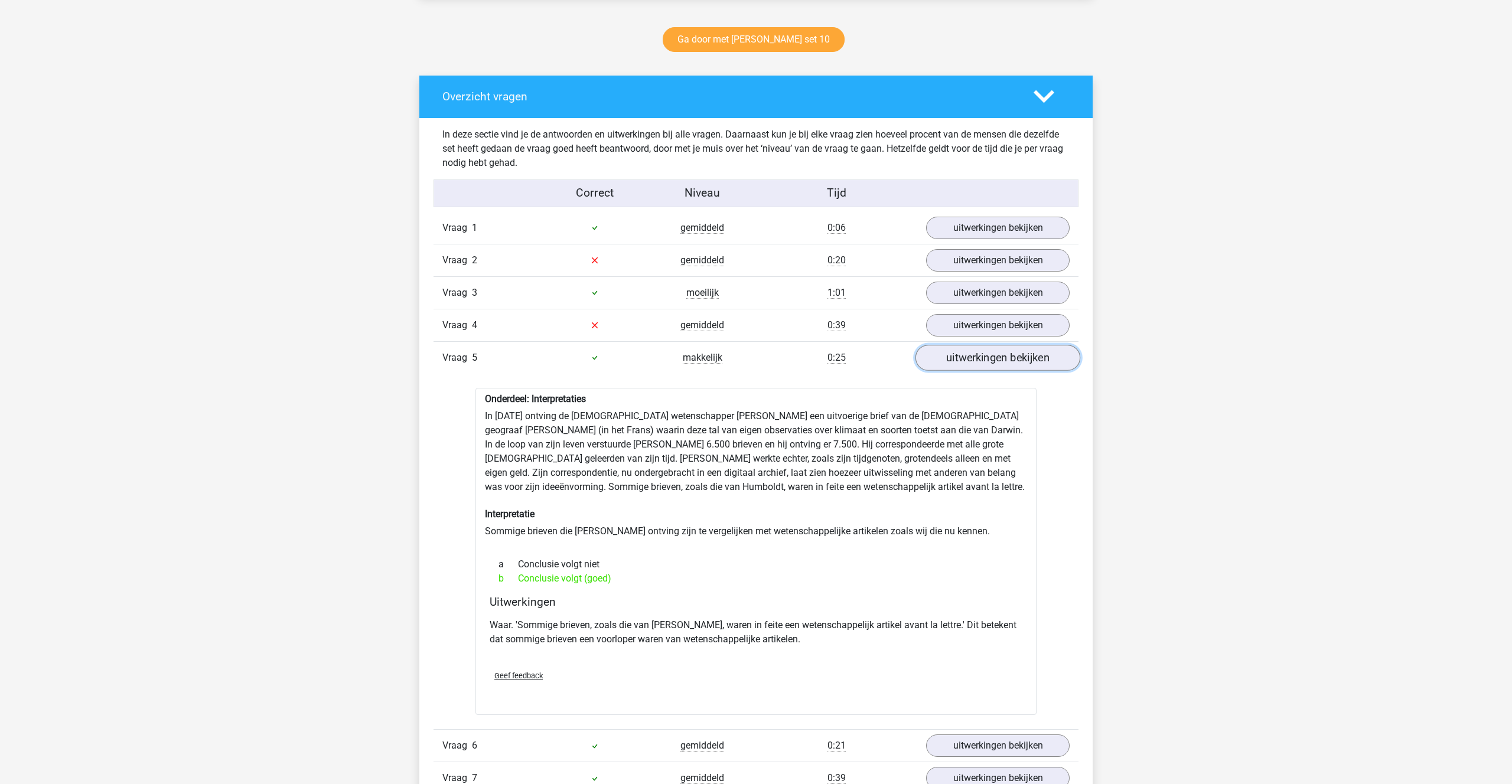
click at [959, 354] on link "uitwerkingen bekijken" at bounding box center [998, 358] width 165 height 26
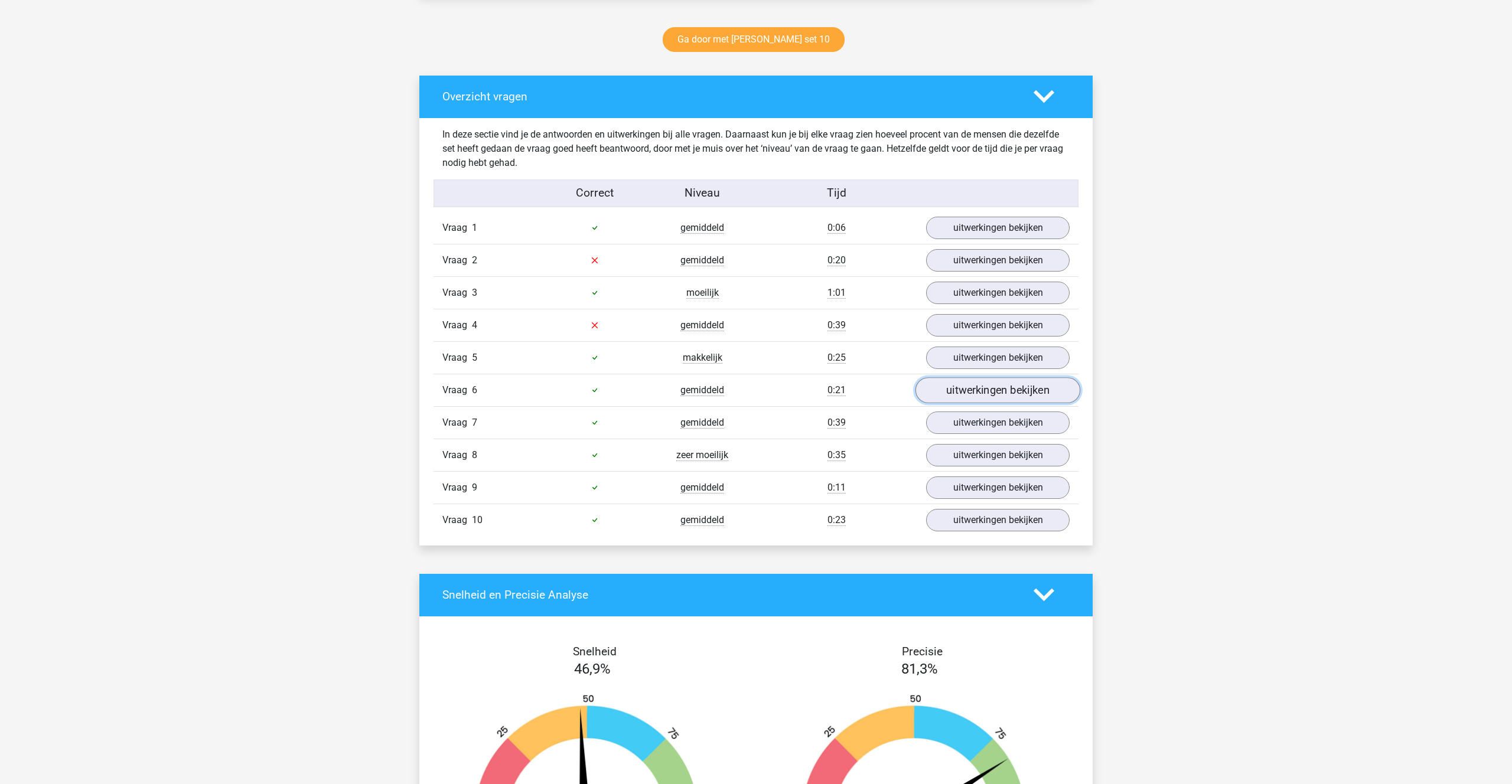
click at [957, 388] on link "uitwerkingen bekijken" at bounding box center [998, 390] width 165 height 26
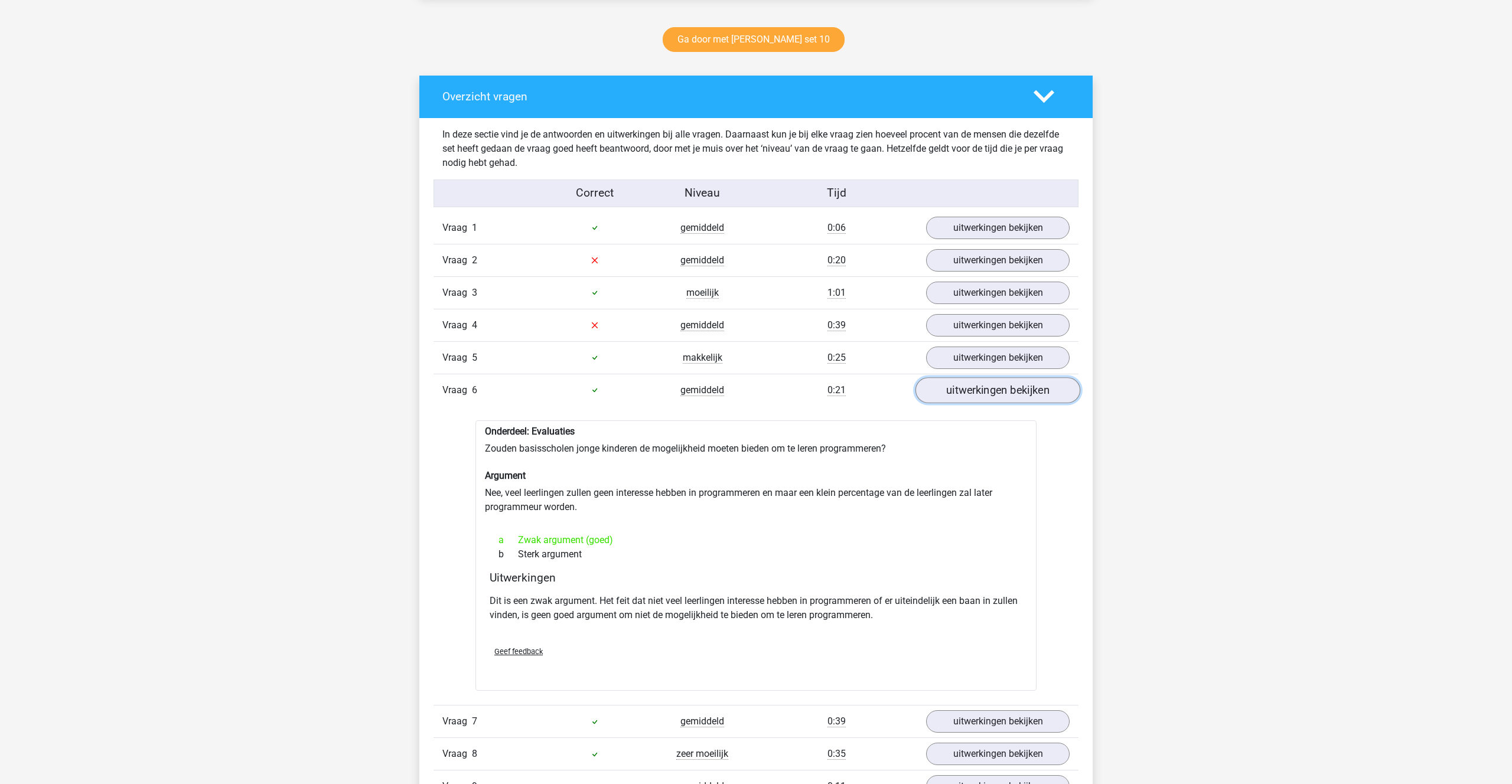
click at [957, 388] on link "uitwerkingen bekijken" at bounding box center [998, 390] width 165 height 26
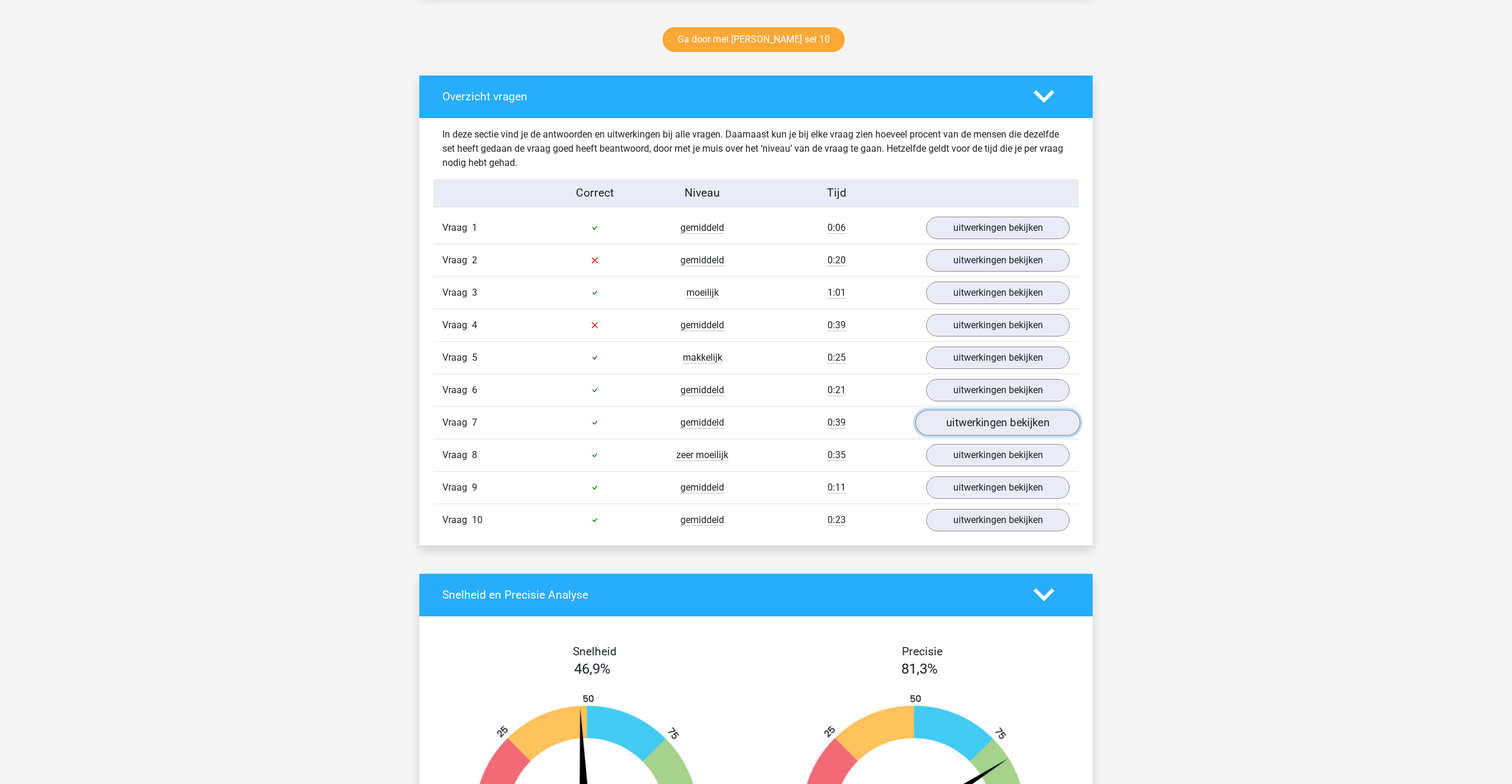
click at [959, 412] on link "uitwerkingen bekijken" at bounding box center [998, 422] width 165 height 26
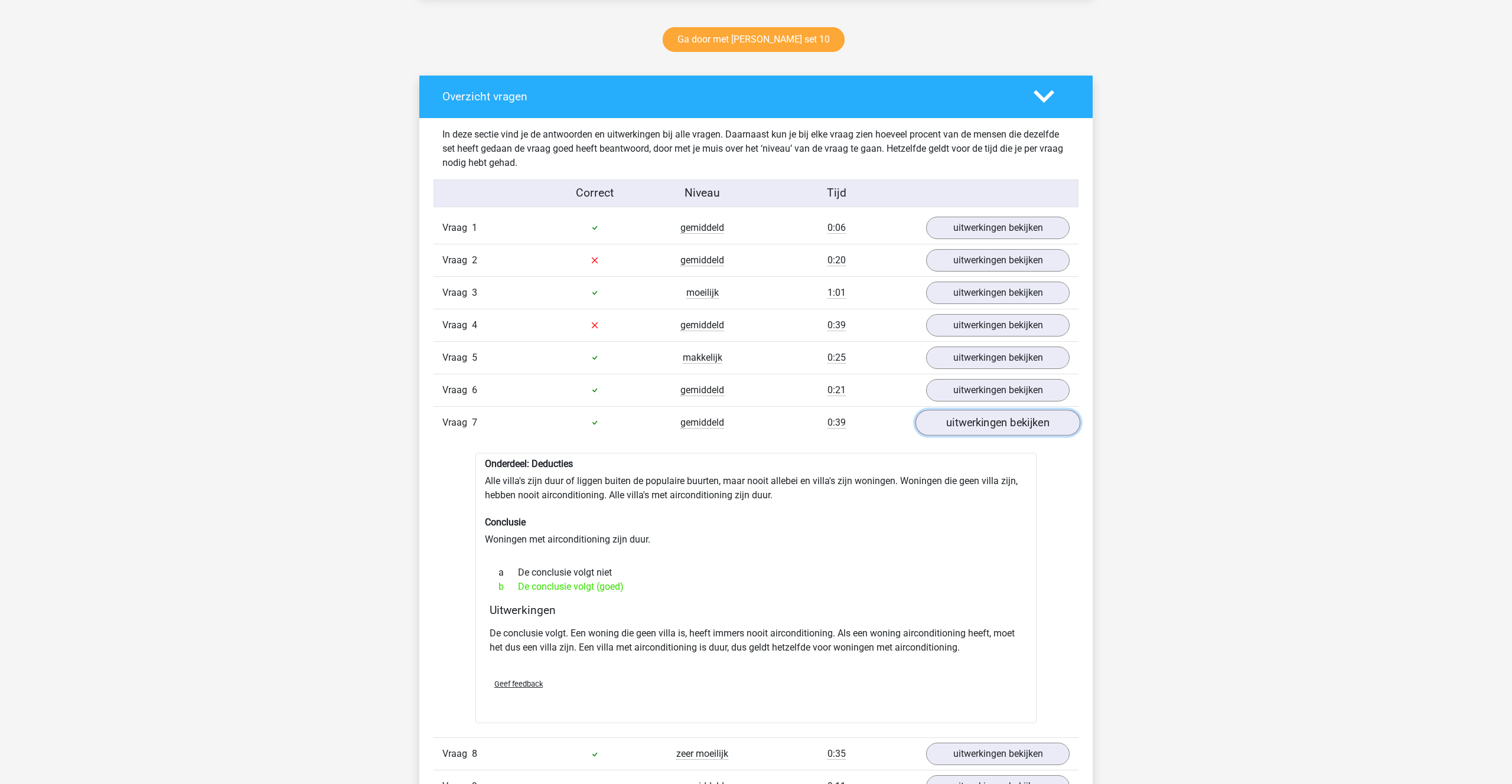
click at [959, 413] on link "uitwerkingen bekijken" at bounding box center [998, 422] width 165 height 26
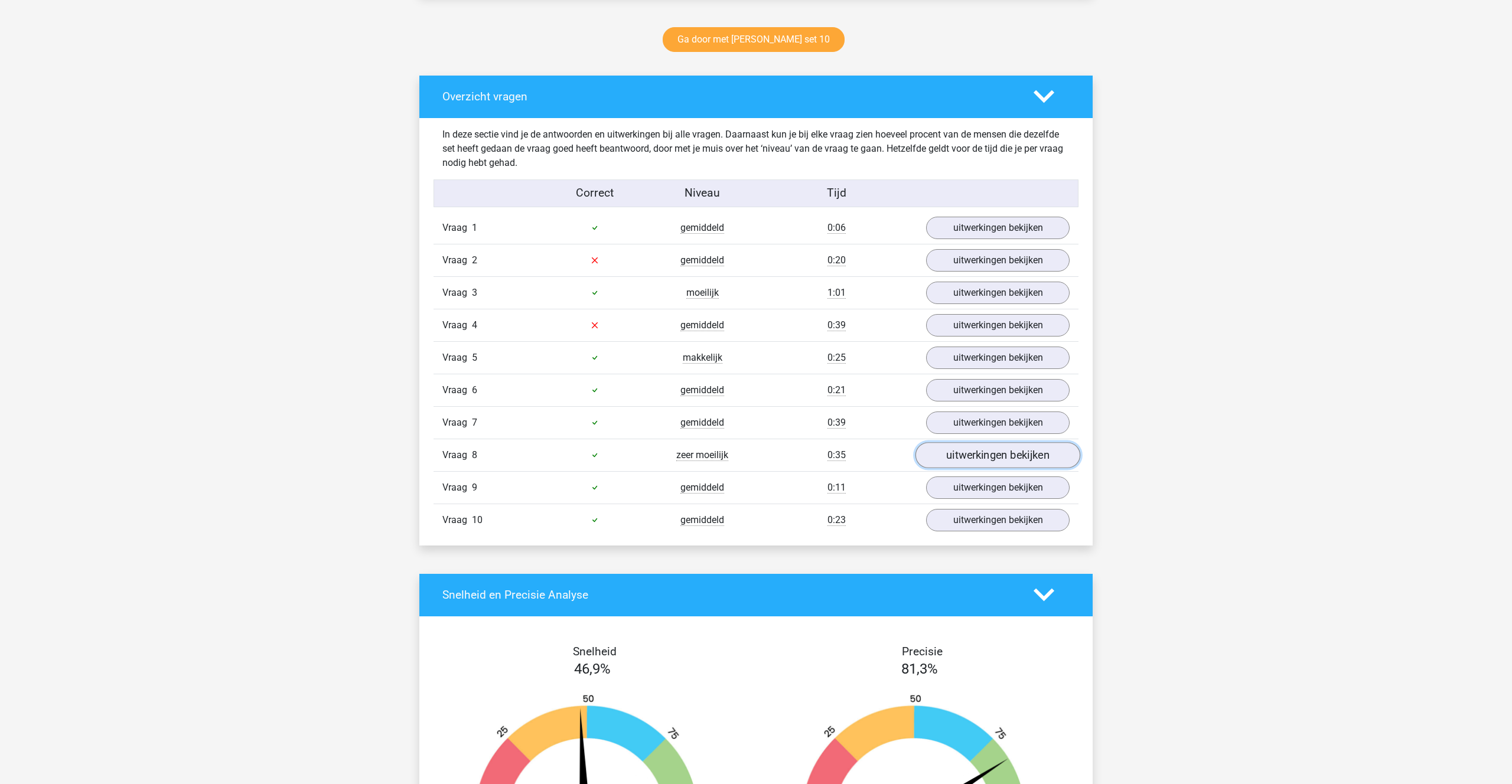
click at [962, 459] on link "uitwerkingen bekijken" at bounding box center [998, 455] width 165 height 26
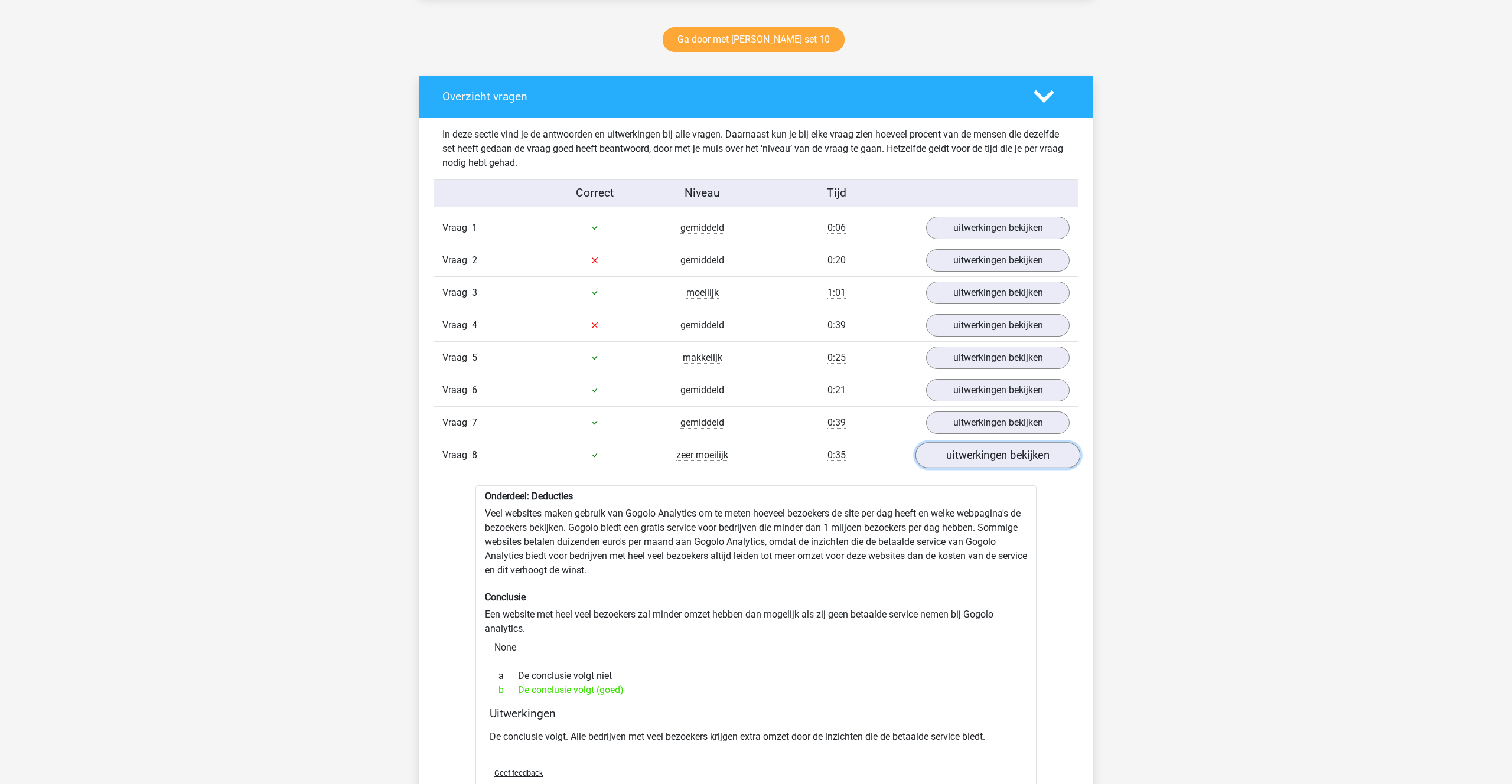
click at [961, 459] on link "uitwerkingen bekijken" at bounding box center [998, 455] width 165 height 26
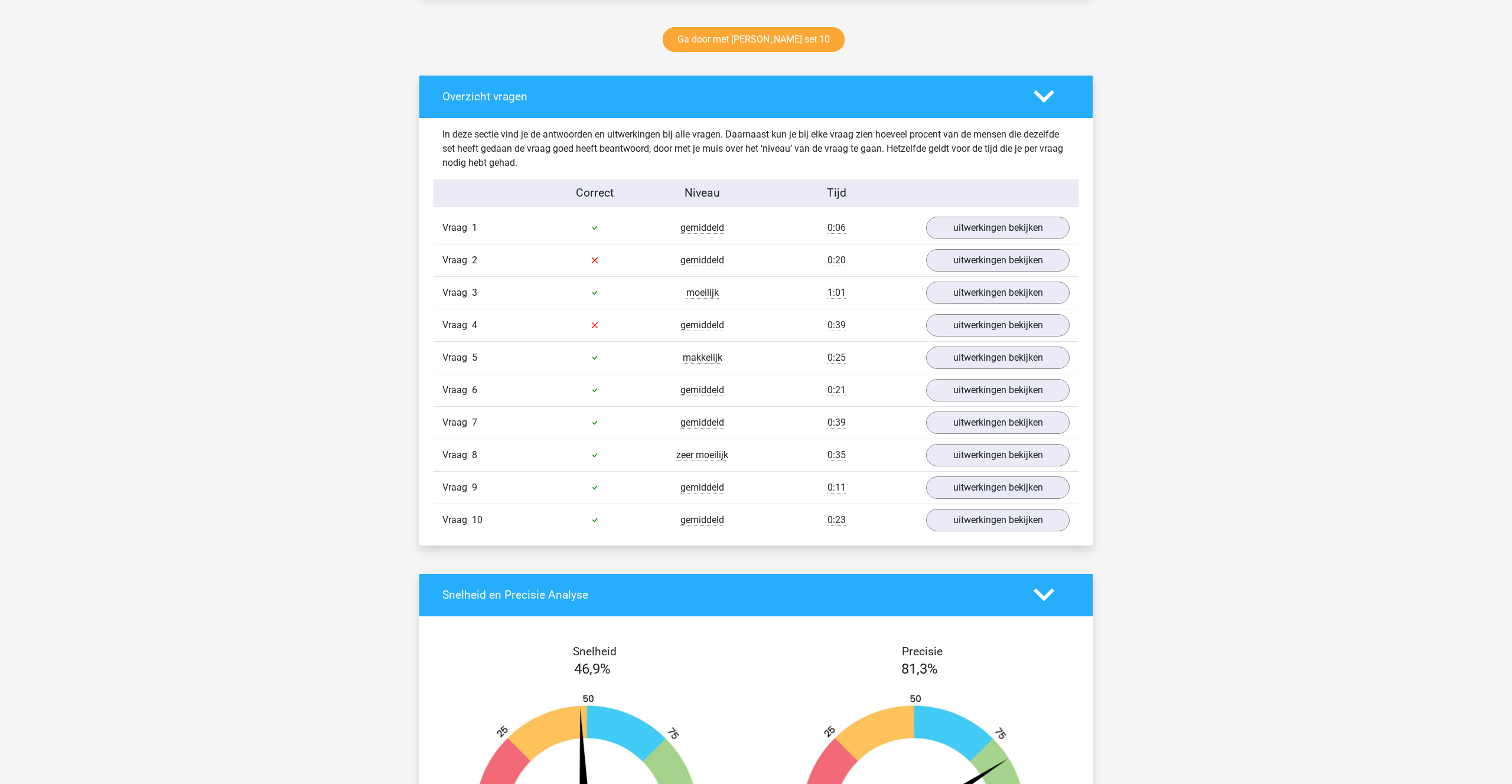
click at [961, 474] on div "Vraag 9 gemiddeld 0:11 uitwerkingen bekijken" at bounding box center [755, 487] width 645 height 32
click at [958, 482] on link "uitwerkingen bekijken" at bounding box center [998, 487] width 165 height 26
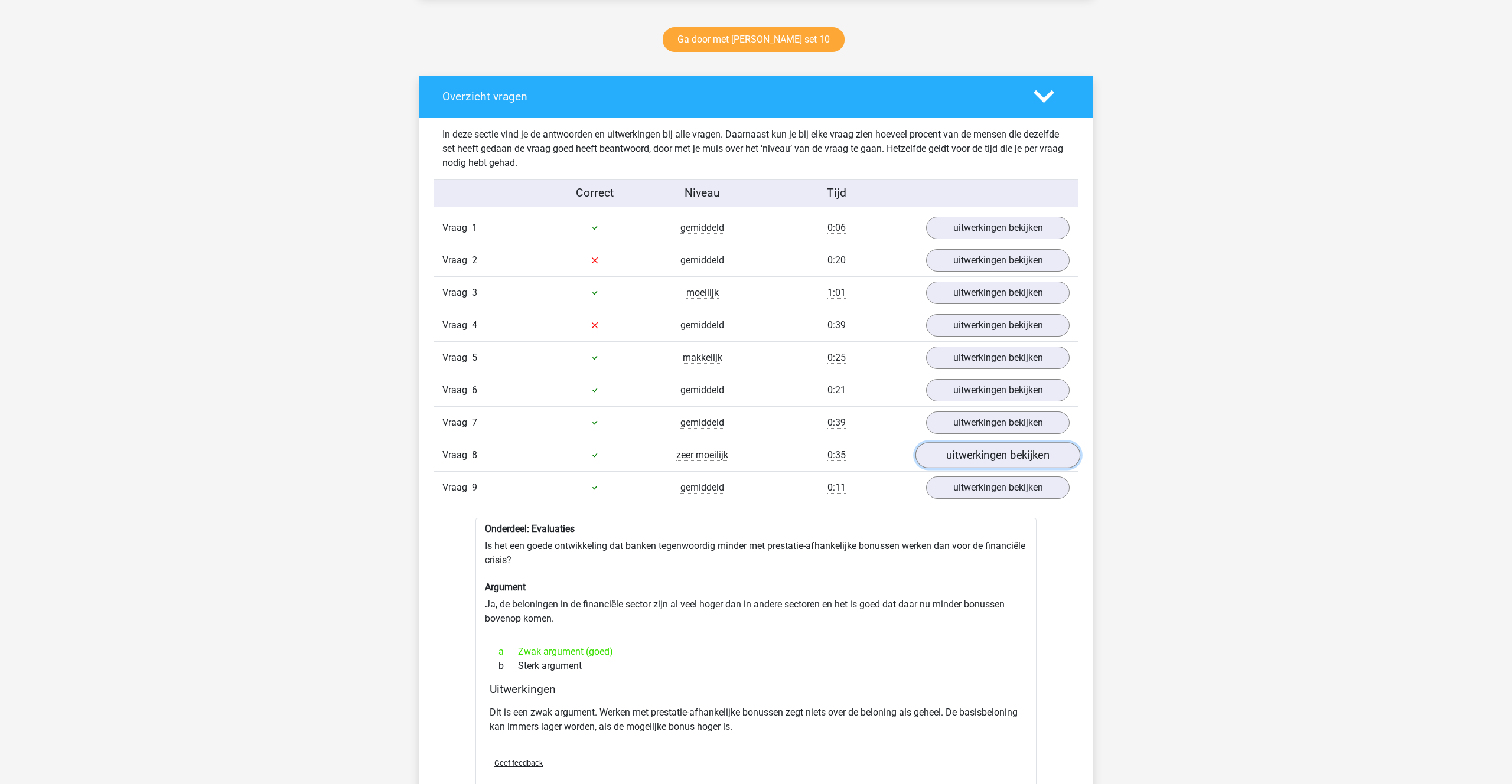
click at [953, 458] on link "uitwerkingen bekijken" at bounding box center [998, 455] width 165 height 26
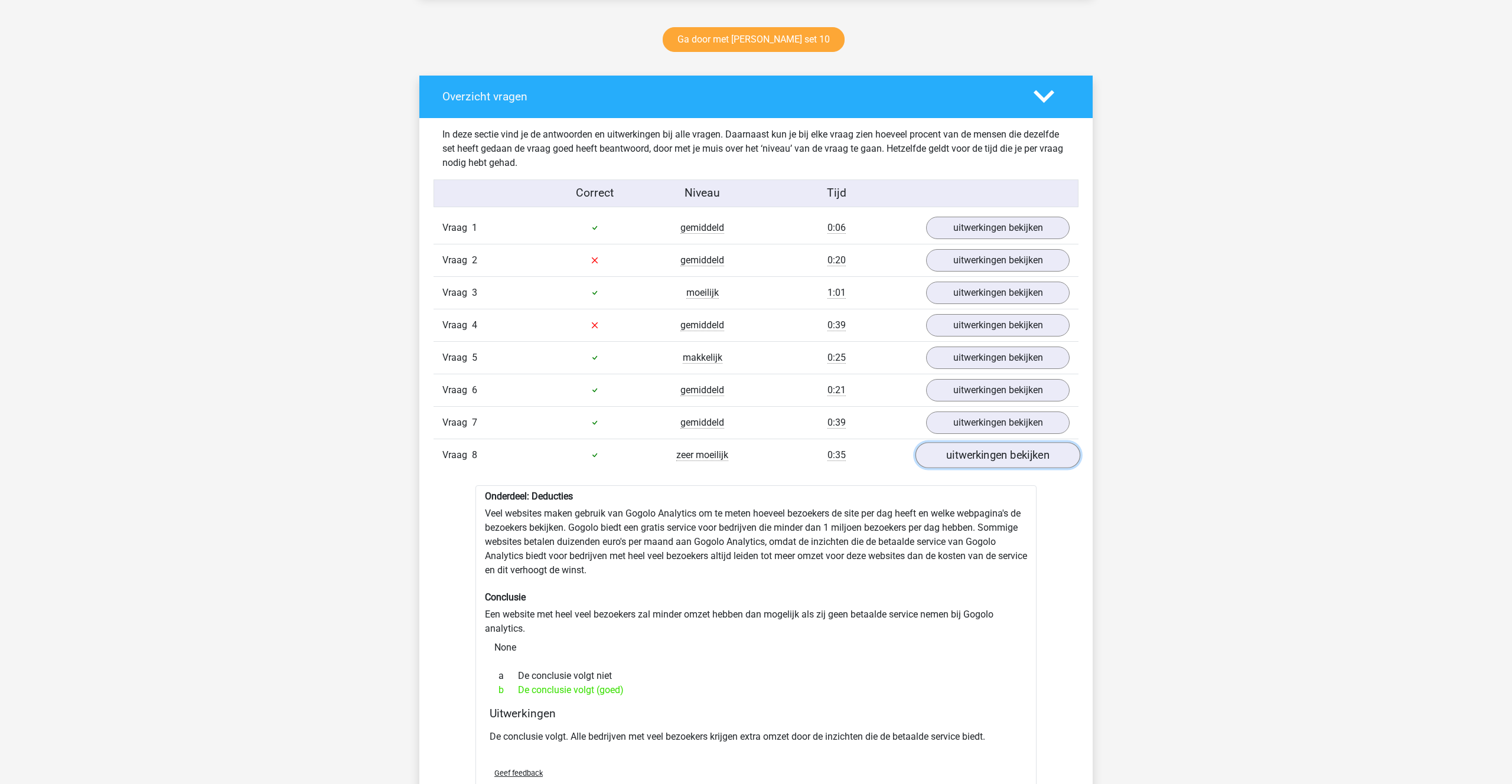
click at [953, 457] on link "uitwerkingen bekijken" at bounding box center [998, 455] width 165 height 26
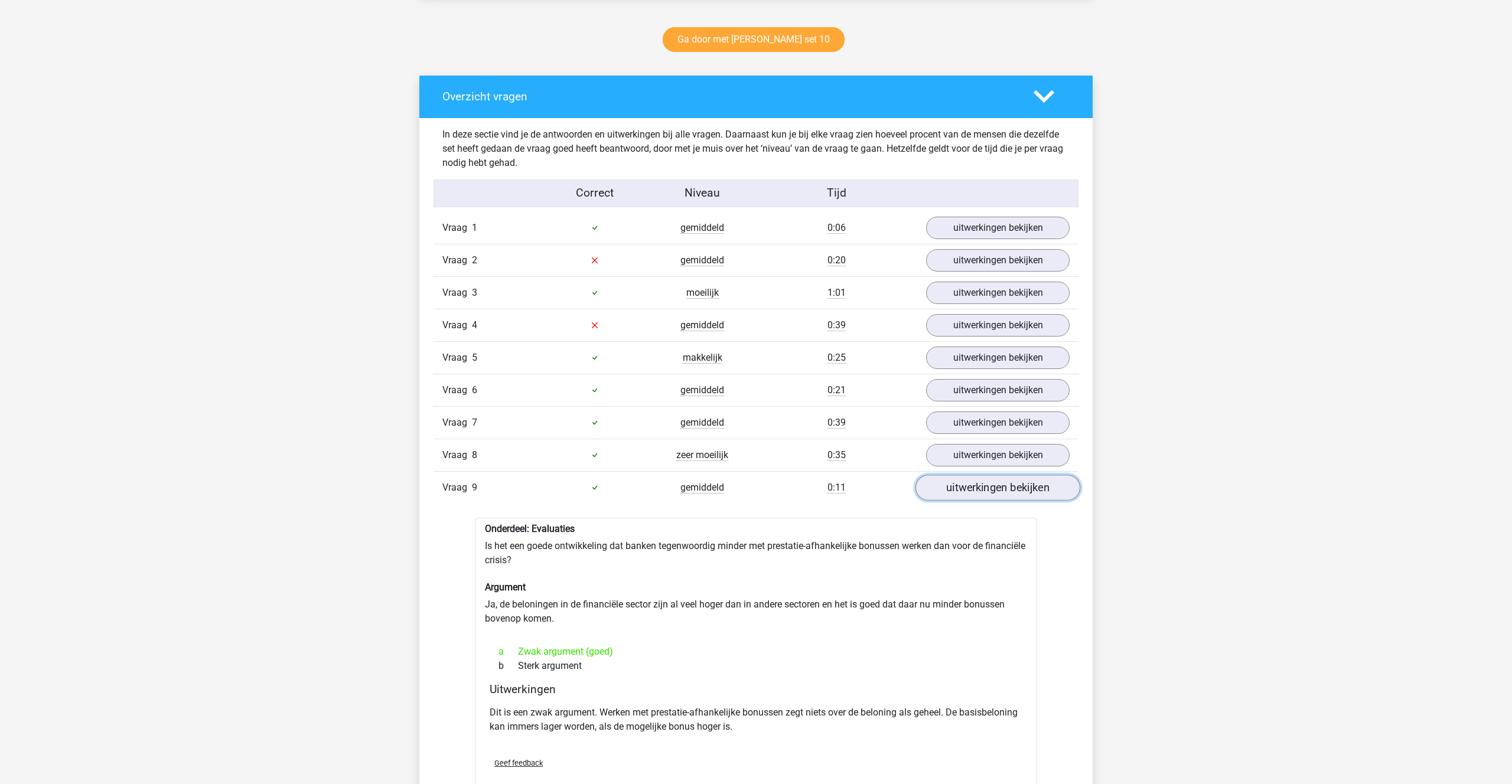
click at [957, 483] on link "uitwerkingen bekijken" at bounding box center [998, 487] width 165 height 26
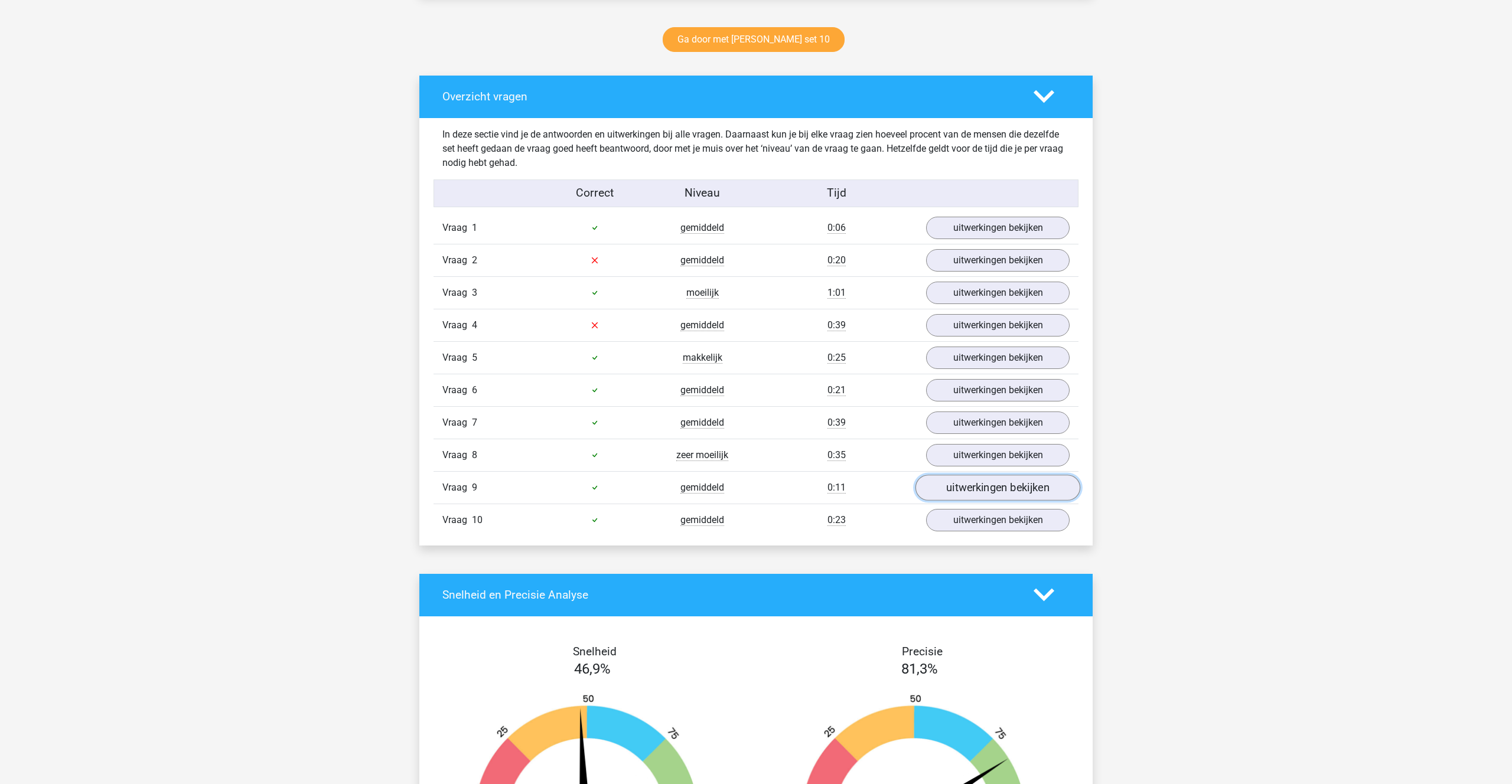
click at [957, 483] on link "uitwerkingen bekijken" at bounding box center [998, 487] width 165 height 26
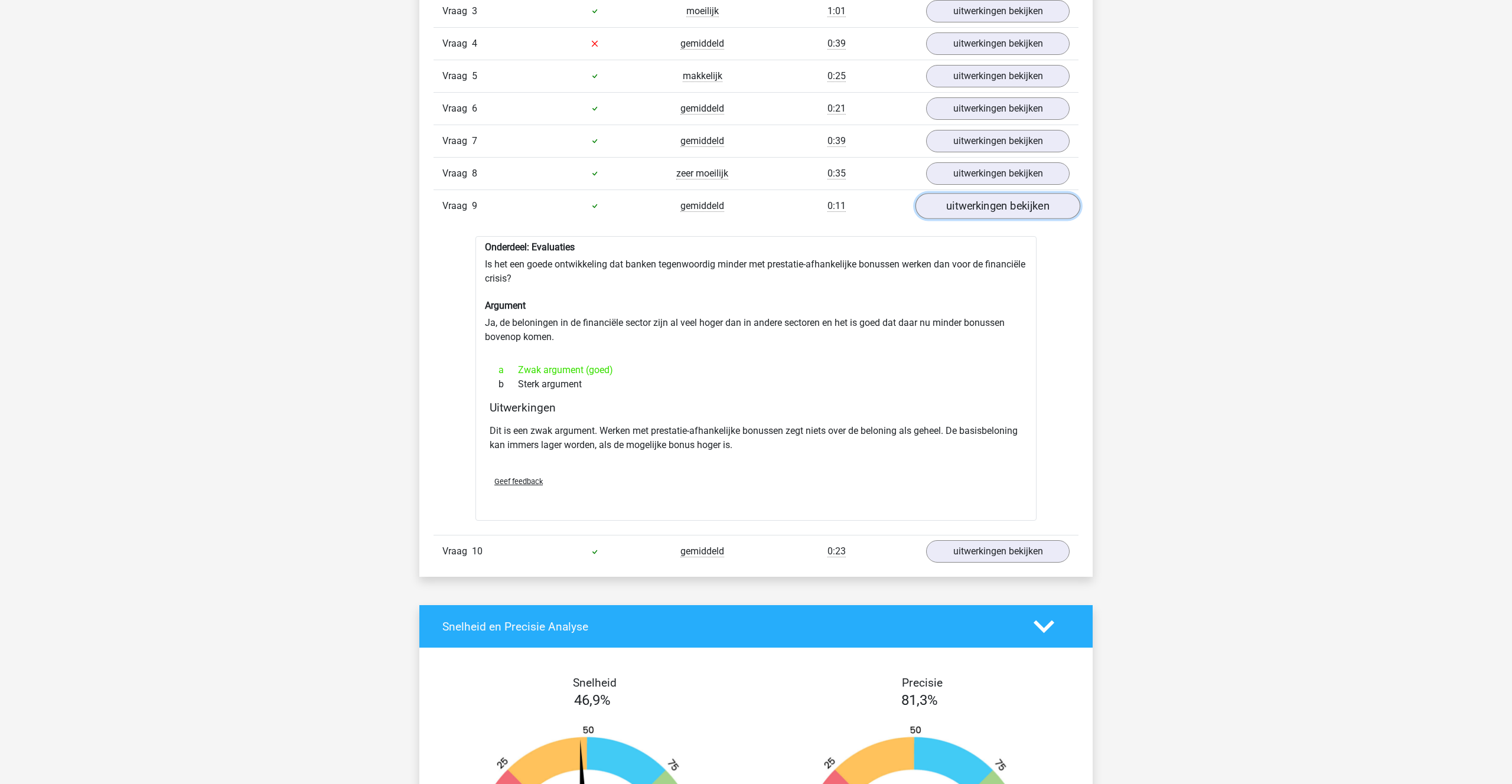
scroll to position [888, 0]
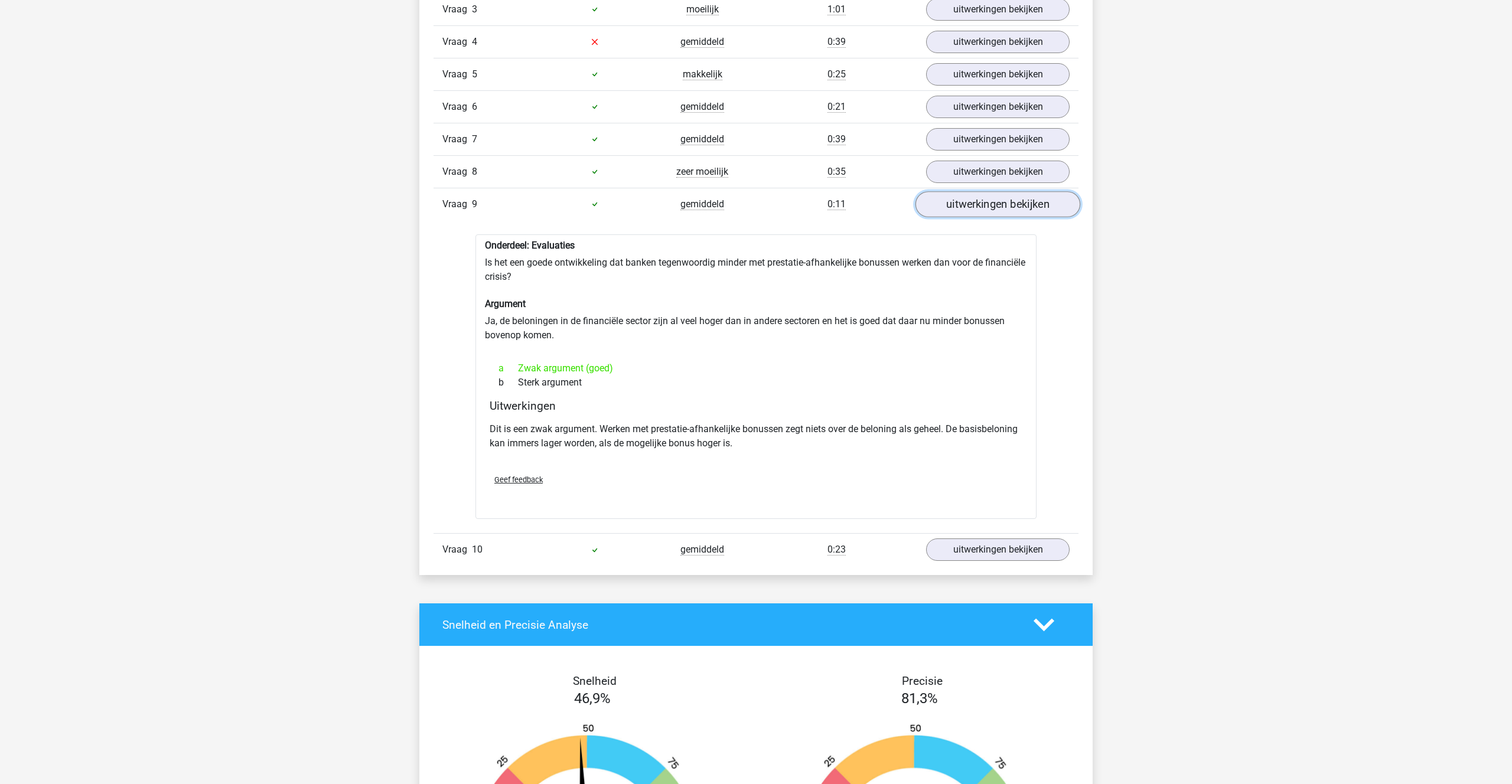
click at [983, 205] on link "uitwerkingen bekijken" at bounding box center [998, 204] width 165 height 26
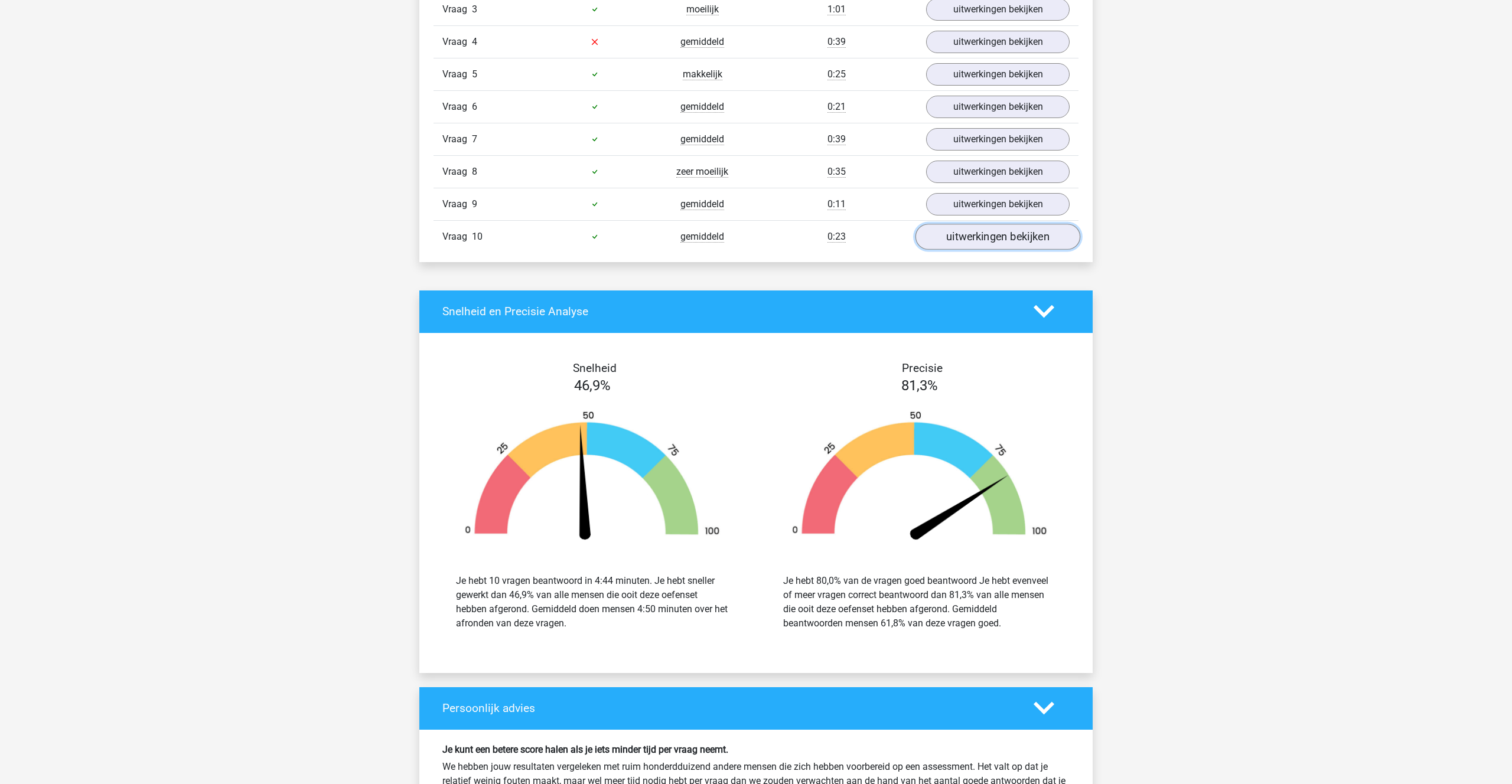
click at [989, 235] on link "uitwerkingen bekijken" at bounding box center [998, 236] width 165 height 26
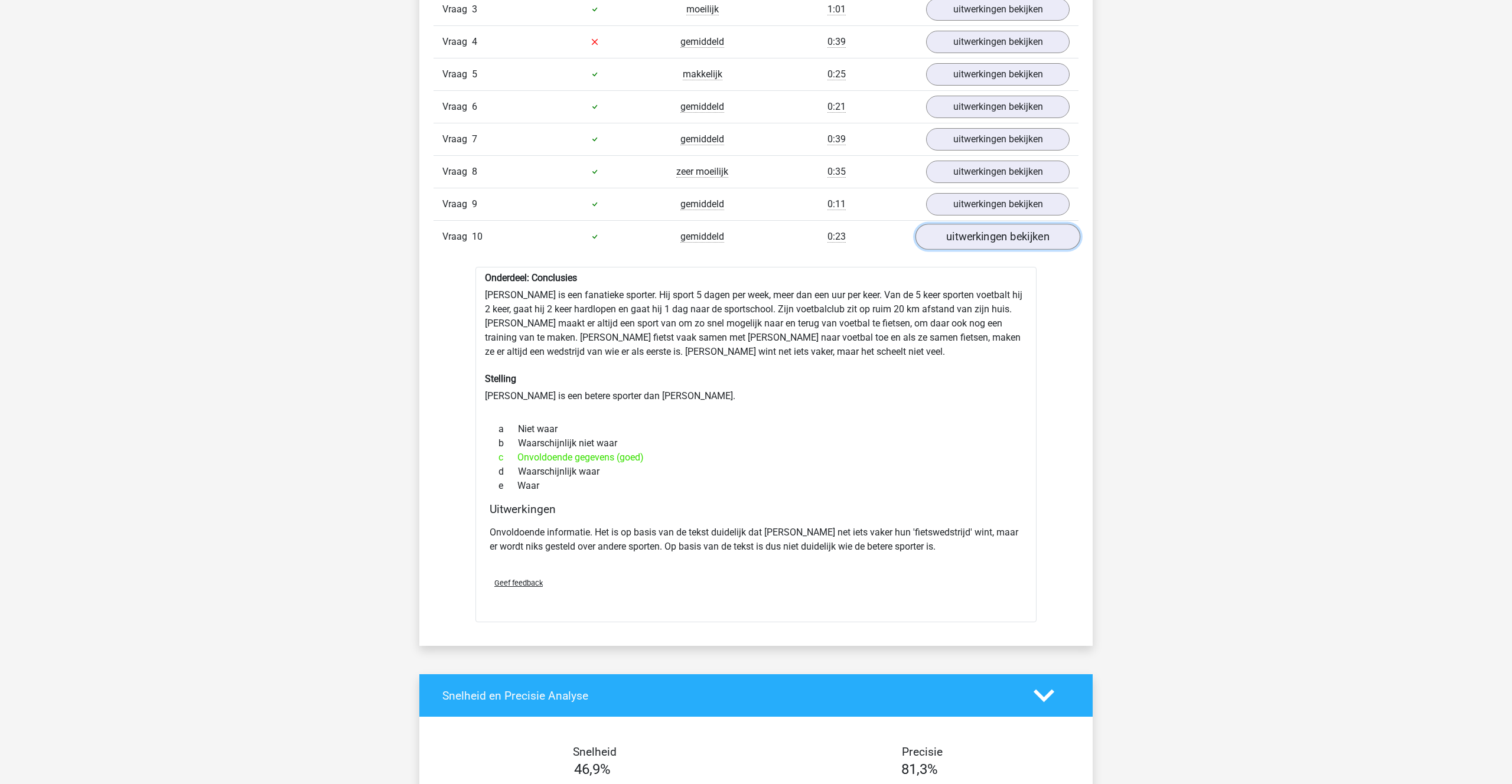
click at [989, 235] on link "uitwerkingen bekijken" at bounding box center [998, 236] width 165 height 26
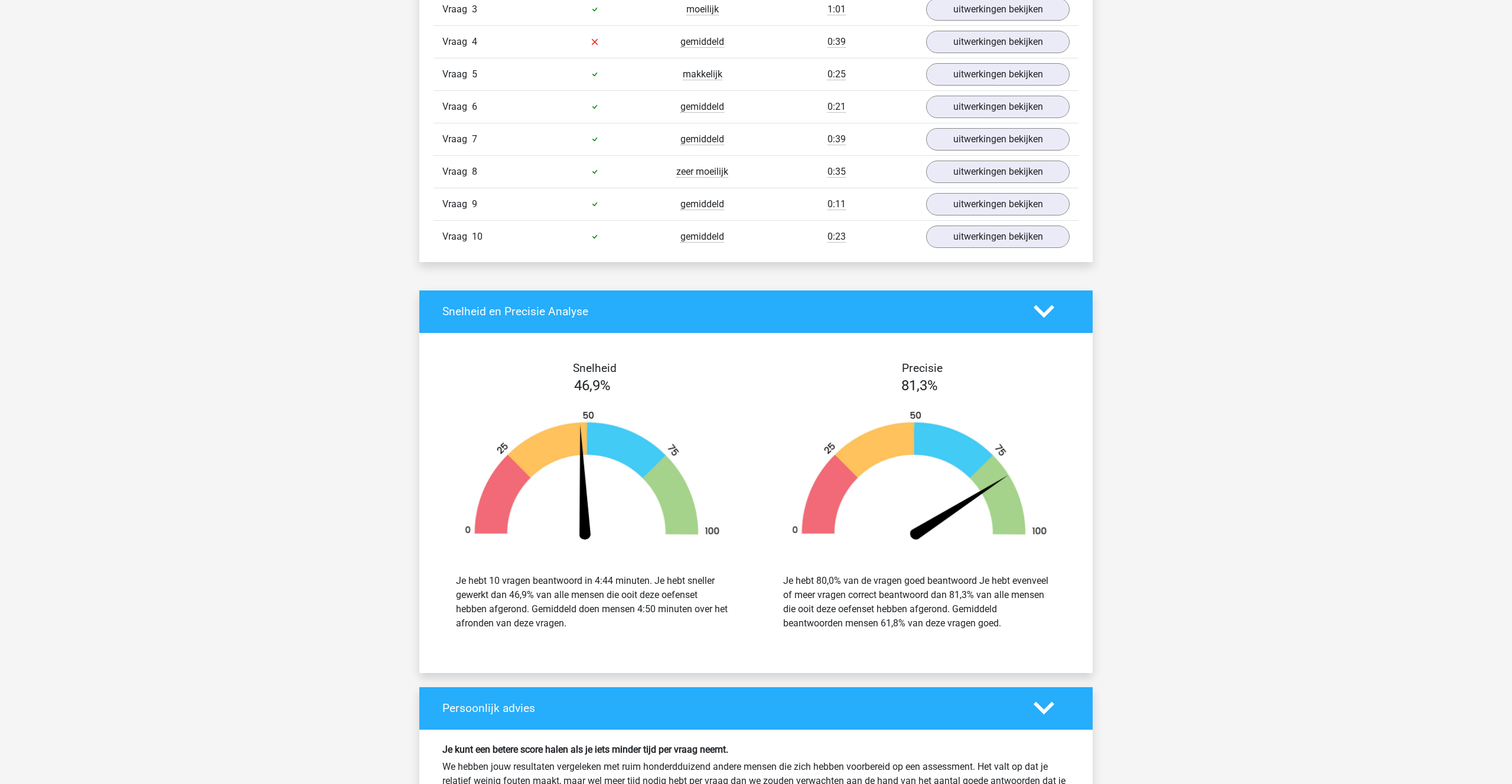
click at [1038, 308] on polygon at bounding box center [1043, 312] width 20 height 13
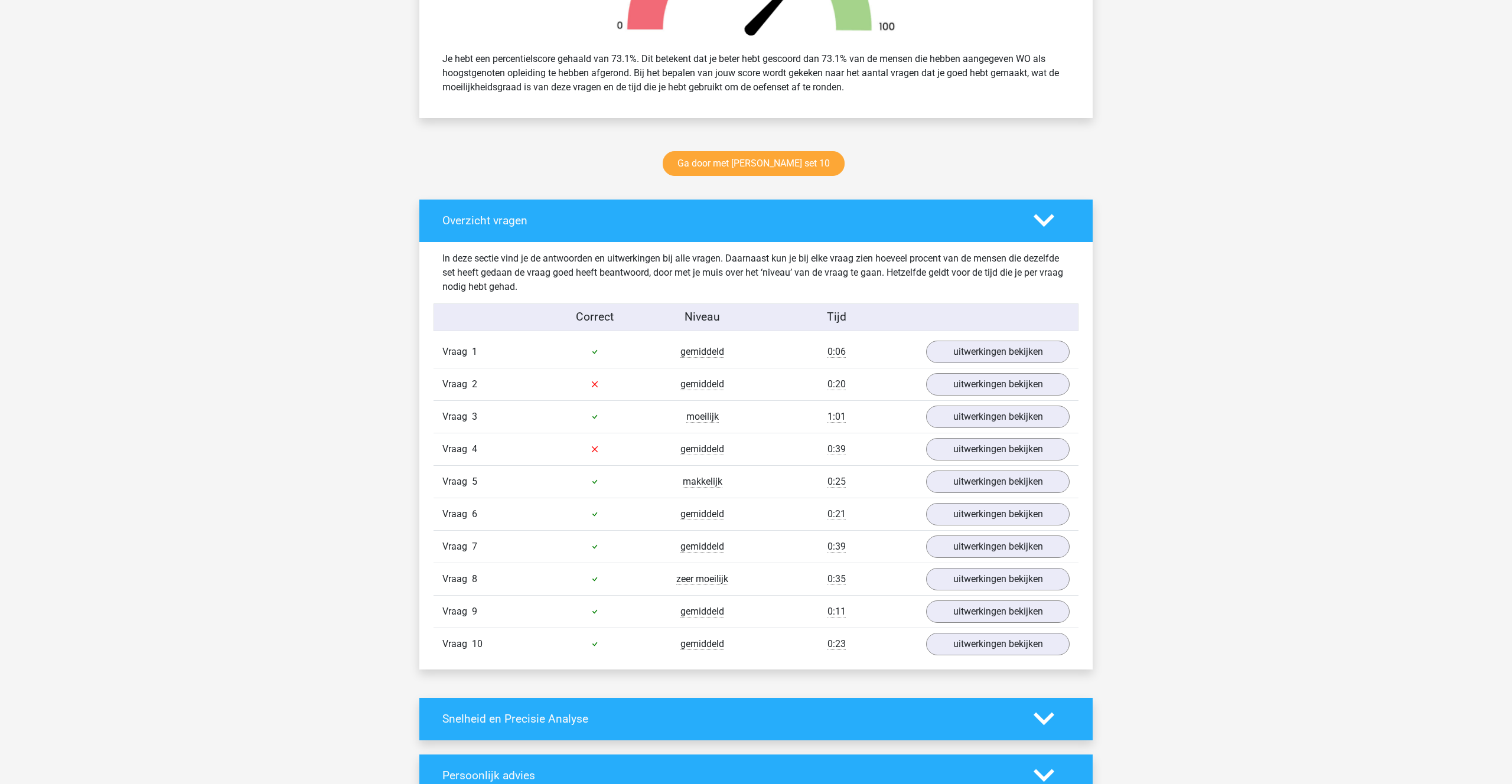
scroll to position [469, 0]
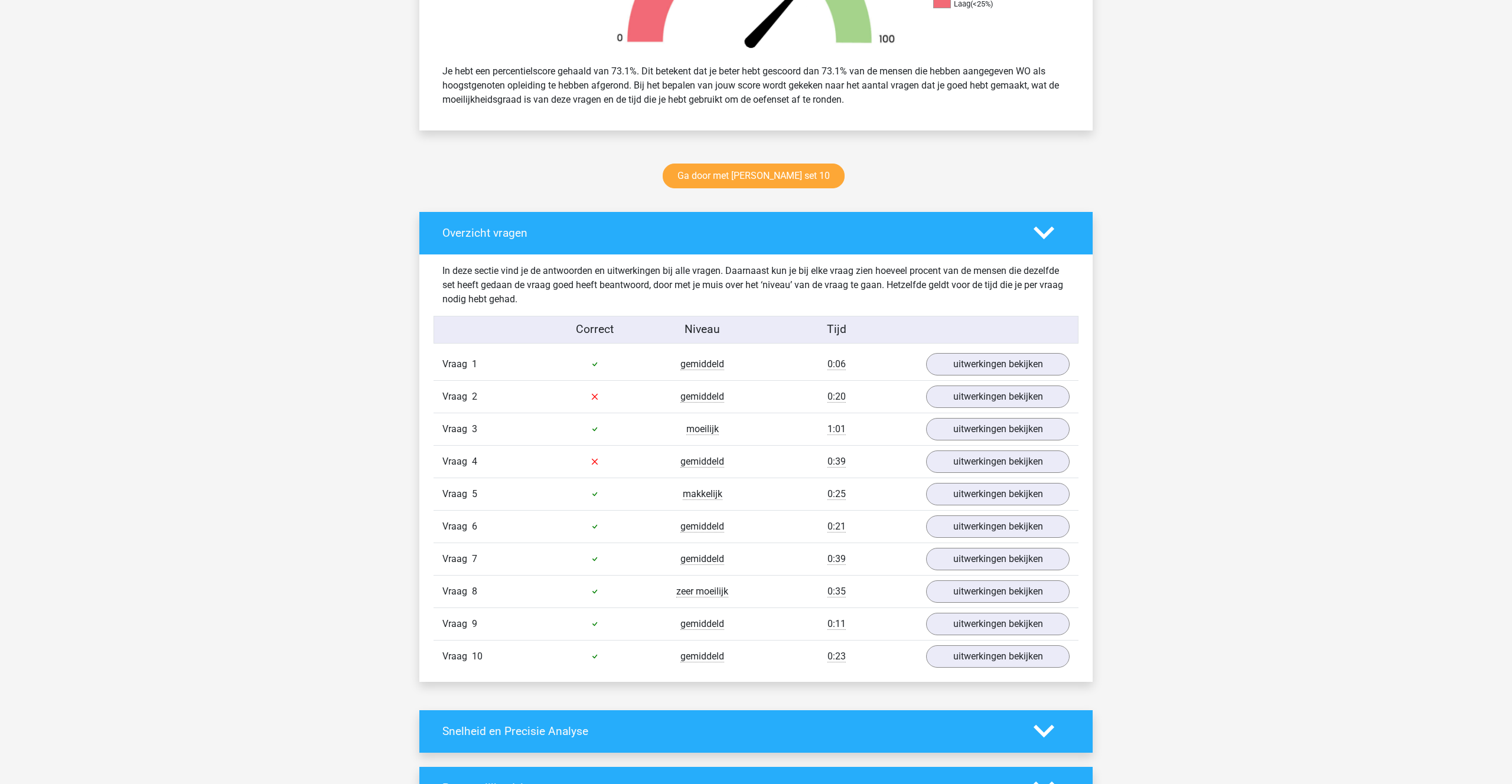
click at [1040, 232] on polygon at bounding box center [1043, 233] width 20 height 13
